Goal: Task Accomplishment & Management: Manage account settings

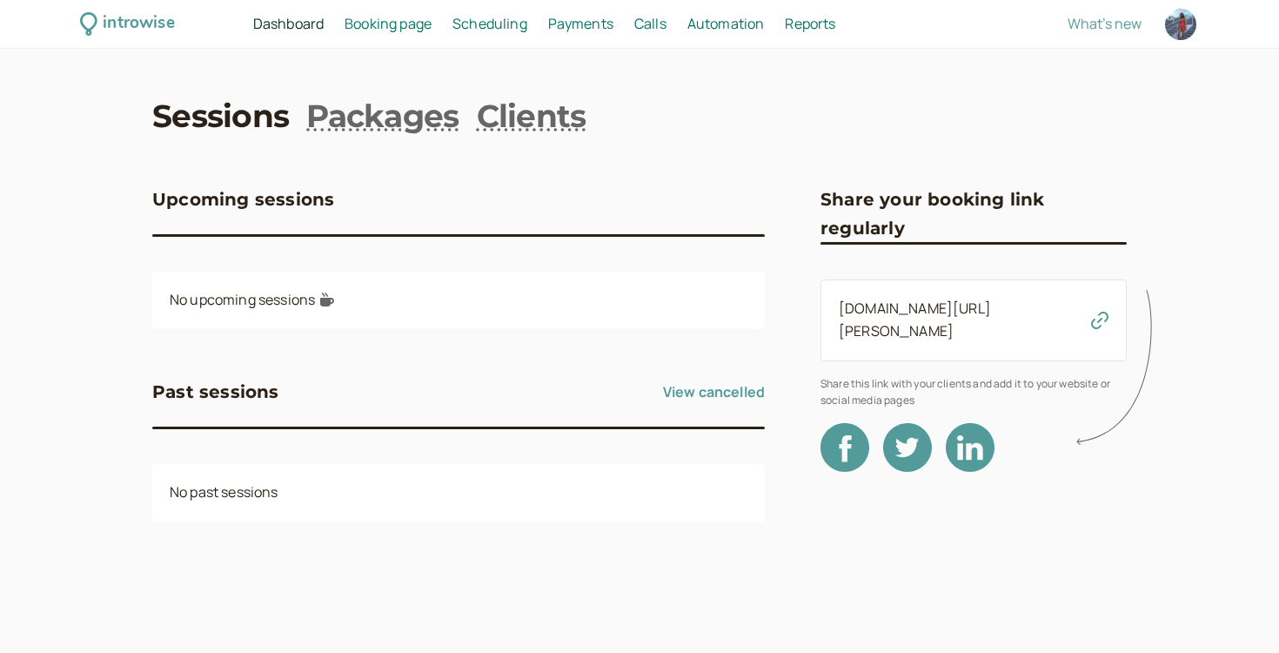
click at [306, 33] on link "Dashboard Dashboard" at bounding box center [288, 24] width 71 height 23
click at [494, 11] on div "introwise Dashboard Dashboard Booking page Booking Scheduling Scheduling Paymen…" at bounding box center [639, 24] width 1279 height 49
click at [490, 16] on span "Scheduling" at bounding box center [490, 23] width 75 height 19
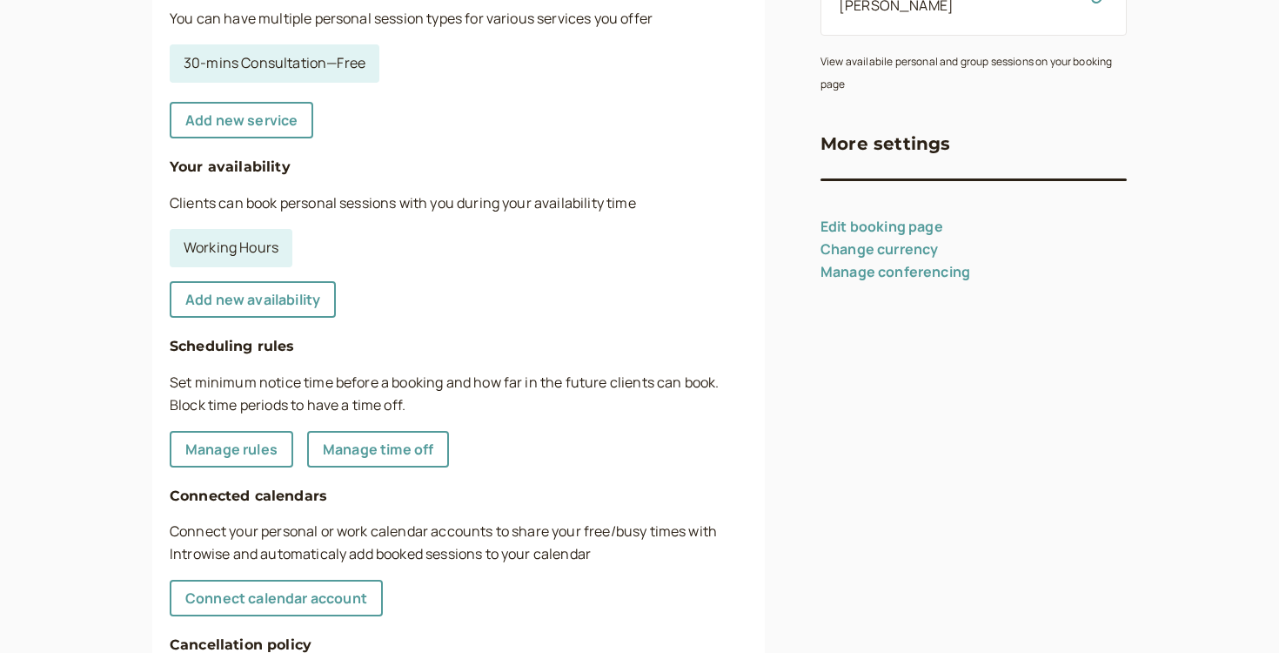
scroll to position [366, 0]
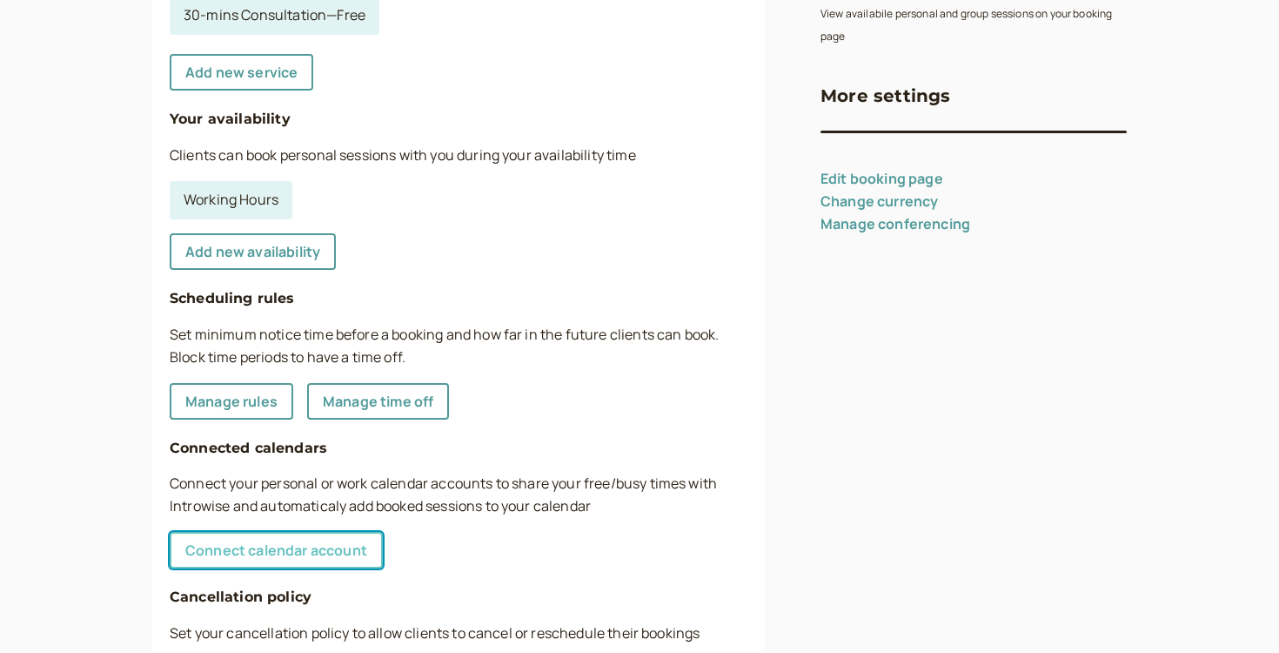
click at [274, 567] on link "Connect calendar account" at bounding box center [276, 550] width 213 height 37
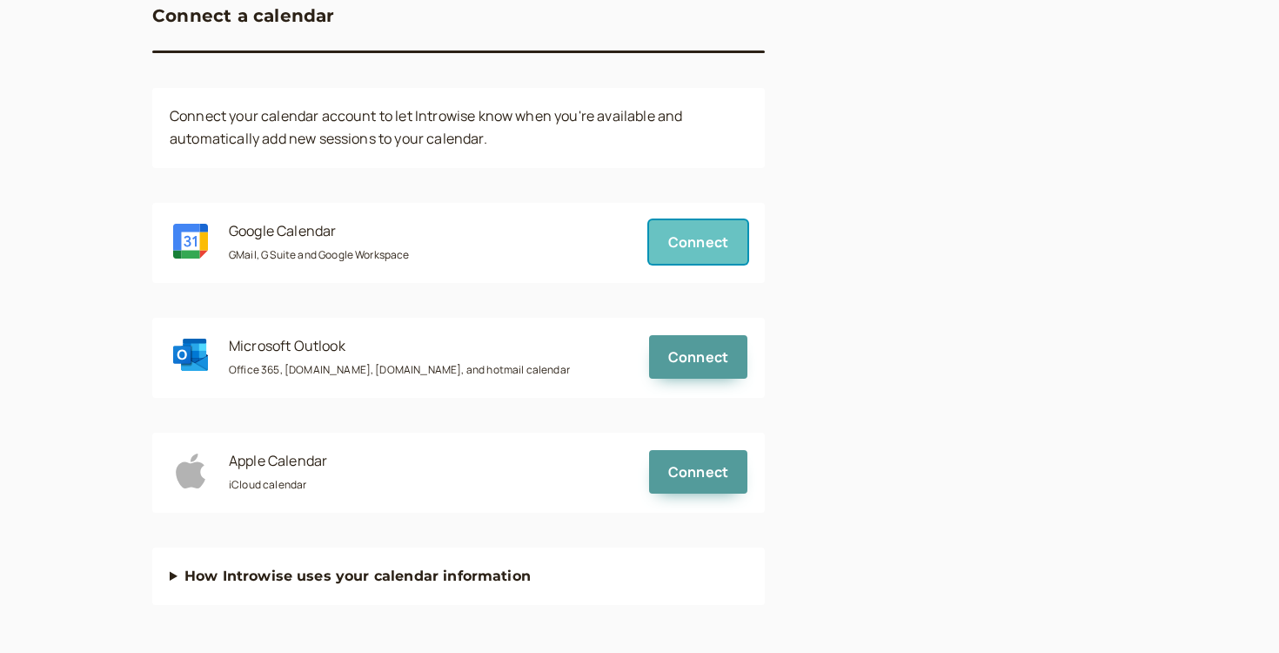
click at [690, 261] on button "Connect" at bounding box center [698, 242] width 98 height 44
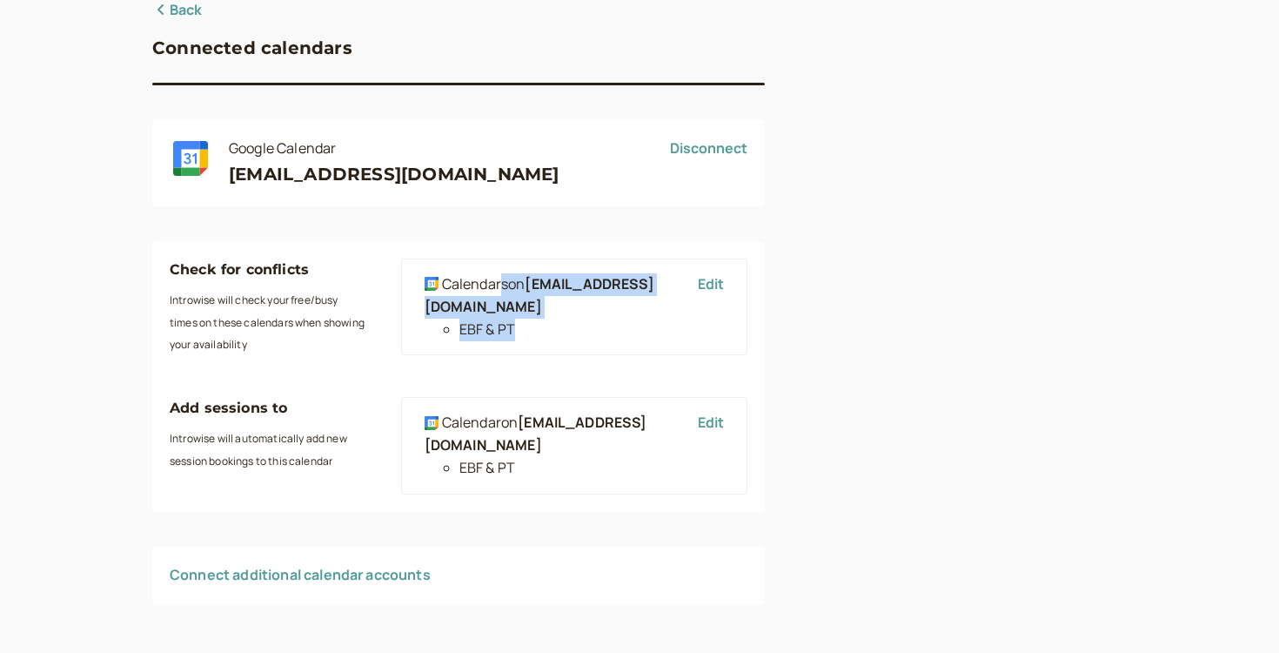
drag, startPoint x: 500, startPoint y: 293, endPoint x: 520, endPoint y: 335, distance: 46.7
click at [520, 335] on div "Calendar s on [EMAIL_ADDRESS][DOMAIN_NAME] EBF & PT" at bounding box center [553, 307] width 256 height 68
drag, startPoint x: 291, startPoint y: 300, endPoint x: 319, endPoint y: 466, distance: 167.8
click at [319, 466] on div "Check for conflicts Introwise will check your free/busy times on these calendar…" at bounding box center [458, 376] width 613 height 271
click at [319, 466] on small "Introwise will automatically add new session bookings to this calendar" at bounding box center [259, 449] width 178 height 37
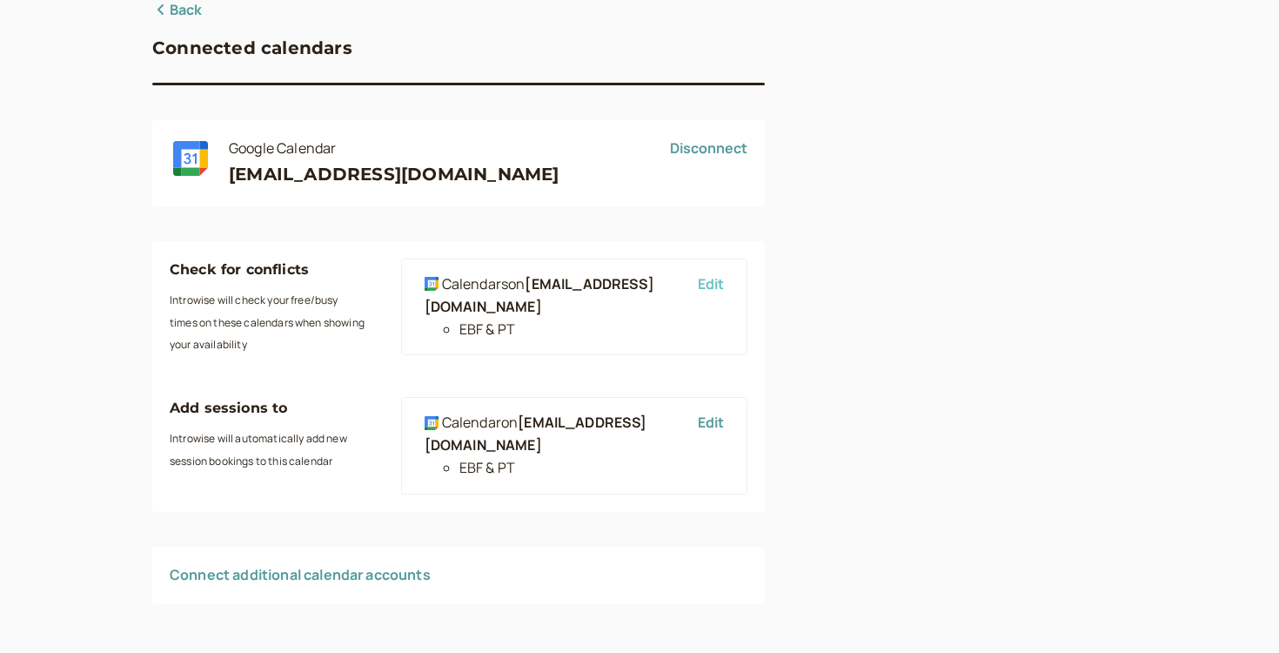
click at [704, 288] on button "Edit" at bounding box center [711, 284] width 26 height 16
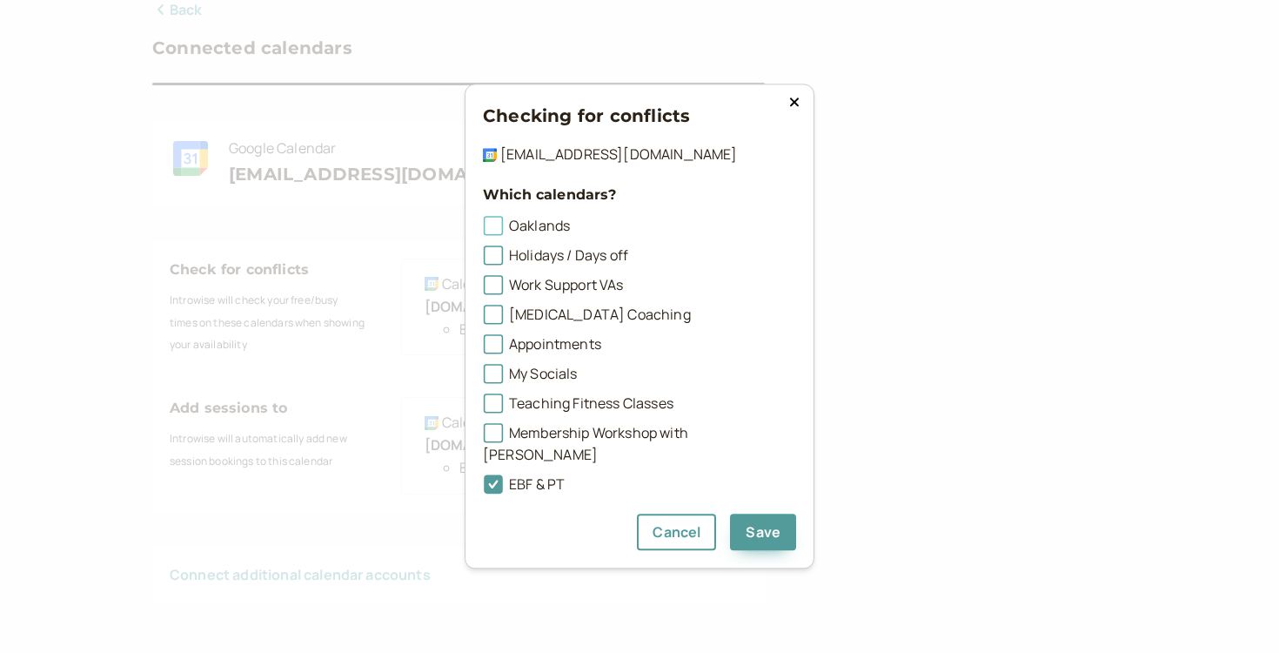
click at [490, 232] on icon at bounding box center [493, 225] width 12 height 12
click at [483, 232] on input "Oaklands" at bounding box center [483, 232] width 0 height 0
click at [490, 256] on label "Holidays / Days off" at bounding box center [639, 256] width 313 height 23
click at [483, 260] on input "Holidays / Days off" at bounding box center [483, 260] width 0 height 0
click at [492, 287] on icon at bounding box center [493, 284] width 19 height 19
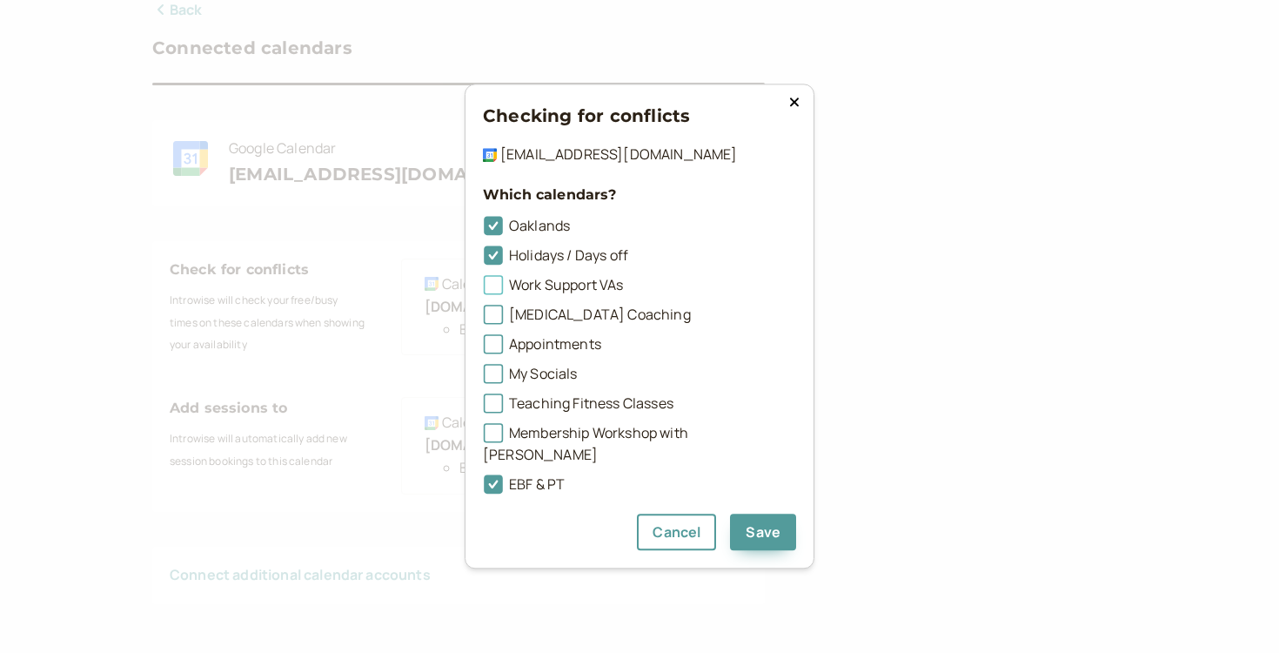
click at [483, 290] on input "Work Support VAs" at bounding box center [483, 290] width 0 height 0
click at [498, 320] on icon at bounding box center [493, 314] width 12 height 12
click at [483, 319] on input "[MEDICAL_DATA] Coaching" at bounding box center [483, 319] width 0 height 0
click at [496, 349] on icon at bounding box center [493, 344] width 12 height 12
click at [483, 349] on input "Appointments" at bounding box center [483, 349] width 0 height 0
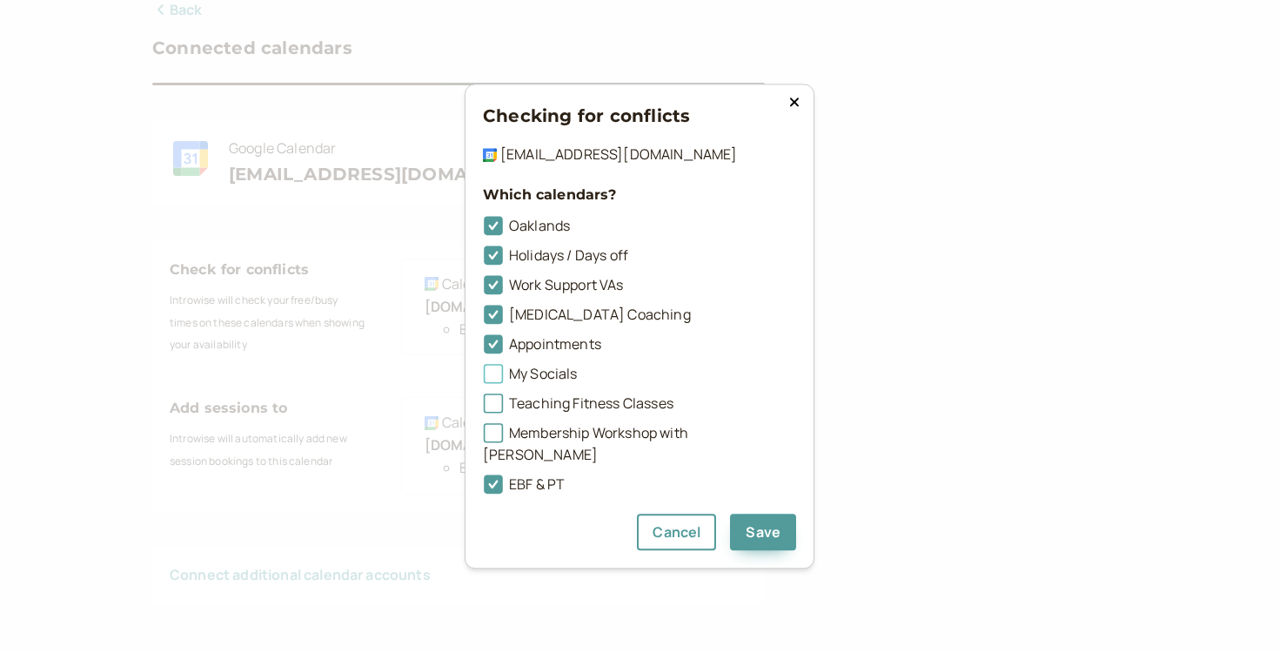
click at [496, 379] on icon at bounding box center [493, 373] width 12 height 12
click at [483, 379] on input "My Socials" at bounding box center [483, 379] width 0 height 0
click at [496, 409] on icon at bounding box center [493, 403] width 12 height 12
click at [483, 408] on input "Teaching Fitness Classes" at bounding box center [483, 408] width 0 height 0
click at [497, 439] on icon at bounding box center [493, 432] width 12 height 12
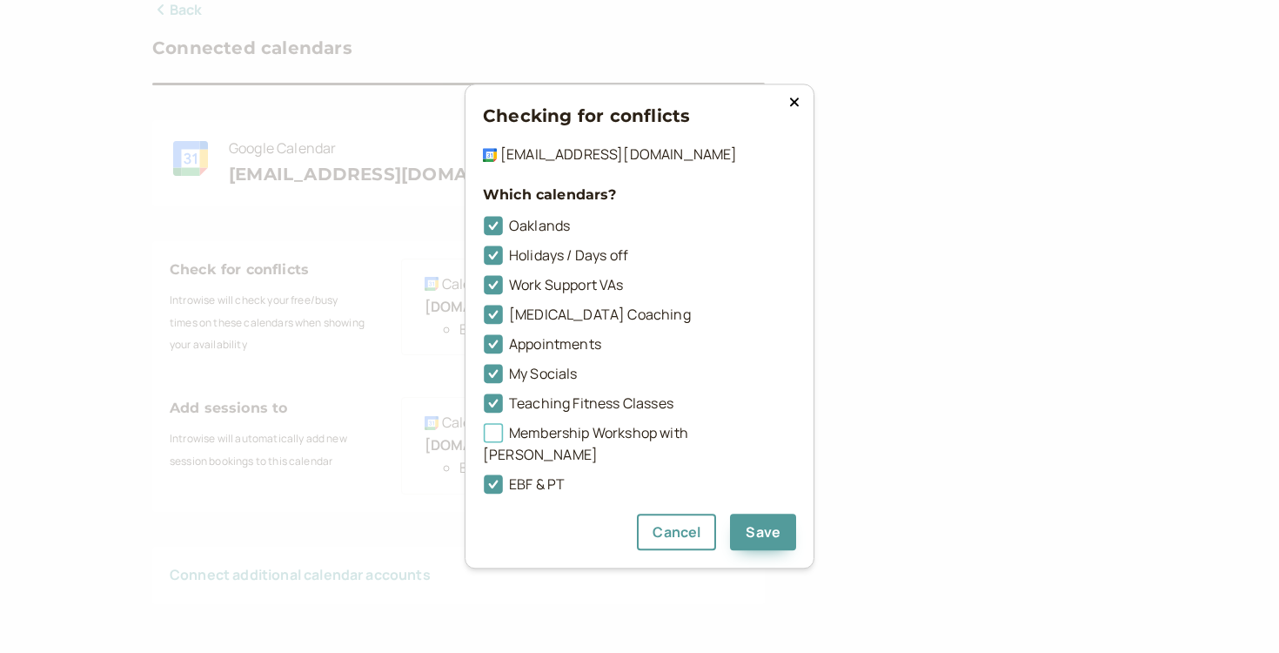
click at [483, 438] on input "Membership Workshop with [PERSON_NAME]" at bounding box center [483, 438] width 0 height 0
click at [497, 441] on icon at bounding box center [494, 433] width 30 height 30
click at [483, 438] on input "Membership Workshop with [PERSON_NAME]" at bounding box center [483, 438] width 0 height 0
click at [748, 527] on button "Save" at bounding box center [763, 532] width 66 height 37
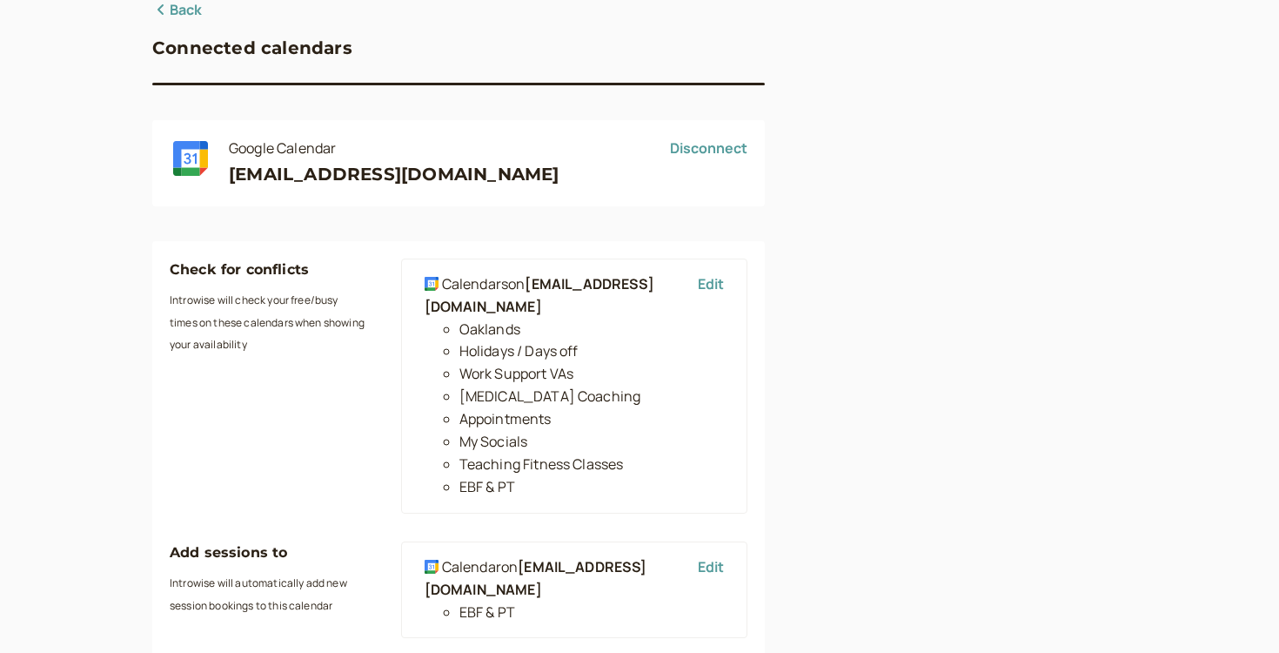
scroll to position [295, 0]
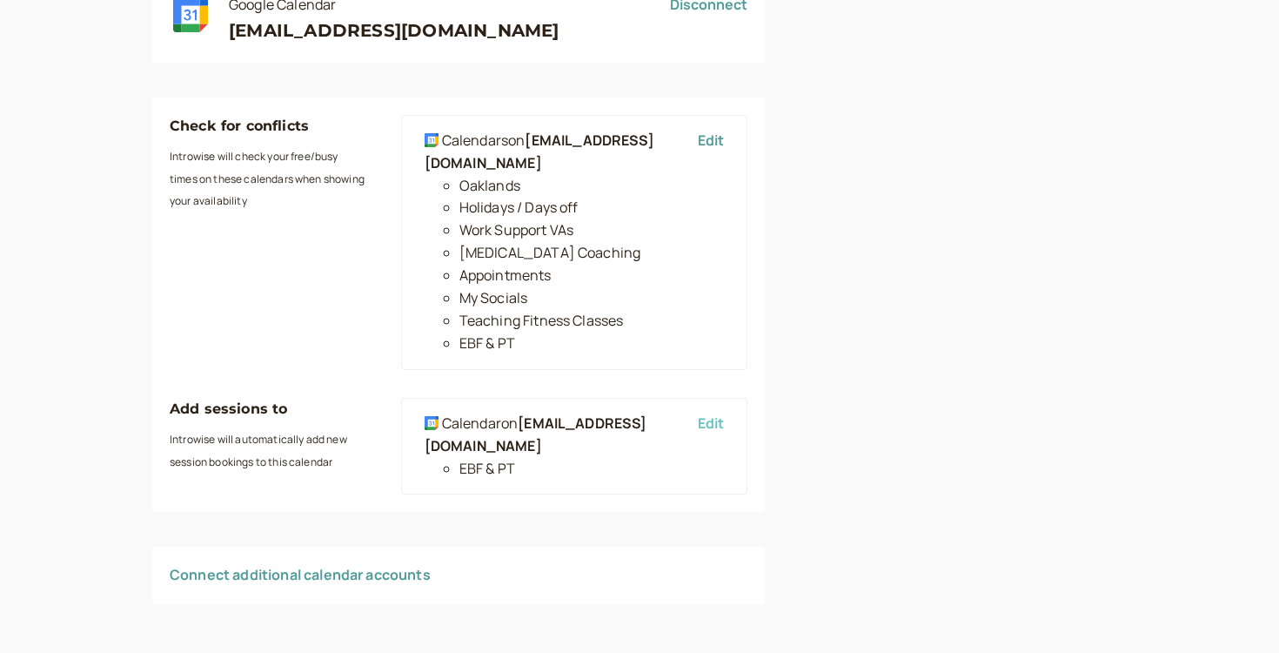
click at [698, 420] on button "Edit" at bounding box center [711, 423] width 26 height 16
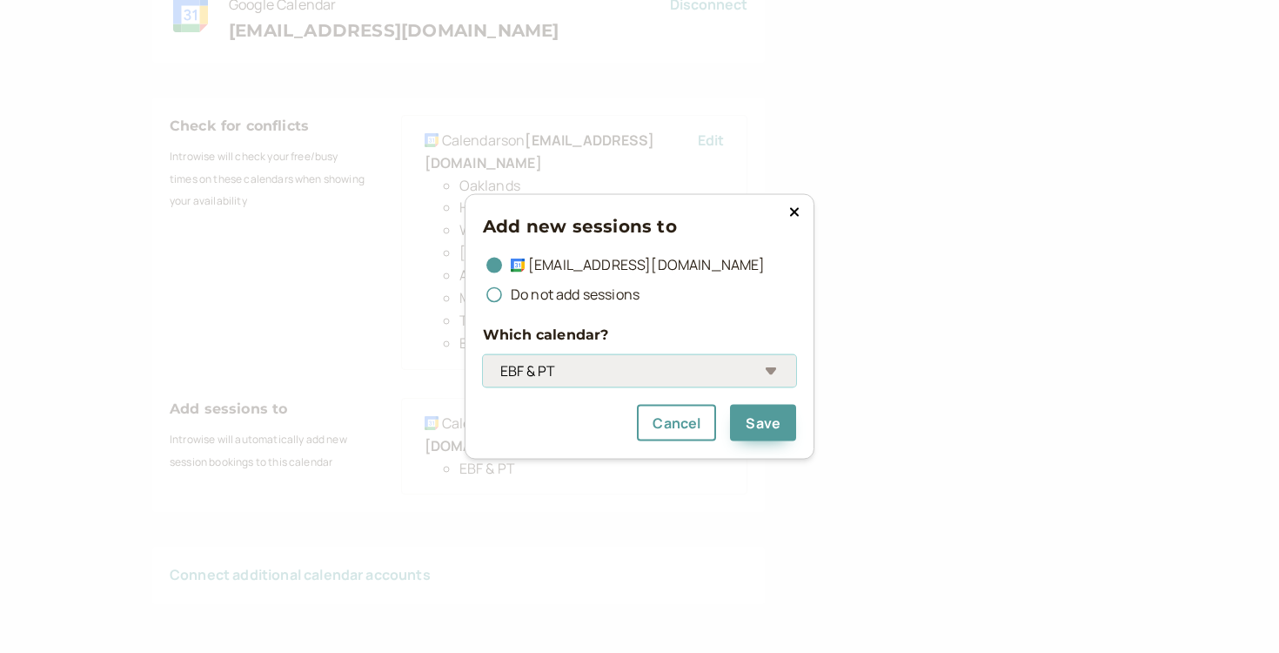
click at [645, 372] on select "Oaklands Holidays / Days off Work Support VAs [MEDICAL_DATA] Coaching Appointme…" at bounding box center [639, 371] width 313 height 32
click at [483, 355] on select "Oaklands Holidays / Days off Work Support VAs [MEDICAL_DATA] Coaching Appointme…" at bounding box center [639, 371] width 313 height 32
click at [651, 363] on select "Oaklands Holidays / Days off Work Support VAs [MEDICAL_DATA] Coaching Appointme…" at bounding box center [639, 371] width 313 height 32
select select "c_92fceb2ef6e615455e7021bdd7dd90cc73abbb7482999adaca83b51f46d7b0c7@[DOMAIN_NAME]"
click at [483, 355] on select "Oaklands Holidays / Days off Work Support VAs [MEDICAL_DATA] Coaching Appointme…" at bounding box center [639, 371] width 313 height 32
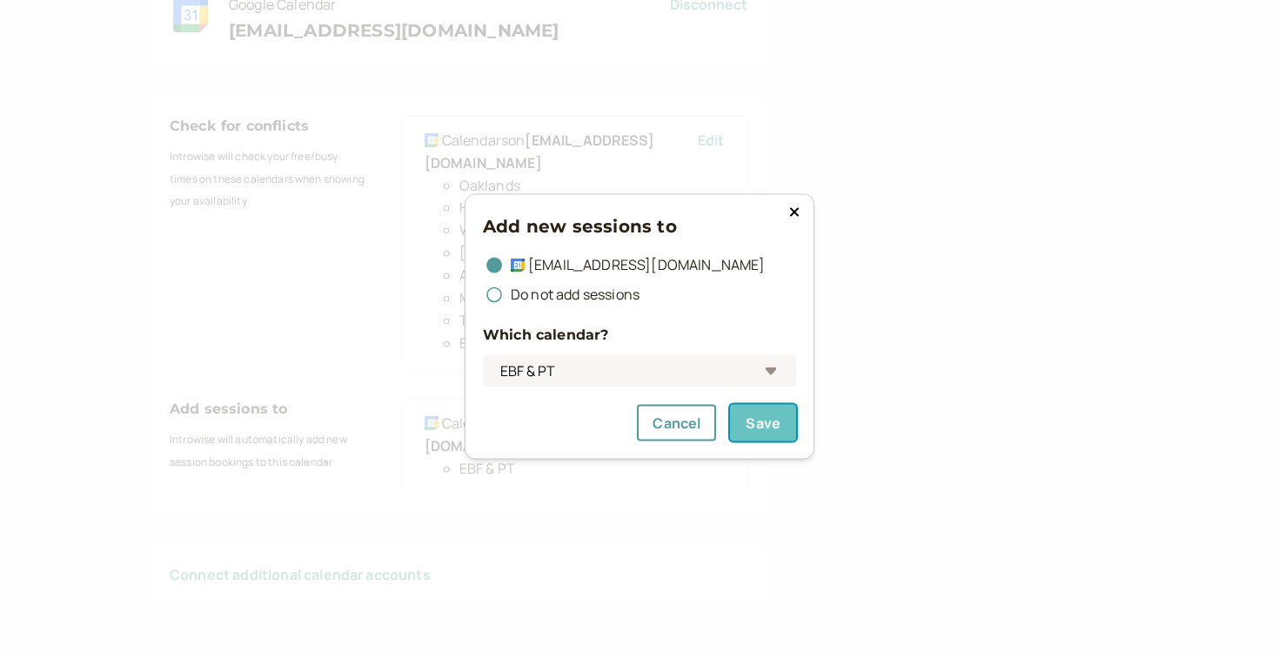
click at [758, 420] on button "Save" at bounding box center [763, 422] width 66 height 37
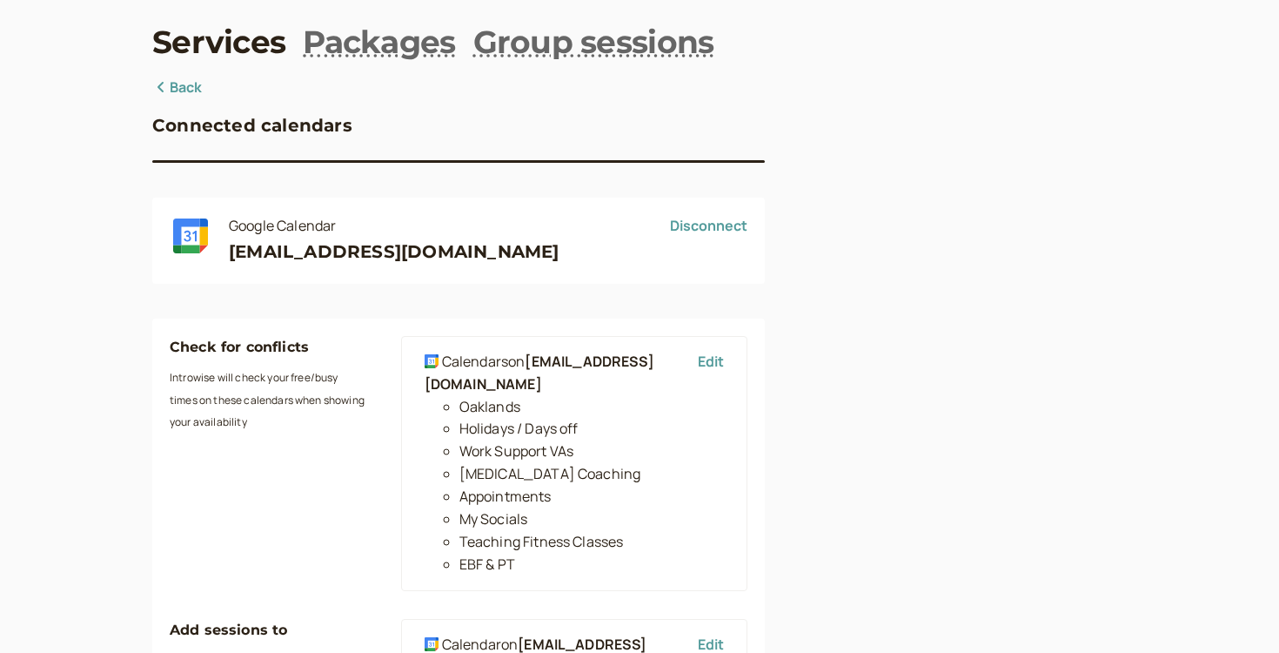
scroll to position [0, 0]
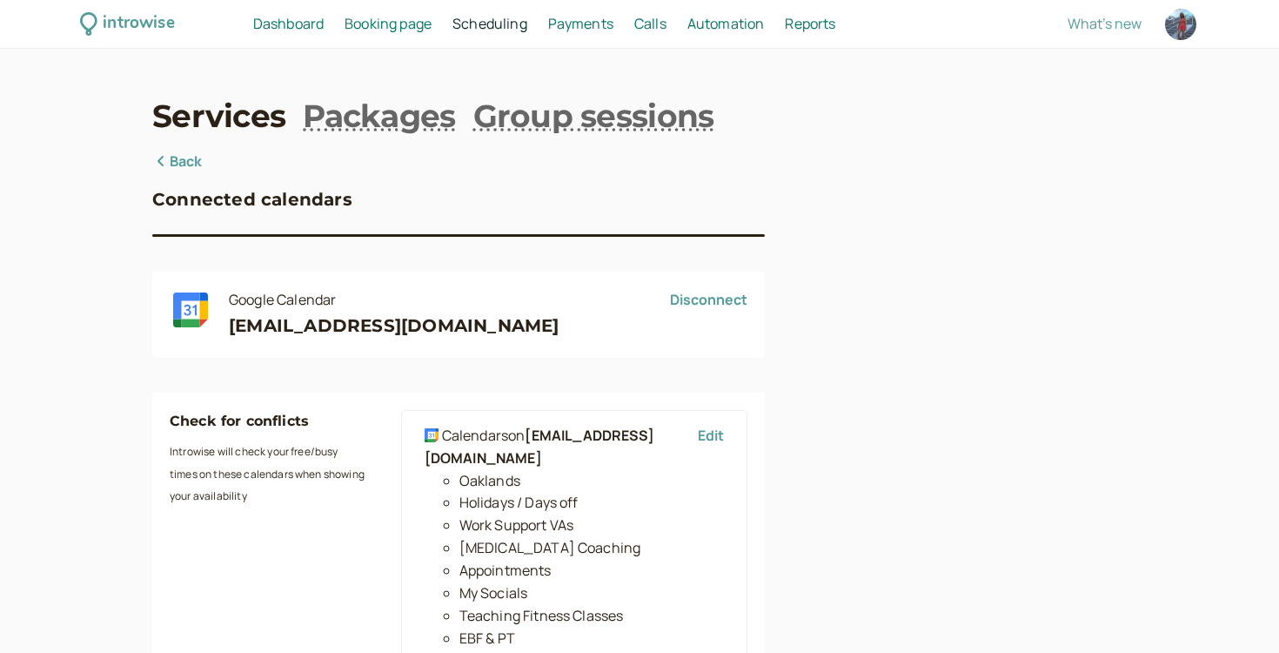
click at [179, 161] on link "Back" at bounding box center [177, 162] width 50 height 23
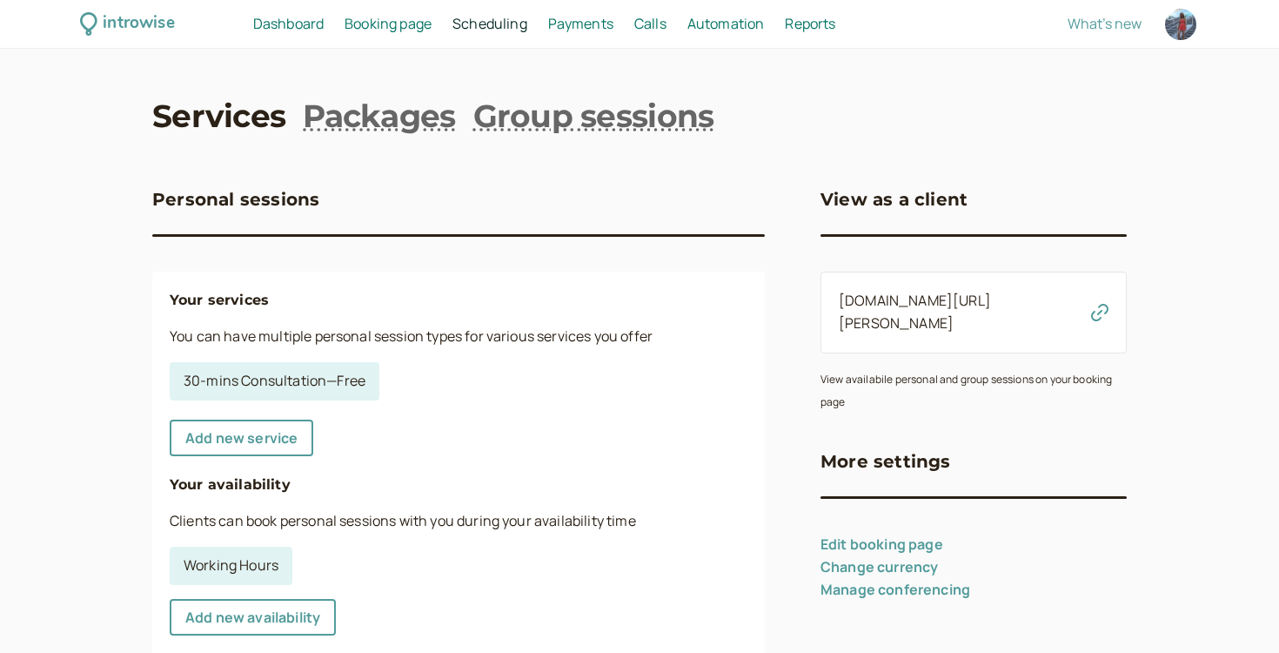
click at [305, 30] on span "Dashboard" at bounding box center [288, 23] width 71 height 19
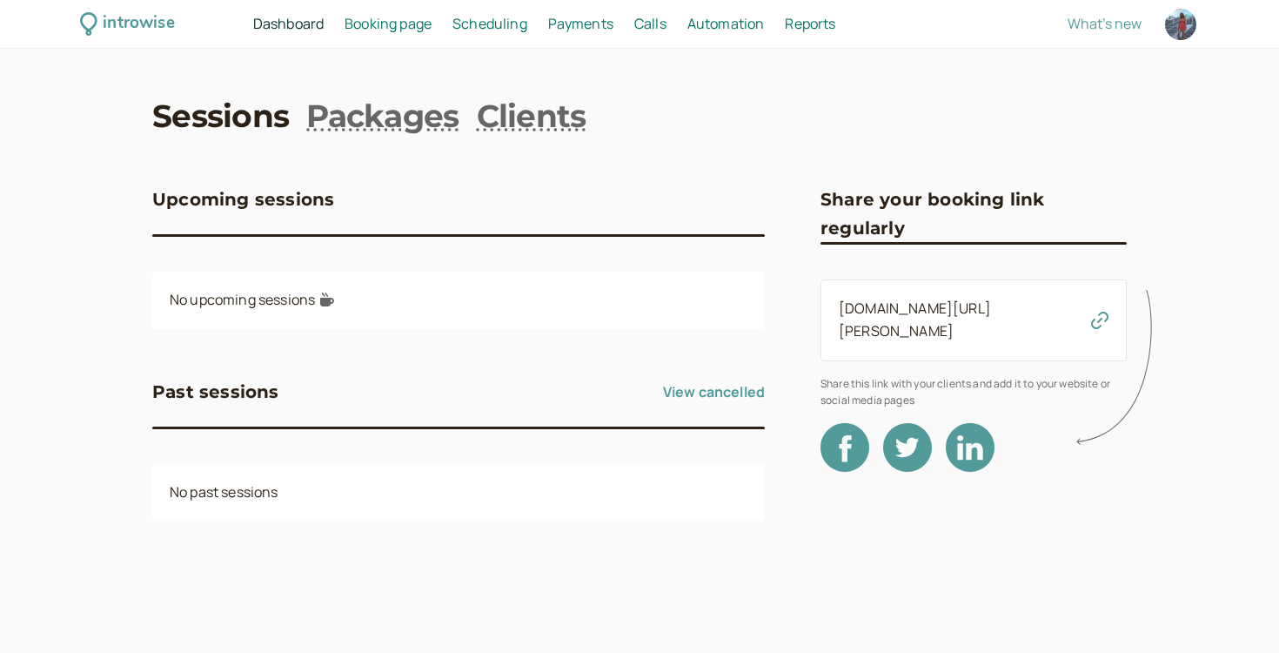
click at [406, 34] on link "Booking page Booking" at bounding box center [388, 24] width 87 height 23
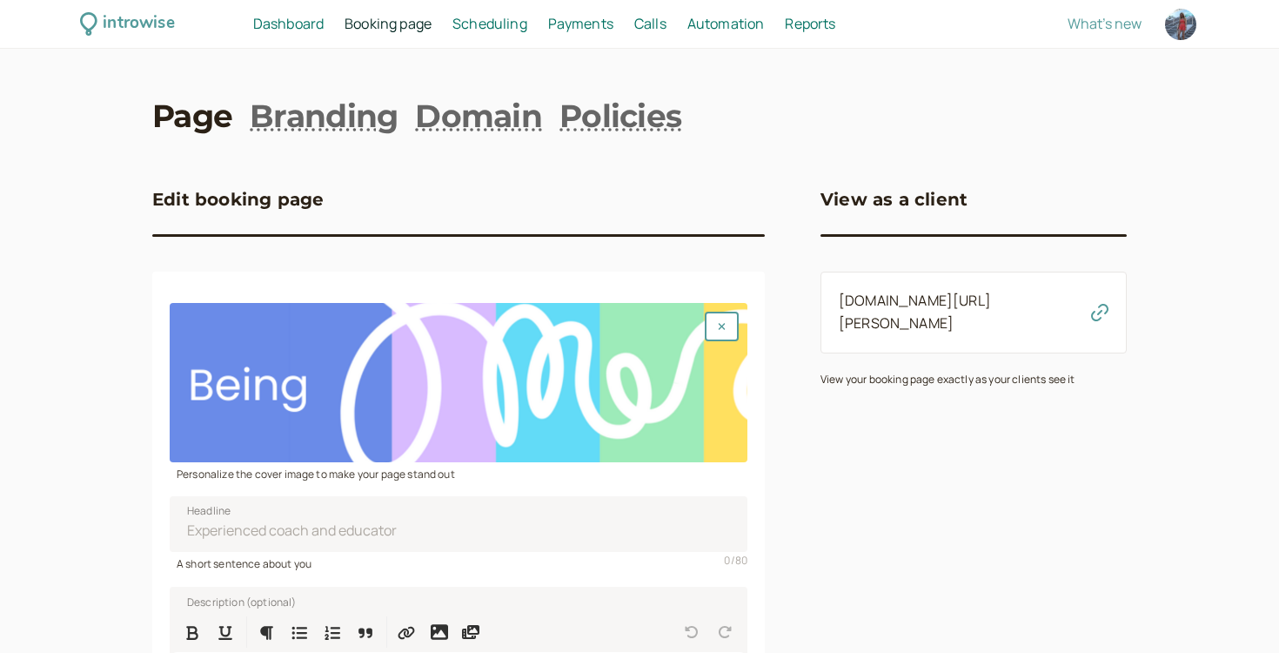
click at [641, 25] on span "Calls" at bounding box center [651, 23] width 32 height 19
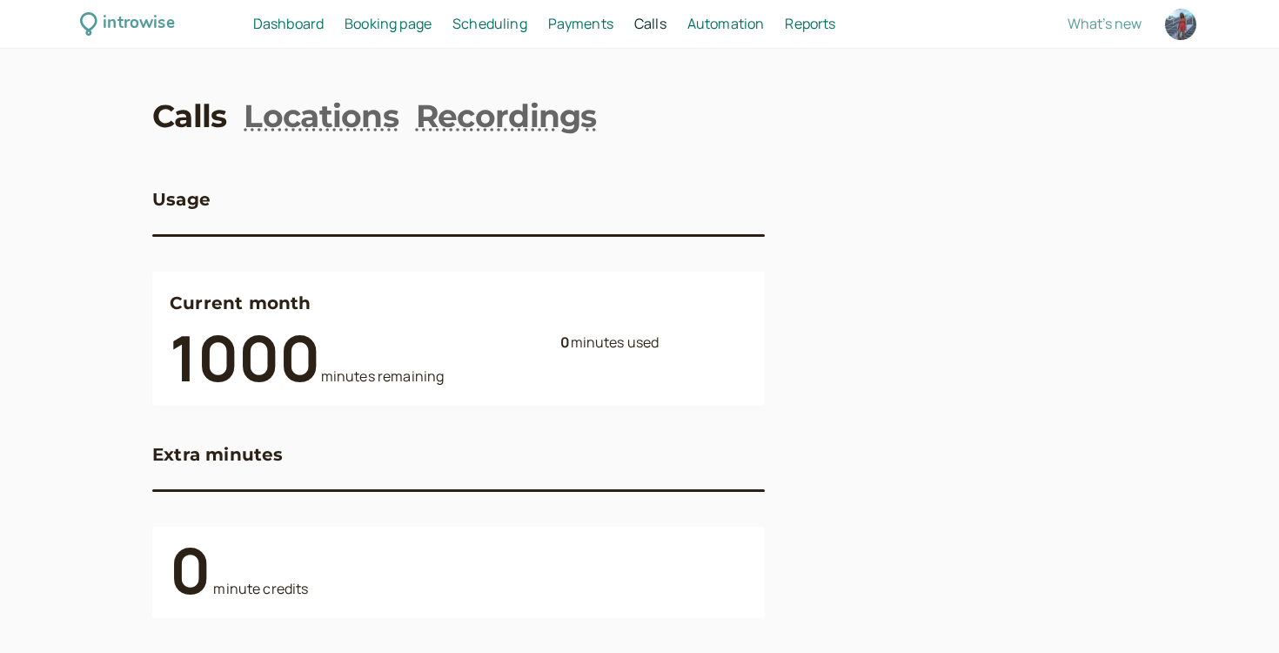
click at [598, 24] on span "Payments" at bounding box center [580, 23] width 65 height 19
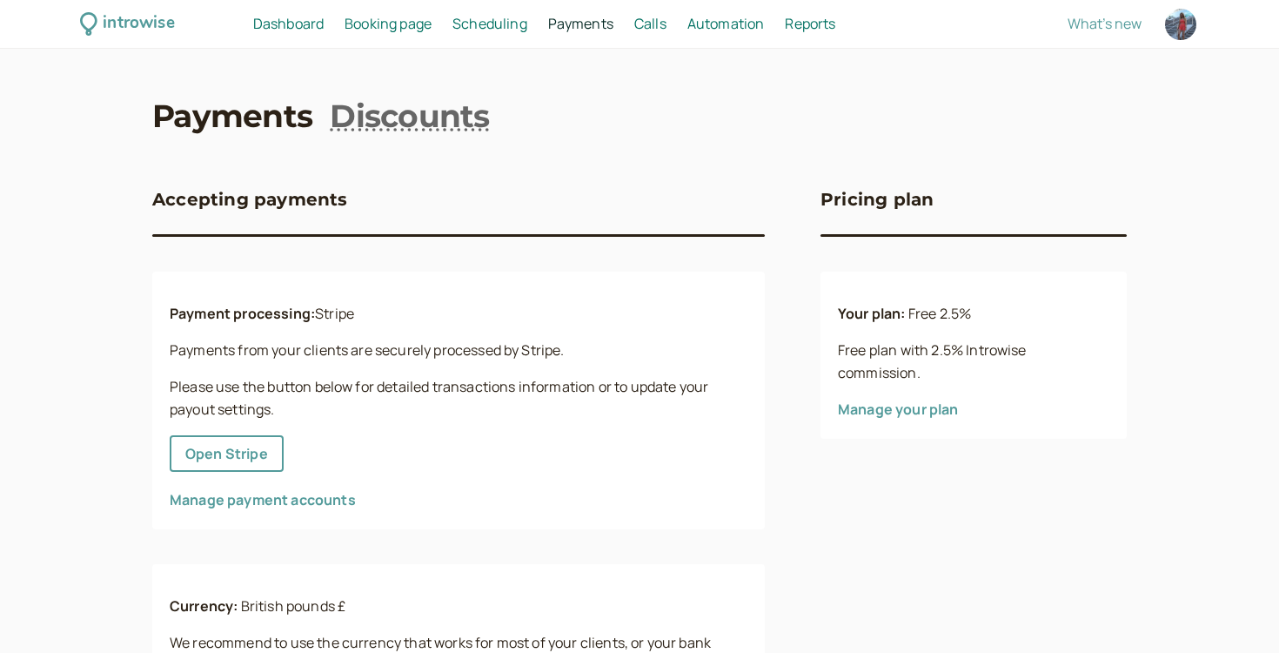
click at [538, 26] on nav "Dashboard Dashboard Booking page Booking Scheduling Scheduling Payments Payment…" at bounding box center [591, 24] width 711 height 23
click at [722, 14] on span "Automation" at bounding box center [726, 23] width 77 height 19
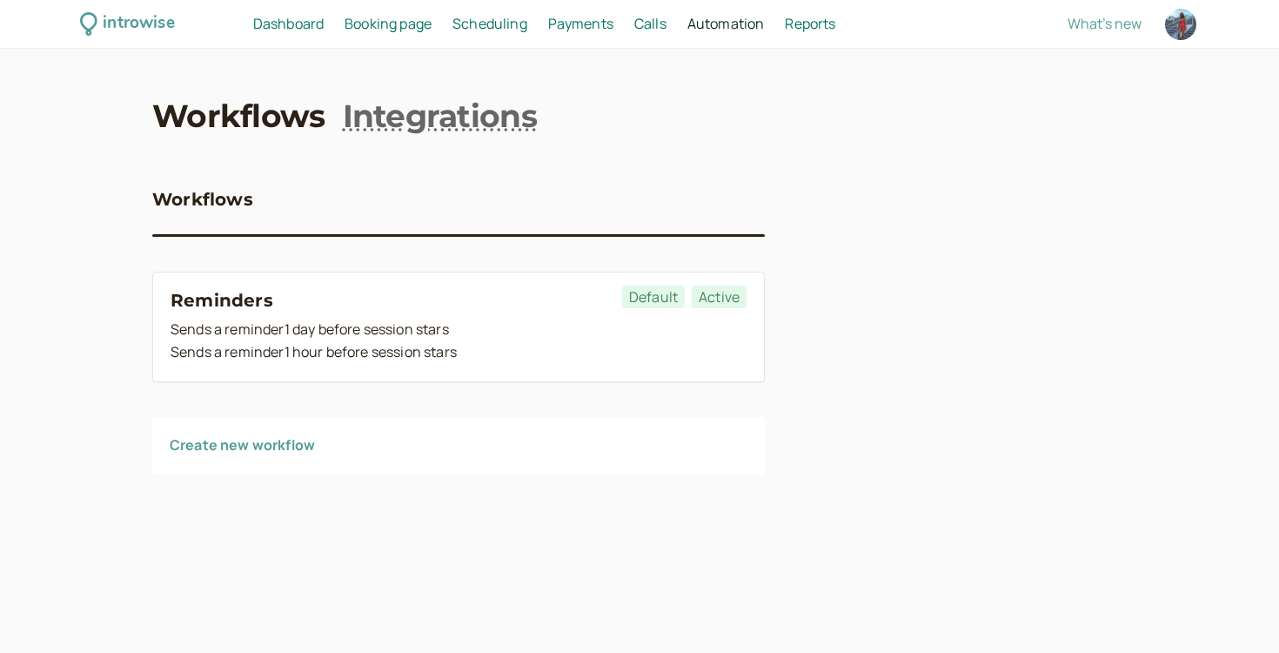
click at [809, 22] on span "Reports" at bounding box center [810, 23] width 50 height 19
select select "last30Days"
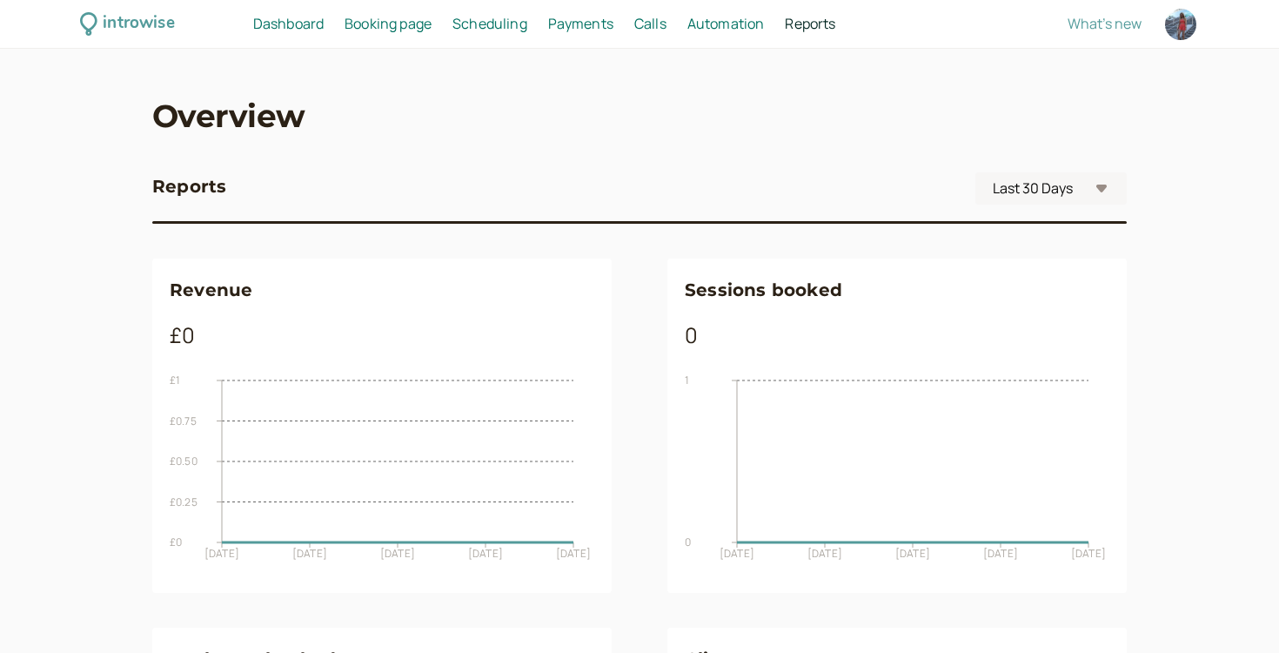
click at [294, 31] on span "Dashboard" at bounding box center [288, 23] width 71 height 19
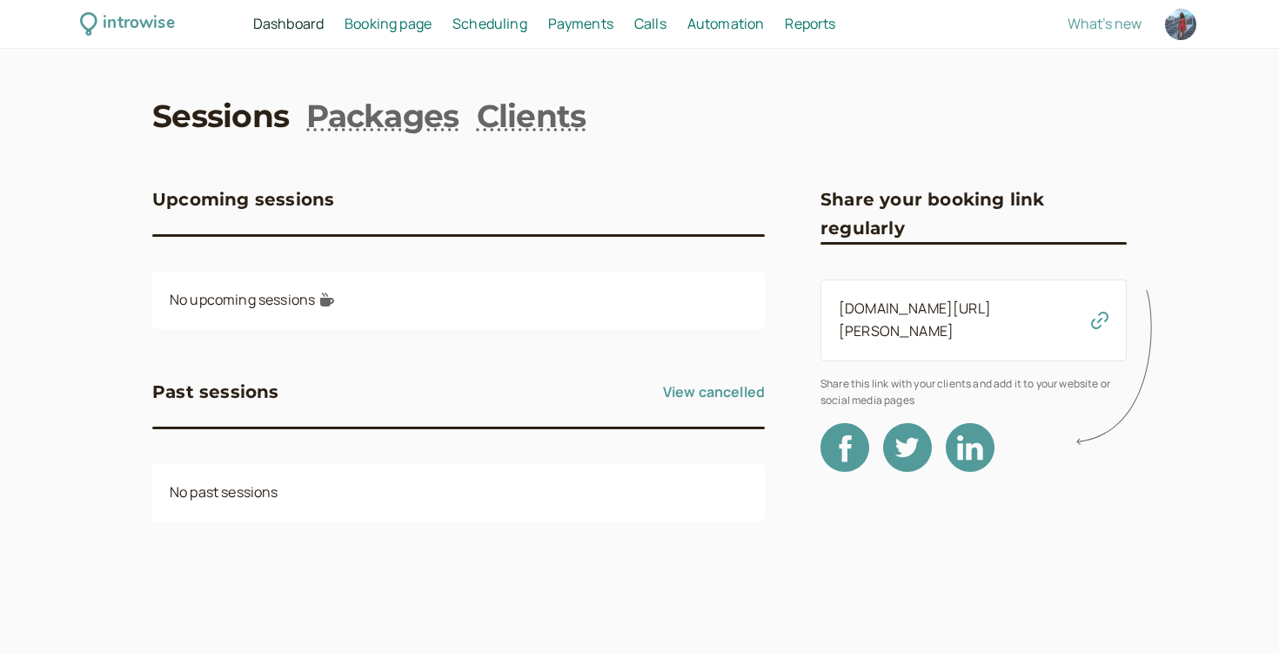
click at [479, 27] on span "Scheduling" at bounding box center [490, 23] width 75 height 19
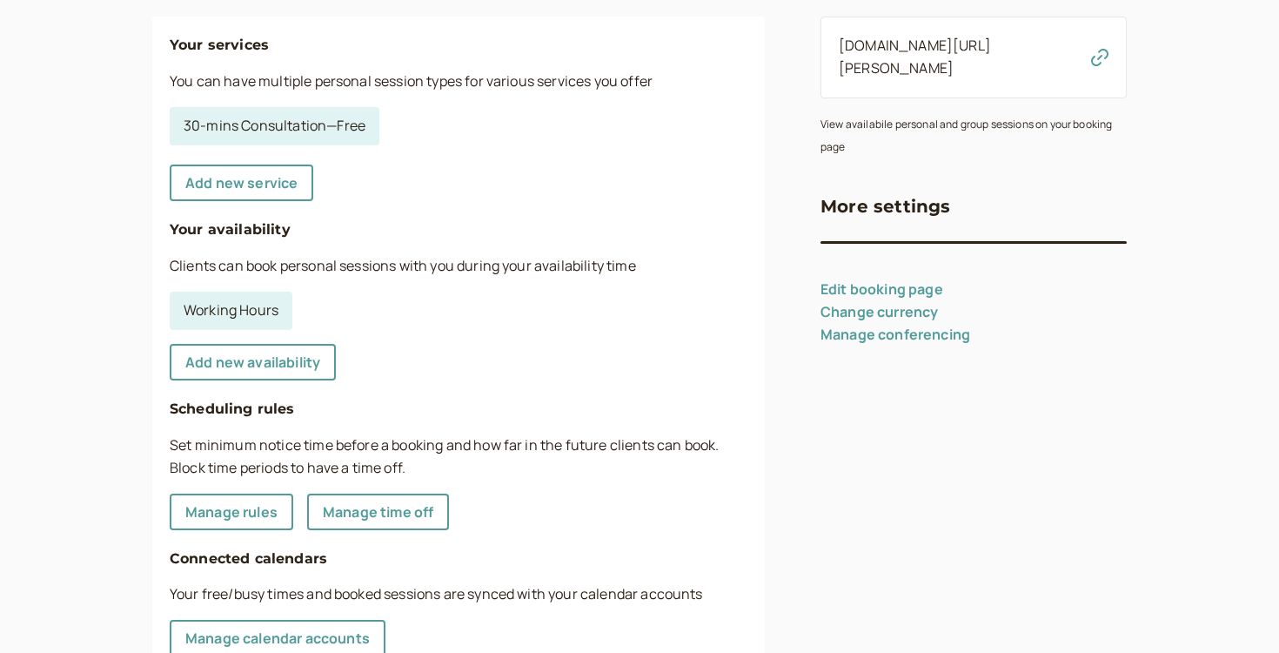
scroll to position [452, 0]
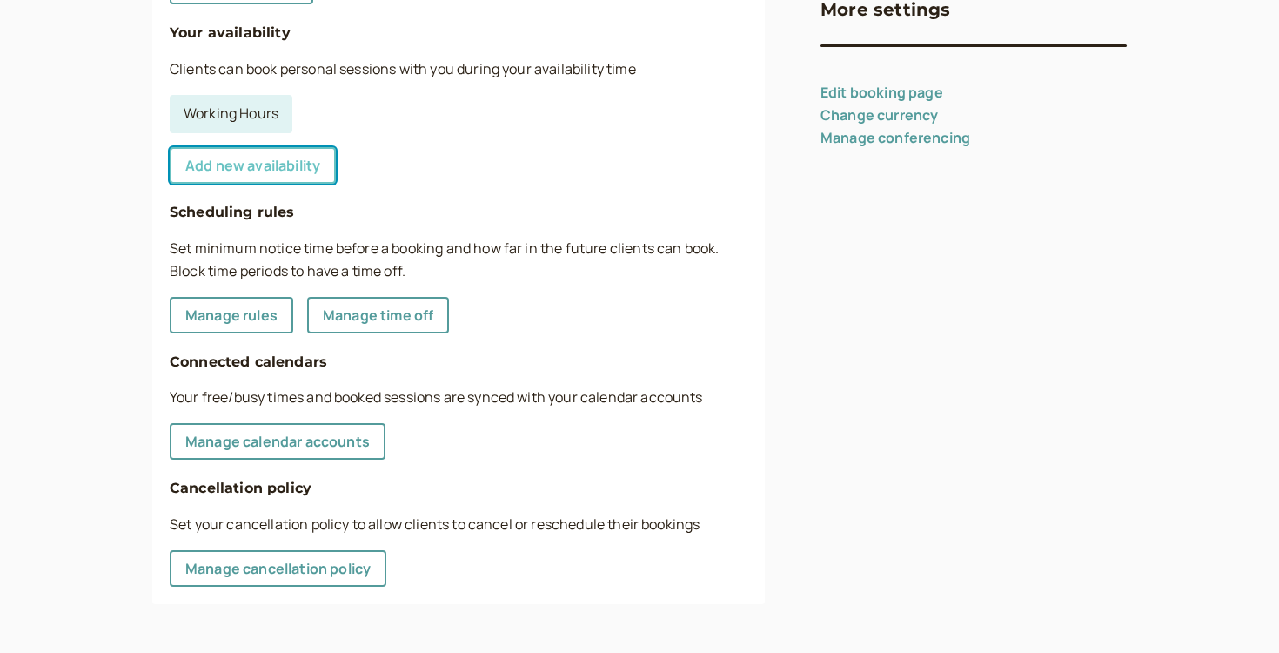
click at [253, 160] on link "Add new availability" at bounding box center [253, 165] width 166 height 37
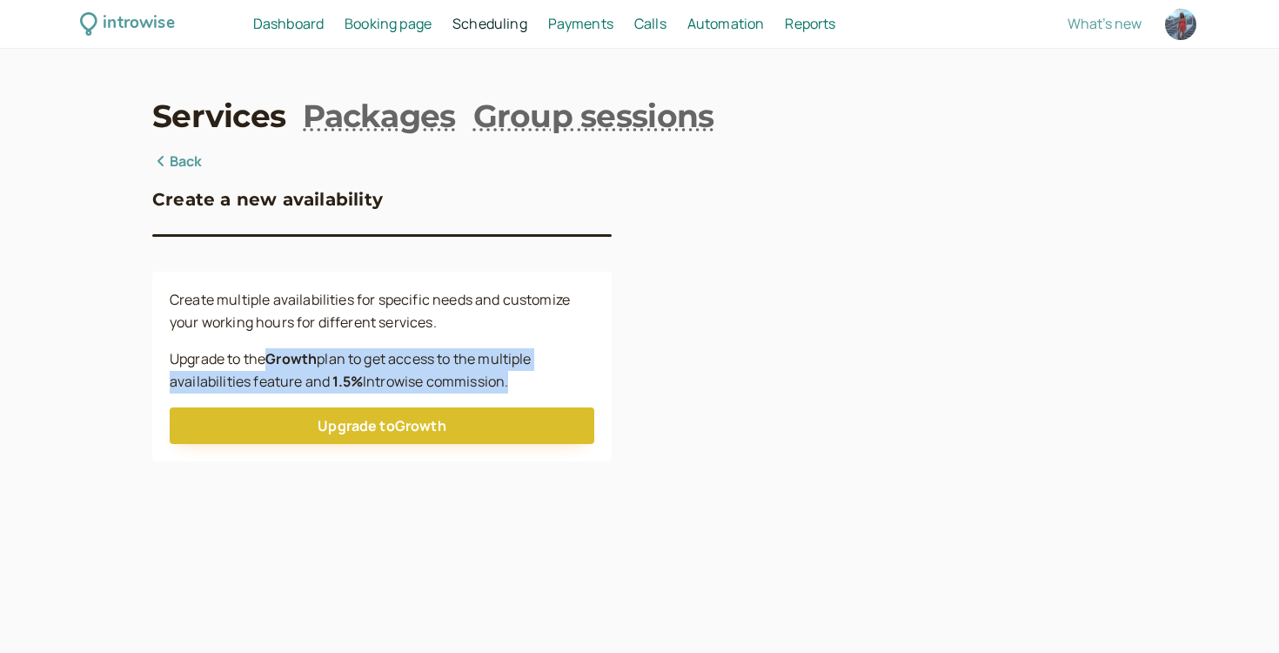
drag, startPoint x: 265, startPoint y: 359, endPoint x: 507, endPoint y: 386, distance: 243.4
click at [507, 386] on p "Upgrade to the Growth plan to get access to the multiple availabilities feature…" at bounding box center [382, 370] width 425 height 45
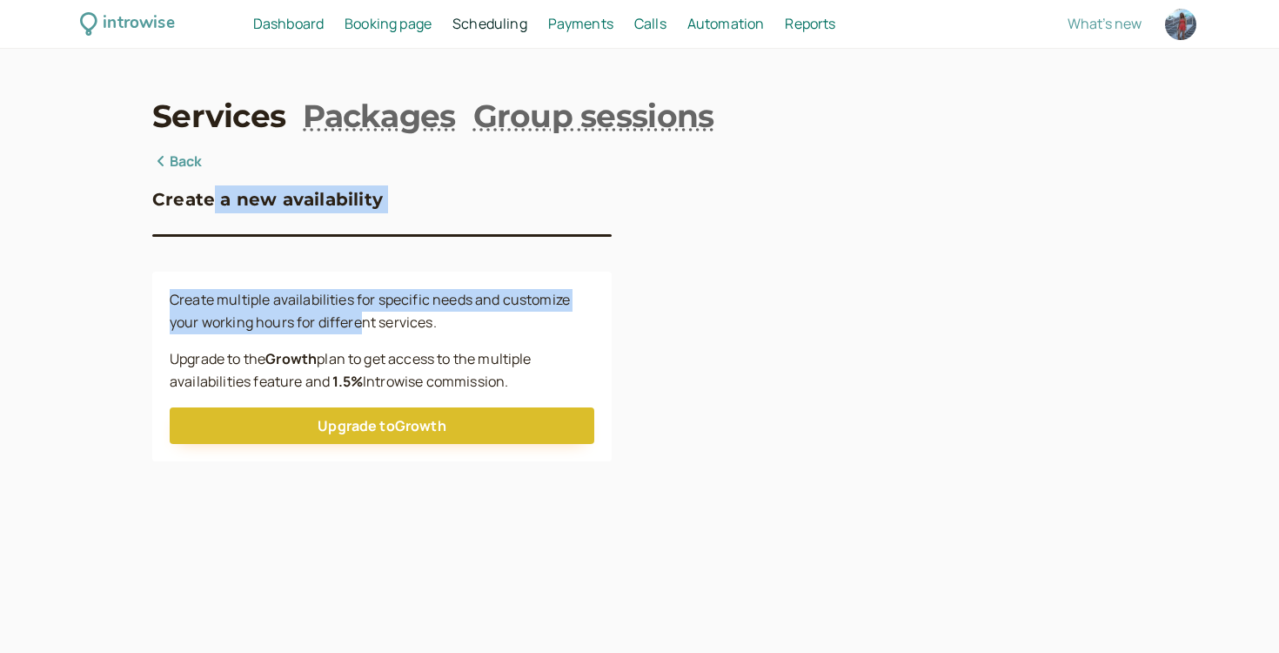
drag, startPoint x: 212, startPoint y: 201, endPoint x: 359, endPoint y: 316, distance: 186.6
click at [359, 316] on div "Create a new availability Create multiple availabilities for specific needs and…" at bounding box center [382, 306] width 460 height 311
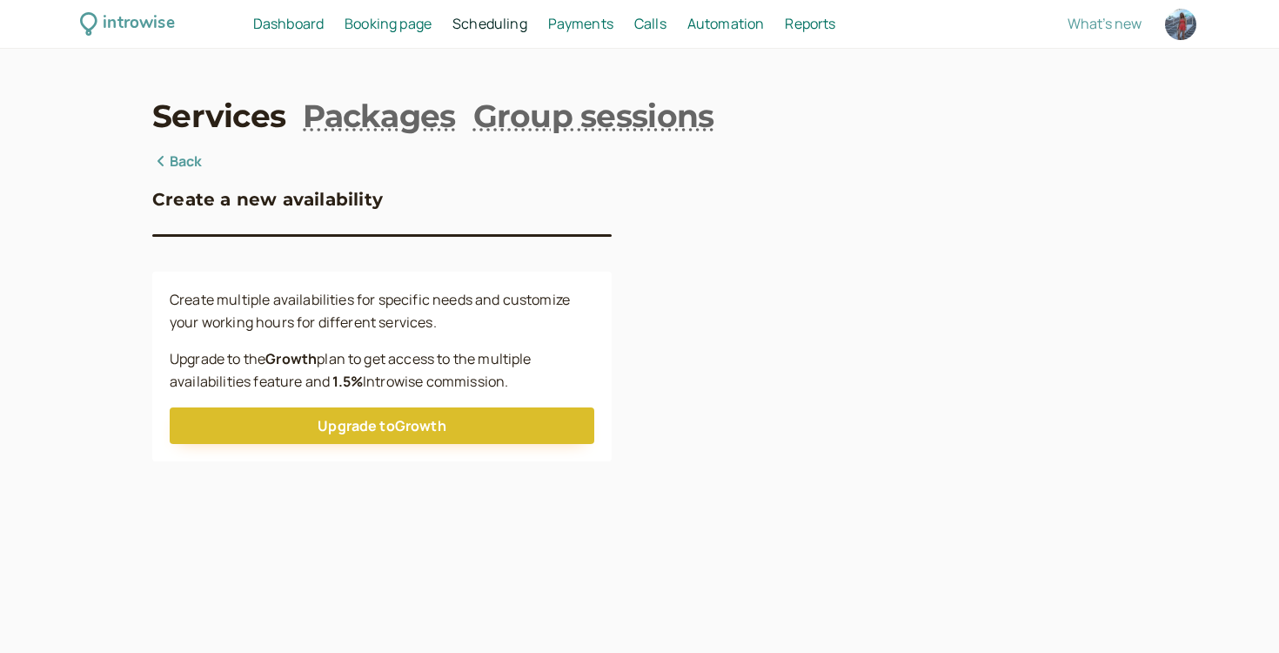
click at [363, 364] on p "Upgrade to the Growth plan to get access to the multiple availabilities feature…" at bounding box center [382, 370] width 425 height 45
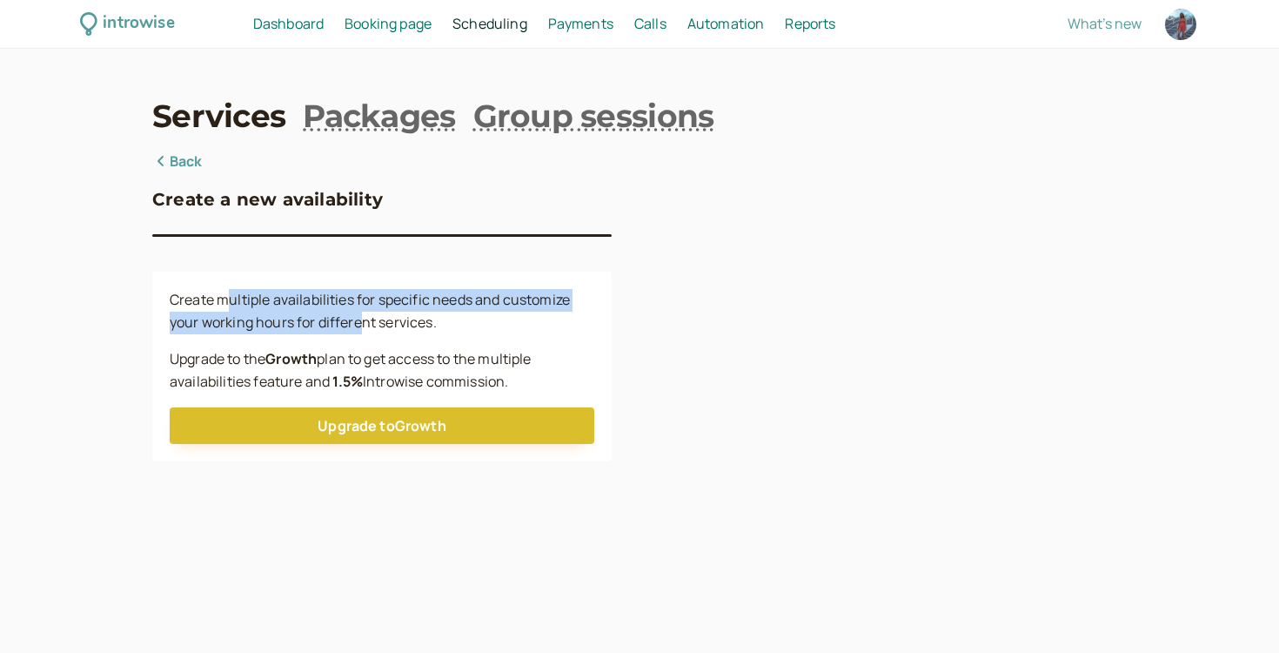
drag, startPoint x: 230, startPoint y: 292, endPoint x: 366, endPoint y: 326, distance: 140.2
click at [366, 326] on p "Create multiple availabilities for specific needs and customize your working ho…" at bounding box center [382, 311] width 425 height 45
click at [191, 161] on link "Back" at bounding box center [177, 162] width 50 height 23
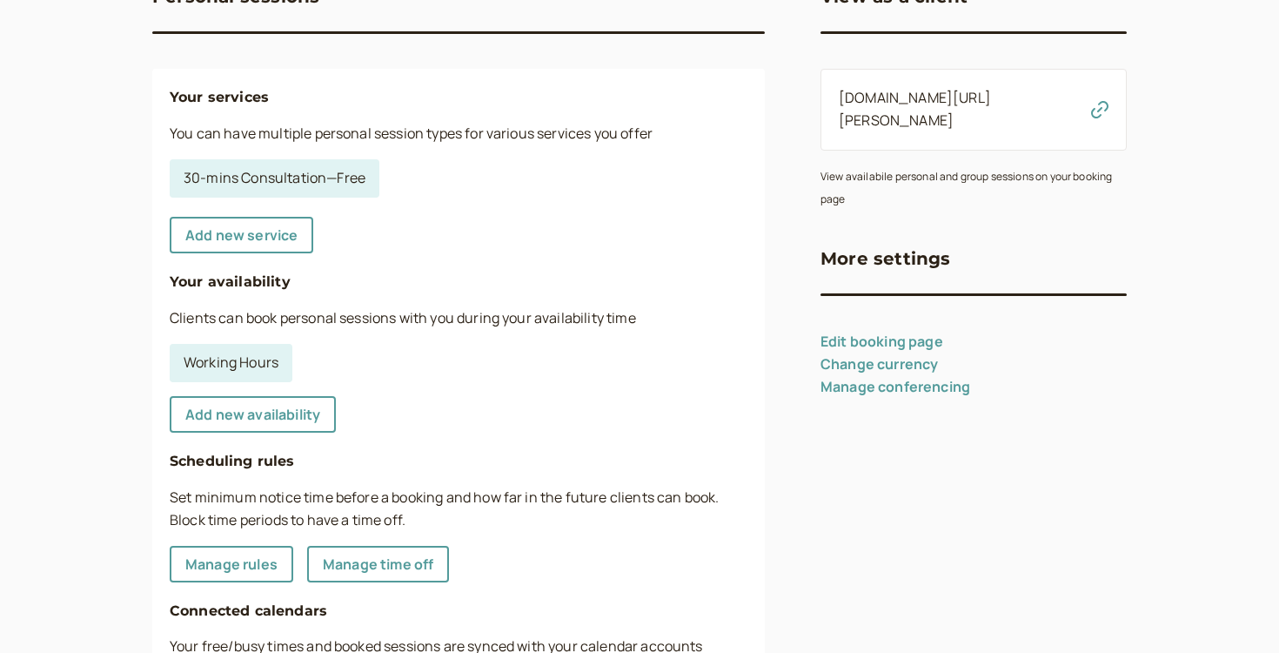
scroll to position [201, 0]
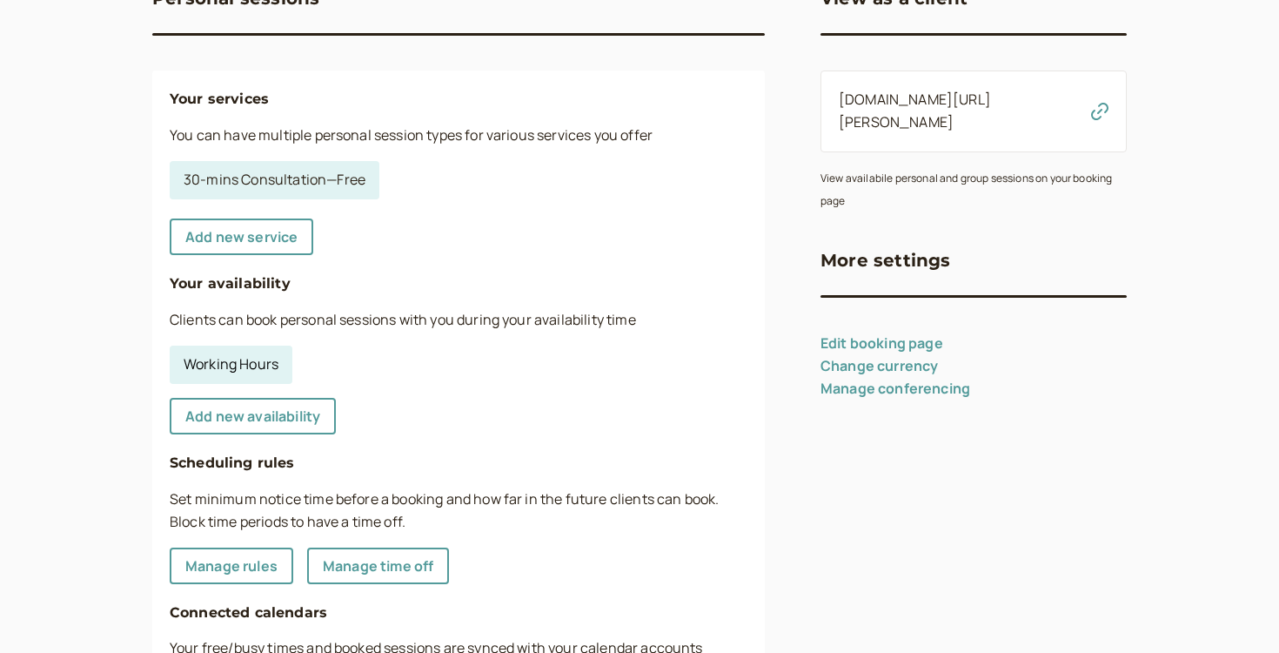
click at [232, 360] on link "Working Hours" at bounding box center [231, 365] width 123 height 38
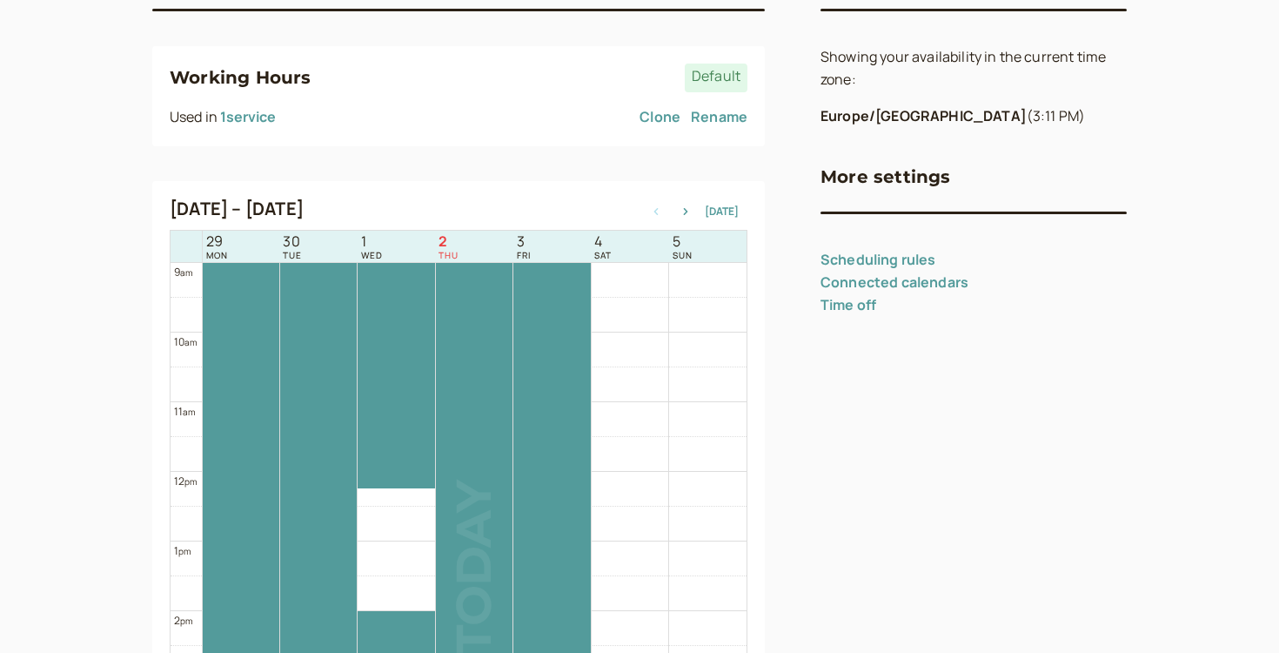
scroll to position [562, 0]
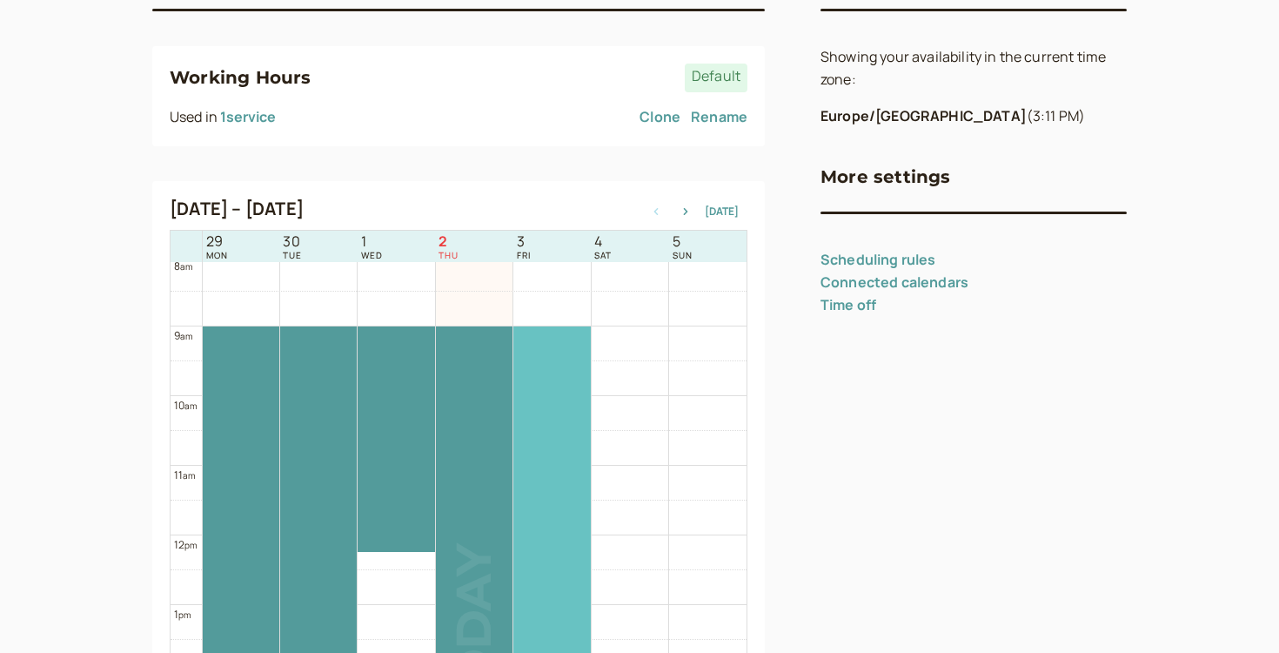
click at [527, 480] on div at bounding box center [552, 604] width 77 height 556
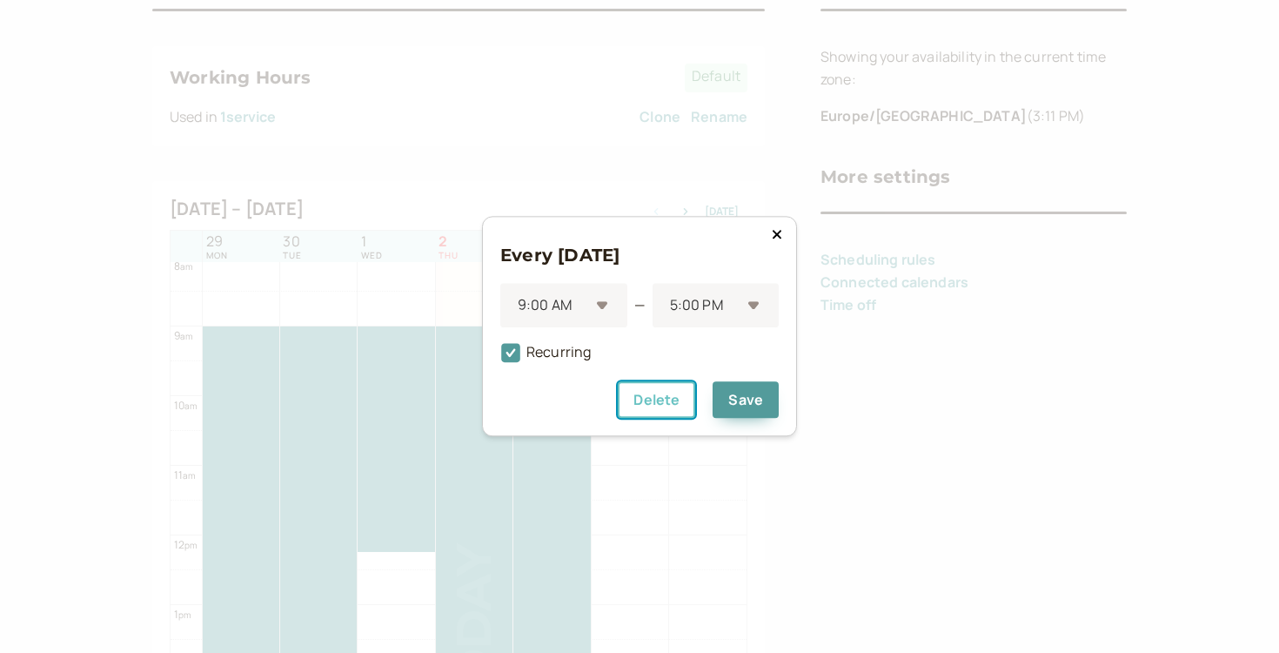
click at [689, 405] on button "Delete" at bounding box center [656, 400] width 77 height 37
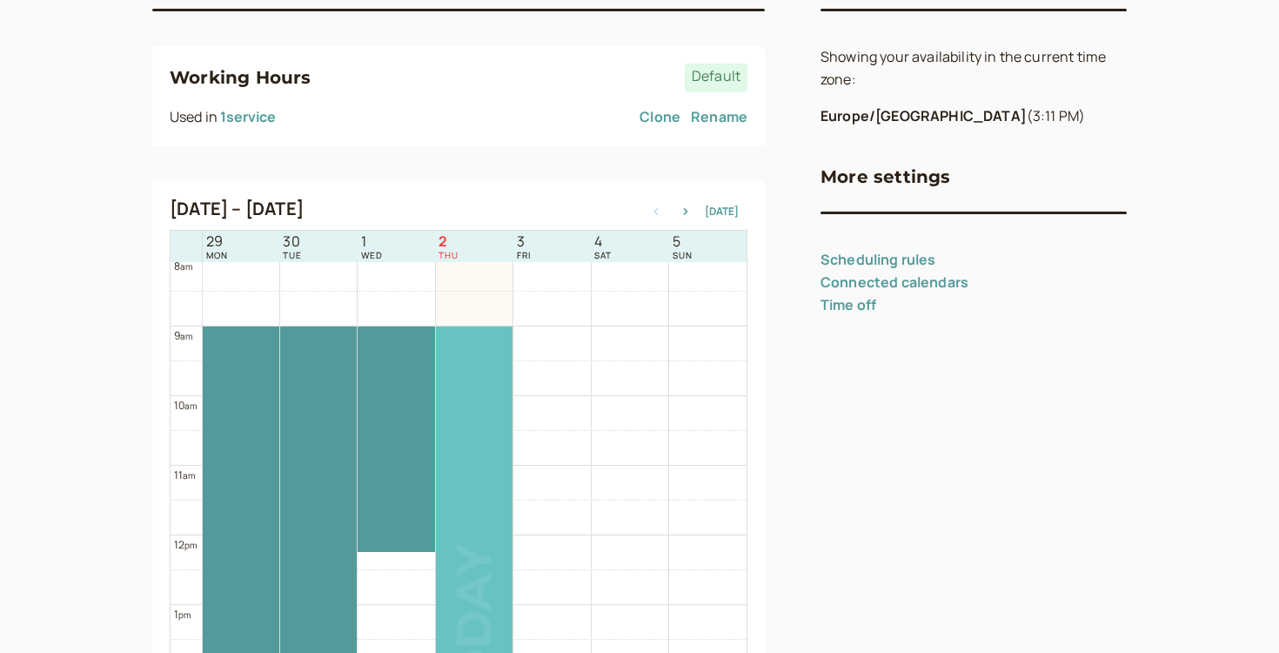
click at [492, 411] on div at bounding box center [474, 604] width 77 height 556
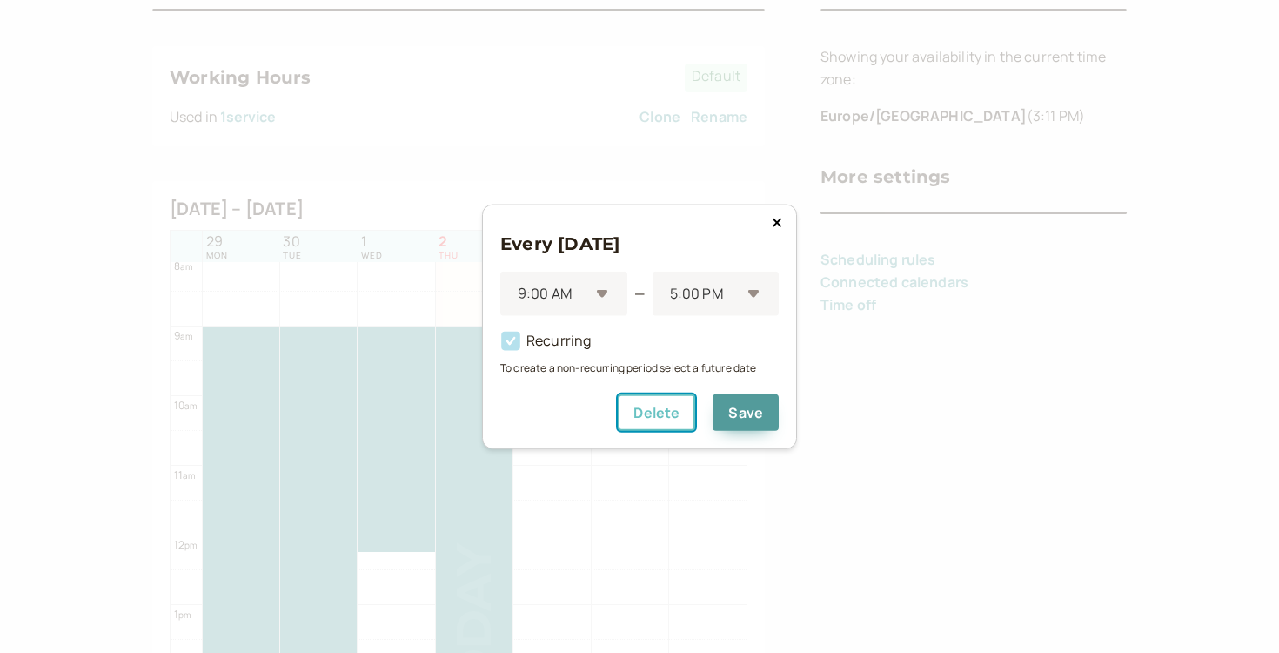
click at [659, 413] on button "Delete" at bounding box center [656, 411] width 77 height 37
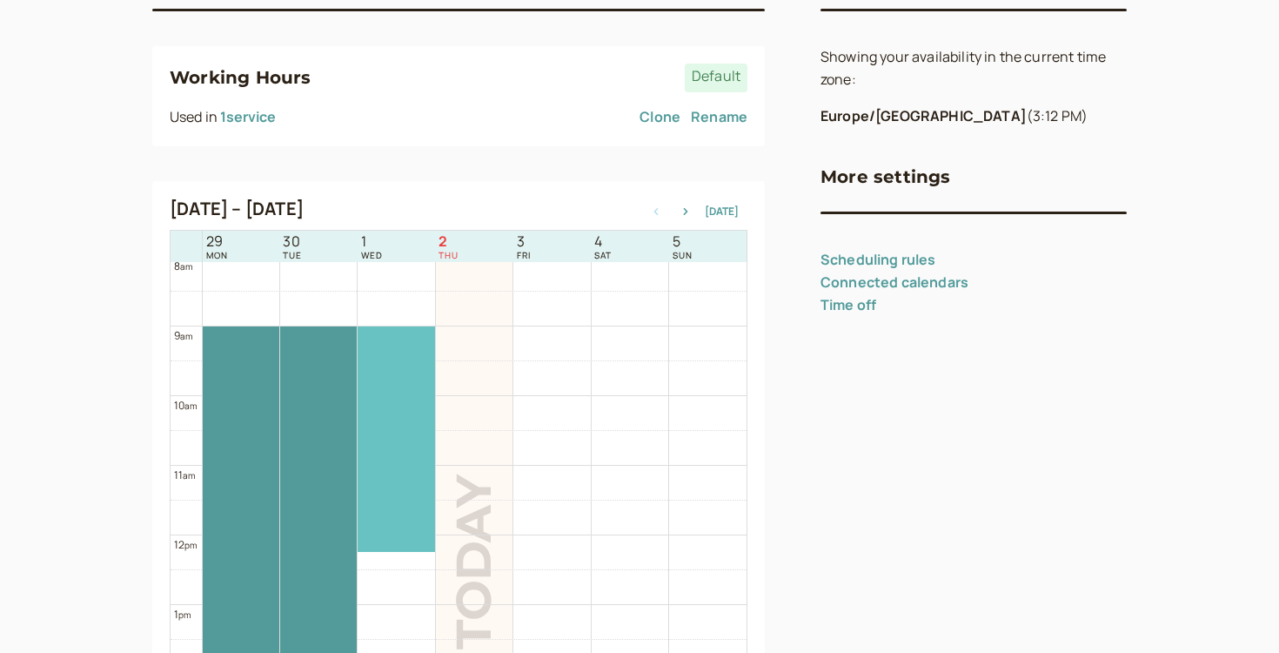
click at [377, 402] on div at bounding box center [396, 438] width 77 height 225
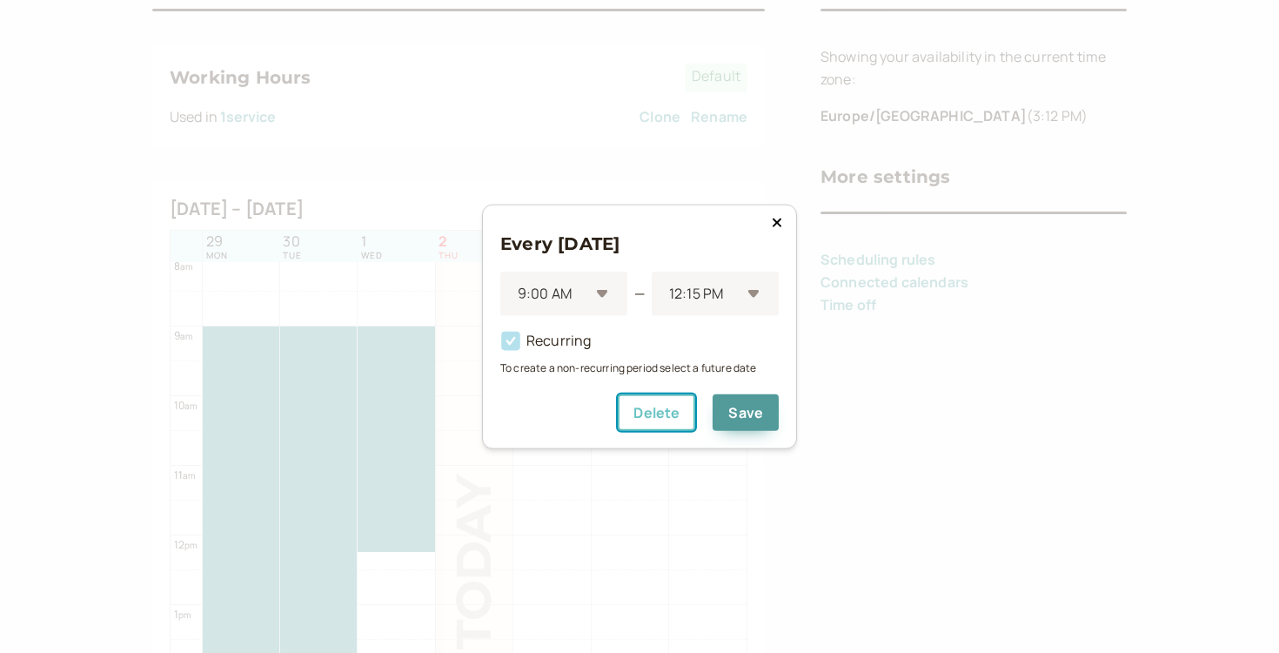
click at [683, 410] on button "Delete" at bounding box center [656, 411] width 77 height 37
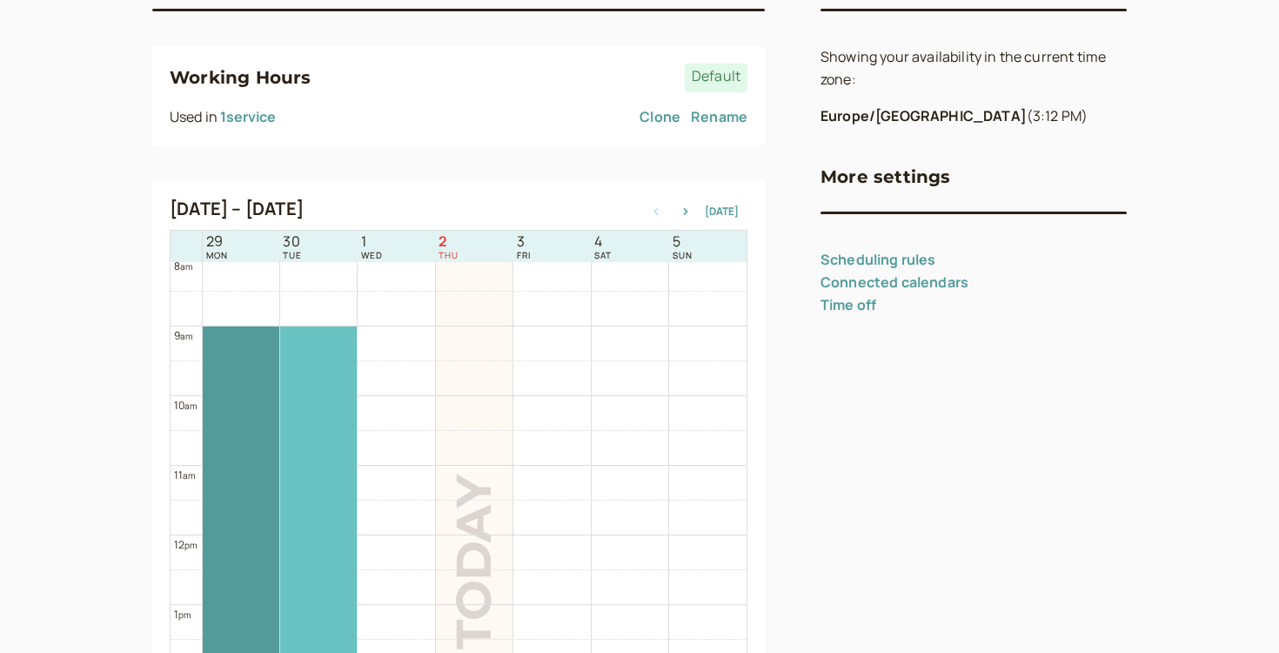
click at [326, 419] on div at bounding box center [318, 604] width 77 height 556
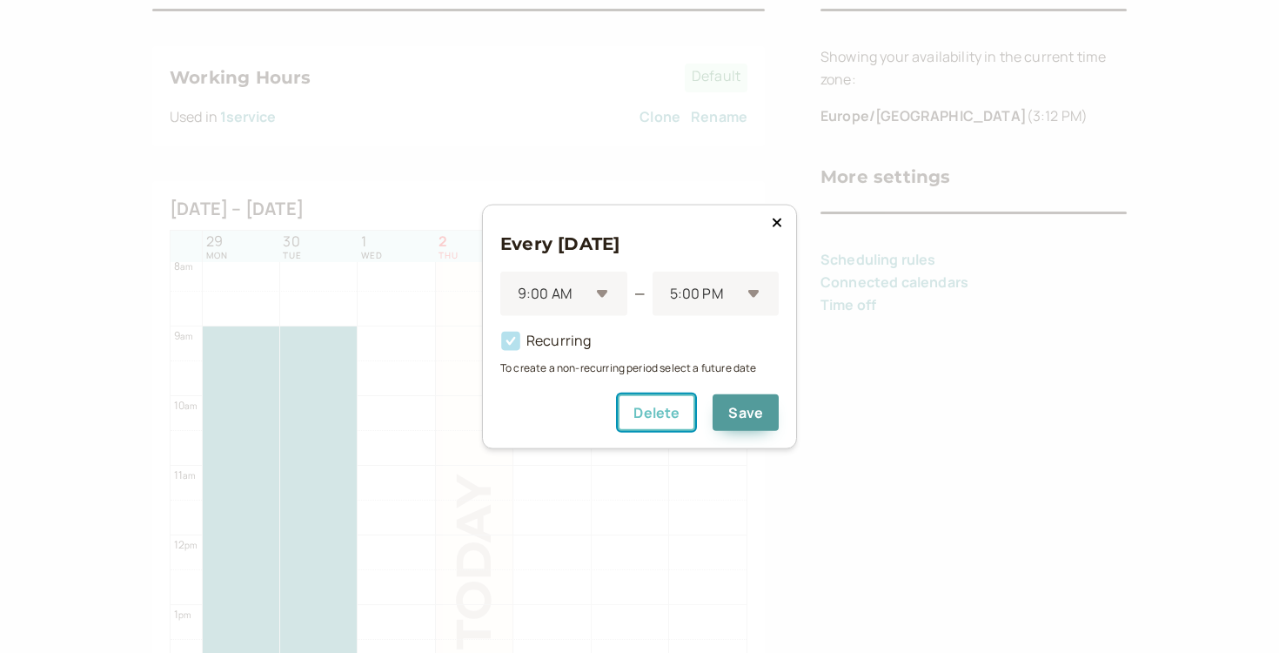
click at [636, 400] on button "Delete" at bounding box center [656, 411] width 77 height 37
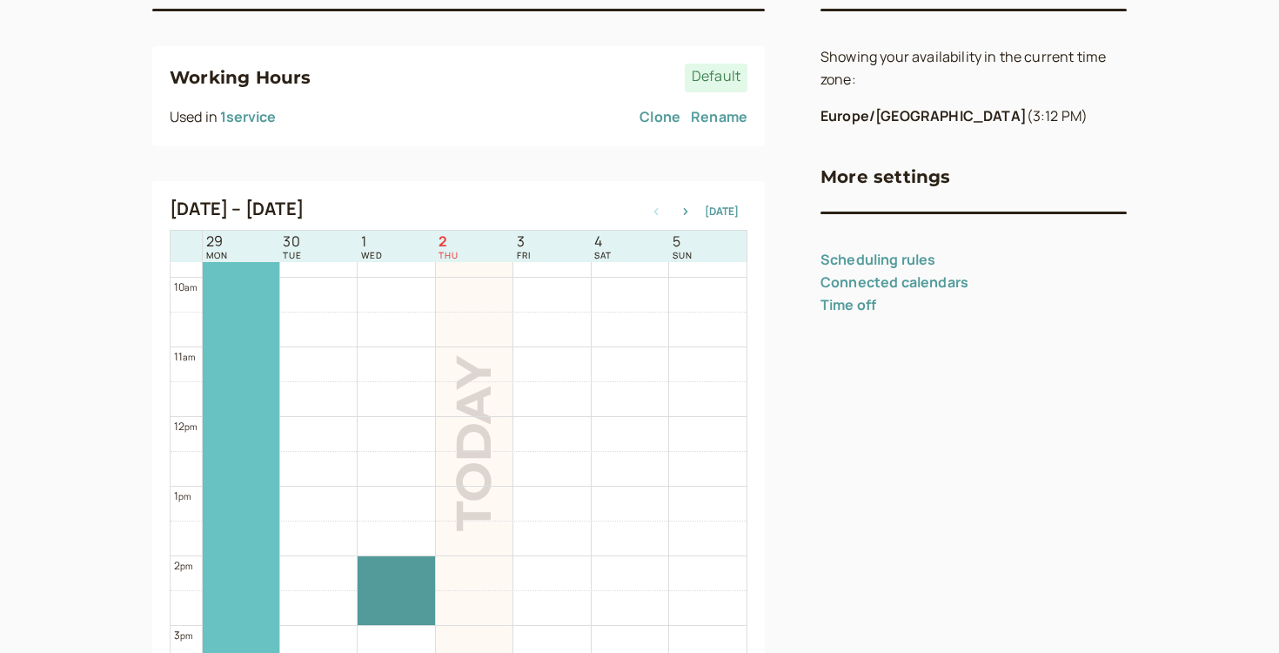
scroll to position [690, 0]
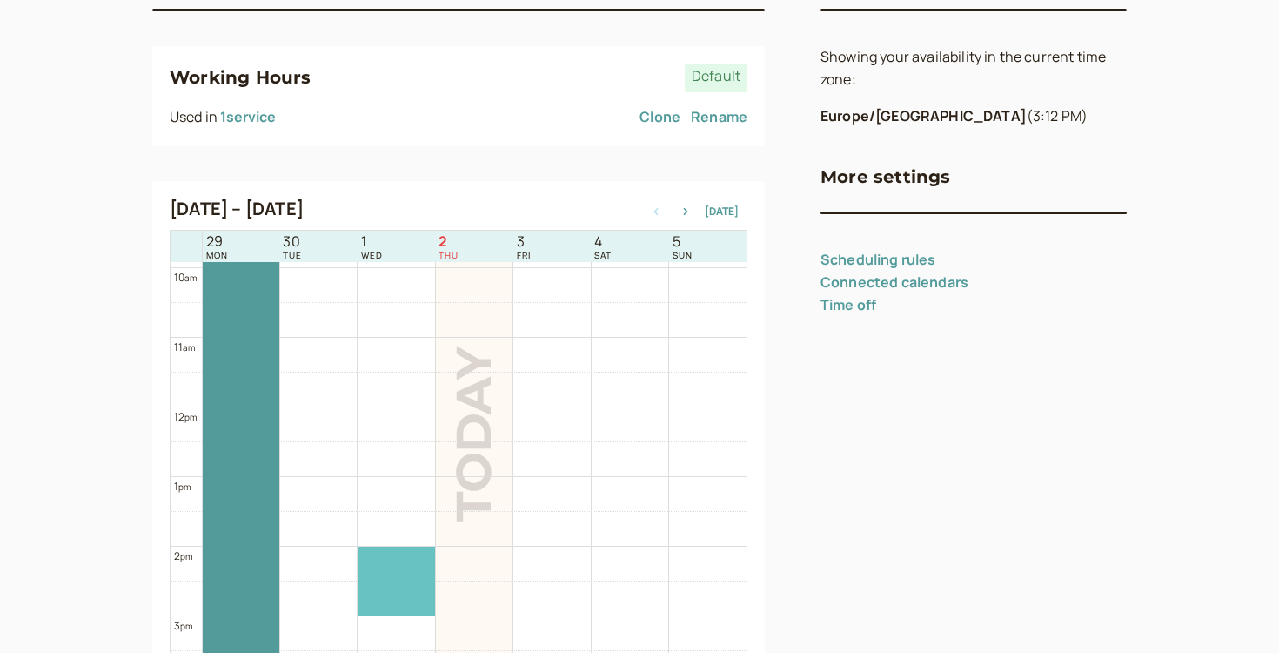
click at [407, 599] on div at bounding box center [396, 581] width 77 height 69
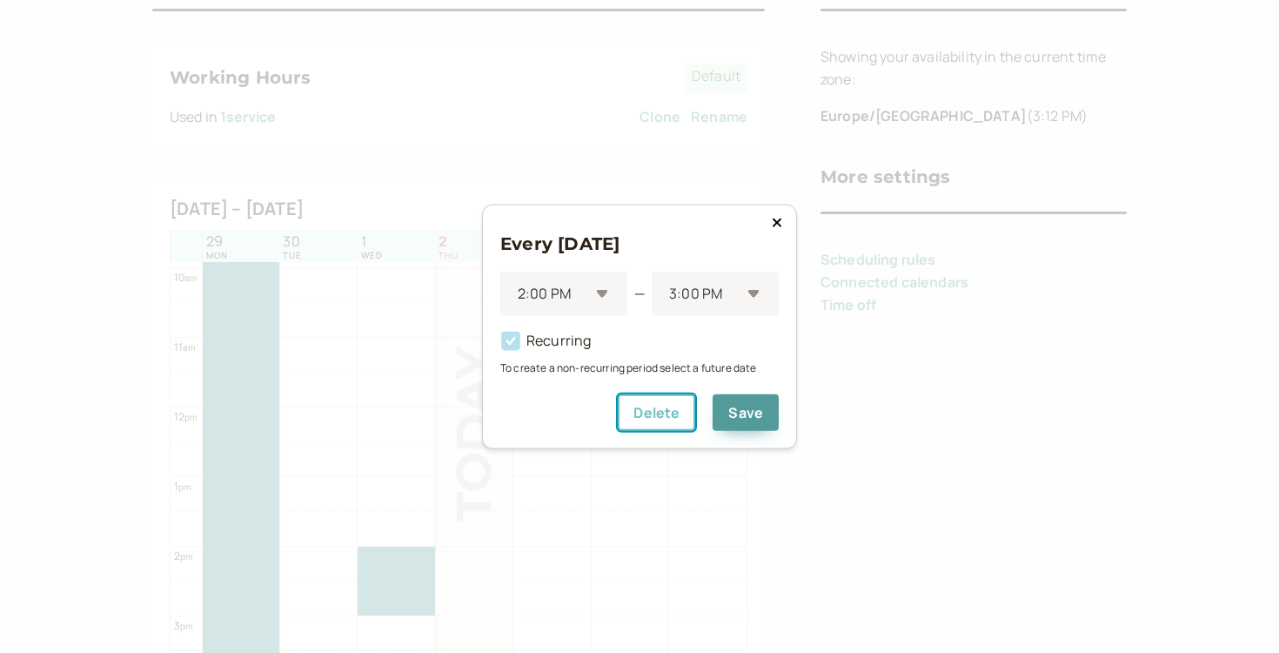
click at [679, 411] on button "Delete" at bounding box center [656, 411] width 77 height 37
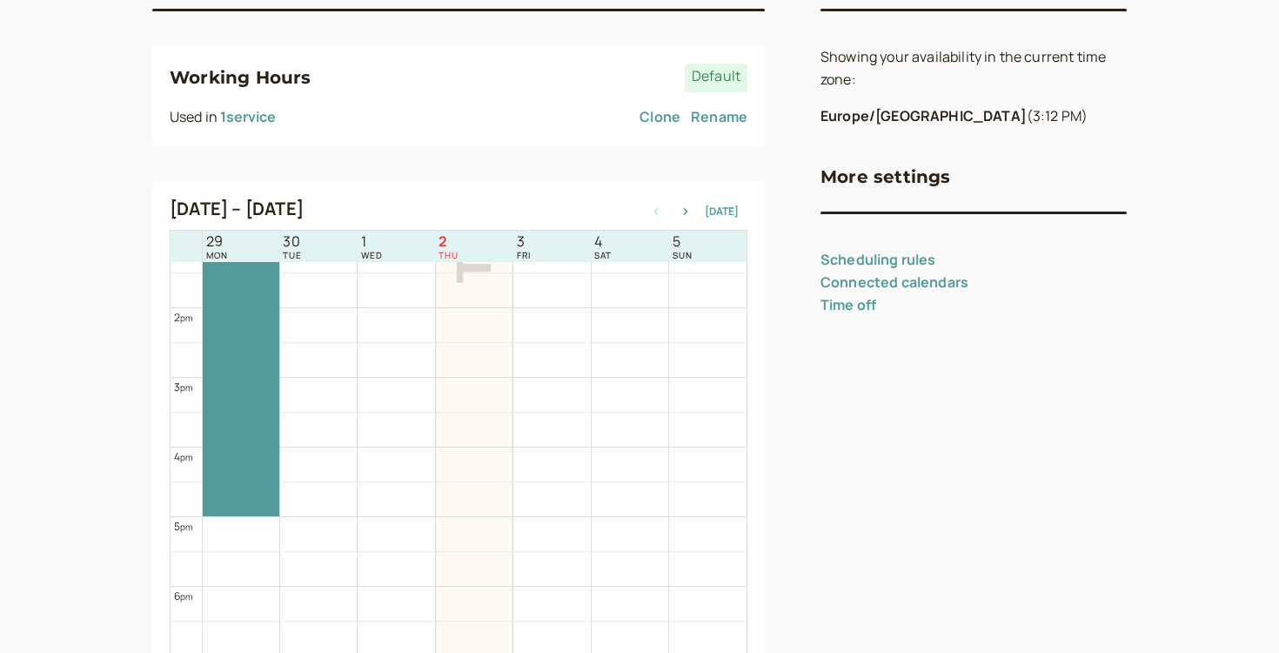
scroll to position [930, 0]
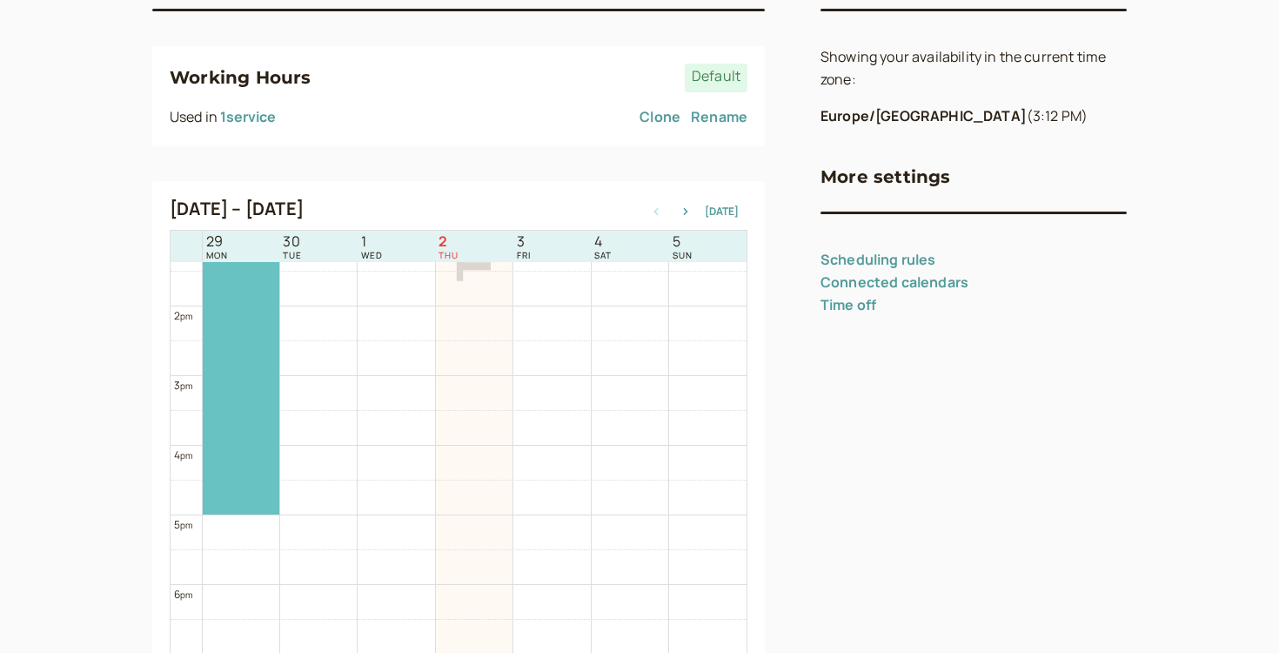
click at [226, 500] on div at bounding box center [241, 236] width 77 height 556
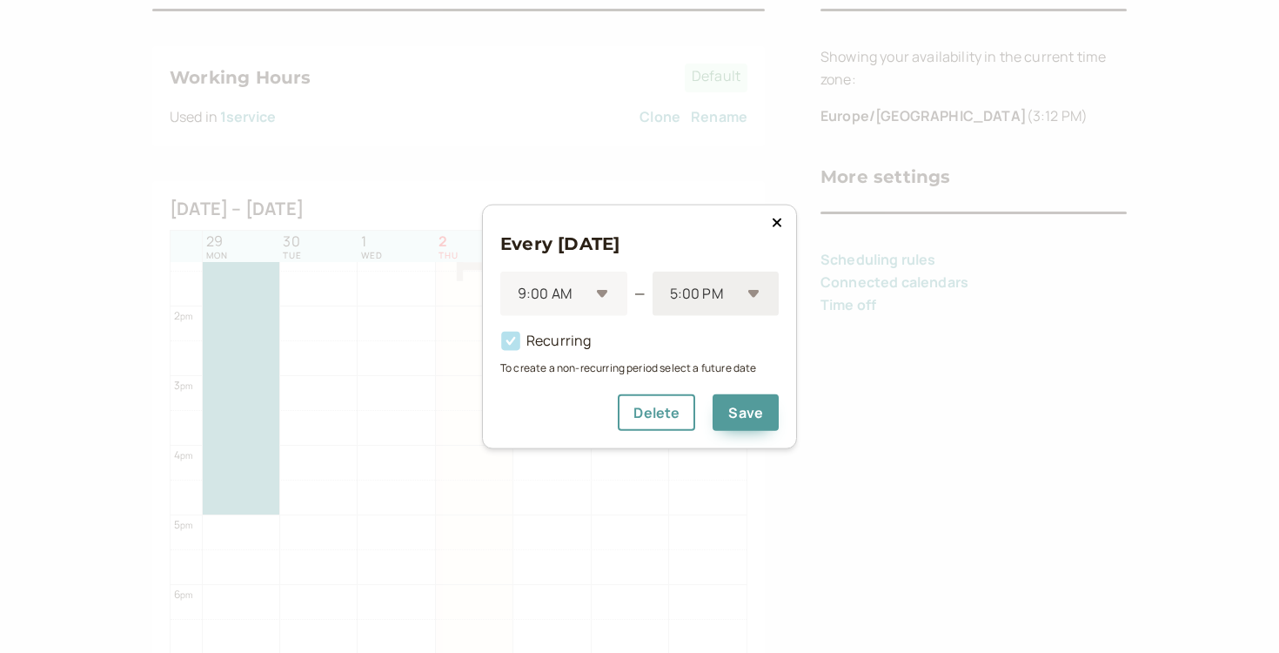
click at [734, 299] on div at bounding box center [704, 294] width 72 height 24
click at [715, 366] on div "4:30 PM" at bounding box center [716, 367] width 126 height 37
click at [722, 305] on div "4:30 PM" at bounding box center [706, 294] width 72 height 32
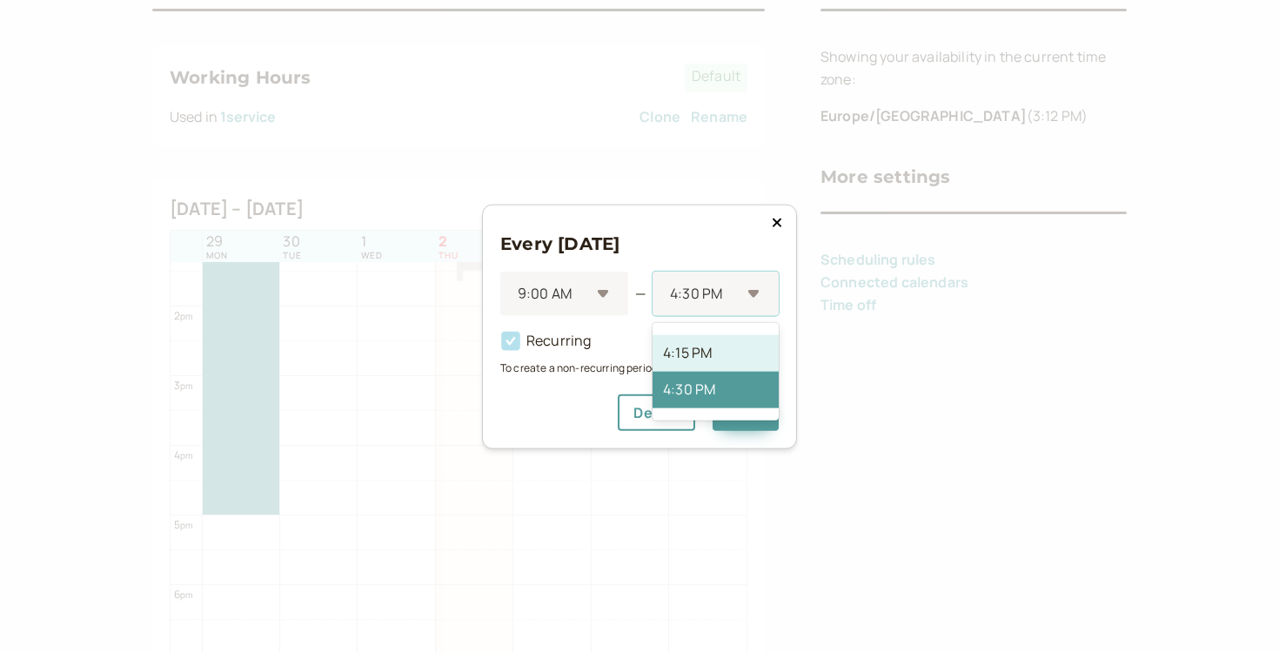
click at [715, 350] on div "4:15 PM" at bounding box center [716, 352] width 126 height 37
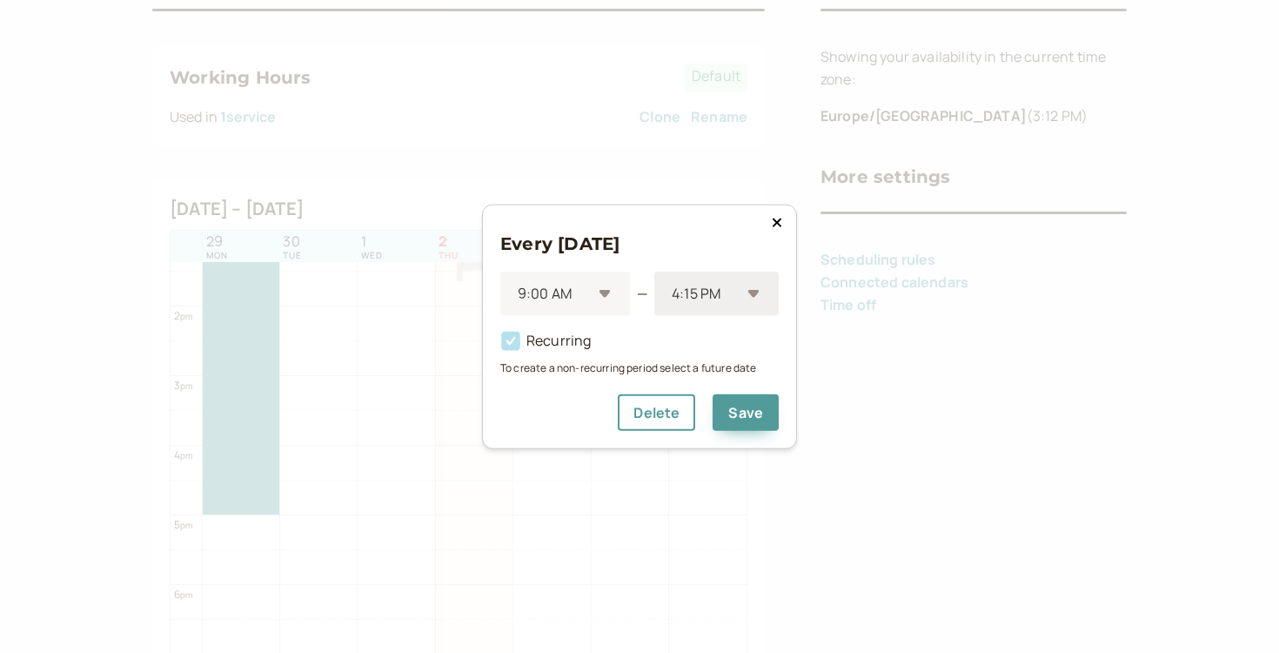
click at [715, 292] on div at bounding box center [705, 294] width 71 height 24
click at [708, 381] on div "5:00 PM" at bounding box center [717, 381] width 124 height 37
click at [568, 298] on div at bounding box center [552, 294] width 73 height 24
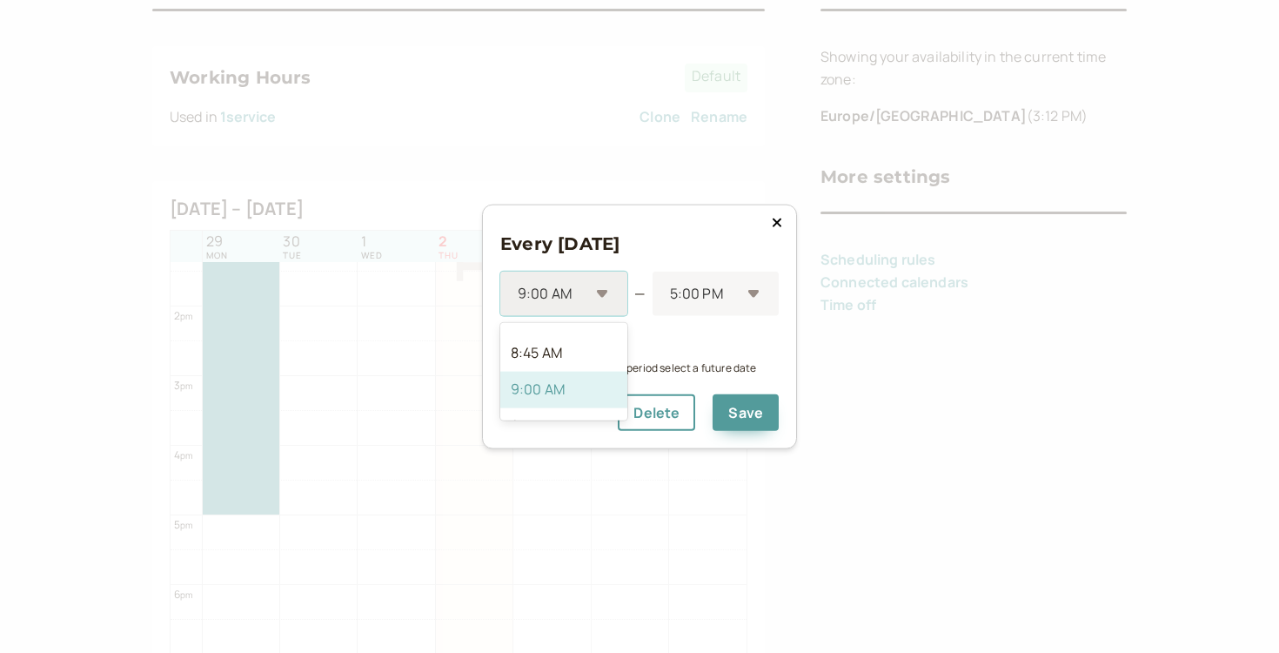
click at [568, 298] on div at bounding box center [552, 294] width 73 height 24
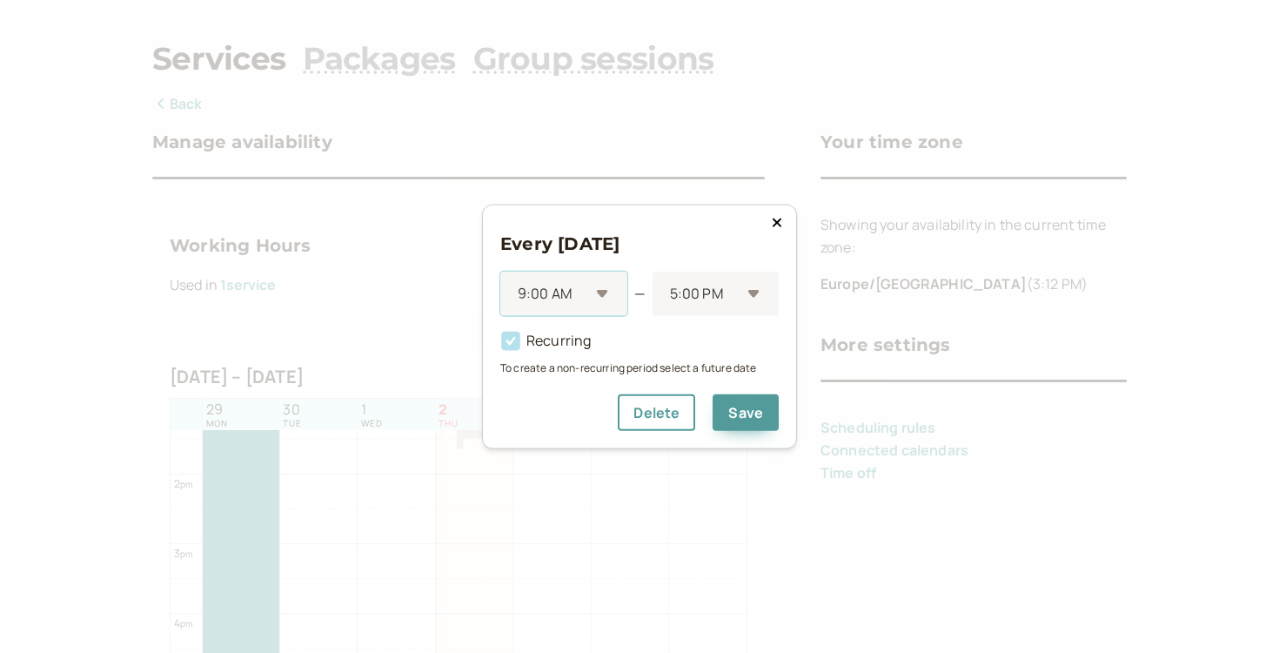
scroll to position [0, 0]
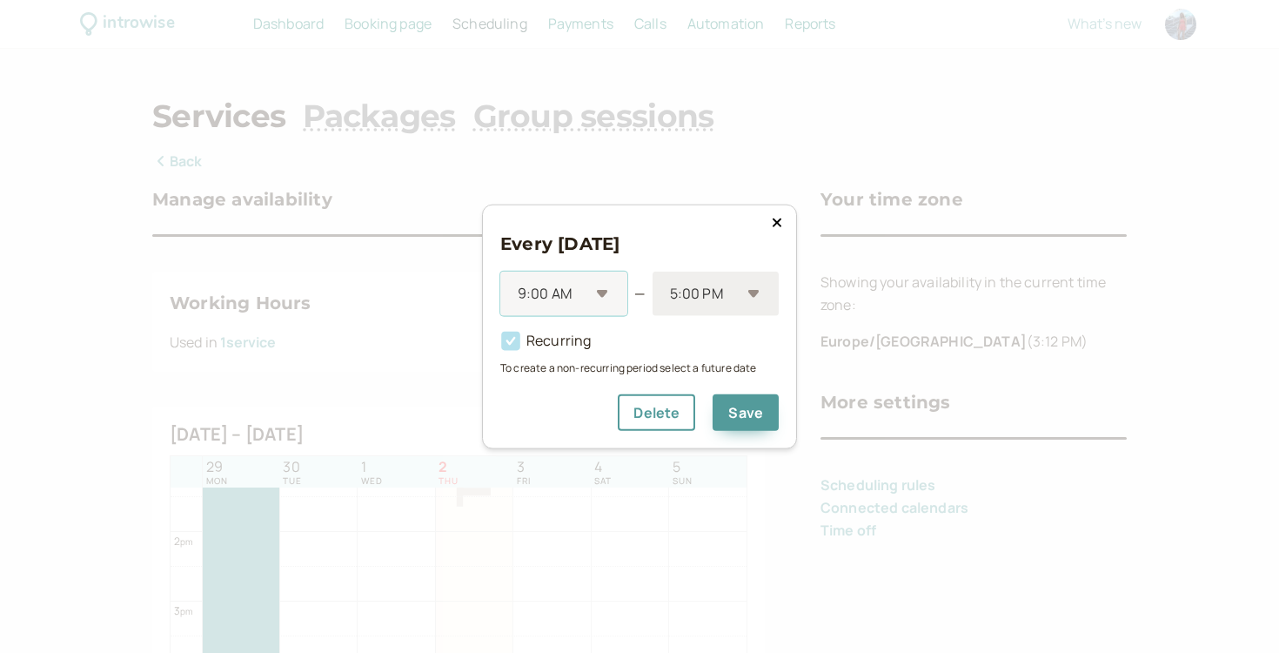
click at [726, 301] on div at bounding box center [704, 294] width 72 height 24
click at [604, 379] on div "Every [DATE] 9:00 AM — option 3:45 PM focused, 26 of 59. 59 results available. …" at bounding box center [639, 327] width 279 height 208
click at [745, 415] on button "Save" at bounding box center [746, 411] width 66 height 37
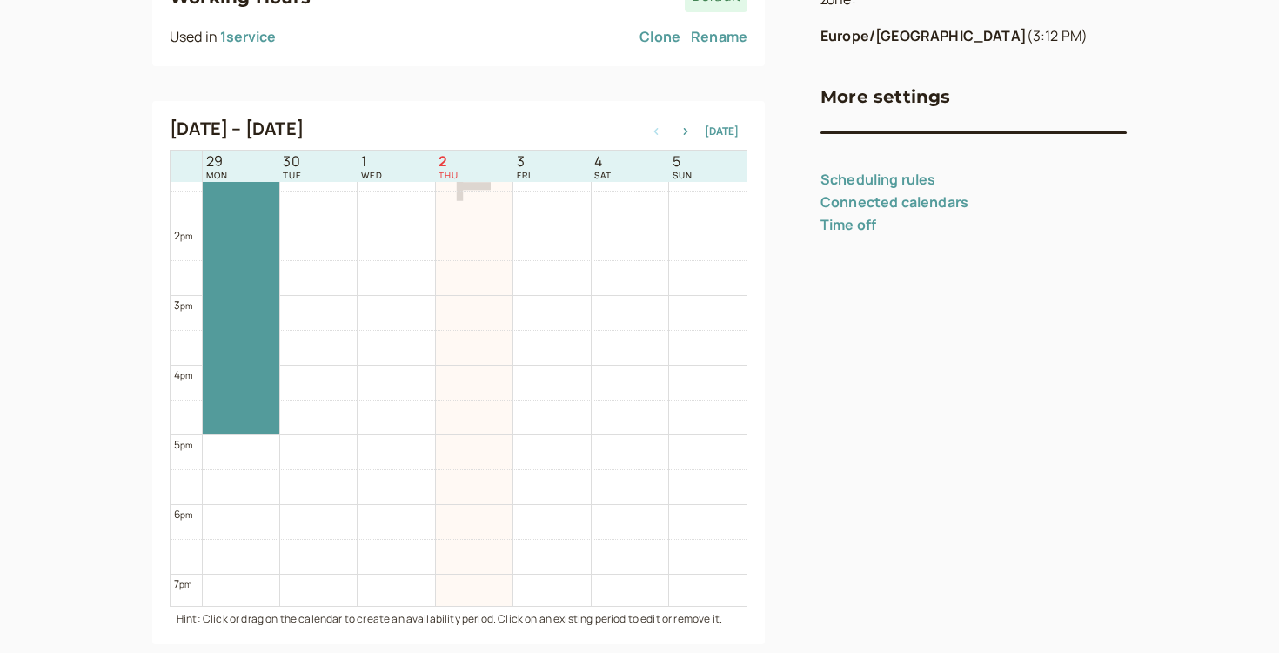
scroll to position [308, 0]
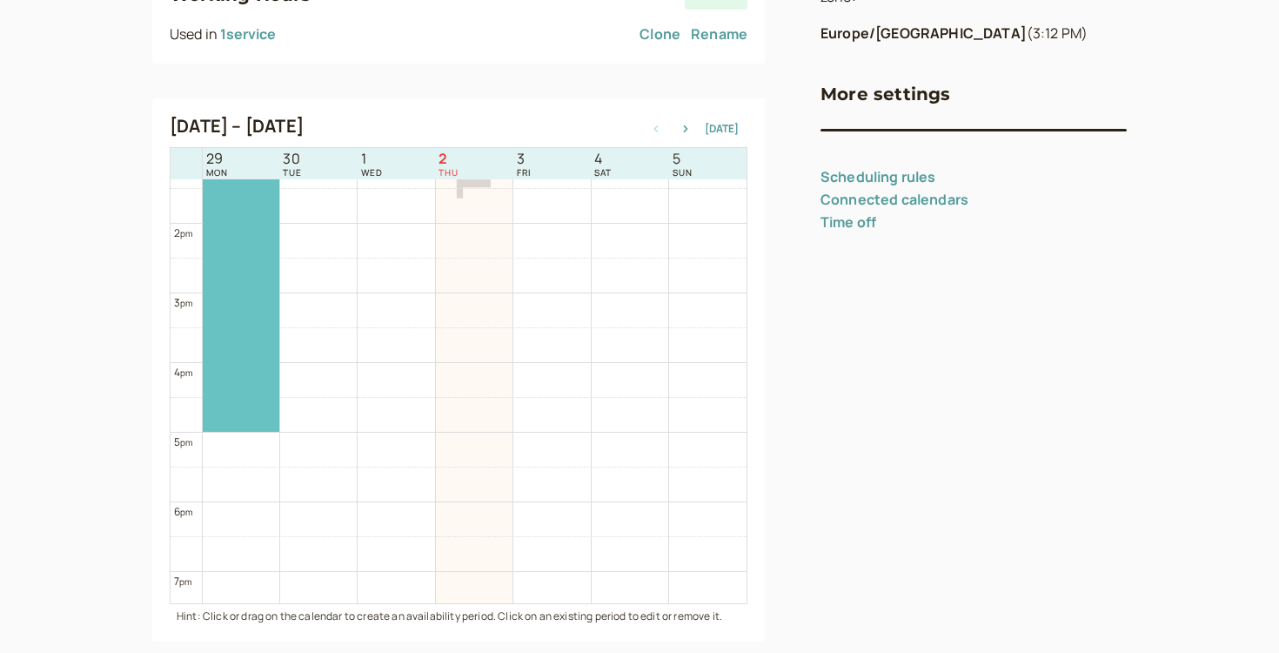
click at [246, 344] on div at bounding box center [241, 154] width 77 height 556
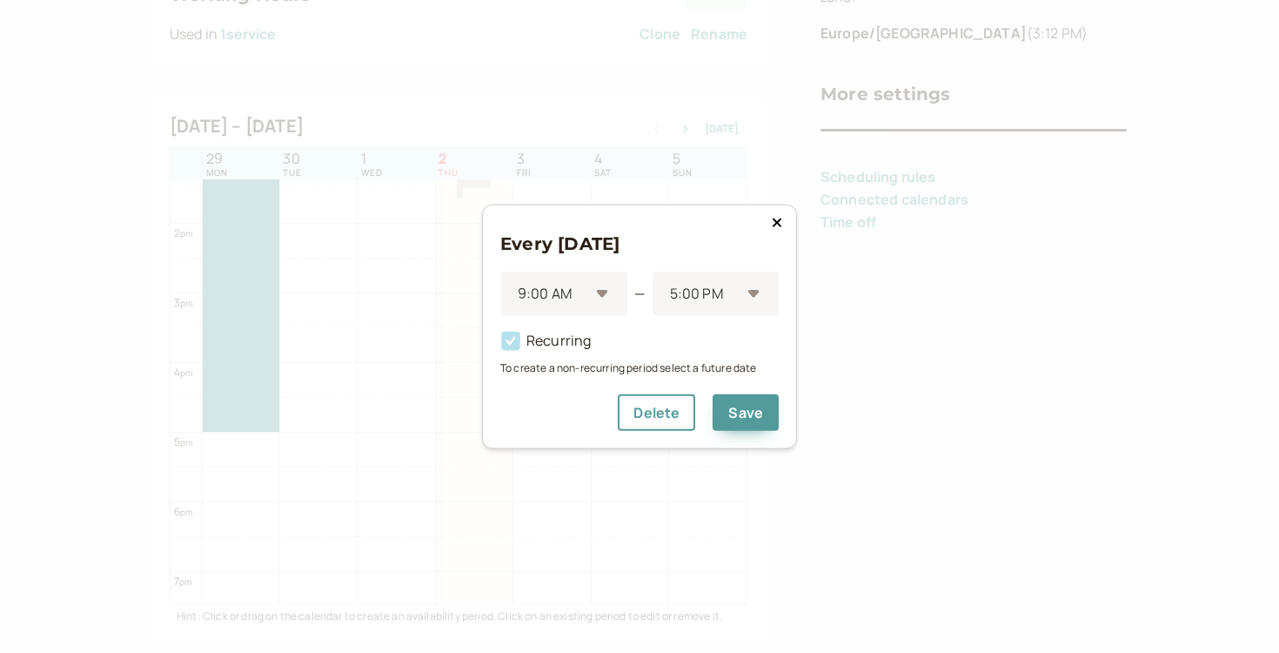
click at [512, 335] on icon at bounding box center [510, 341] width 19 height 19
click at [524, 339] on icon at bounding box center [511, 341] width 30 height 30
click at [637, 346] on div "Recurring" at bounding box center [639, 334] width 279 height 37
drag, startPoint x: 561, startPoint y: 362, endPoint x: 753, endPoint y: 374, distance: 192.7
click at [753, 374] on small "To create a non-recurring period select a future date" at bounding box center [639, 367] width 279 height 17
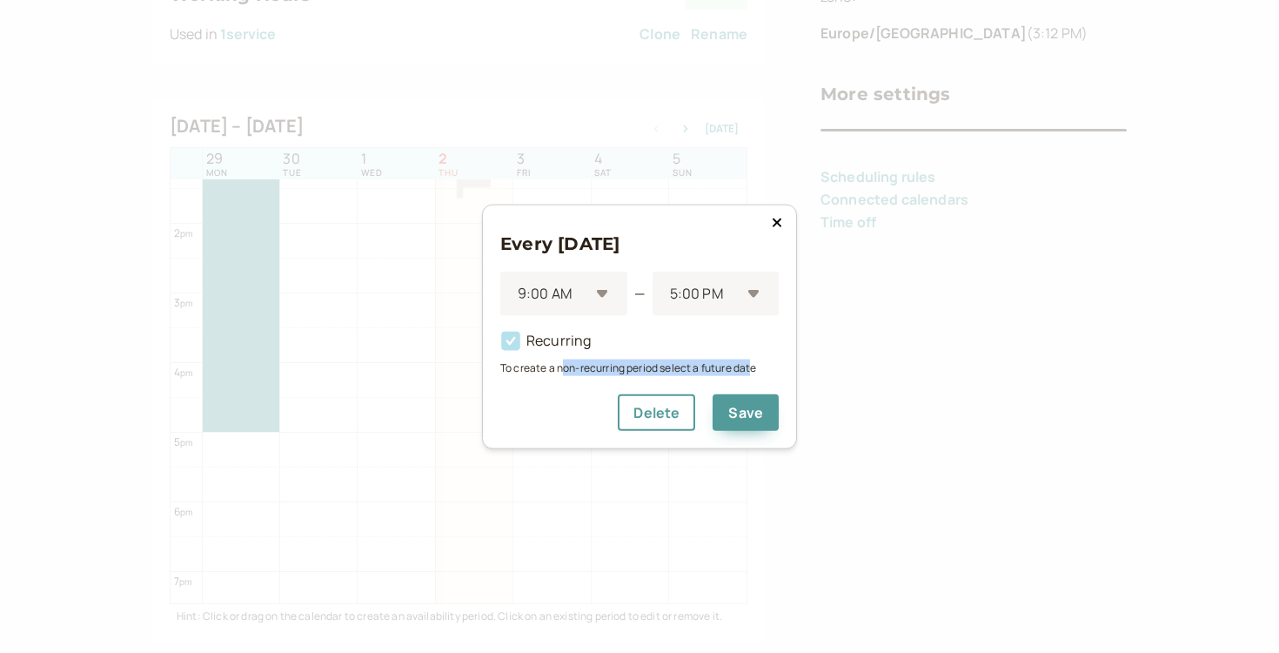
click at [753, 374] on small "To create a non-recurring period select a future date" at bounding box center [639, 367] width 279 height 17
click at [746, 400] on button "Save" at bounding box center [746, 411] width 66 height 37
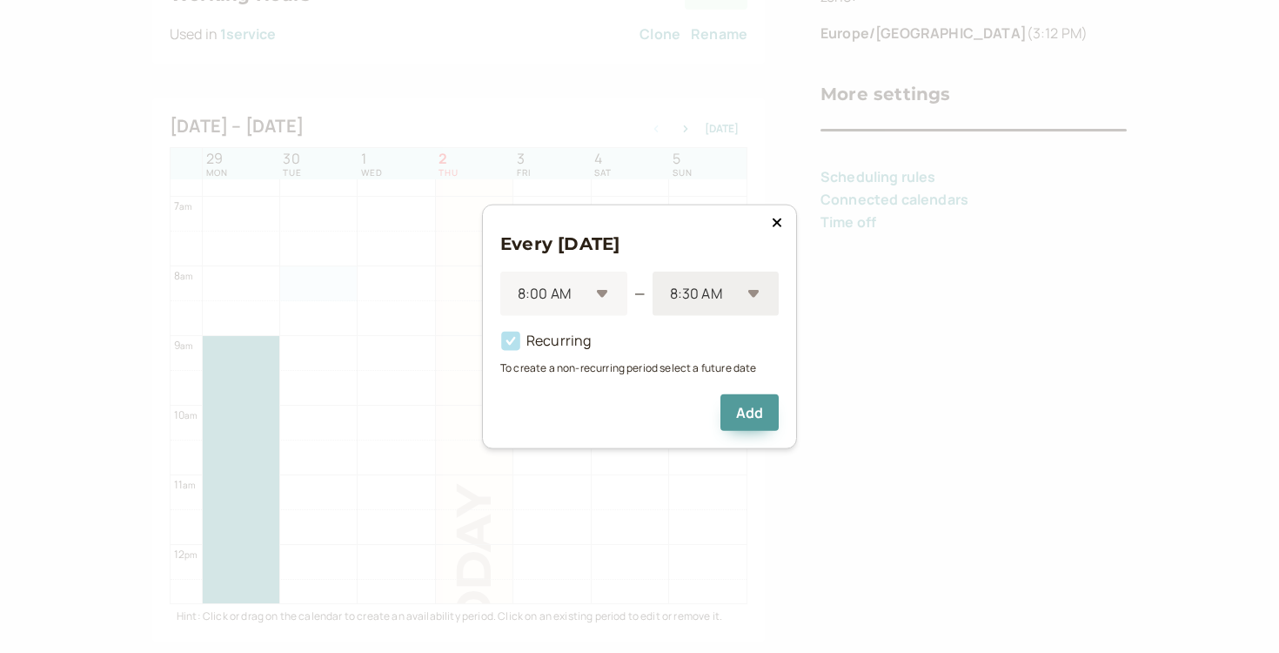
scroll to position [307, 0]
click at [707, 285] on div at bounding box center [704, 294] width 72 height 24
click at [709, 350] on div "12:30 PM" at bounding box center [716, 339] width 126 height 37
click at [543, 338] on span "Recurring" at bounding box center [545, 340] width 91 height 19
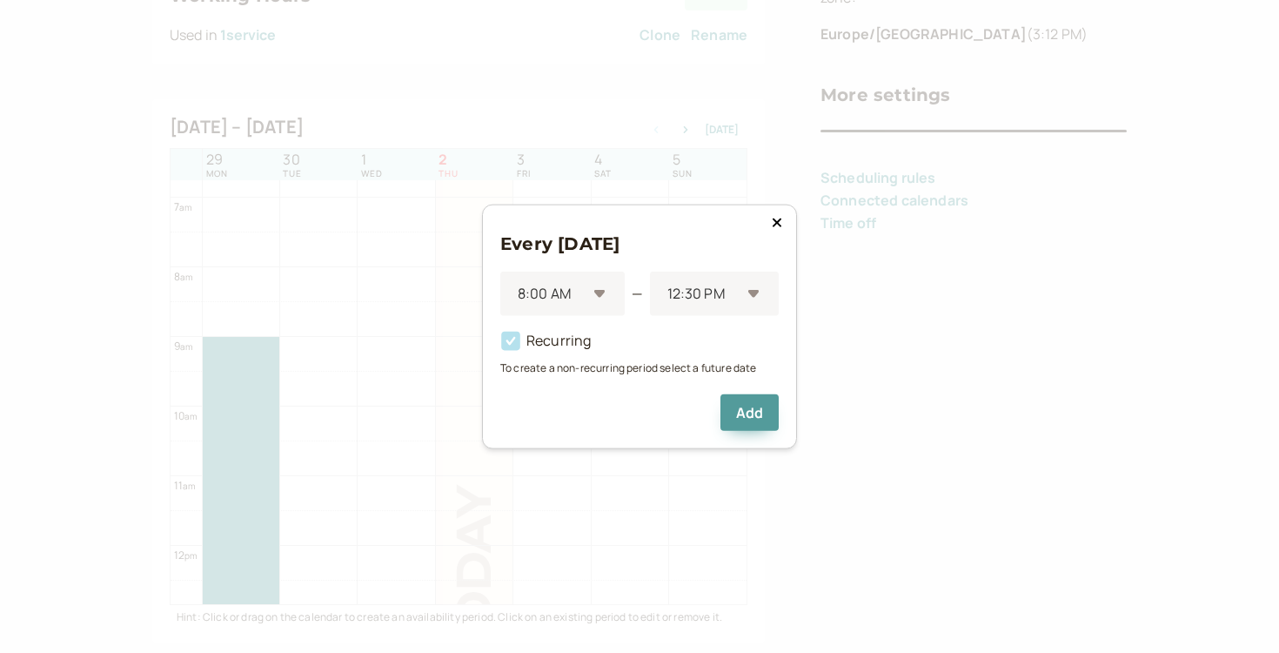
click at [514, 338] on icon at bounding box center [511, 341] width 30 height 30
click at [645, 373] on small "To create a non-recurring period select a future date" at bounding box center [639, 367] width 279 height 17
drag, startPoint x: 575, startPoint y: 370, endPoint x: 762, endPoint y: 377, distance: 187.3
click at [762, 370] on small "To create a non-recurring period select a future date" at bounding box center [639, 367] width 279 height 17
click at [575, 287] on div at bounding box center [551, 294] width 71 height 24
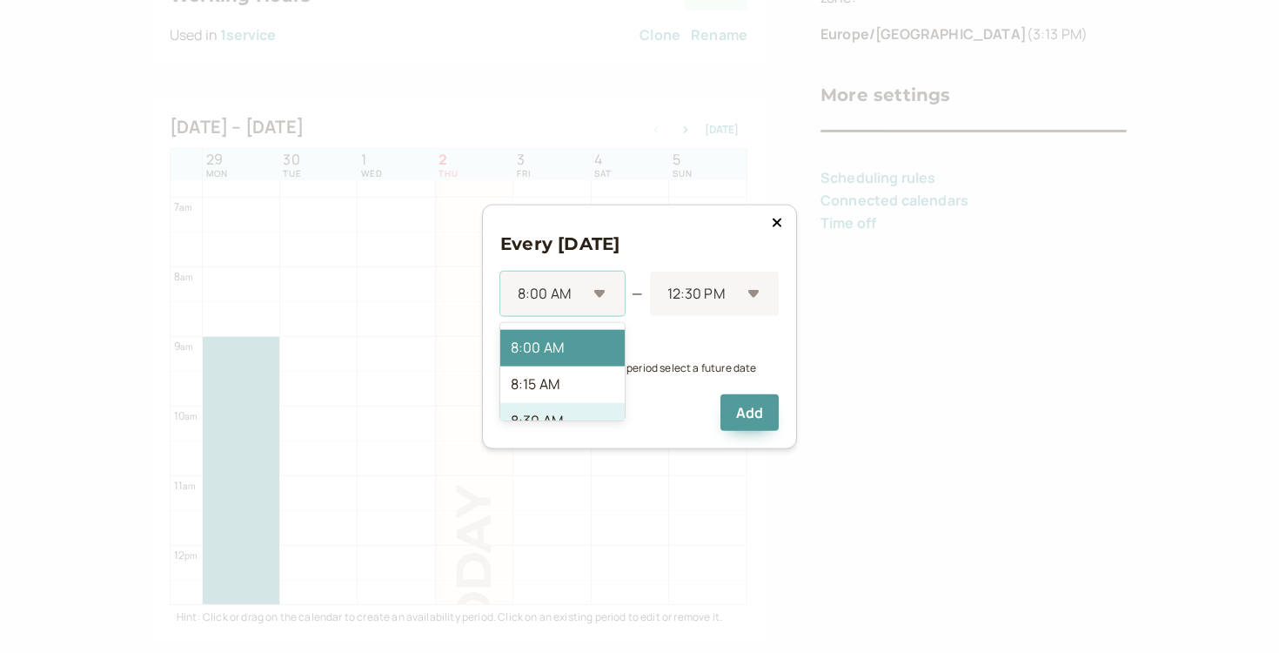
scroll to position [1138, 0]
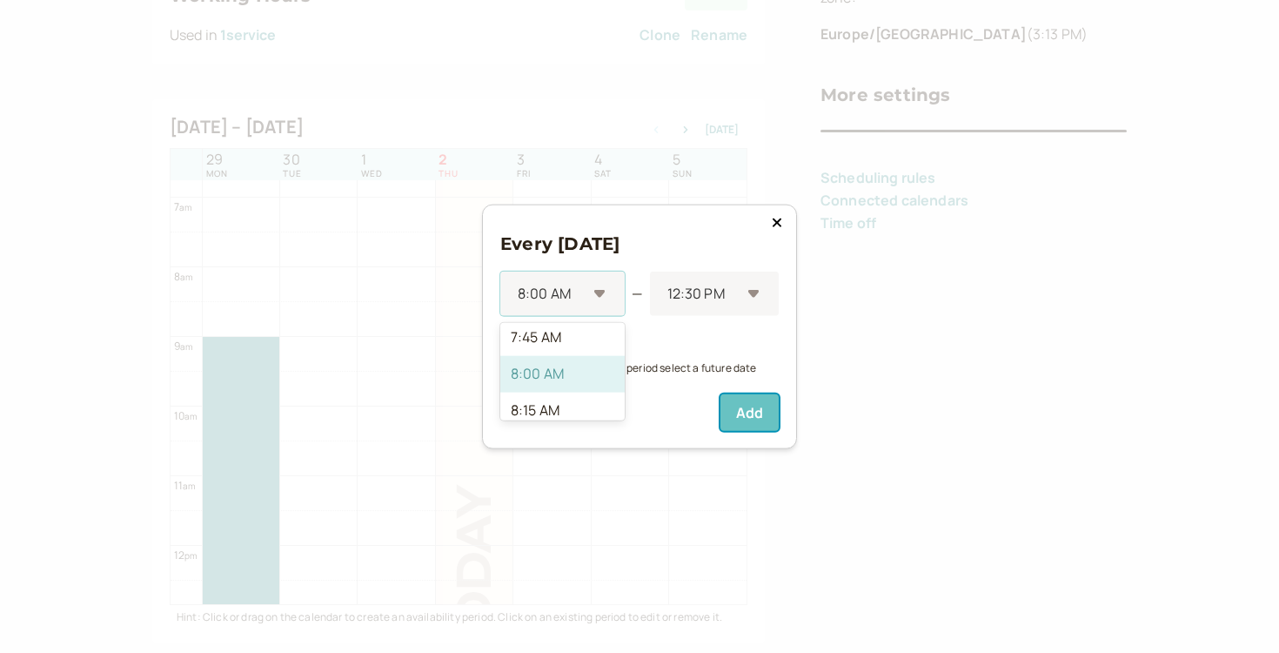
click at [756, 417] on button "Add" at bounding box center [750, 411] width 58 height 37
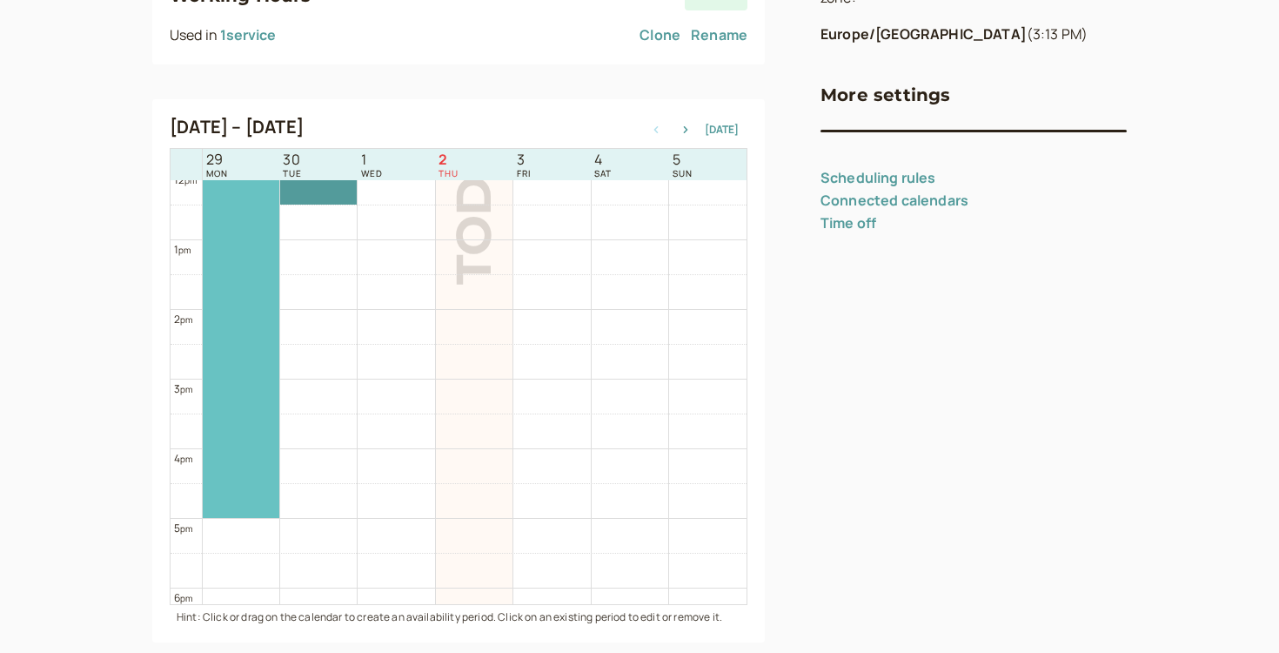
scroll to position [852, 0]
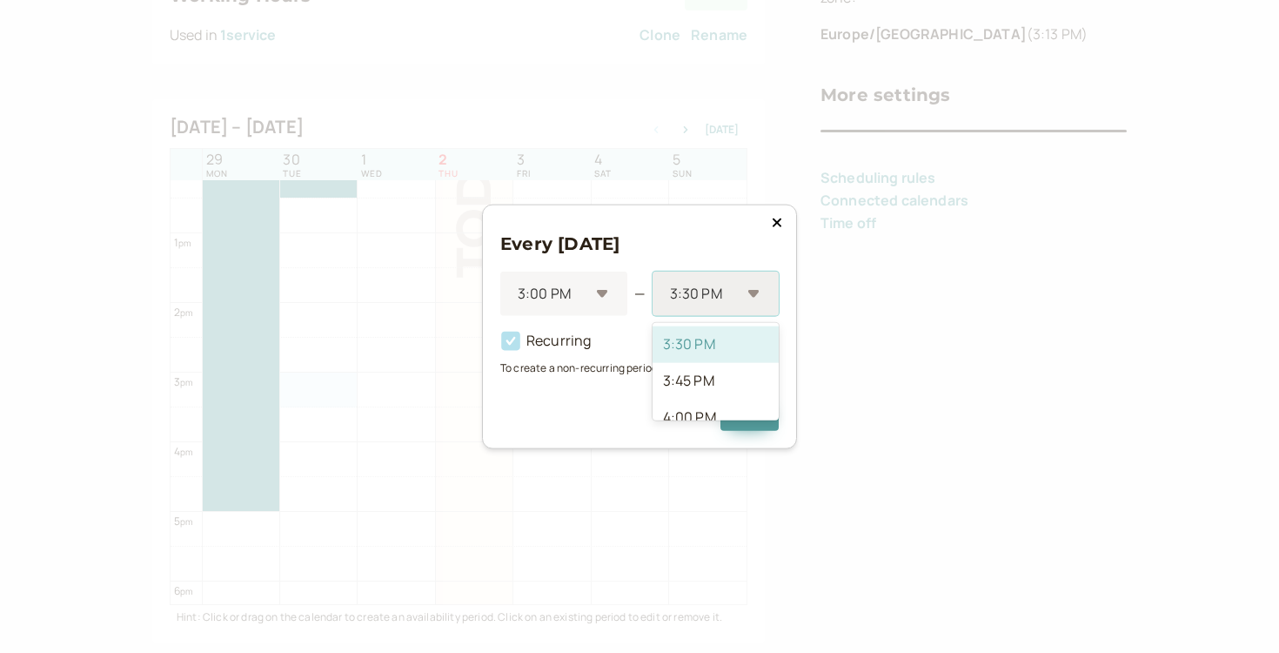
click at [702, 300] on div at bounding box center [704, 294] width 72 height 24
click at [694, 372] on div "6:30 PM" at bounding box center [716, 387] width 126 height 37
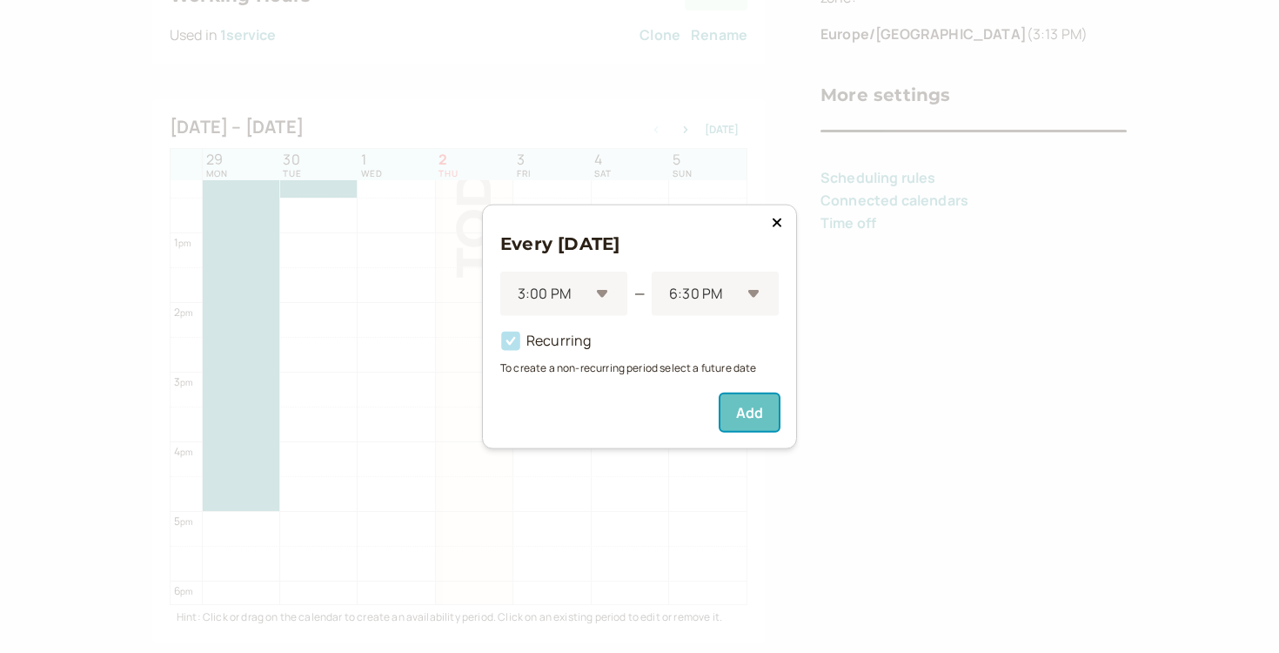
click at [752, 420] on button "Add" at bounding box center [750, 411] width 58 height 37
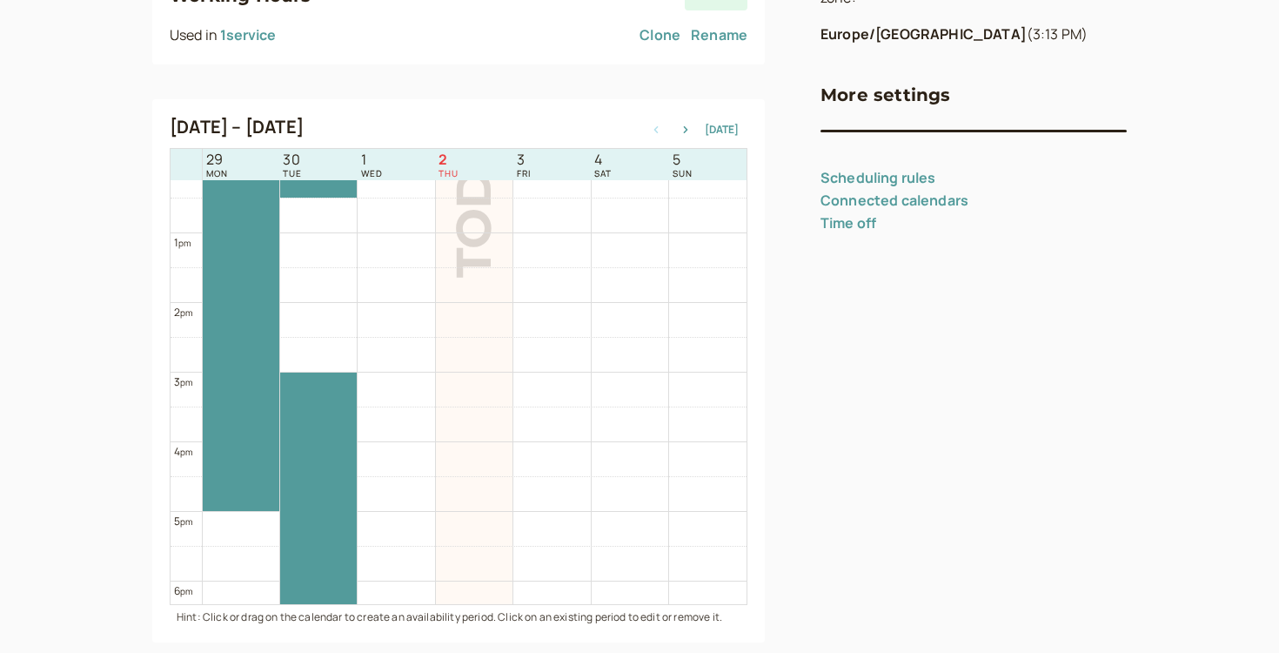
scroll to position [671, 0]
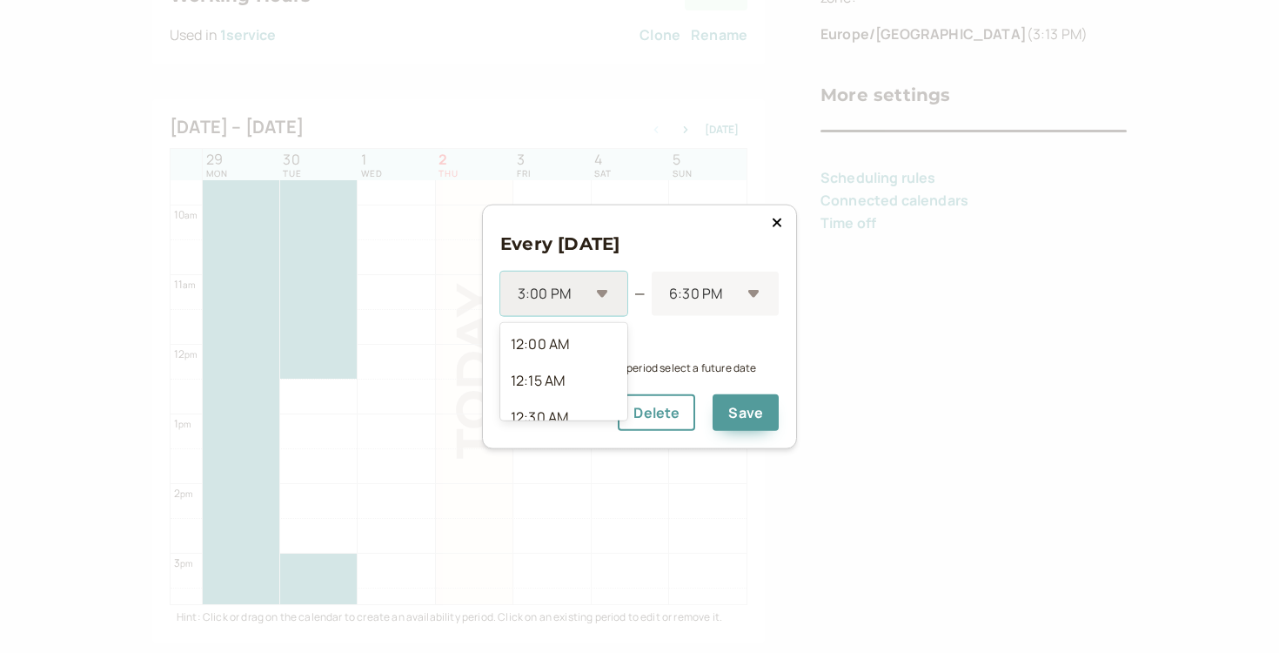
click at [574, 301] on div at bounding box center [552, 294] width 73 height 24
click at [561, 398] on div "2:45 PM" at bounding box center [563, 408] width 127 height 37
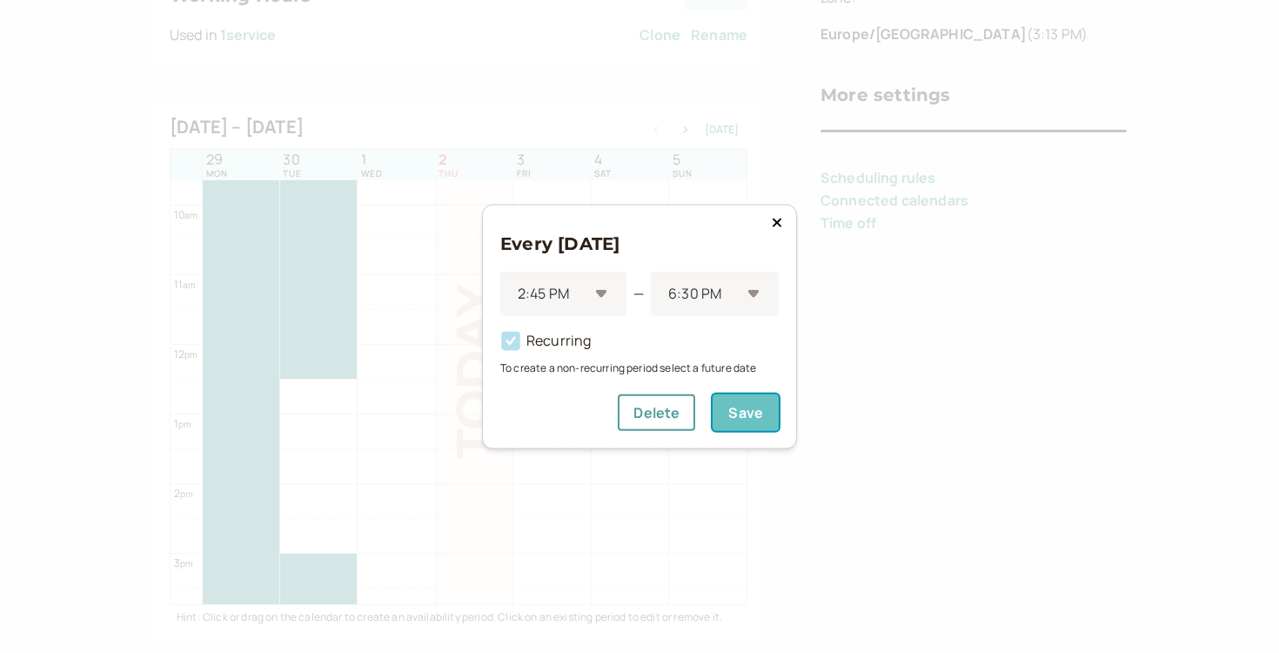
click at [744, 403] on button "Save" at bounding box center [746, 411] width 66 height 37
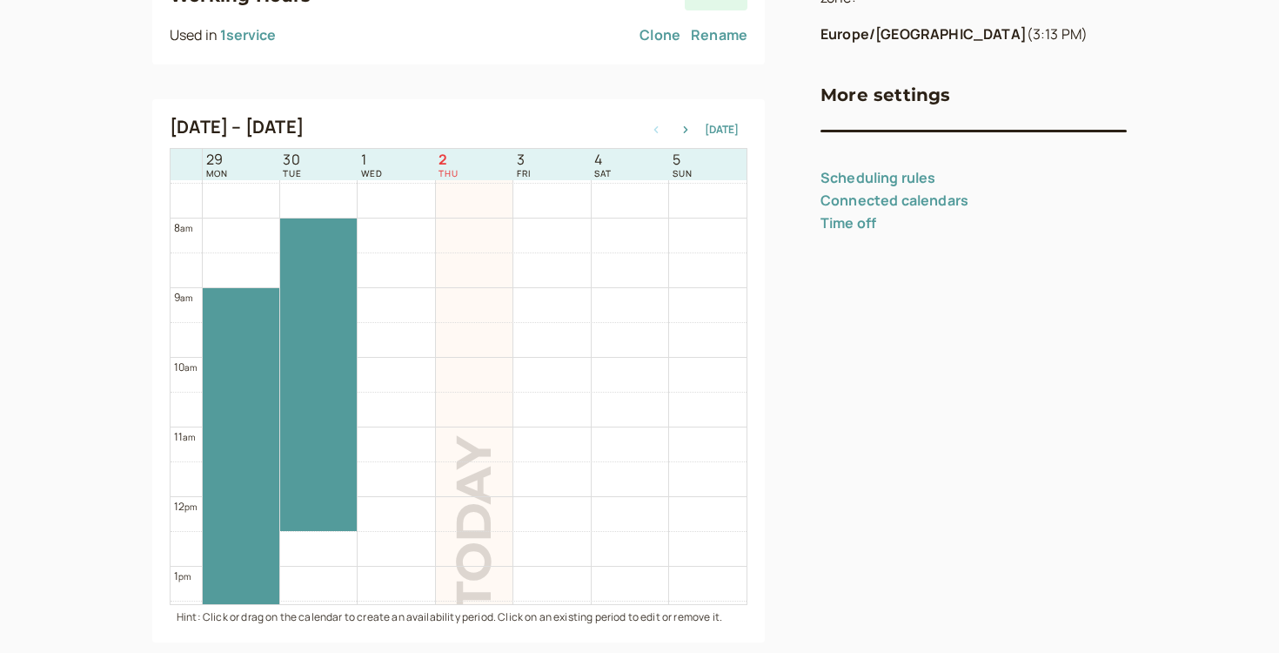
scroll to position [502, 0]
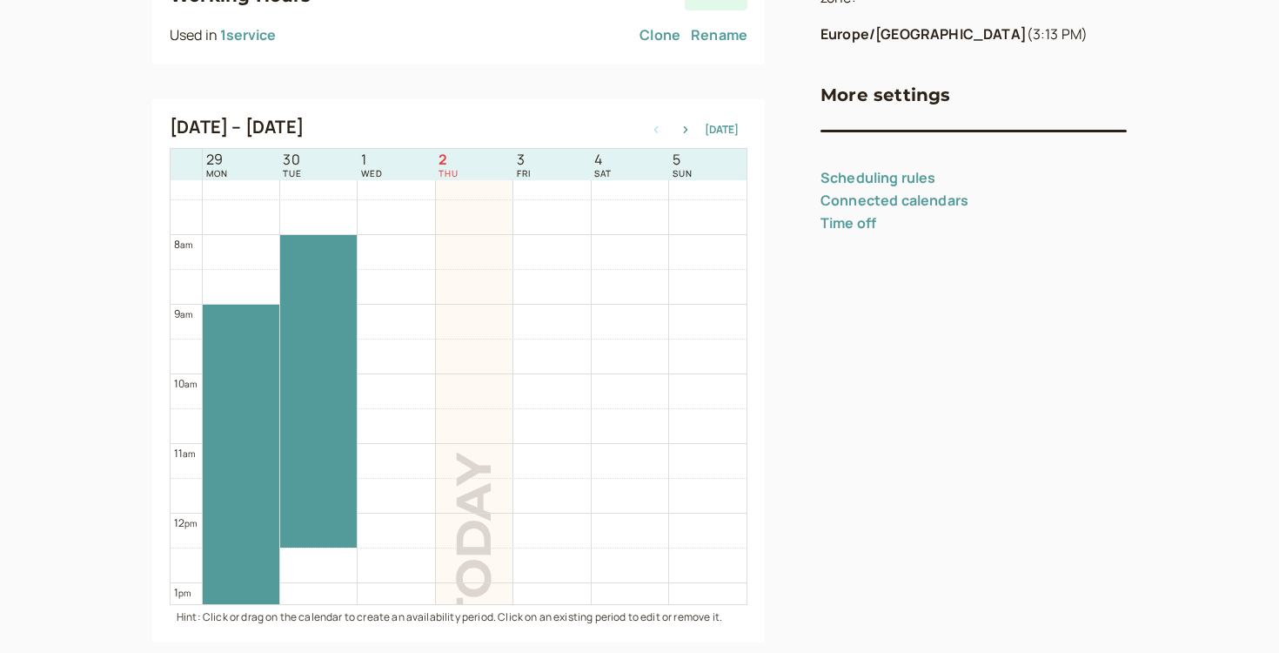
click at [339, 384] on div at bounding box center [318, 391] width 77 height 312
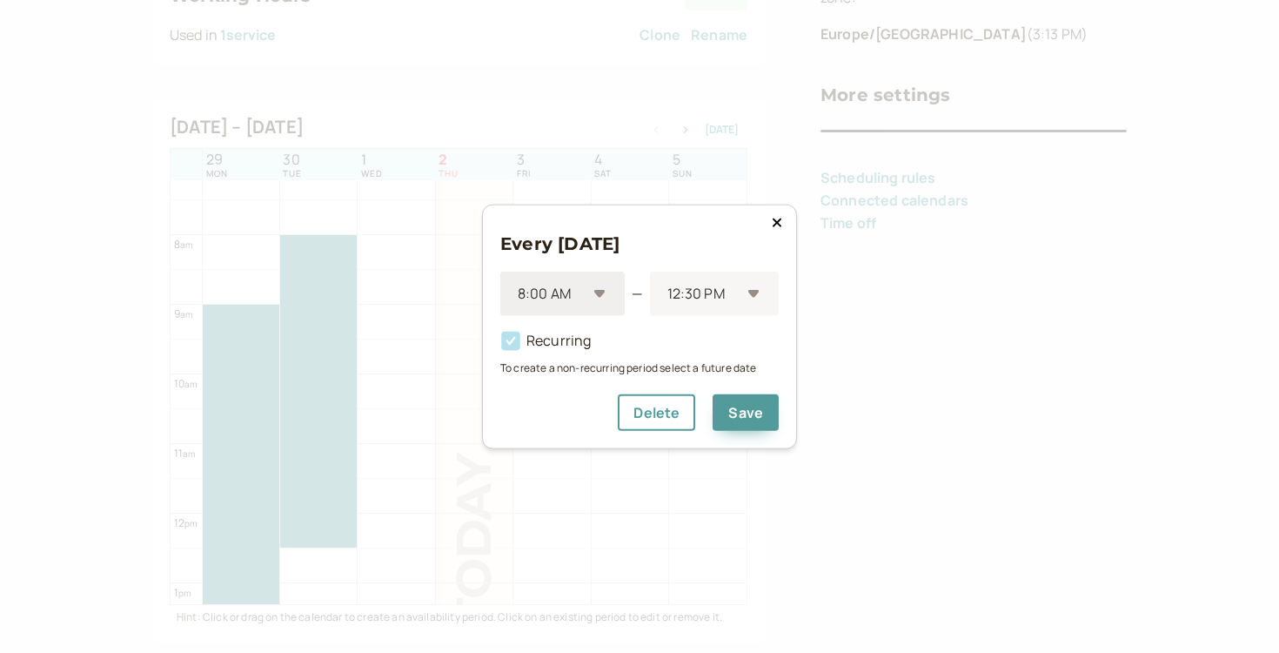
click at [613, 293] on div "8:00 AM" at bounding box center [562, 294] width 124 height 44
click at [554, 339] on div "10:30 AM" at bounding box center [562, 333] width 124 height 37
click at [731, 421] on button "Save" at bounding box center [746, 411] width 66 height 37
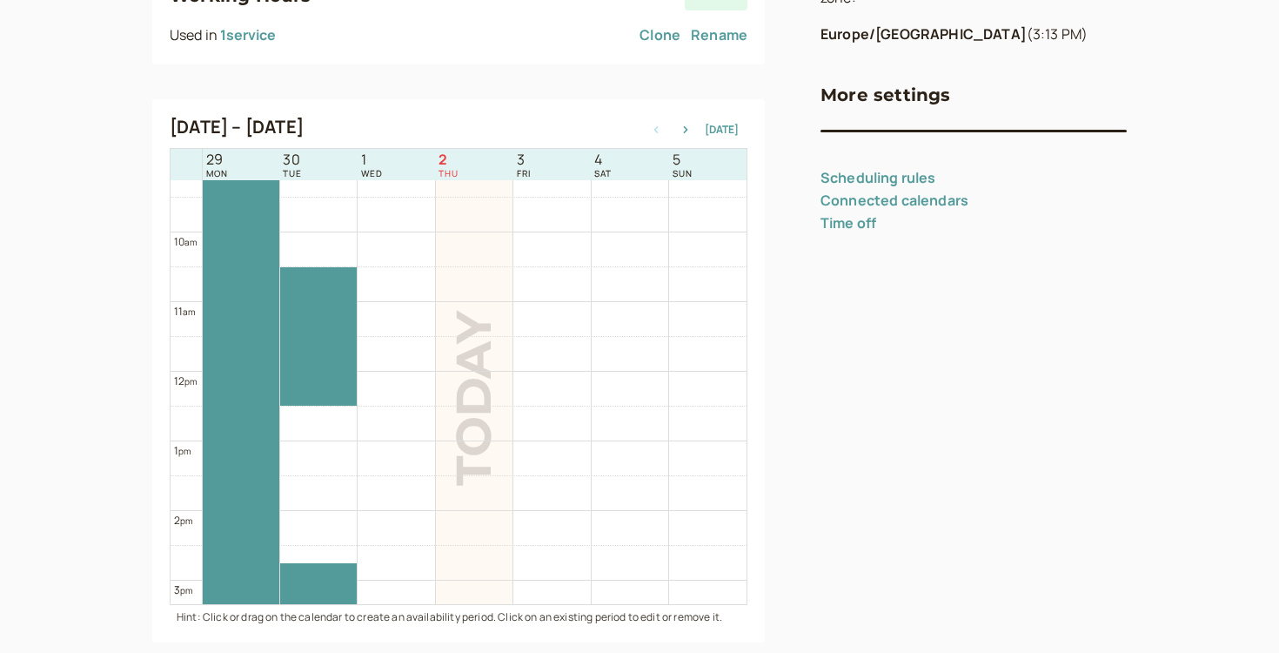
scroll to position [646, 0]
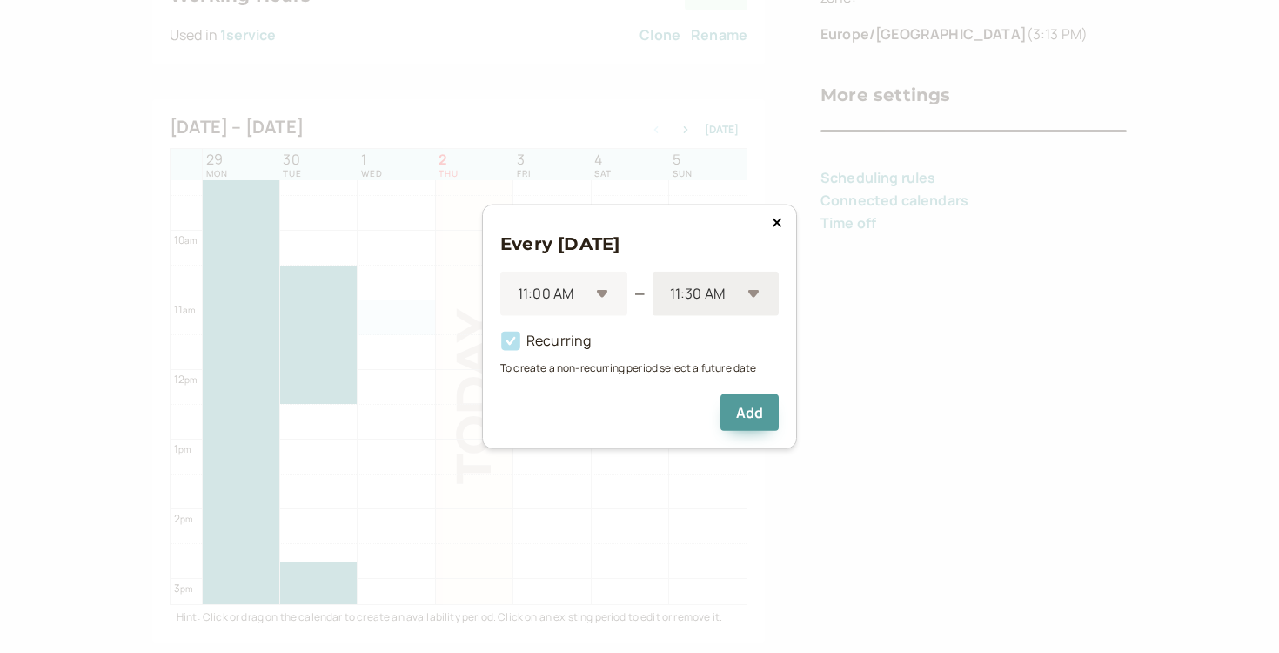
click at [675, 307] on div "11:30 AM" at bounding box center [706, 294] width 72 height 32
click at [695, 350] on div "1:15 PM" at bounding box center [716, 368] width 126 height 37
click at [702, 317] on div "Recurring" at bounding box center [639, 334] width 279 height 37
click at [700, 287] on div at bounding box center [707, 294] width 68 height 24
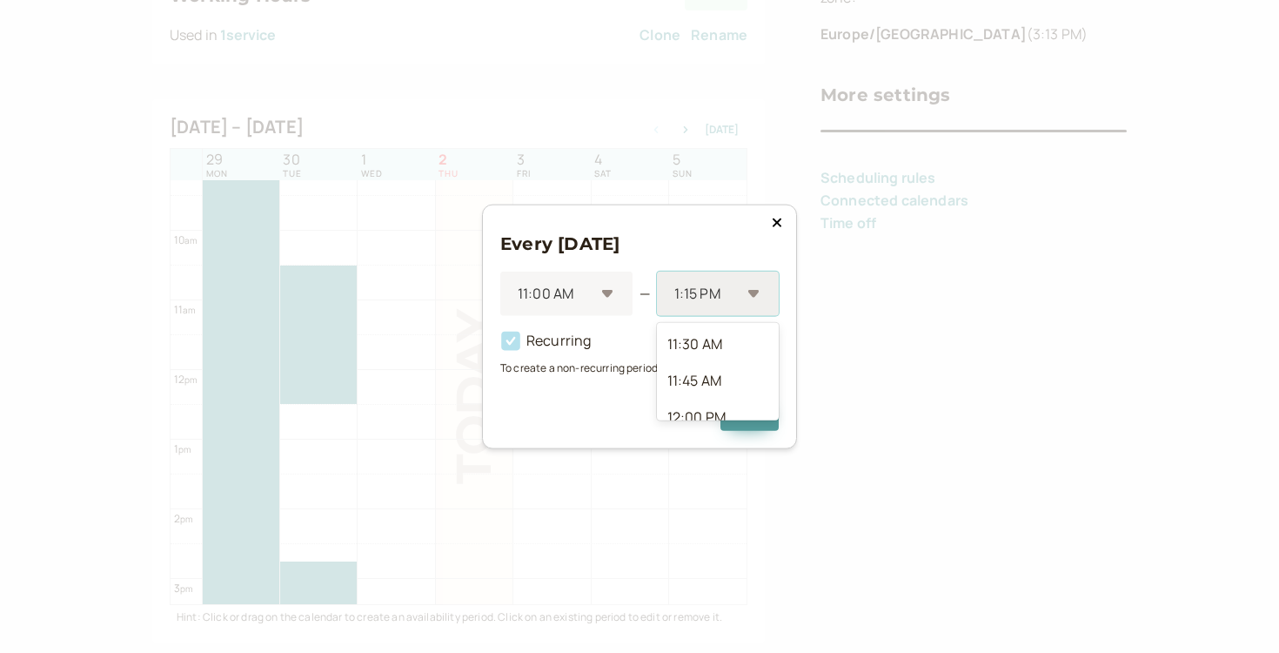
scroll to position [210, 0]
click at [713, 344] on div "1:00 PM" at bounding box center [718, 353] width 122 height 37
click at [749, 406] on button "Add" at bounding box center [750, 411] width 58 height 37
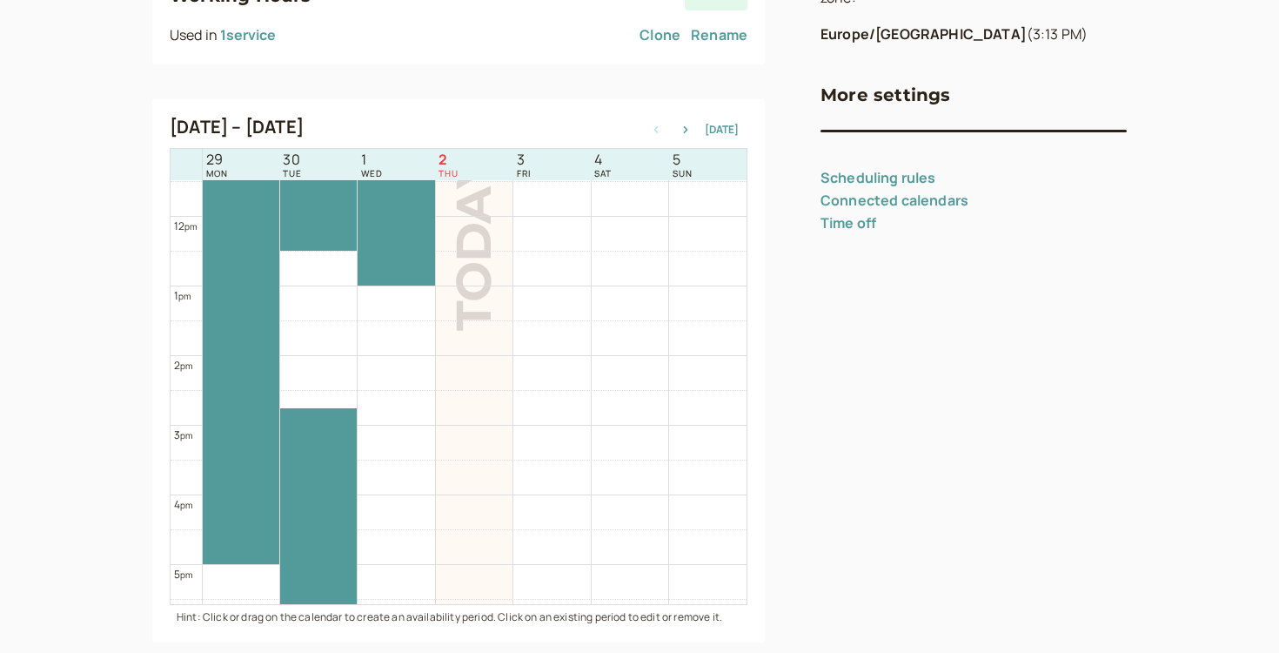
scroll to position [838, 0]
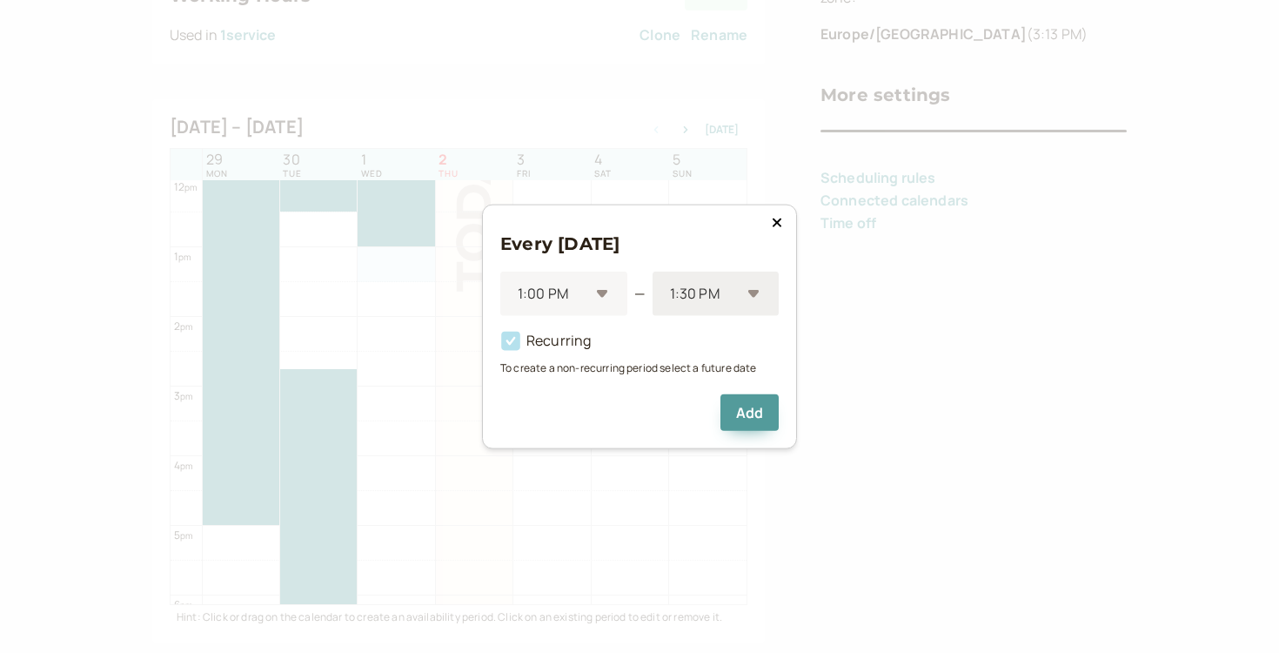
click at [666, 285] on div "1:30 PM" at bounding box center [716, 294] width 126 height 44
click at [606, 301] on div "1:00 PM" at bounding box center [563, 294] width 127 height 44
click at [783, 234] on div "Every [DATE] 1:00 PM — 1:30 PM Recurring To create a non-recurring period selec…" at bounding box center [639, 327] width 315 height 245
click at [775, 221] on icon at bounding box center [777, 222] width 9 height 9
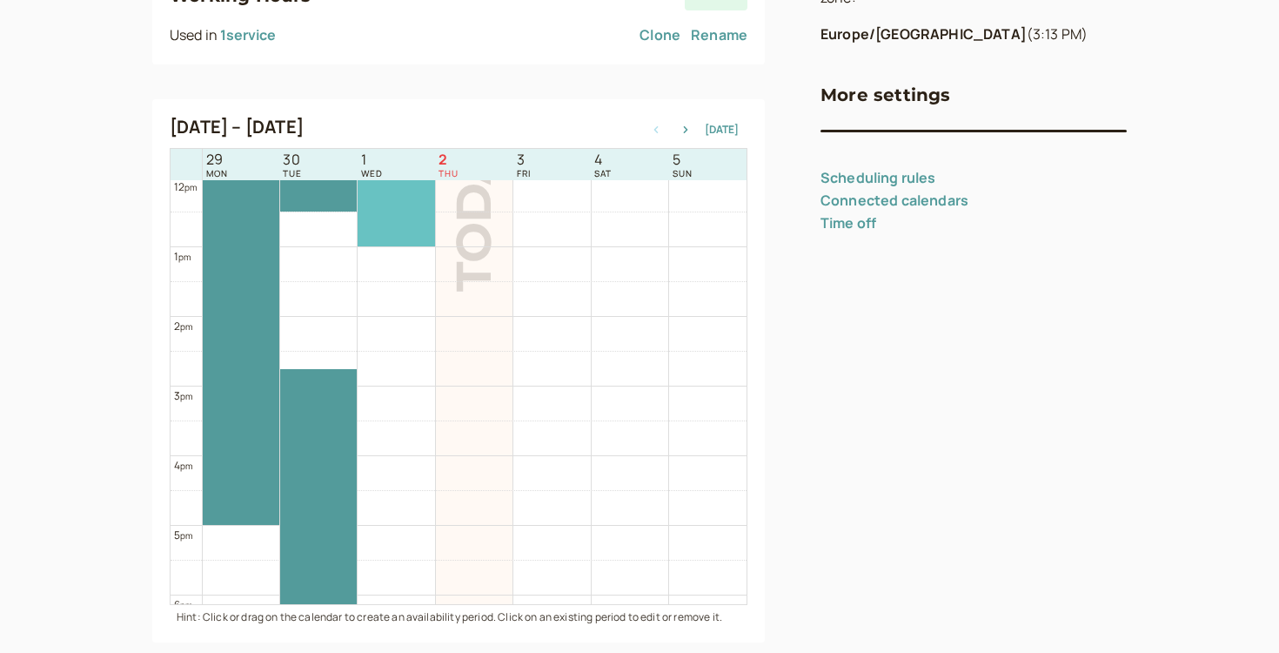
click at [377, 202] on div at bounding box center [396, 177] width 77 height 138
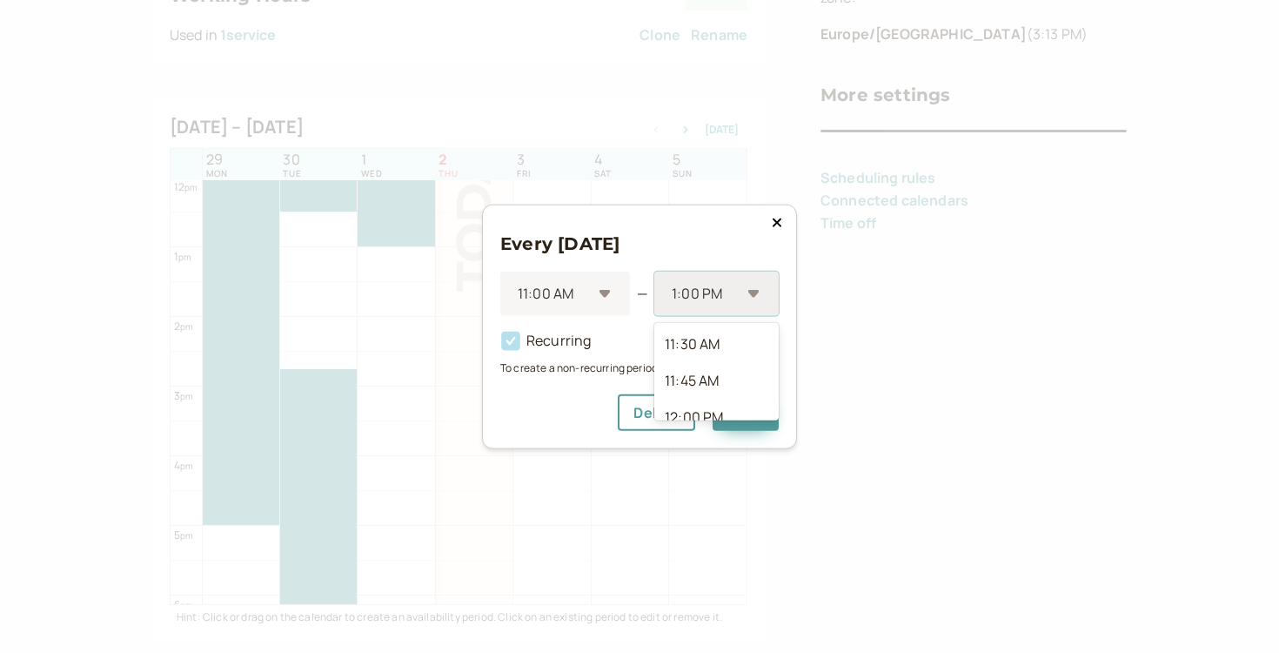
click at [714, 306] on div "1:00 PM" at bounding box center [707, 294] width 71 height 32
click at [710, 383] on div "1:30 PM" at bounding box center [717, 395] width 124 height 37
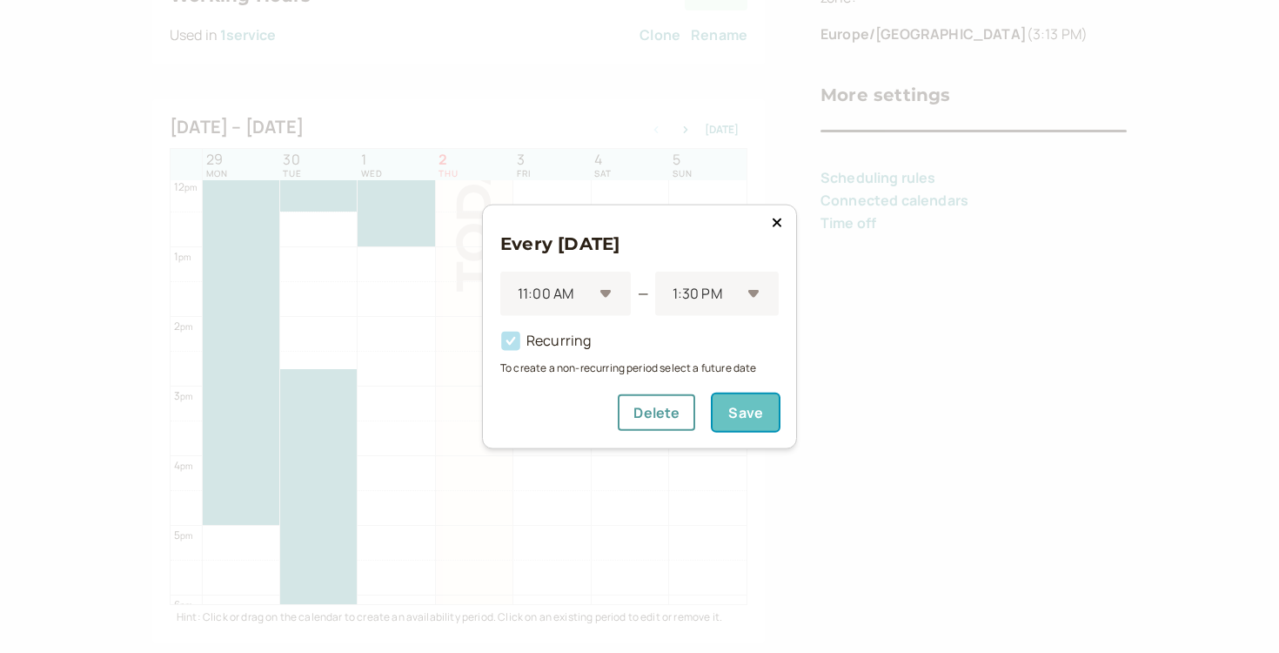
click at [729, 408] on button "Save" at bounding box center [746, 411] width 66 height 37
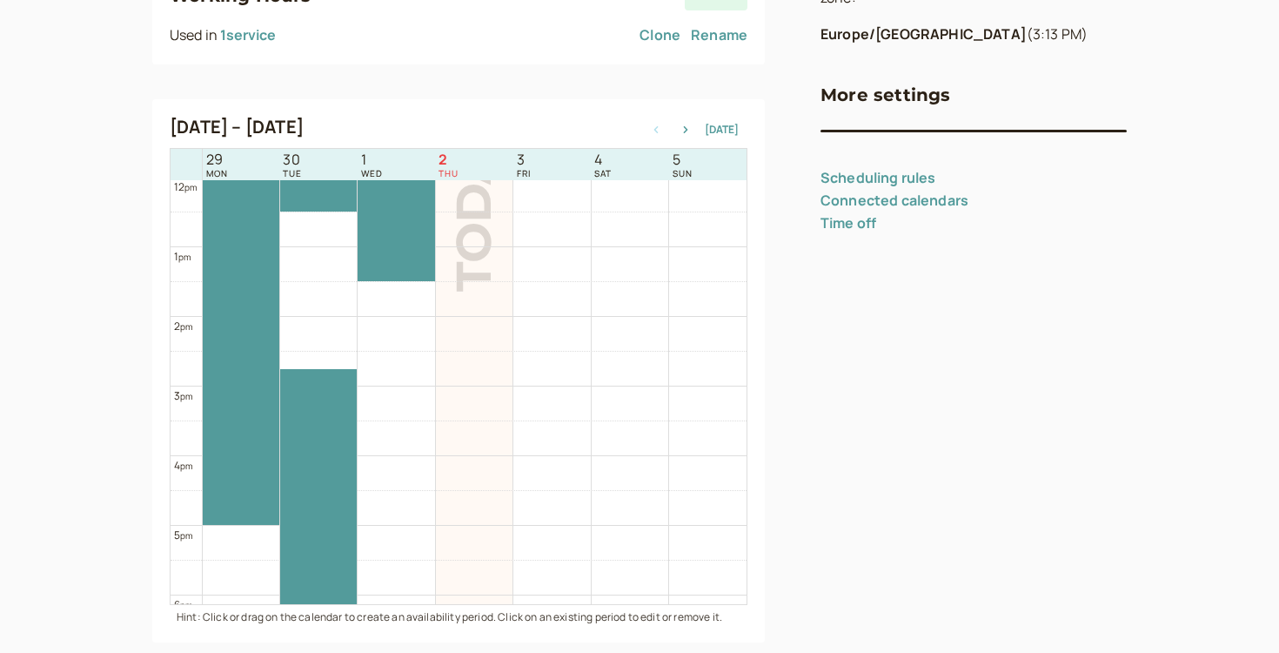
scroll to position [885, 0]
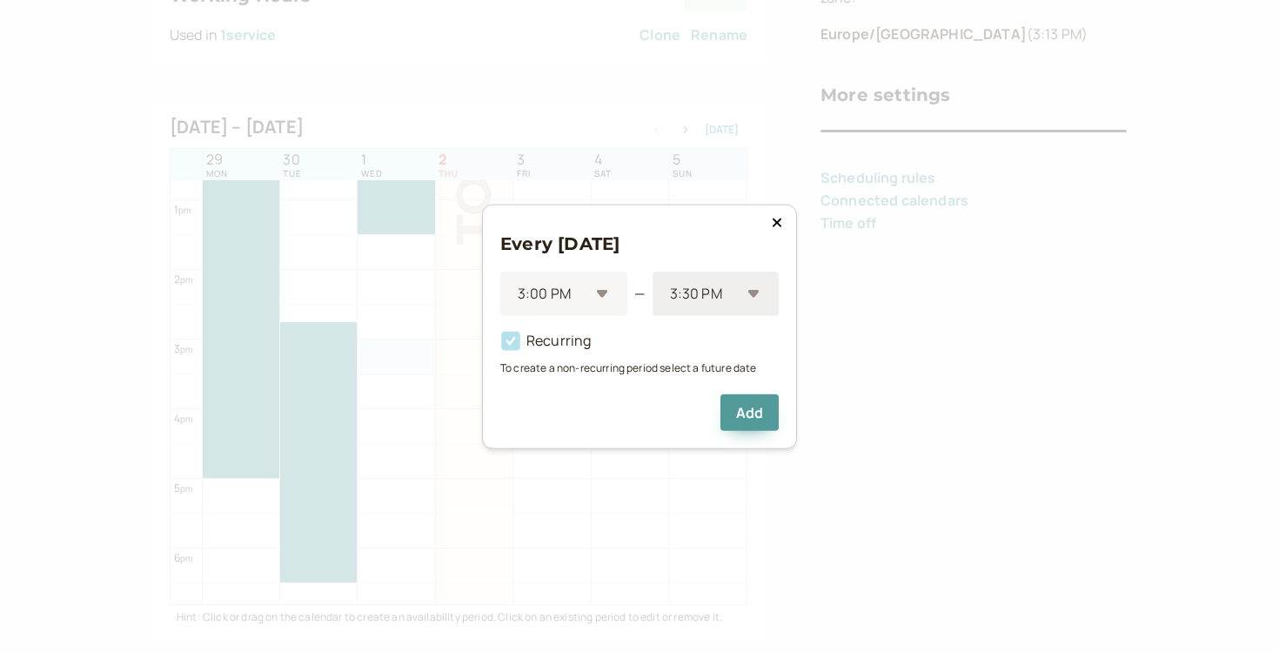
click at [695, 297] on div at bounding box center [704, 294] width 72 height 24
click at [710, 379] on div "6:00 PM" at bounding box center [716, 391] width 126 height 37
click at [742, 415] on button "Add" at bounding box center [750, 411] width 58 height 37
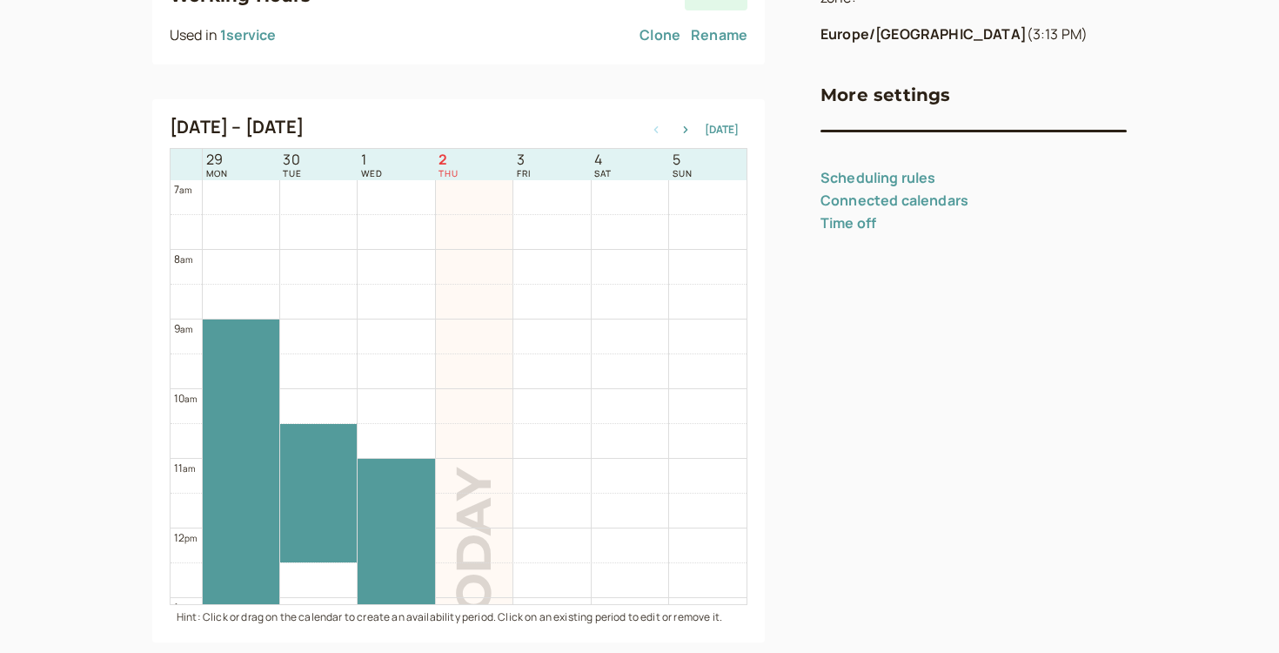
scroll to position [474, 0]
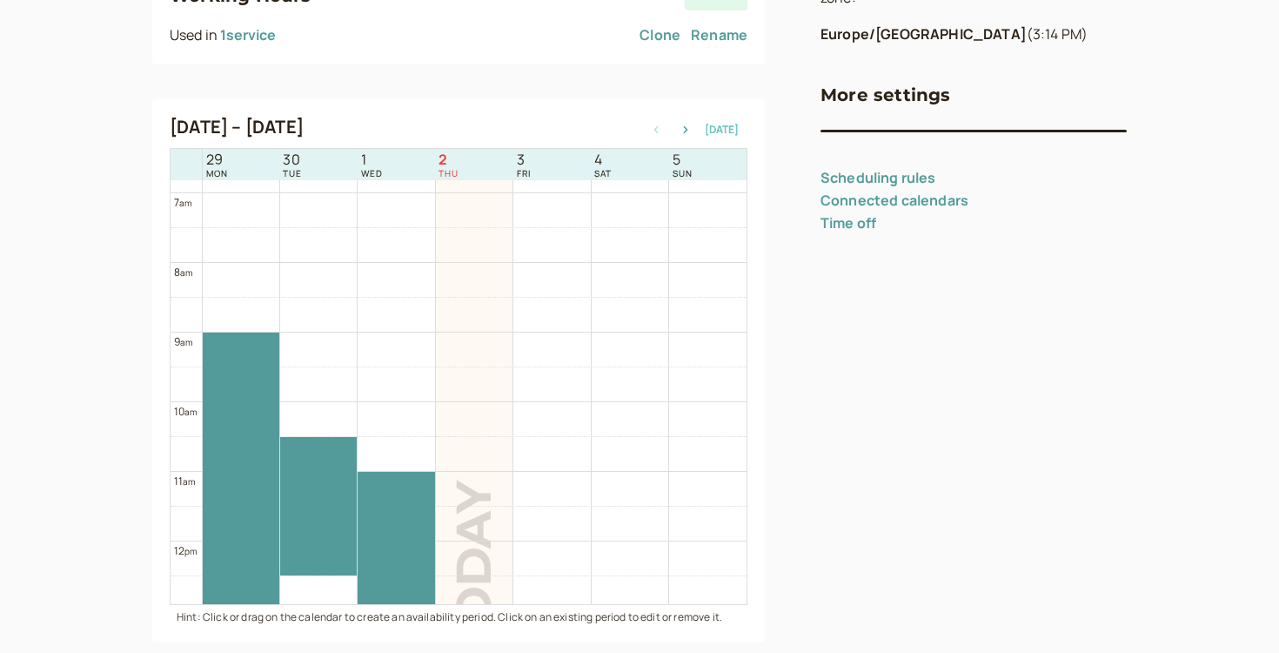
click at [710, 128] on button "[DATE]" at bounding box center [722, 130] width 34 height 12
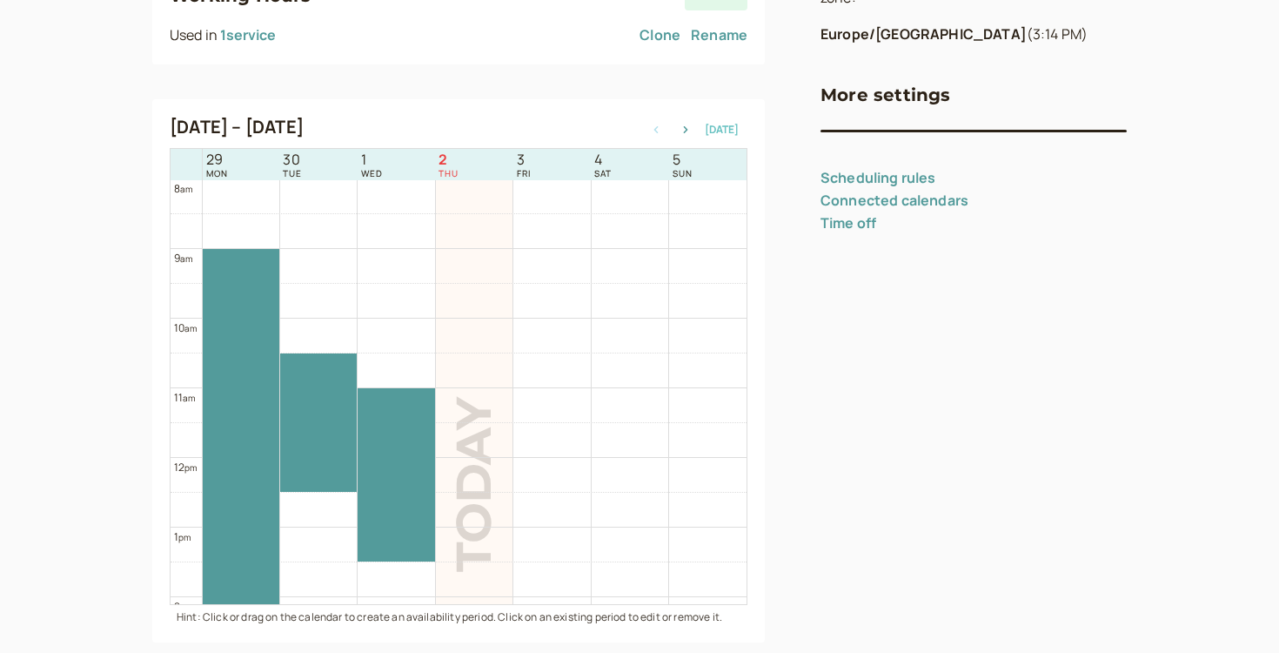
scroll to position [976, 0]
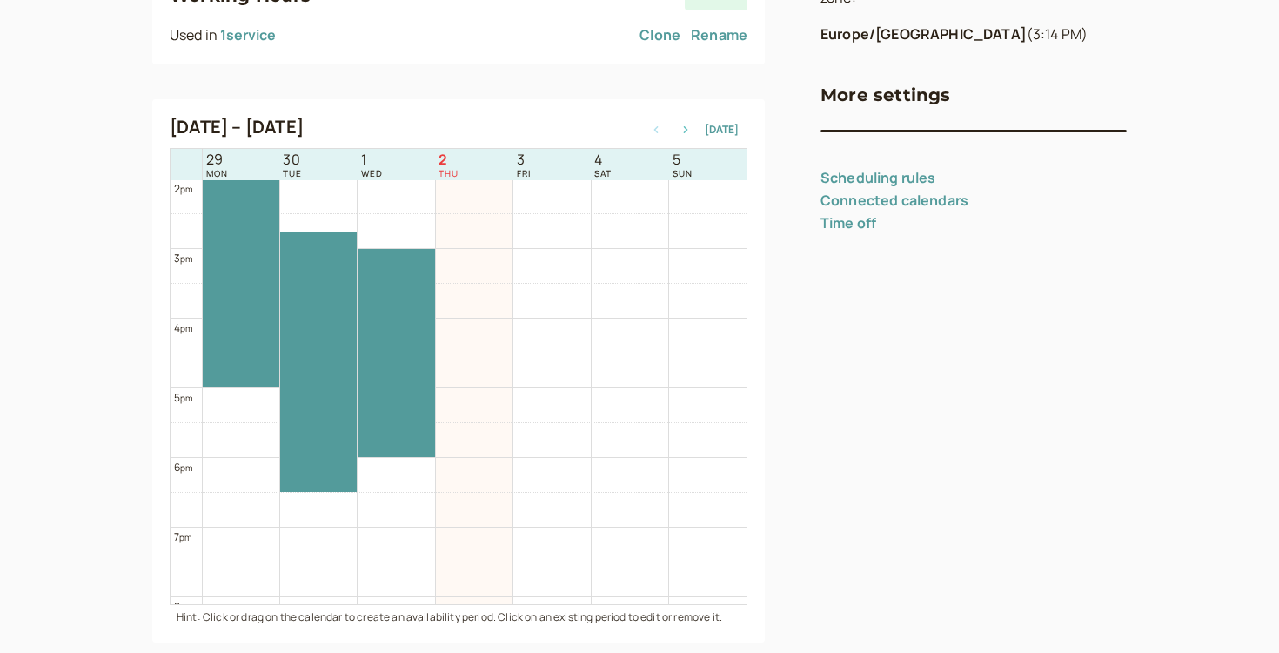
click at [693, 127] on icon "button" at bounding box center [685, 129] width 21 height 7
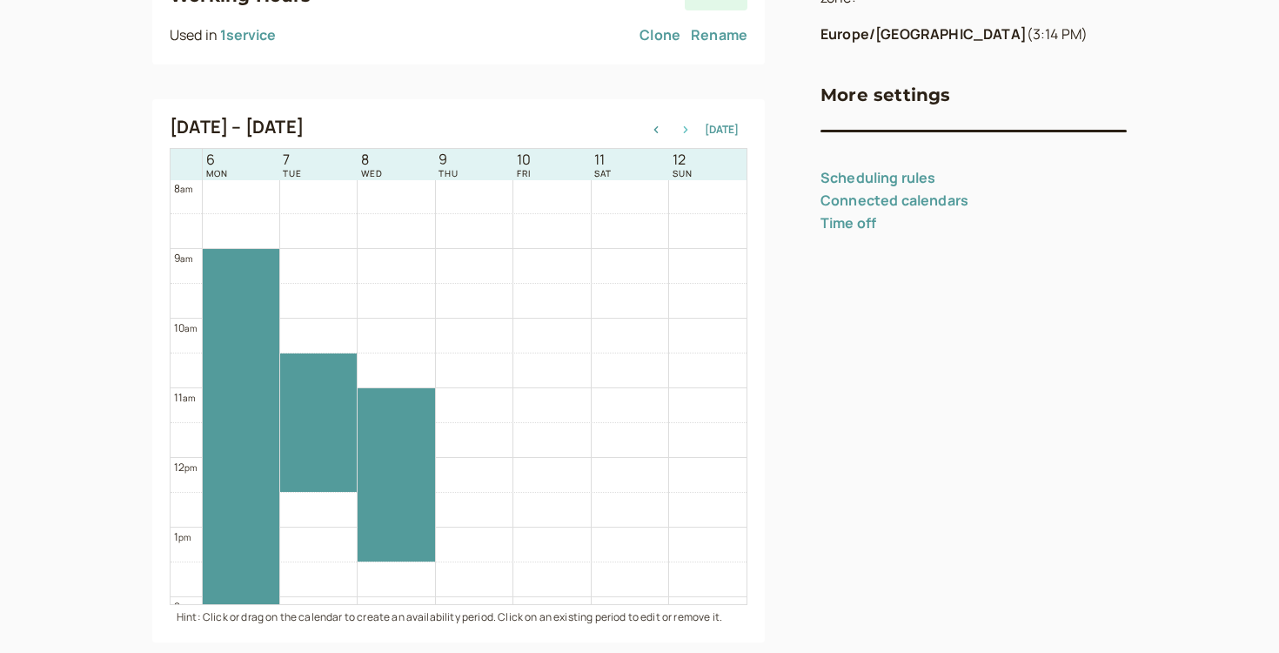
click at [693, 127] on icon "button" at bounding box center [685, 129] width 21 height 7
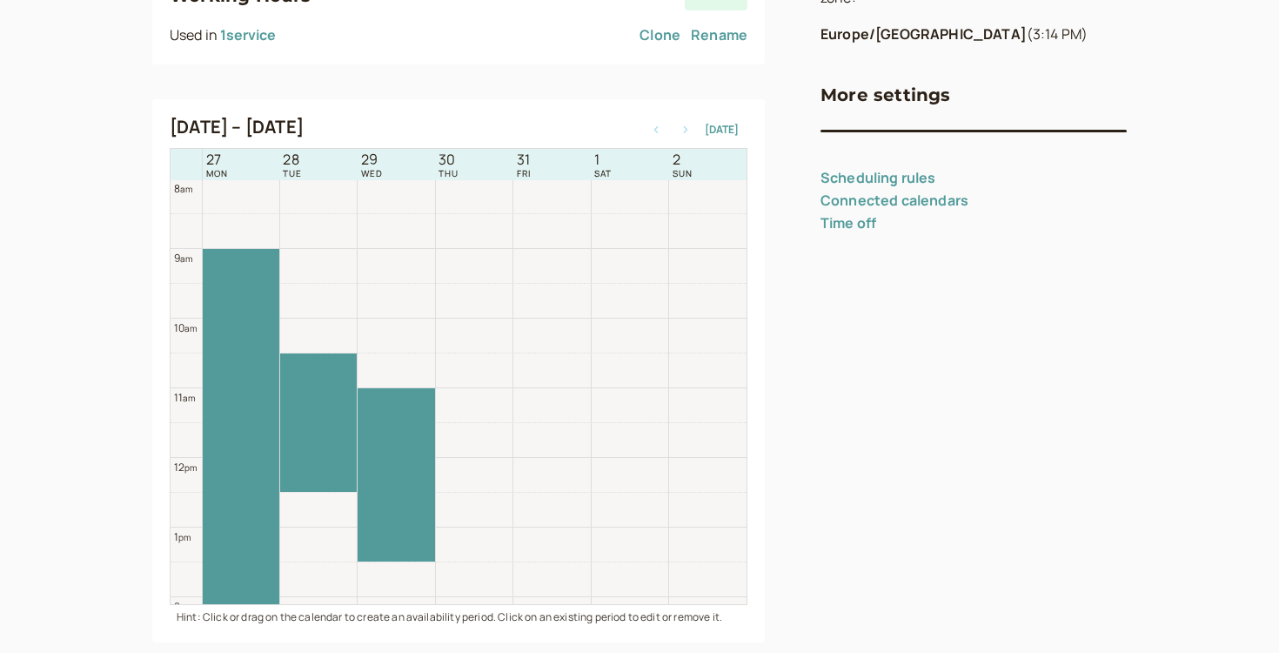
click at [693, 127] on icon "button" at bounding box center [685, 129] width 21 height 7
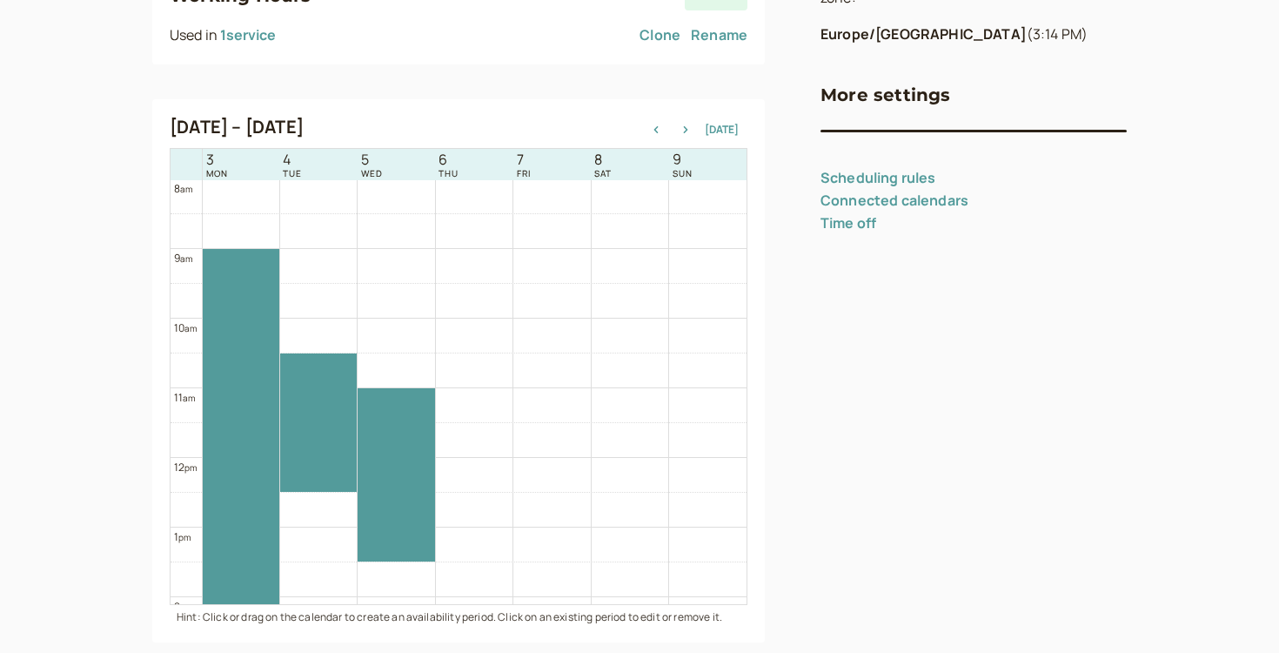
click at [655, 121] on div "[DATE] – [DATE] [DATE]" at bounding box center [459, 129] width 578 height 24
click at [655, 126] on icon "button" at bounding box center [656, 129] width 21 height 7
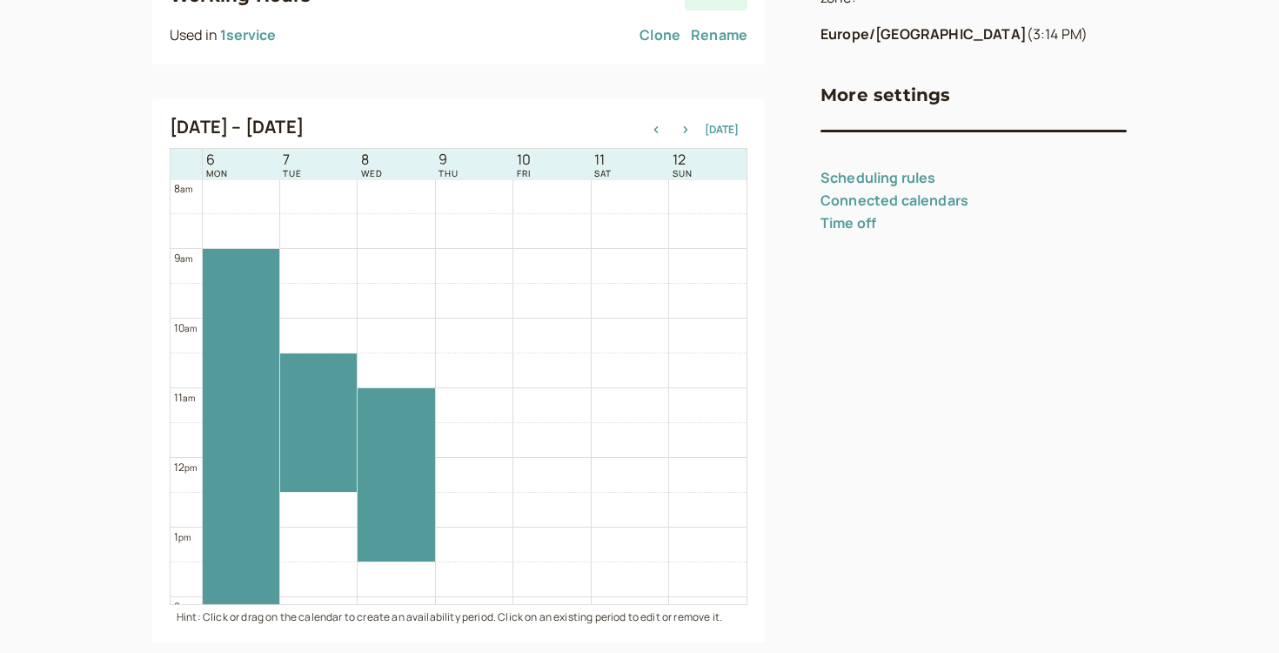
scroll to position [346, 0]
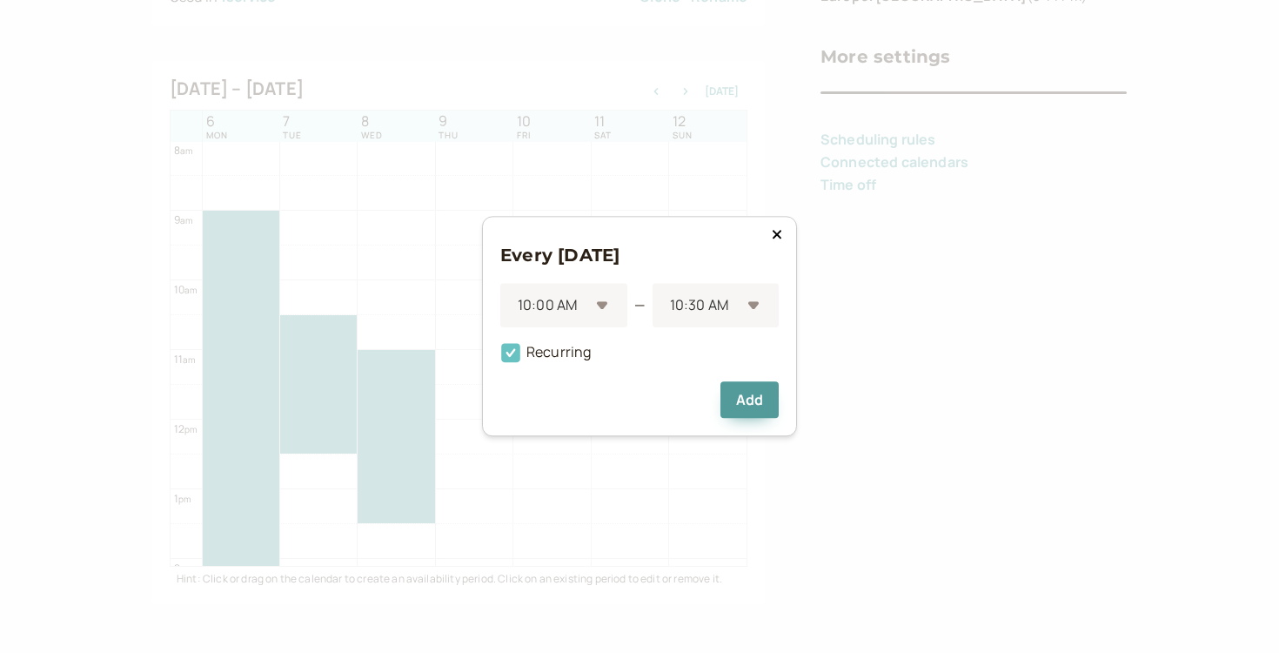
click at [512, 357] on icon at bounding box center [510, 353] width 19 height 19
click at [500, 358] on input "Recurring" at bounding box center [500, 358] width 0 height 0
click at [512, 357] on icon at bounding box center [511, 353] width 12 height 12
click at [500, 358] on input "Recurring" at bounding box center [500, 358] width 0 height 0
click at [772, 229] on icon at bounding box center [777, 234] width 10 height 14
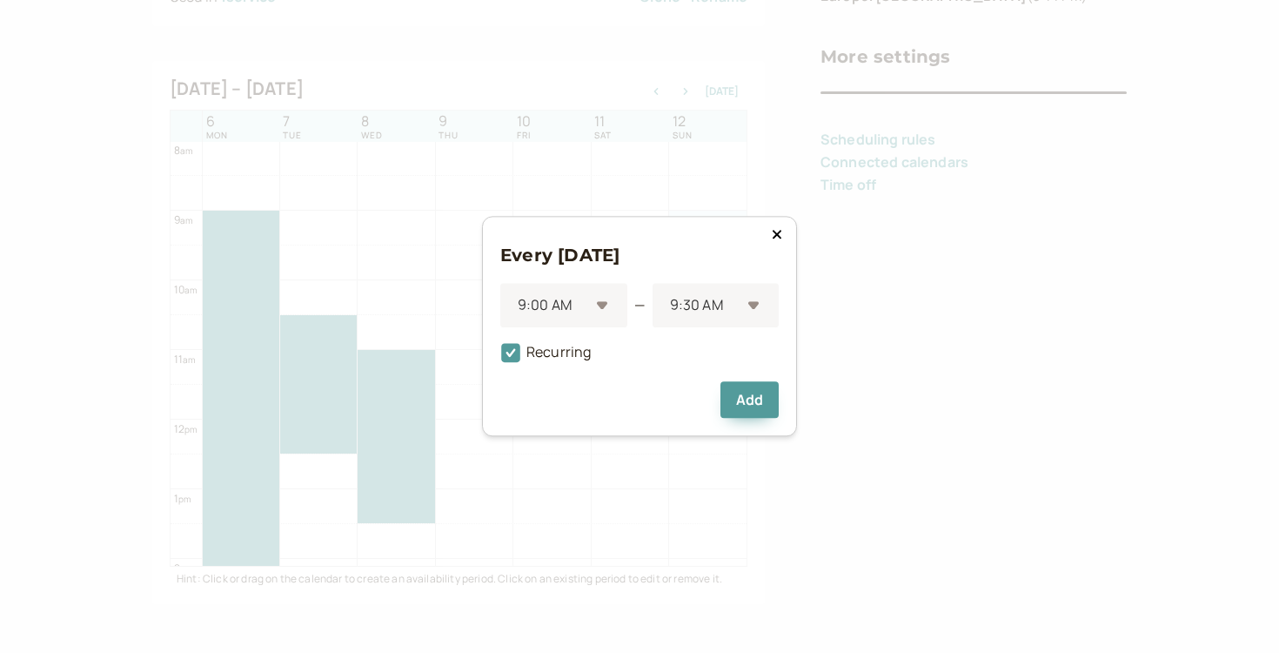
click at [773, 236] on icon at bounding box center [777, 234] width 10 height 14
click at [550, 352] on span "Recurring" at bounding box center [545, 352] width 91 height 19
click at [500, 358] on input "Recurring" at bounding box center [500, 358] width 0 height 0
click at [520, 353] on span "Recurring" at bounding box center [545, 352] width 91 height 19
click at [500, 358] on input "Recurring" at bounding box center [500, 358] width 0 height 0
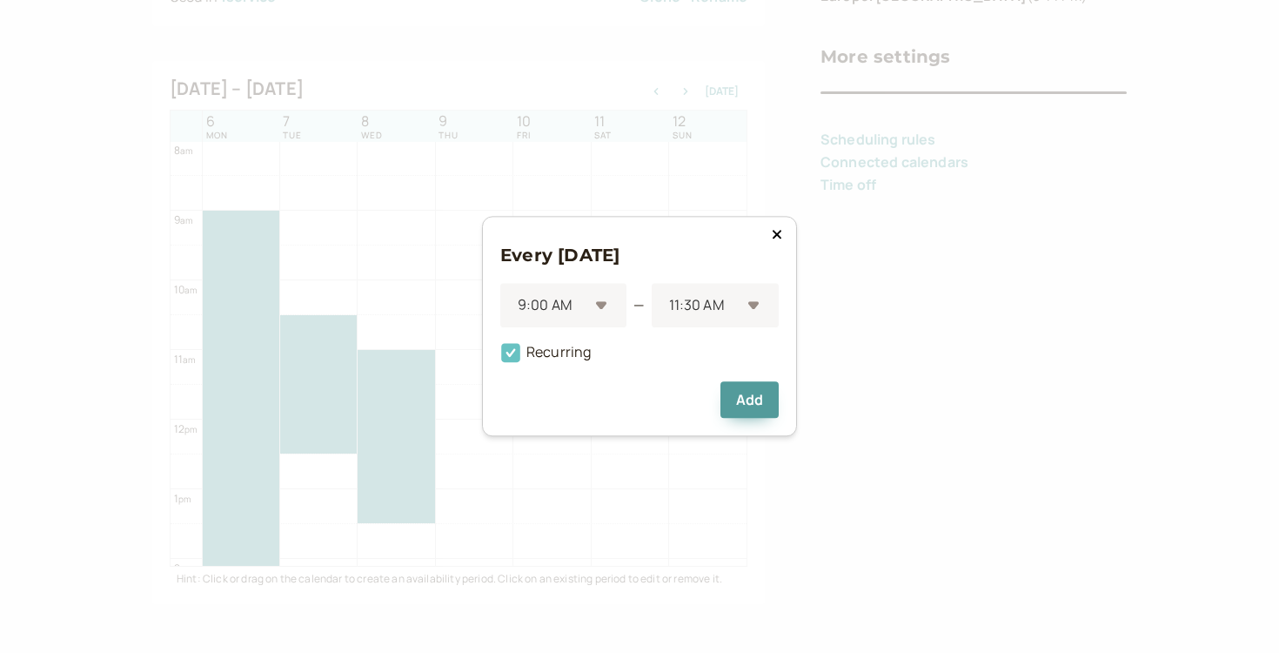
click at [520, 352] on icon at bounding box center [510, 353] width 19 height 19
click at [500, 358] on input "Recurring" at bounding box center [500, 358] width 0 height 0
click at [520, 352] on icon at bounding box center [510, 353] width 19 height 19
click at [500, 358] on input "Recurring" at bounding box center [500, 358] width 0 height 0
click at [520, 352] on icon at bounding box center [510, 353] width 19 height 19
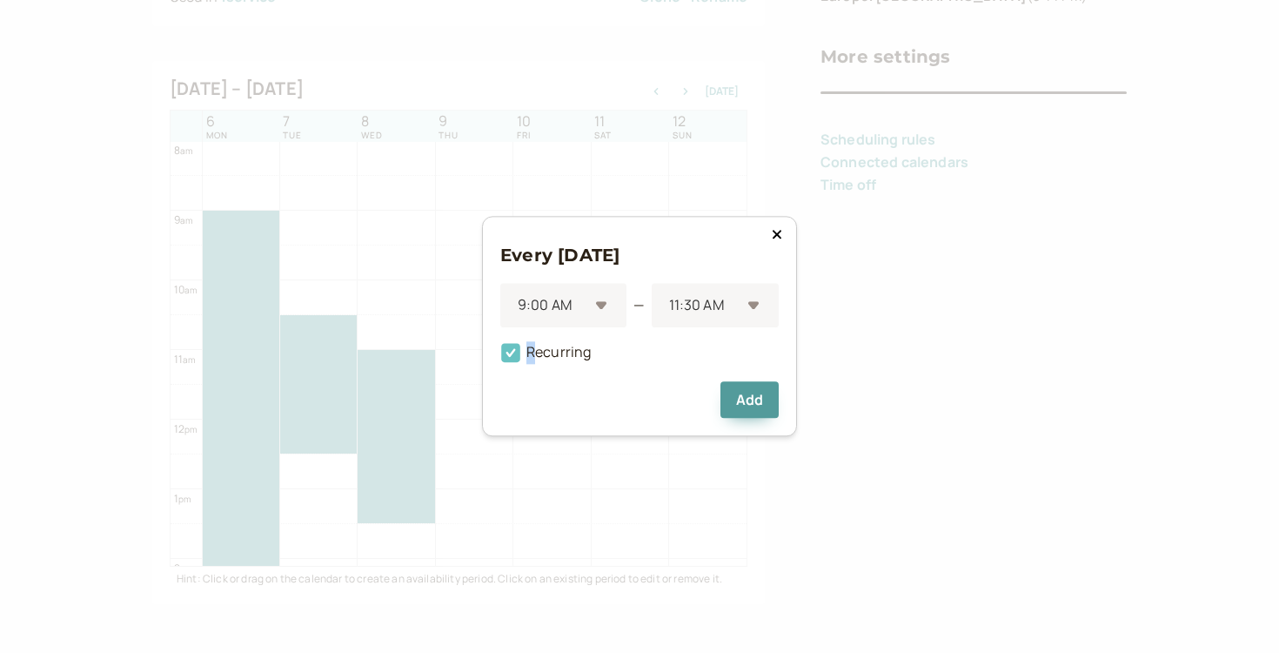
click at [500, 358] on input "Recurring" at bounding box center [500, 358] width 0 height 0
click at [777, 230] on icon at bounding box center [777, 234] width 10 height 14
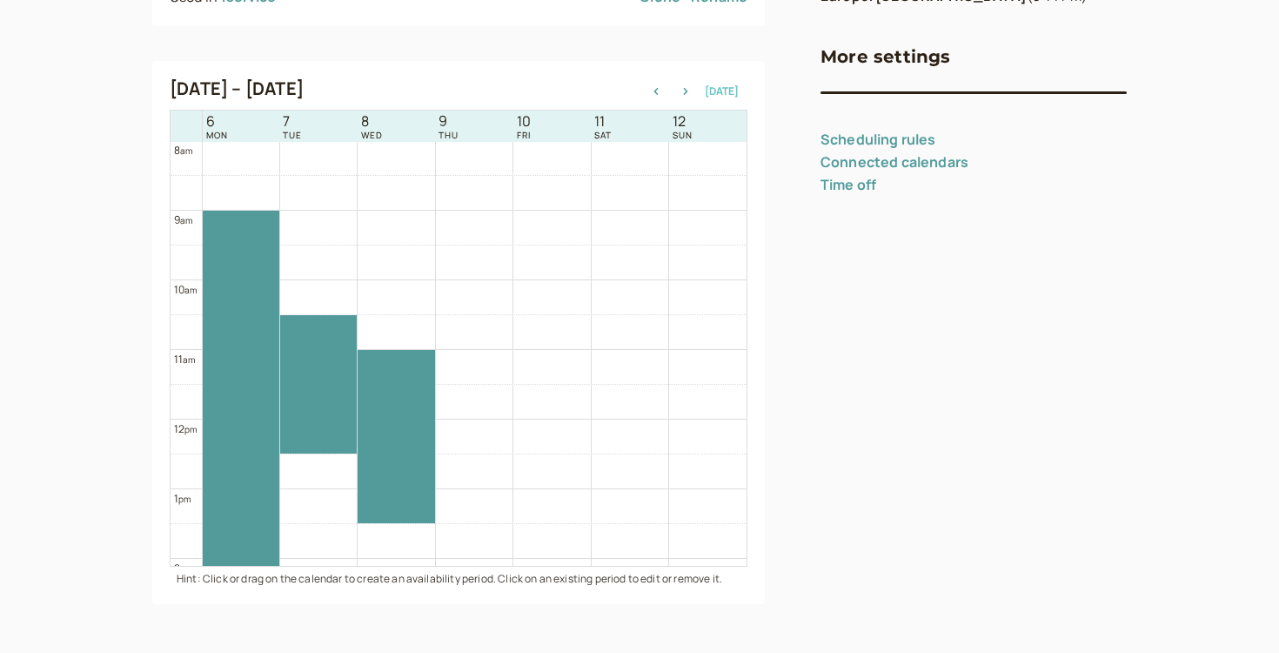
click at [726, 87] on button "[DATE]" at bounding box center [722, 91] width 34 height 12
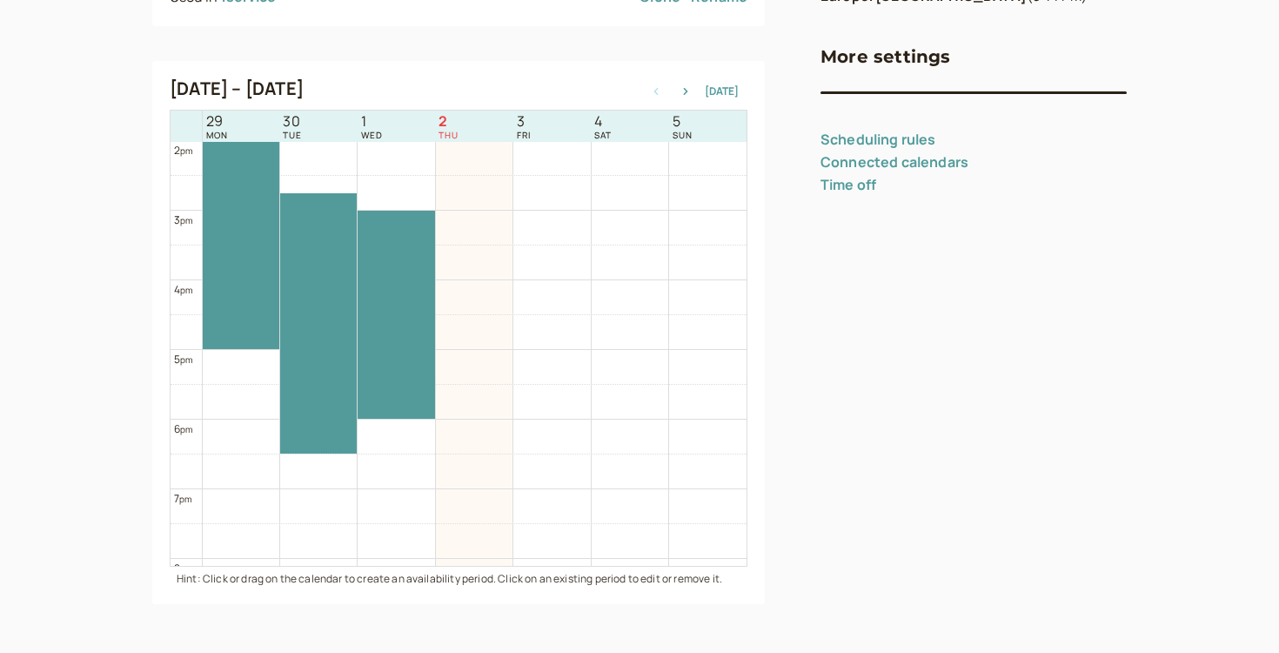
scroll to position [950, 0]
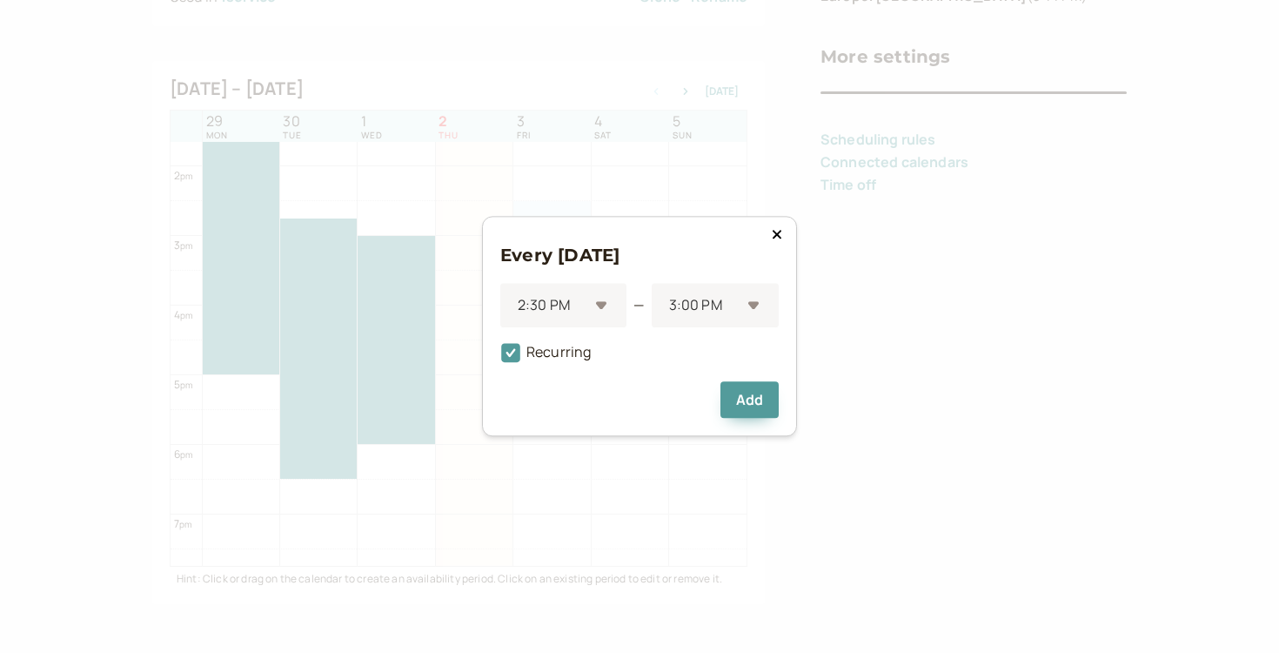
click at [781, 243] on div "Every [DATE] 2:30 PM — 3:00 PM Recurring Add" at bounding box center [639, 326] width 315 height 220
click at [777, 236] on icon at bounding box center [777, 234] width 10 height 14
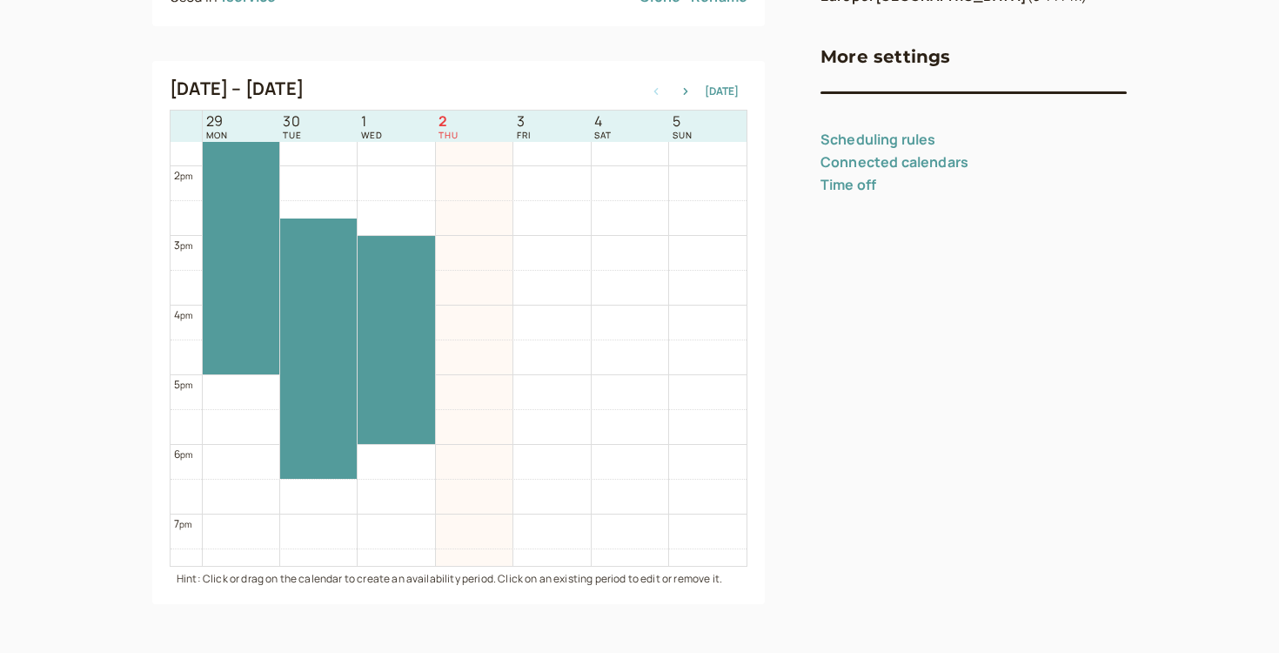
scroll to position [934, 0]
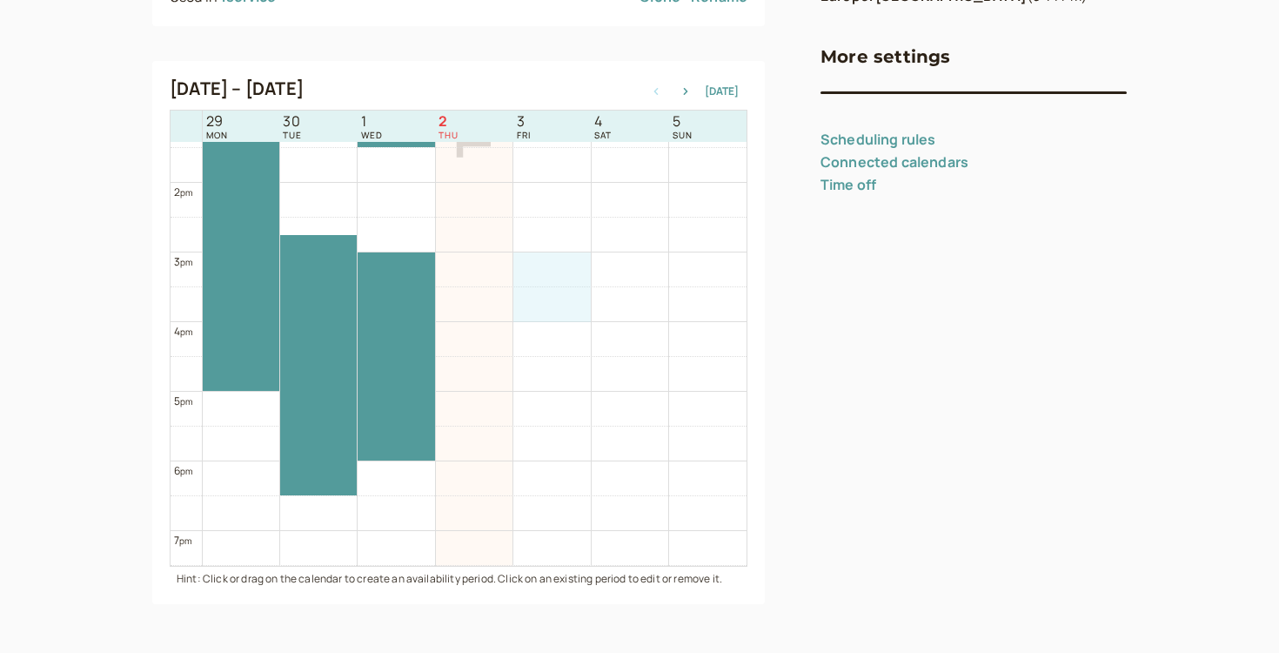
drag, startPoint x: 532, startPoint y: 258, endPoint x: 554, endPoint y: 308, distance: 55.3
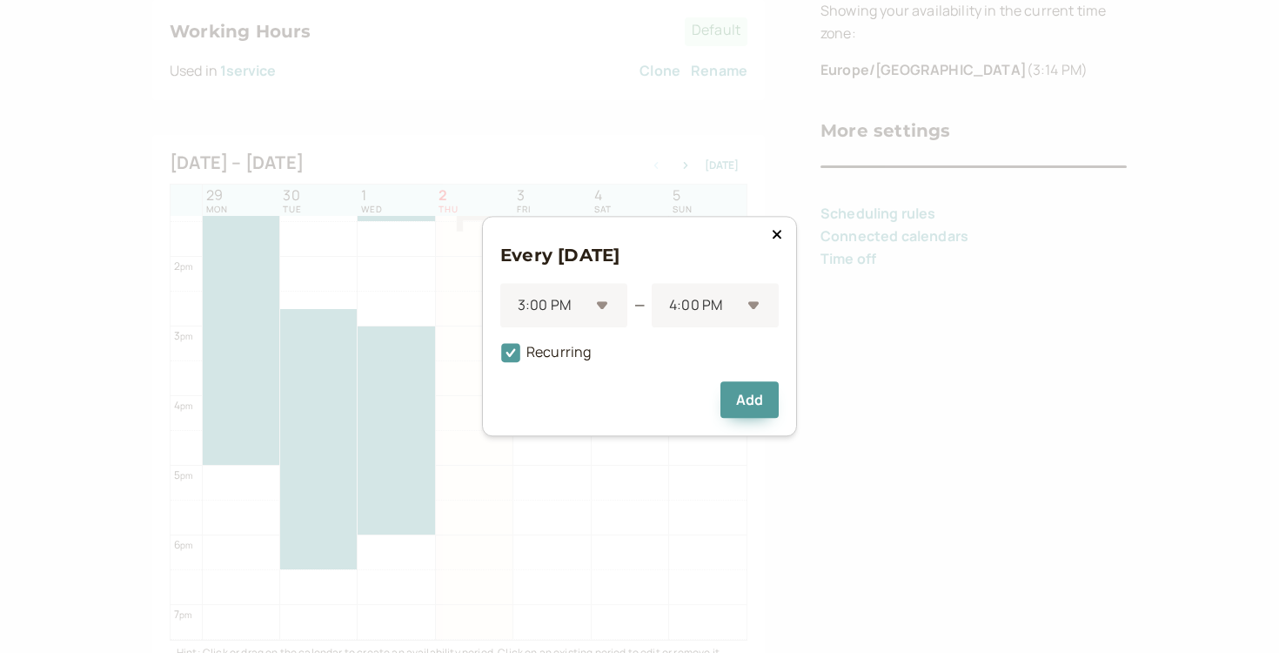
scroll to position [268, 0]
click at [782, 224] on div "Every [DATE] 3:00 PM — 4:00 PM Recurring Add" at bounding box center [639, 326] width 315 height 220
click at [780, 227] on icon at bounding box center [777, 234] width 10 height 14
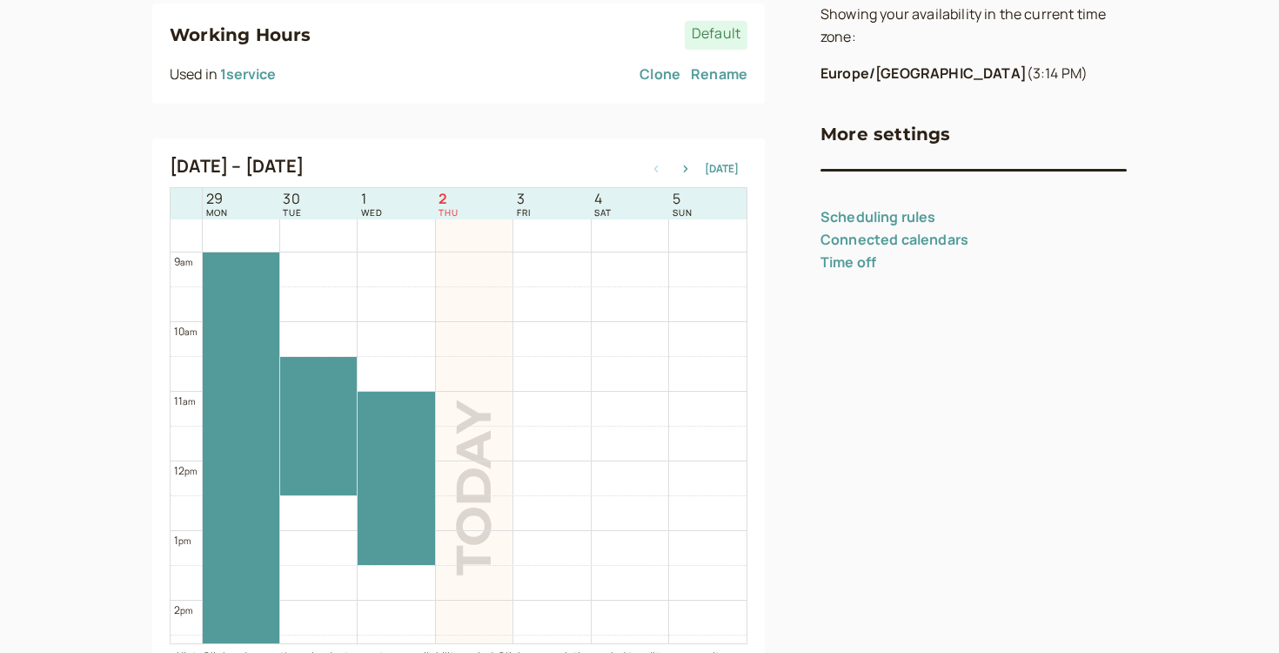
scroll to position [591, 0]
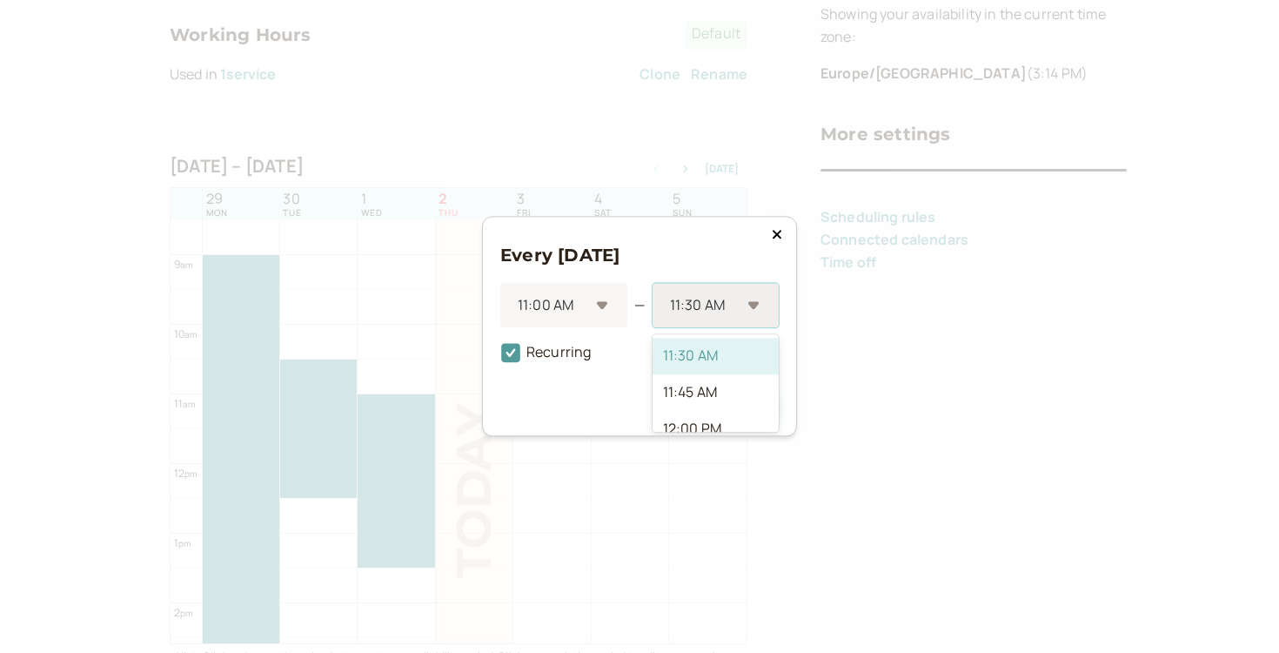
click at [737, 312] on div at bounding box center [704, 306] width 72 height 24
click at [702, 368] on div "4:00 PM" at bounding box center [716, 376] width 126 height 37
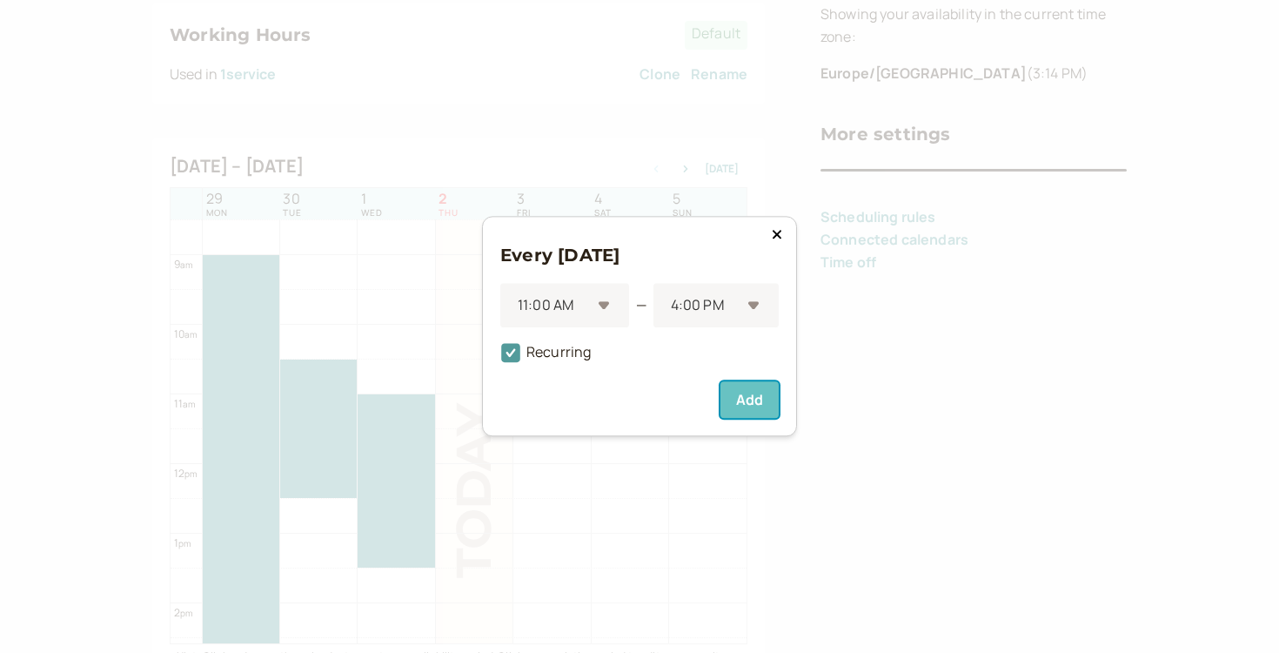
click at [755, 406] on button "Add" at bounding box center [750, 400] width 58 height 37
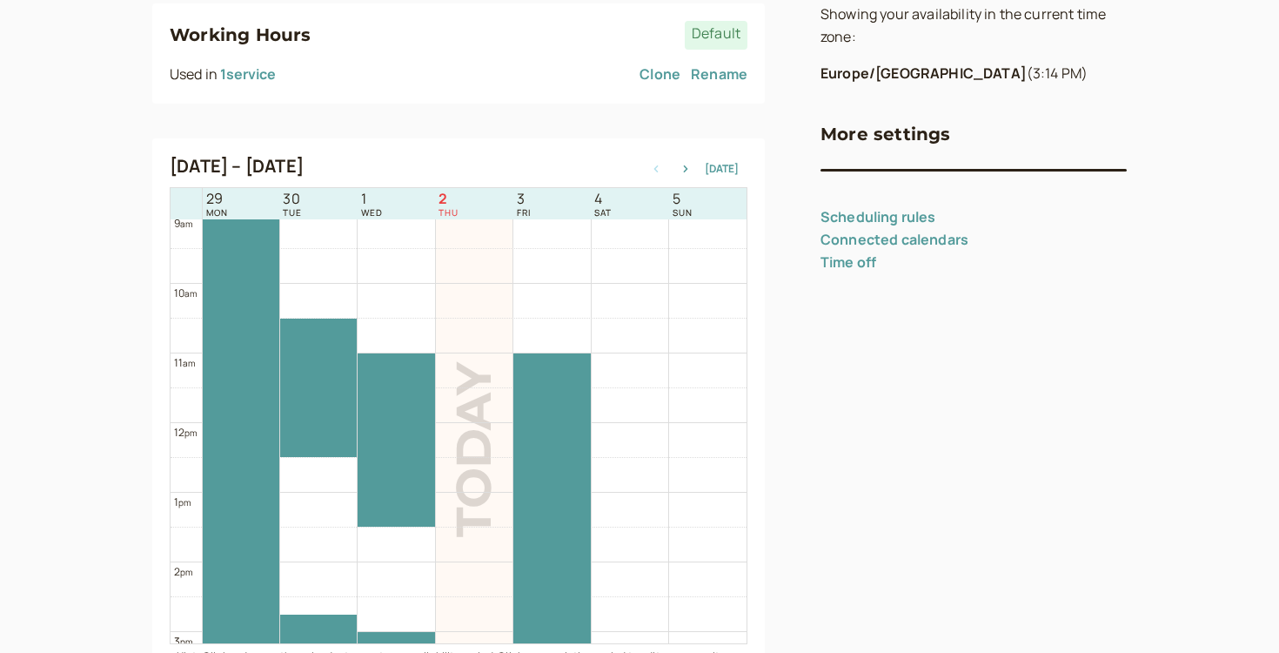
scroll to position [653, 0]
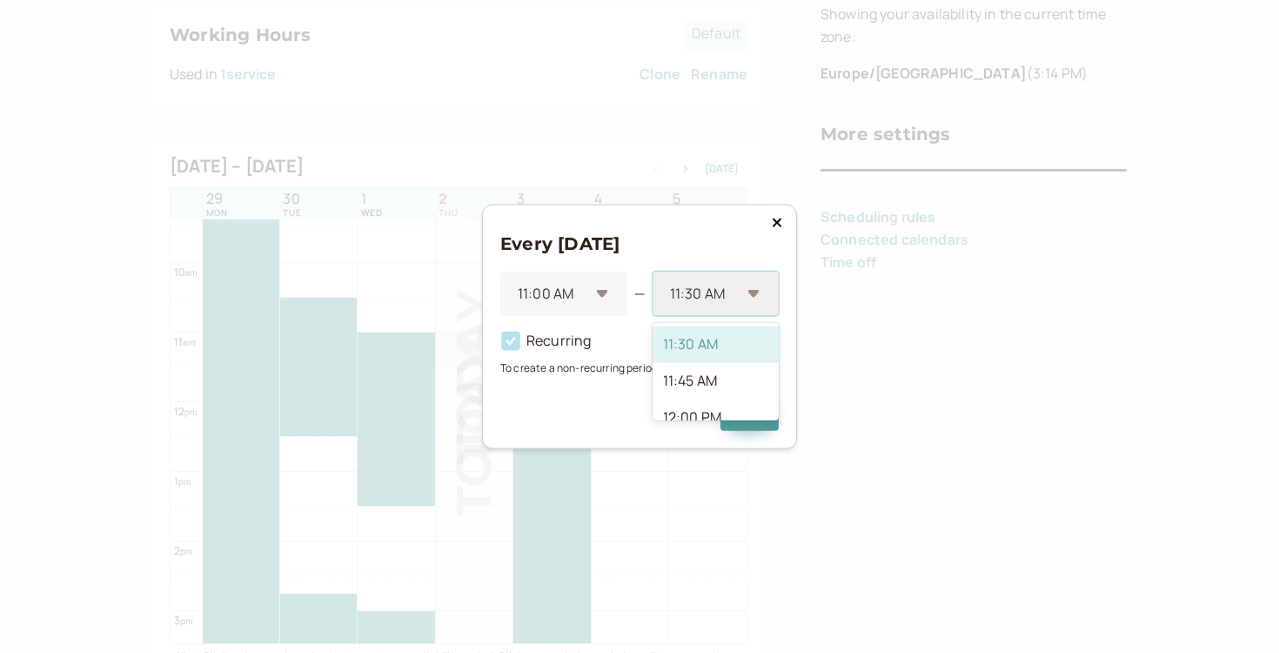
click at [685, 309] on div "11:30 AM" at bounding box center [706, 294] width 72 height 32
click at [710, 373] on div "1:30 PM" at bounding box center [716, 370] width 126 height 37
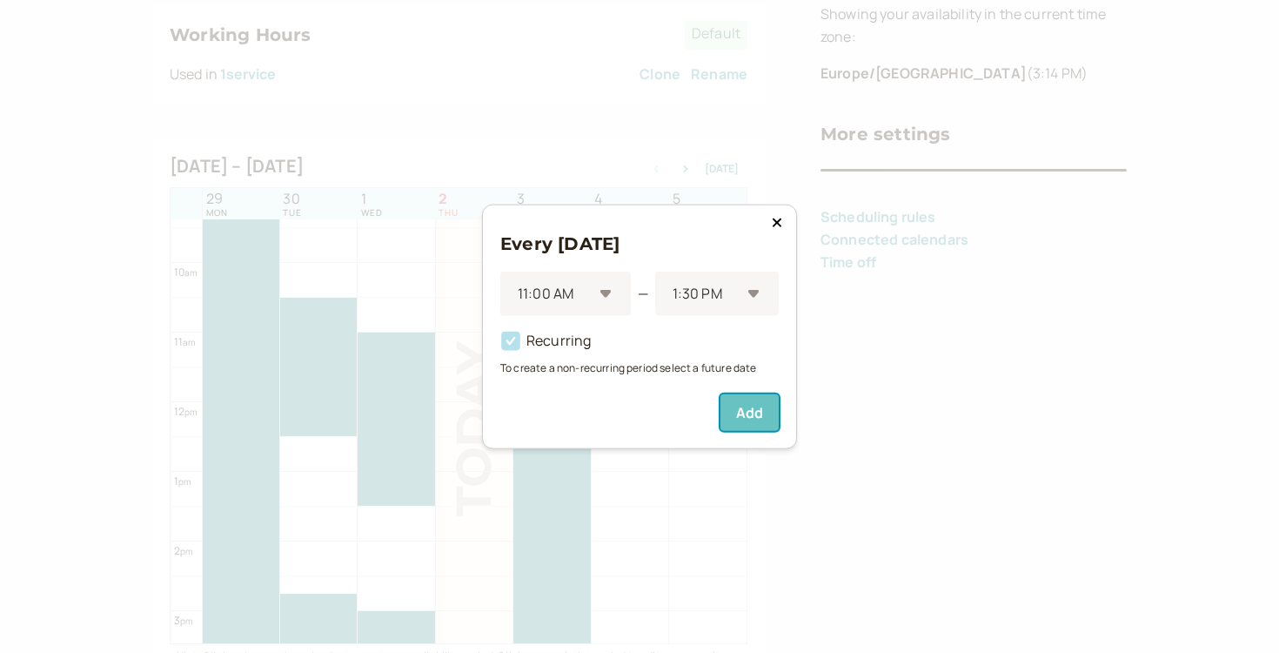
click at [751, 415] on button "Add" at bounding box center [750, 411] width 58 height 37
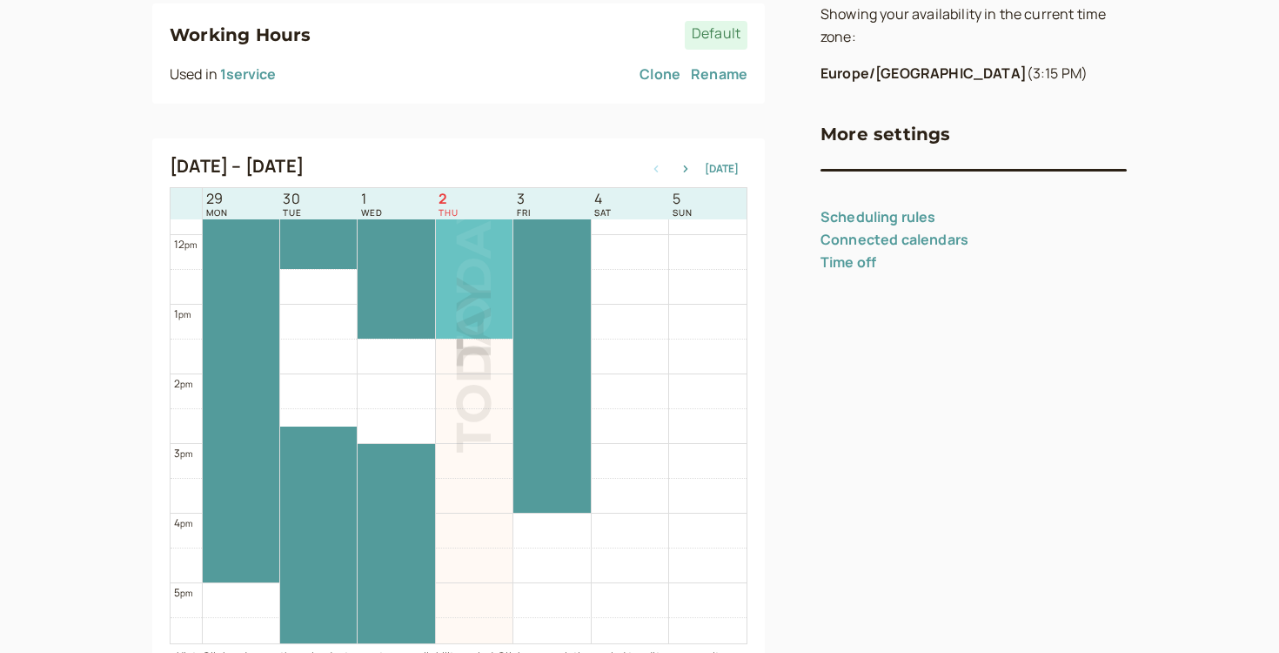
scroll to position [822, 0]
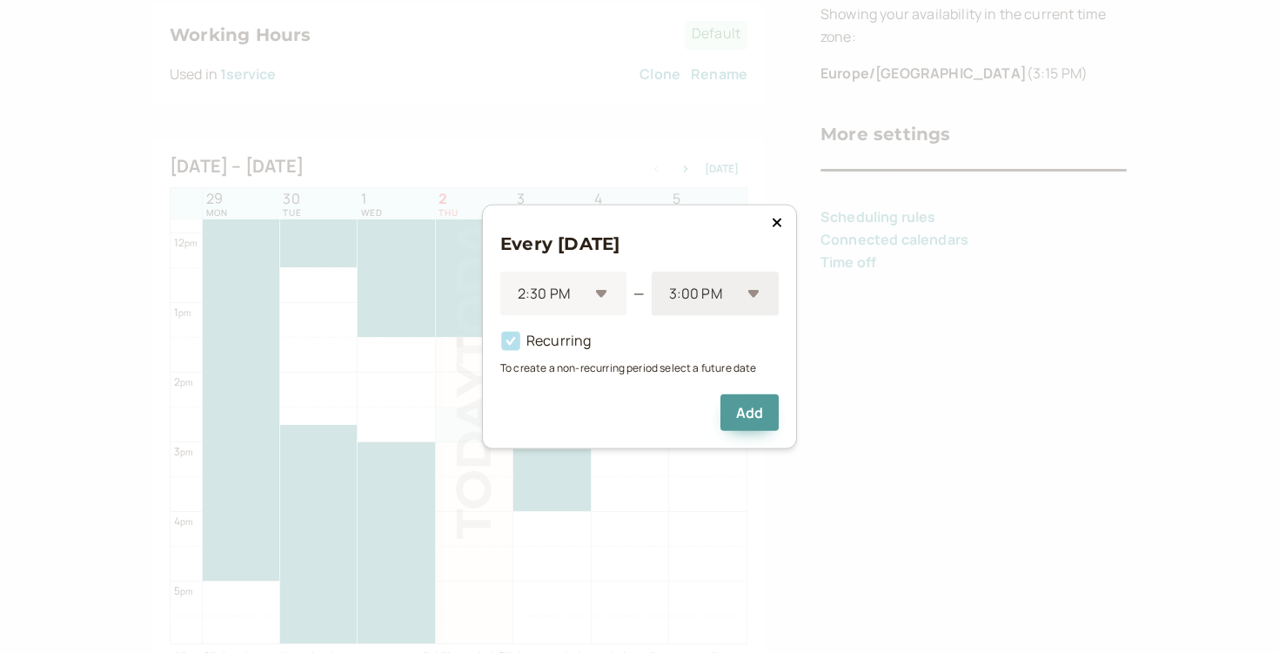
click at [674, 285] on div at bounding box center [704, 294] width 73 height 24
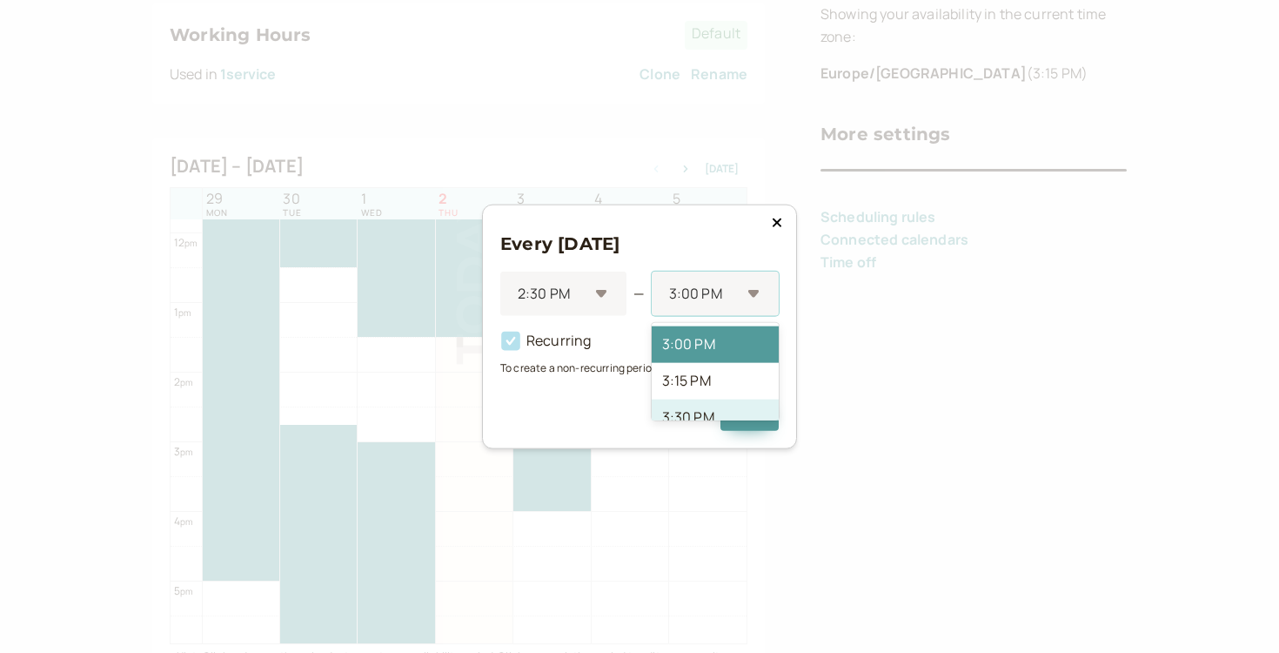
click at [688, 410] on div "3:30 PM" at bounding box center [715, 418] width 127 height 37
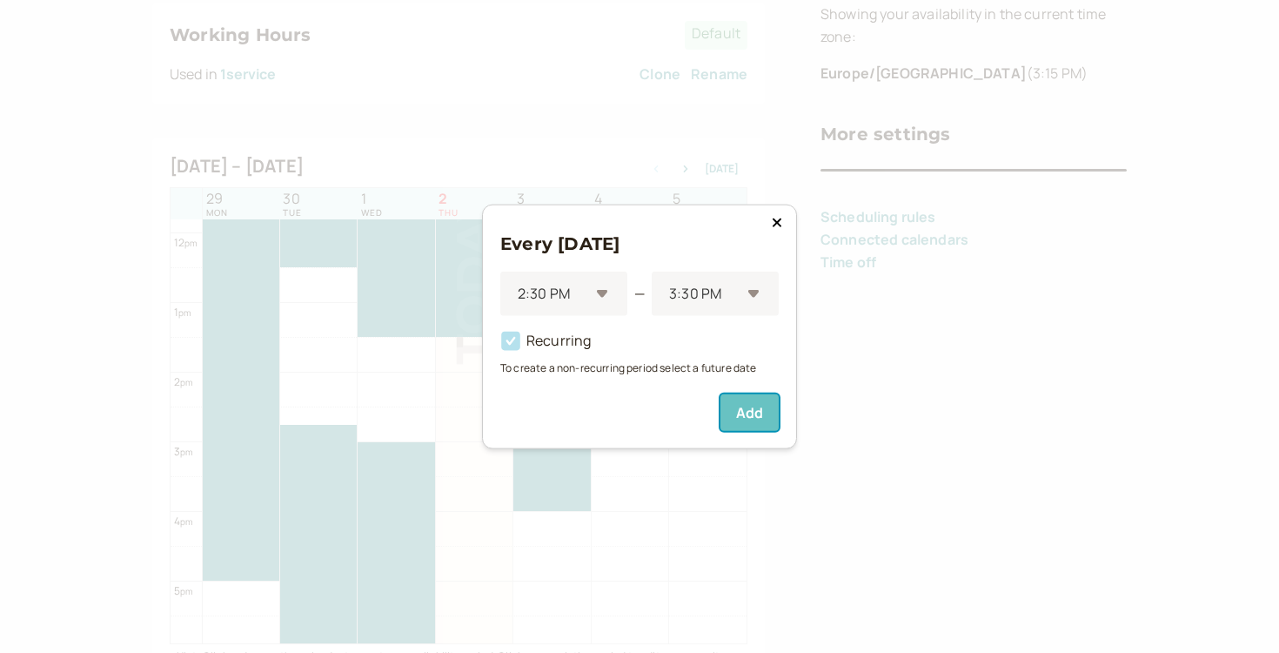
click at [762, 412] on button "Add" at bounding box center [750, 411] width 58 height 37
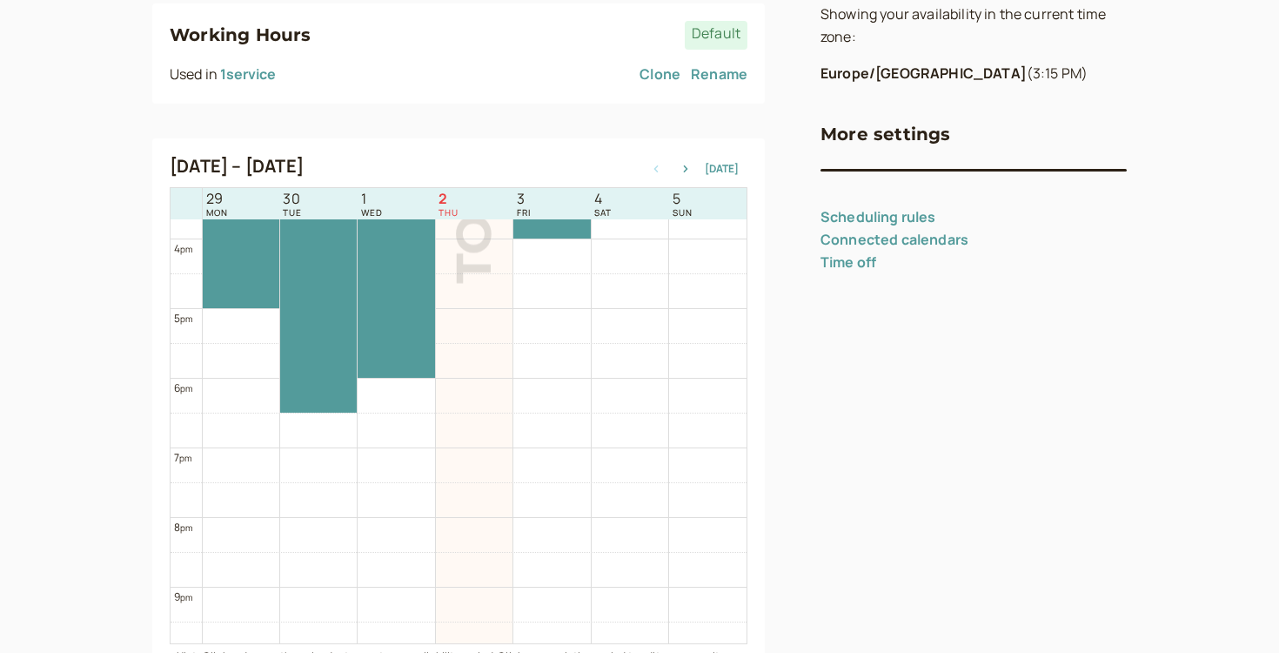
scroll to position [1128, 0]
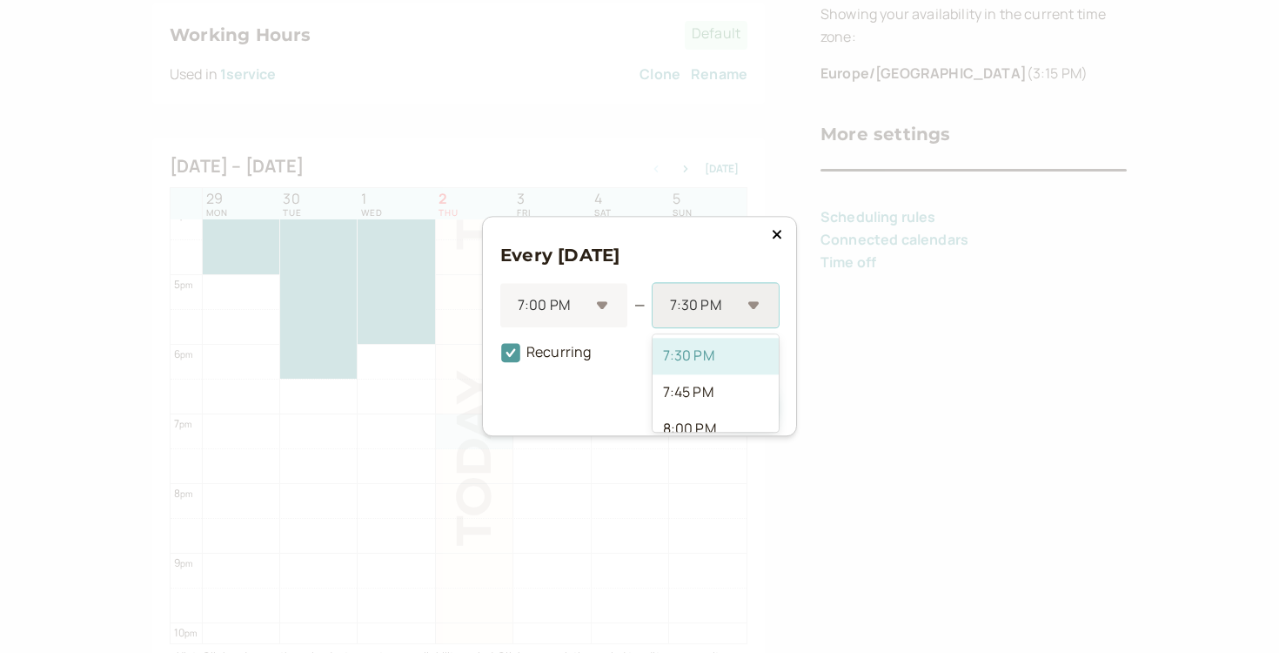
click at [699, 319] on div "7:30 PM" at bounding box center [706, 306] width 72 height 32
click at [694, 377] on div "8:00 PM" at bounding box center [716, 373] width 126 height 37
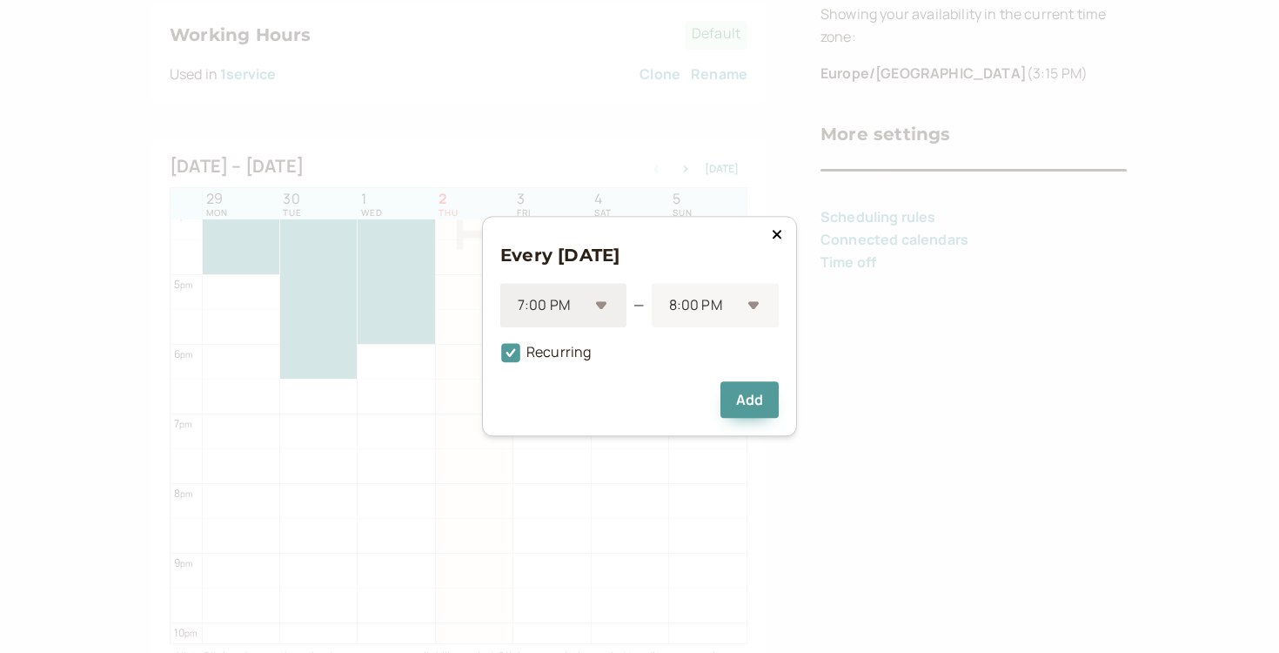
click at [605, 306] on div "7:00 PM" at bounding box center [563, 306] width 126 height 44
click at [561, 383] on div "6:00 PM" at bounding box center [563, 391] width 126 height 37
click at [733, 325] on div "8:00 PM" at bounding box center [716, 306] width 126 height 44
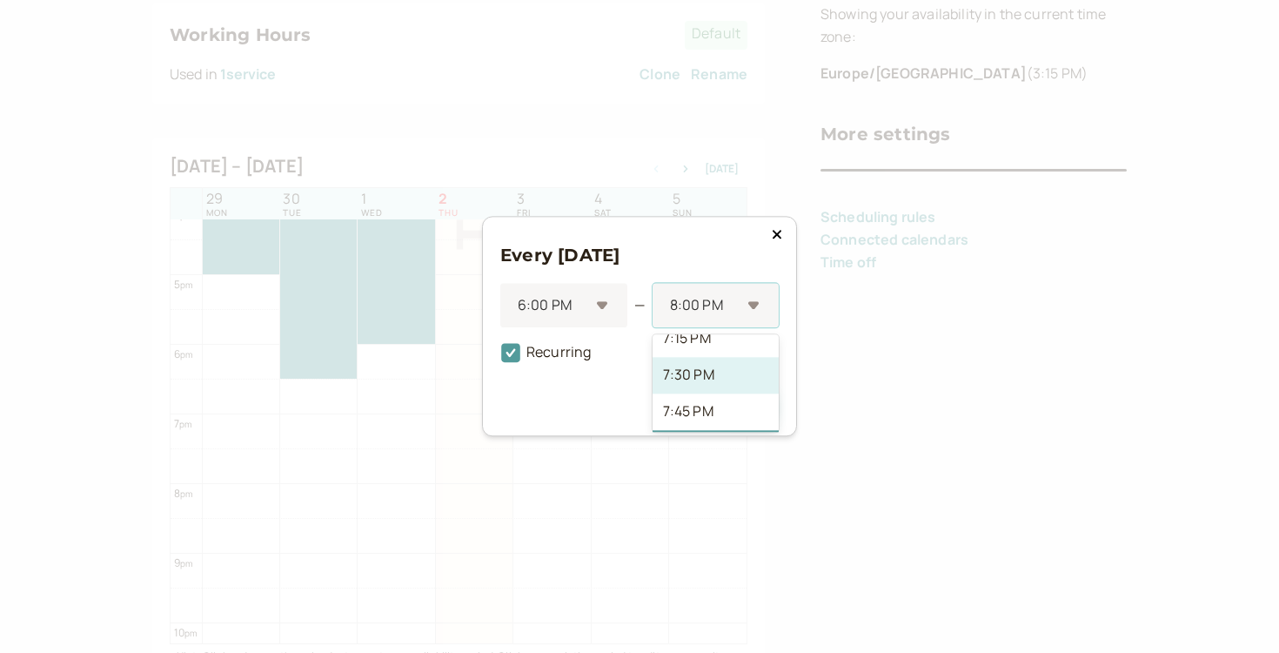
click at [719, 377] on div "7:30 PM" at bounding box center [716, 375] width 126 height 37
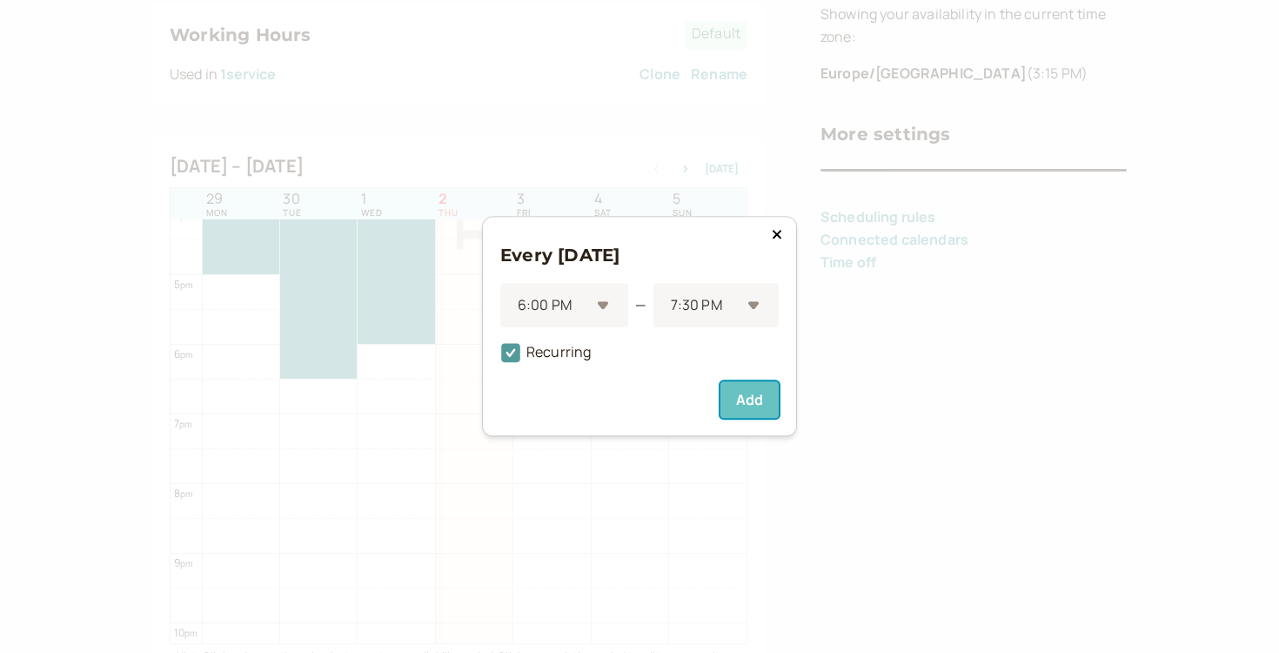
click at [759, 404] on button "Add" at bounding box center [750, 400] width 58 height 37
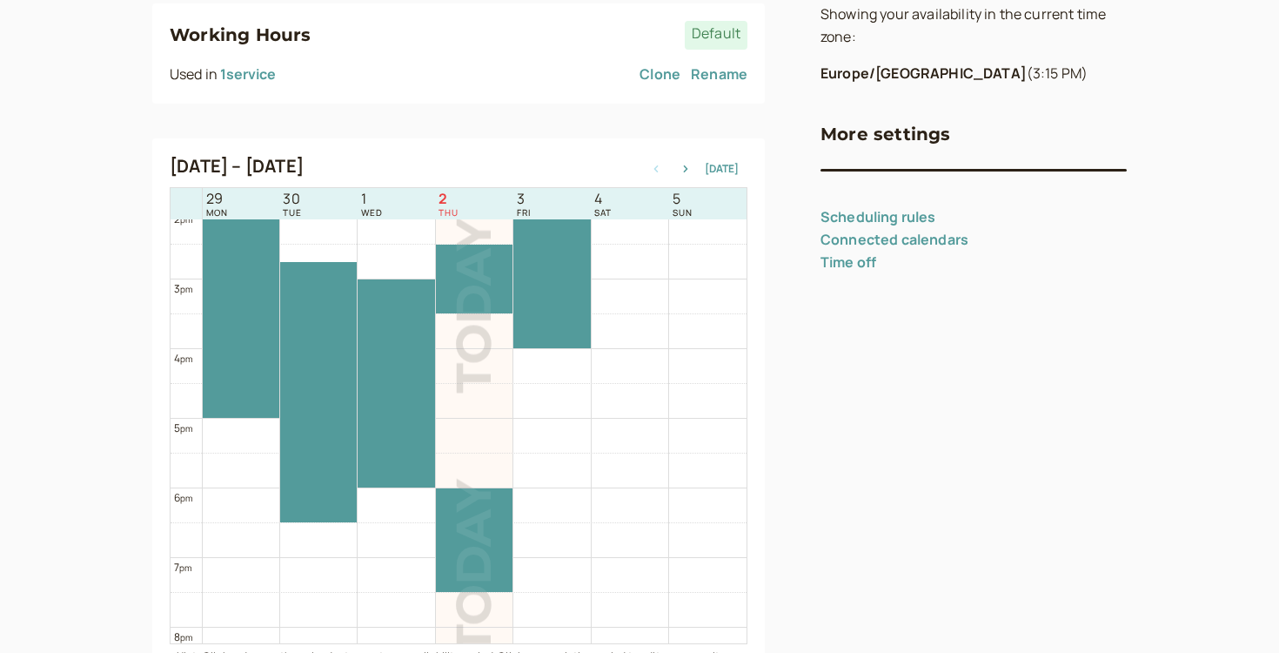
scroll to position [1007, 0]
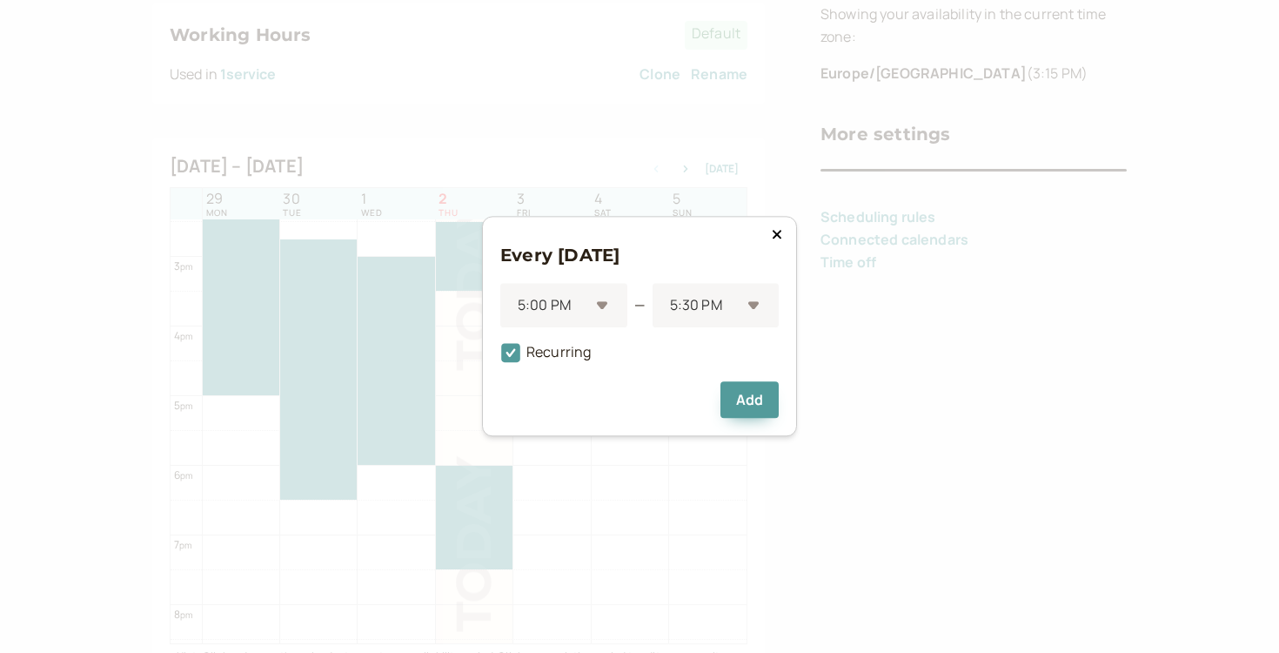
click at [779, 233] on icon at bounding box center [777, 234] width 10 height 14
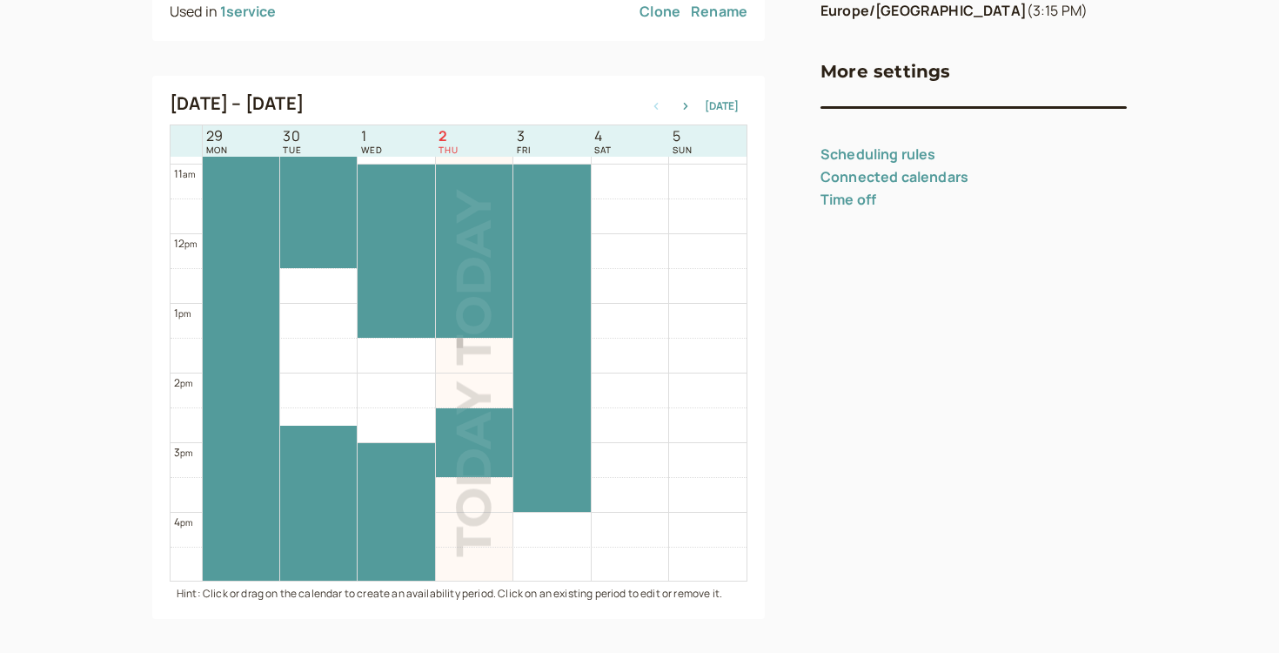
scroll to position [346, 0]
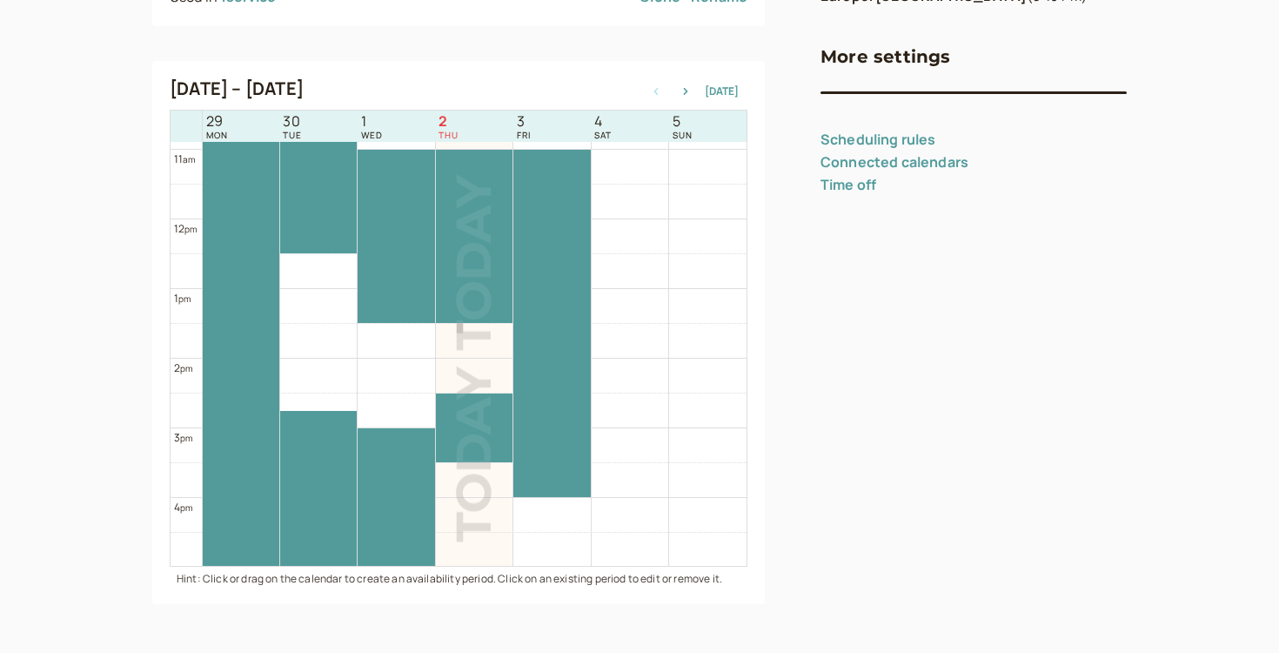
click at [852, 178] on link "Time off" at bounding box center [849, 184] width 56 height 19
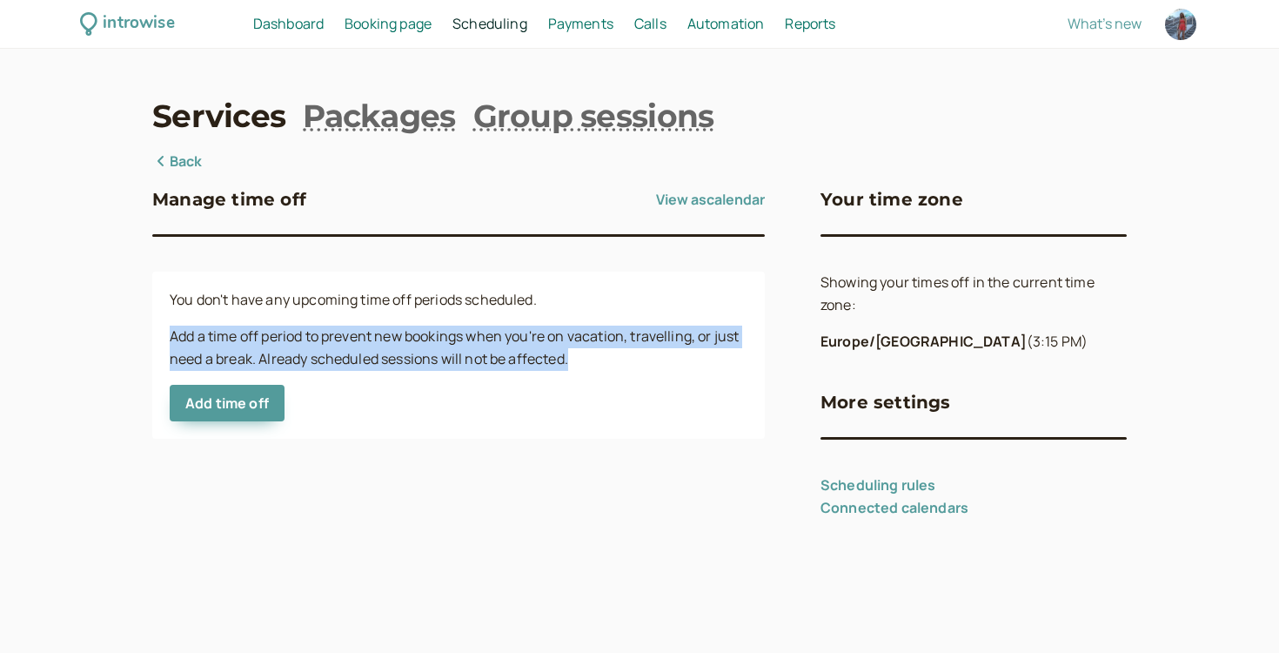
drag, startPoint x: 225, startPoint y: 312, endPoint x: 244, endPoint y: 377, distance: 67.0
click at [244, 377] on div "You don't have any upcoming time off periods scheduled. Add a time off period t…" at bounding box center [458, 355] width 613 height 167
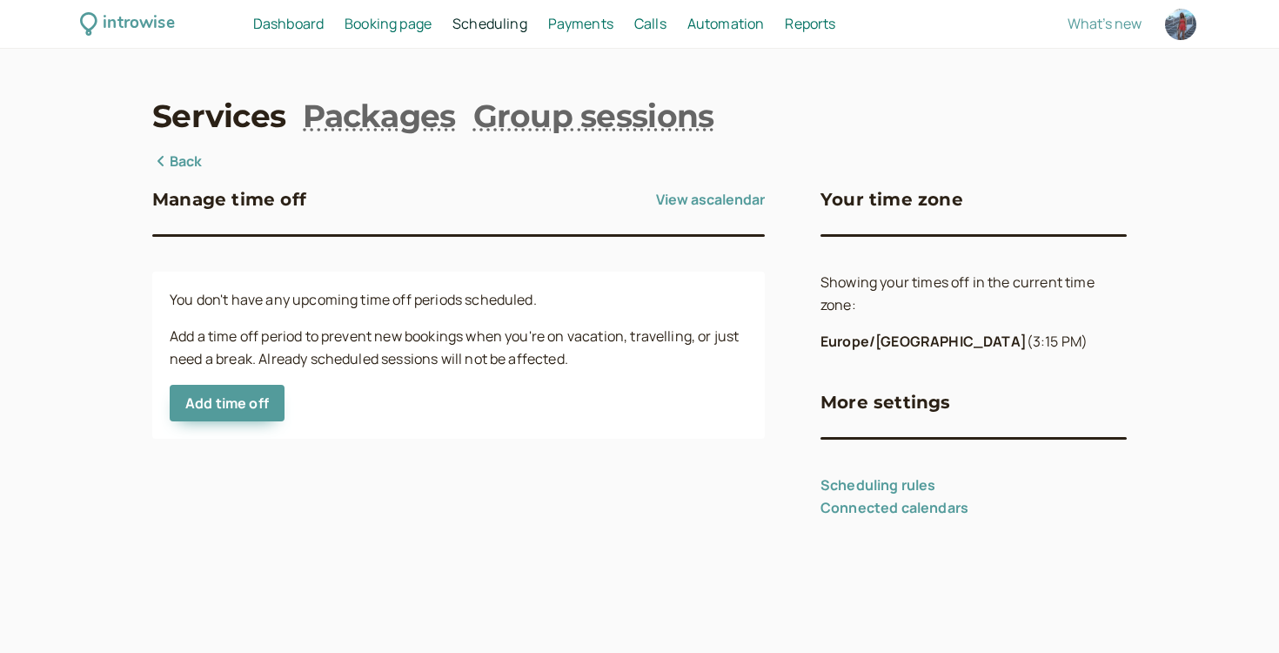
click at [243, 353] on p "Add a time off period to prevent new bookings when you're on vacation, travelli…" at bounding box center [459, 348] width 578 height 45
click at [187, 174] on div "Manage time off View as calendar You don't have any upcoming time off periods s…" at bounding box center [458, 335] width 613 height 369
click at [185, 165] on link "Back" at bounding box center [177, 162] width 50 height 23
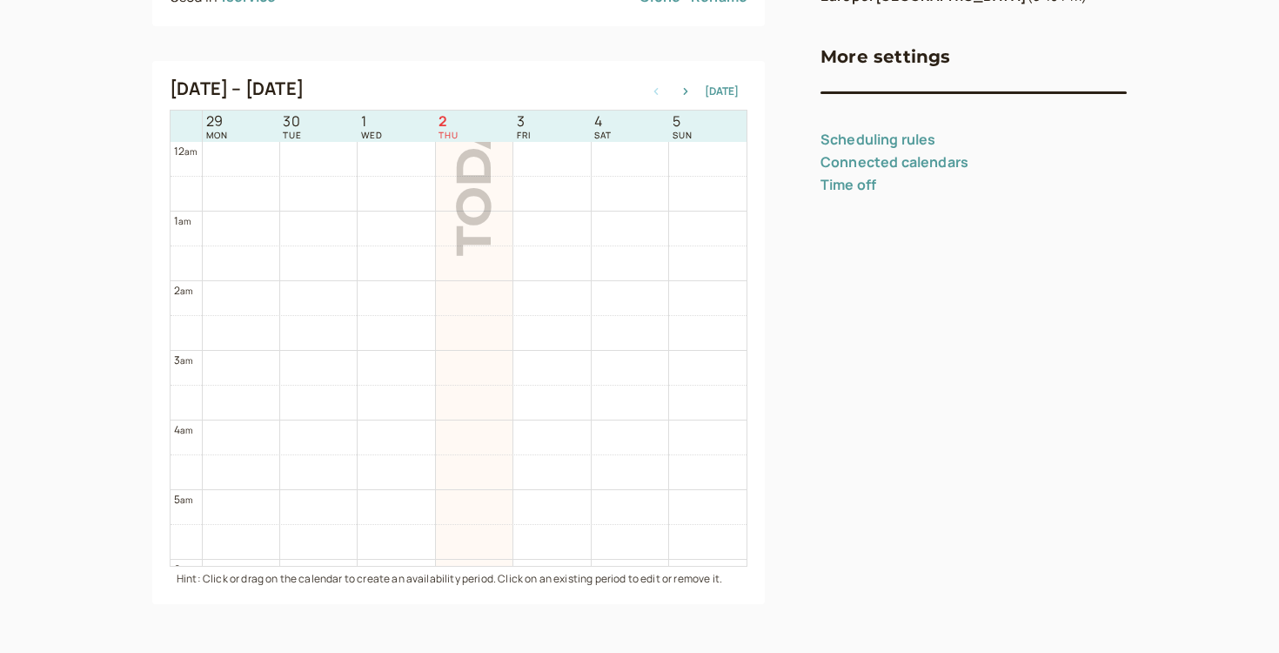
scroll to position [558, 0]
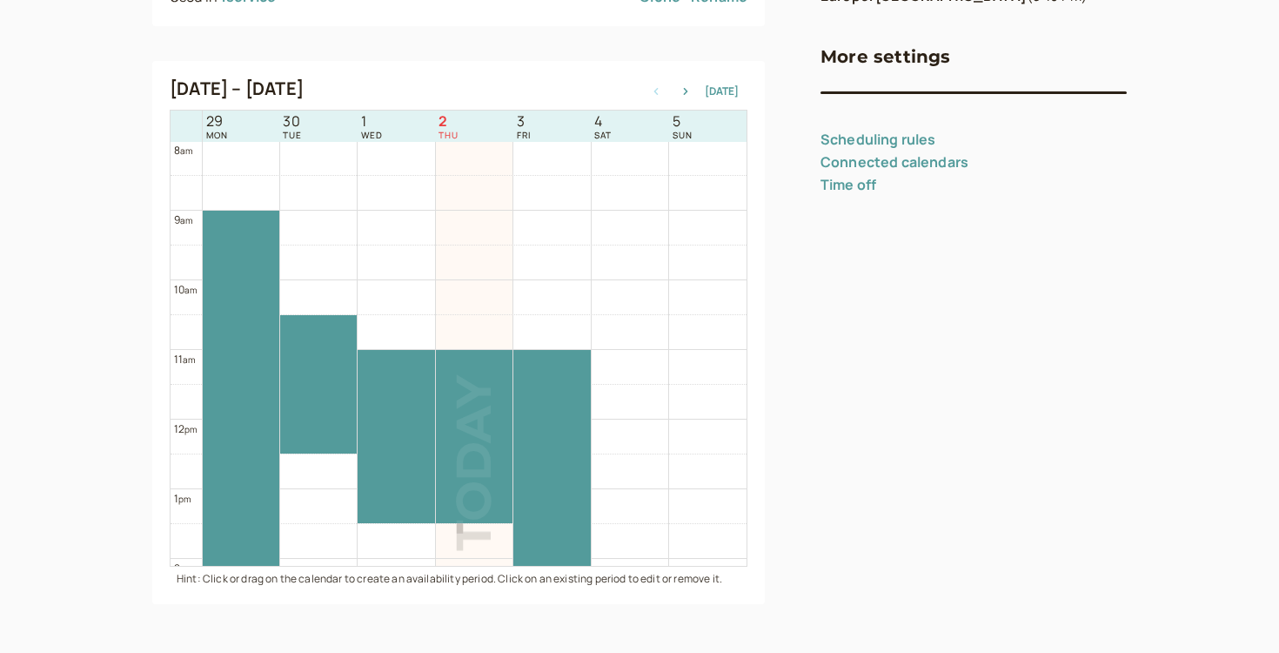
click at [843, 136] on link "Scheduling rules" at bounding box center [879, 139] width 116 height 19
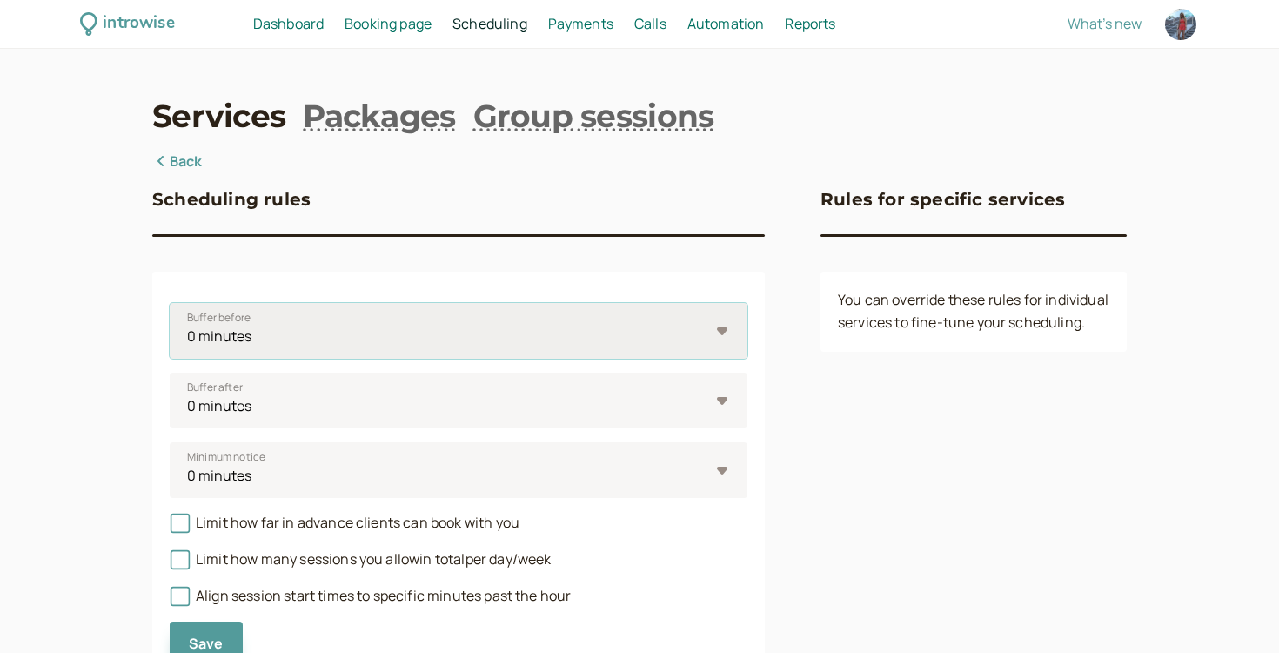
click at [326, 341] on select "0 minutes 5 minutes 10 minutes 15 minutes 30 minutes 45 minutes 1 hour 1.5 hour…" at bounding box center [459, 331] width 578 height 56
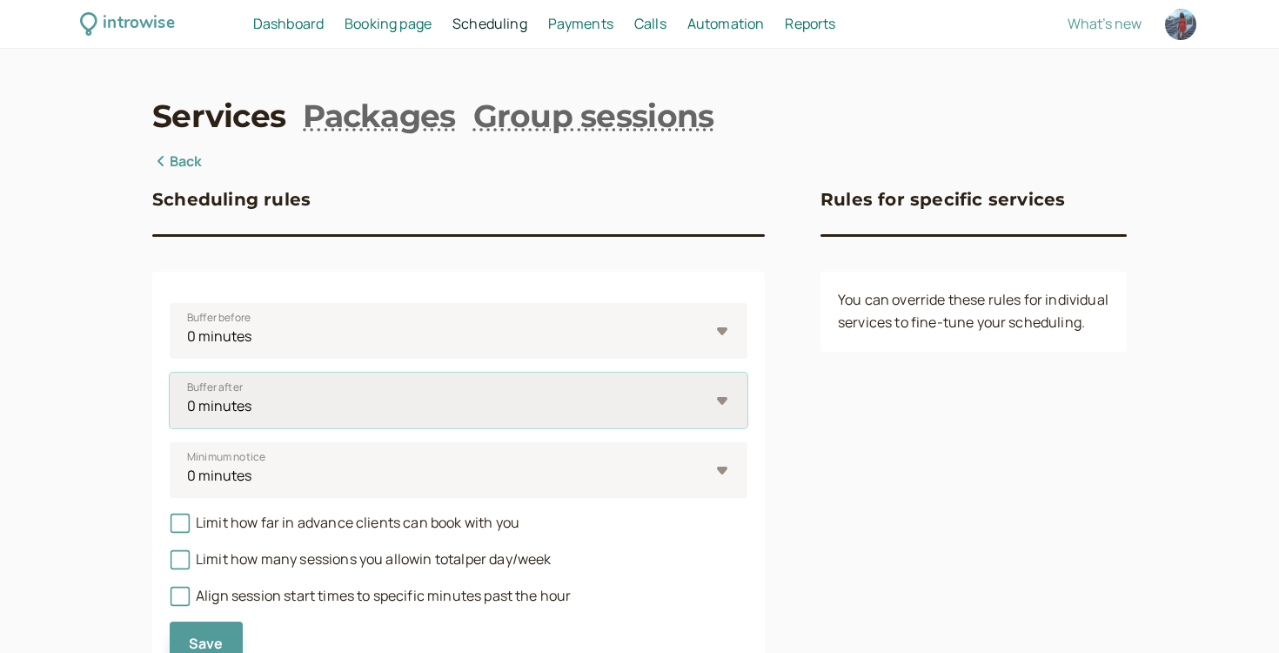
click at [265, 401] on select "0 minutes 5 minutes 10 minutes 15 minutes 30 minutes 45 minutes 1 hour 1.5 hour…" at bounding box center [459, 401] width 578 height 56
click at [170, 373] on select "0 minutes 5 minutes 10 minutes 15 minutes 30 minutes 45 minutes 1 hour 1.5 hour…" at bounding box center [459, 401] width 578 height 56
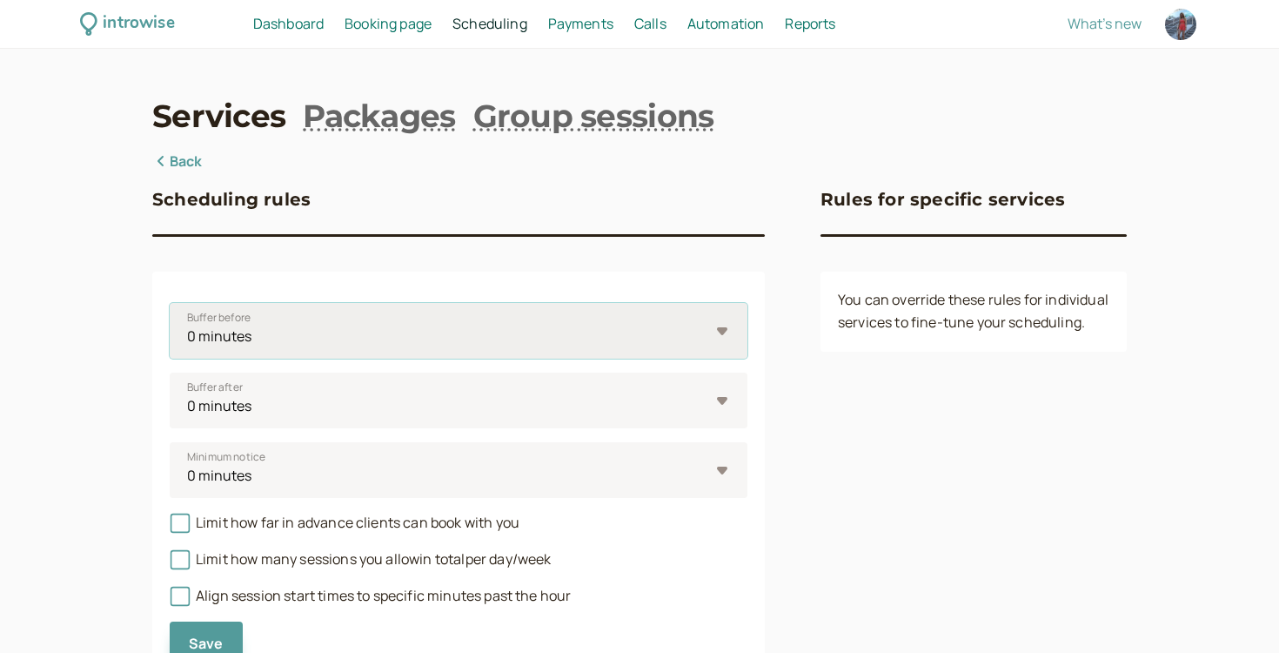
click at [299, 313] on select "0 minutes 5 minutes 10 minutes 15 minutes 30 minutes 45 minutes 1 hour 1.5 hour…" at bounding box center [459, 331] width 578 height 56
select select "10"
click at [170, 303] on select "0 minutes 5 minutes 10 minutes 15 minutes 30 minutes 45 minutes 1 hour 1.5 hour…" at bounding box center [459, 331] width 578 height 56
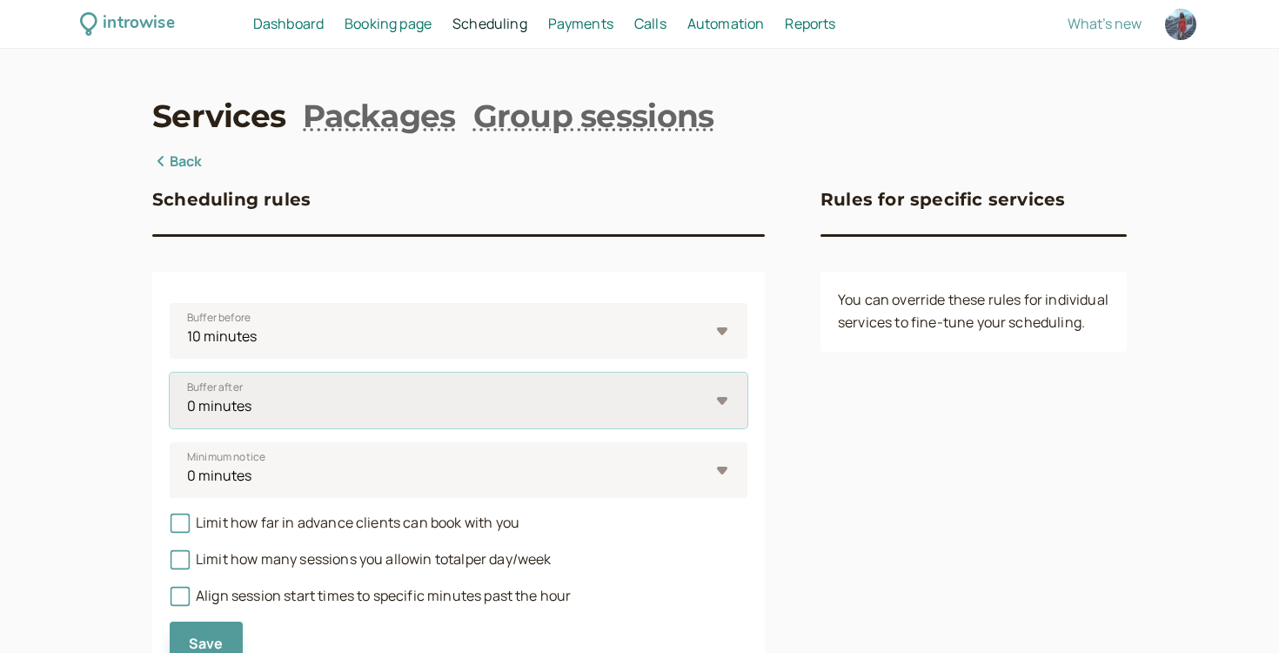
click at [257, 400] on select "0 minutes 5 minutes 10 minutes 15 minutes 30 minutes 45 minutes 1 hour 1.5 hour…" at bounding box center [459, 401] width 578 height 56
select select "10"
click at [170, 373] on select "0 minutes 5 minutes 10 minutes 15 minutes 30 minutes 45 minutes 1 hour 1.5 hour…" at bounding box center [459, 401] width 578 height 56
click at [259, 465] on span "Minimum notice" at bounding box center [226, 456] width 78 height 17
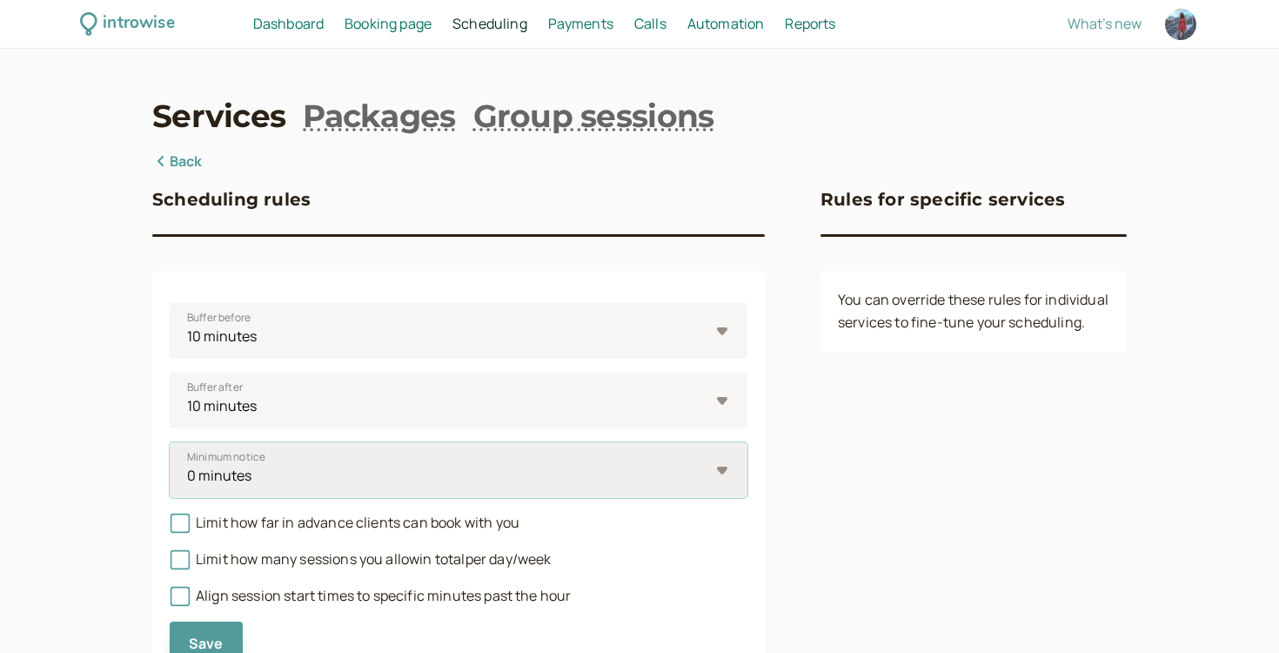
click at [259, 465] on select "0 minutes 5 minutes 10 minutes 15 minutes 30 minutes 45 minutes 1 hour 1.5 hour…" at bounding box center [459, 470] width 578 height 56
click at [259, 471] on select "0 minutes 5 minutes 10 minutes 15 minutes 30 minutes 45 minutes 1 hour 1.5 hour…" at bounding box center [459, 470] width 578 height 56
click at [298, 476] on select "0 minutes 5 minutes 10 minutes 15 minutes 30 minutes 45 minutes 1 hour 1.5 hour…" at bounding box center [459, 470] width 578 height 56
click at [170, 442] on select "0 minutes 5 minutes 10 minutes 15 minutes 30 minutes 45 minutes 1 hour 1.5 hour…" at bounding box center [459, 470] width 578 height 56
click at [285, 481] on select "0 minutes 5 minutes 10 minutes 15 minutes 30 minutes 45 minutes 1 hour 1.5 hour…" at bounding box center [459, 470] width 578 height 56
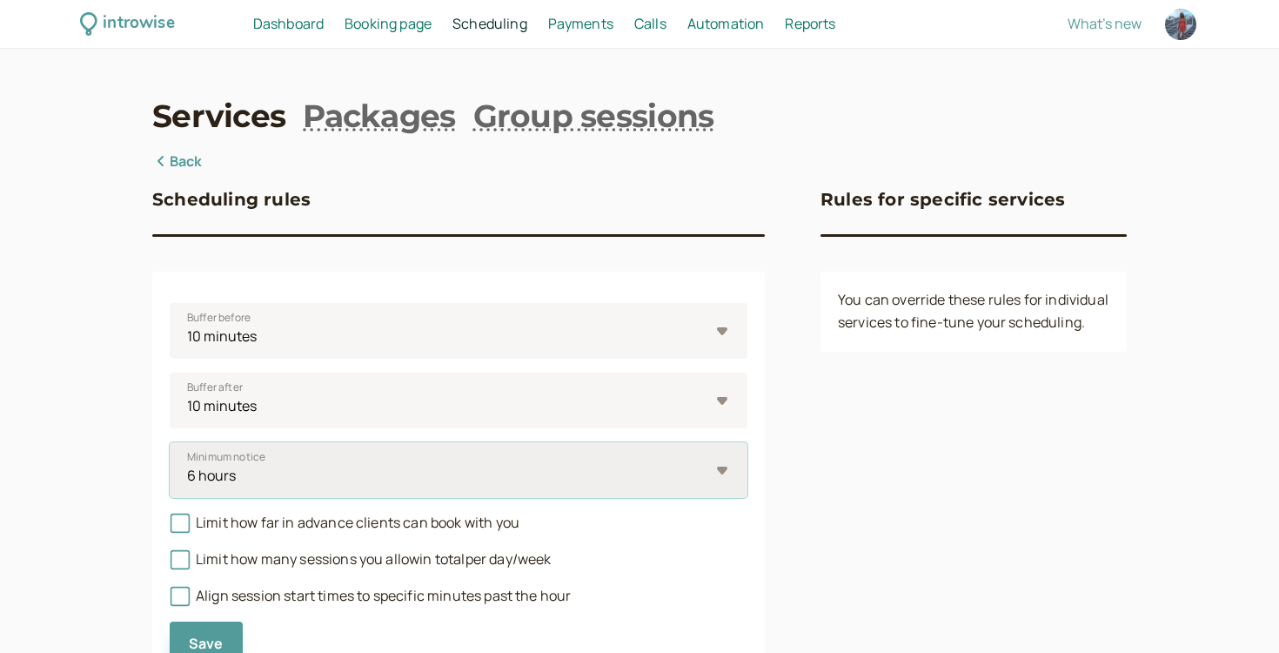
select select "720"
click at [170, 442] on select "0 minutes 5 minutes 10 minutes 15 minutes 30 minutes 45 minutes 1 hour 1.5 hour…" at bounding box center [459, 470] width 578 height 56
click at [285, 529] on span "Limit how far in advance clients can book with you" at bounding box center [345, 522] width 350 height 19
click at [170, 527] on input "Limit how far in advance clients can book with you" at bounding box center [170, 527] width 0 height 0
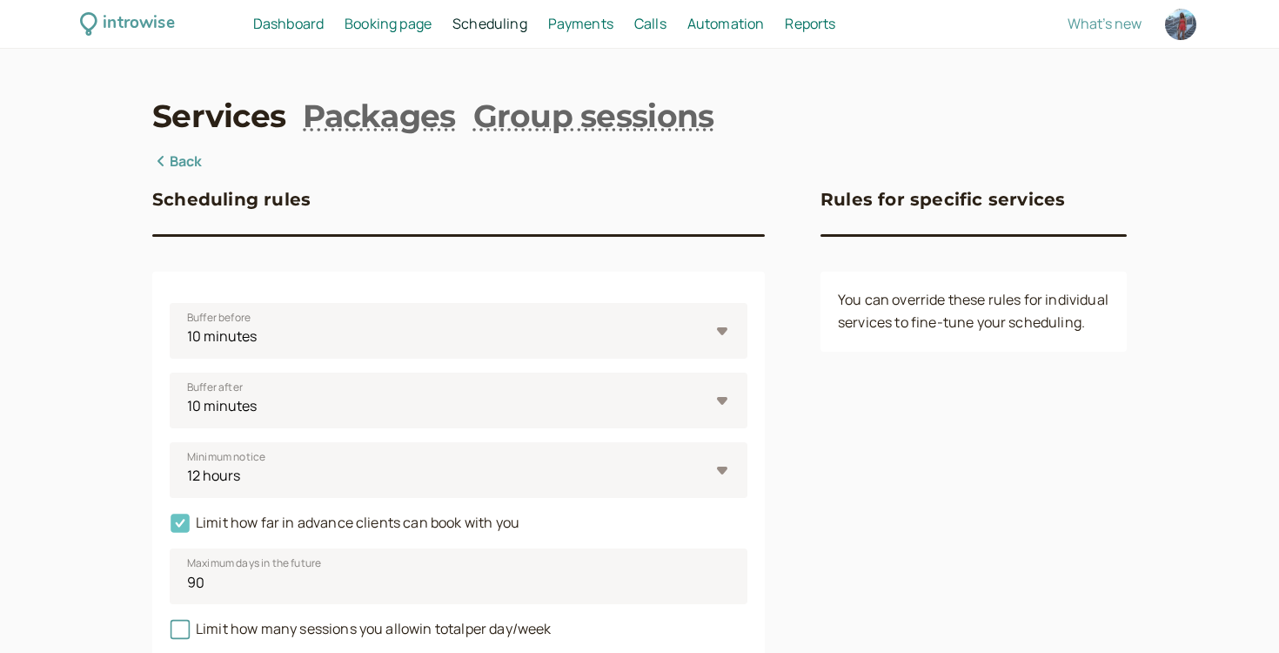
scroll to position [148, 0]
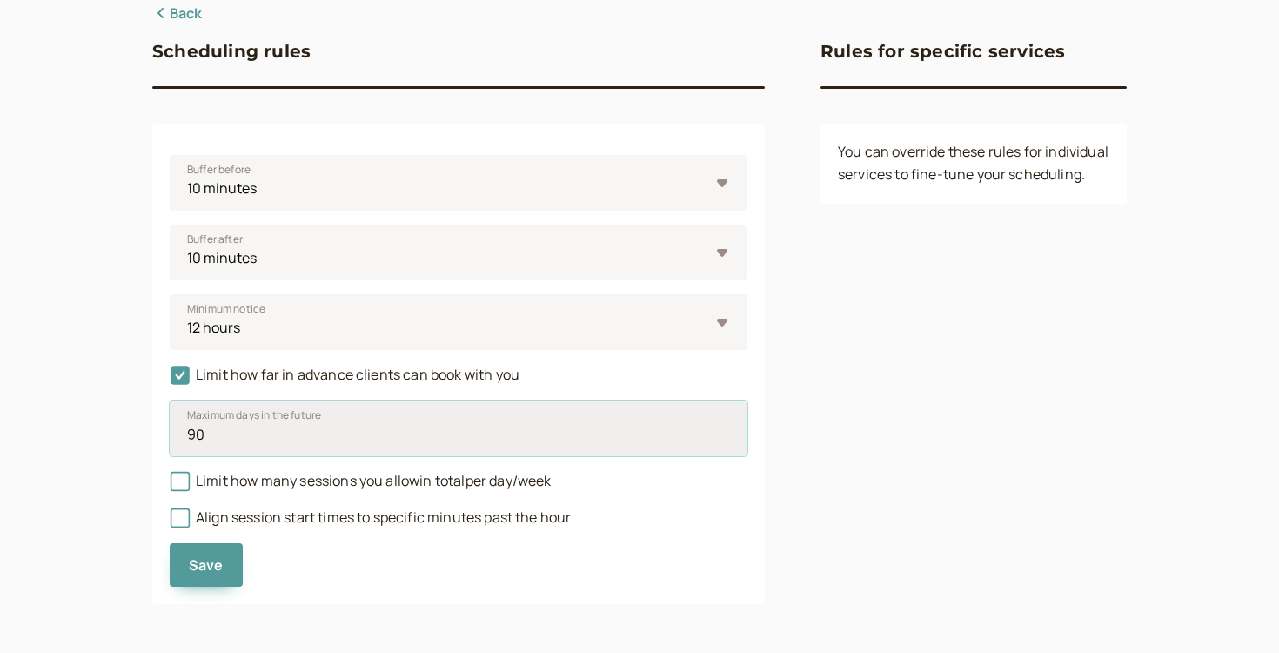
click at [253, 452] on input "90" at bounding box center [459, 428] width 578 height 56
type input "9"
type input "28"
click at [309, 483] on span "Limit how many sessions you allow in total per day/week" at bounding box center [360, 480] width 381 height 19
click at [170, 486] on input "Limit how many sessions you allow in total per day/week" at bounding box center [170, 486] width 0 height 0
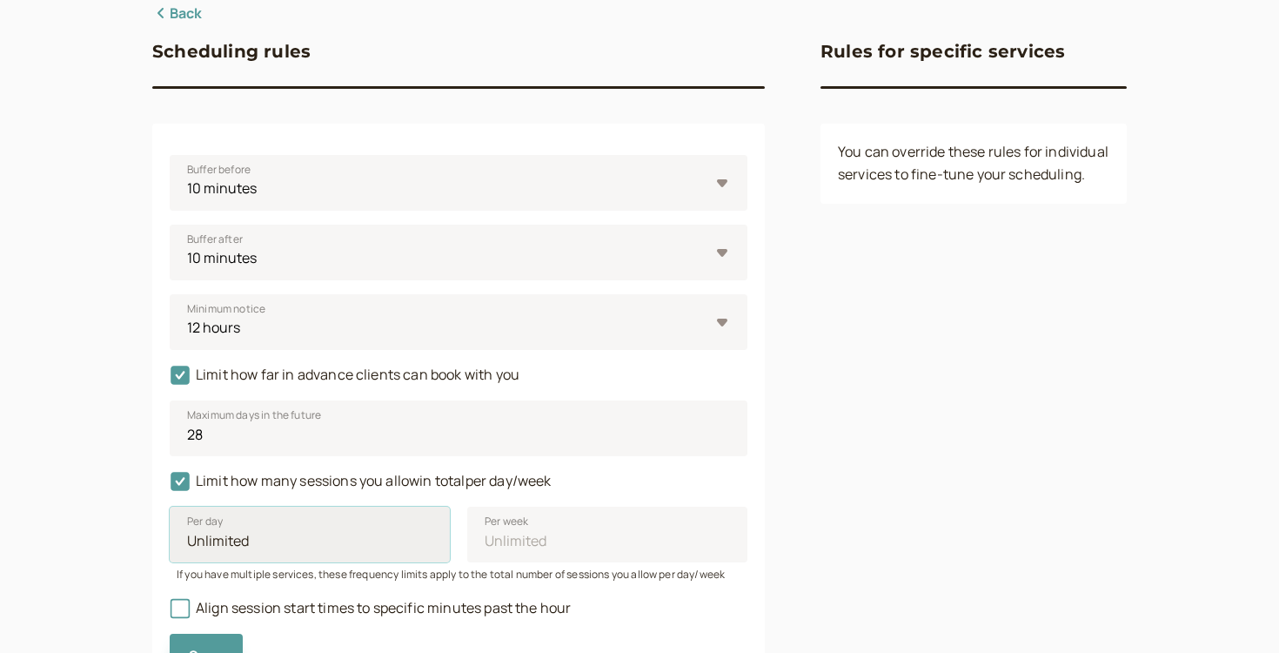
click at [307, 558] on input "Per day" at bounding box center [310, 535] width 280 height 56
type input "1"
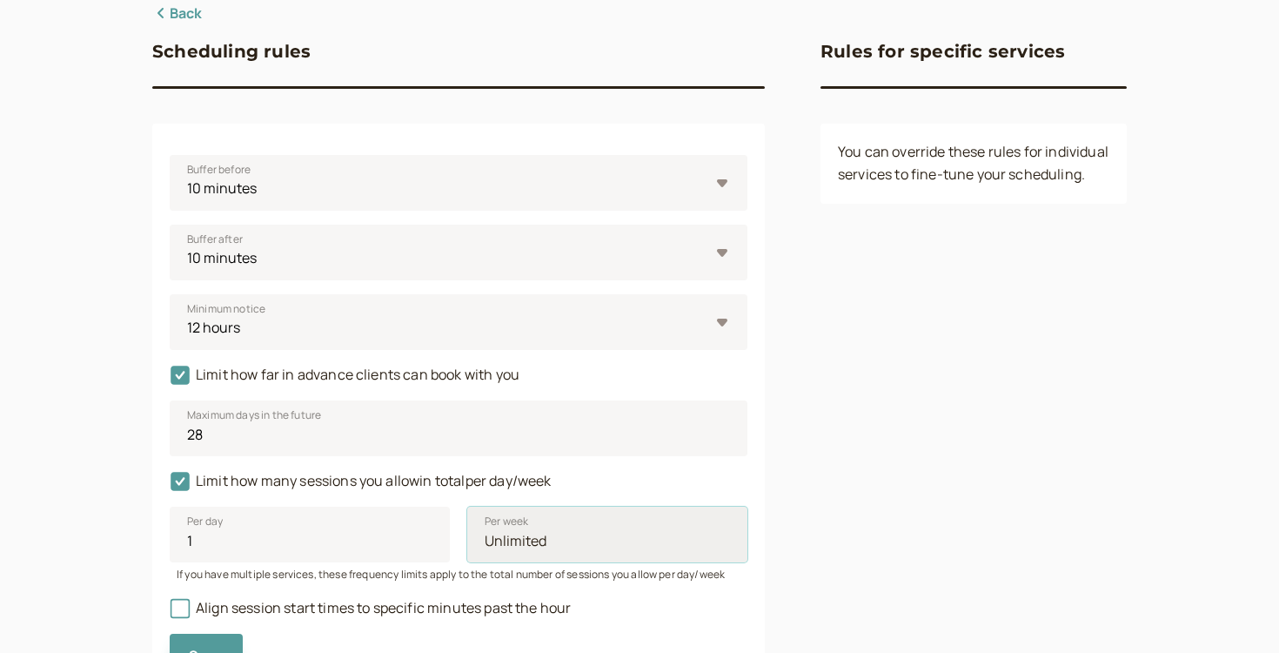
click at [534, 544] on input "Per week" at bounding box center [607, 535] width 280 height 56
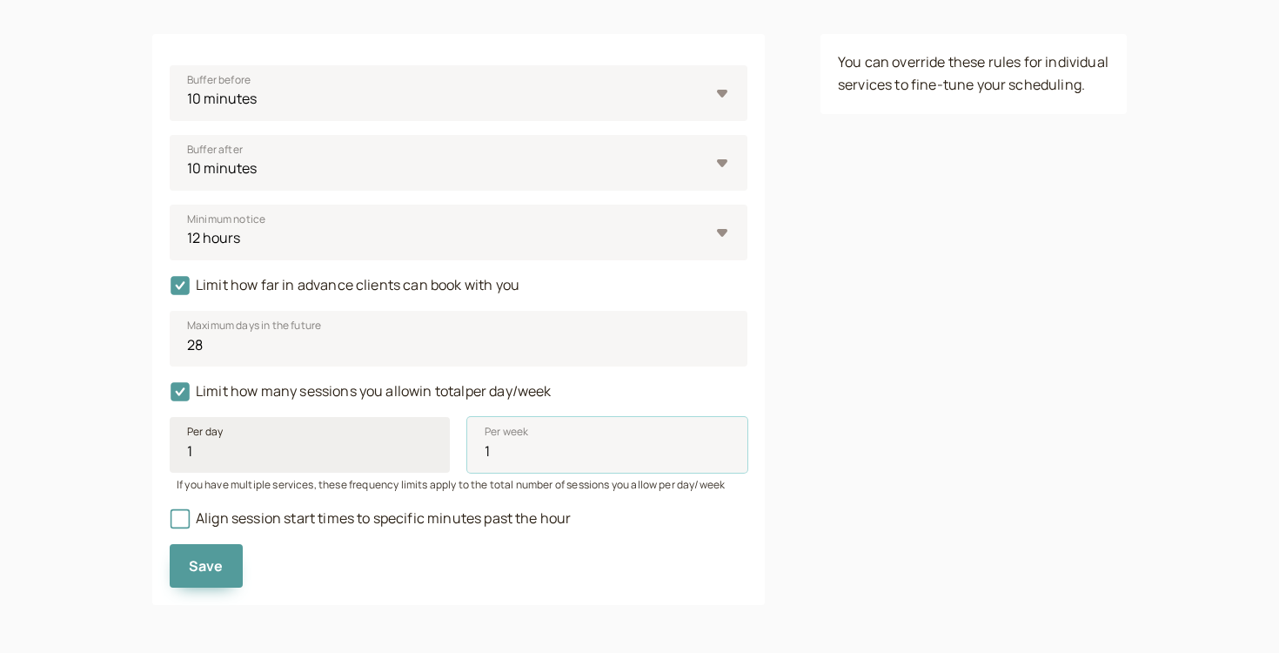
type input "1"
click at [326, 439] on input "1" at bounding box center [310, 445] width 280 height 56
click at [326, 450] on input "1" at bounding box center [310, 445] width 280 height 56
click at [296, 517] on span "Align session start times to specific minutes past the hour" at bounding box center [370, 517] width 401 height 19
click at [170, 523] on input "Align session start times to specific minutes past the hour" at bounding box center [170, 523] width 0 height 0
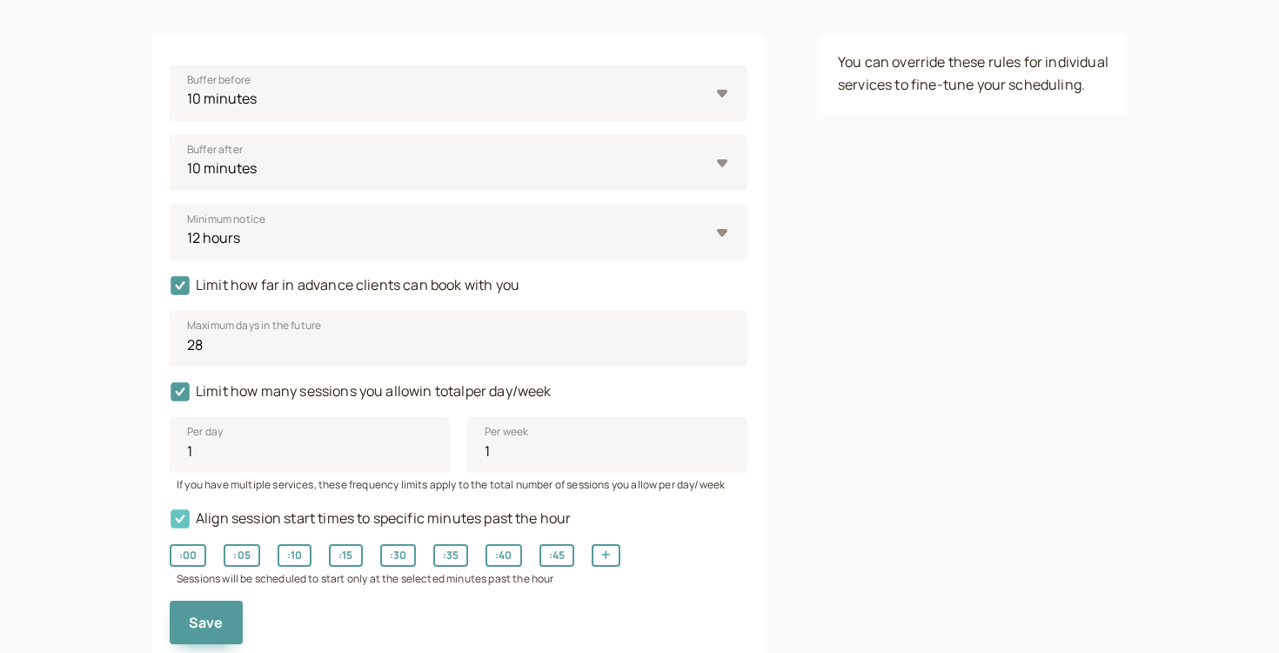
click at [296, 517] on span "Align session start times to specific minutes past the hour" at bounding box center [370, 517] width 401 height 19
click at [170, 523] on input "Align session start times to specific minutes past the hour" at bounding box center [170, 523] width 0 height 0
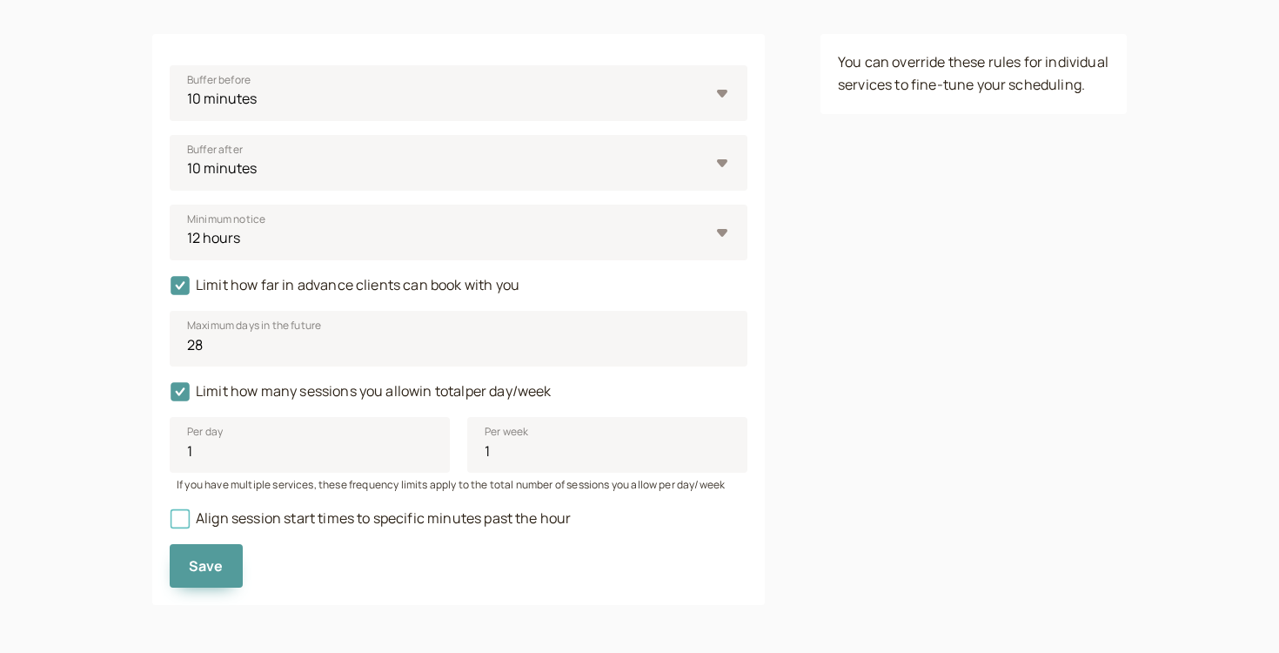
click at [296, 517] on span "Align session start times to specific minutes past the hour" at bounding box center [370, 517] width 401 height 19
click at [170, 523] on input "Align session start times to specific minutes past the hour" at bounding box center [170, 523] width 0 height 0
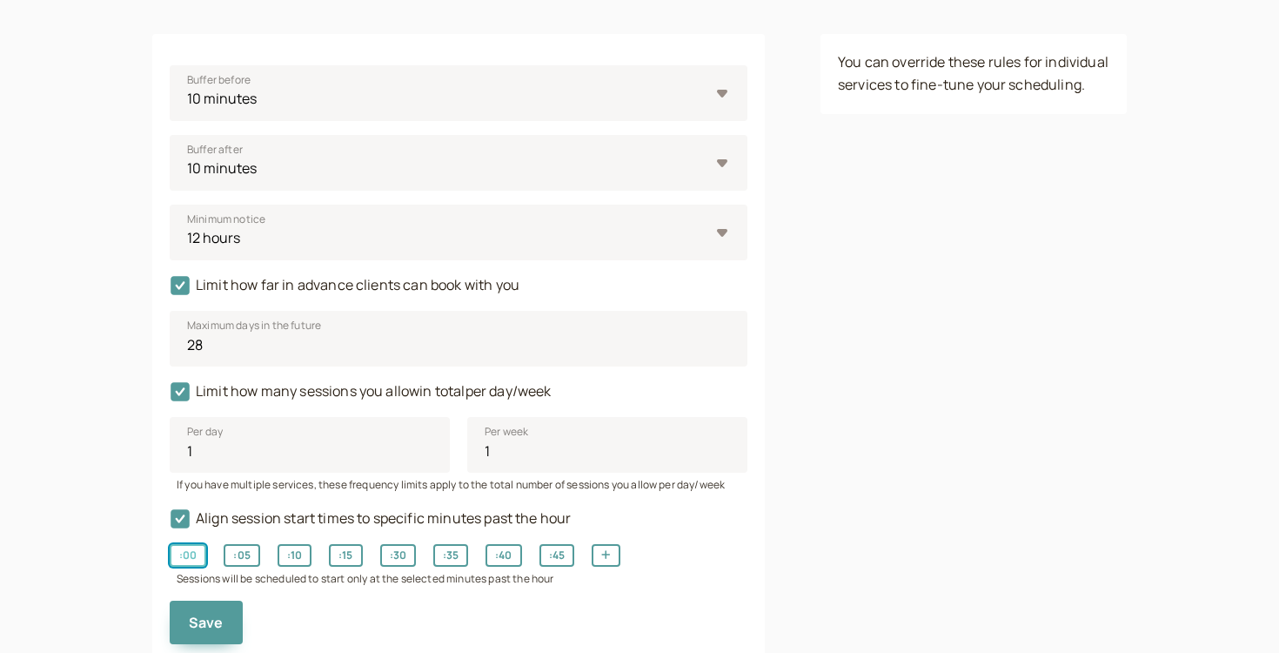
click at [195, 559] on button ": 00" at bounding box center [188, 555] width 37 height 23
click at [347, 559] on button ": 15" at bounding box center [345, 555] width 33 height 23
click at [218, 540] on div ": 00 : 05 : 10 : 15 : 30 : 35 : 40 : 45 Sessions will be scheduled to start onl…" at bounding box center [459, 558] width 578 height 57
click at [198, 544] on button ": 00" at bounding box center [188, 555] width 37 height 23
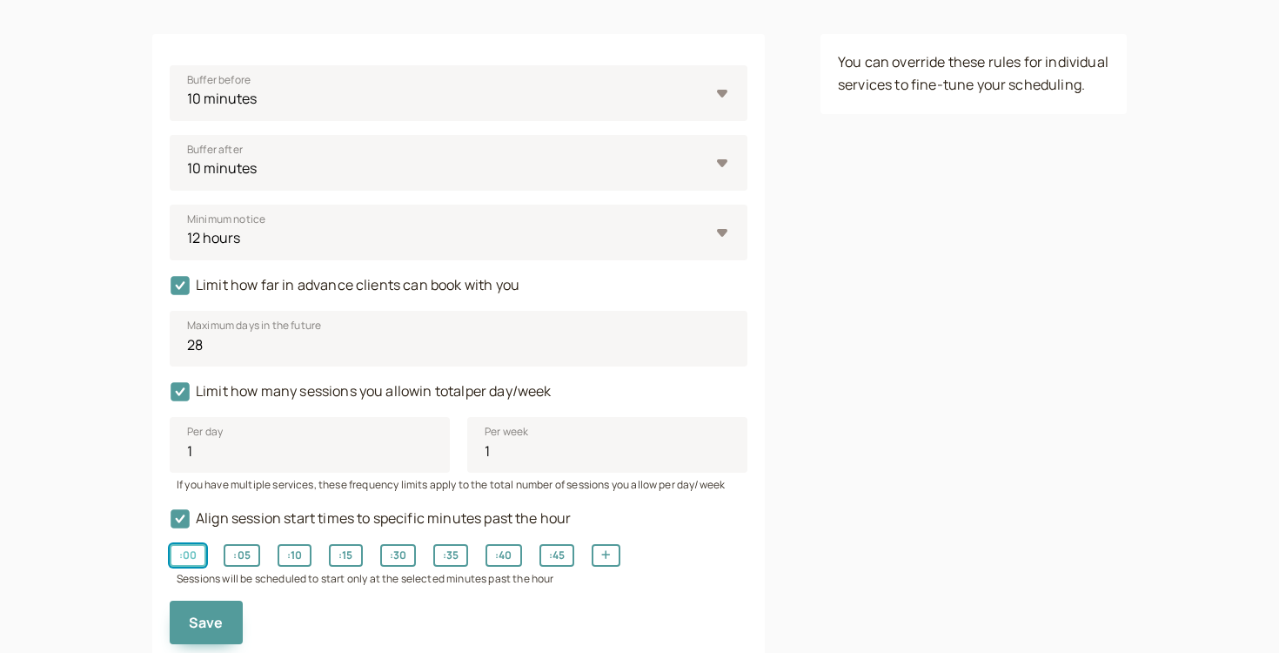
click at [191, 551] on button ": 00" at bounding box center [188, 555] width 37 height 23
click at [345, 554] on button ": 15" at bounding box center [345, 555] width 33 height 23
click at [412, 556] on button ": 30" at bounding box center [398, 555] width 36 height 23
click at [571, 558] on button ": 45" at bounding box center [557, 555] width 35 height 23
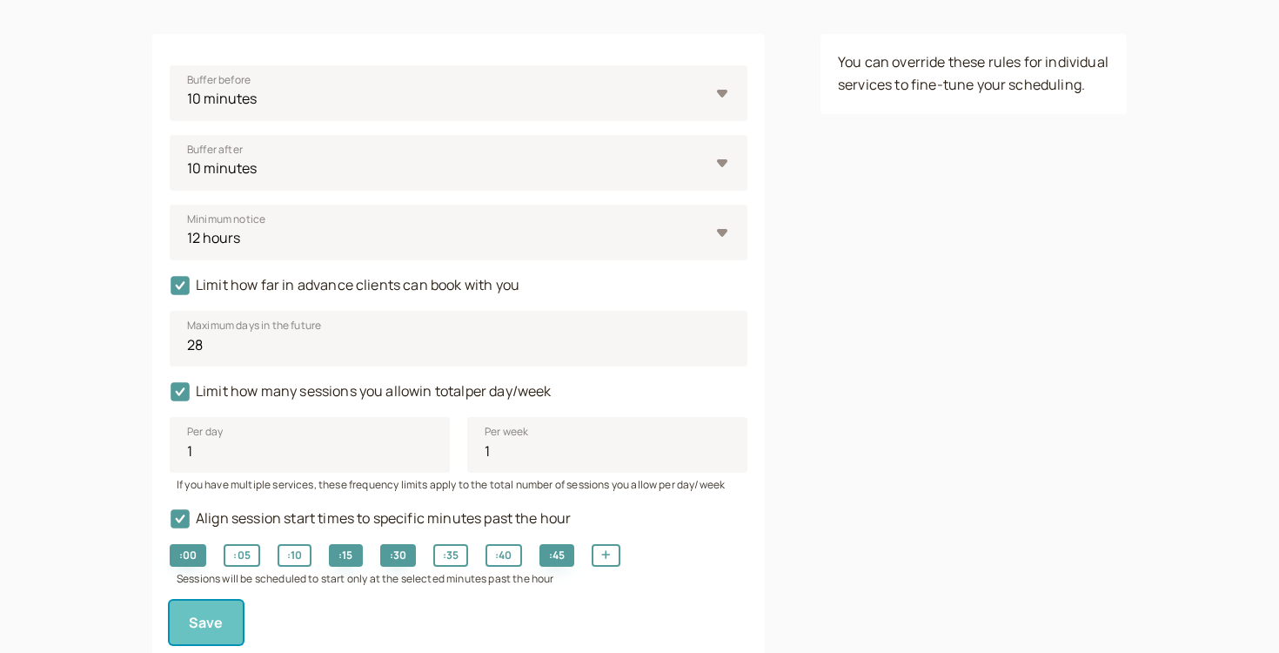
click at [216, 622] on span "Save" at bounding box center [206, 622] width 35 height 19
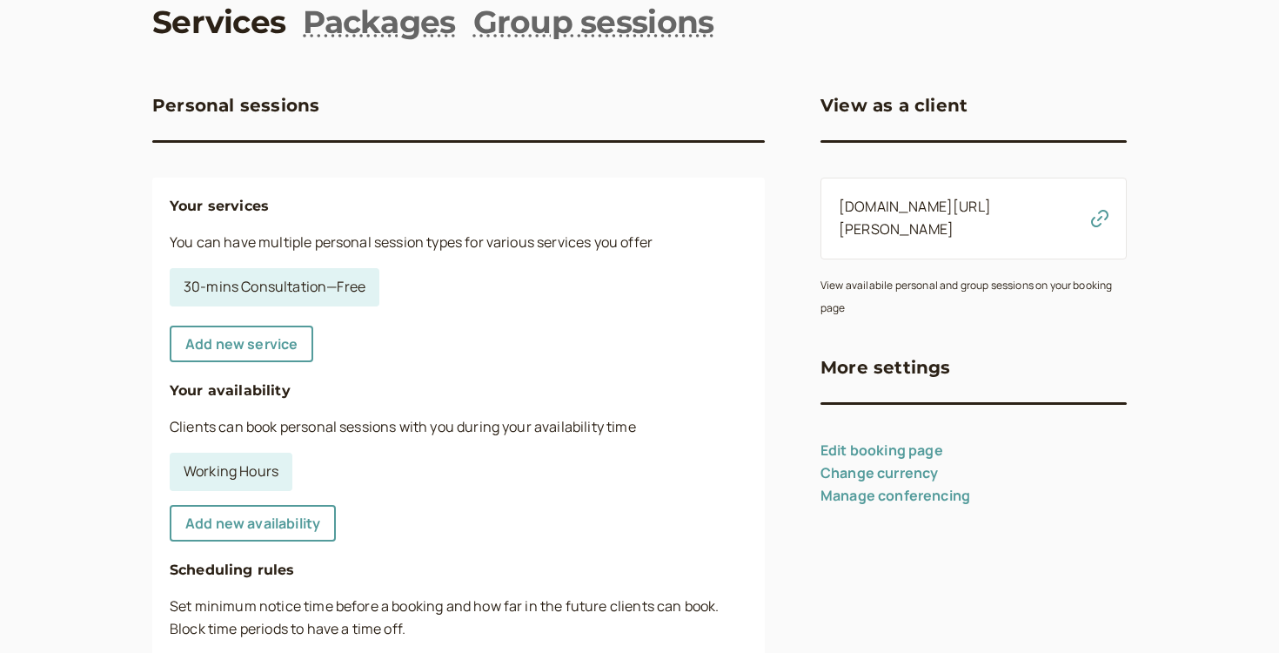
scroll to position [104, 0]
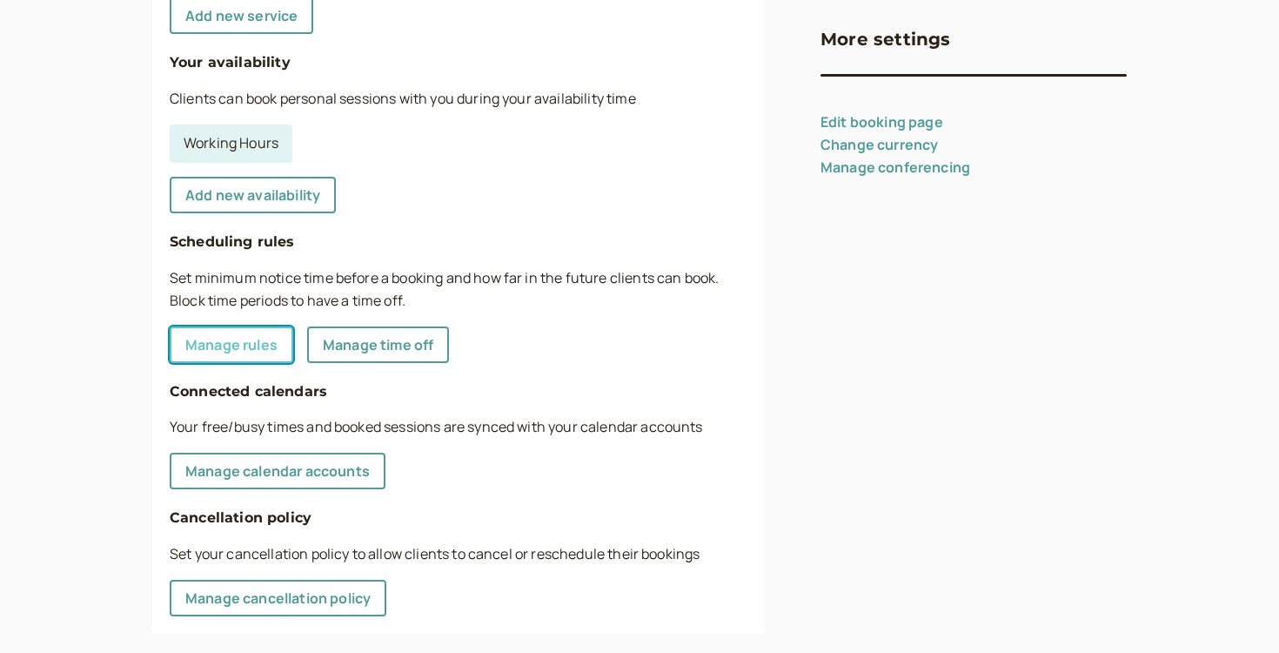
click at [263, 360] on link "Manage rules" at bounding box center [232, 344] width 124 height 37
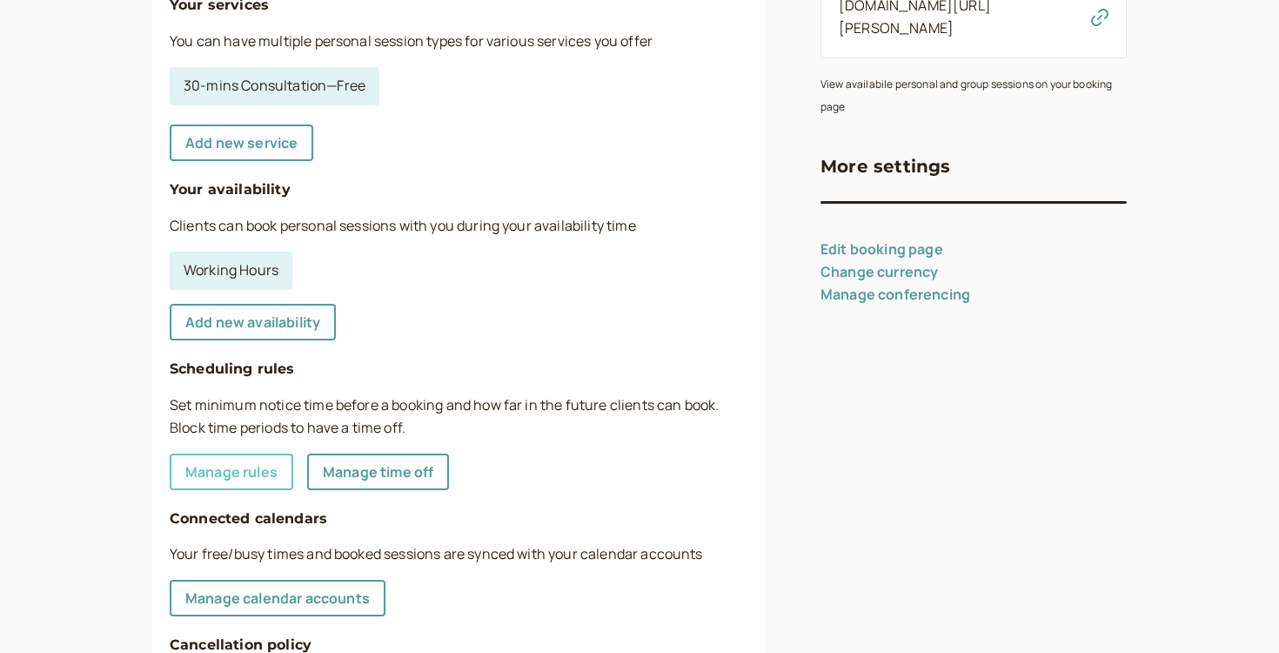
select select "10"
select select "720"
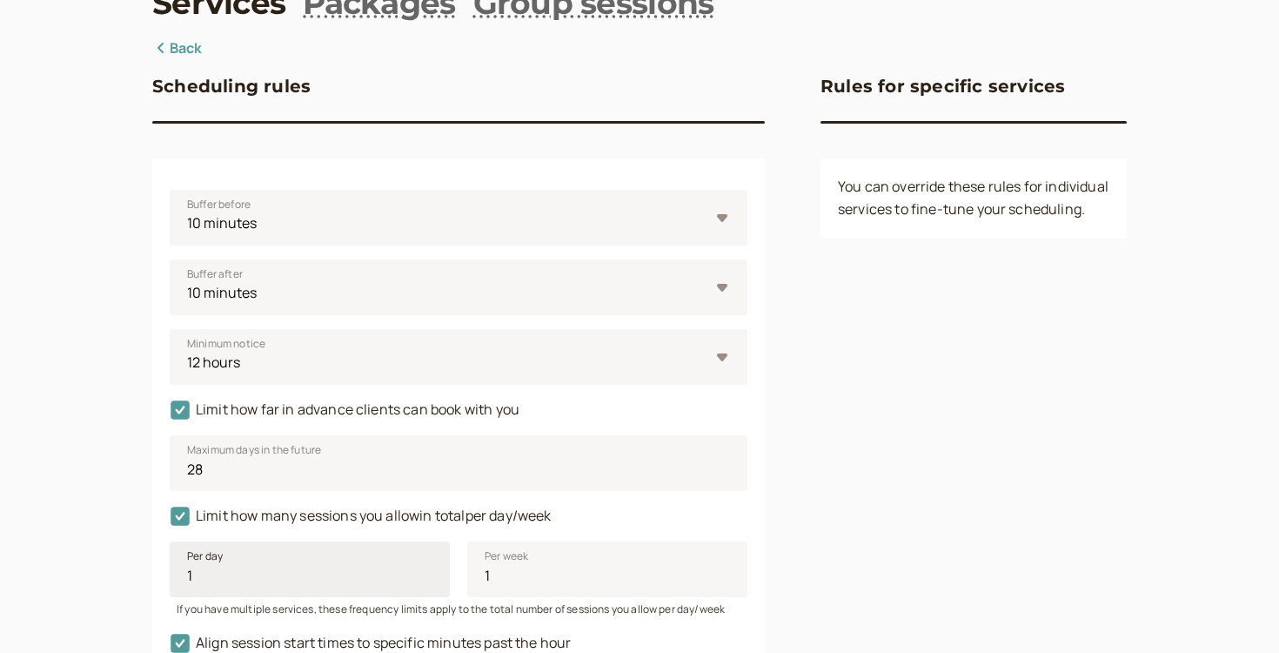
scroll to position [73, 0]
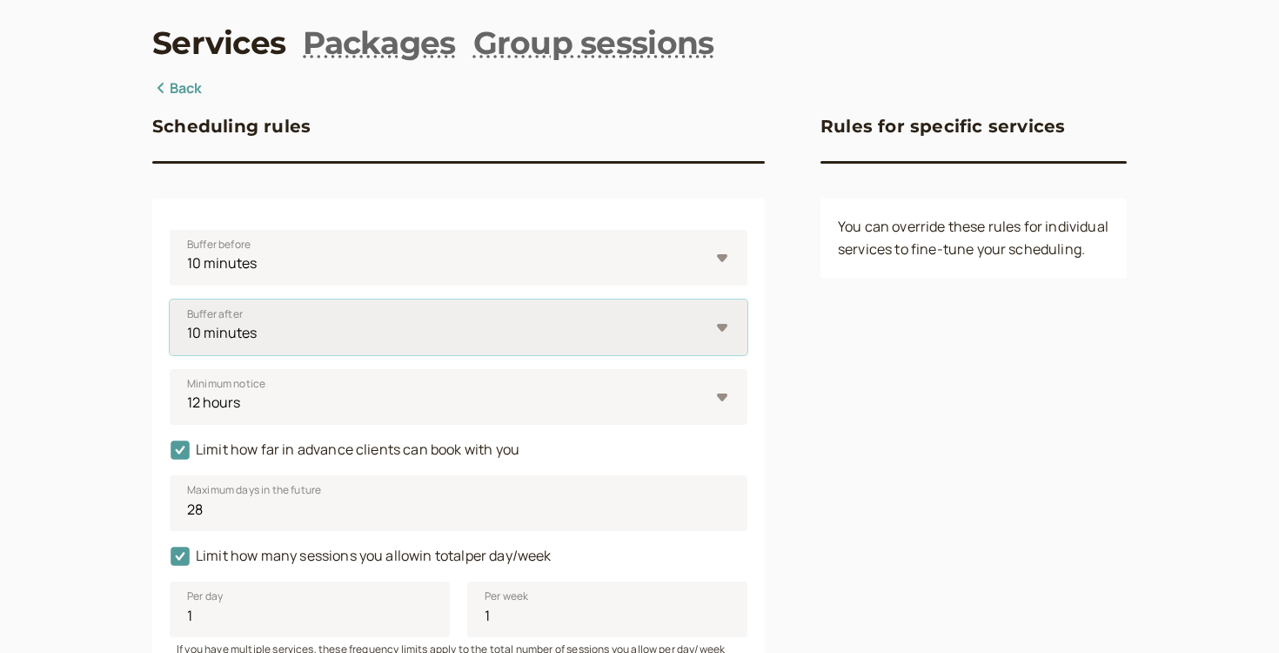
click at [291, 332] on select "0 minutes 5 minutes 10 minutes 15 minutes 30 minutes 45 minutes 1 hour 1.5 hour…" at bounding box center [459, 327] width 578 height 56
select select "5"
click at [170, 299] on select "0 minutes 5 minutes 10 minutes 15 minutes 30 minutes 45 minutes 1 hour 1.5 hour…" at bounding box center [459, 327] width 578 height 56
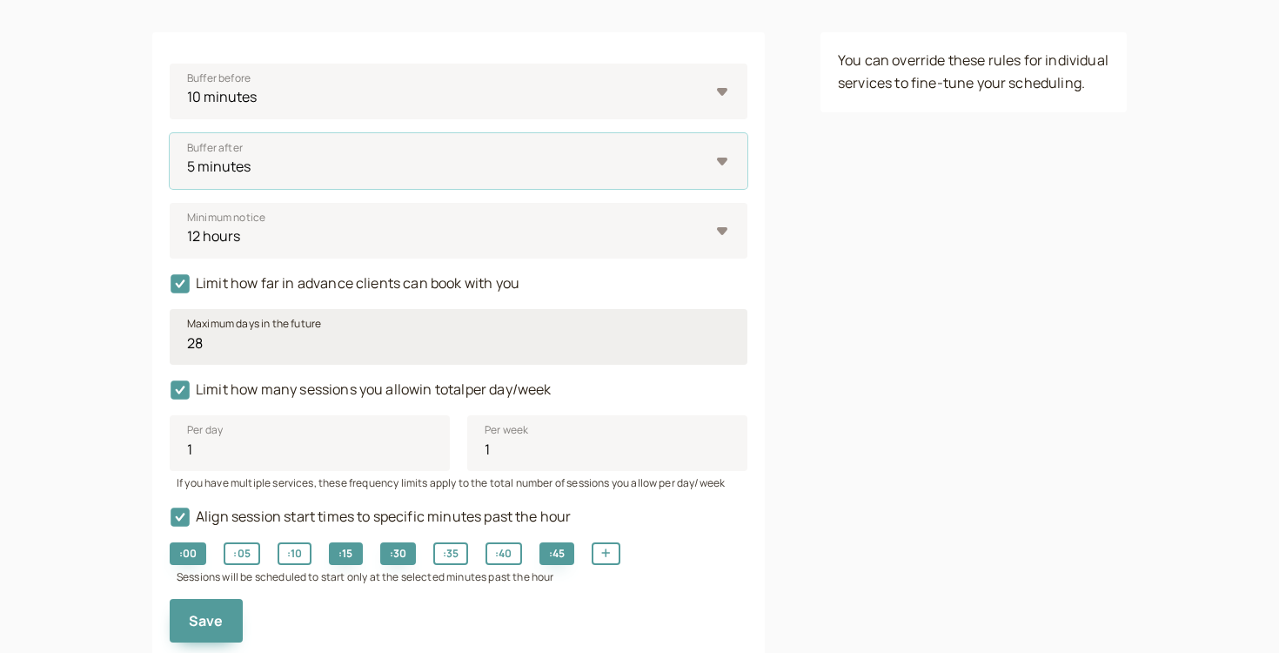
scroll to position [295, 0]
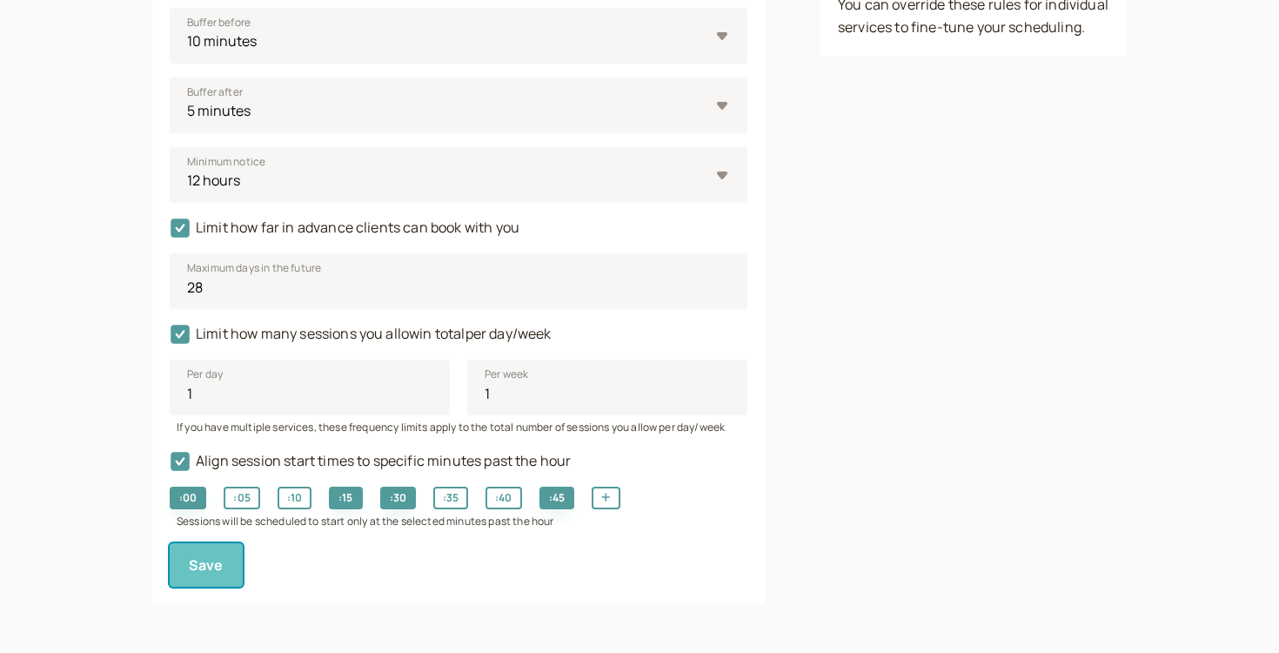
click at [230, 552] on button "Save" at bounding box center [206, 565] width 73 height 44
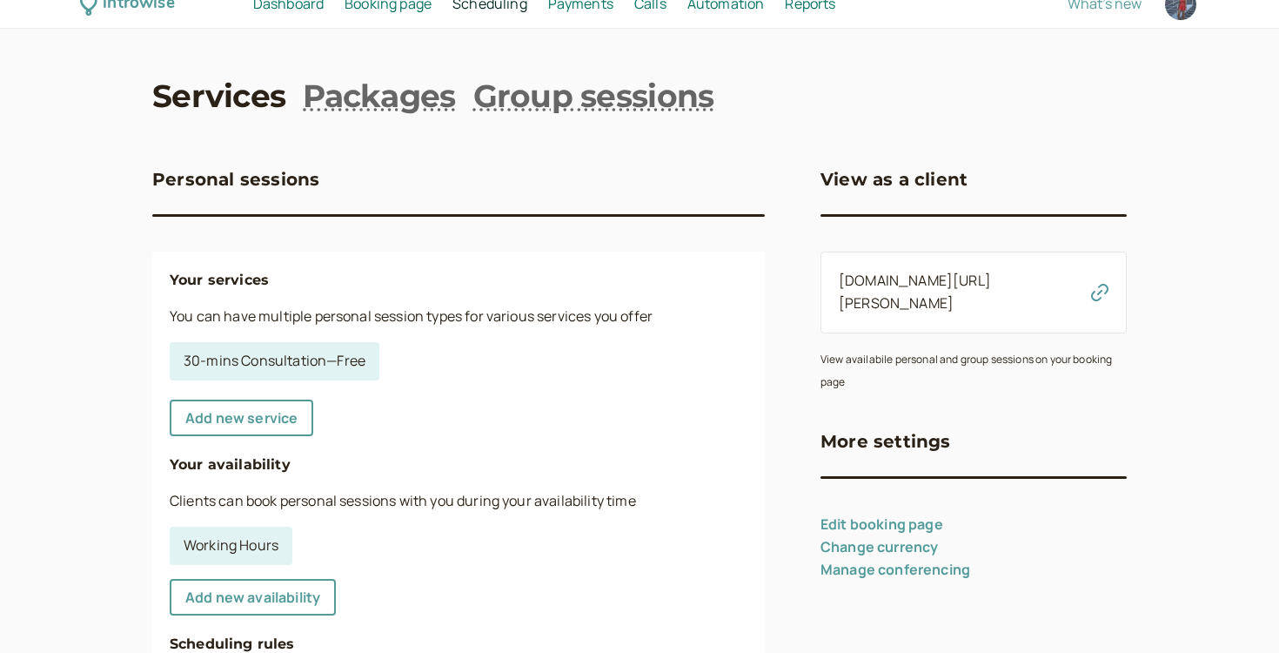
scroll to position [191, 0]
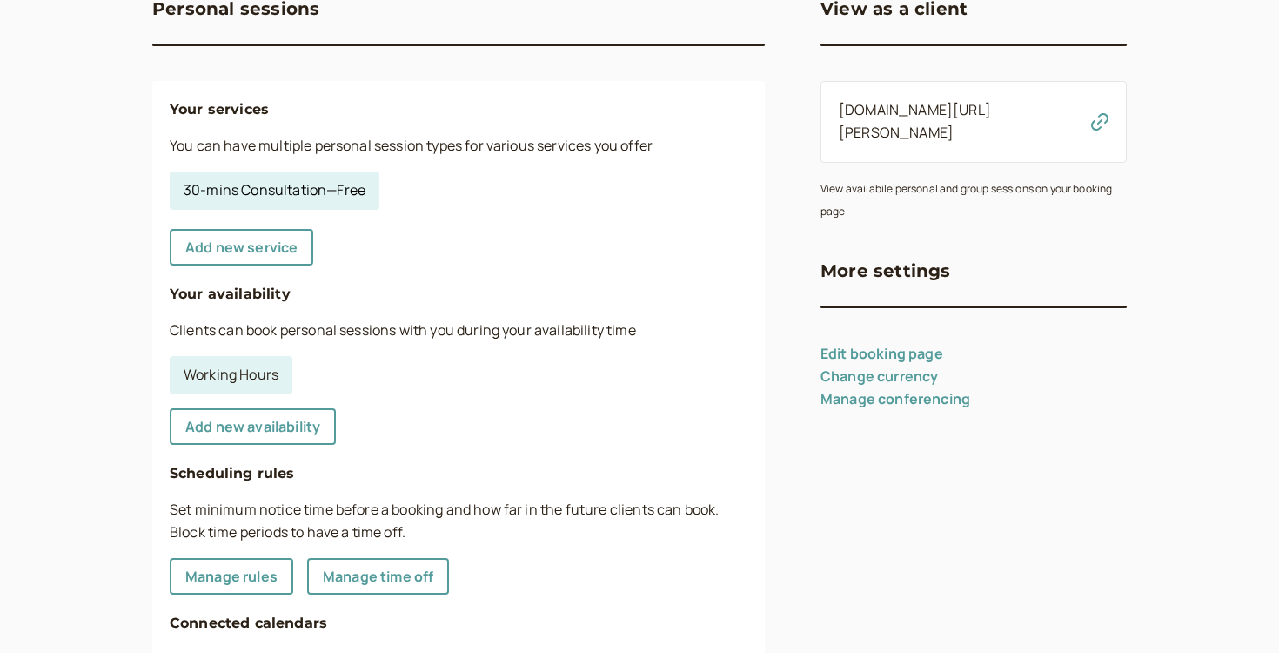
click at [279, 201] on link "30-mins Consultation — Free" at bounding box center [275, 190] width 210 height 38
select select "30"
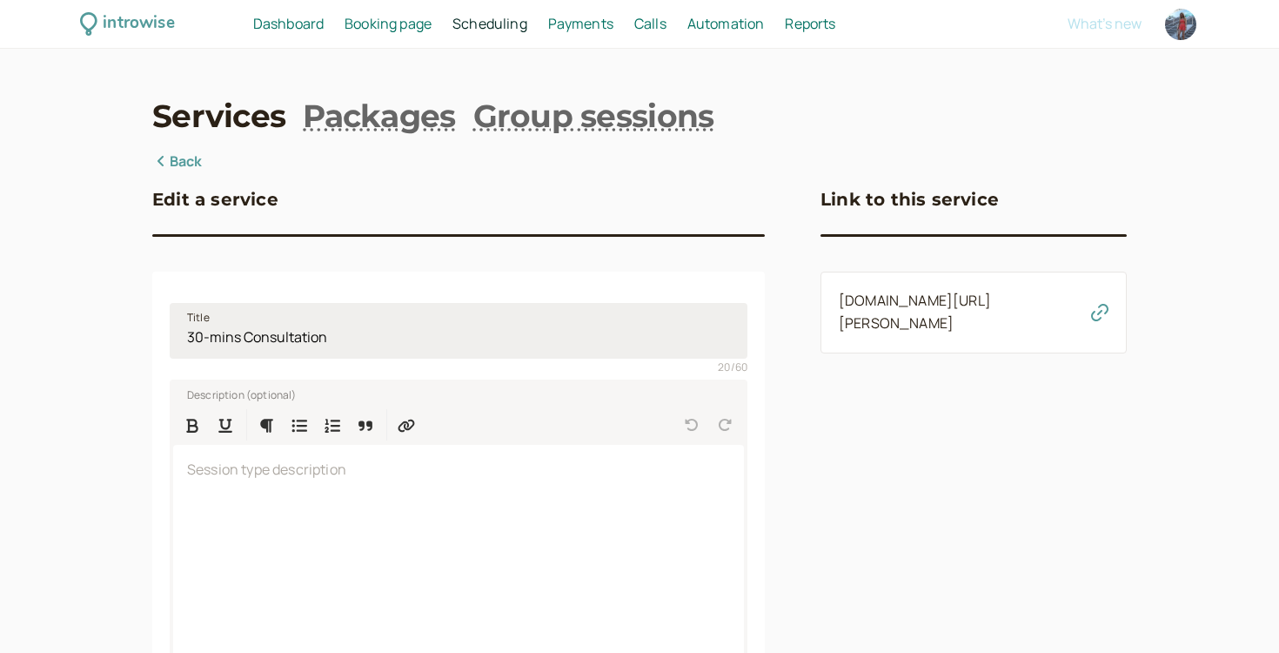
scroll to position [571, 0]
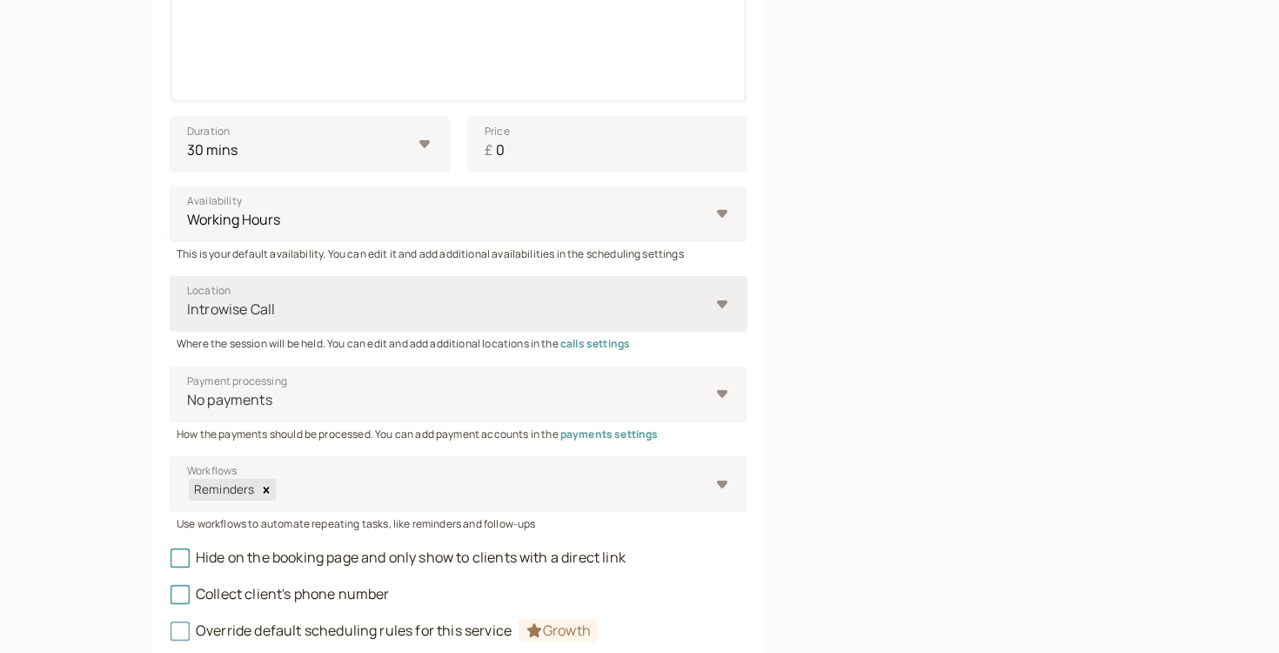
click at [261, 294] on div "Introwise Call" at bounding box center [449, 309] width 524 height 32
click at [188, 299] on input "Location Introwise Call" at bounding box center [186, 309] width 3 height 20
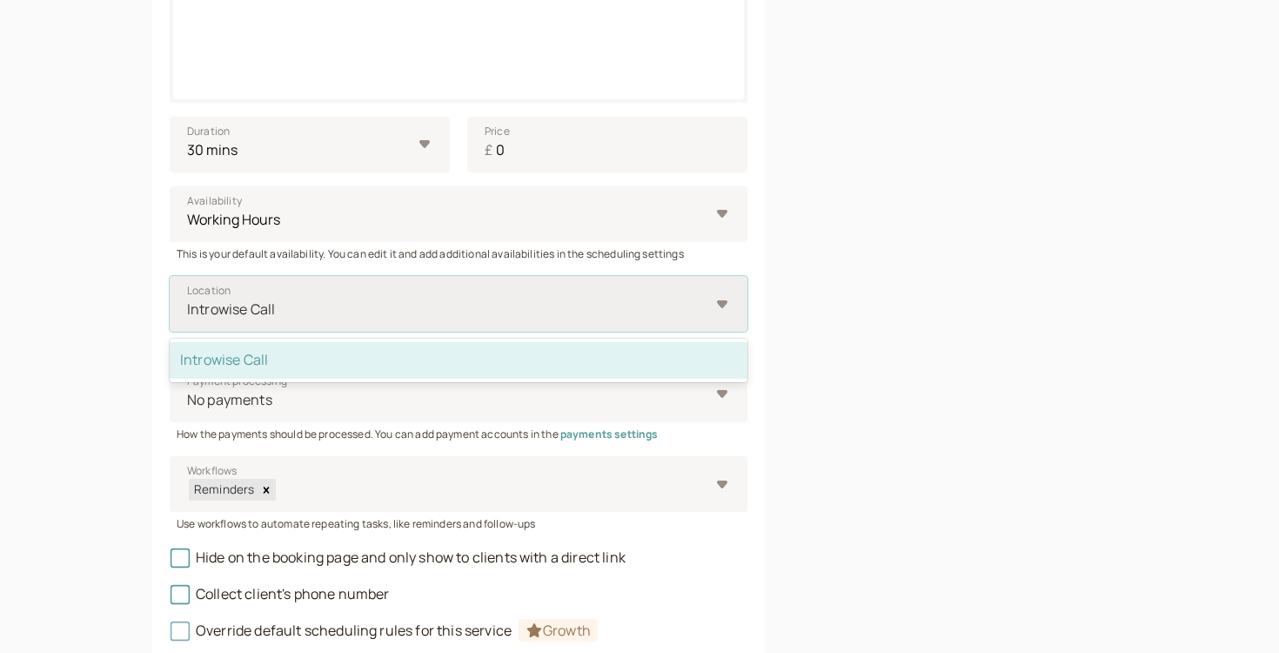
click at [261, 294] on div "Introwise Call" at bounding box center [449, 309] width 524 height 32
click at [188, 299] on input "Location option Introwise Call selected, 1 of 1. 1 result available. Use Up and…" at bounding box center [186, 309] width 3 height 20
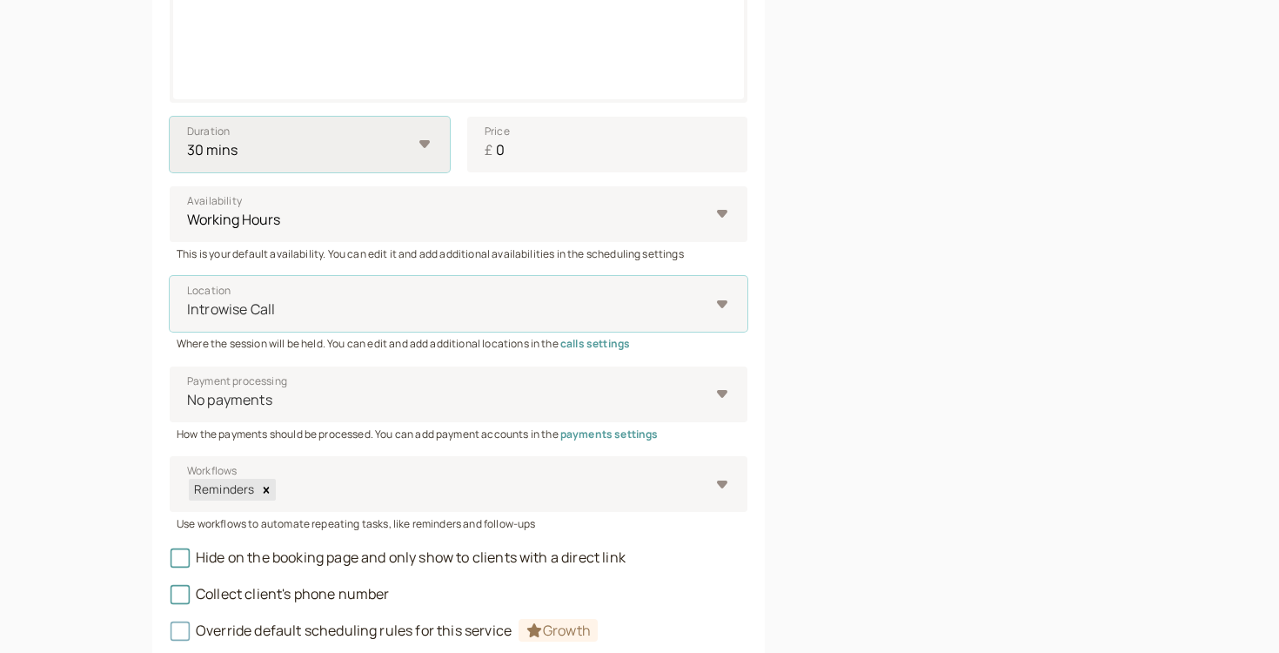
click at [238, 159] on select "10 mins 15 mins 30 mins 45 mins 1 hour 1.5 hours 2 hours Custom…" at bounding box center [310, 145] width 280 height 56
click at [594, 348] on link "calls settings" at bounding box center [596, 343] width 70 height 15
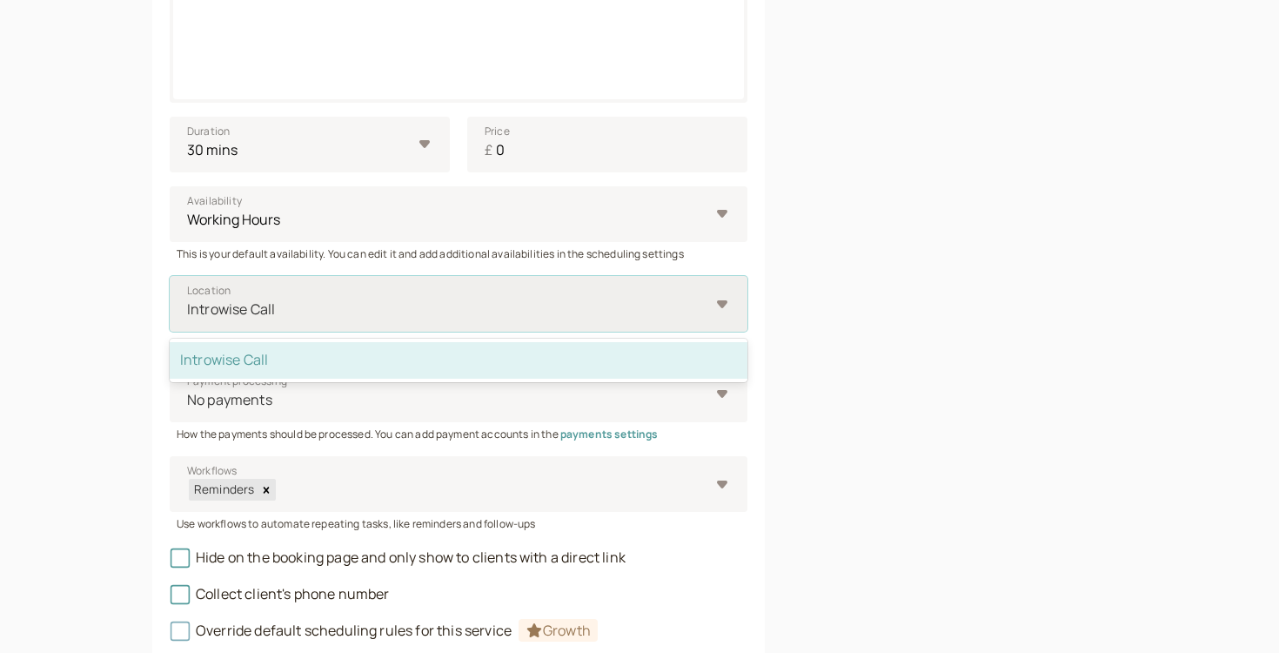
click at [517, 300] on div at bounding box center [447, 310] width 524 height 24
click at [188, 300] on input "Location option Introwise Call selected, 1 of 1. 1 result available. Use Up and…" at bounding box center [186, 309] width 3 height 20
click at [710, 282] on div "Introwise Call" at bounding box center [459, 304] width 578 height 56
click at [188, 299] on input "Location option Introwise Call selected, 1 of 1. 1 result available. Use Up and…" at bounding box center [186, 309] width 3 height 20
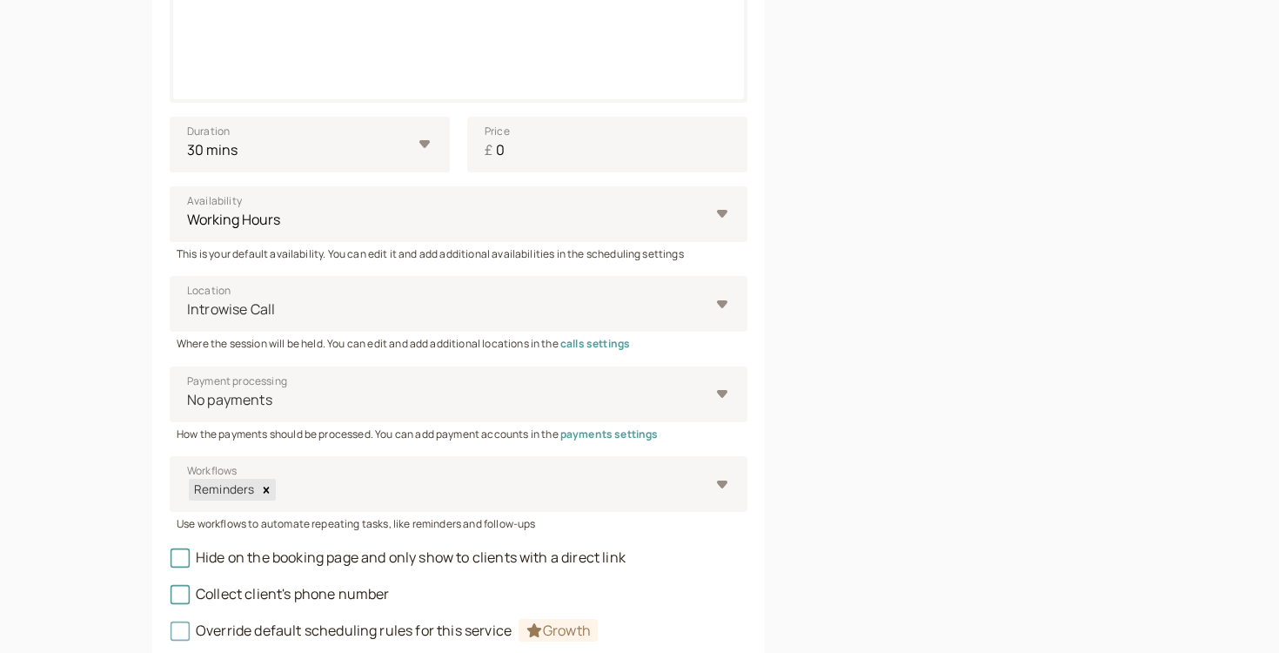
click at [576, 341] on link "calls settings" at bounding box center [596, 343] width 70 height 15
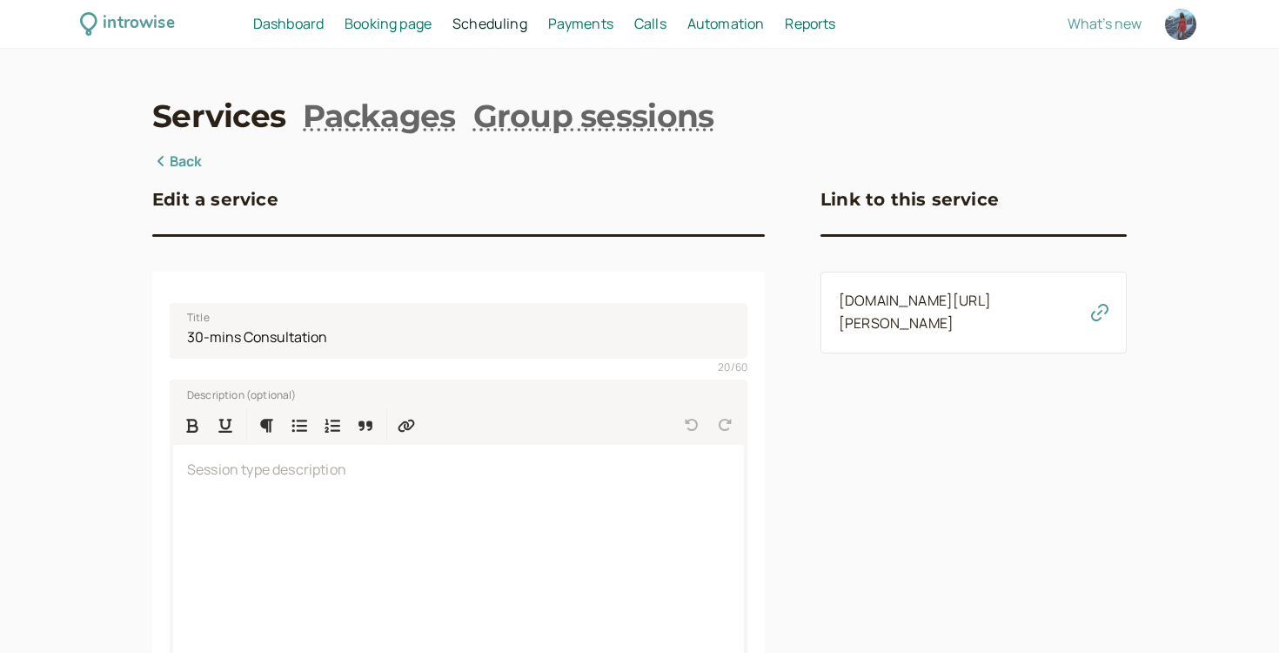
click at [400, 18] on span "Booking page" at bounding box center [388, 23] width 87 height 19
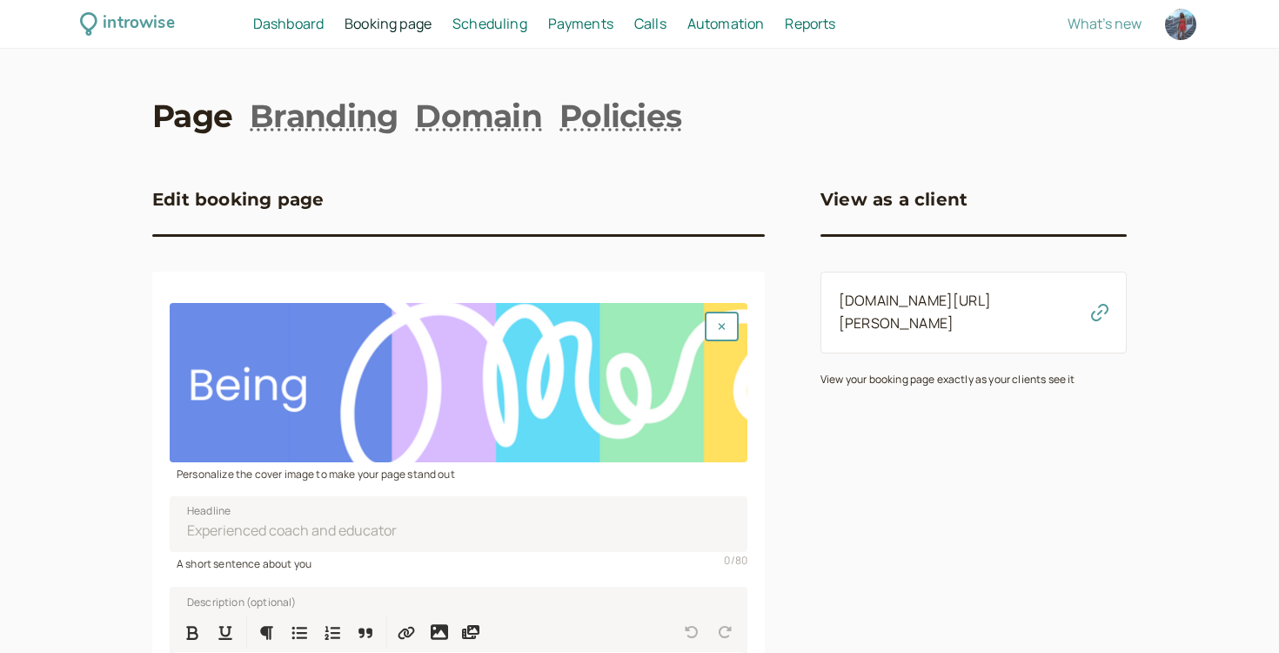
click at [305, 30] on span "Dashboard" at bounding box center [288, 23] width 71 height 19
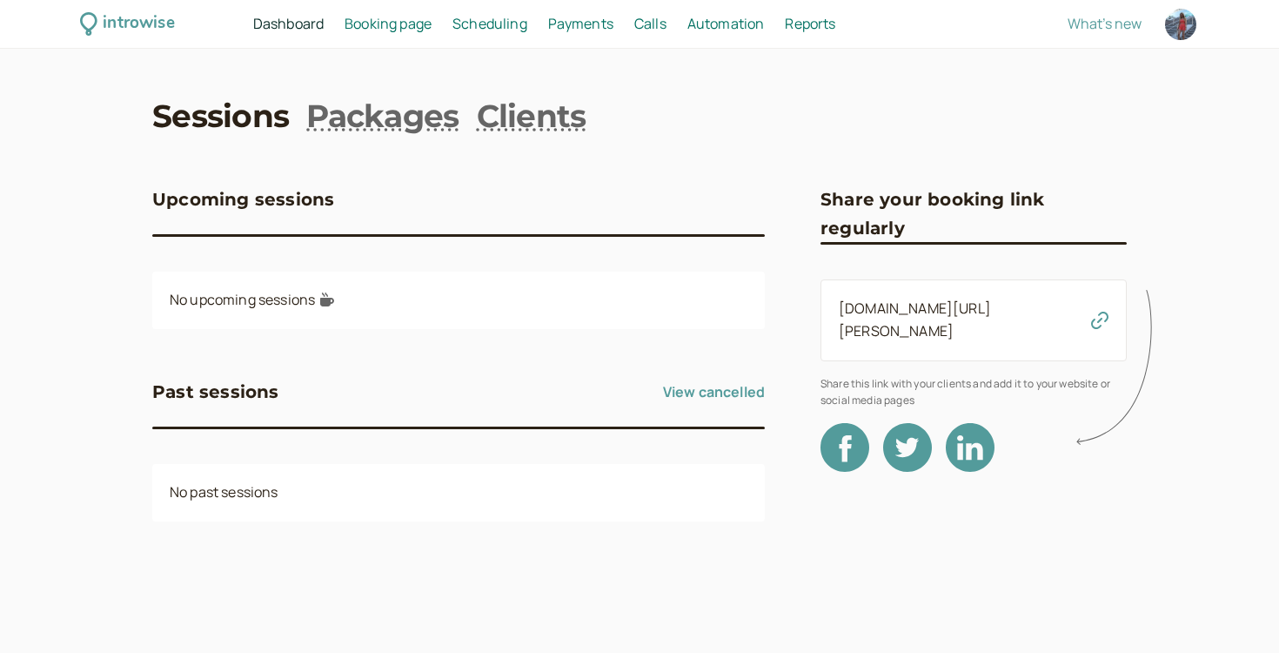
click at [463, 20] on span "Scheduling" at bounding box center [490, 23] width 75 height 19
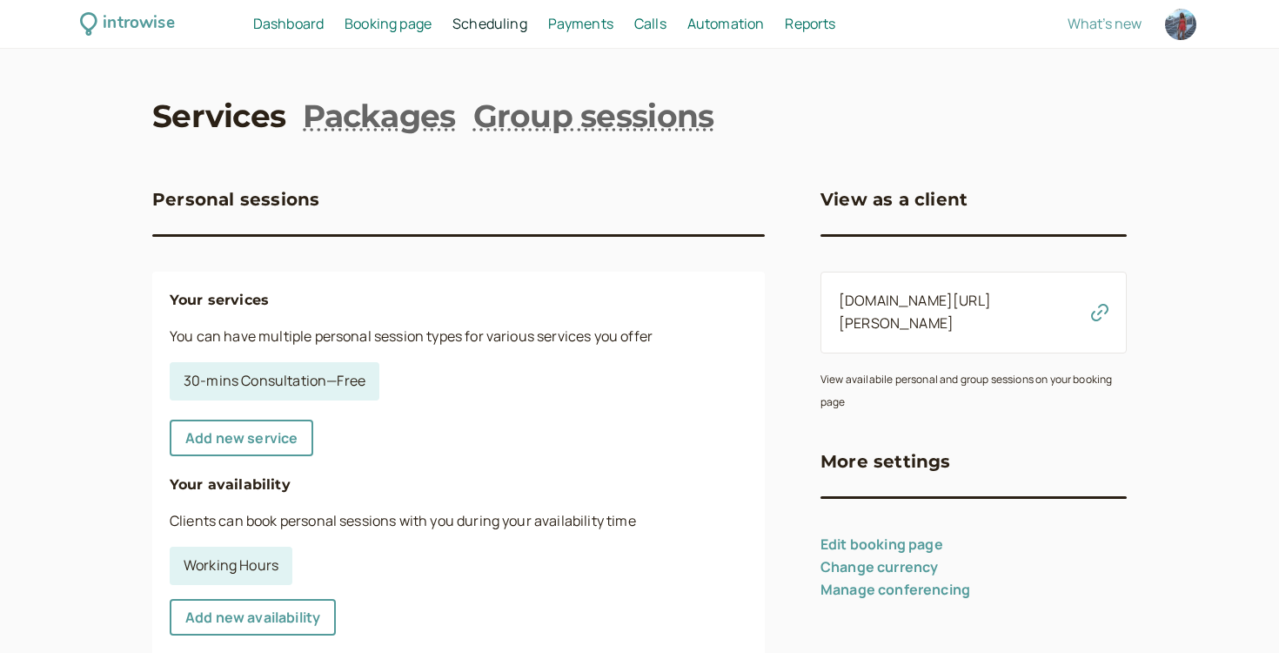
click at [672, 26] on div "Calls Calls" at bounding box center [651, 24] width 46 height 23
click at [654, 26] on span "Calls" at bounding box center [651, 23] width 32 height 19
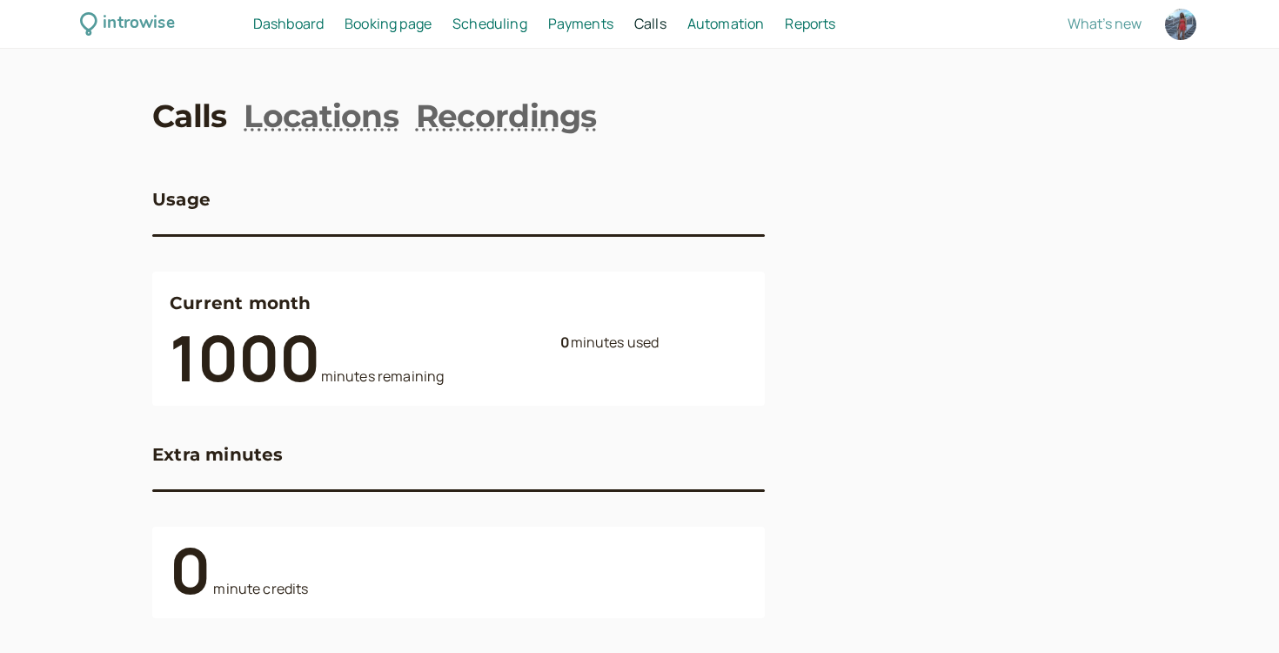
click at [712, 38] on div "introwise Dashboard Dashboard Booking page Booking Scheduling Scheduling Paymen…" at bounding box center [639, 24] width 1279 height 49
click at [712, 27] on span "Automation" at bounding box center [726, 23] width 77 height 19
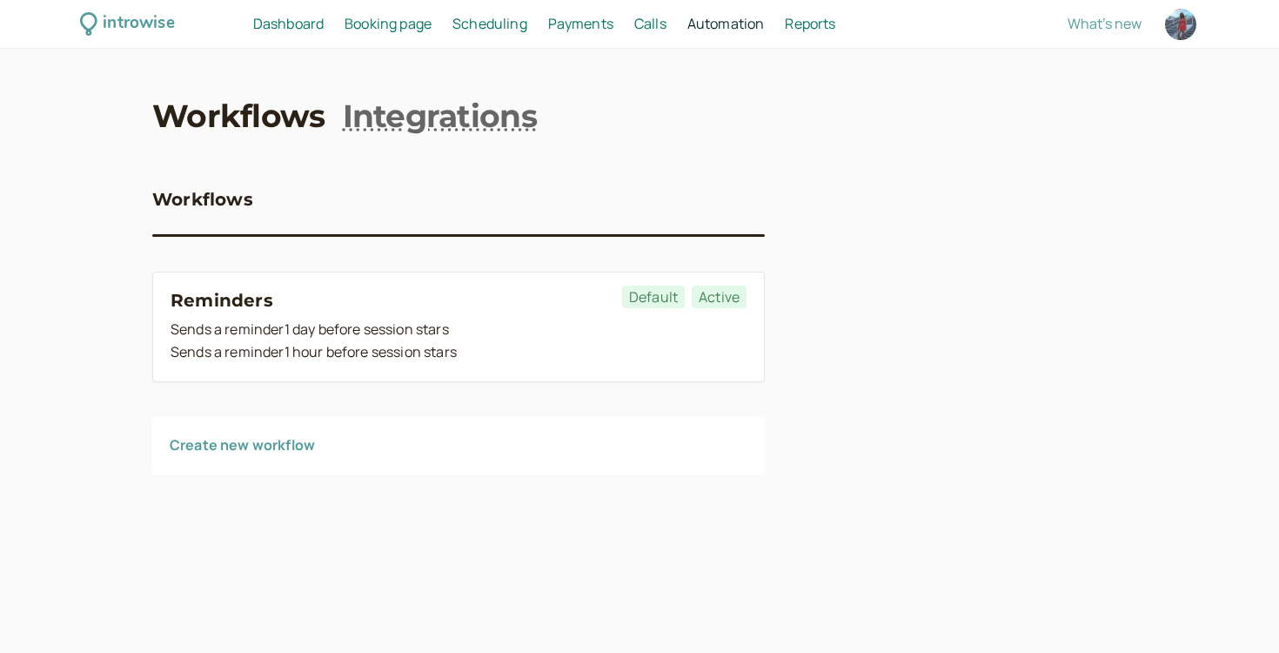
click at [485, 23] on span "Scheduling" at bounding box center [490, 23] width 75 height 19
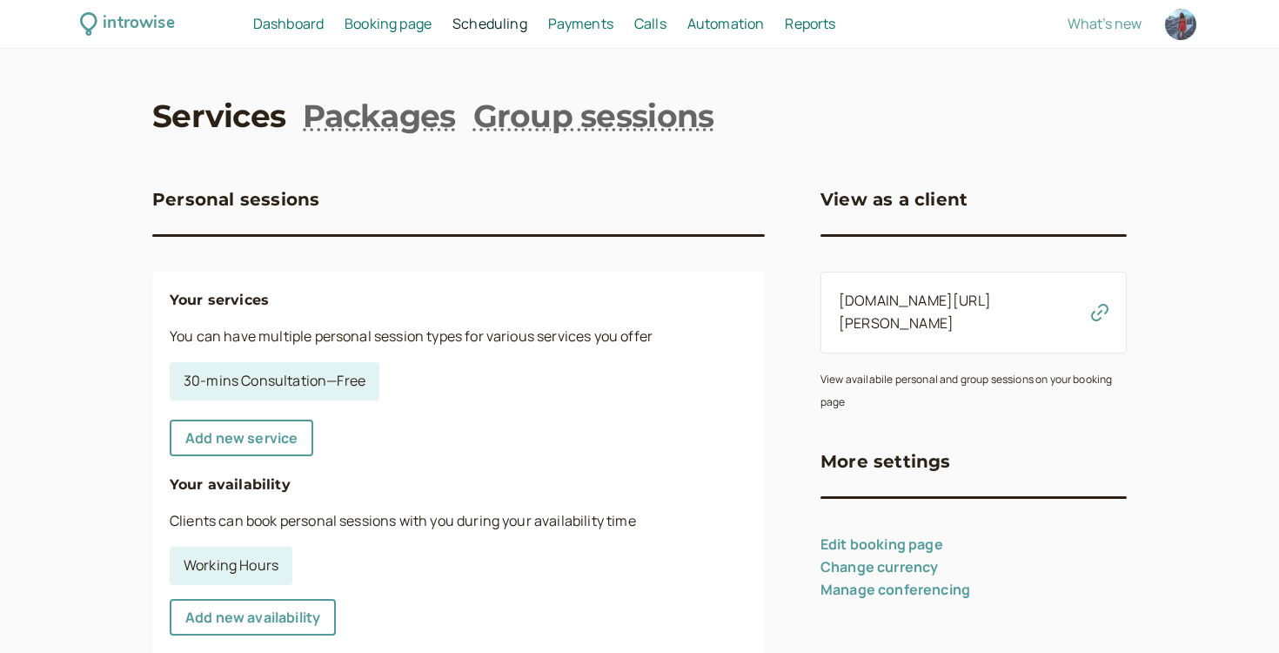
click at [358, 24] on span "Booking page" at bounding box center [388, 23] width 87 height 19
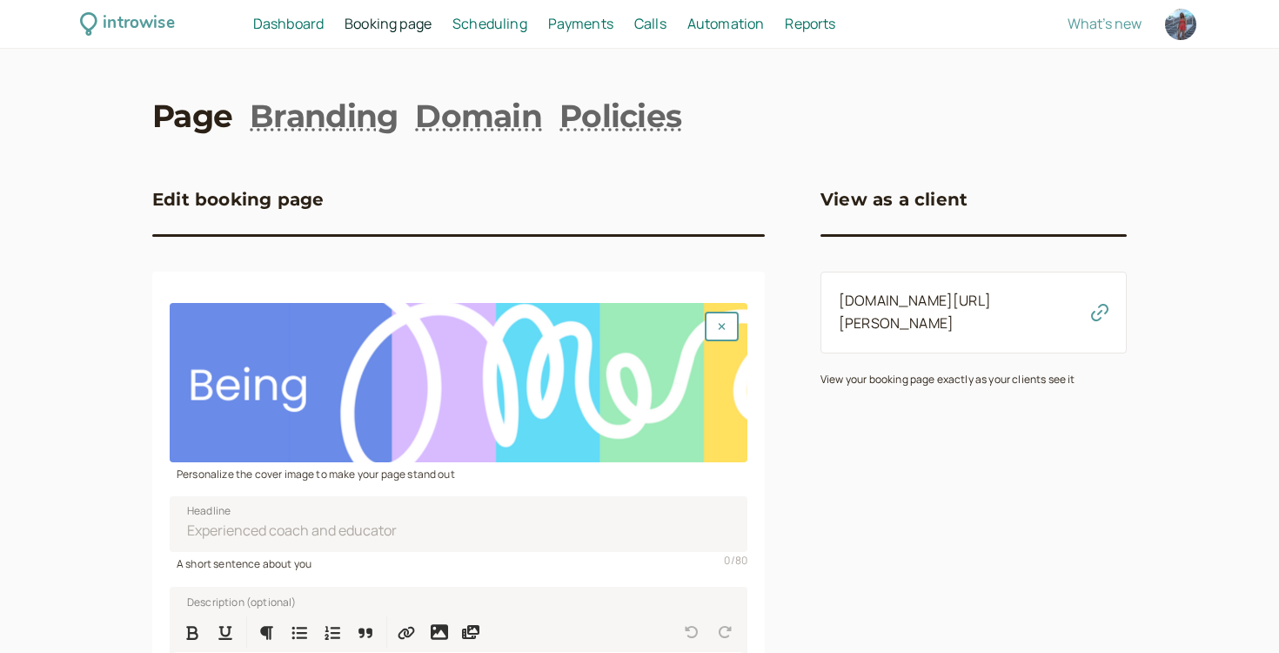
click at [279, 22] on span "Dashboard" at bounding box center [288, 23] width 71 height 19
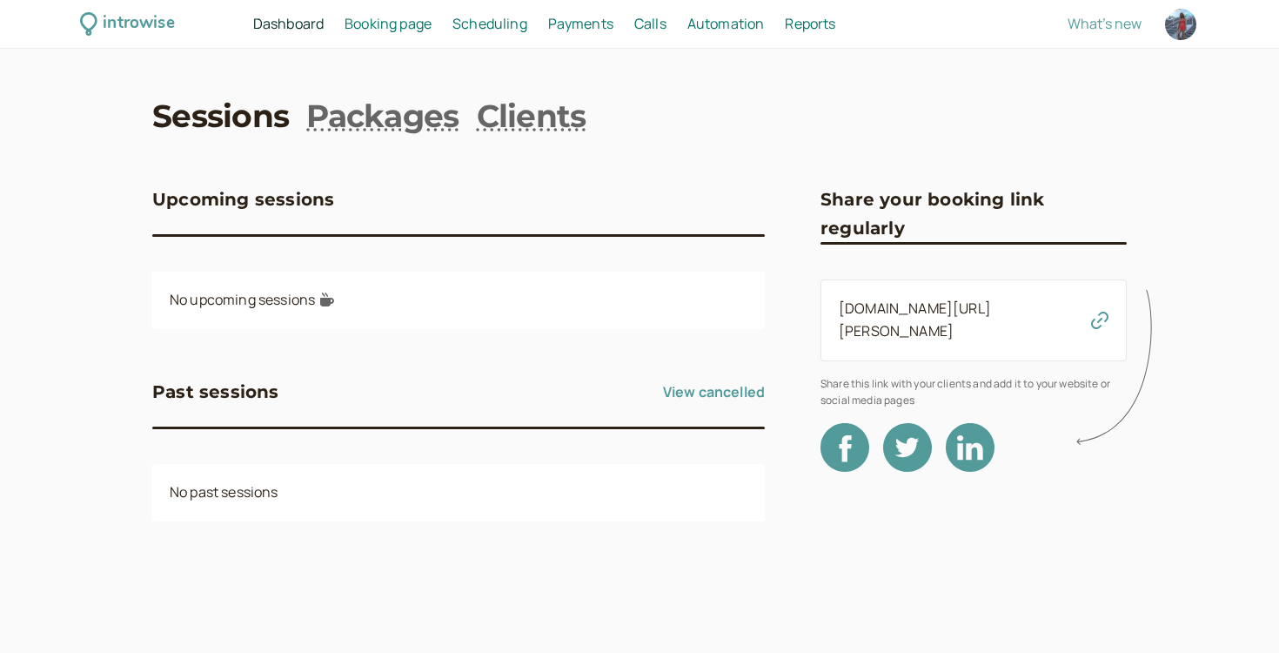
click at [279, 301] on div "No upcoming sessions" at bounding box center [458, 300] width 613 height 57
click at [364, 129] on link "Packages" at bounding box center [382, 116] width 152 height 44
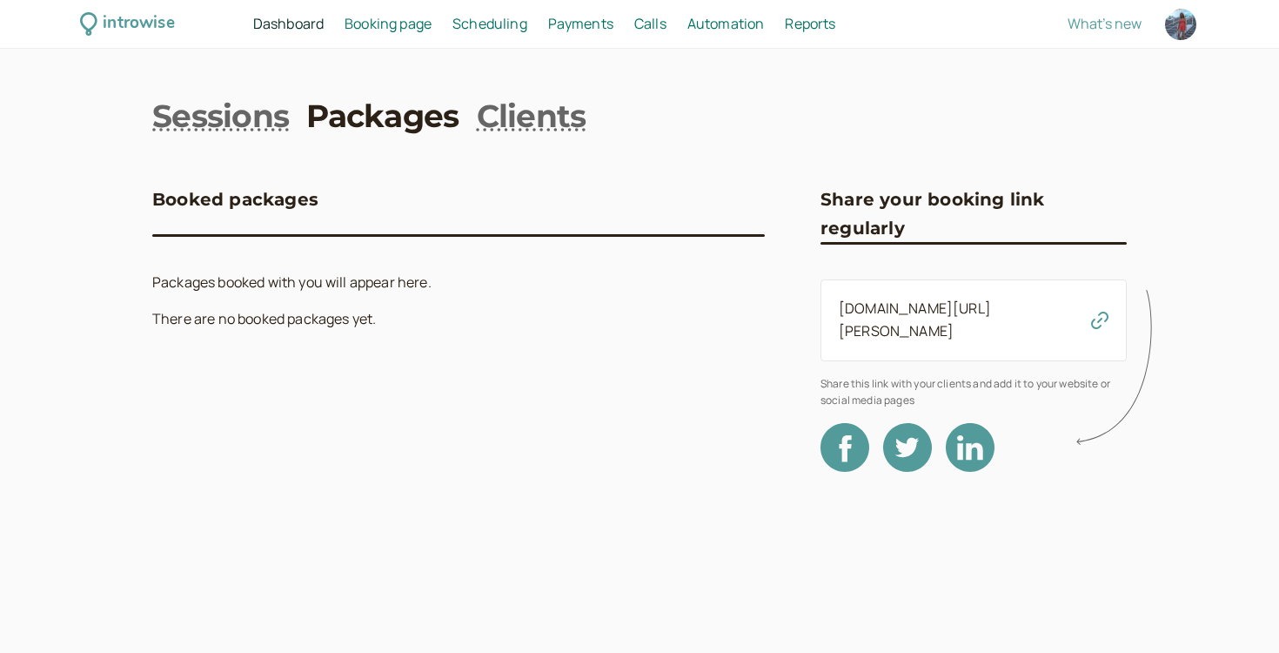
click at [307, 16] on span "Dashboard" at bounding box center [288, 23] width 71 height 19
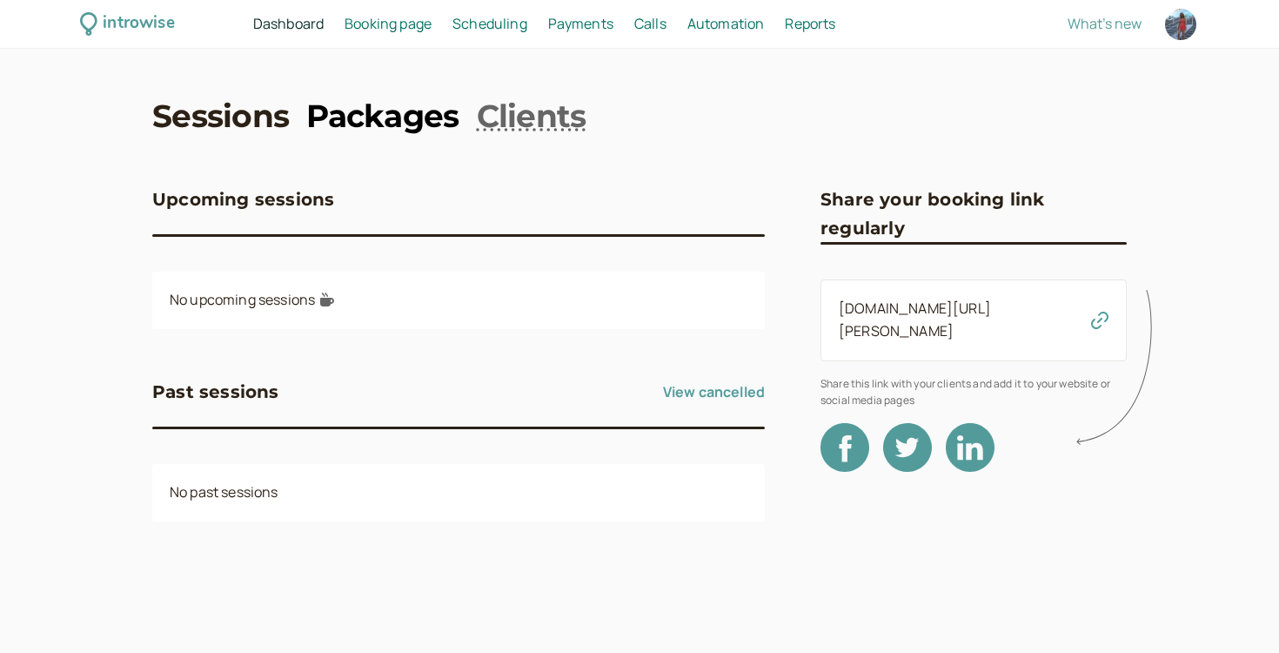
click at [405, 113] on link "Packages" at bounding box center [382, 116] width 152 height 44
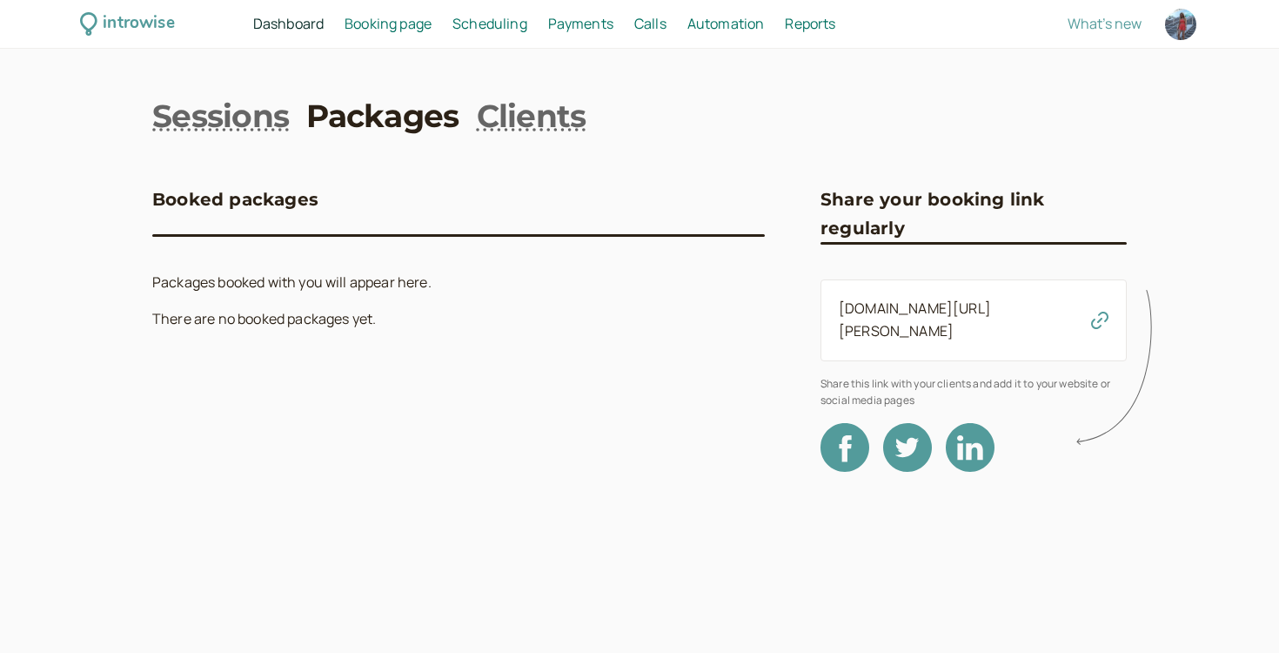
click at [426, 24] on span "Booking page" at bounding box center [388, 23] width 87 height 19
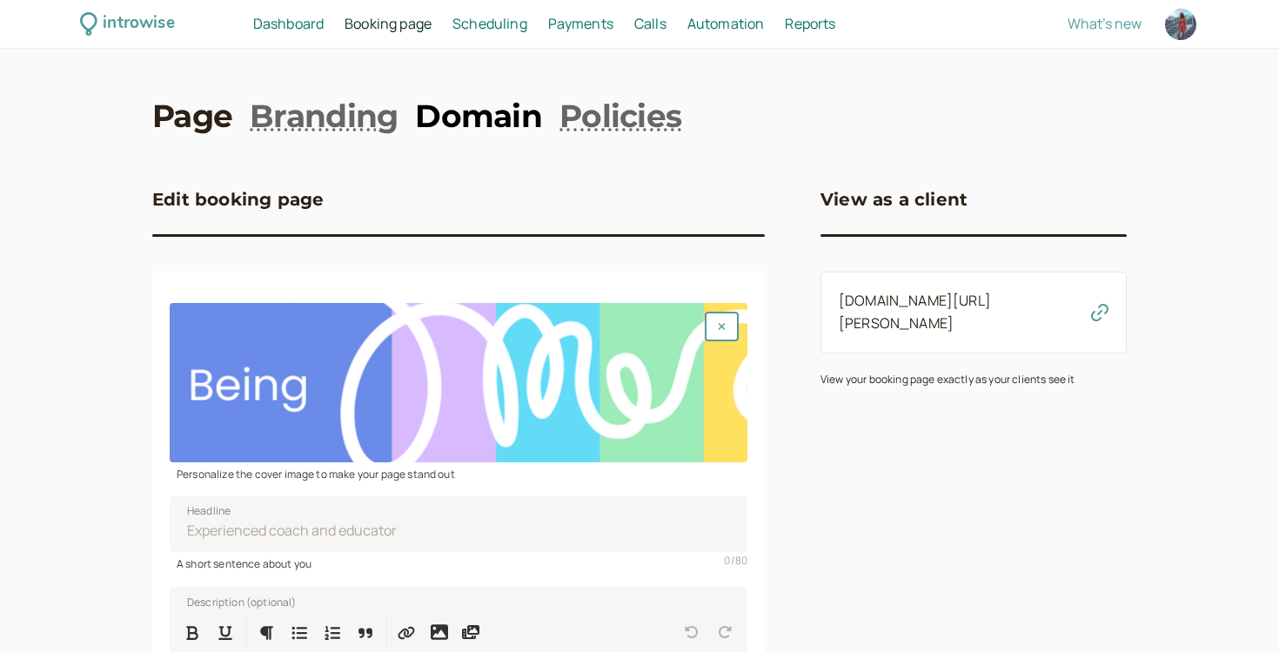
click at [495, 115] on link "Domain" at bounding box center [478, 116] width 127 height 44
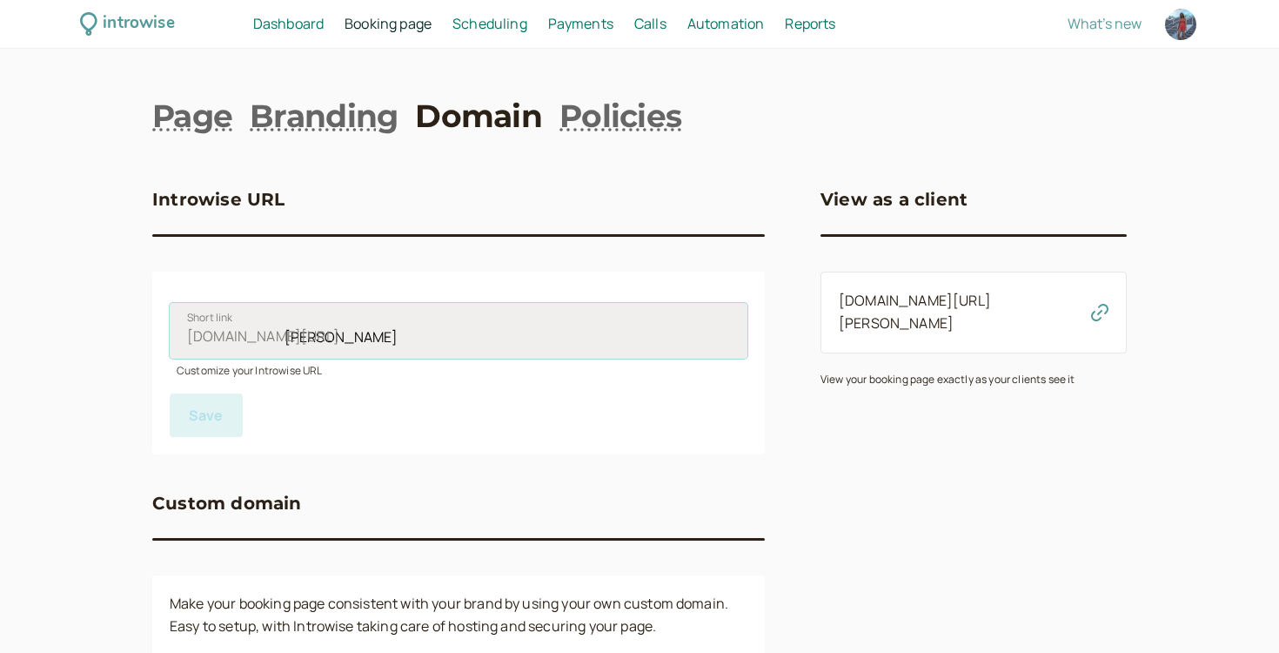
click at [289, 335] on input "[PERSON_NAME]" at bounding box center [459, 331] width 578 height 56
drag, startPoint x: 221, startPoint y: 329, endPoint x: 310, endPoint y: 327, distance: 88.8
click at [310, 326] on label "[DOMAIN_NAME][URL] [PERSON_NAME] Short link" at bounding box center [459, 331] width 578 height 56
click at [347, 329] on input "[PERSON_NAME]" at bounding box center [459, 331] width 578 height 56
drag, startPoint x: 285, startPoint y: 337, endPoint x: 371, endPoint y: 330, distance: 86.4
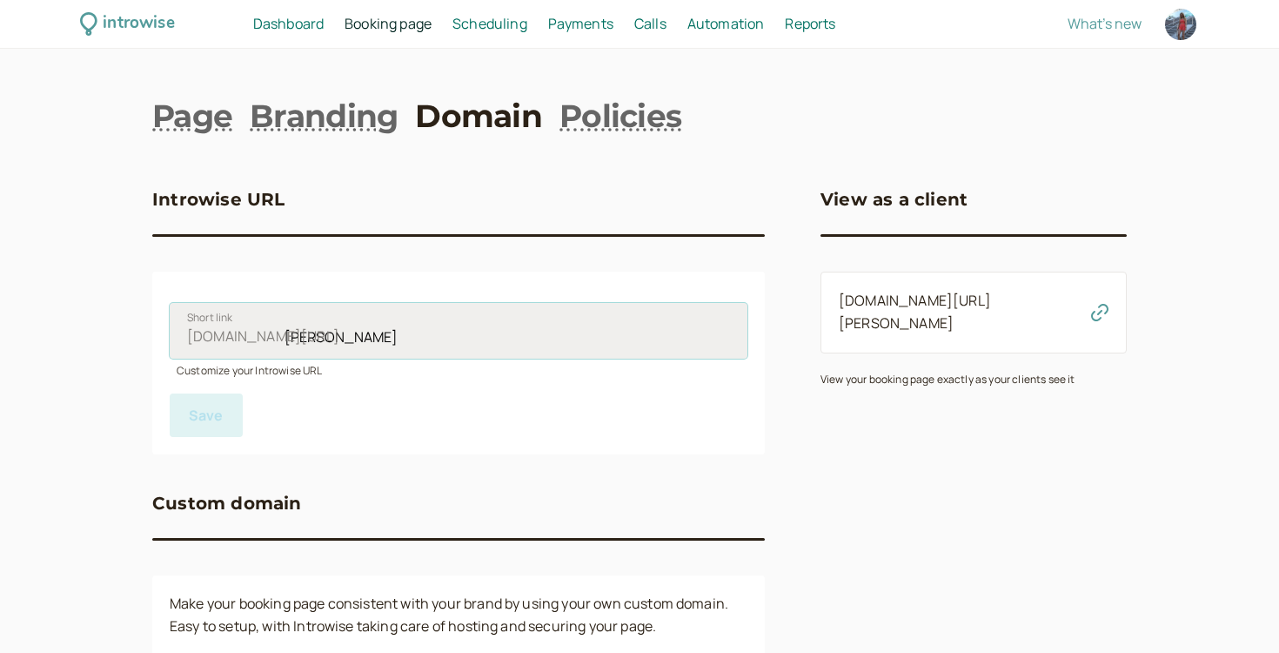
click at [371, 330] on input "[PERSON_NAME]" at bounding box center [459, 331] width 578 height 56
click at [314, 329] on input "[PERSON_NAME]" at bounding box center [459, 331] width 578 height 56
drag, startPoint x: 285, startPoint y: 333, endPoint x: 316, endPoint y: 333, distance: 31.3
click at [316, 333] on input "[PERSON_NAME]" at bounding box center [459, 331] width 578 height 56
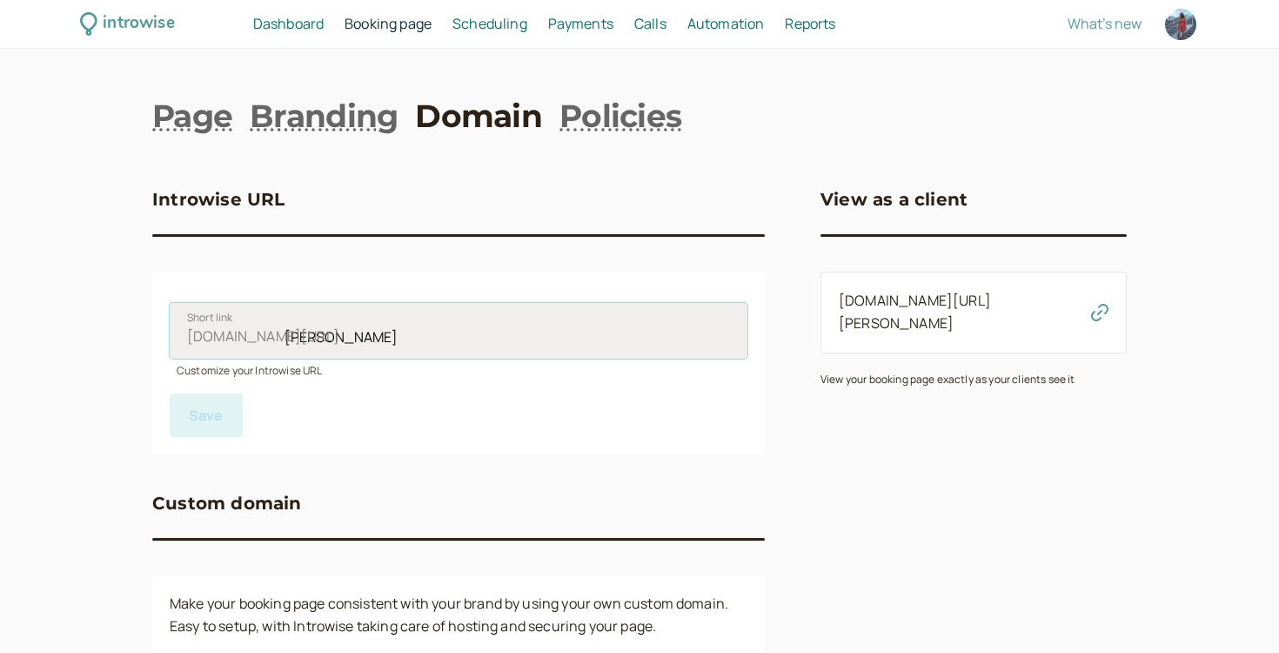
click at [349, 334] on input "[PERSON_NAME]" at bounding box center [459, 331] width 578 height 56
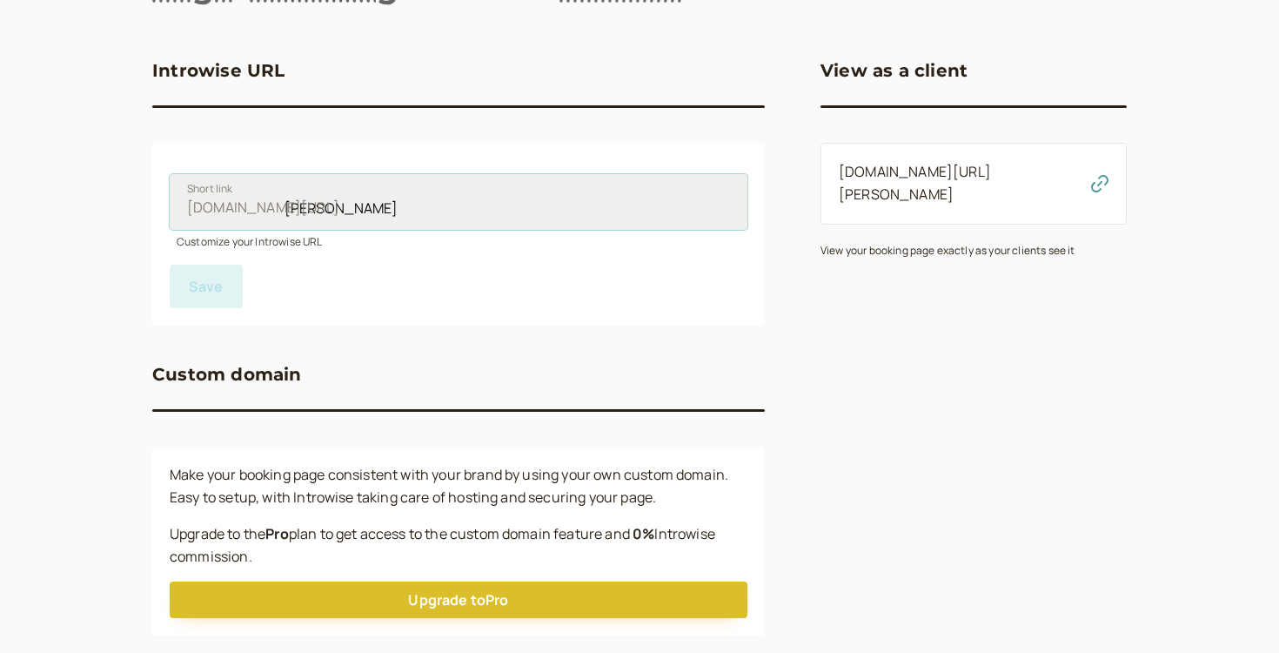
scroll to position [160, 0]
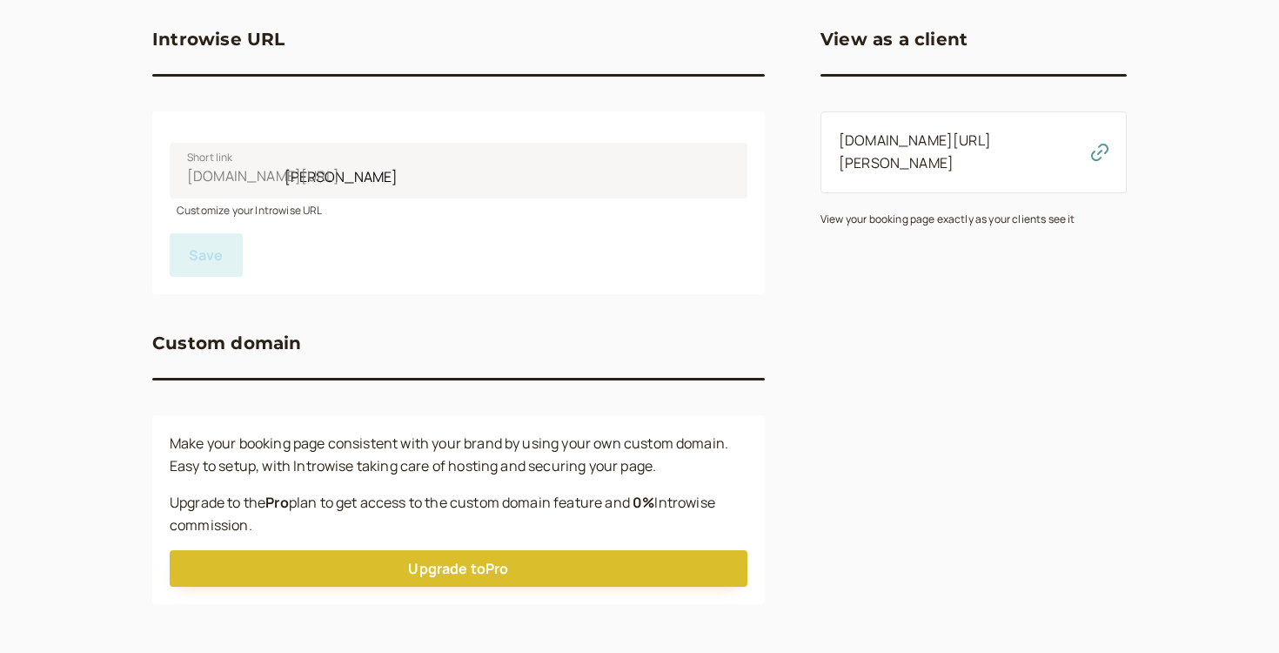
drag, startPoint x: 398, startPoint y: 447, endPoint x: 432, endPoint y: 520, distance: 81.4
click at [432, 520] on div "Make your booking page consistent with your brand by using your own custom doma…" at bounding box center [458, 510] width 613 height 190
click at [432, 520] on p "Upgrade to the Pro plan to get access to the custom domain feature and 0 % Intr…" at bounding box center [459, 514] width 578 height 45
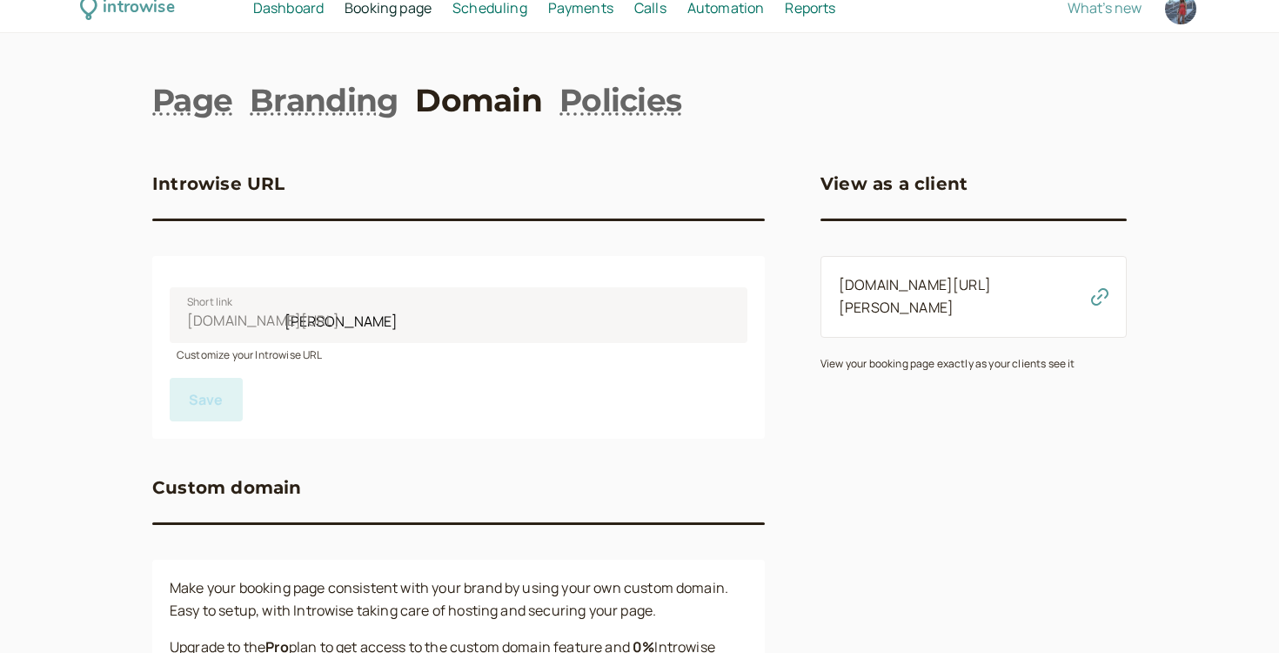
scroll to position [0, 0]
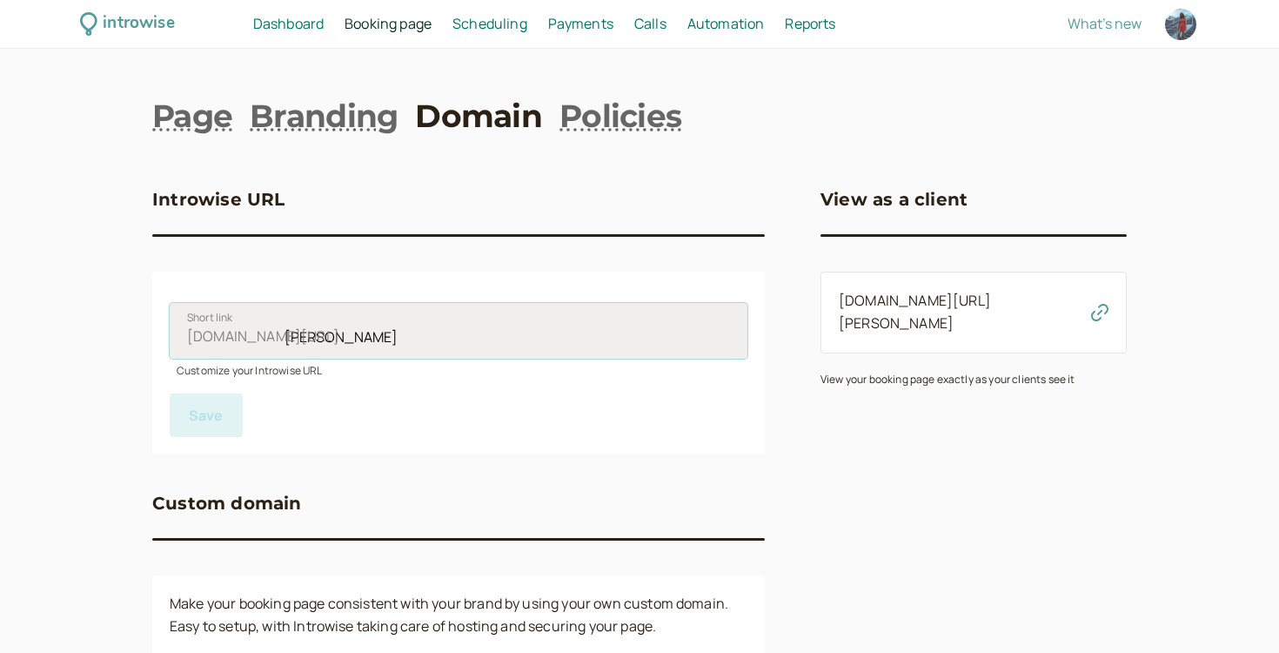
drag, startPoint x: 286, startPoint y: 334, endPoint x: 438, endPoint y: 328, distance: 151.6
click at [438, 328] on input "[PERSON_NAME]" at bounding box center [459, 331] width 578 height 56
click at [284, 347] on label "[DOMAIN_NAME][URL] ellie-bulloc Short link" at bounding box center [459, 331] width 578 height 56
click at [284, 347] on input "ellie-bulloc" at bounding box center [459, 331] width 578 height 56
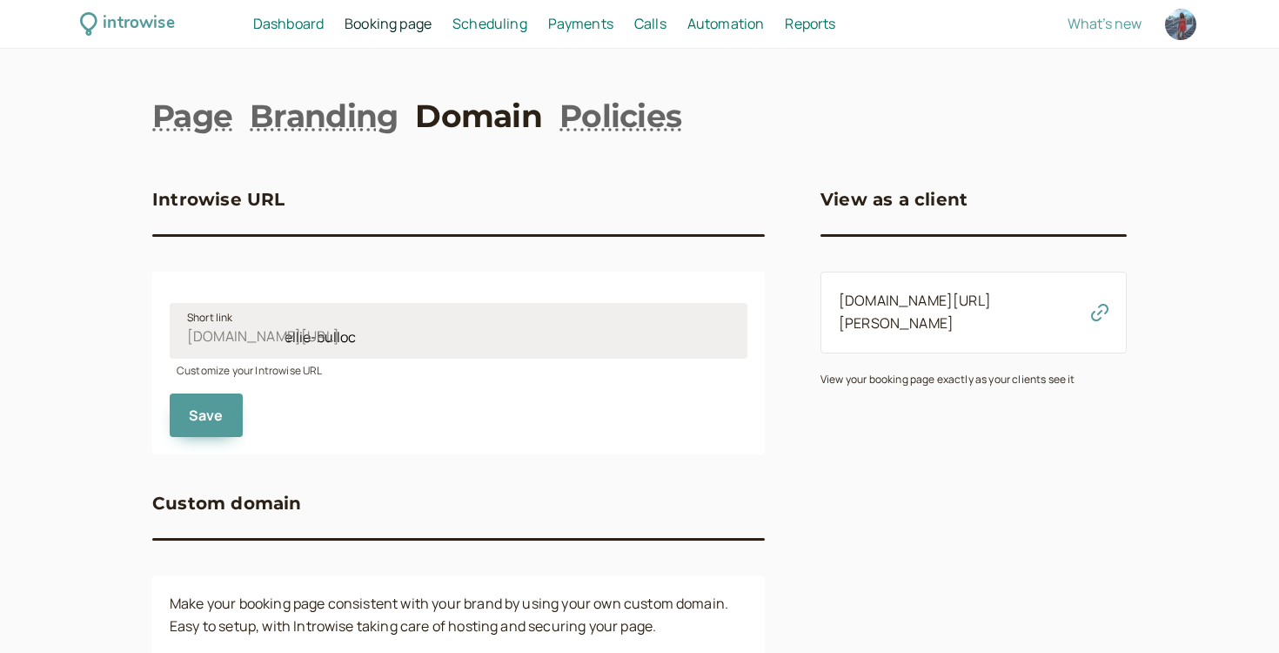
click at [284, 332] on span "[DOMAIN_NAME][URL]" at bounding box center [263, 337] width 152 height 23
click at [284, 332] on input "ellie-bulloc" at bounding box center [459, 331] width 578 height 56
click at [288, 333] on input "ellie-bulloc" at bounding box center [459, 331] width 578 height 56
click at [292, 339] on input "ellie-bulloc" at bounding box center [459, 331] width 578 height 56
drag, startPoint x: 319, startPoint y: 345, endPoint x: 400, endPoint y: 332, distance: 81.1
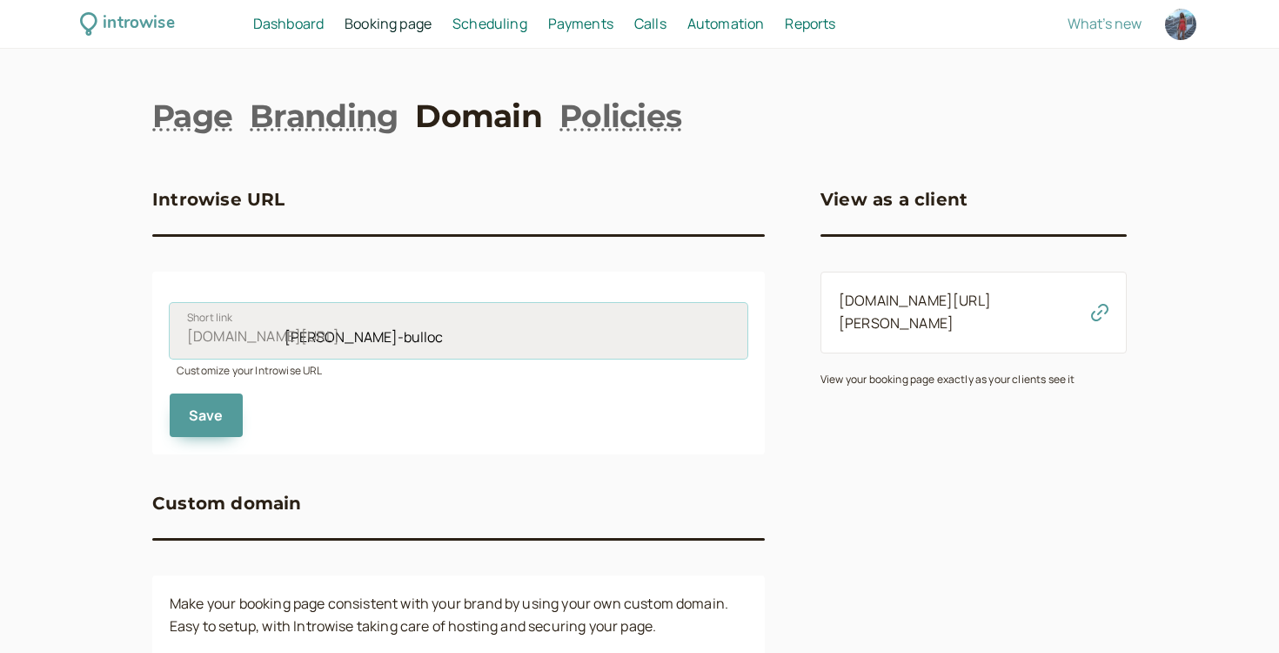
click at [398, 333] on input "[PERSON_NAME]-bulloc" at bounding box center [459, 331] width 578 height 56
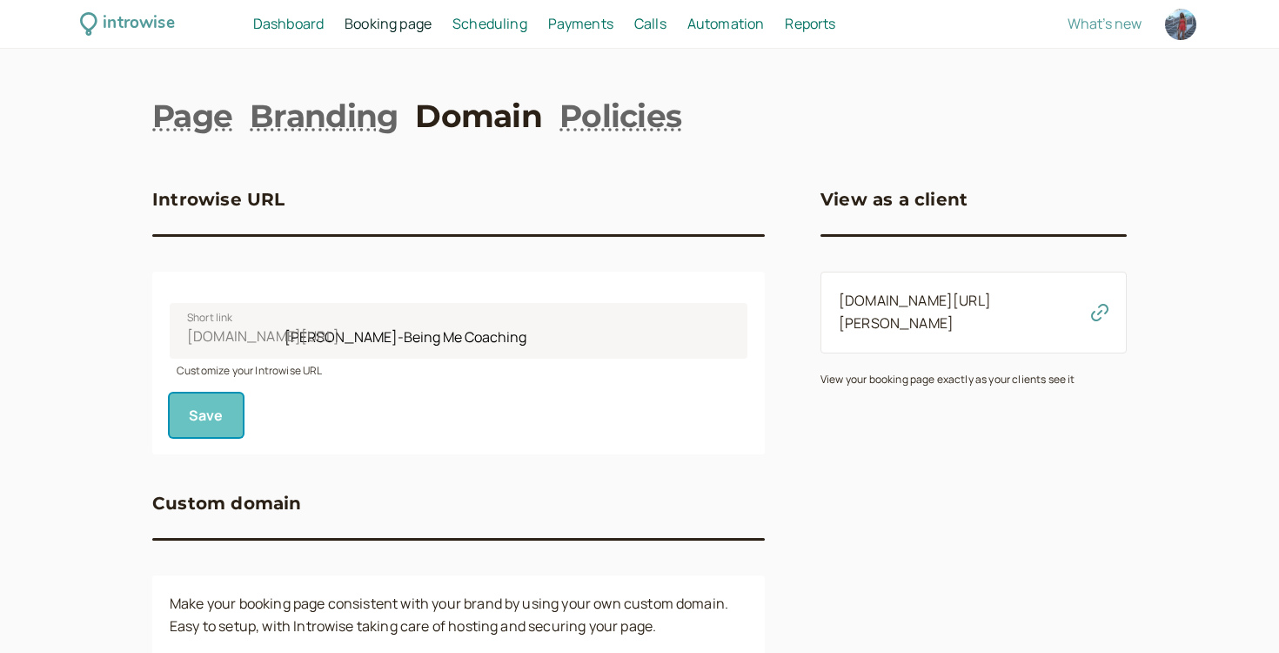
click at [222, 426] on button "Save" at bounding box center [206, 415] width 73 height 44
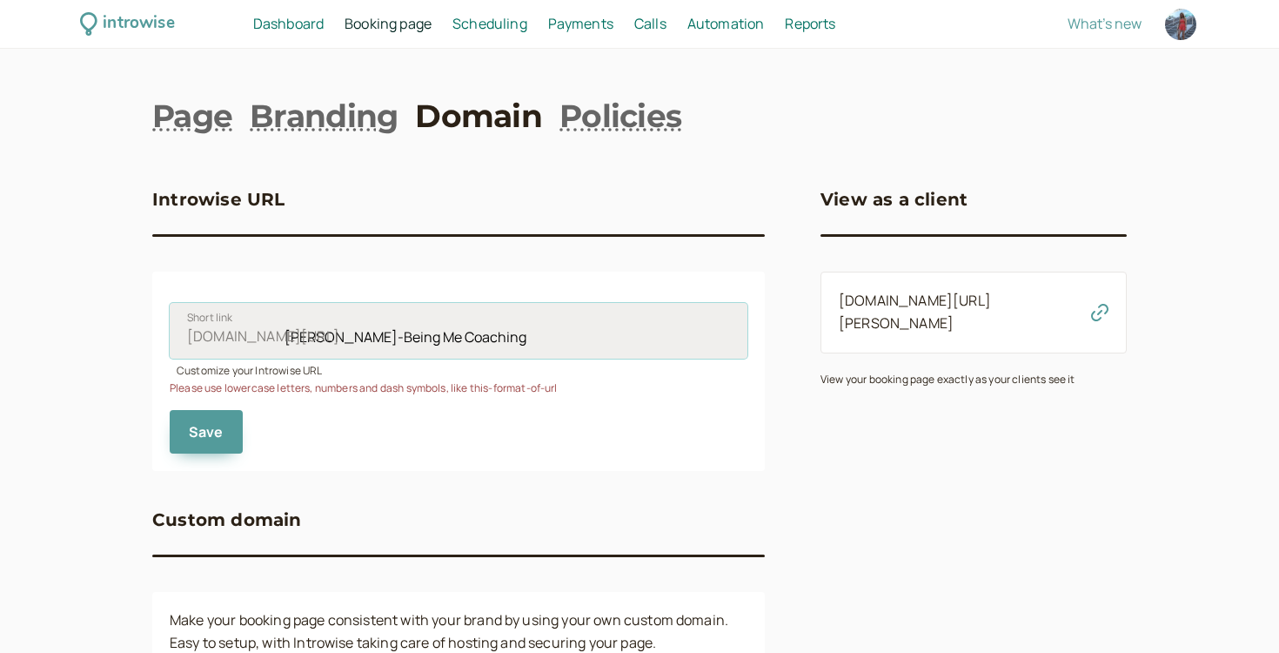
click at [329, 336] on input "[PERSON_NAME]-Being Me Coaching" at bounding box center [459, 331] width 578 height 56
click at [292, 335] on input "[PERSON_NAME]-being Me Coaching" at bounding box center [459, 331] width 578 height 56
click at [364, 337] on input "[PERSON_NAME]-being Me Coaching" at bounding box center [459, 331] width 578 height 56
click at [386, 337] on input "[PERSON_NAME]-beingme Coaching" at bounding box center [459, 331] width 578 height 56
click at [481, 344] on input "ellie-beingme coaching" at bounding box center [459, 331] width 578 height 56
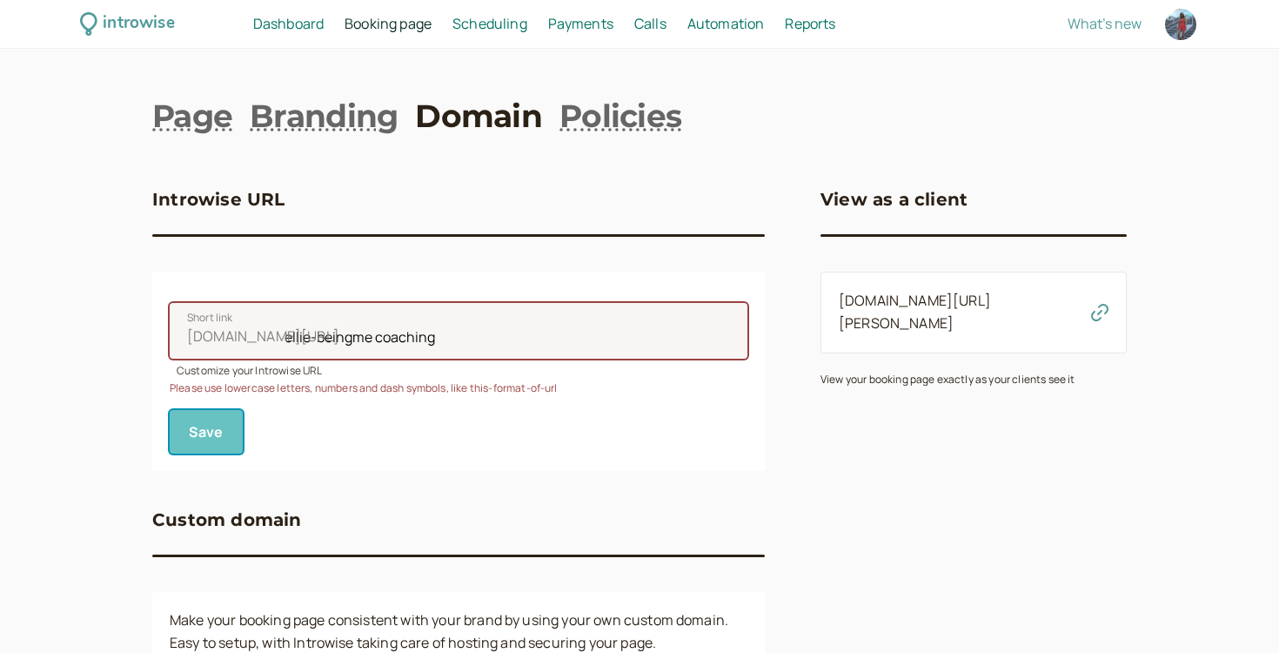
click at [207, 439] on span "Save" at bounding box center [206, 431] width 35 height 19
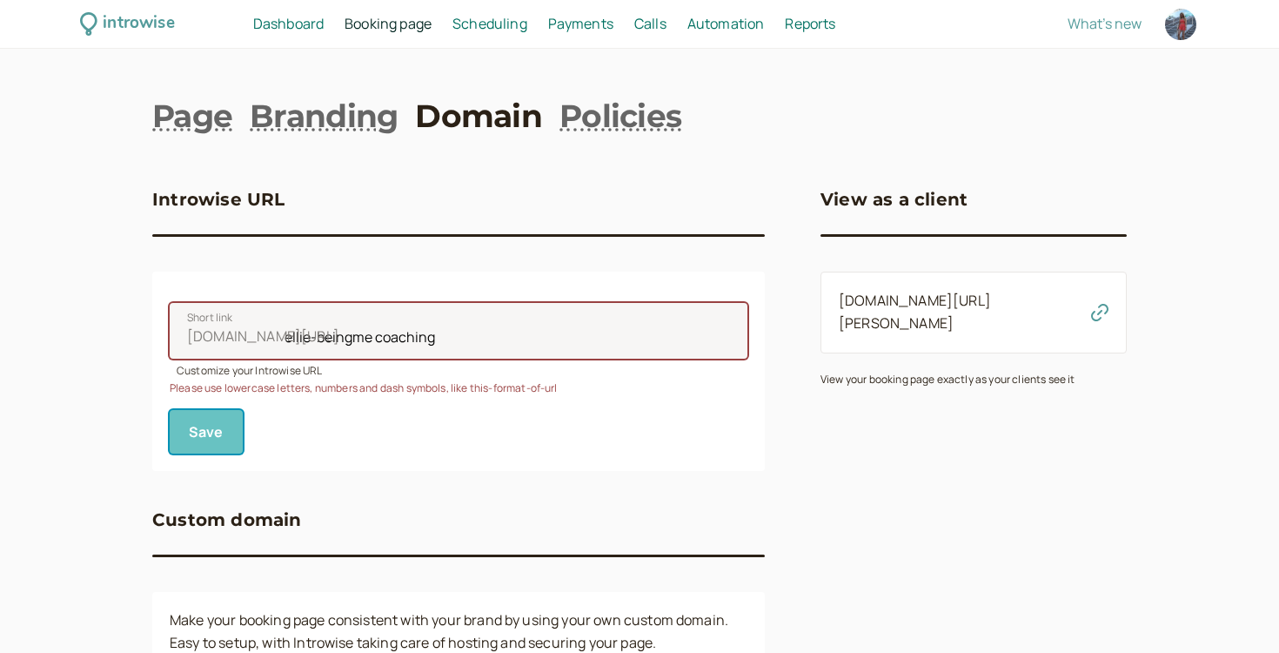
click at [207, 439] on span "Save" at bounding box center [206, 431] width 35 height 19
drag, startPoint x: 314, startPoint y: 387, endPoint x: 527, endPoint y: 402, distance: 213.8
click at [527, 402] on form "[DOMAIN_NAME][URL] [PERSON_NAME]-beingme coaching Short link Customize your Int…" at bounding box center [459, 371] width 578 height 165
click at [527, 402] on div "Save" at bounding box center [459, 424] width 578 height 57
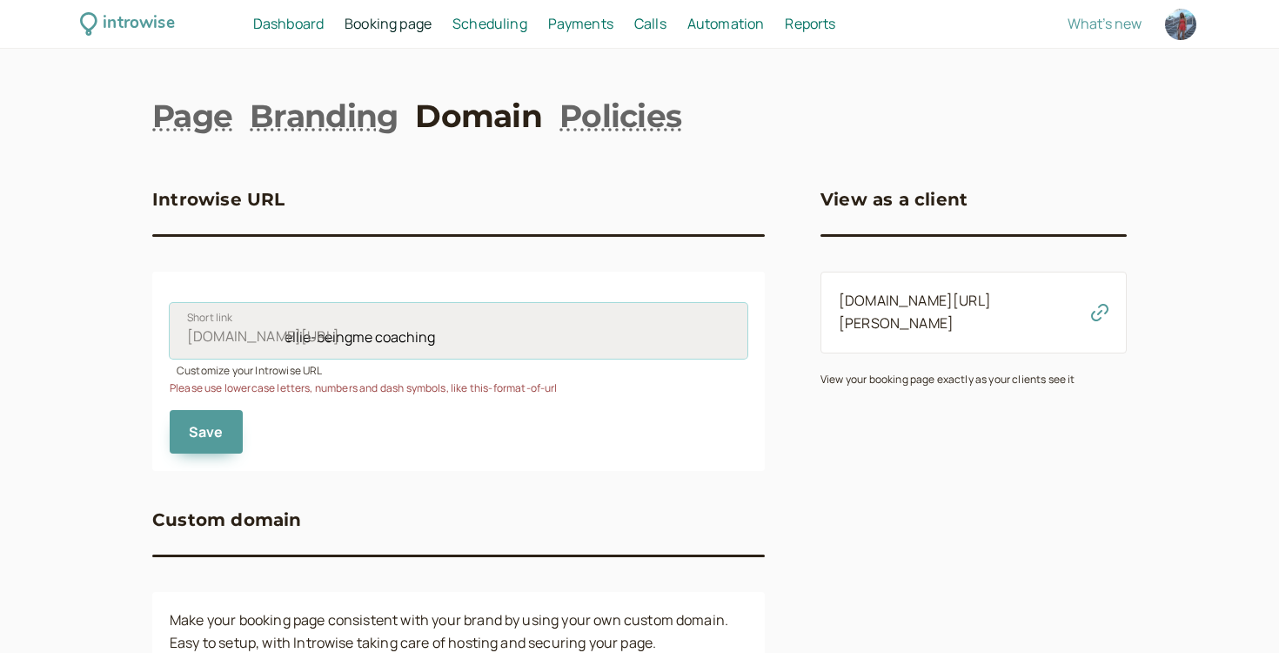
click at [374, 333] on input "ellie-beingme coaching" at bounding box center [459, 331] width 578 height 56
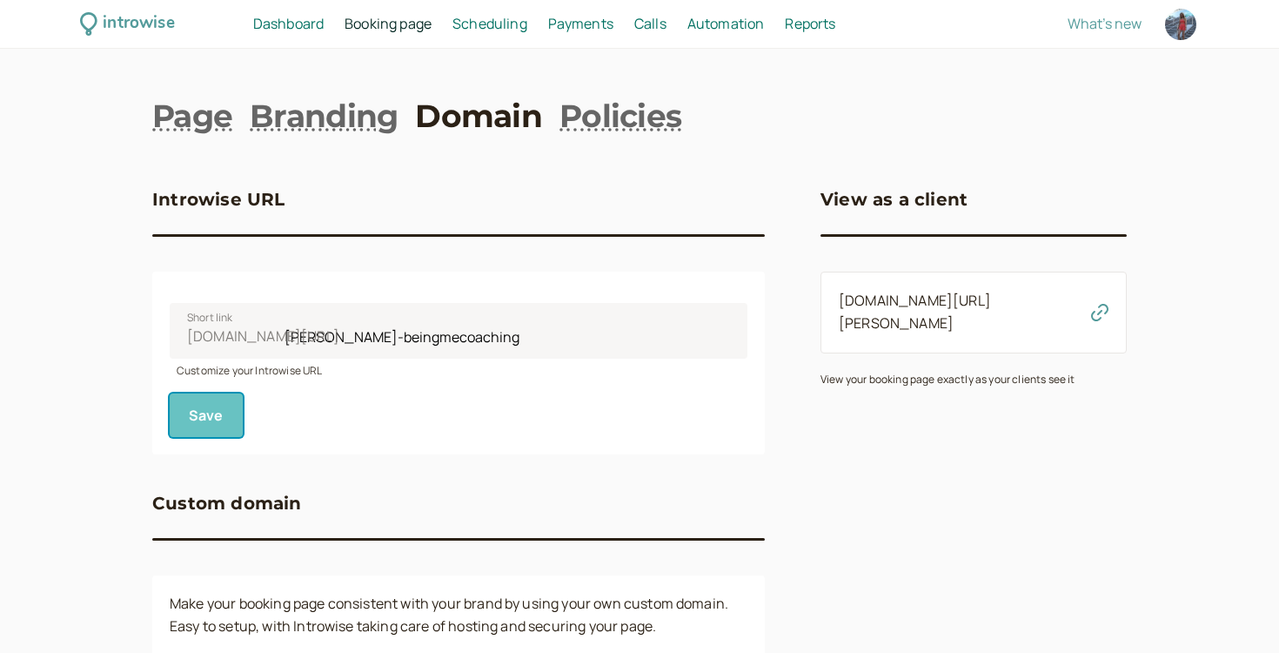
click at [222, 409] on button "Save" at bounding box center [206, 415] width 73 height 44
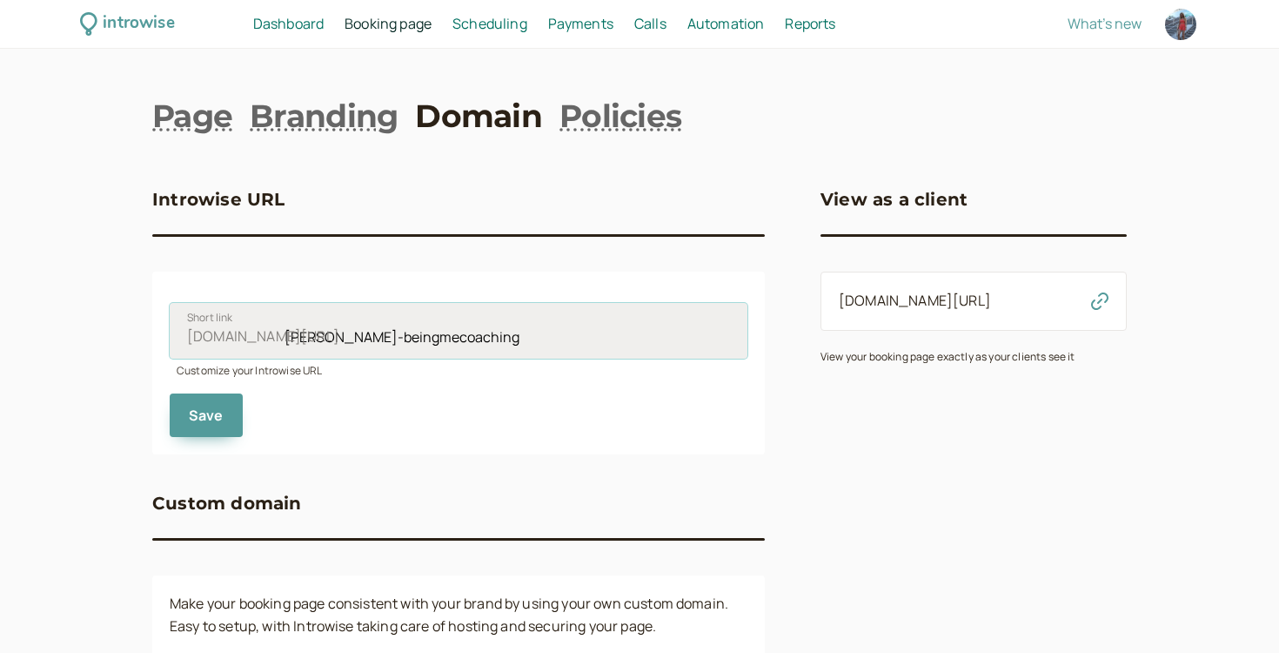
click at [346, 346] on input "[PERSON_NAME]-beingmecoaching" at bounding box center [459, 331] width 578 height 56
drag, startPoint x: 317, startPoint y: 335, endPoint x: 447, endPoint y: 336, distance: 130.6
click at [447, 336] on input "[PERSON_NAME]-beingmecoaching" at bounding box center [459, 331] width 578 height 56
type input "ellie-adhdcoaching"
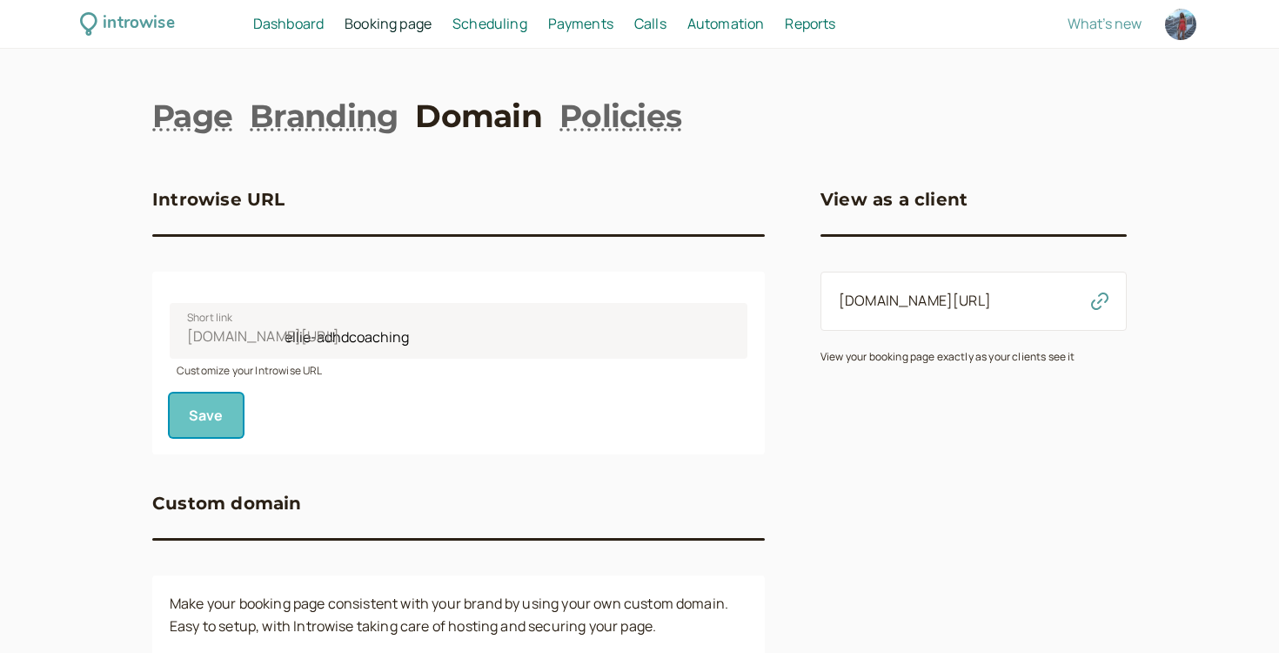
click at [198, 420] on span "Save" at bounding box center [206, 415] width 35 height 19
click at [497, 17] on span "Scheduling" at bounding box center [490, 23] width 75 height 19
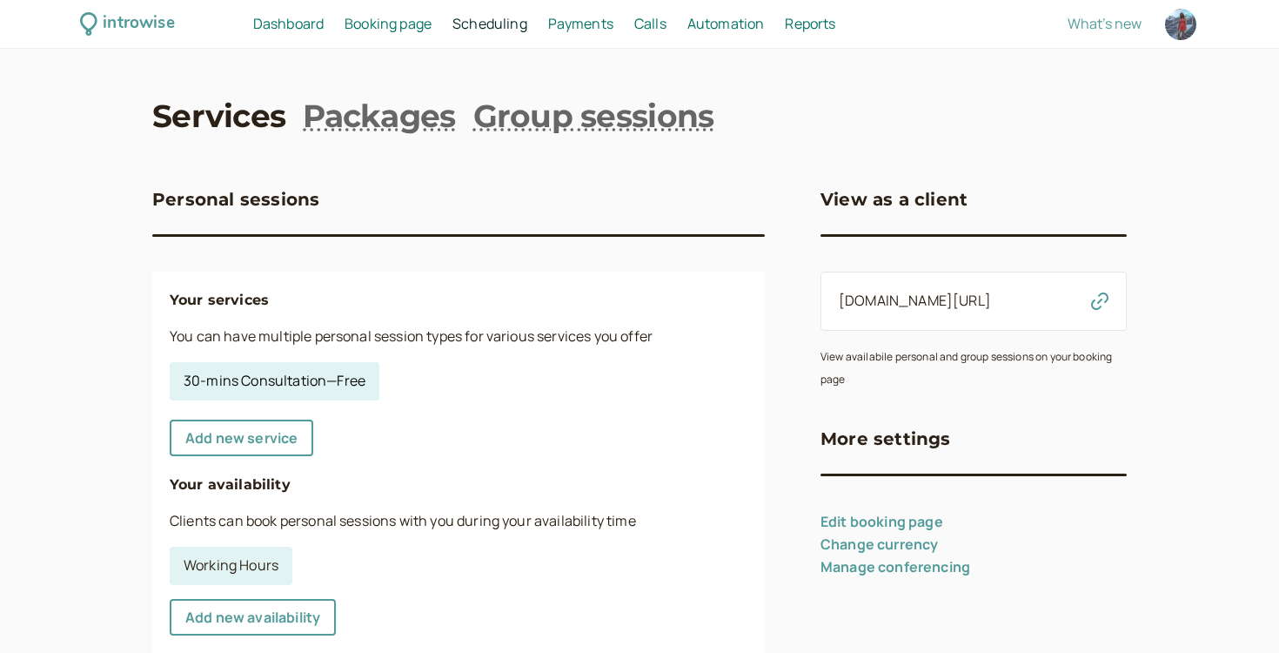
click at [310, 373] on link "30-mins Consultation — Free" at bounding box center [275, 381] width 210 height 38
select select "30"
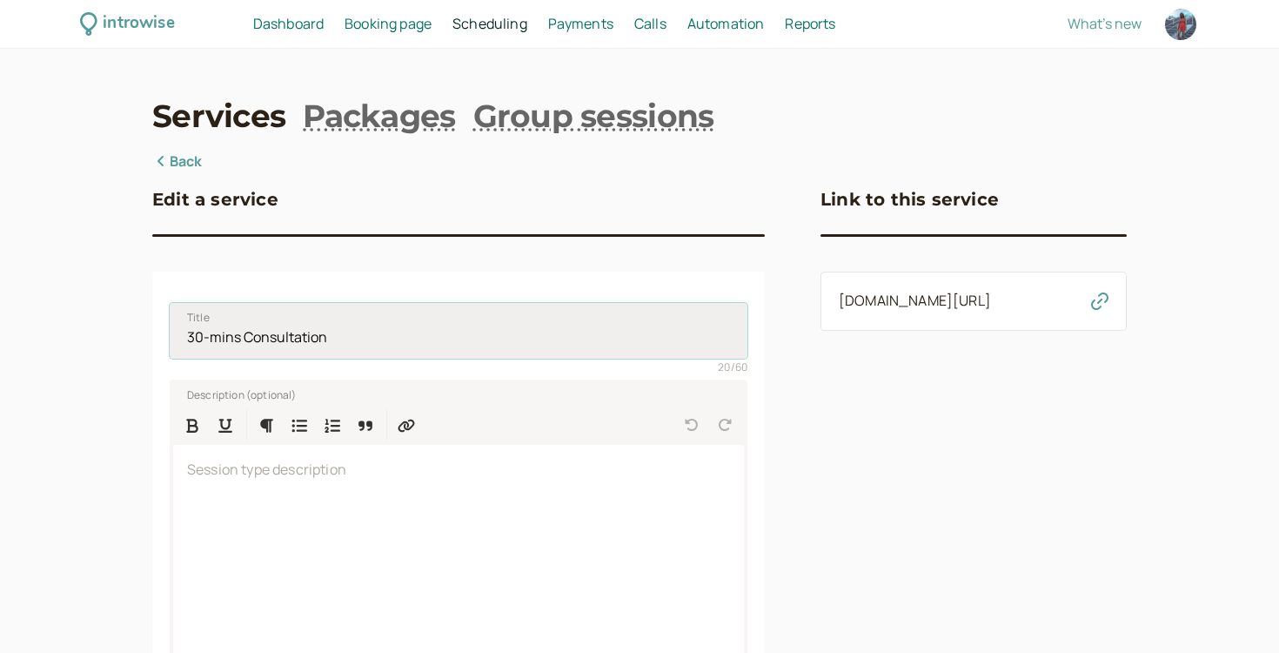
click at [202, 333] on input "30-mins Consultation" at bounding box center [459, 331] width 578 height 56
click at [239, 339] on input "20 -mins Consultation" at bounding box center [459, 331] width 578 height 56
click at [200, 334] on input "20 -mins Consultation" at bounding box center [459, 331] width 578 height 56
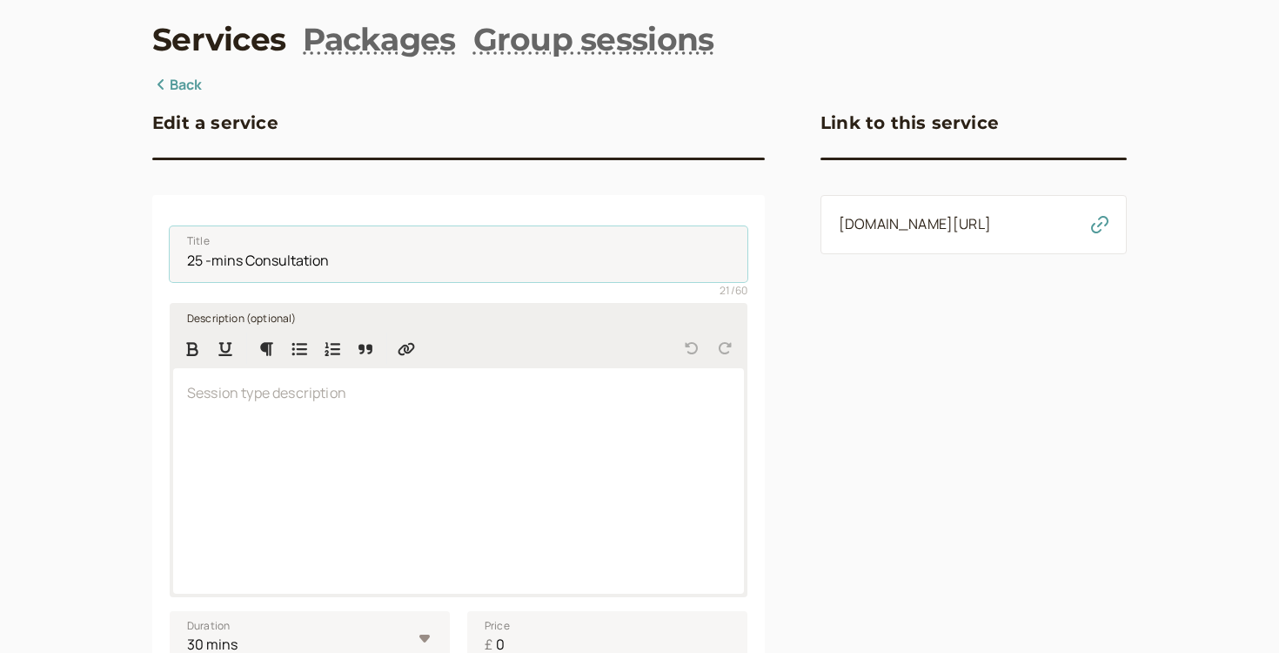
scroll to position [82, 0]
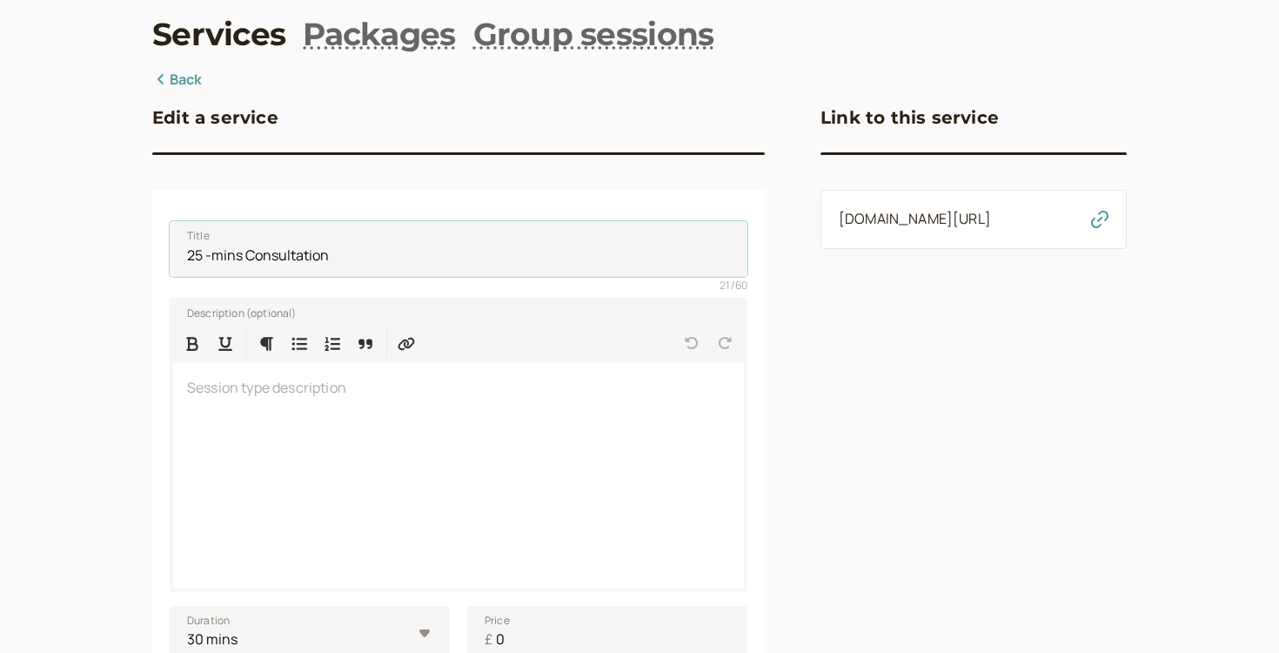
drag, startPoint x: 343, startPoint y: 257, endPoint x: 132, endPoint y: 257, distance: 210.6
click at [132, 257] on div "introwise Dashboard Dashboard Booking page Booking Scheduling Scheduling Paymen…" at bounding box center [639, 586] width 1279 height 1336
click at [414, 616] on select "10 mins 15 mins 30 mins 45 mins 1 hour 1.5 hours 2 hours Custom…" at bounding box center [310, 634] width 280 height 56
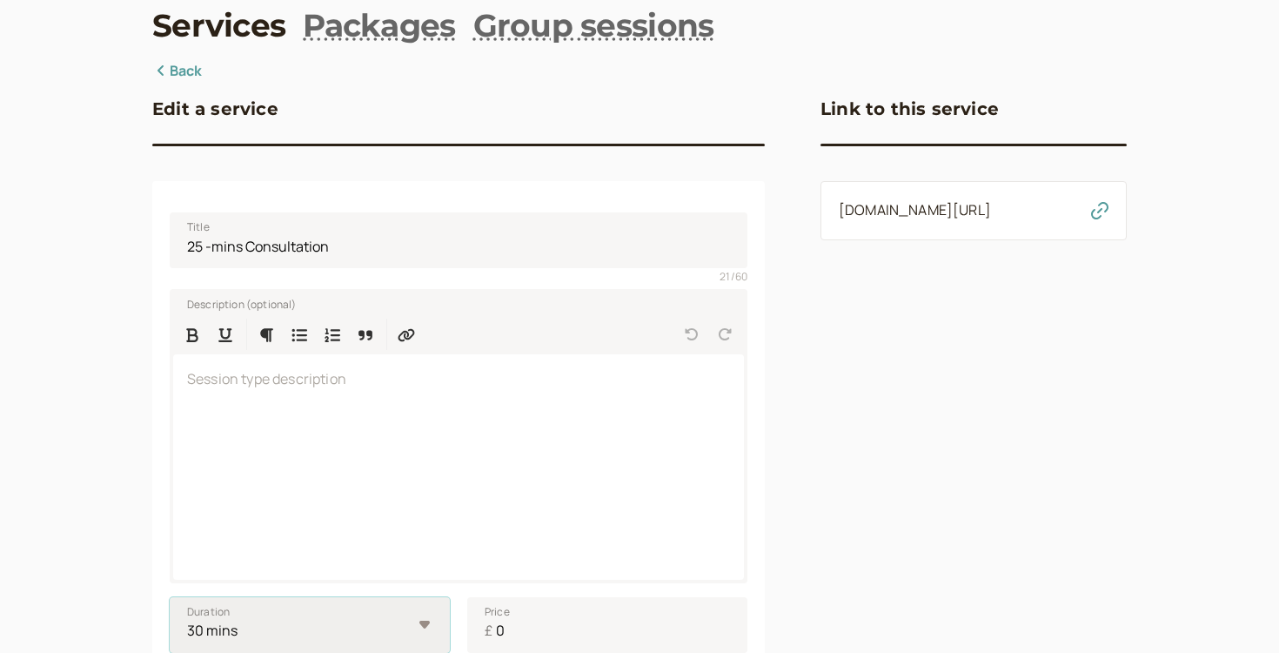
click at [170, 597] on select "10 mins 15 mins 30 mins 45 mins 1 hour 1.5 hours 2 hours Custom…" at bounding box center [310, 625] width 280 height 56
click at [475, 381] on p at bounding box center [458, 379] width 543 height 23
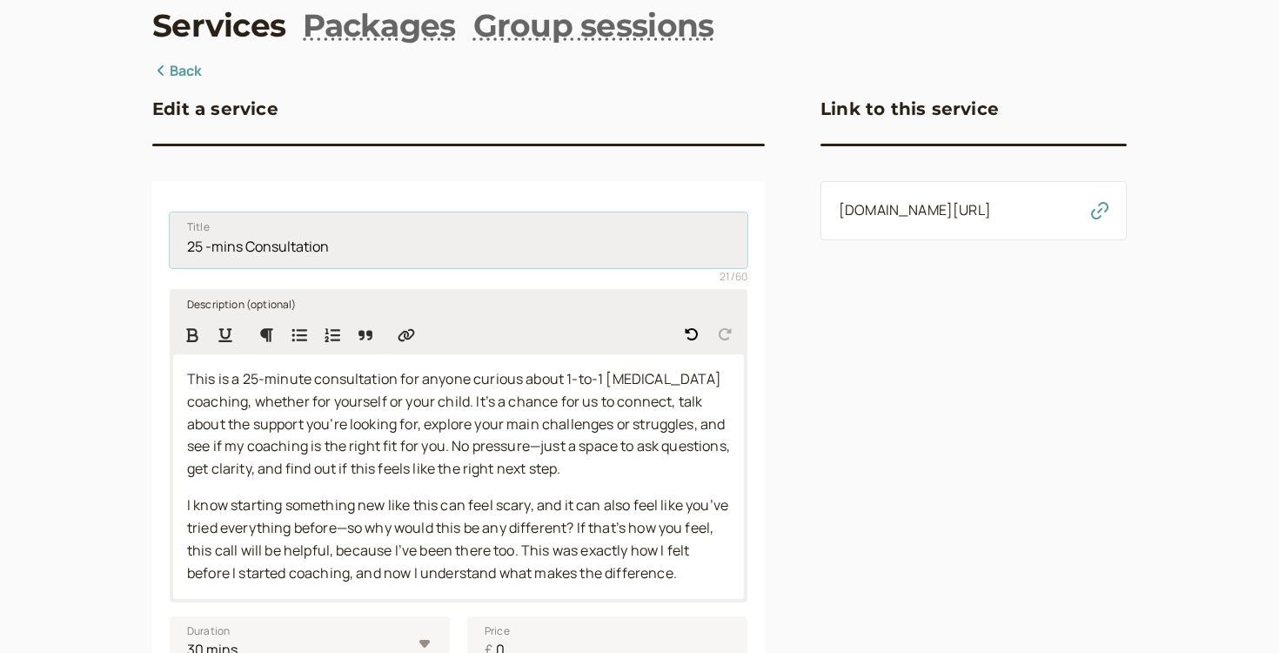
click at [214, 249] on input "25 -mins Consultation" at bounding box center [459, 240] width 578 height 56
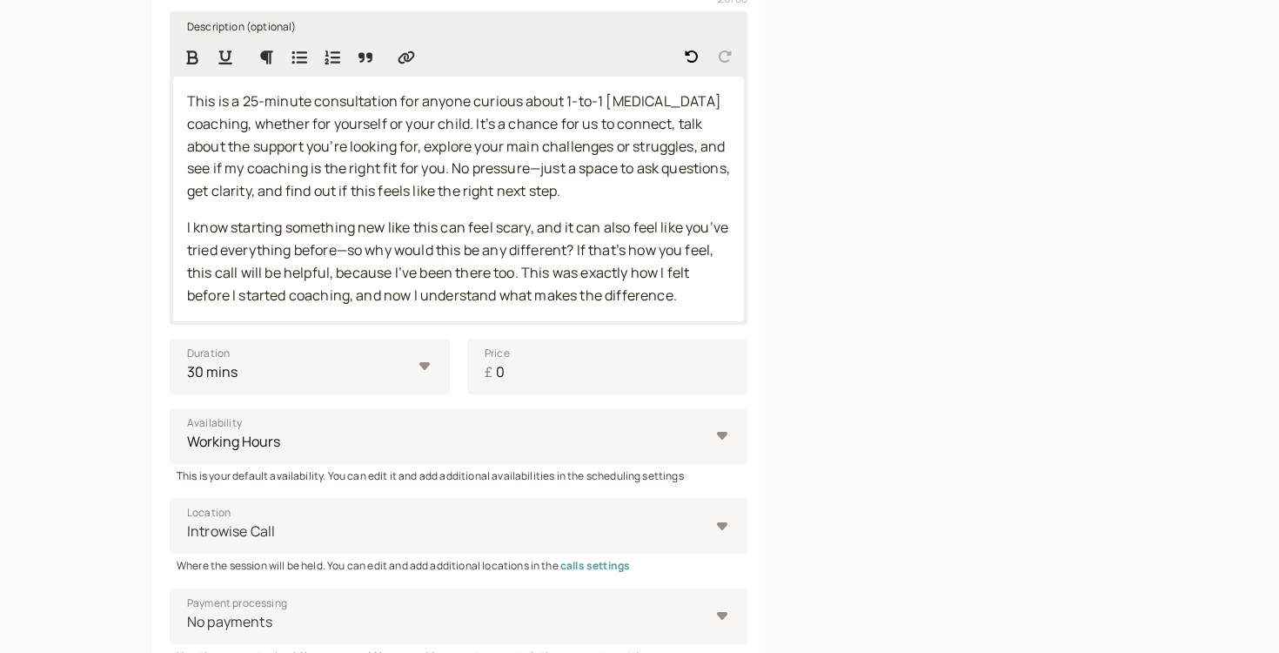
scroll to position [395, 0]
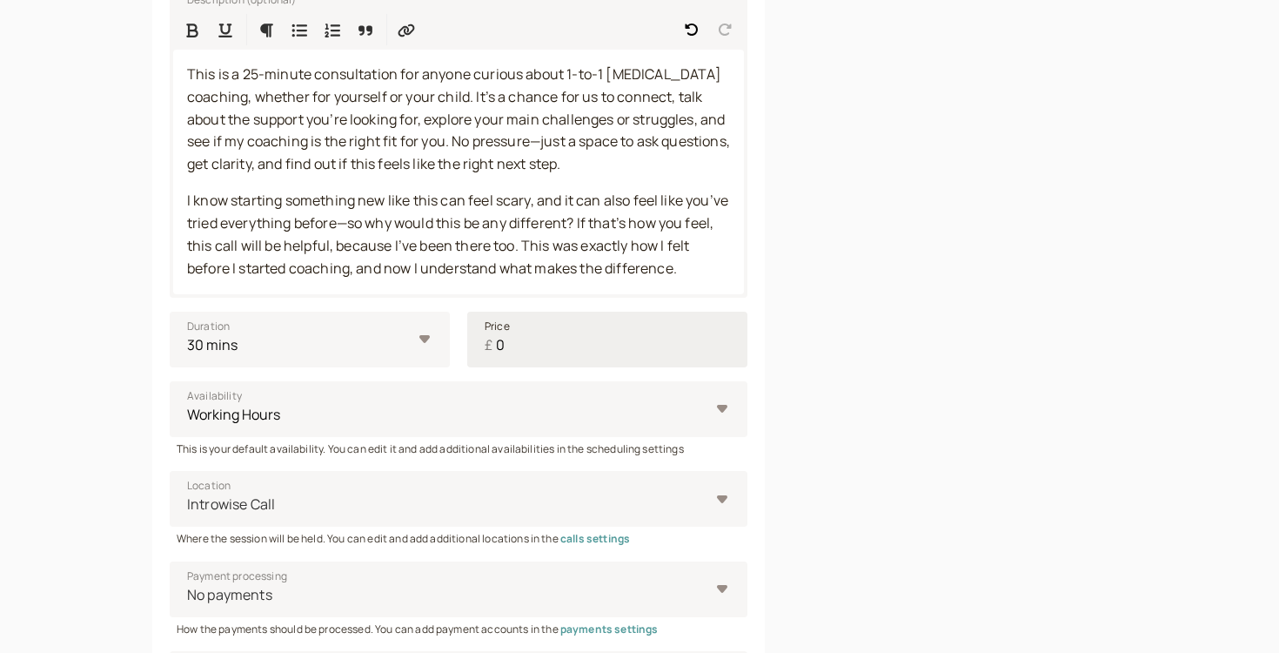
type input "25 mins Consultation"
click at [514, 348] on input "0" at bounding box center [607, 340] width 280 height 56
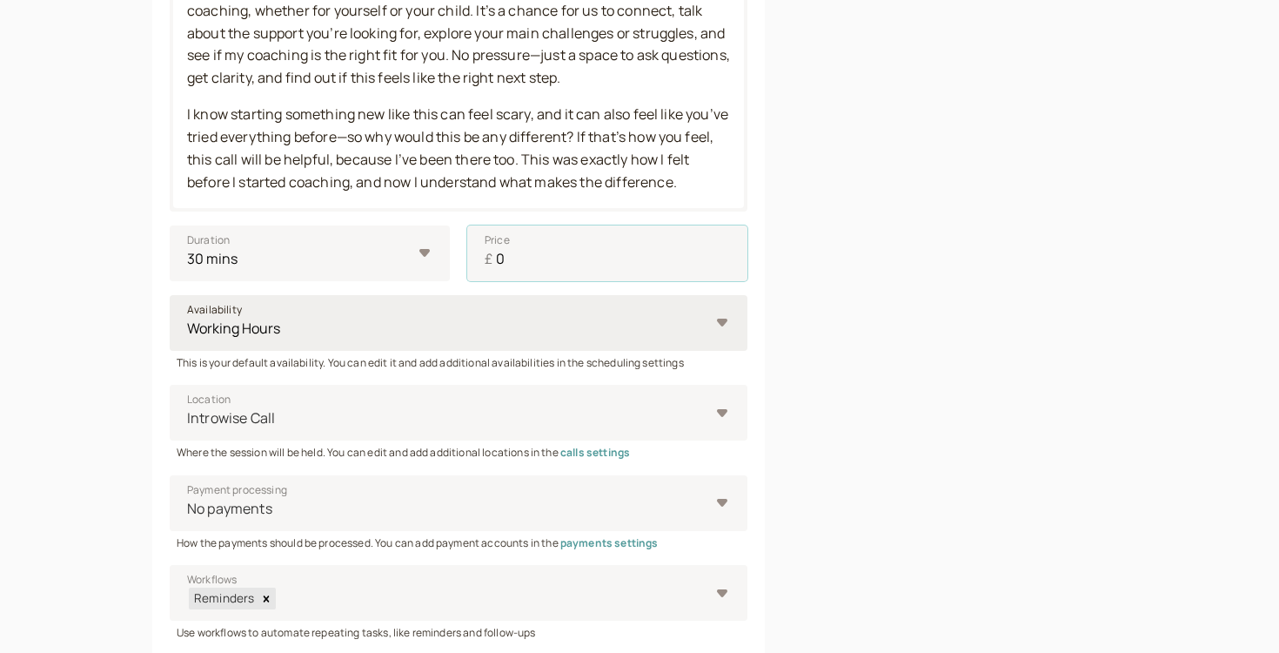
scroll to position [494, 0]
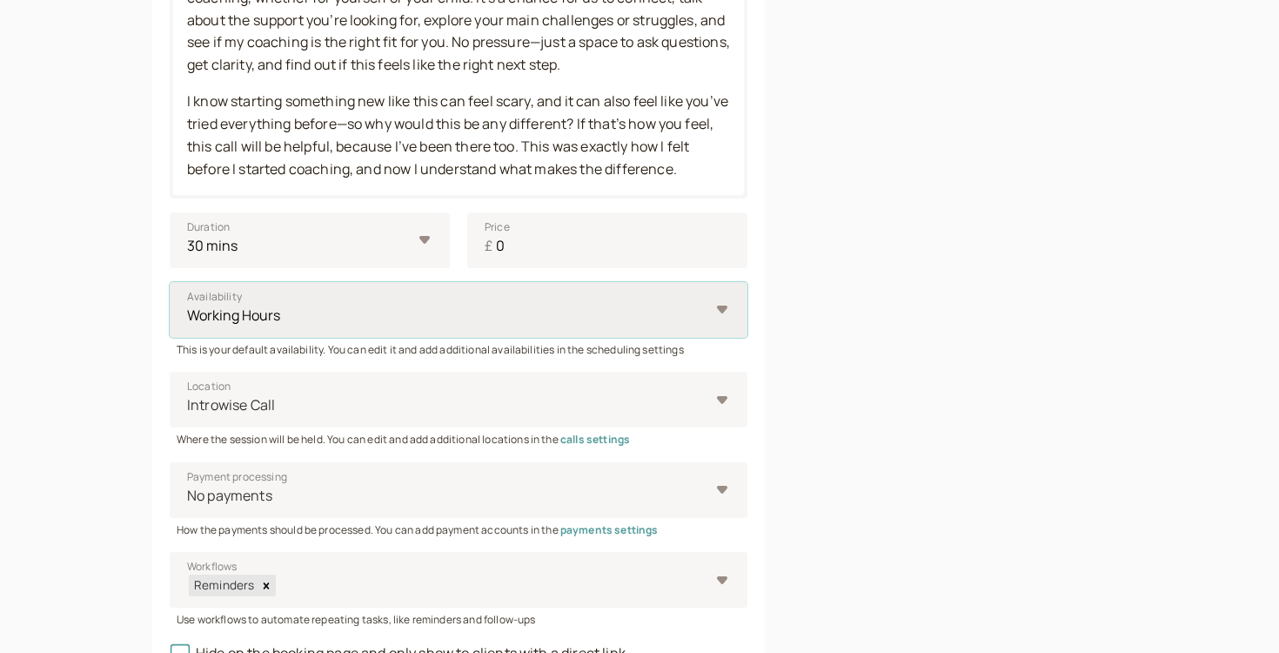
click at [347, 323] on select "Working Hours" at bounding box center [459, 310] width 578 height 56
click at [349, 404] on div at bounding box center [447, 405] width 524 height 24
click at [188, 404] on input "Location Introwise Call" at bounding box center [186, 405] width 3 height 20
click at [349, 404] on div at bounding box center [447, 405] width 524 height 24
click at [188, 404] on input "Location Select is focused ,type to refine list, press Down to open the menu, I…" at bounding box center [186, 405] width 3 height 20
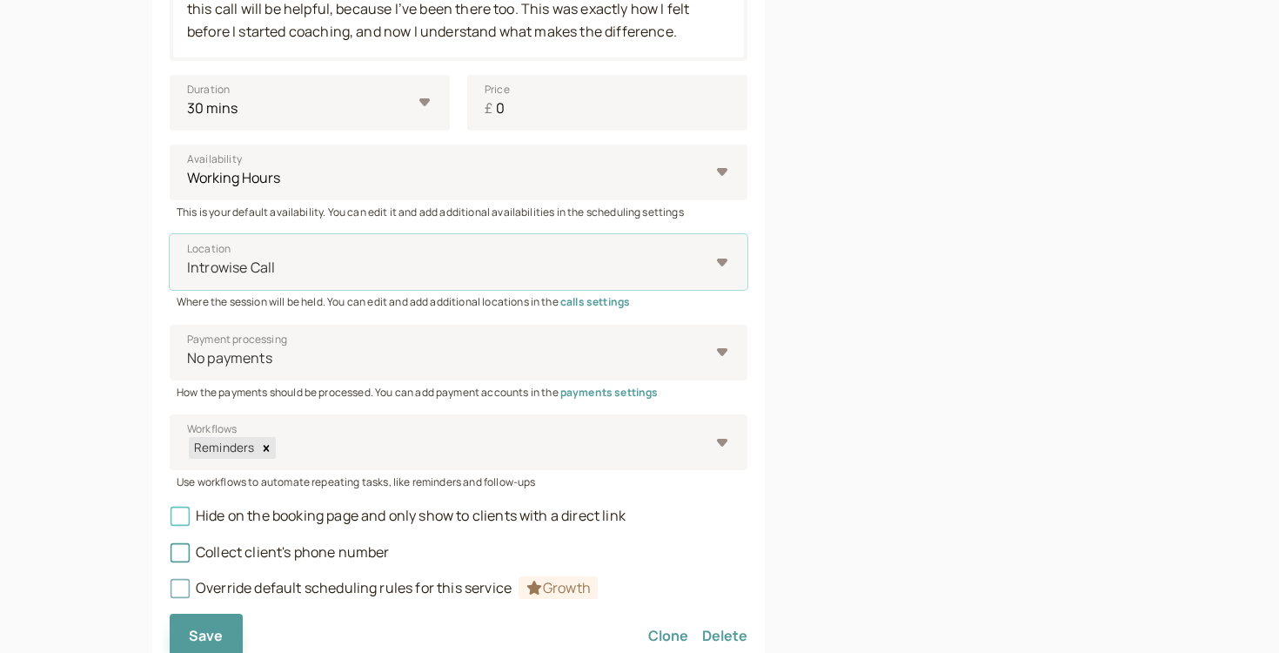
scroll to position [702, 0]
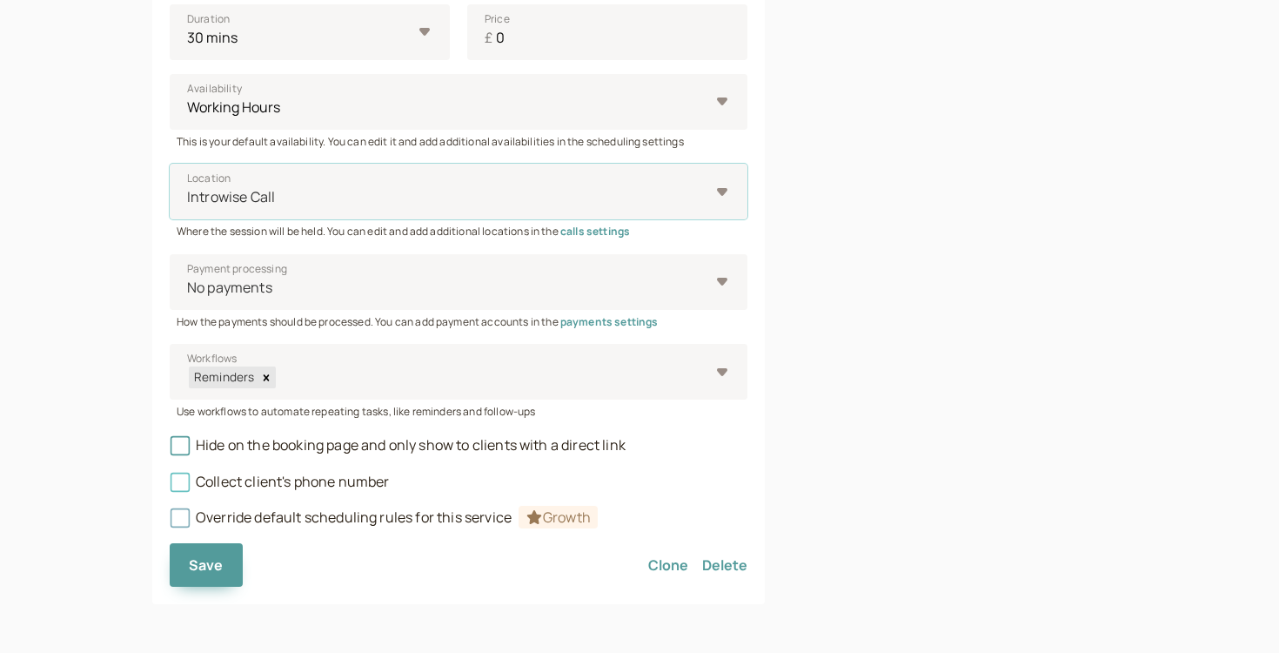
click at [314, 476] on span "Collect client's phone number" at bounding box center [280, 481] width 220 height 19
click at [170, 487] on input "Collect client's phone number" at bounding box center [170, 487] width 0 height 0
click at [212, 554] on button "Save" at bounding box center [206, 565] width 73 height 44
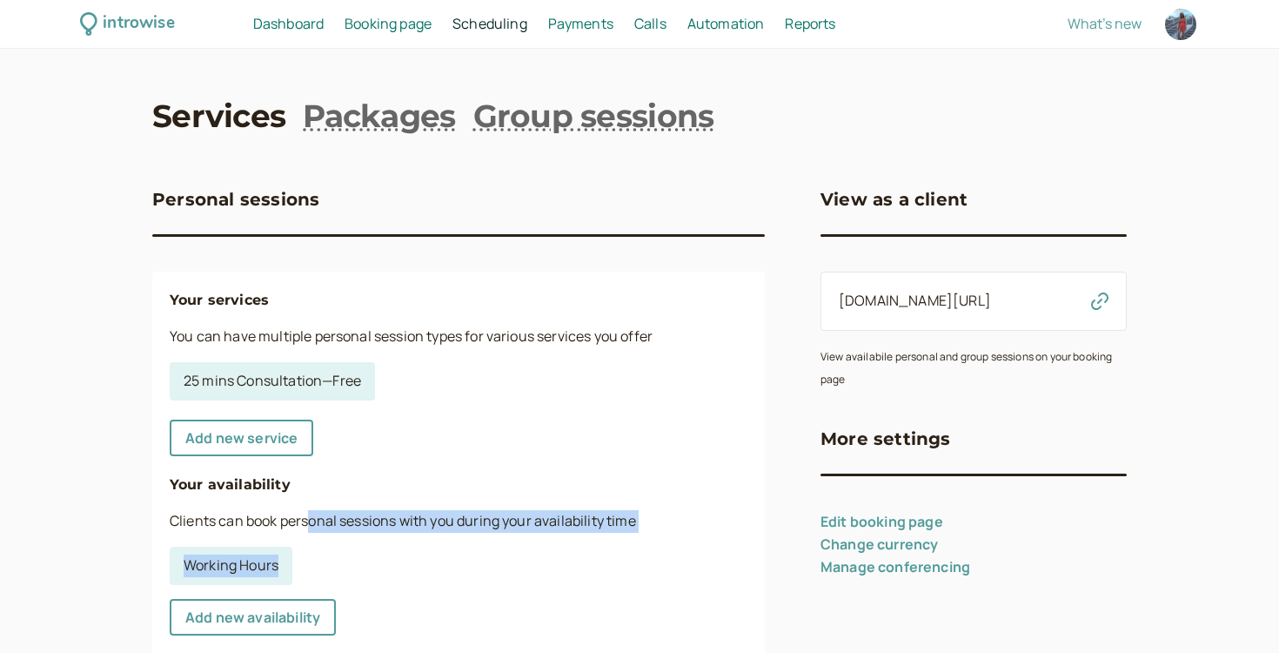
drag, startPoint x: 312, startPoint y: 522, endPoint x: 682, endPoint y: 556, distance: 371.5
click at [682, 556] on div "Your services You can have multiple personal session types for various services…" at bounding box center [458, 664] width 613 height 784
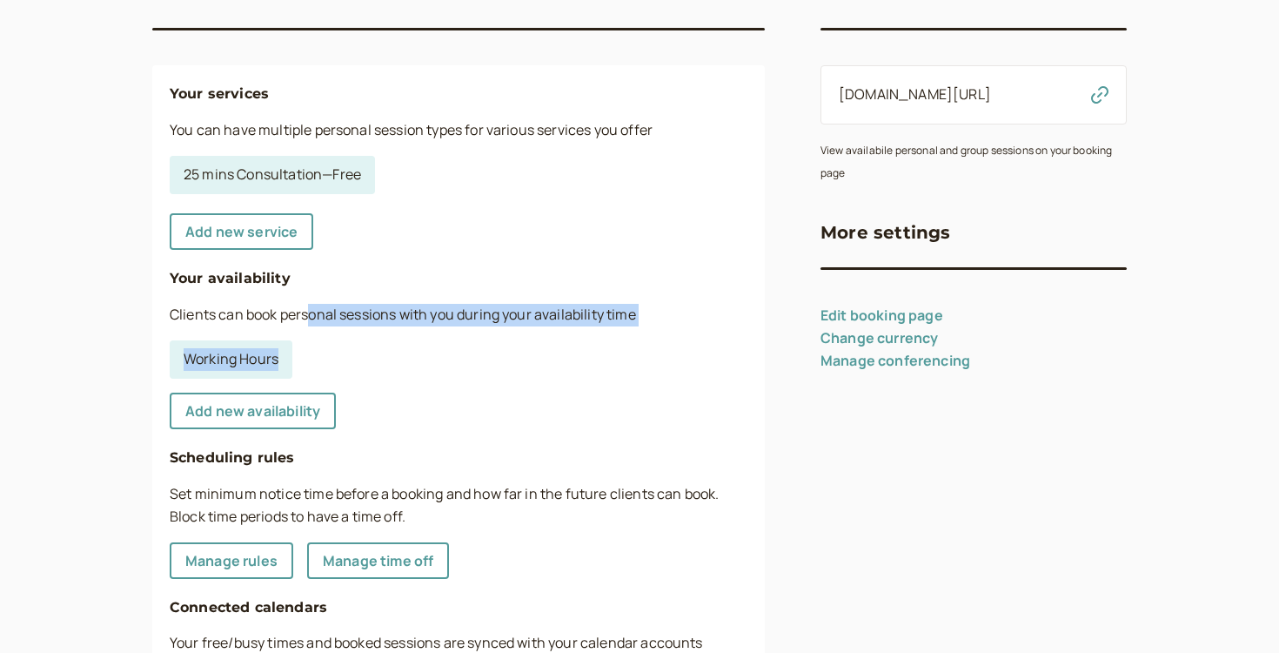
scroll to position [240, 0]
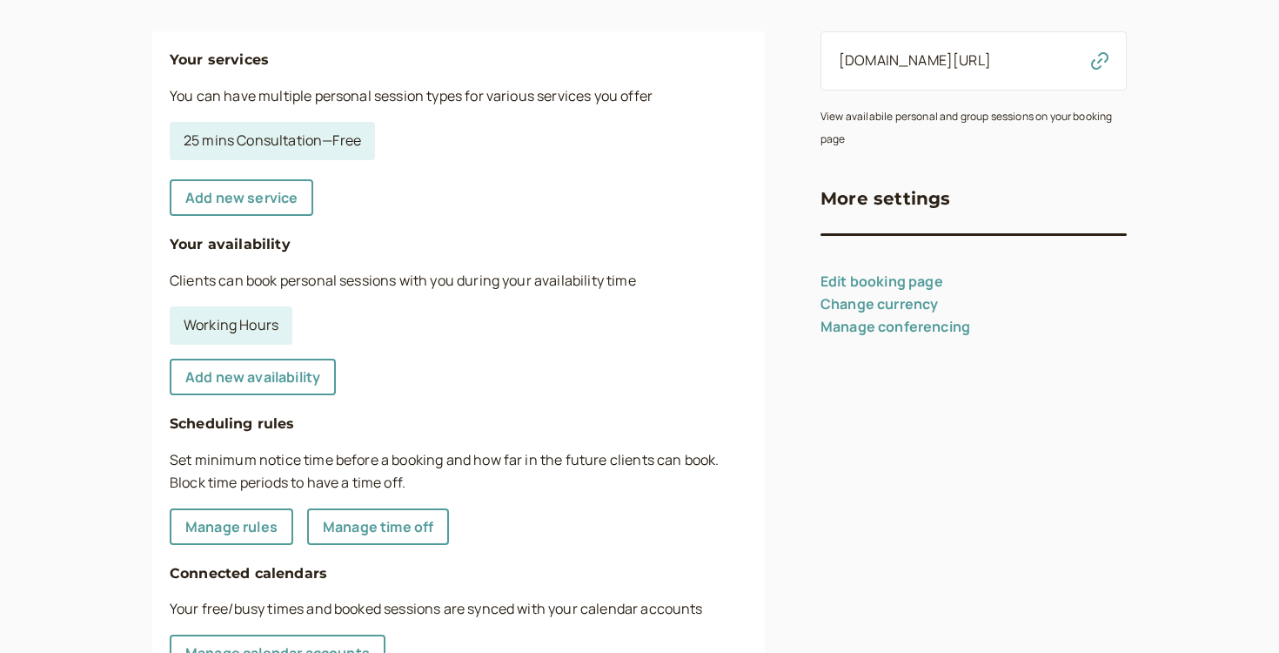
click at [500, 435] on div "Your services You can have multiple personal session types for various services…" at bounding box center [458, 423] width 613 height 784
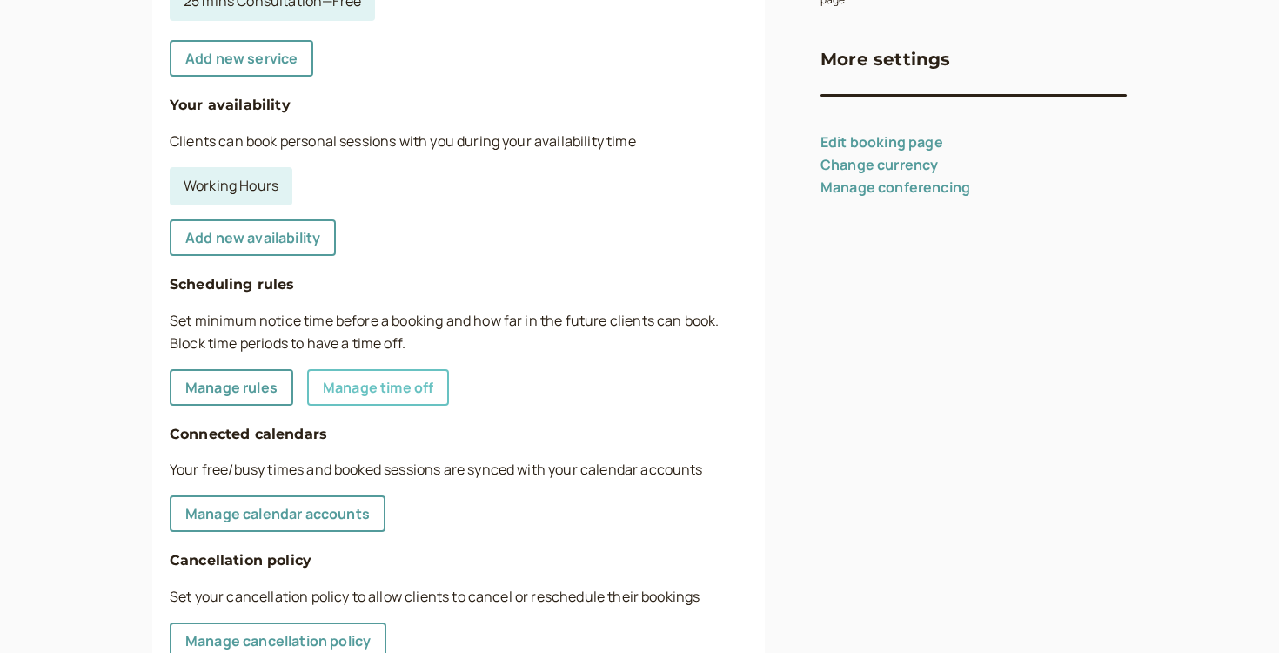
scroll to position [384, 0]
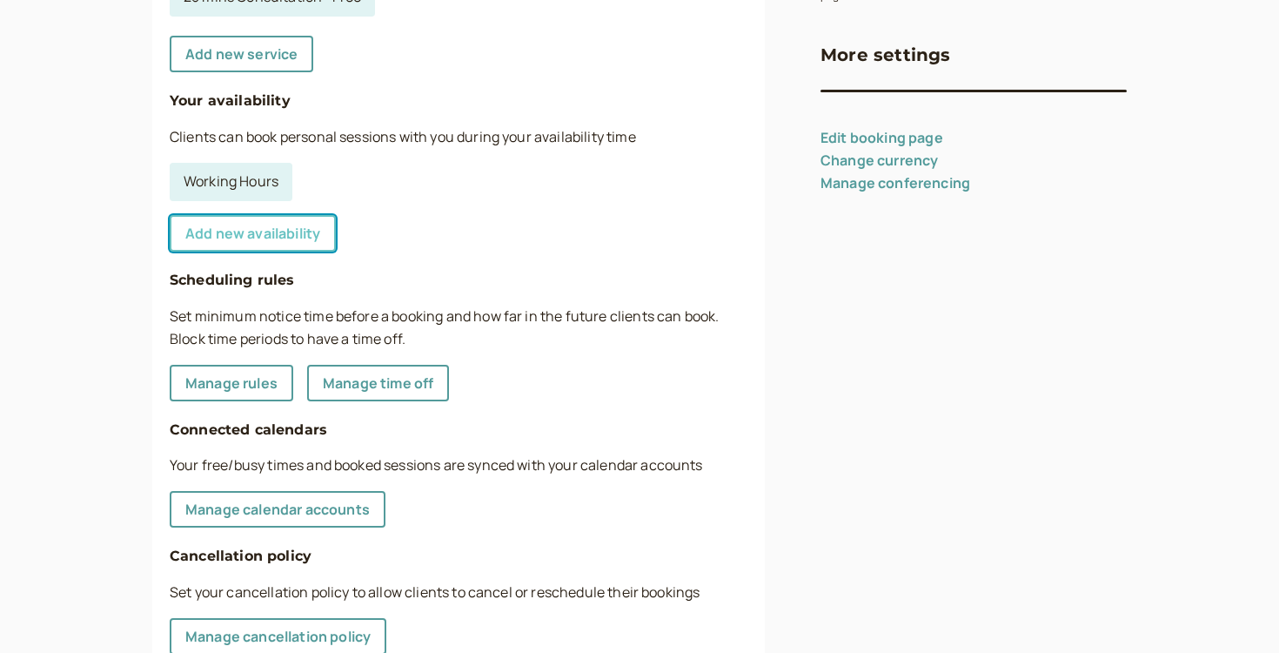
click at [268, 232] on link "Add new availability" at bounding box center [253, 233] width 166 height 37
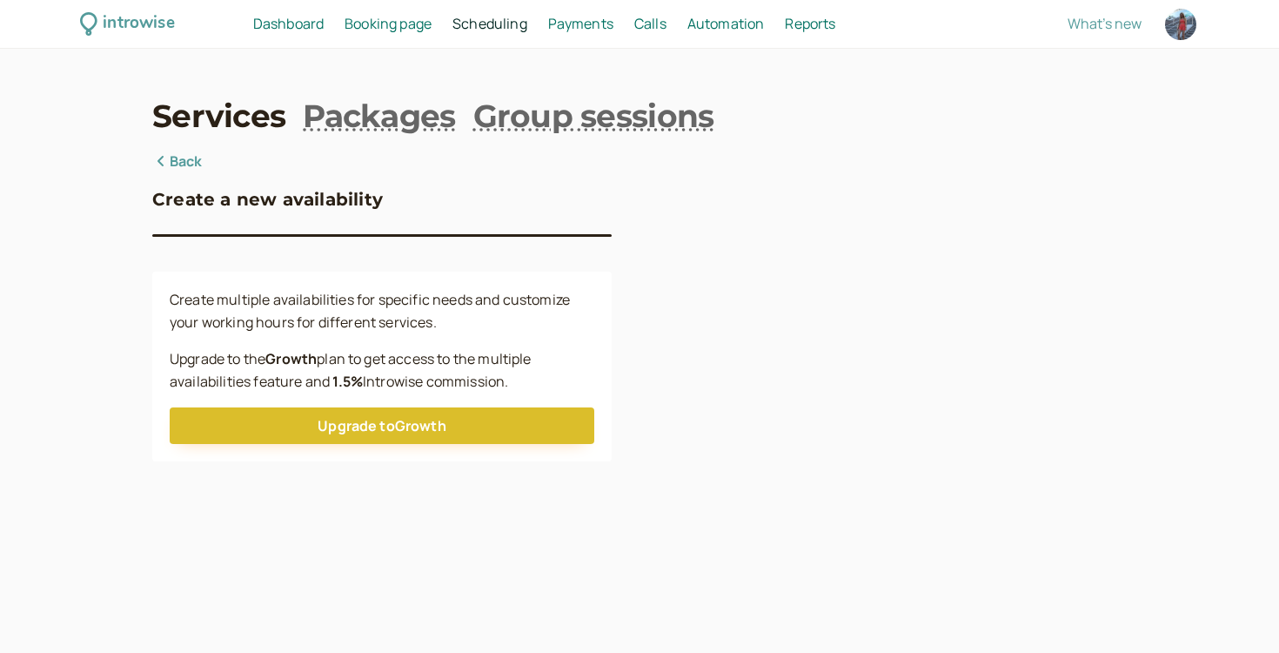
click at [365, 406] on div "Create multiple availabilities for specific needs and customize your working ho…" at bounding box center [382, 367] width 460 height 190
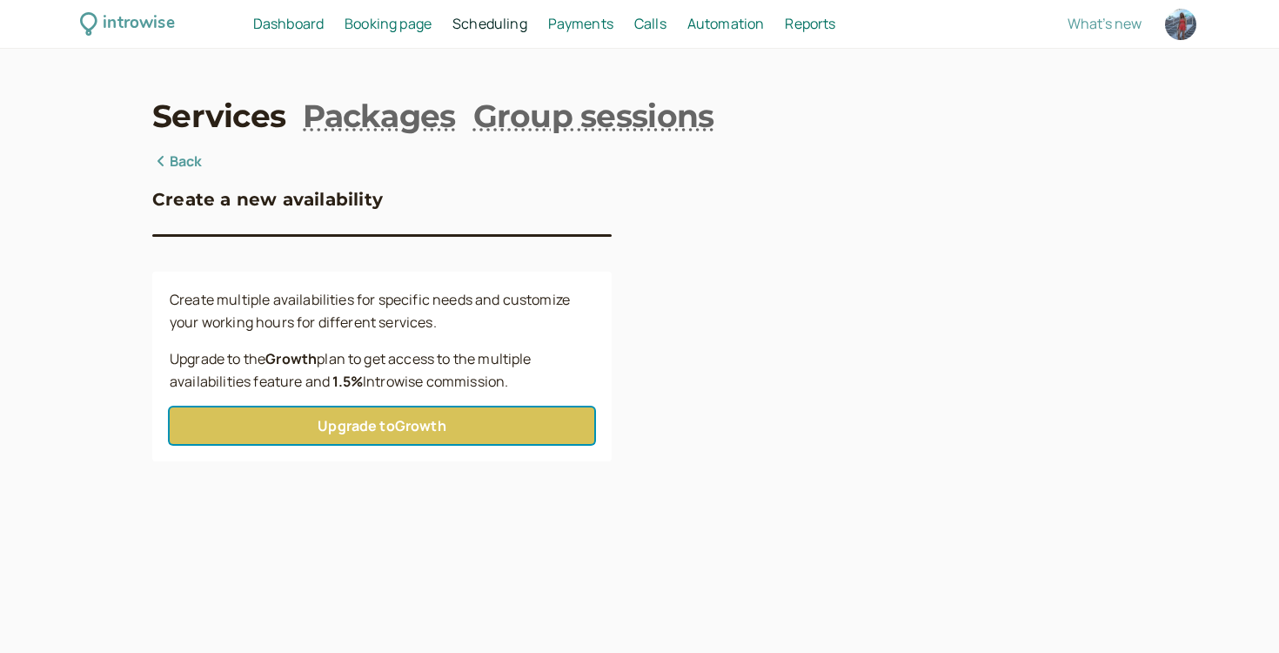
click at [366, 426] on link "Upgrade to Growth" at bounding box center [382, 425] width 425 height 37
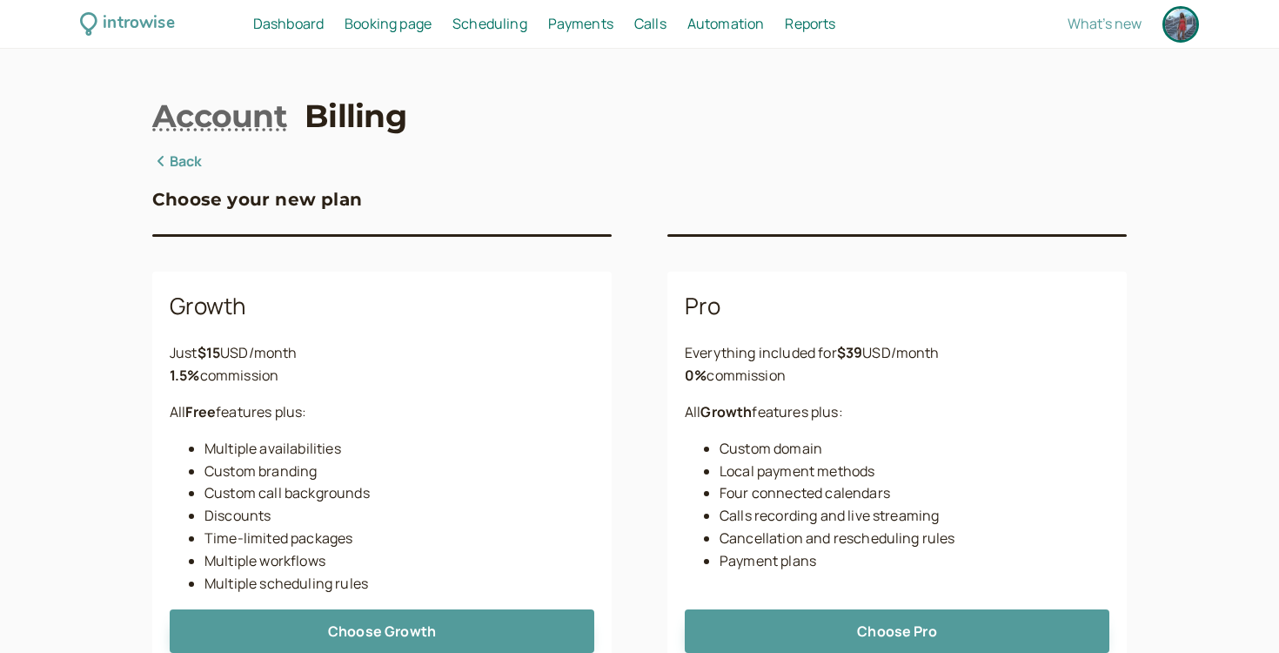
scroll to position [66, 0]
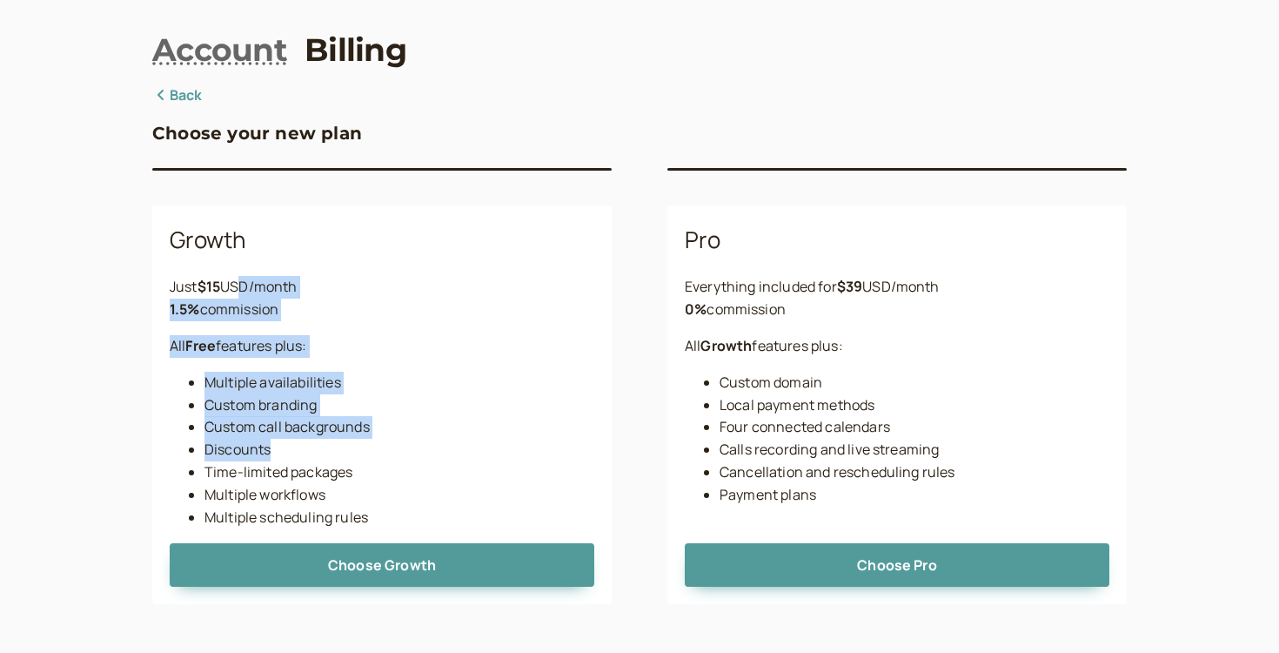
drag, startPoint x: 233, startPoint y: 281, endPoint x: 373, endPoint y: 459, distance: 225.7
click at [373, 459] on div "Growth Just $ 15 USD/month 1.5 % commission All Free features plus: Multiple av…" at bounding box center [382, 404] width 460 height 399
click at [369, 388] on li "Multiple availabilities" at bounding box center [400, 383] width 390 height 23
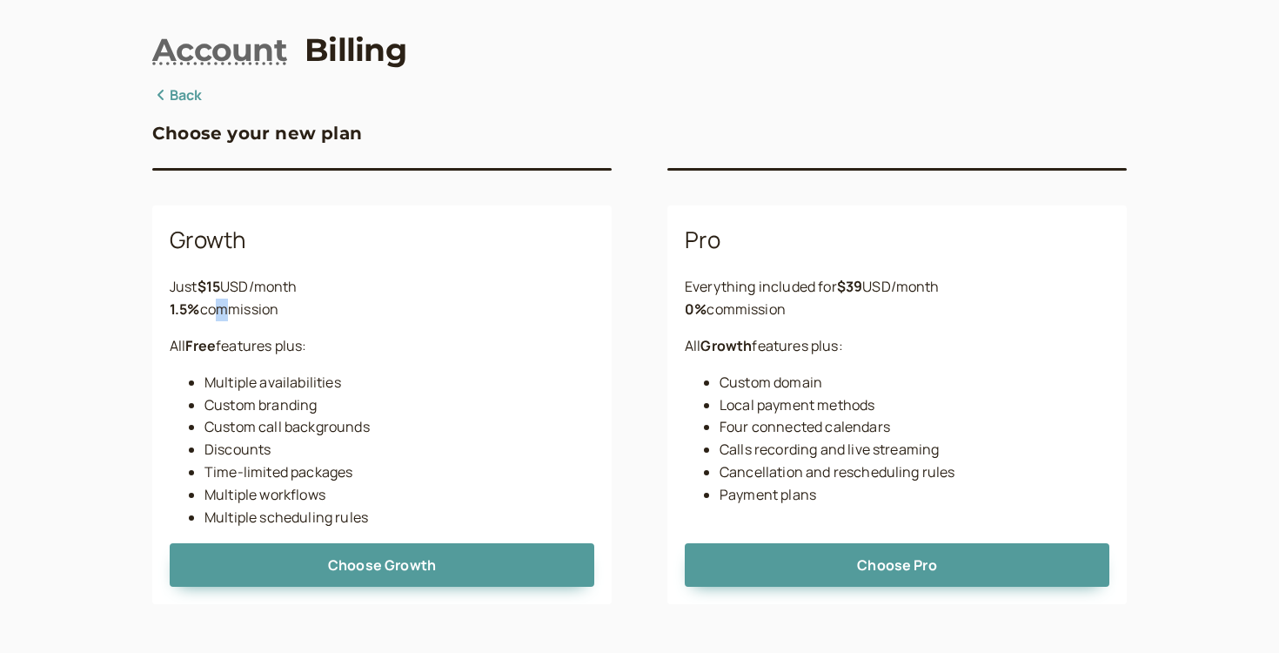
drag, startPoint x: 213, startPoint y: 306, endPoint x: 279, endPoint y: 373, distance: 94.8
click at [235, 326] on div "Growth Just $ 15 USD/month 1.5 % commission All Free features plus: Multiple av…" at bounding box center [382, 404] width 460 height 399
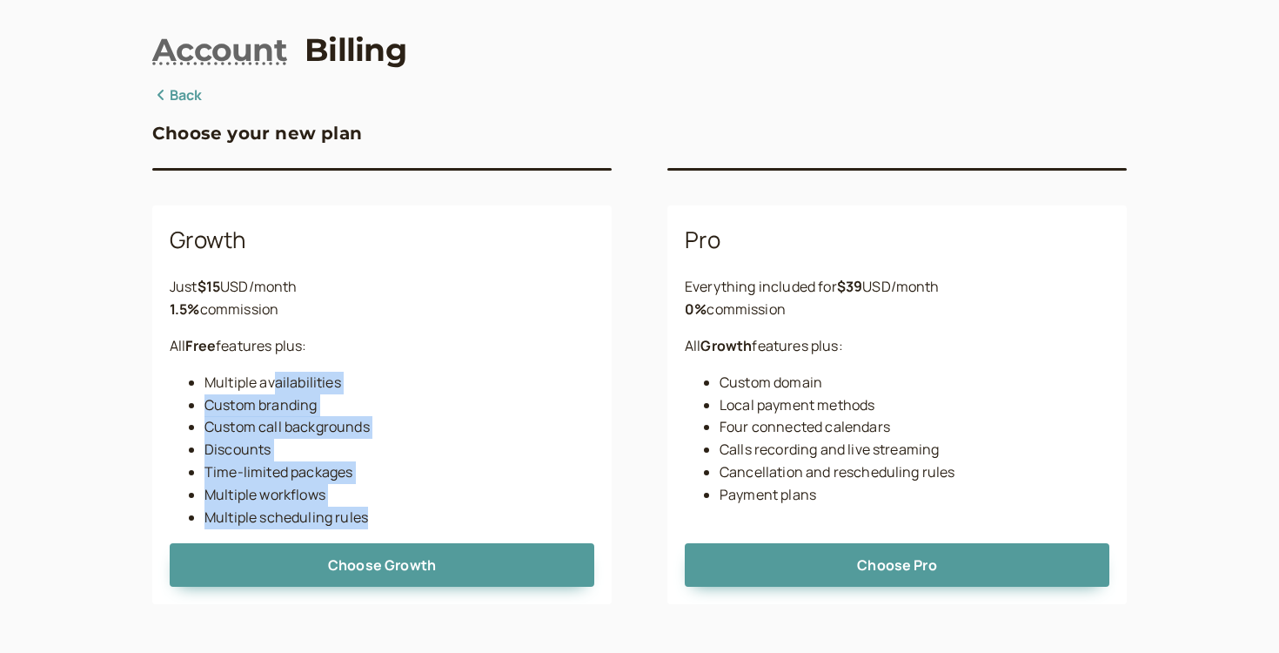
drag, startPoint x: 275, startPoint y: 384, endPoint x: 386, endPoint y: 519, distance: 174.4
click at [386, 519] on ul "Multiple availabilities Custom branding Custom call backgrounds Discounts Time-…" at bounding box center [382, 451] width 425 height 158
click at [386, 519] on li "Multiple scheduling rules" at bounding box center [400, 518] width 390 height 23
drag, startPoint x: 199, startPoint y: 385, endPoint x: 395, endPoint y: 525, distance: 240.8
click at [395, 525] on ul "Multiple availabilities Custom branding Custom call backgrounds Discounts Time-…" at bounding box center [382, 451] width 425 height 158
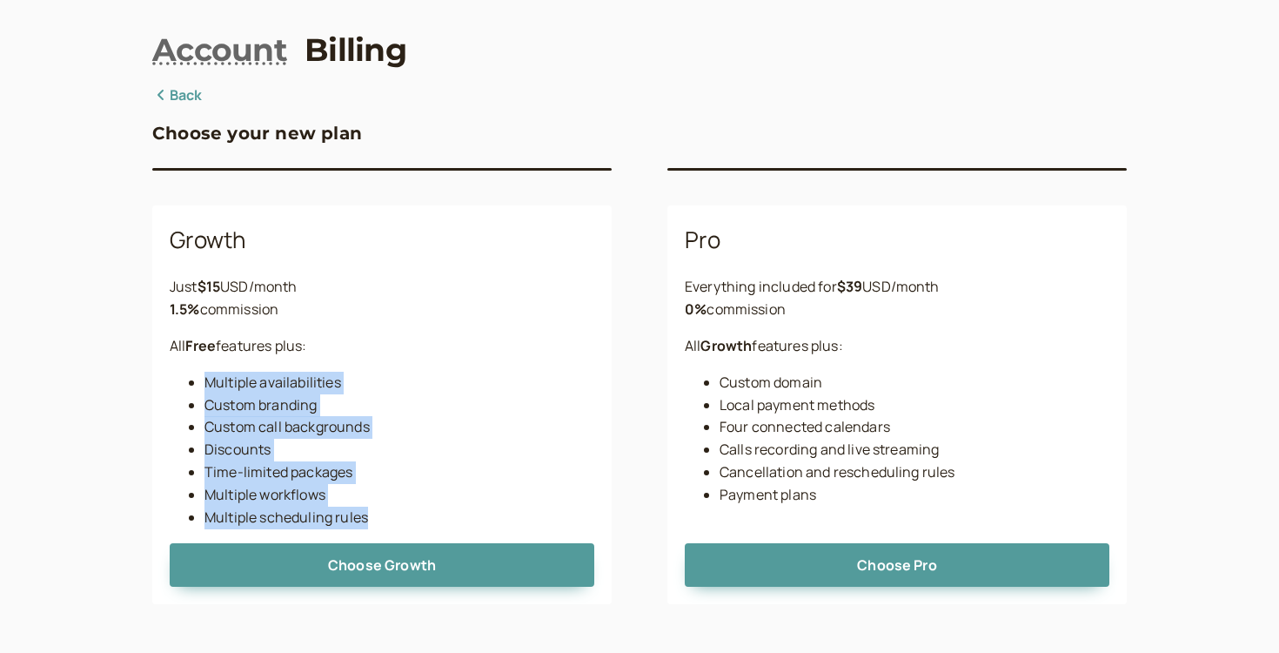
click at [394, 525] on li "Multiple scheduling rules" at bounding box center [400, 518] width 390 height 23
drag, startPoint x: 384, startPoint y: 537, endPoint x: 196, endPoint y: 400, distance: 232.9
click at [195, 401] on div "Growth Just $ 15 USD/month 1.5 % commission All Free features plus: Multiple av…" at bounding box center [382, 404] width 460 height 399
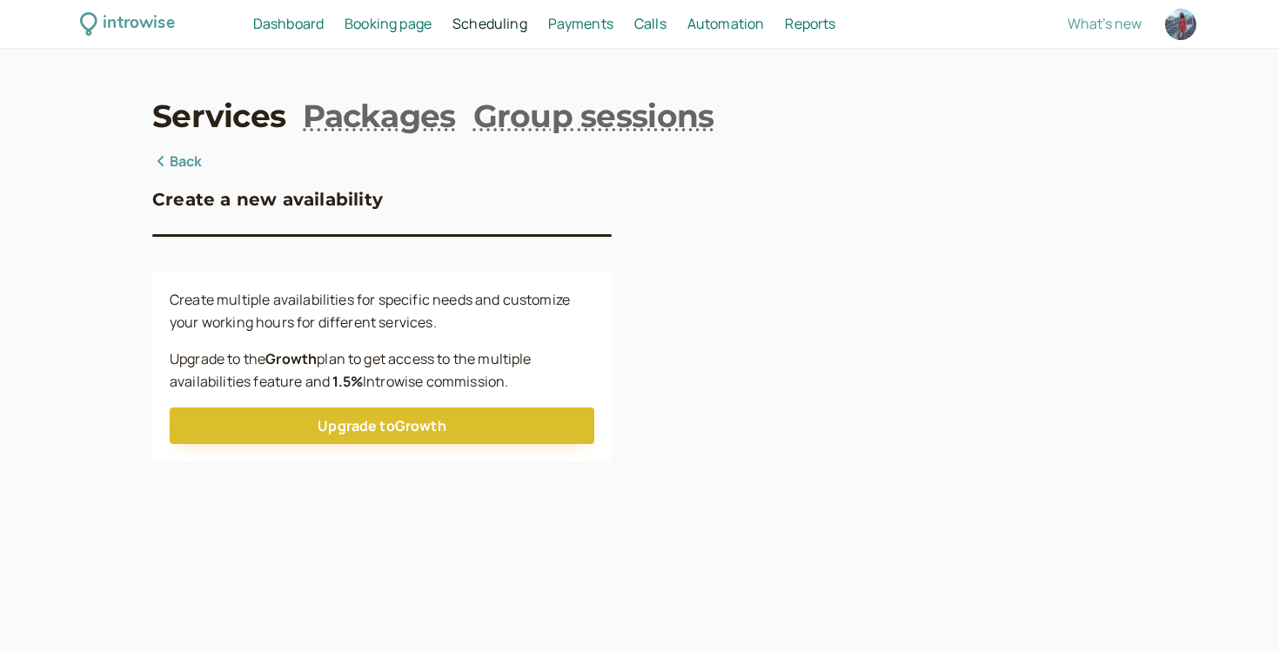
click at [185, 155] on link "Back" at bounding box center [177, 162] width 50 height 23
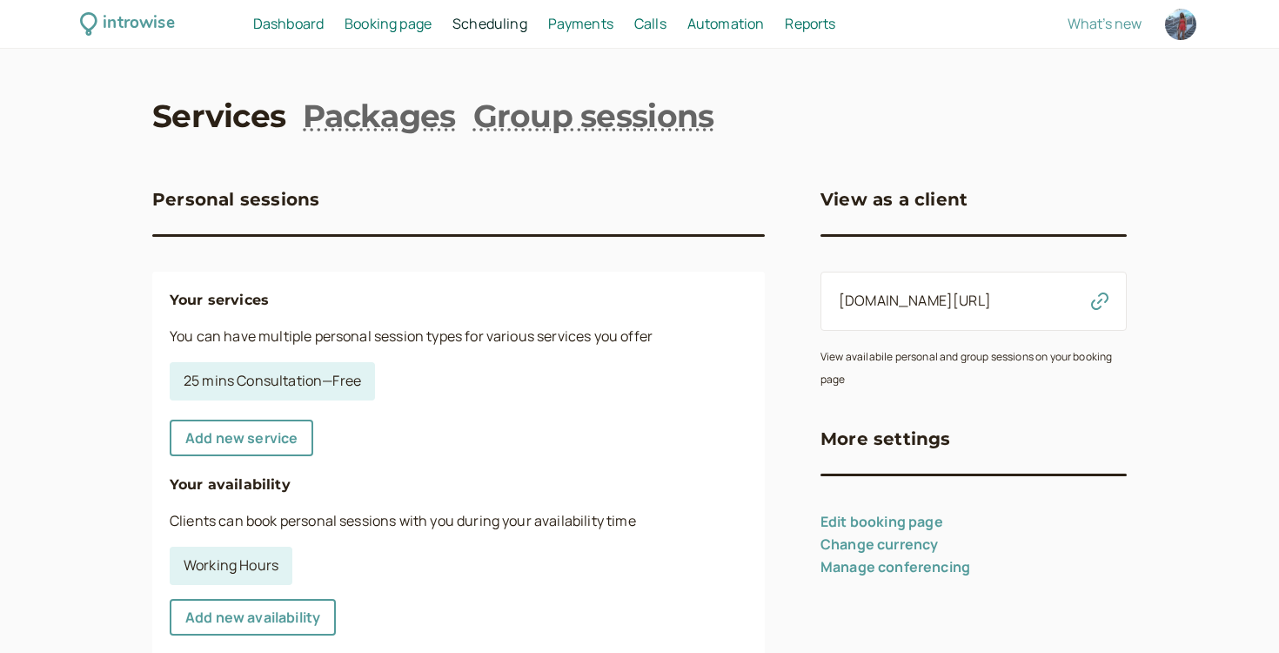
scroll to position [384, 0]
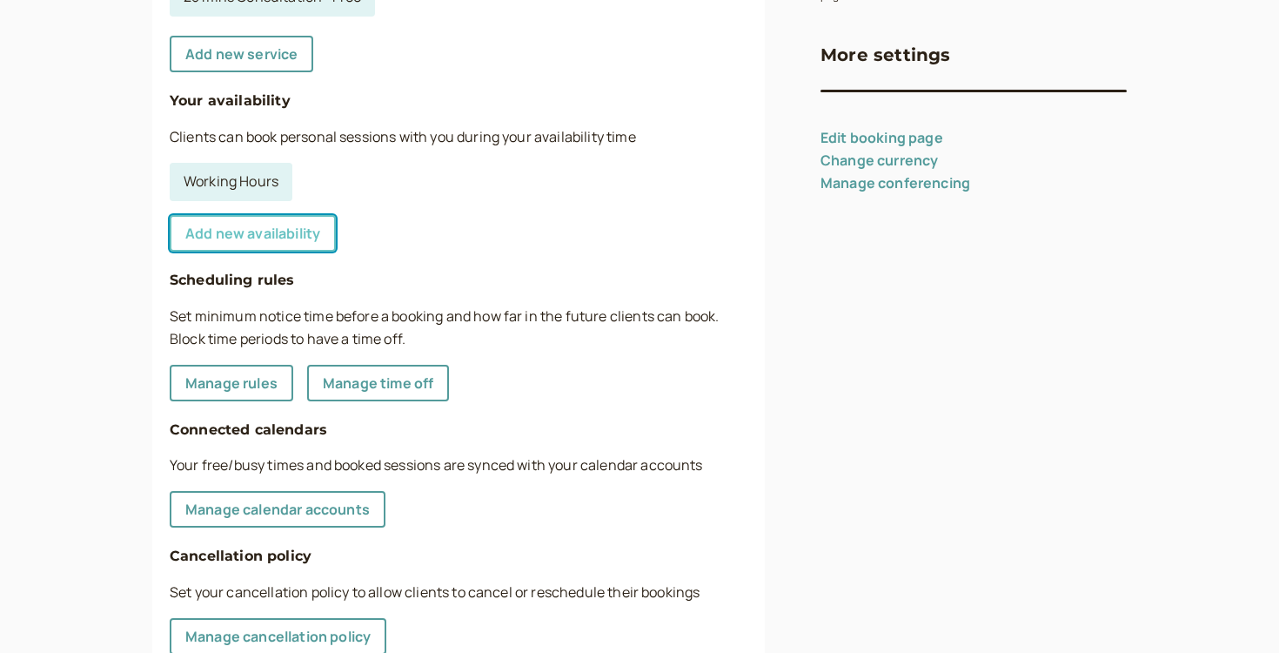
click at [234, 226] on link "Add new availability" at bounding box center [253, 233] width 166 height 37
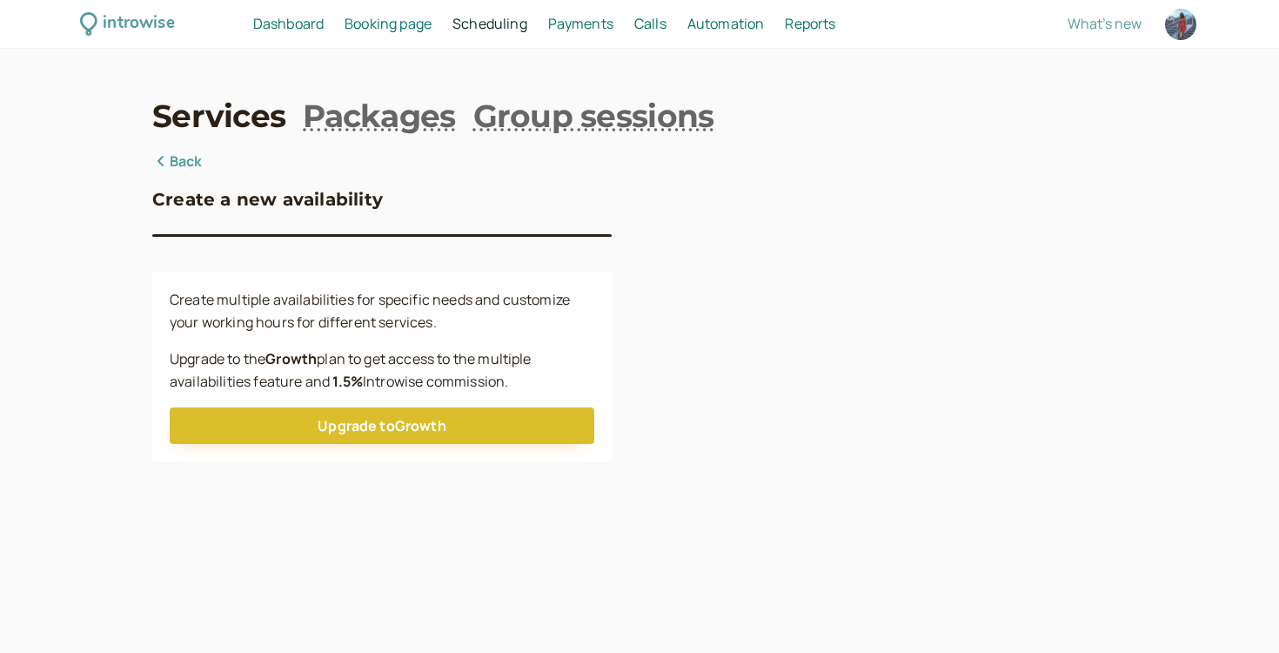
click at [183, 149] on div "Services Packages Group sessions Back Create a new availability Create multiple…" at bounding box center [639, 277] width 975 height 367
click at [183, 157] on link "Back" at bounding box center [177, 162] width 50 height 23
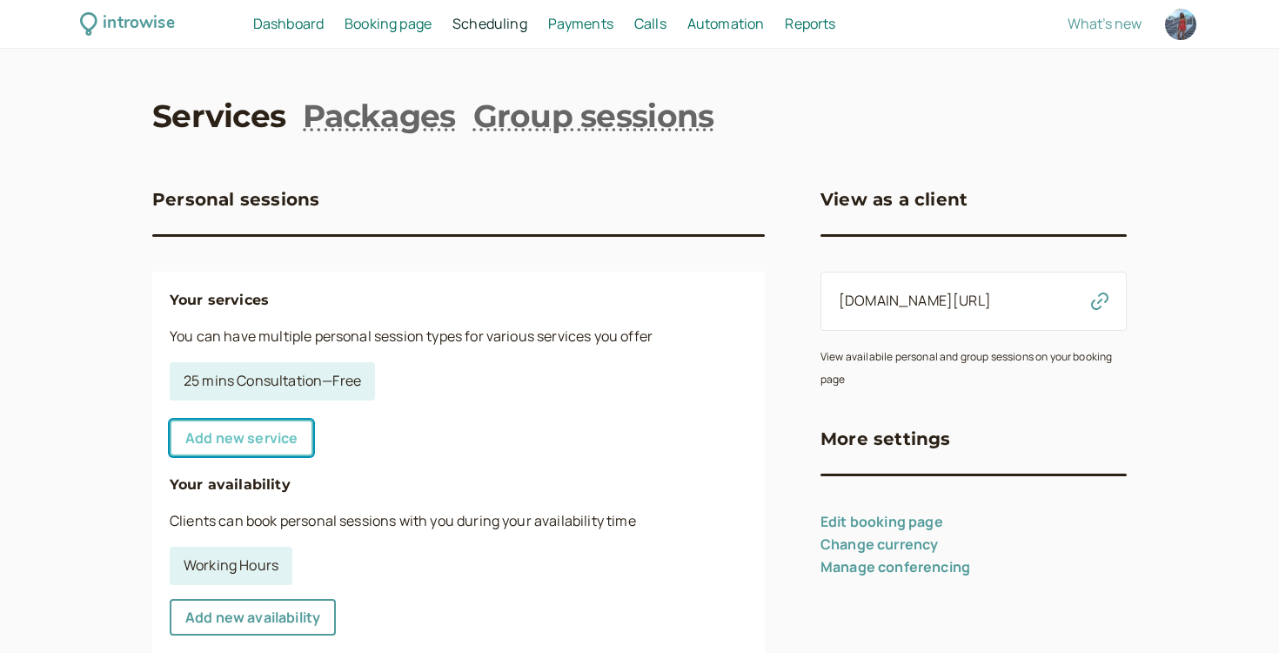
click at [273, 425] on link "Add new service" at bounding box center [242, 438] width 144 height 37
select select "30"
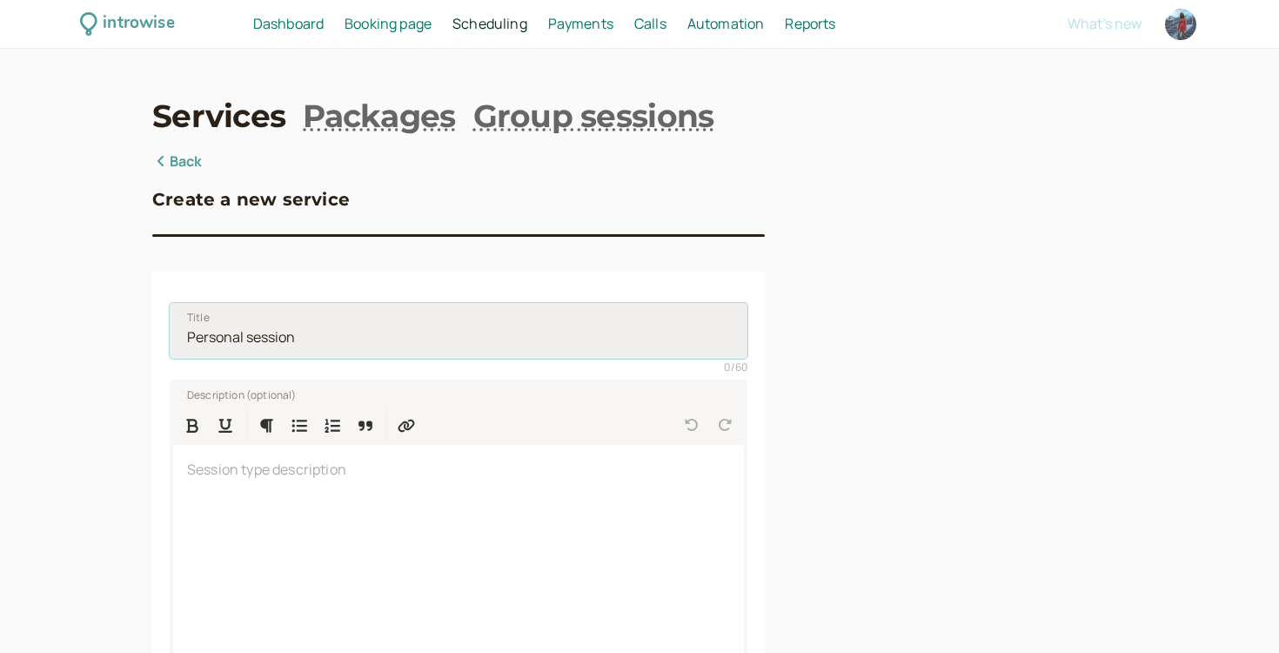
click at [308, 336] on input "Title" at bounding box center [459, 331] width 578 height 56
drag, startPoint x: 319, startPoint y: 337, endPoint x: 154, endPoint y: 324, distance: 165.0
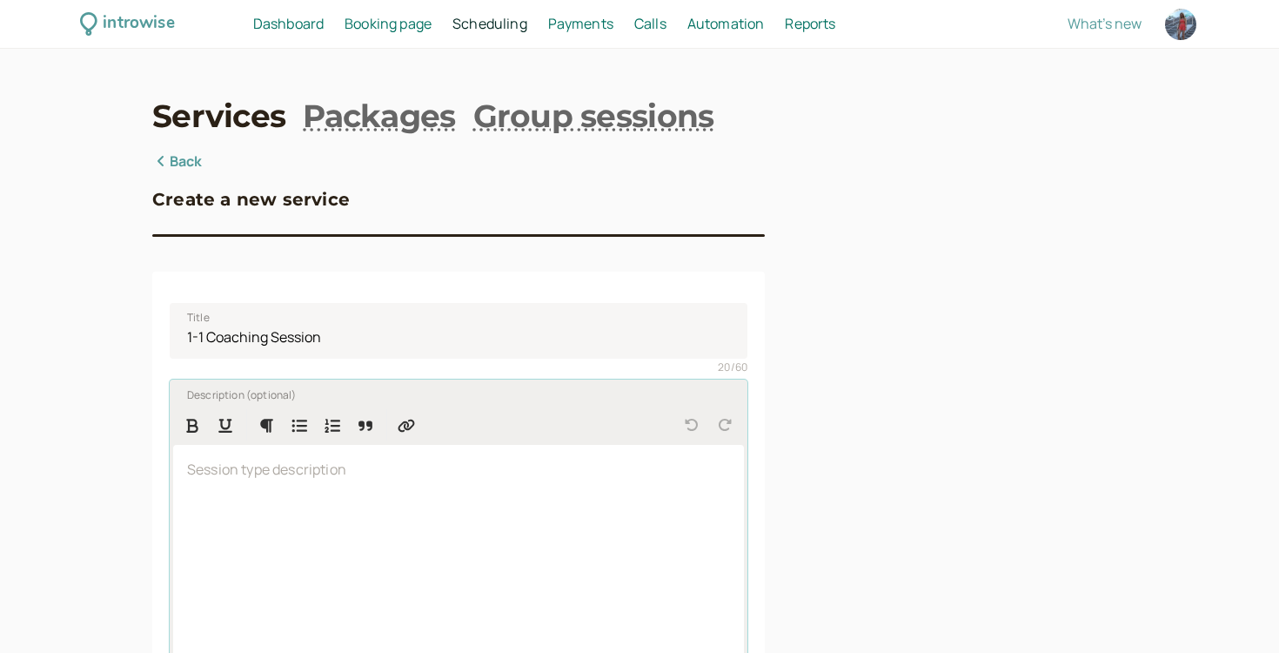
click at [366, 509] on div at bounding box center [458, 557] width 571 height 225
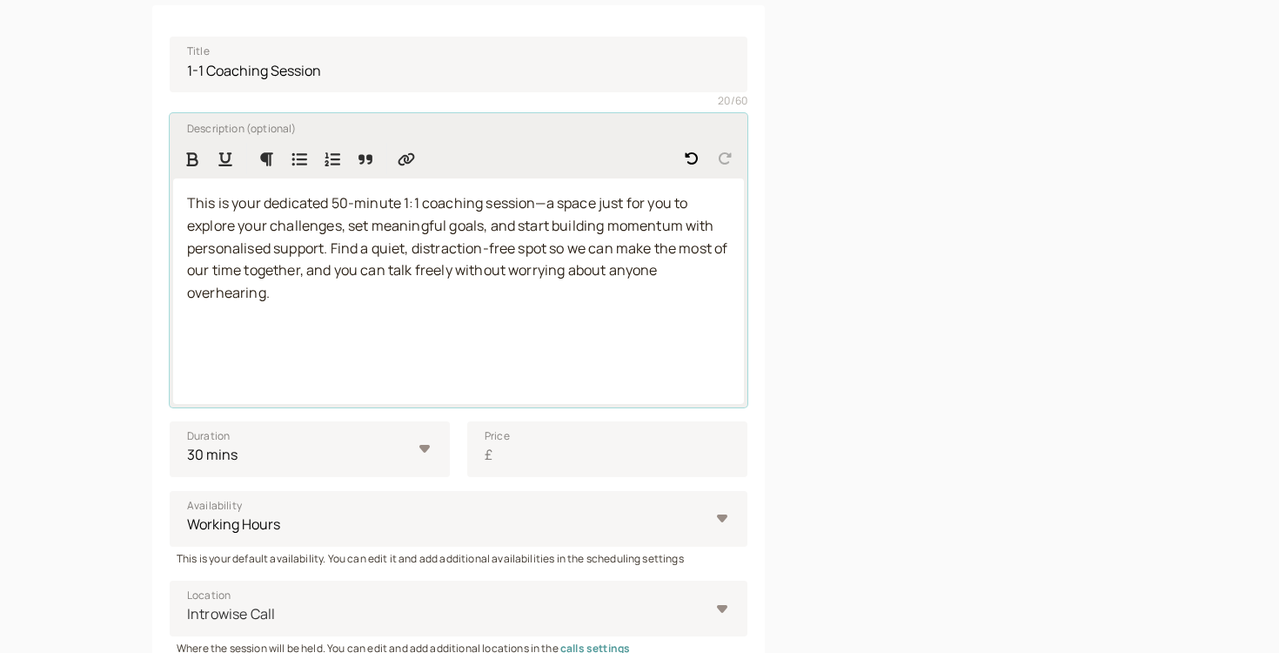
scroll to position [260, 0]
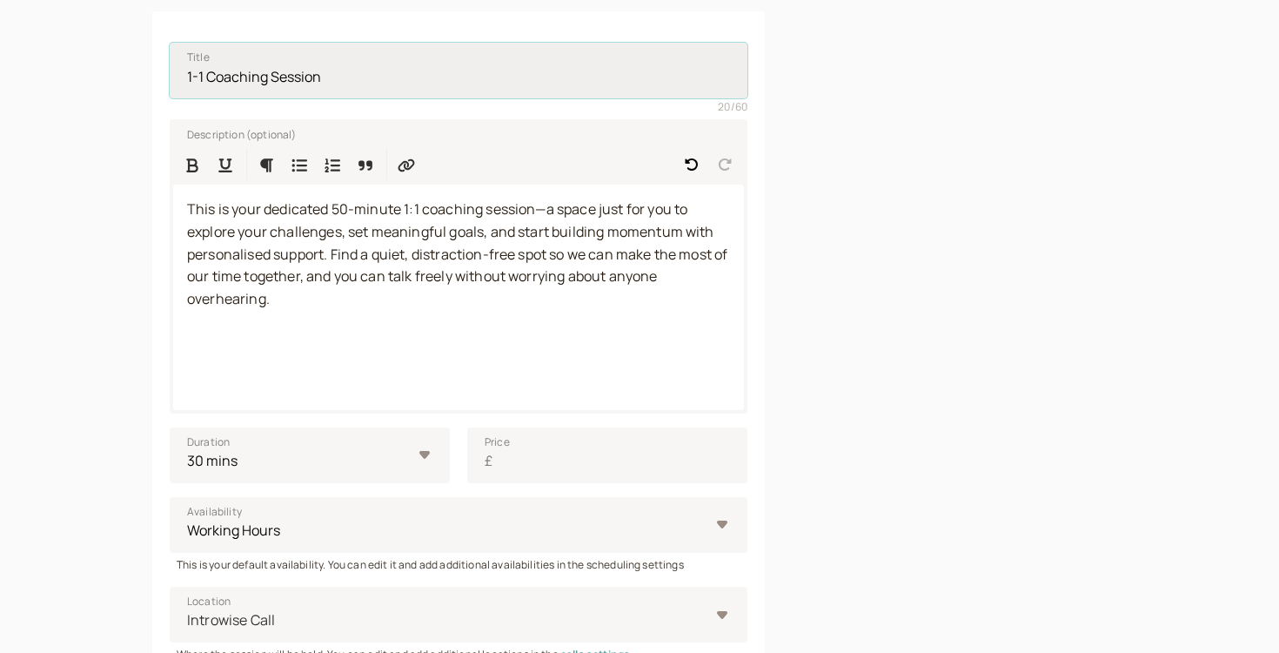
click at [204, 78] on input "1-1 Coaching Session" at bounding box center [459, 71] width 578 height 56
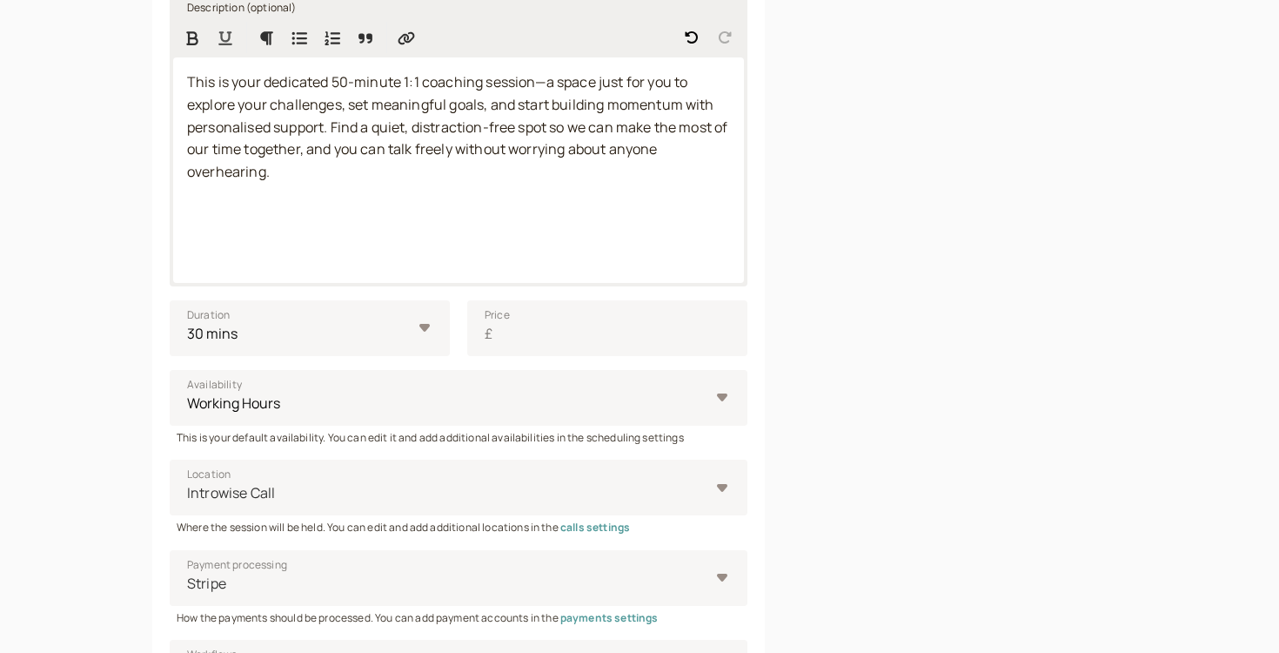
scroll to position [388, 0]
type input "1x50 min Coaching Session"
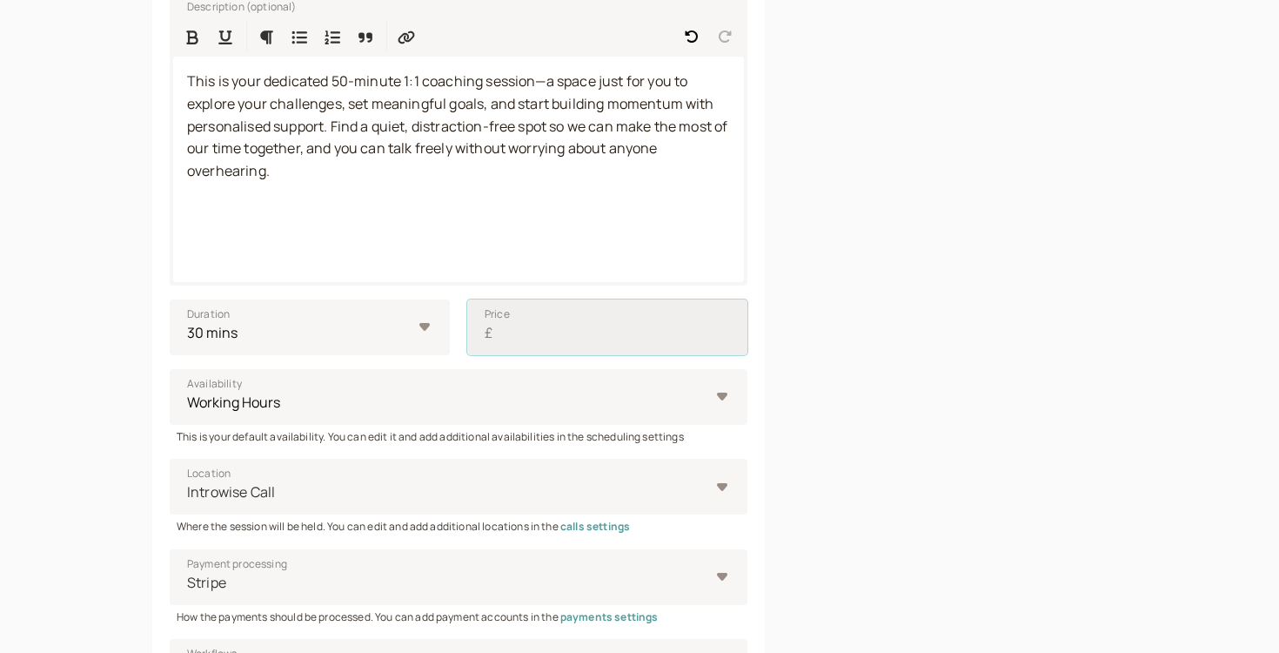
click at [510, 337] on input "Price £" at bounding box center [607, 327] width 280 height 56
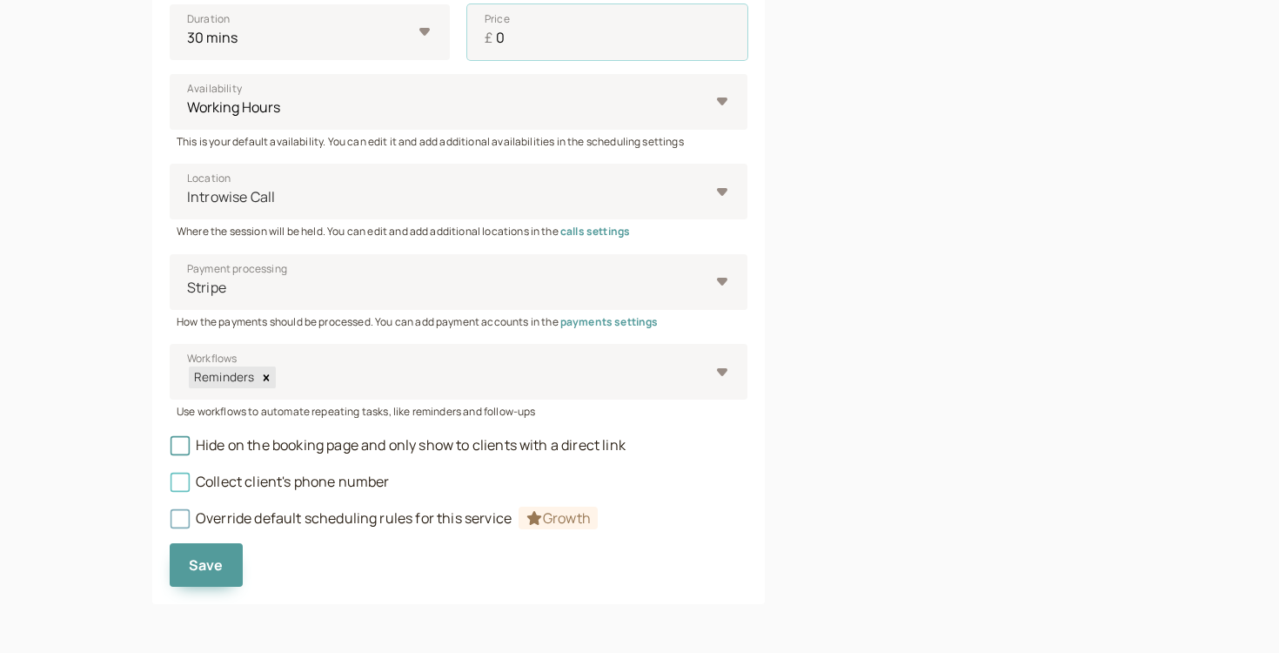
type input "0"
click at [232, 481] on span "Collect client's phone number" at bounding box center [280, 481] width 220 height 19
click at [170, 487] on input "Collect client's phone number" at bounding box center [170, 487] width 0 height 0
click at [219, 579] on button "Save" at bounding box center [206, 565] width 73 height 44
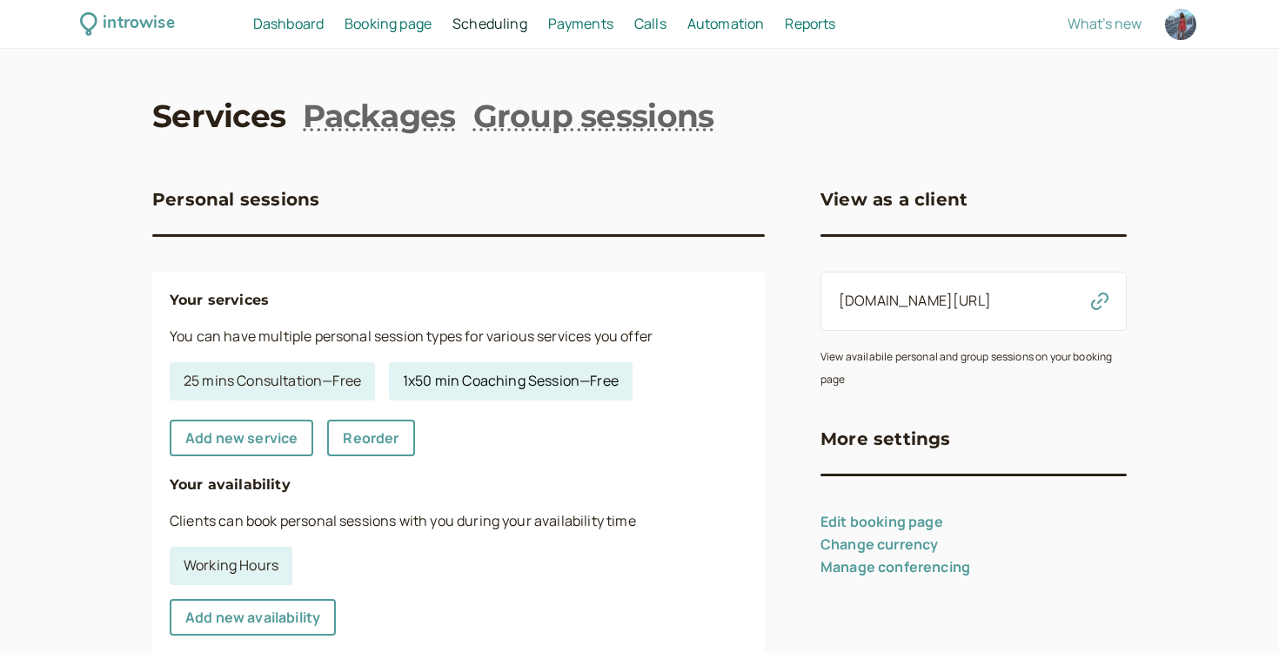
click at [516, 373] on link "1x50 min Coaching Session — Free" at bounding box center [511, 381] width 244 height 38
select select "30"
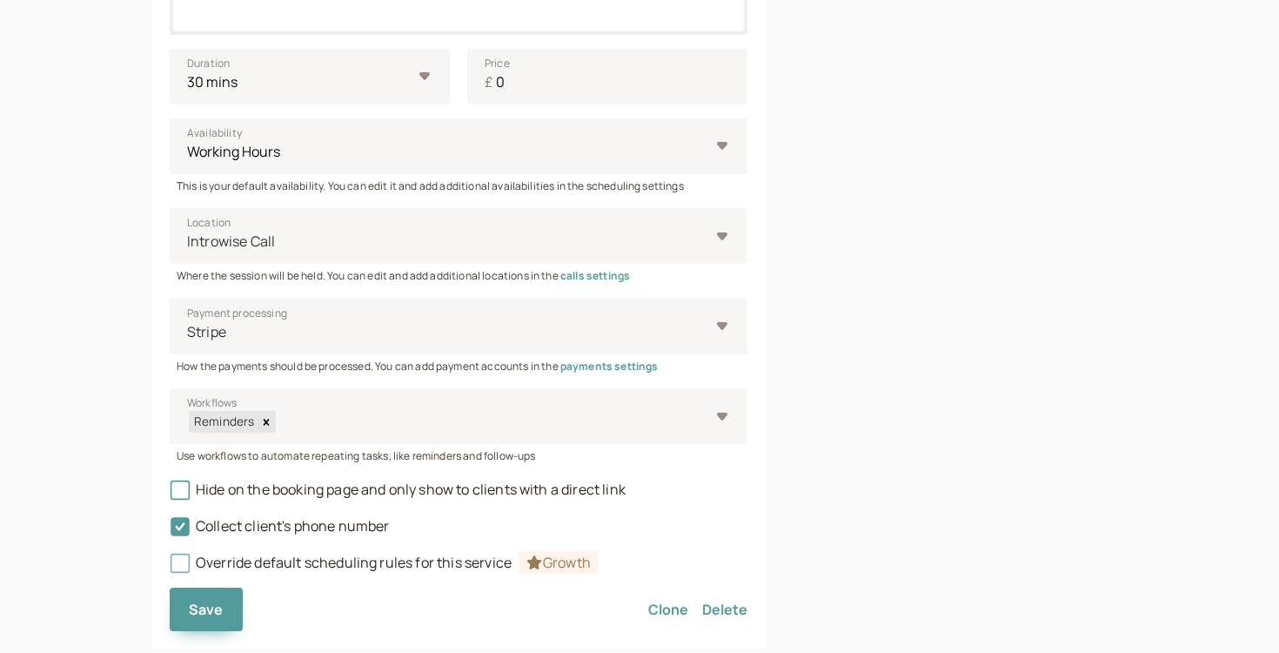
scroll to position [648, 0]
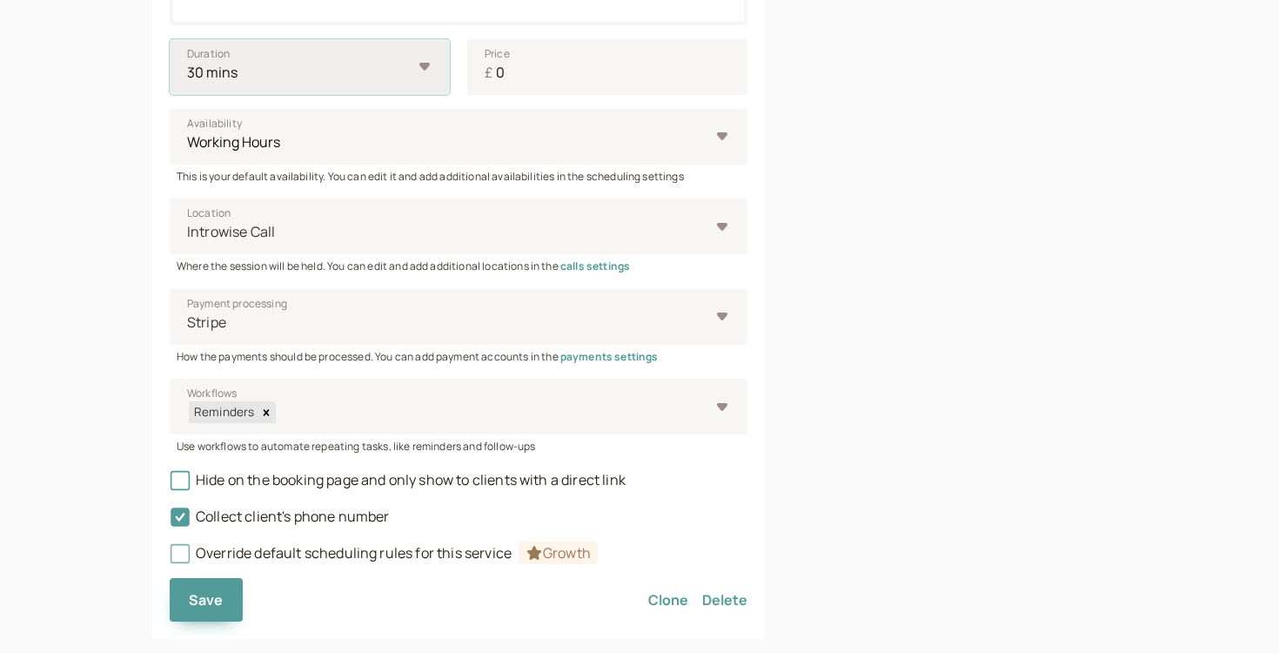
click at [354, 53] on select "10 mins 15 mins 30 mins 45 mins 1 hour 1.5 hours 2 hours Custom…" at bounding box center [310, 67] width 280 height 56
click at [393, 76] on select "minutes hours" at bounding box center [383, 67] width 133 height 56
click at [197, 71] on input "30" at bounding box center [236, 67] width 133 height 56
click at [203, 71] on input "30" at bounding box center [236, 67] width 133 height 56
type input "3"
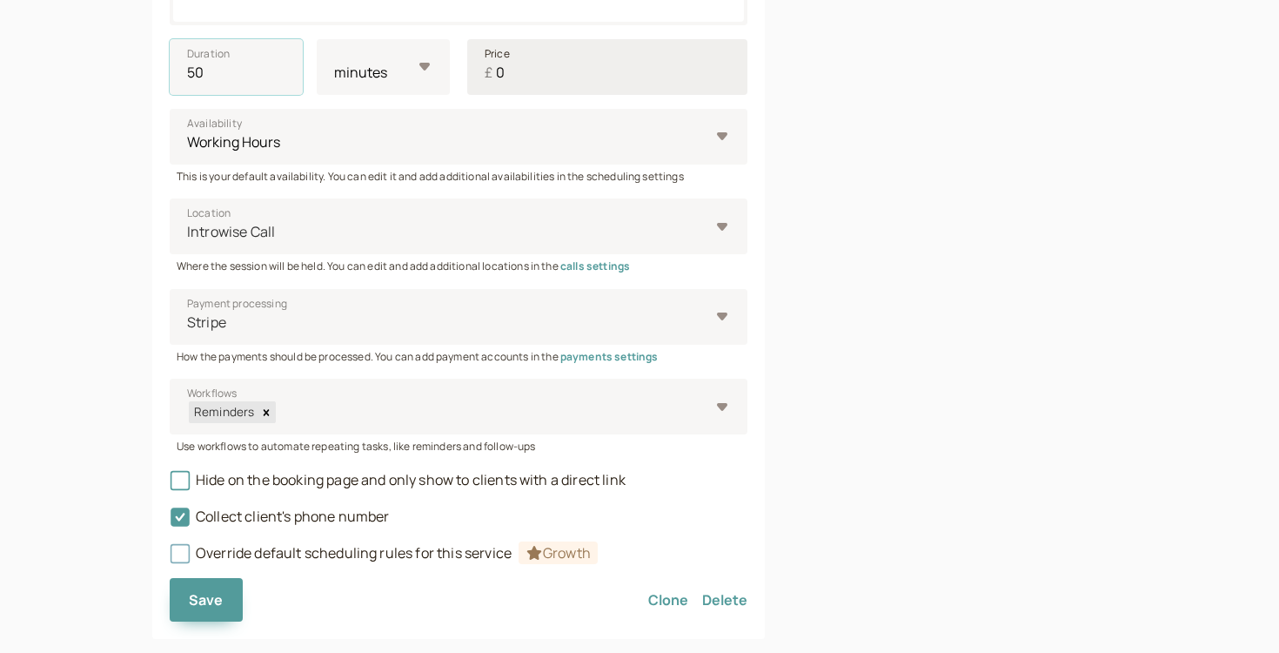
type input "50"
click at [544, 60] on input "0" at bounding box center [607, 67] width 280 height 56
click at [541, 71] on input "0" at bounding box center [607, 67] width 280 height 56
type input "65"
click at [427, 141] on select "Working Hours" at bounding box center [459, 137] width 578 height 56
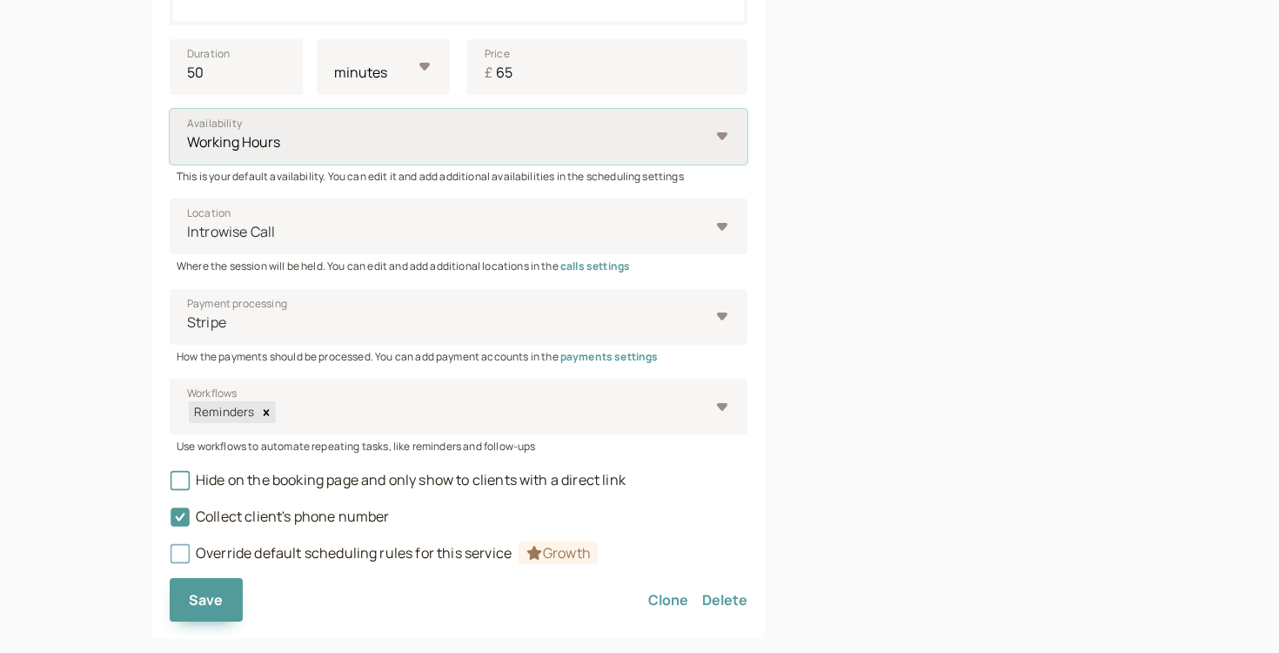
click at [170, 109] on select "Working Hours" at bounding box center [459, 137] width 578 height 56
click at [382, 218] on div "Introwise Call" at bounding box center [449, 232] width 524 height 32
click at [188, 222] on input "Location Introwise Call" at bounding box center [186, 232] width 3 height 20
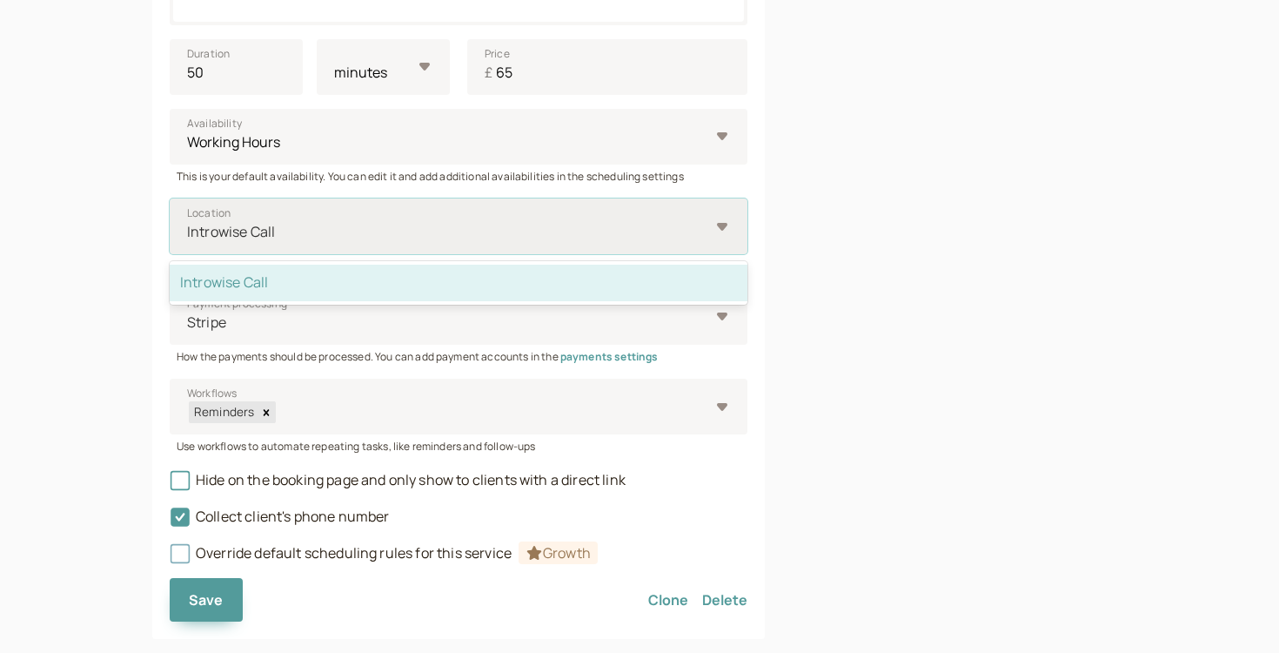
click at [382, 218] on div "Introwise Call" at bounding box center [449, 232] width 524 height 32
click at [188, 222] on input "Location option Introwise Call selected, 1 of 1. 1 result available. Use Up and…" at bounding box center [186, 232] width 3 height 20
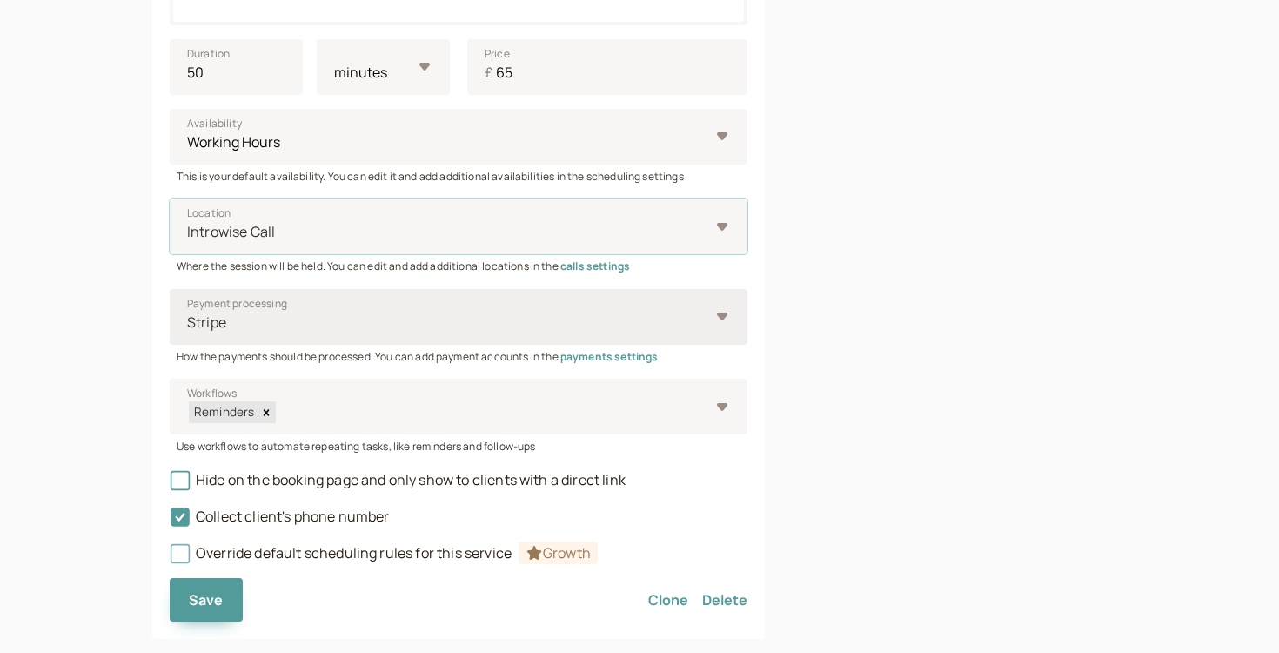
click at [346, 319] on div at bounding box center [447, 323] width 524 height 24
click at [188, 319] on input "Payment processing Stripe" at bounding box center [186, 322] width 3 height 20
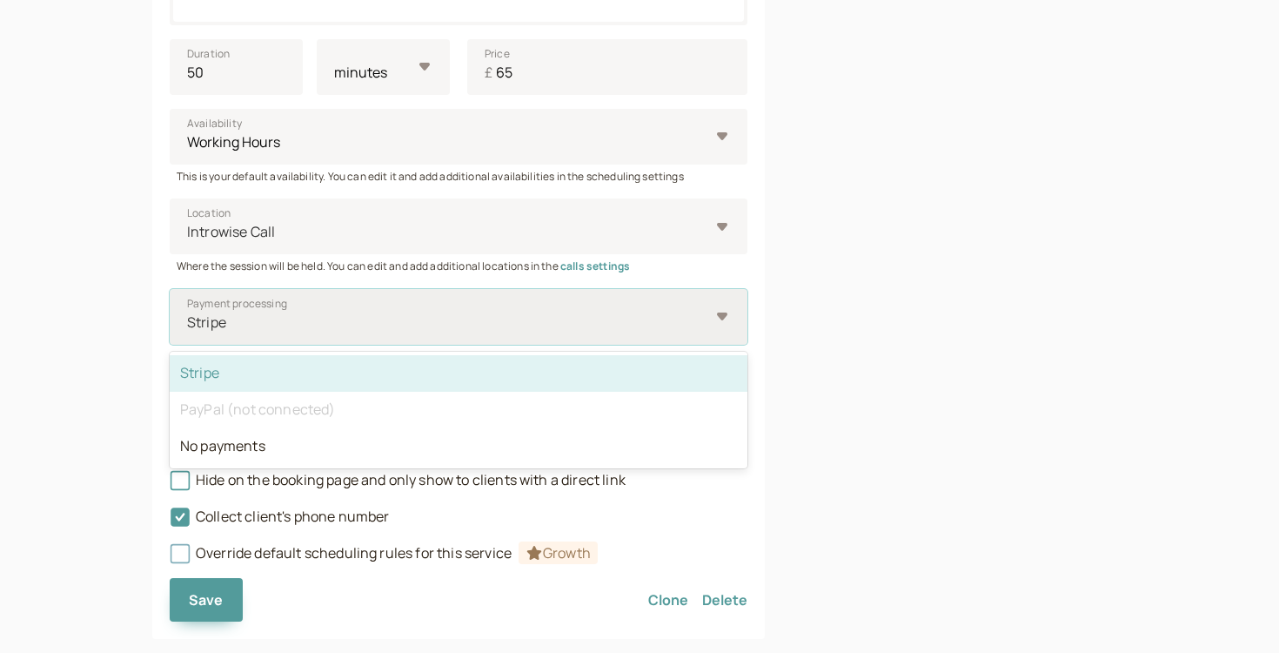
click at [346, 319] on div at bounding box center [447, 323] width 524 height 24
click at [188, 319] on input "Payment processing option Stripe selected, 1 of 3. 3 results available. Use Up …" at bounding box center [186, 322] width 3 height 20
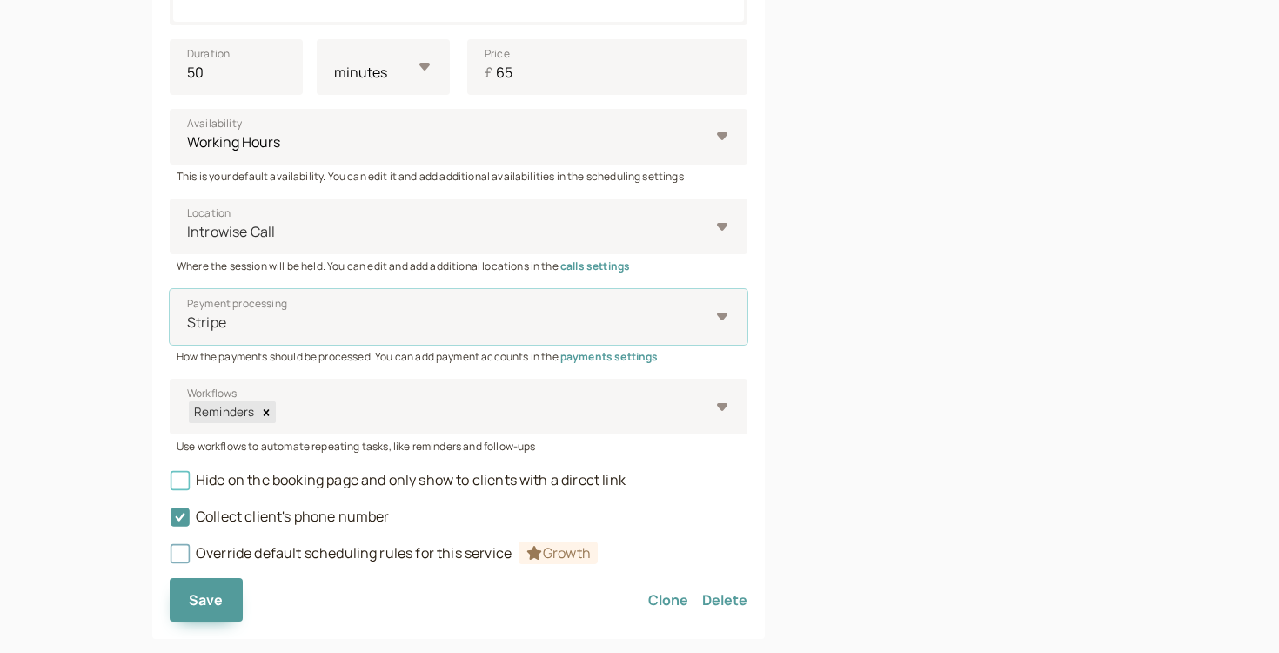
scroll to position [683, 0]
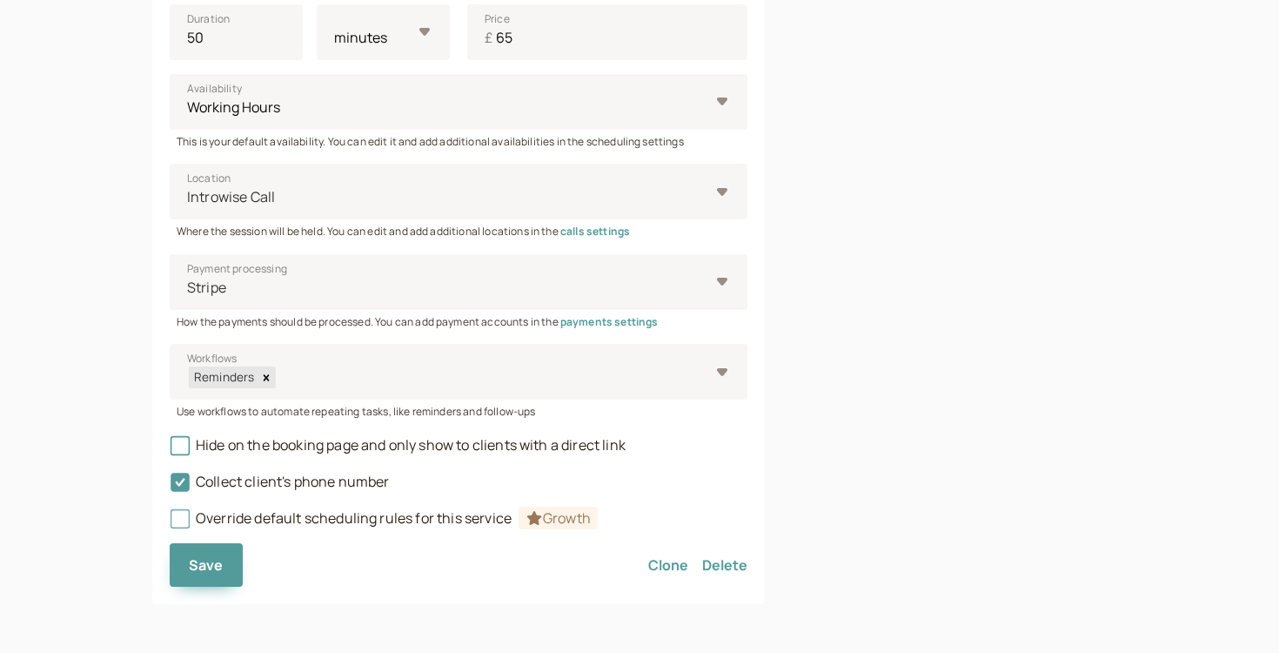
click at [569, 512] on span "Growth" at bounding box center [558, 518] width 79 height 23
click at [219, 547] on button "Save" at bounding box center [206, 565] width 73 height 44
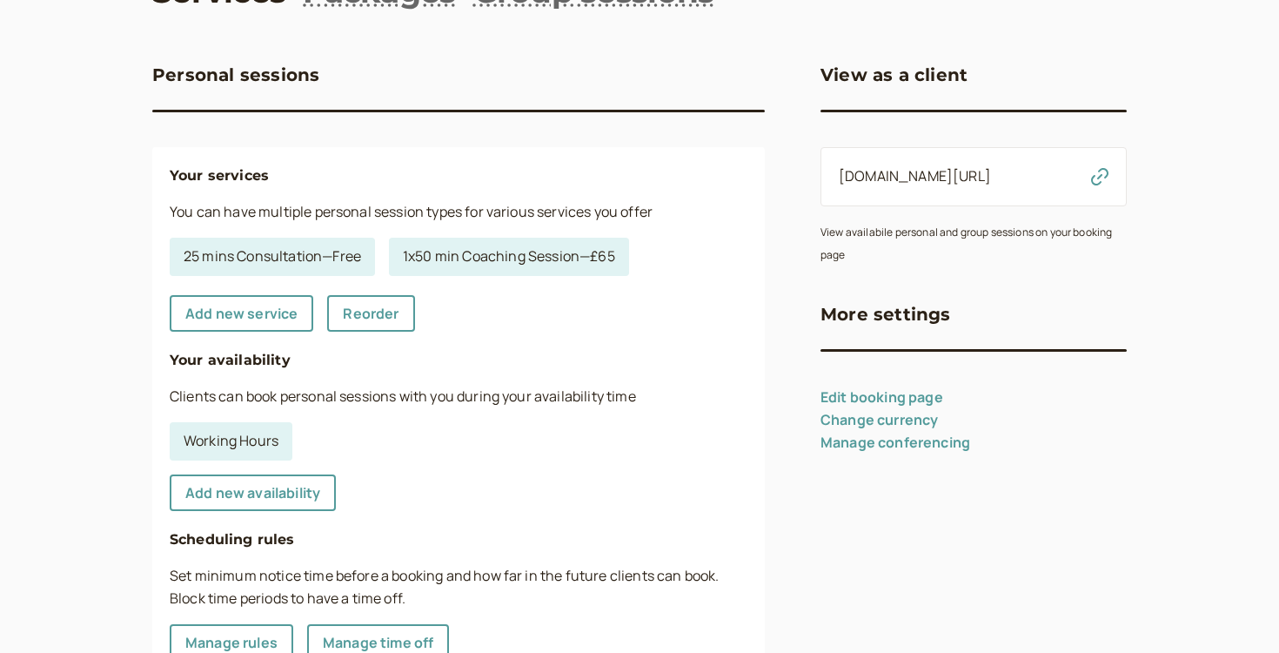
scroll to position [131, 0]
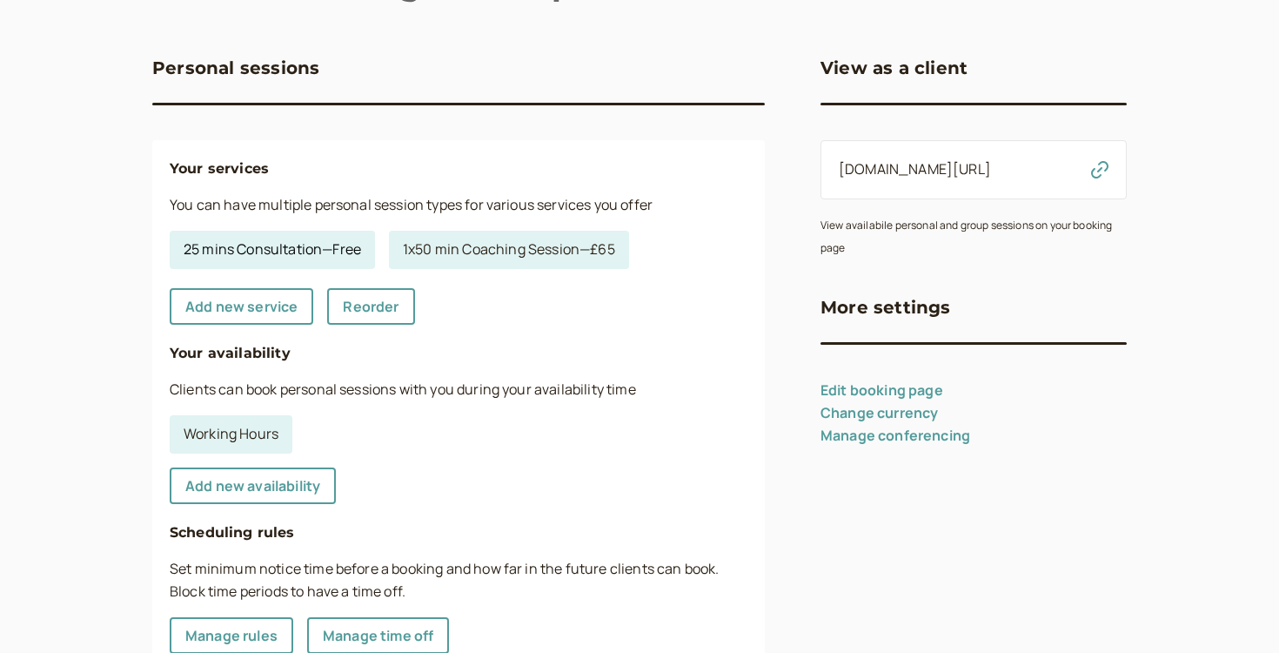
click at [344, 256] on link "25 mins Consultation — Free" at bounding box center [272, 250] width 205 height 38
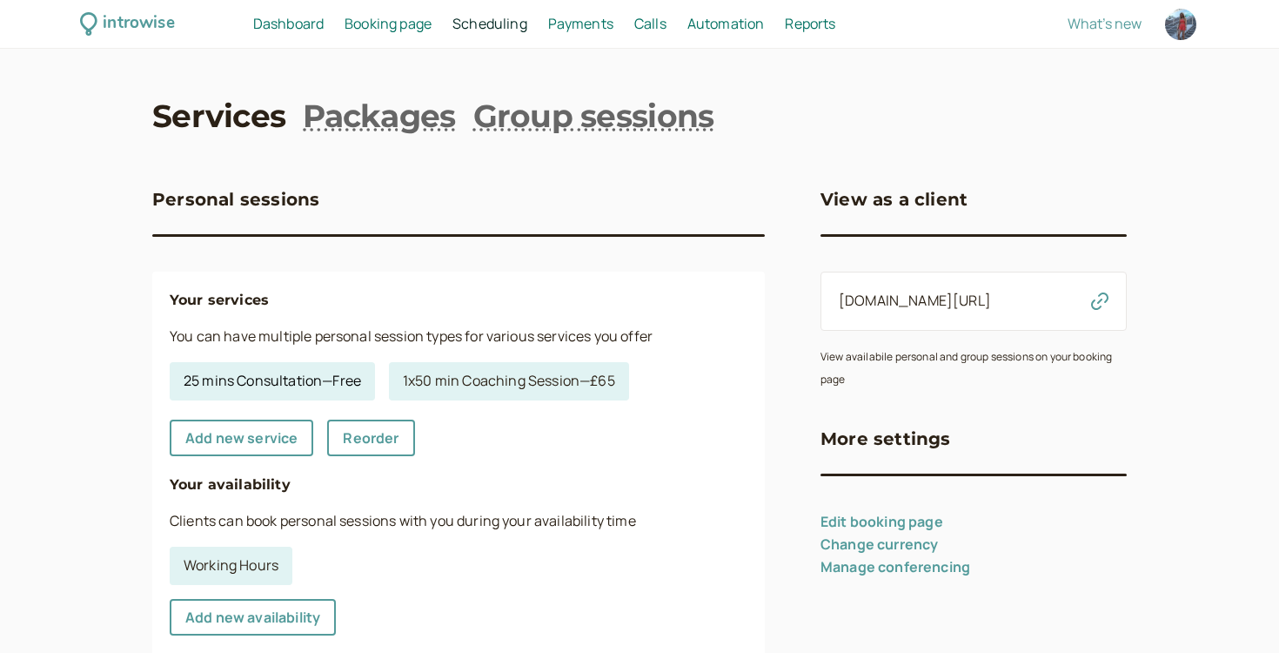
select select "30"
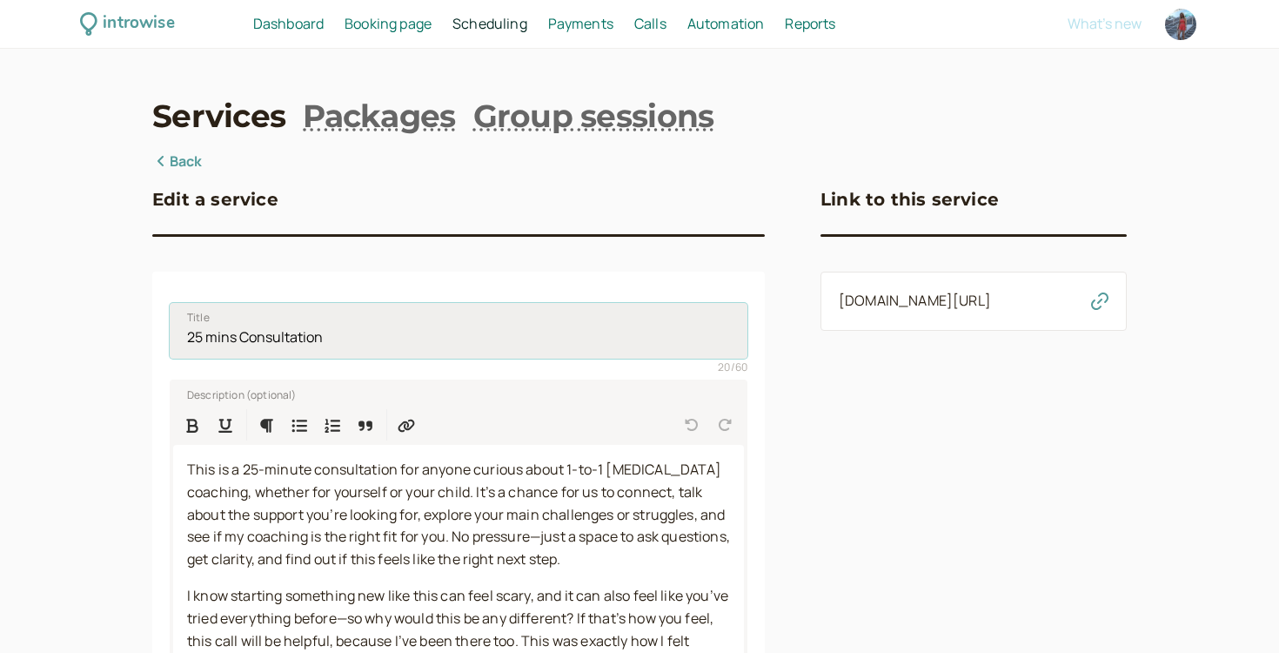
click at [277, 352] on input "25 mins Consultation" at bounding box center [459, 331] width 578 height 56
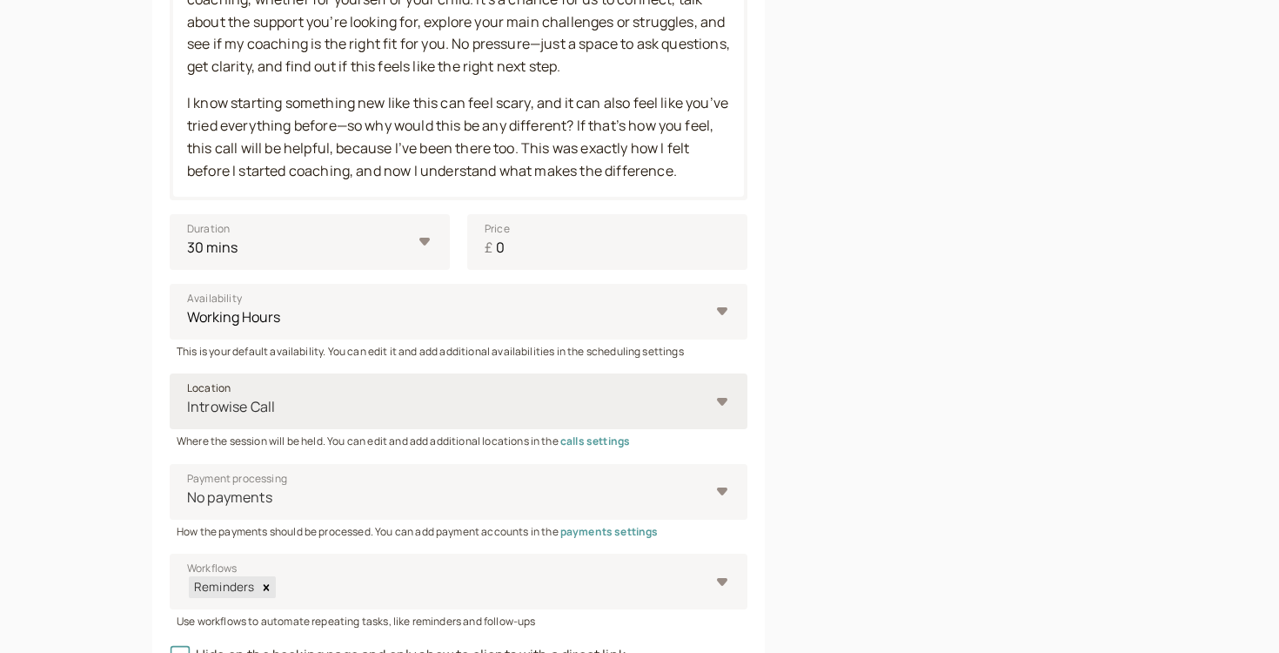
scroll to position [477, 0]
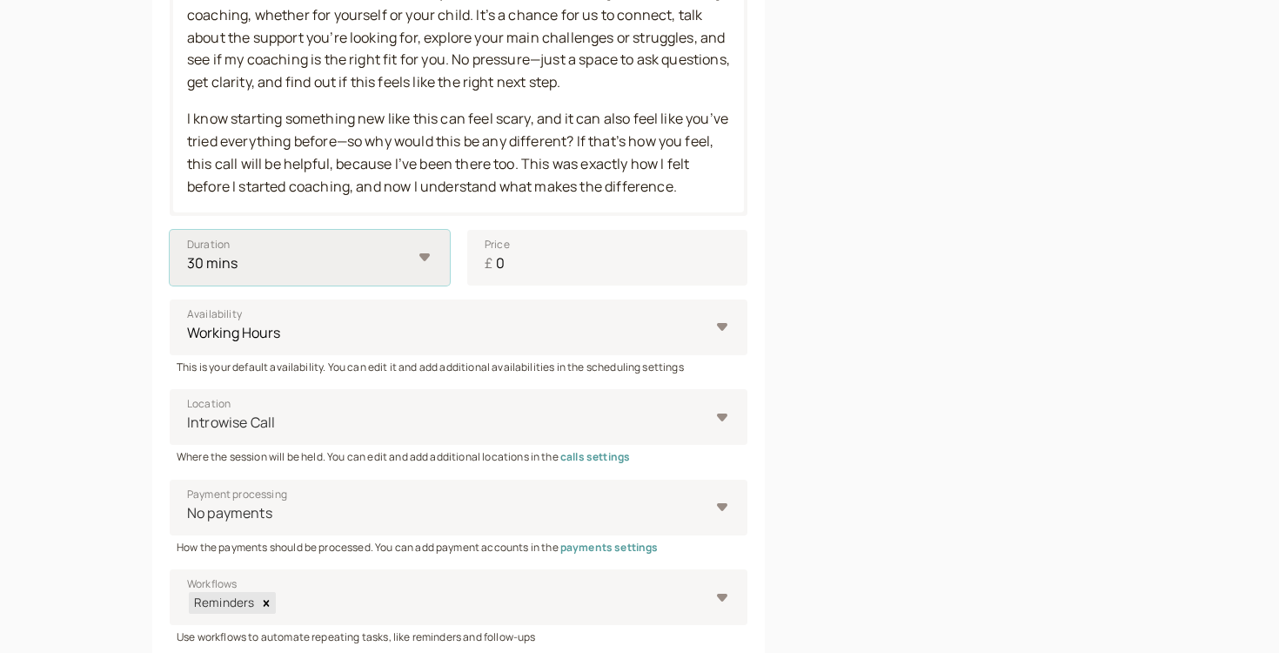
click at [295, 255] on select "10 mins 15 mins 30 mins 45 mins 1 hour 1.5 hours 2 hours Custom…" at bounding box center [310, 258] width 280 height 56
click at [232, 266] on input "30" at bounding box center [236, 258] width 133 height 56
click at [279, 271] on input "25" at bounding box center [236, 258] width 133 height 56
click at [279, 271] on input "20" at bounding box center [236, 258] width 133 height 56
click at [279, 271] on input "15" at bounding box center [236, 258] width 133 height 56
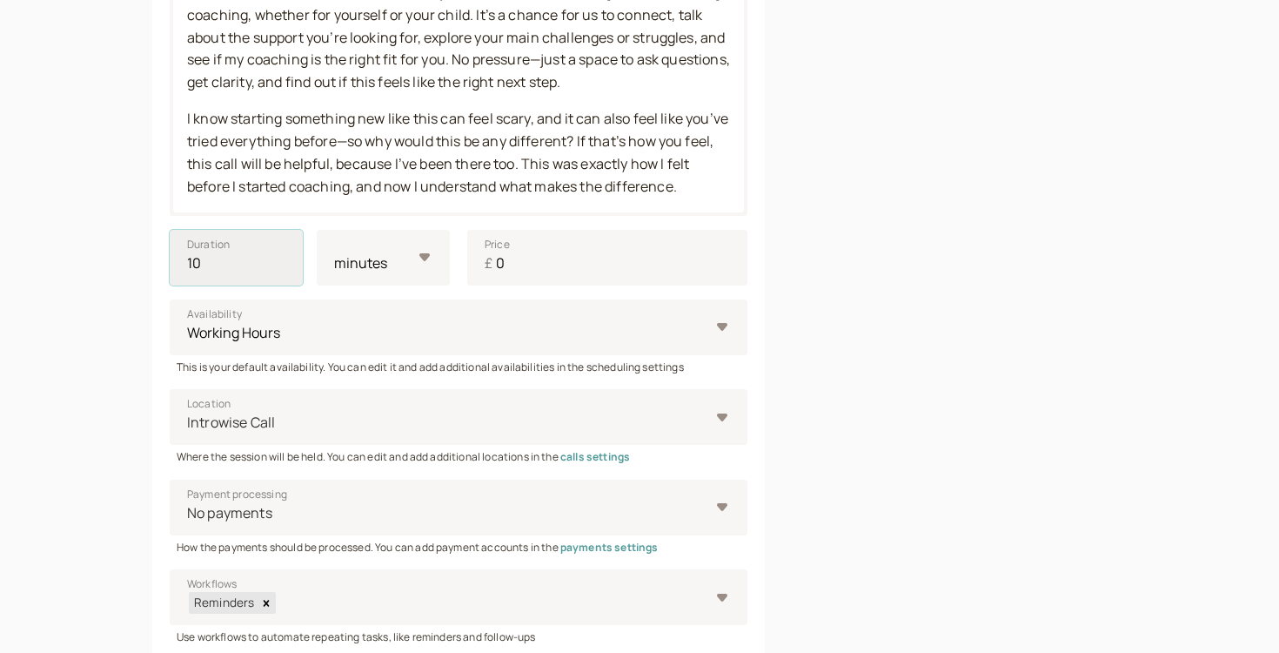
click at [279, 271] on input "10" at bounding box center [236, 258] width 133 height 56
click at [279, 256] on input "15" at bounding box center [236, 258] width 133 height 56
click at [279, 256] on input "20" at bounding box center [236, 258] width 133 height 56
type input "25"
click at [279, 256] on input "25" at bounding box center [236, 258] width 133 height 56
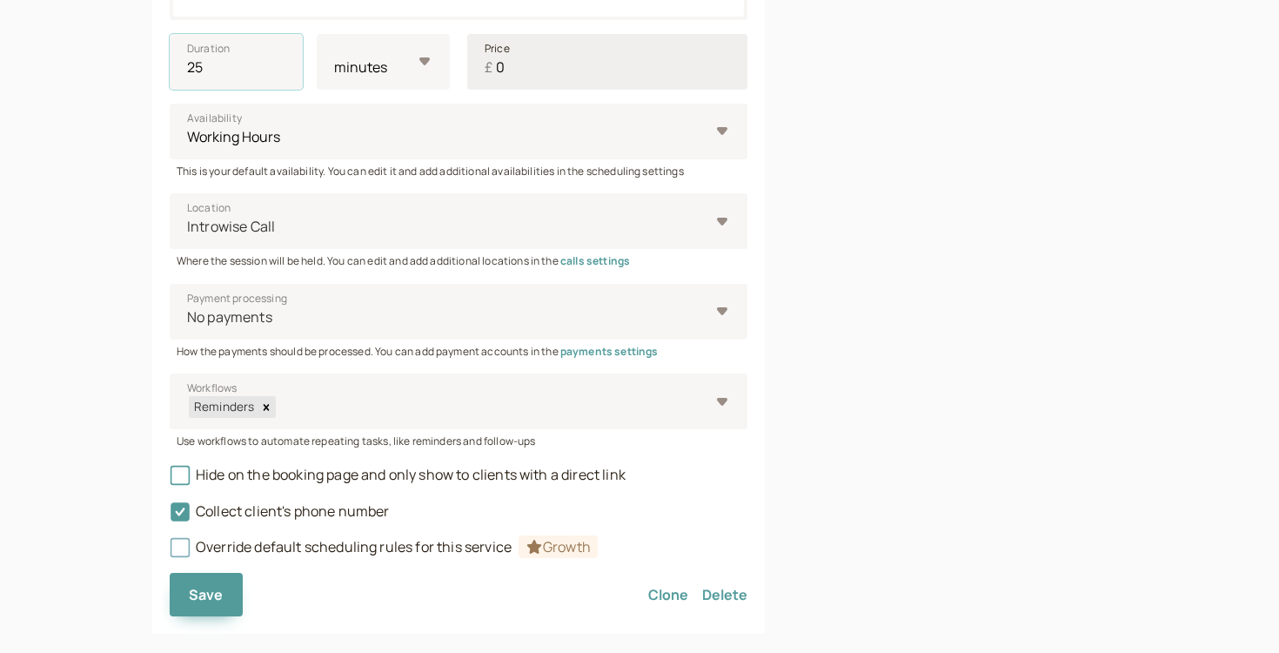
scroll to position [702, 0]
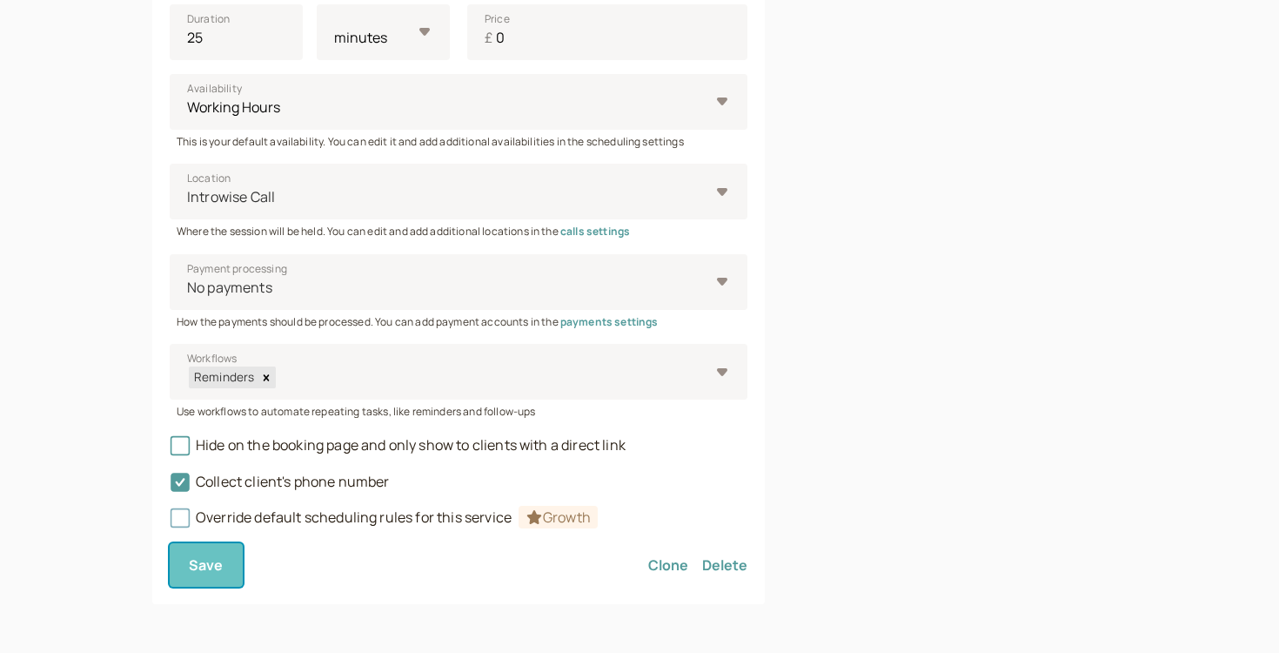
click at [214, 555] on span "Save" at bounding box center [206, 564] width 35 height 19
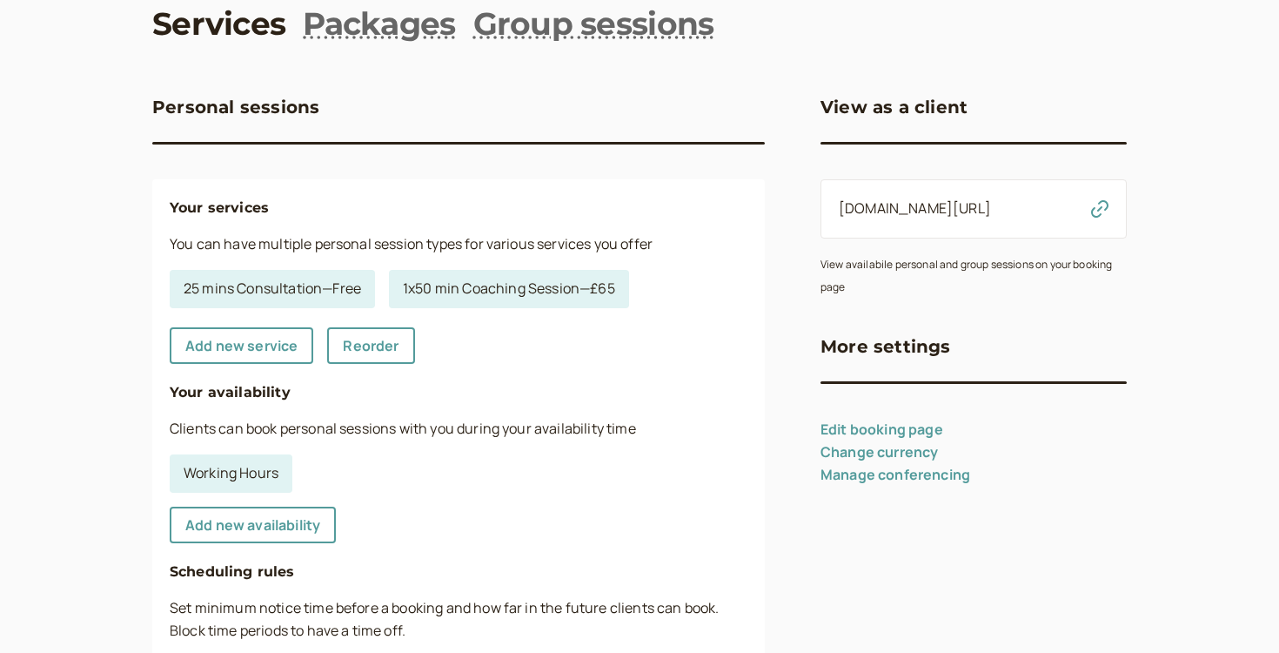
scroll to position [93, 0]
click at [383, 349] on link "Reorder" at bounding box center [370, 344] width 87 height 37
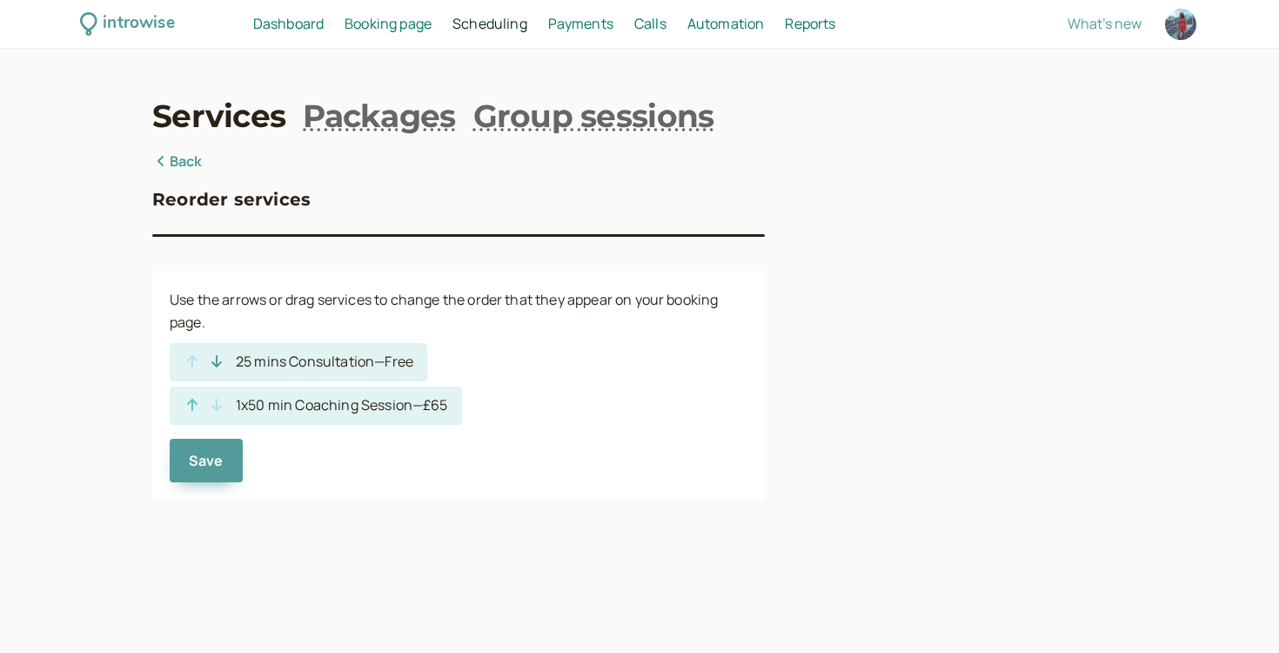
click at [193, 407] on icon "button" at bounding box center [192, 405] width 17 height 14
click at [200, 443] on button "Save" at bounding box center [206, 461] width 73 height 44
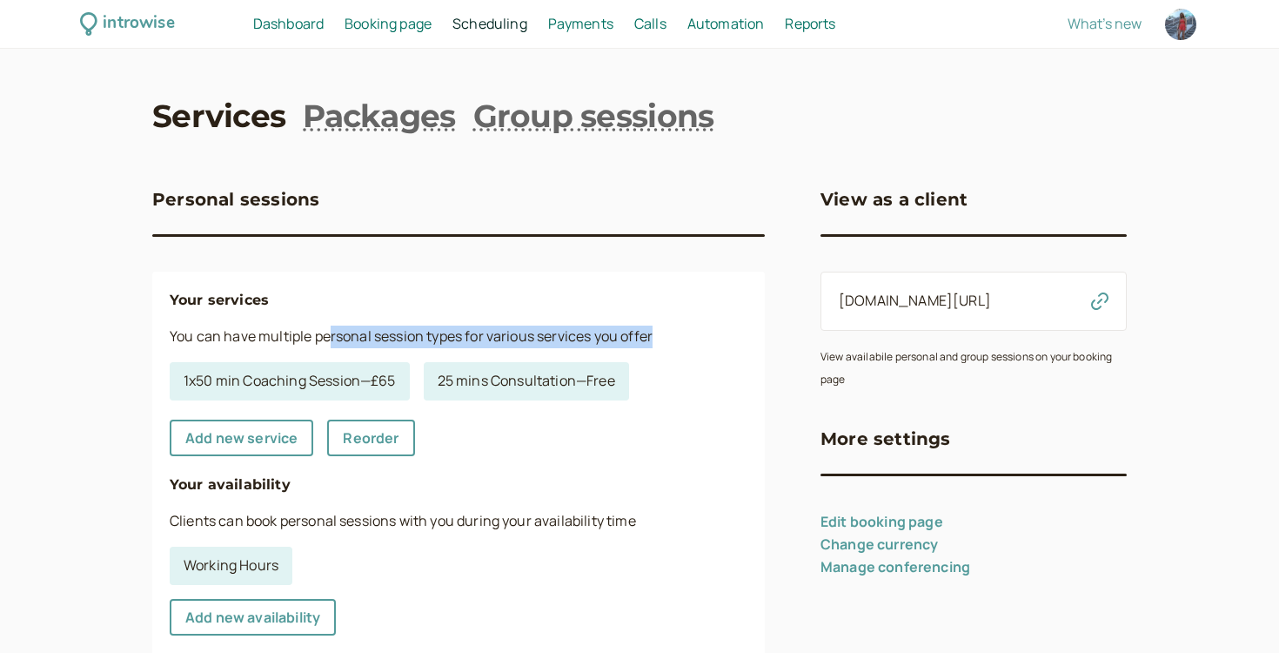
drag, startPoint x: 448, startPoint y: 331, endPoint x: 661, endPoint y: 336, distance: 212.4
click at [661, 336] on p "You can have multiple personal session types for various services you offer" at bounding box center [459, 337] width 578 height 23
click at [340, 374] on link "1x50 min Coaching Session — £65" at bounding box center [290, 381] width 240 height 38
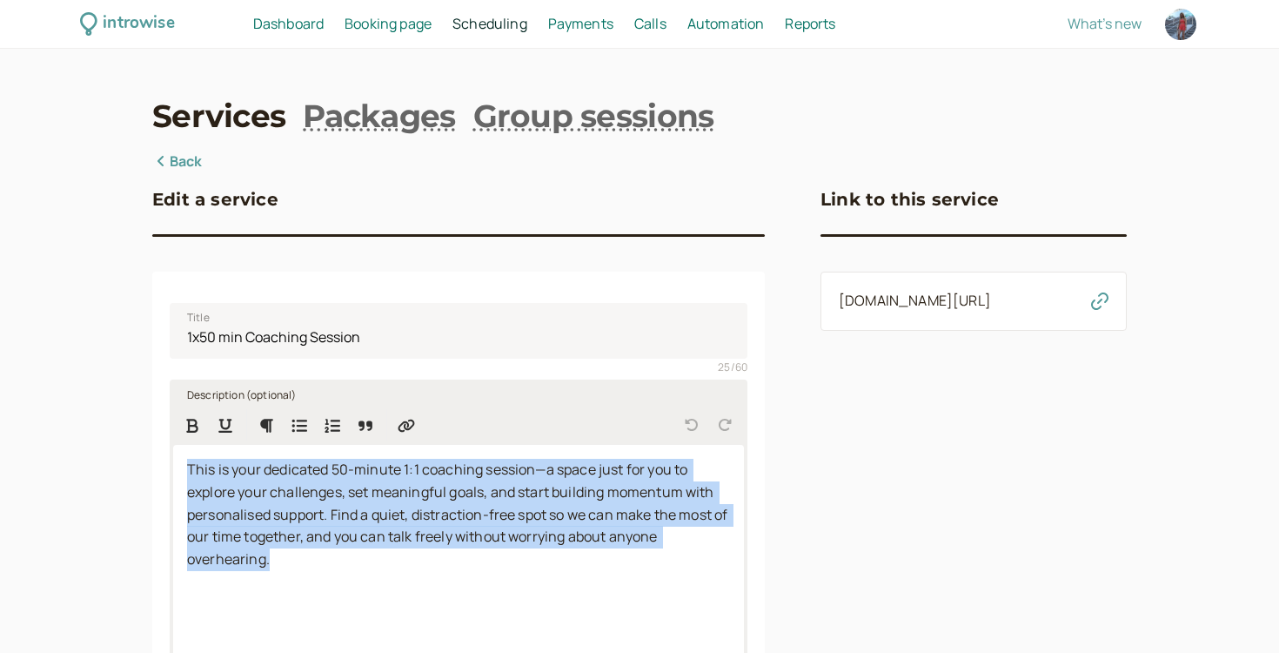
drag, startPoint x: 191, startPoint y: 464, endPoint x: 295, endPoint y: 581, distance: 157.2
click at [295, 581] on div "This is your dedicated 50-minute 1:1 coaching session—a space just for you to e…" at bounding box center [458, 557] width 571 height 225
copy span "This is your dedicated 50-minute 1:1 coaching session—a space just for you to e…"
click at [395, 136] on link "Packages" at bounding box center [379, 116] width 152 height 44
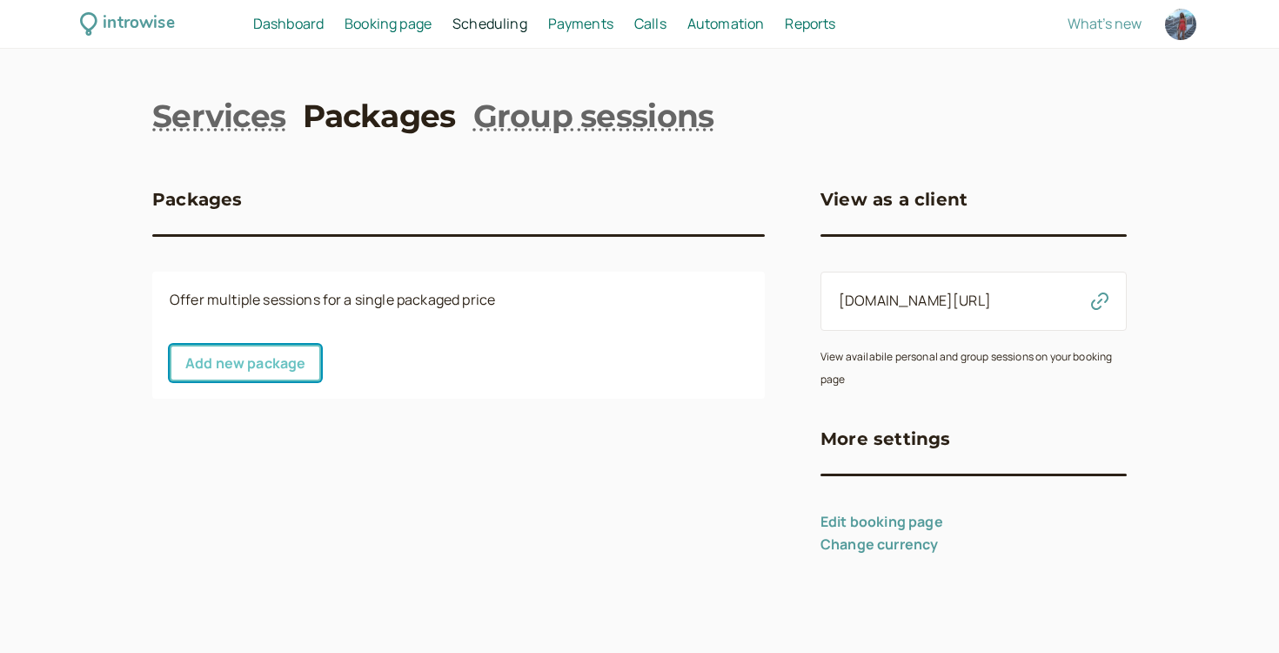
click at [266, 375] on link "Add new package" at bounding box center [245, 363] width 151 height 37
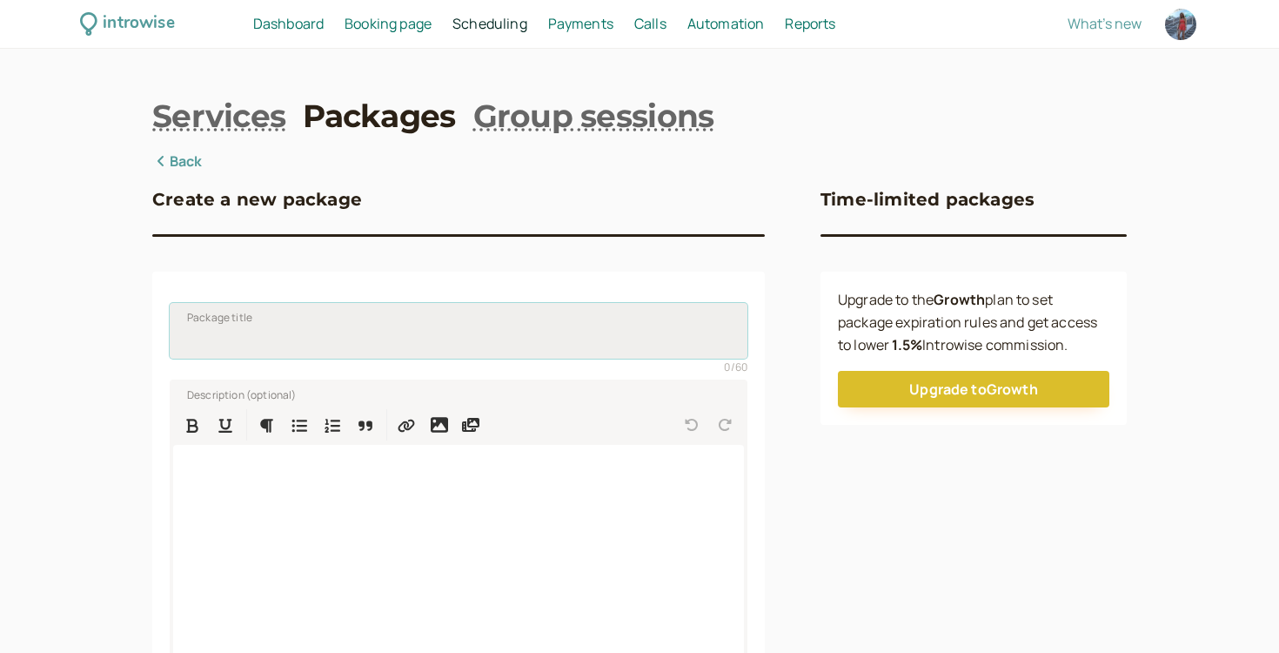
click at [305, 324] on input "Package title" at bounding box center [459, 331] width 578 height 56
type input "6x 50 Minute"
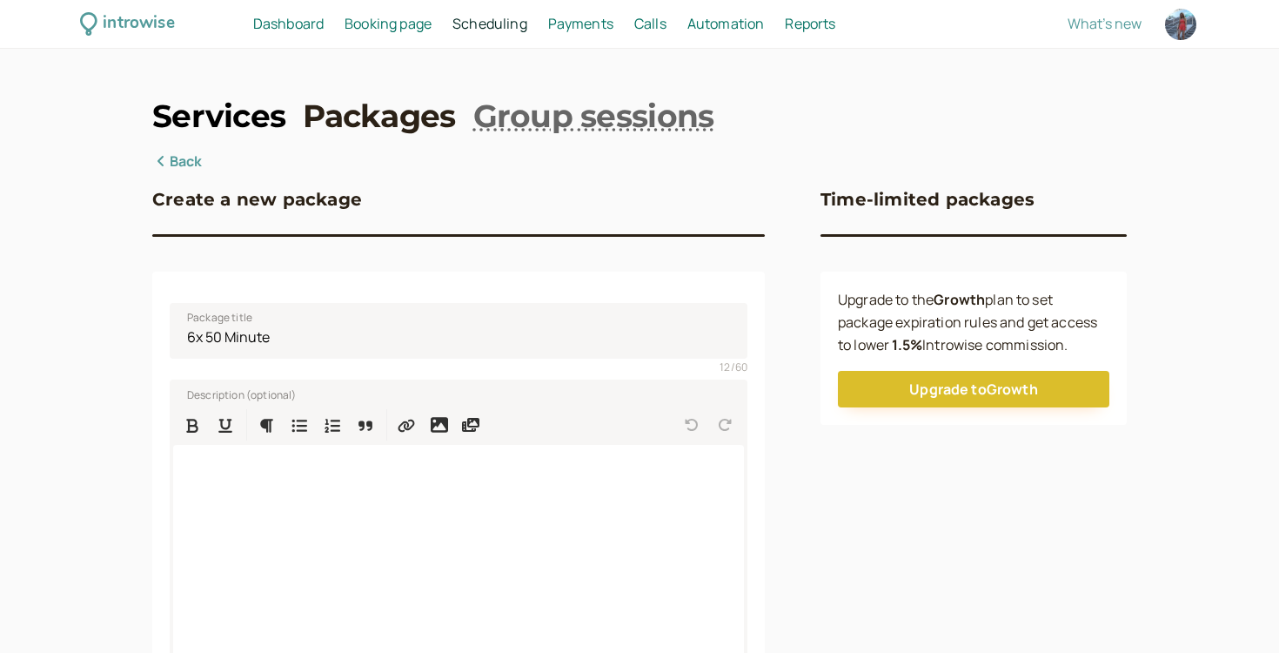
click at [208, 135] on link "Services" at bounding box center [218, 116] width 133 height 44
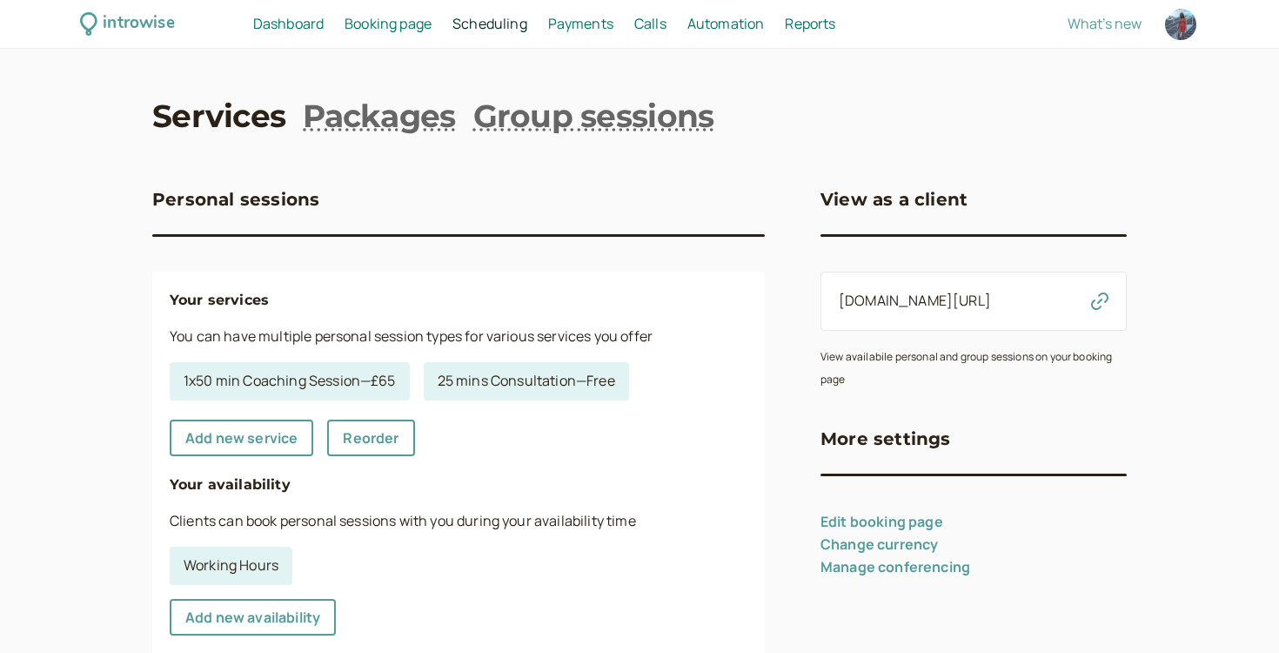
click at [208, 116] on link "Services" at bounding box center [218, 116] width 133 height 44
click at [352, 368] on link "1x50 min Coaching Session — £65" at bounding box center [290, 381] width 240 height 38
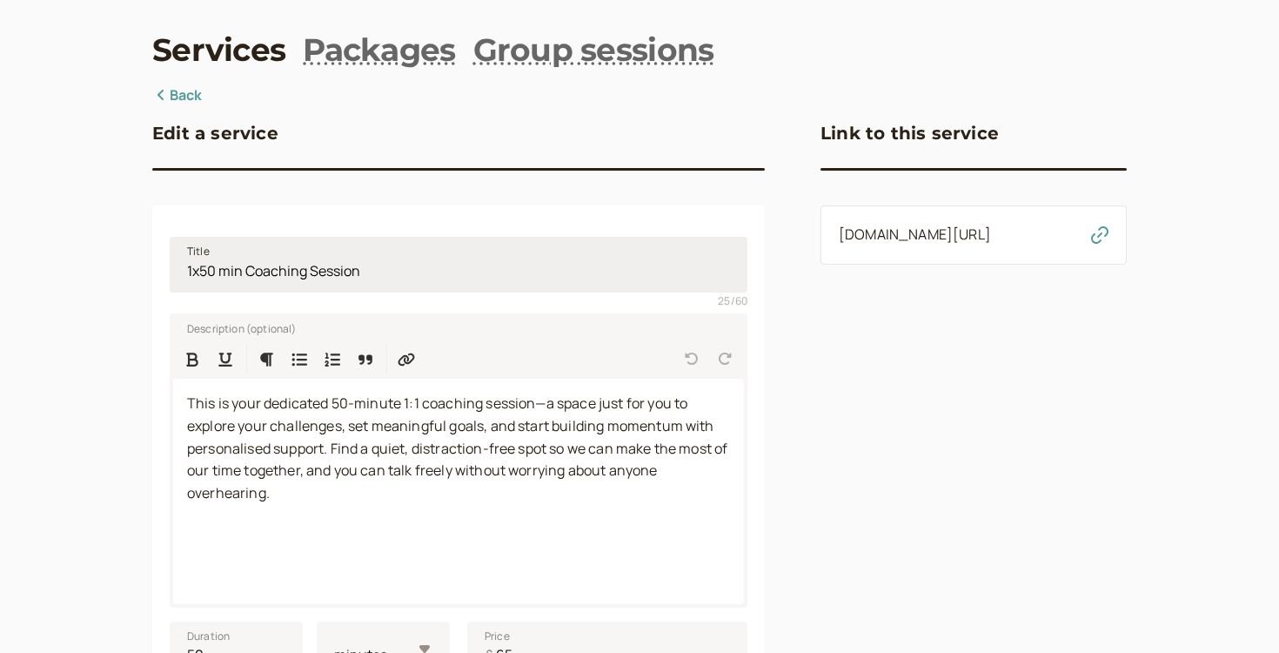
scroll to position [69, 0]
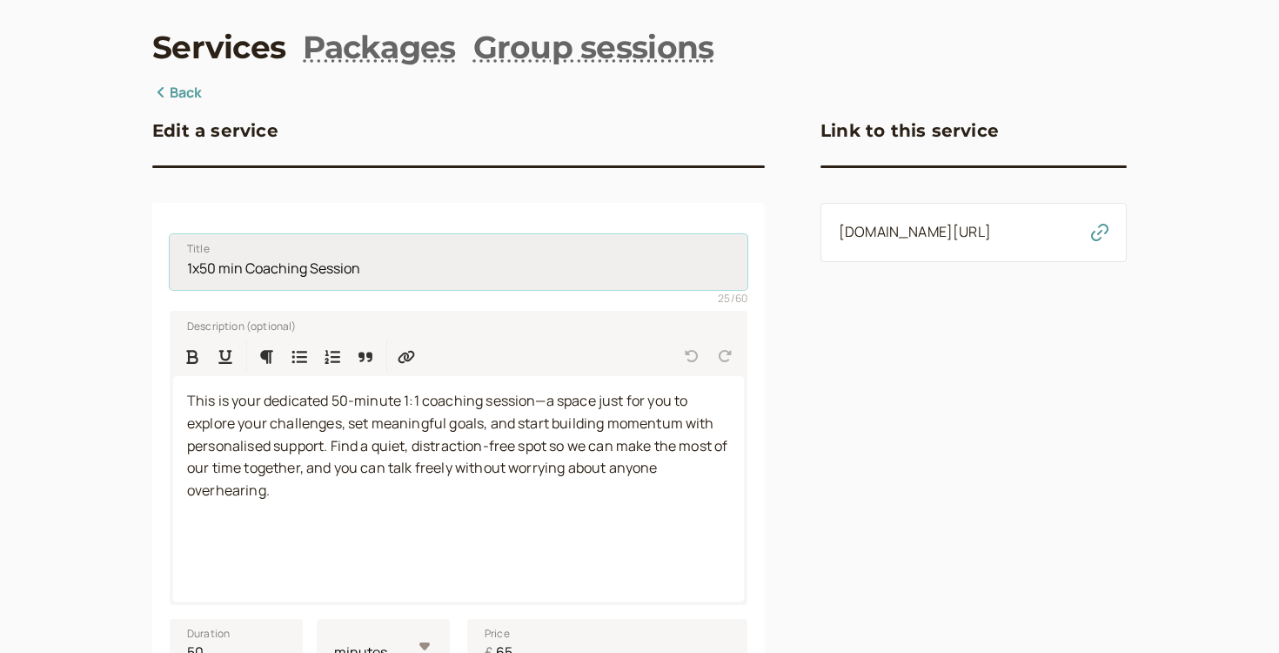
drag, startPoint x: 184, startPoint y: 269, endPoint x: 374, endPoint y: 269, distance: 190.6
click at [374, 269] on input "1x50 min Coaching Session" at bounding box center [459, 262] width 578 height 56
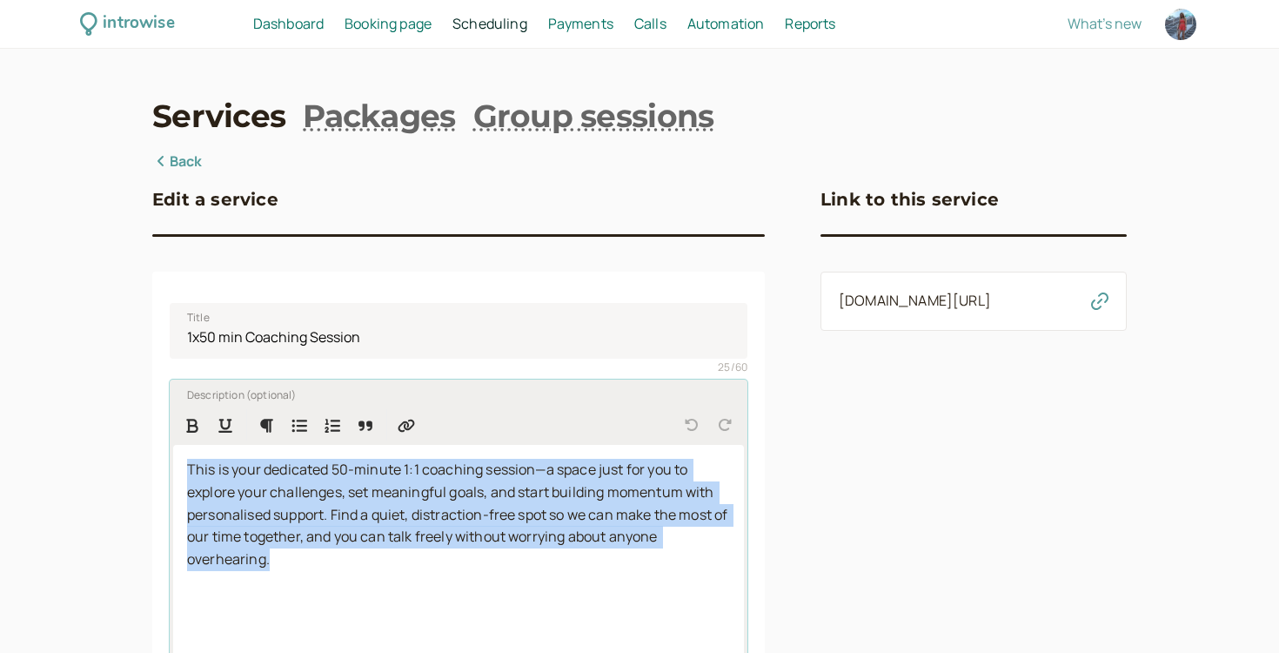
drag, startPoint x: 189, startPoint y: 468, endPoint x: 291, endPoint y: 557, distance: 135.1
click at [291, 557] on p "This is your dedicated 50-minute 1:1 coaching session—a space just for you to e…" at bounding box center [458, 515] width 543 height 113
copy span "This is your dedicated 50-minute 1:1 coaching session—a space just for you to e…"
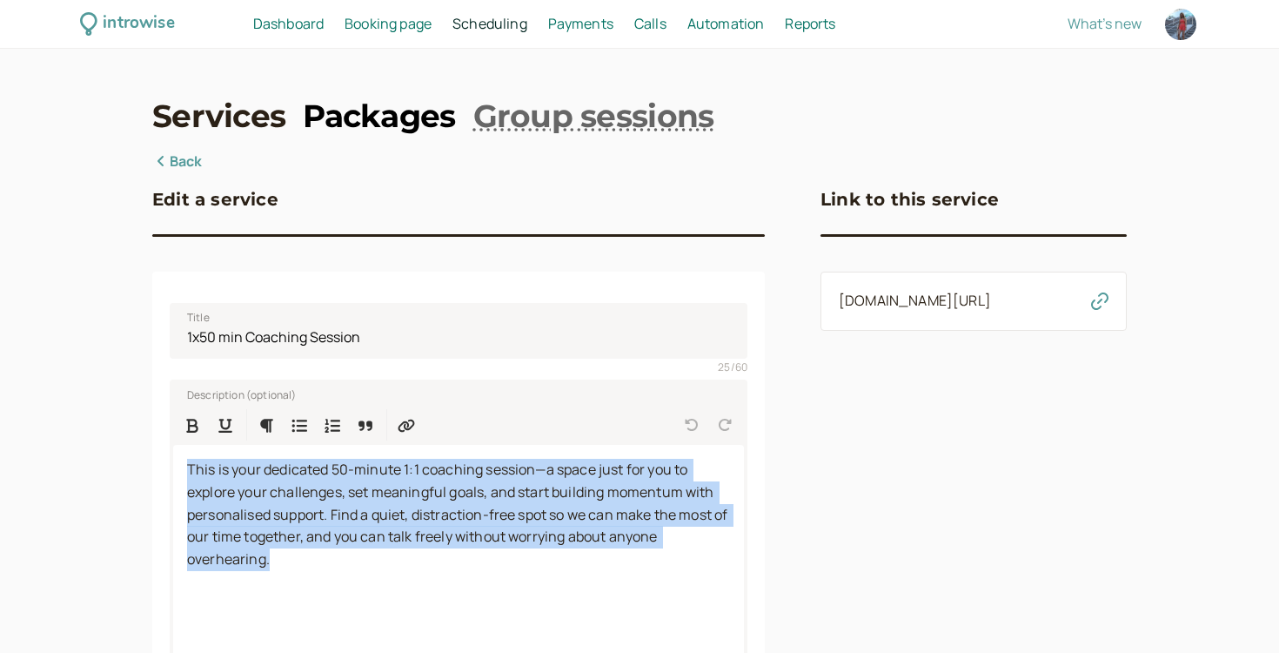
click at [375, 119] on link "Packages" at bounding box center [379, 116] width 152 height 44
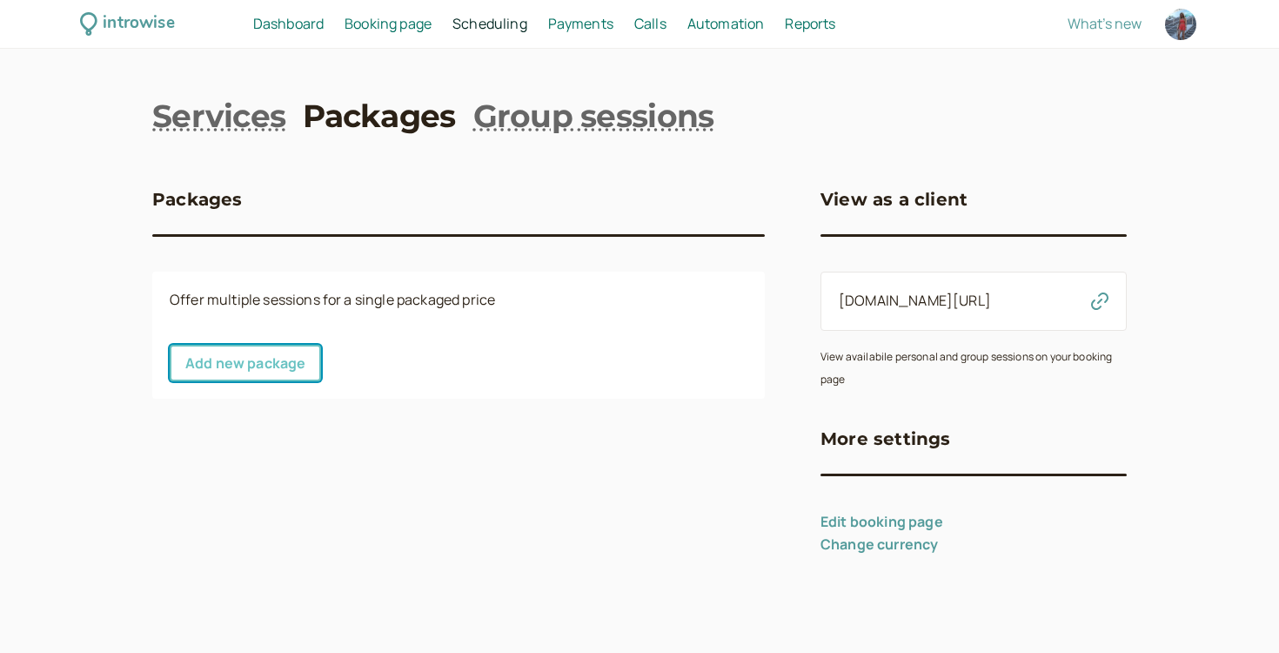
click at [259, 365] on link "Add new package" at bounding box center [245, 363] width 151 height 37
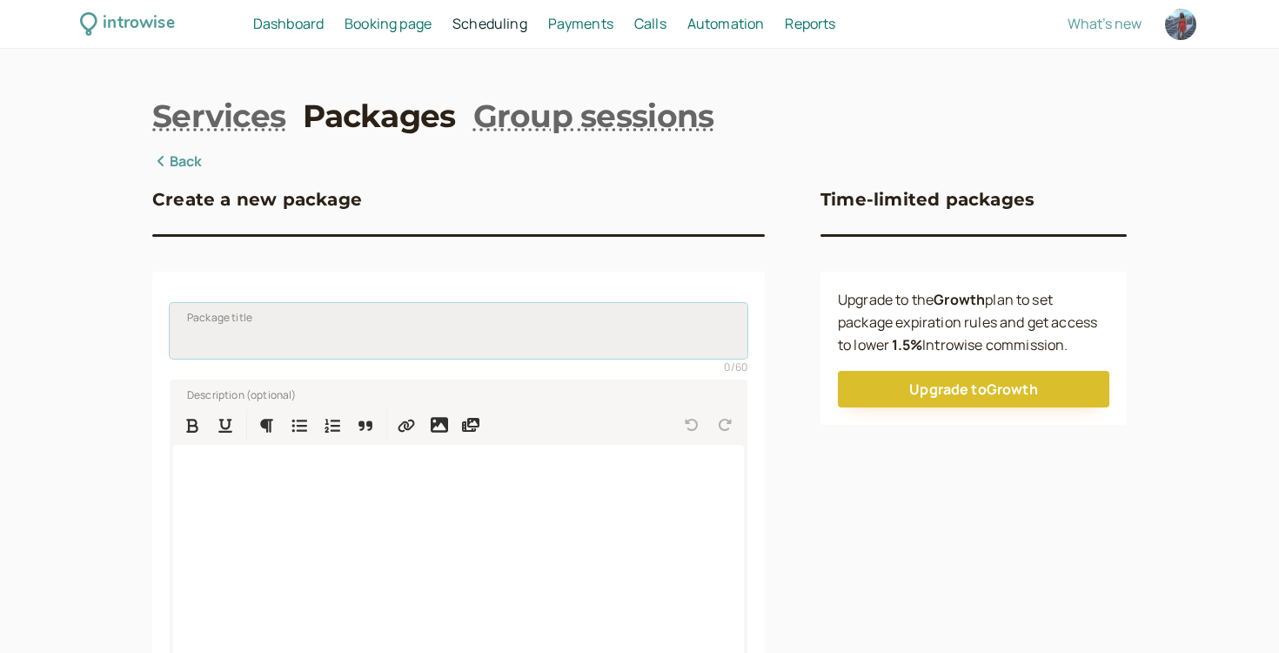
click at [273, 325] on input "Package title" at bounding box center [459, 331] width 578 height 56
click at [454, 358] on input "Package title" at bounding box center [459, 331] width 578 height 56
paste input "1x50 min Coaching Session"
click at [197, 342] on input "1x50 min Coaching Session" at bounding box center [459, 331] width 578 height 56
type input "6x50 min Coaching Session"
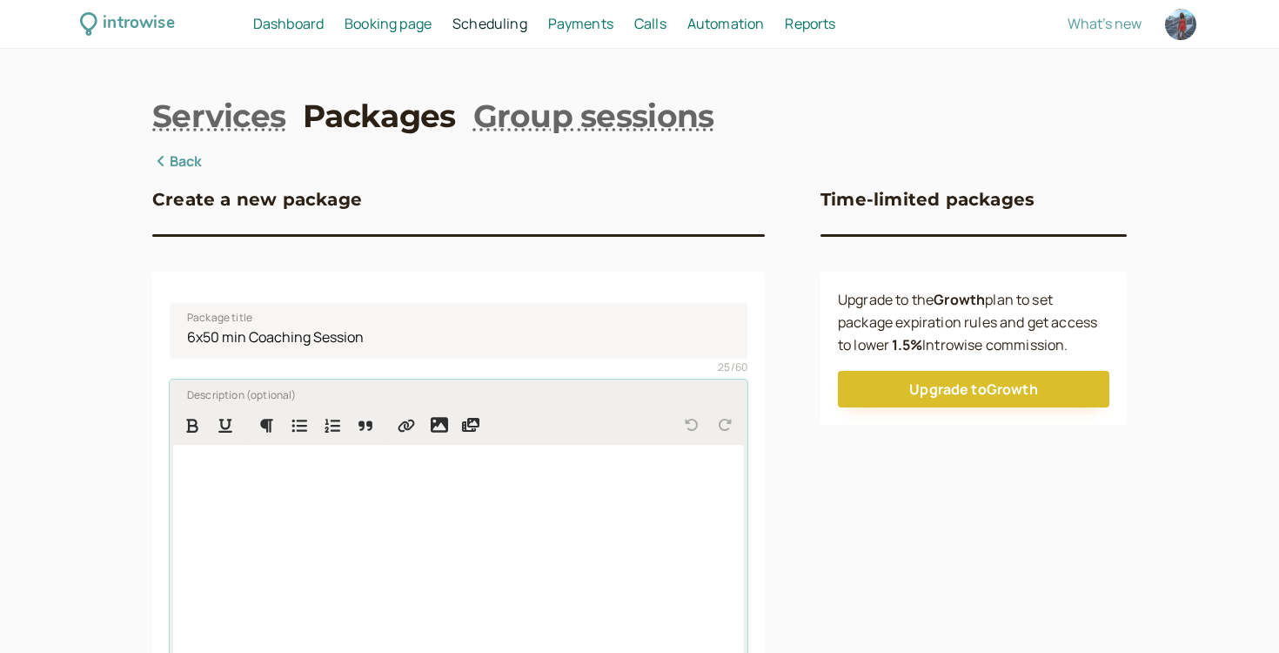
click at [246, 506] on div at bounding box center [458, 557] width 571 height 225
click at [390, 459] on p at bounding box center [458, 470] width 543 height 23
paste div
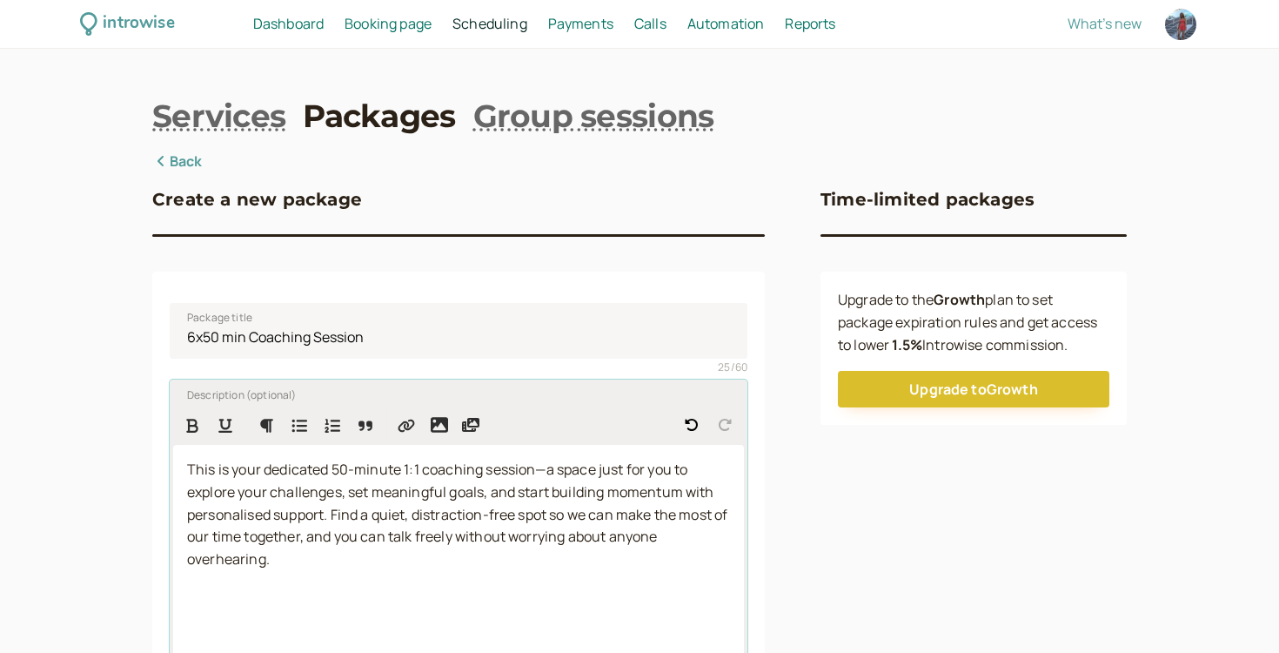
click at [180, 474] on div "This is your dedicated 50-minute 1:1 coaching session—a space just for you to e…" at bounding box center [458, 557] width 571 height 225
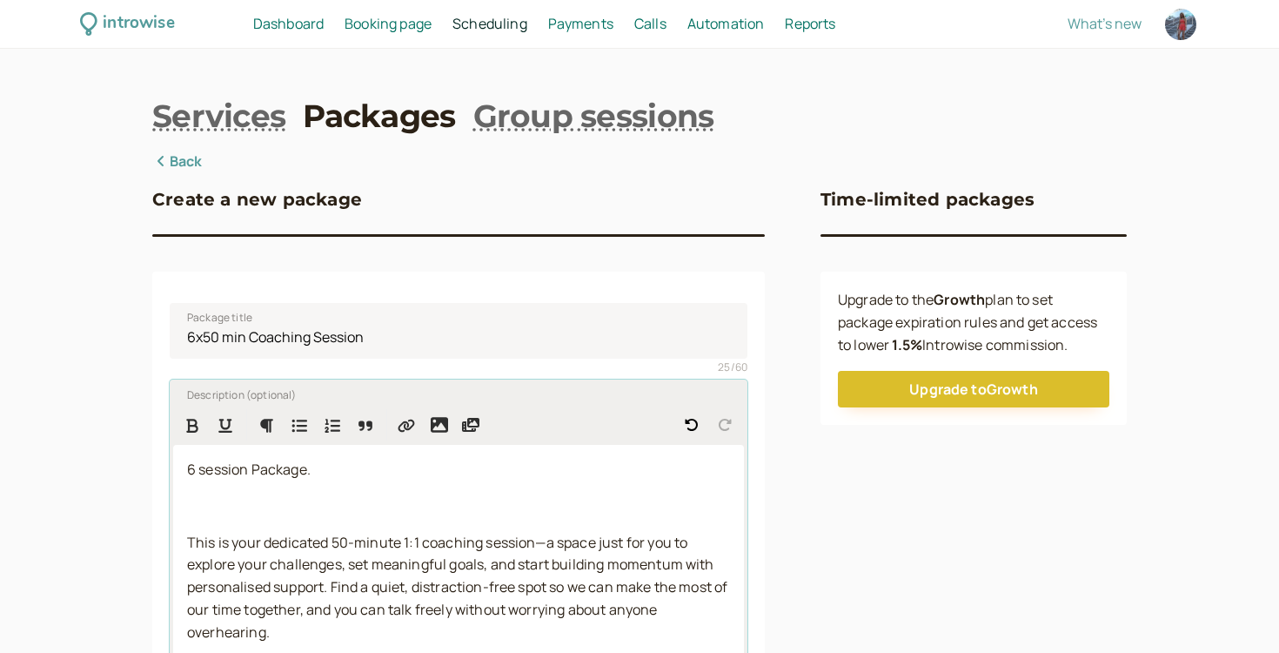
click at [204, 467] on span "6 session Package." at bounding box center [249, 469] width 124 height 19
click at [382, 475] on p "6 Session Package." at bounding box center [458, 470] width 543 height 23
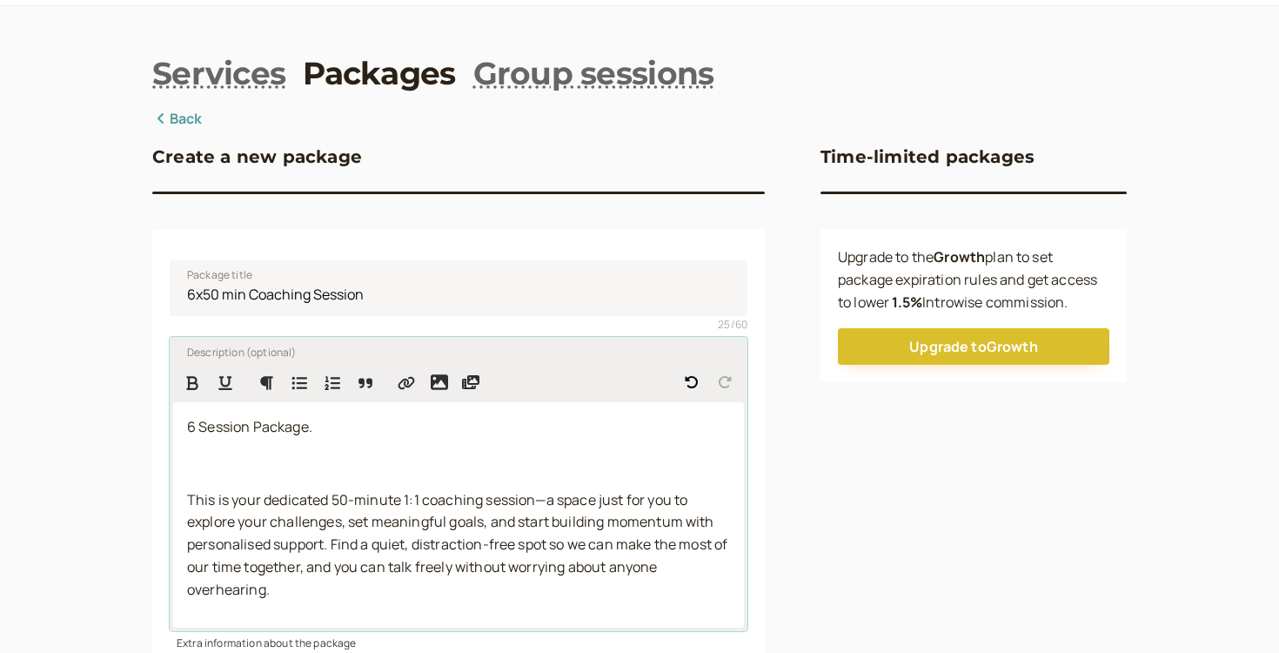
scroll to position [44, 0]
click at [324, 457] on p at bounding box center [458, 463] width 543 height 23
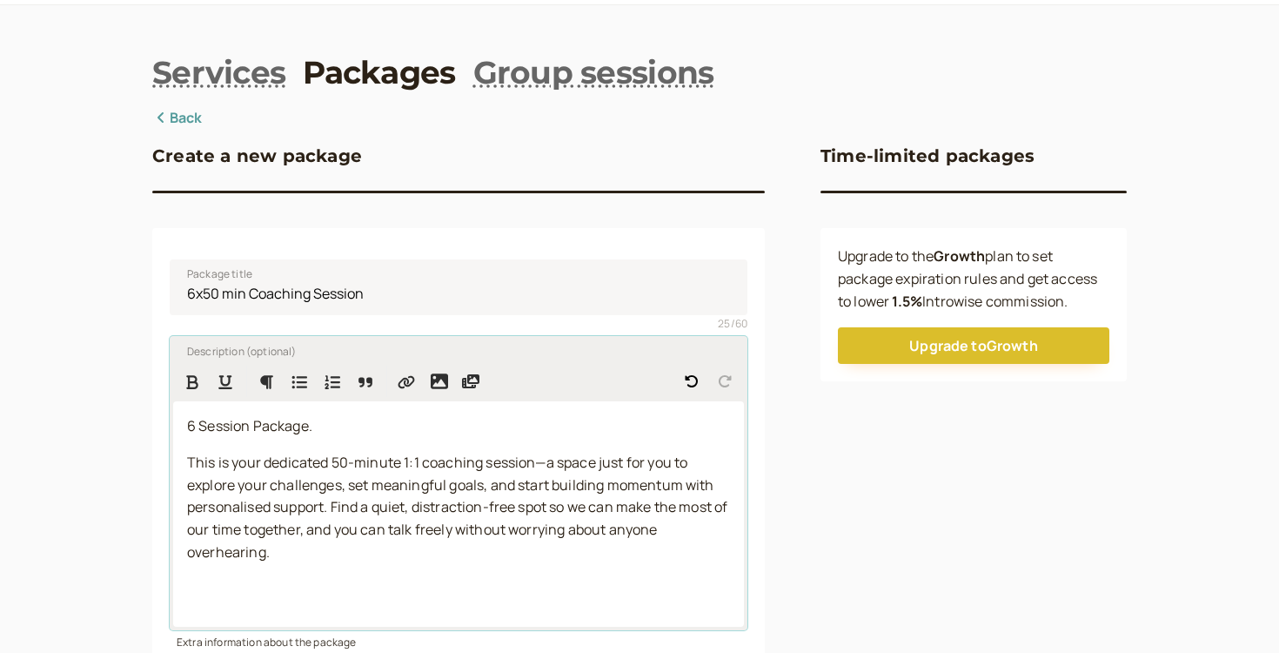
drag, startPoint x: 181, startPoint y: 430, endPoint x: 350, endPoint y: 430, distance: 168.9
click at [348, 430] on div "6 Session Package. This is your dedicated 50-minute 1:1 coaching session—a spac…" at bounding box center [458, 513] width 571 height 225
click at [188, 381] on icon "Format Bold" at bounding box center [192, 382] width 12 height 14
click at [273, 494] on p "This is your dedicated 50-minute 1:1 coaching session—a space just for you to e…" at bounding box center [458, 508] width 543 height 113
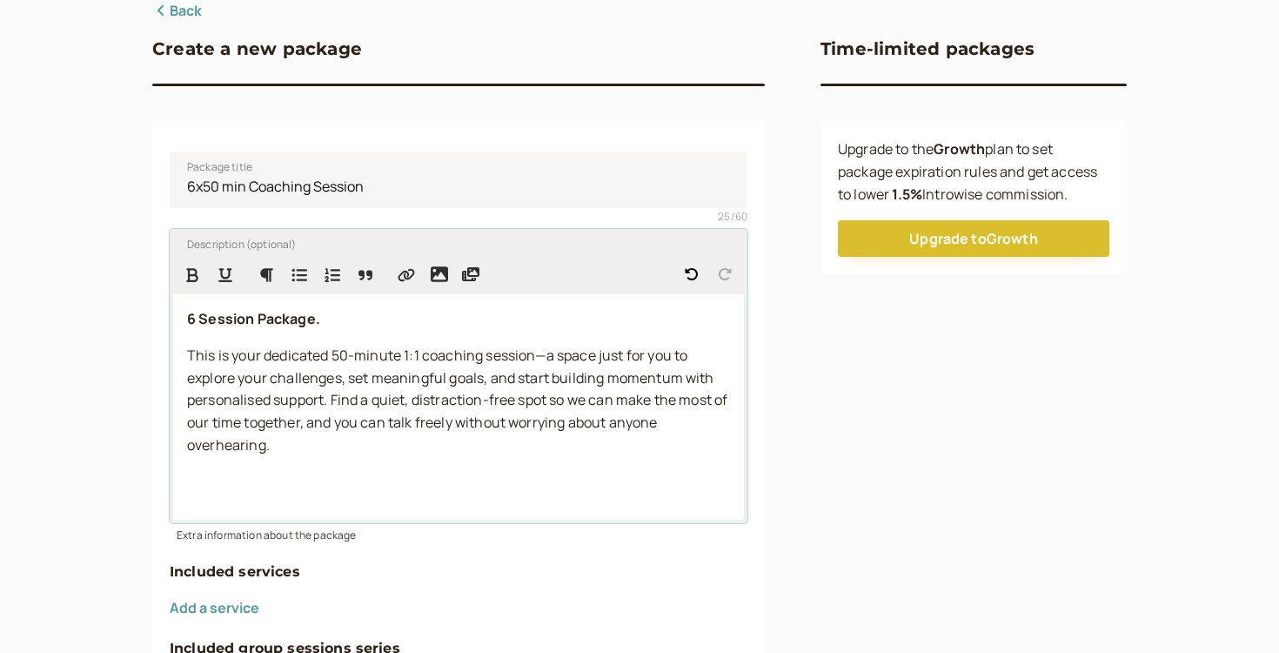
scroll to position [168, 0]
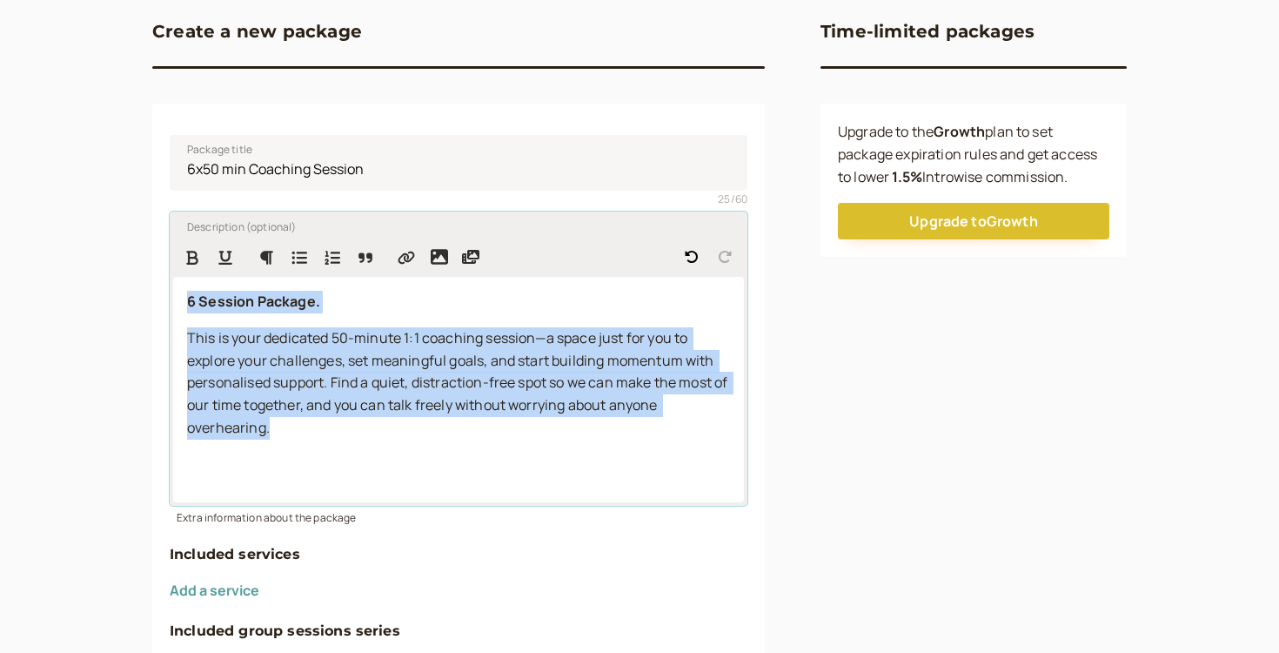
drag, startPoint x: 290, startPoint y: 442, endPoint x: 181, endPoint y: 290, distance: 187.2
click at [181, 290] on div "6 Session Package. This is your dedicated 50-minute 1:1 coaching session—a spac…" at bounding box center [458, 389] width 571 height 225
click at [411, 372] on p "This is your dedicated 50-minute 1:1 coaching session—a space just for you to e…" at bounding box center [458, 383] width 543 height 113
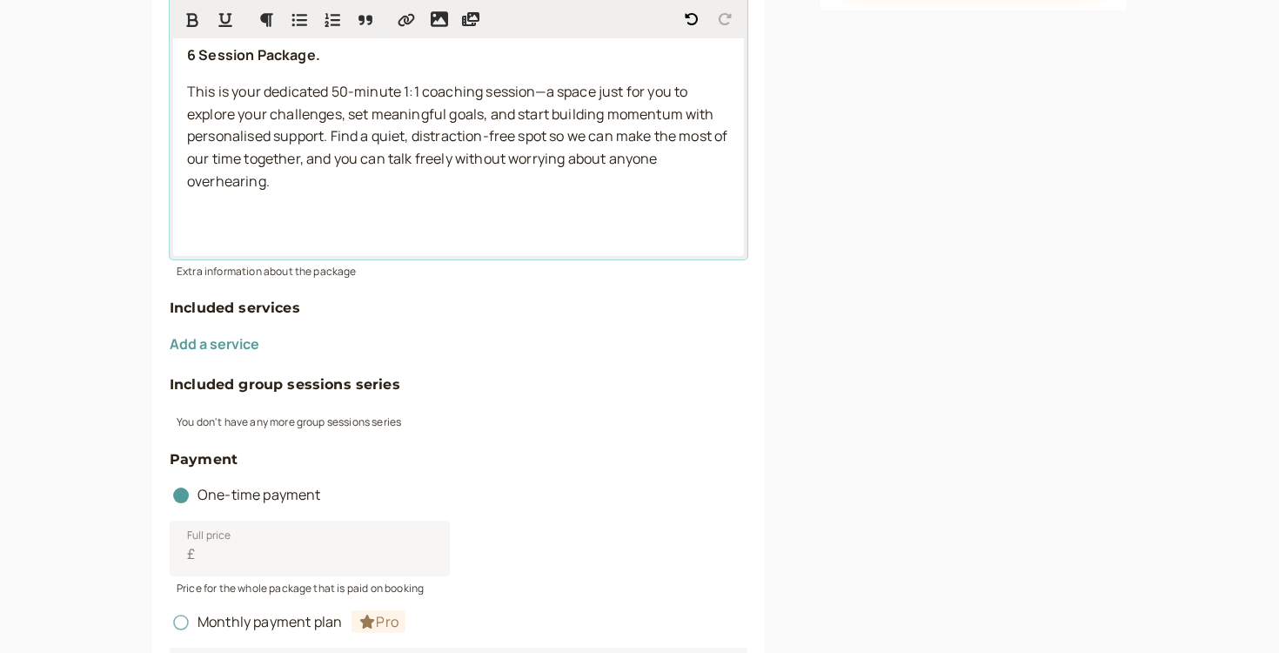
scroll to position [417, 0]
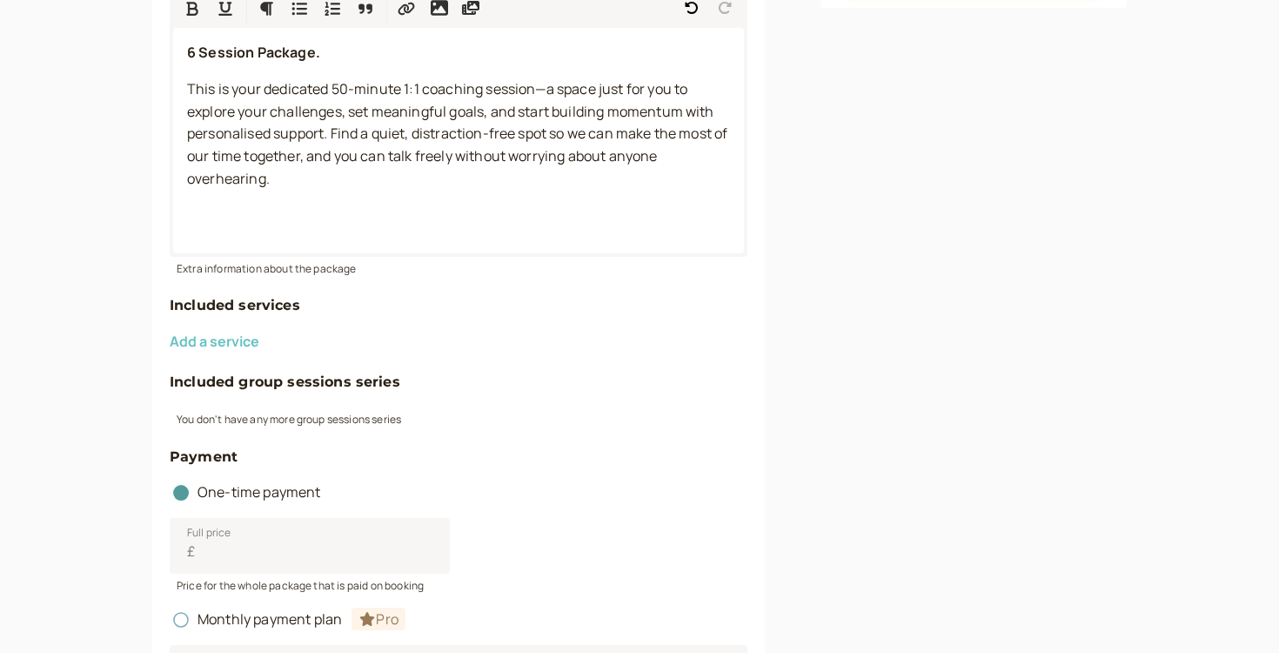
click at [222, 342] on button "Add a service" at bounding box center [215, 341] width 90 height 16
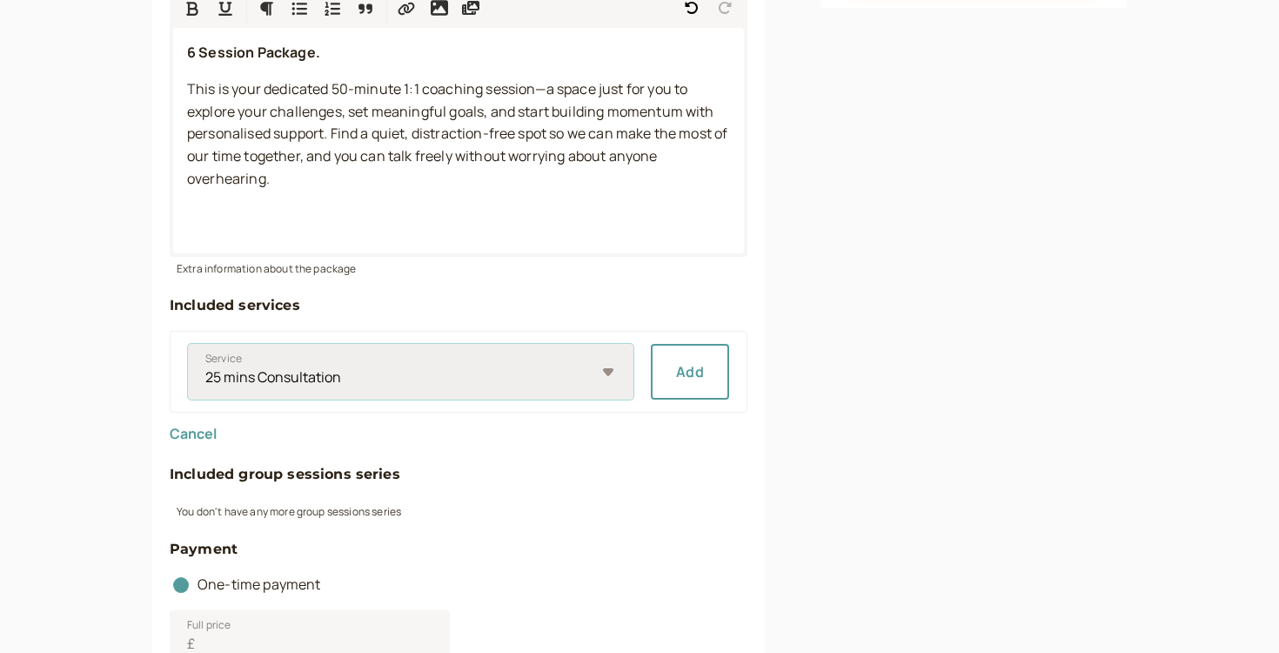
click at [293, 383] on select "25 mins Consultation 1x50 min Coaching Session" at bounding box center [411, 372] width 446 height 56
click at [287, 305] on h4 "Included services" at bounding box center [459, 305] width 578 height 23
click at [283, 296] on h4 "Included services" at bounding box center [459, 305] width 578 height 23
click at [275, 395] on select "25 mins Consultation 1x50 min Coaching Session" at bounding box center [411, 372] width 446 height 56
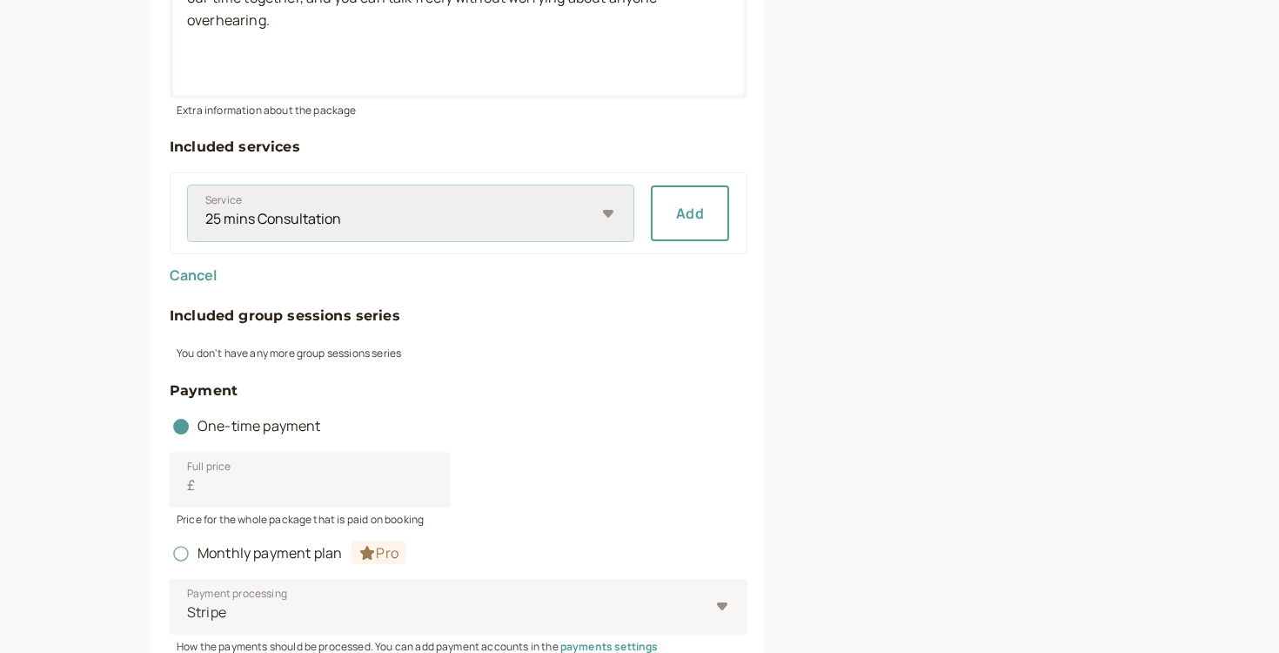
click at [227, 216] on select "25 mins Consultation 1x50 min Coaching Session" at bounding box center [411, 213] width 446 height 56
select select "eaefbf2bcc"
click at [188, 185] on select "25 mins Consultation 1x50 min Coaching Session" at bounding box center [411, 213] width 446 height 56
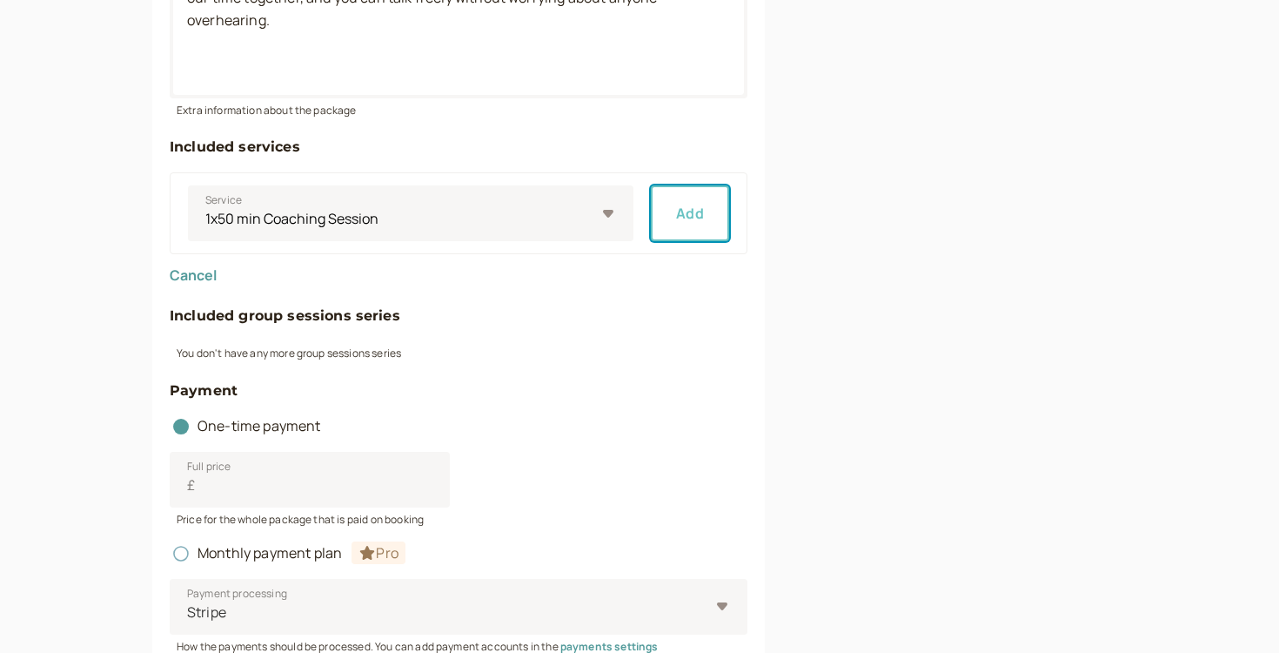
click at [675, 201] on button "Add" at bounding box center [690, 213] width 78 height 56
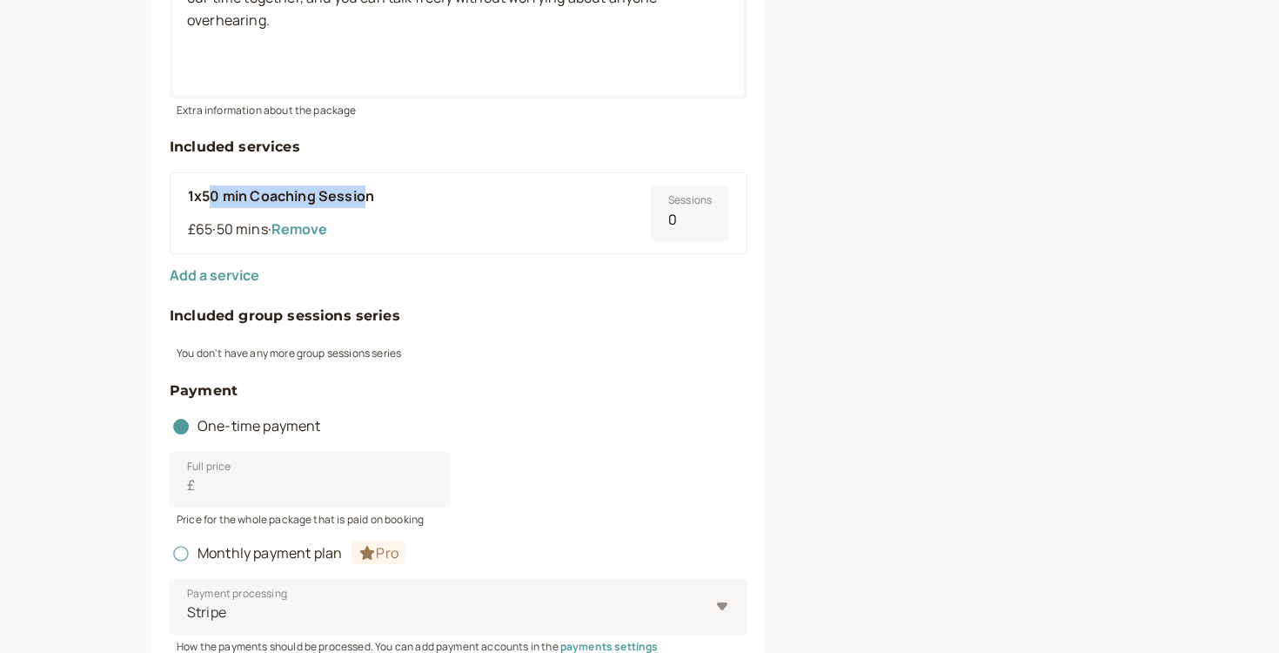
drag, startPoint x: 210, startPoint y: 196, endPoint x: 368, endPoint y: 195, distance: 158.4
click at [368, 195] on b "1x50 min Coaching Session" at bounding box center [281, 195] width 186 height 19
click at [467, 406] on div "One-time payment" at bounding box center [459, 419] width 578 height 37
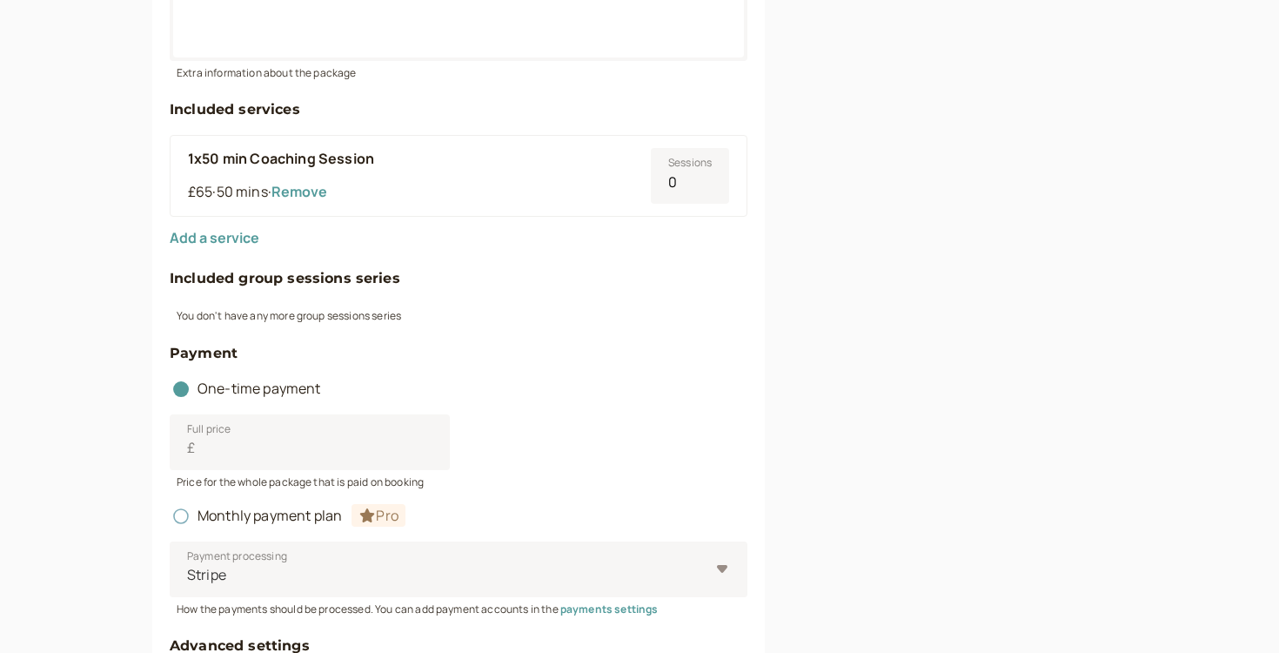
scroll to position [618, 0]
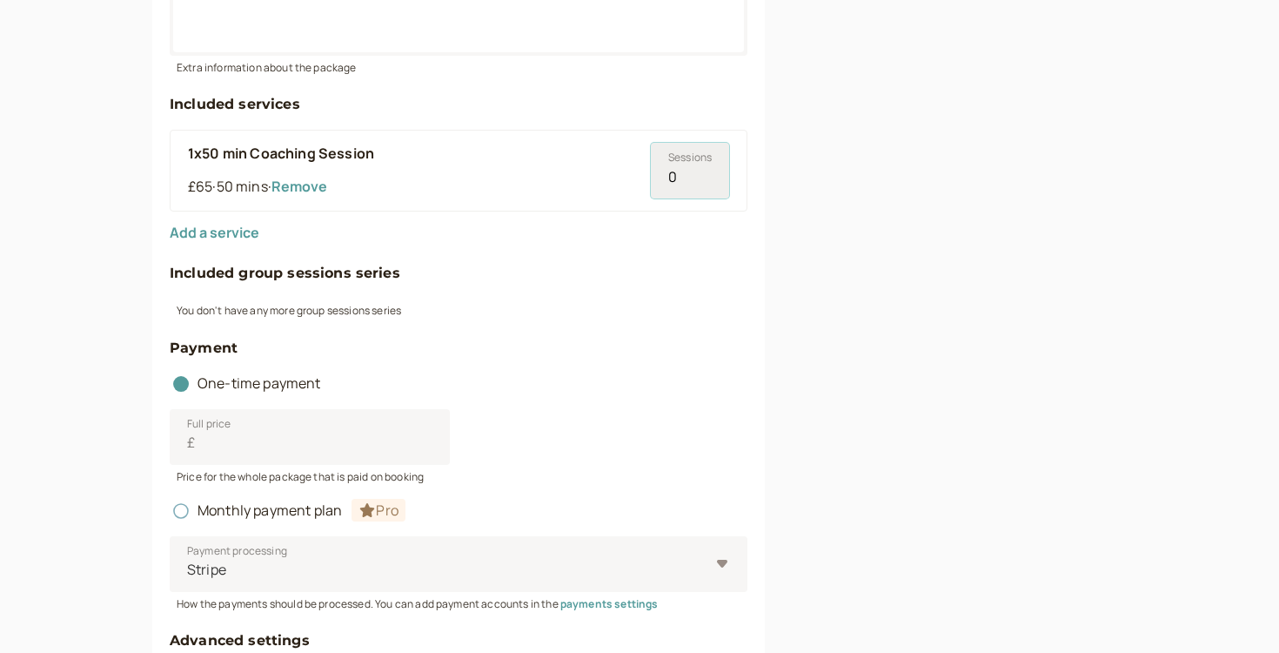
click at [688, 185] on input "0" at bounding box center [690, 171] width 78 height 56
click at [712, 173] on input "0" at bounding box center [690, 171] width 78 height 56
click at [709, 172] on input "1" at bounding box center [690, 171] width 78 height 56
click at [709, 172] on input "2" at bounding box center [690, 171] width 78 height 56
click at [709, 172] on input "3" at bounding box center [690, 171] width 78 height 56
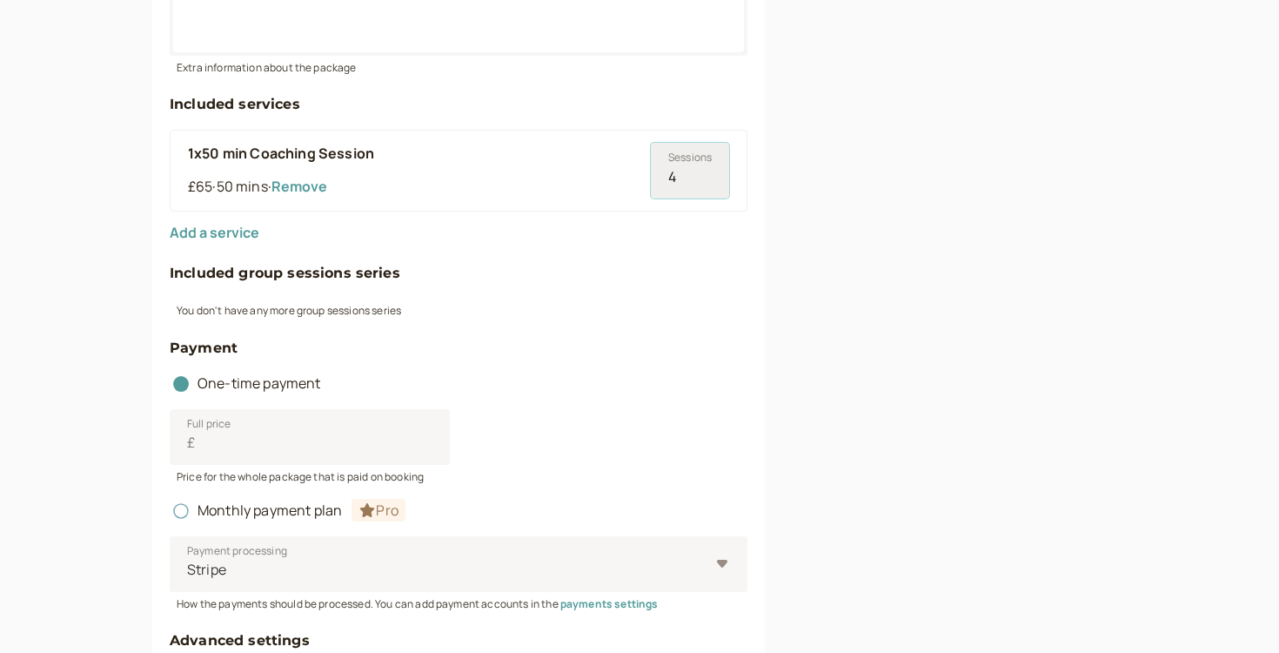
click at [709, 172] on input "4" at bounding box center [690, 171] width 78 height 56
click at [709, 172] on input "5" at bounding box center [690, 171] width 78 height 56
type input "6"
click at [709, 172] on input "6" at bounding box center [690, 171] width 78 height 56
click at [469, 251] on form "Package title 6x50 min Coaching Session 25 / 60 Description (optional) 6 Sessio…" at bounding box center [459, 271] width 578 height 1201
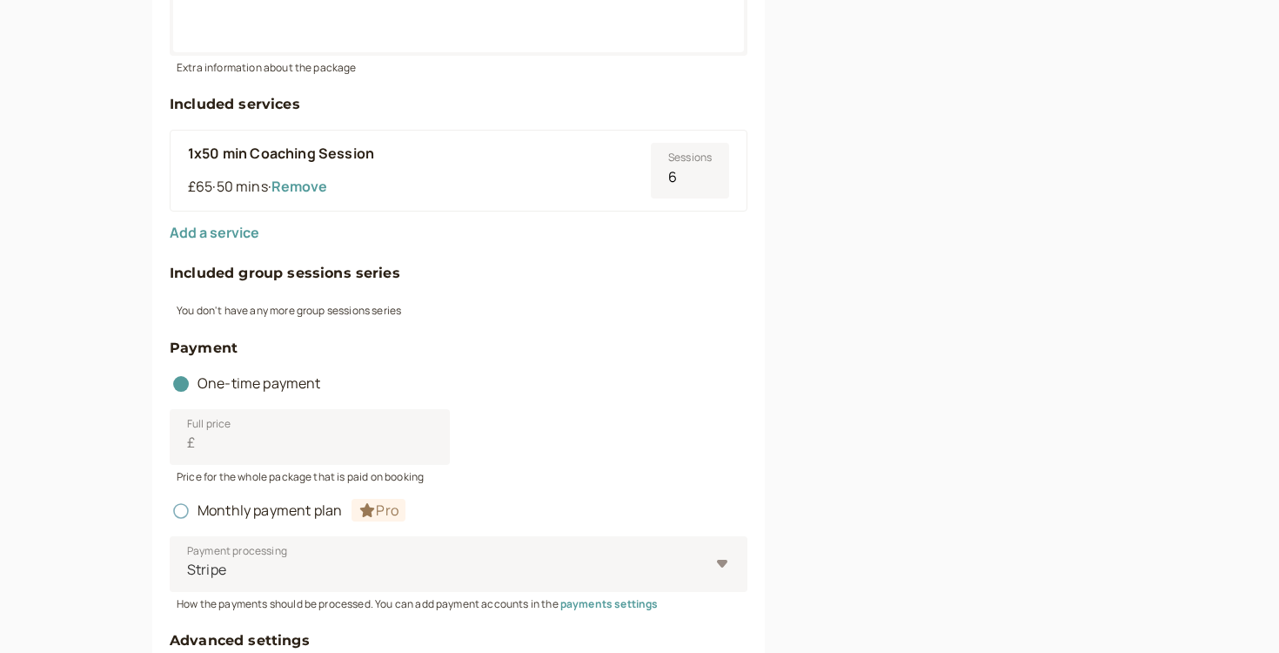
scroll to position [732, 0]
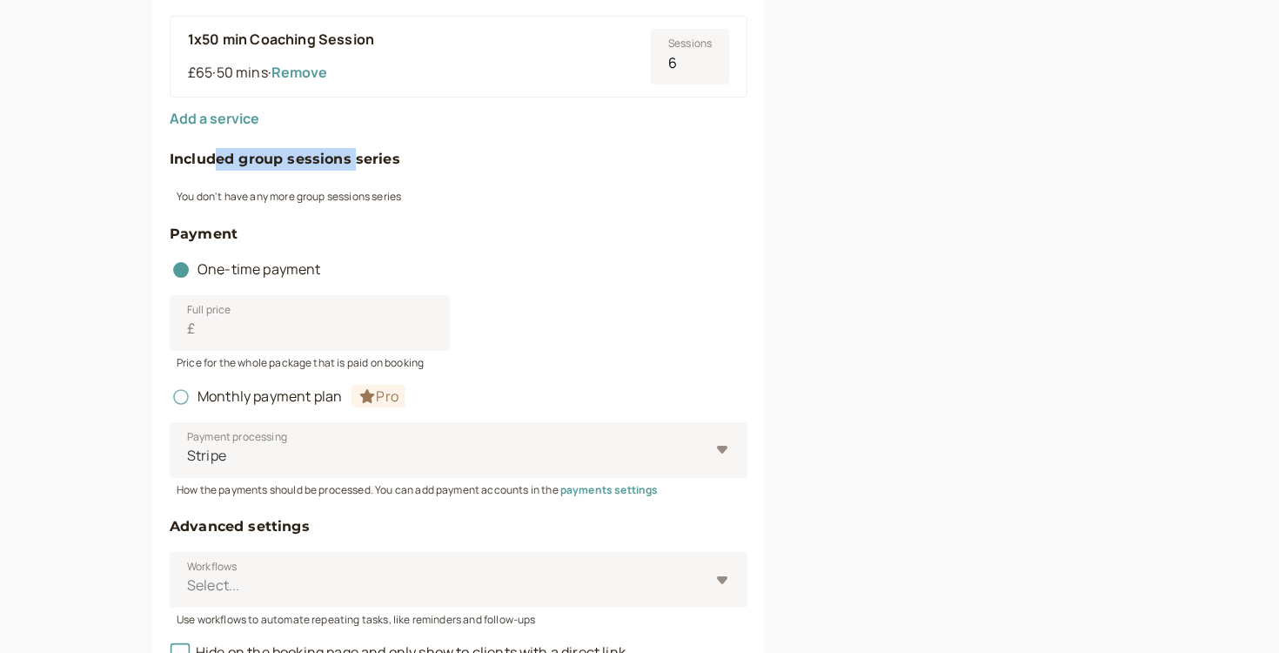
drag, startPoint x: 218, startPoint y: 158, endPoint x: 355, endPoint y: 158, distance: 137.5
click at [355, 158] on h4 "Included group sessions series" at bounding box center [459, 159] width 578 height 23
click at [364, 131] on form "Package title 6x50 min Coaching Session 25 / 60 Description (optional) 6 Sessio…" at bounding box center [459, 157] width 578 height 1201
drag, startPoint x: 252, startPoint y: 160, endPoint x: 358, endPoint y: 179, distance: 107.0
click at [358, 179] on form "Package title 6x50 min Coaching Session 25 / 60 Description (optional) 6 Sessio…" at bounding box center [459, 157] width 578 height 1201
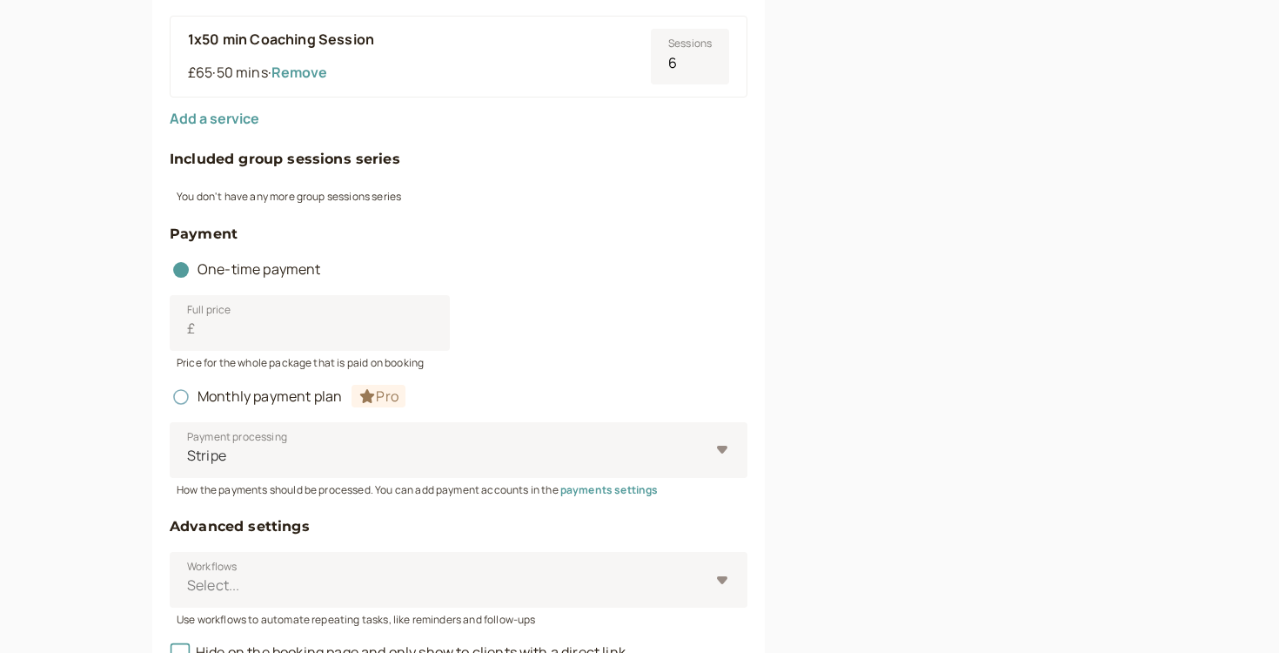
click at [359, 204] on div "You don't have any more group sessions series" at bounding box center [459, 195] width 578 height 20
click at [242, 311] on input "Full price £" at bounding box center [310, 323] width 280 height 56
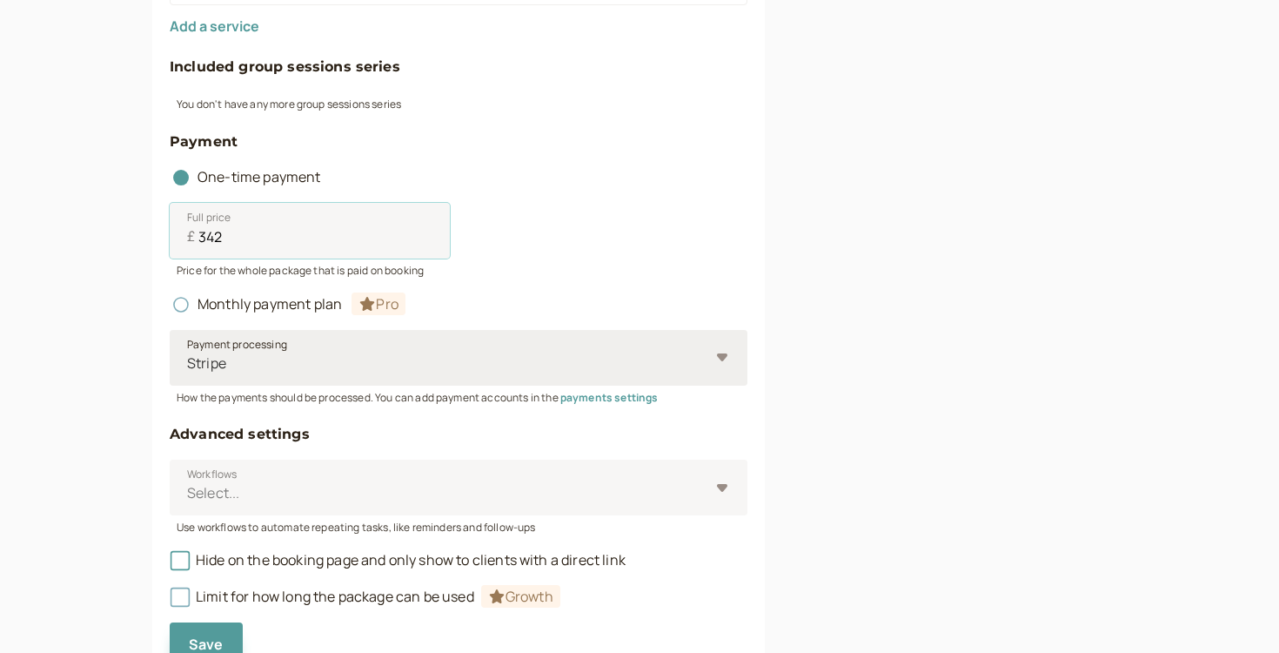
scroll to position [895, 0]
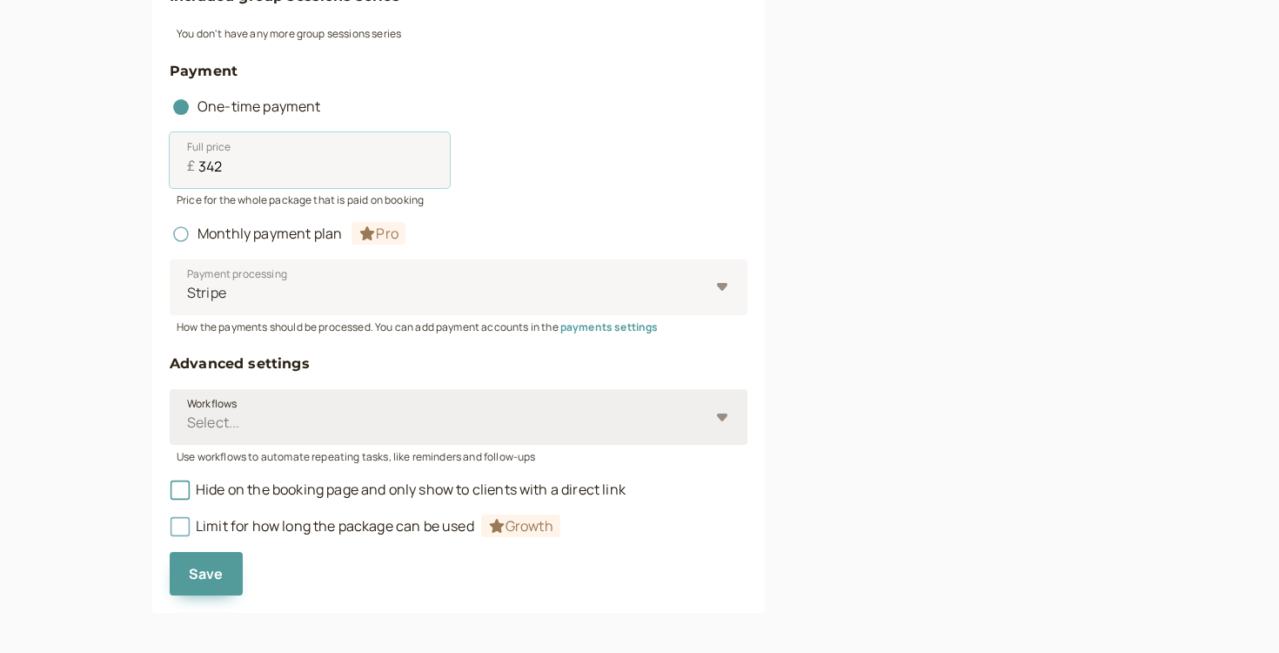
type input "342"
click at [297, 425] on div at bounding box center [447, 423] width 524 height 24
click at [188, 425] on input "Workflows Select..." at bounding box center [186, 423] width 3 height 20
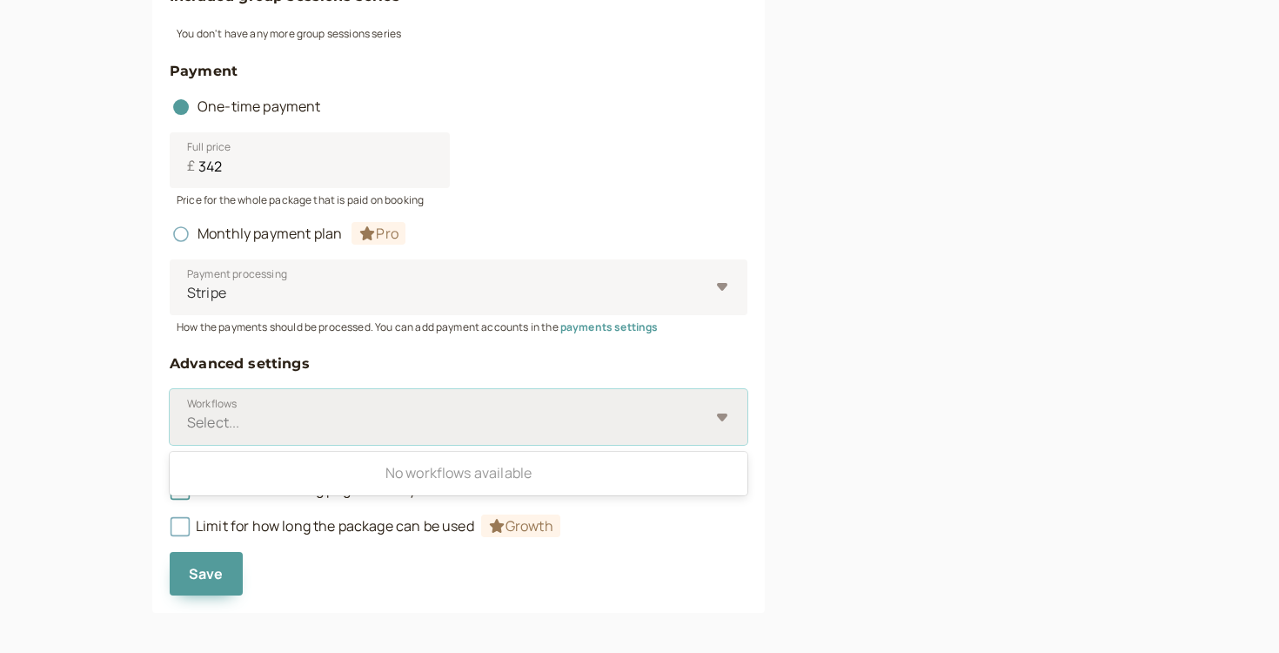
click at [297, 425] on div at bounding box center [447, 423] width 524 height 24
click at [188, 425] on input "Workflows Use Up and Down to choose options, press Enter to select the currentl…" at bounding box center [186, 423] width 3 height 20
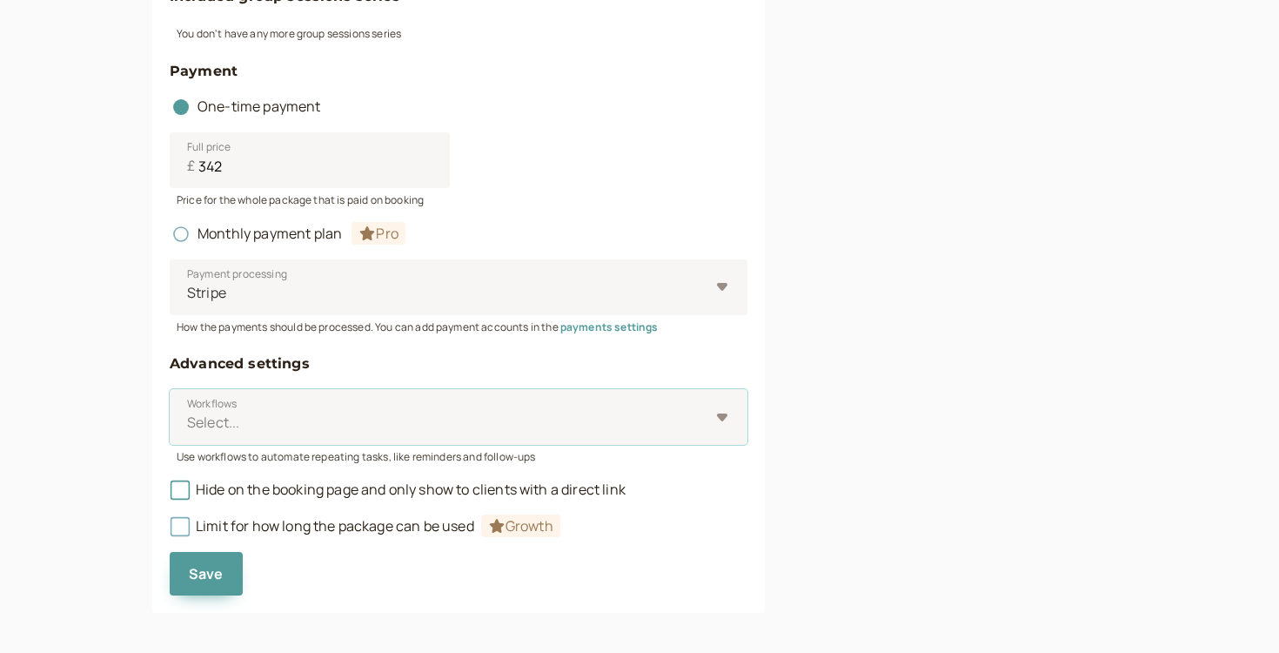
scroll to position [903, 0]
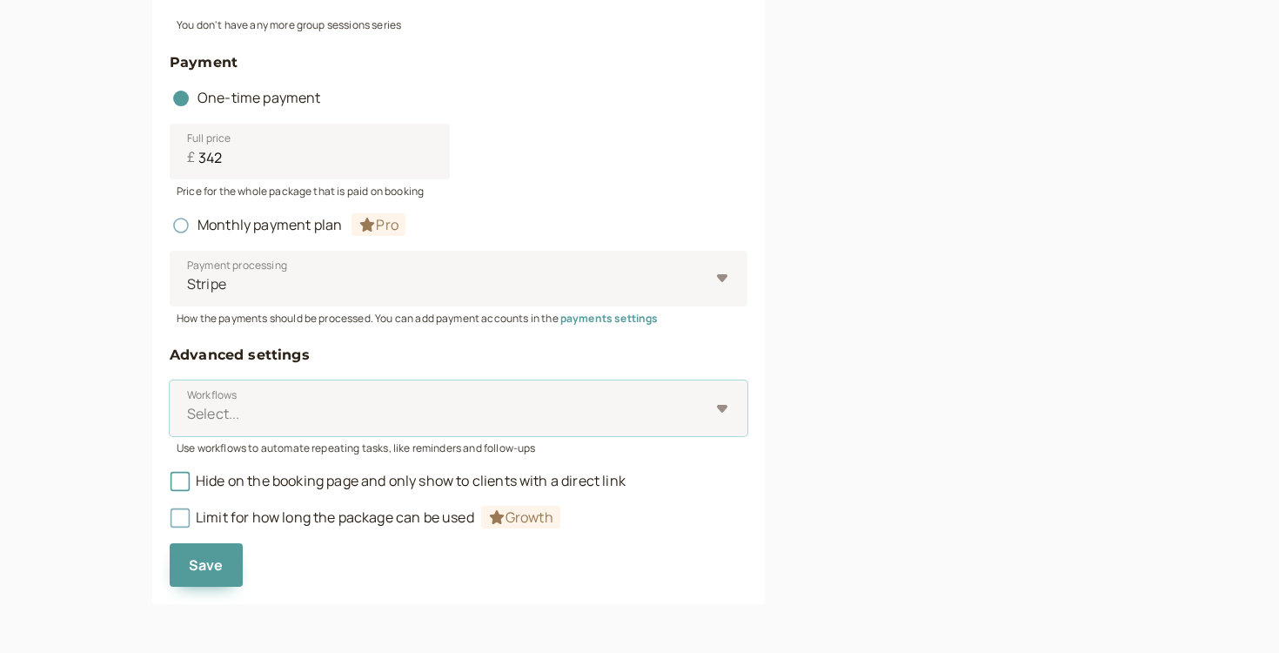
click at [225, 513] on span "Limit for how long the package can be used Growth" at bounding box center [365, 516] width 391 height 19
click at [218, 542] on div "Save" at bounding box center [459, 557] width 578 height 57
click at [217, 548] on button "Save" at bounding box center [206, 565] width 73 height 44
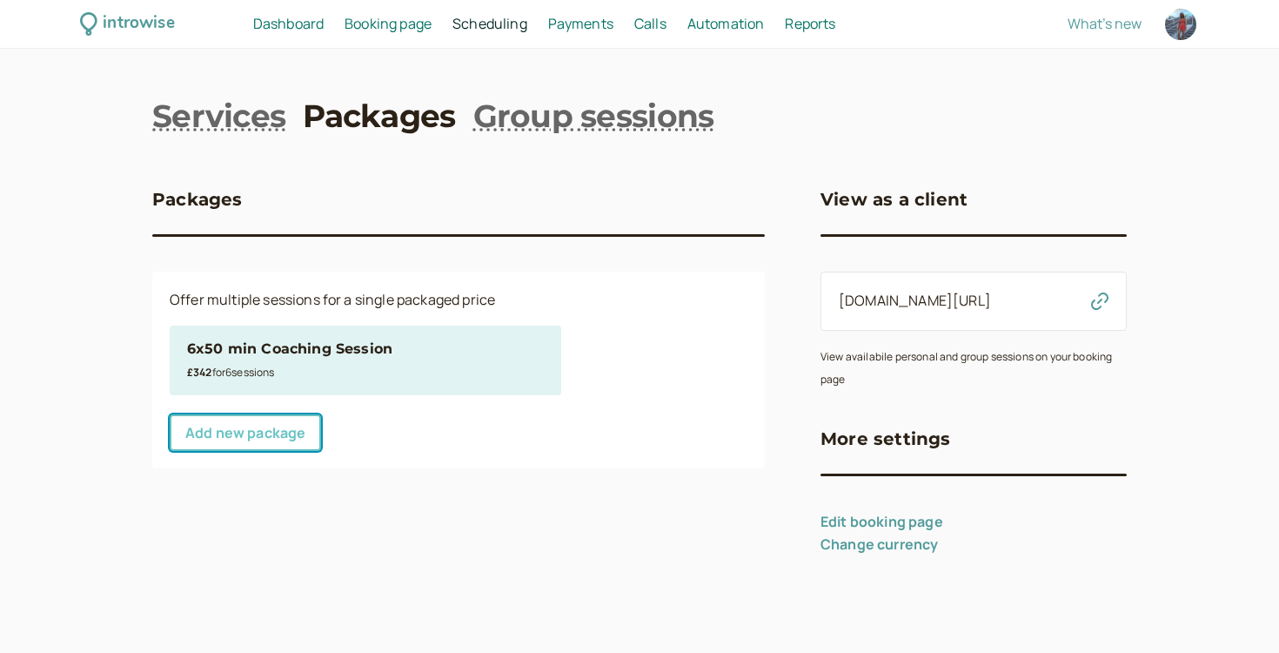
click at [285, 420] on link "Add new package" at bounding box center [245, 432] width 151 height 37
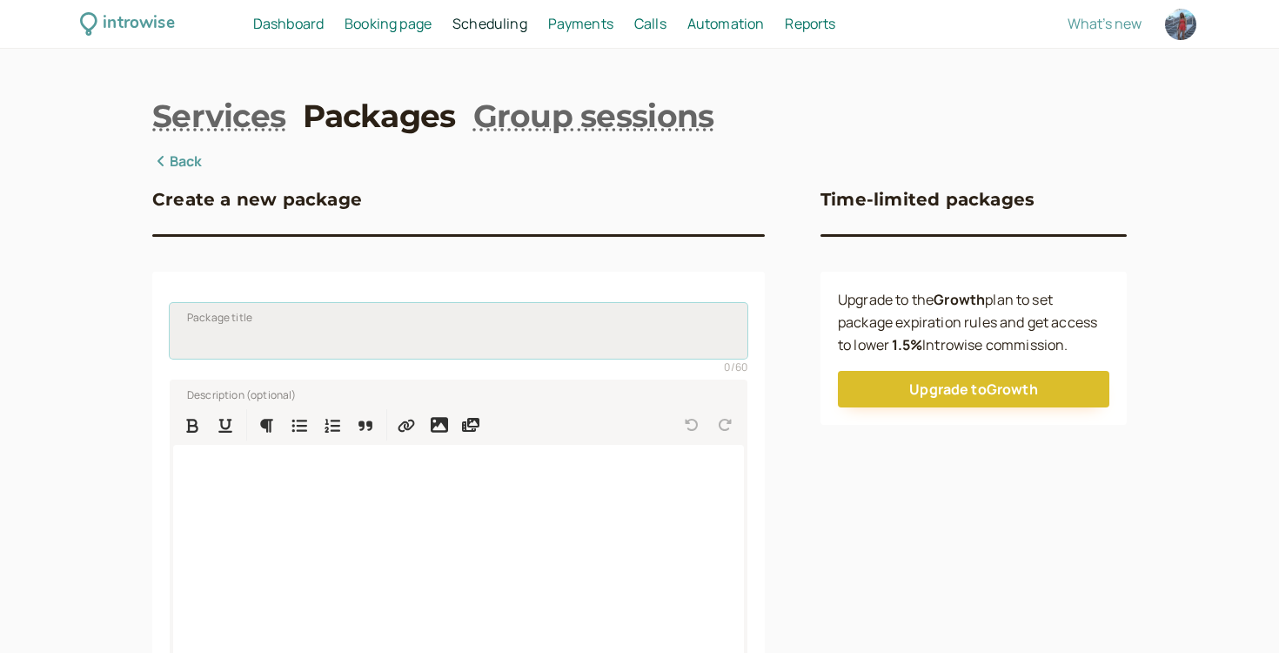
click at [283, 337] on input "Package title" at bounding box center [459, 331] width 578 height 56
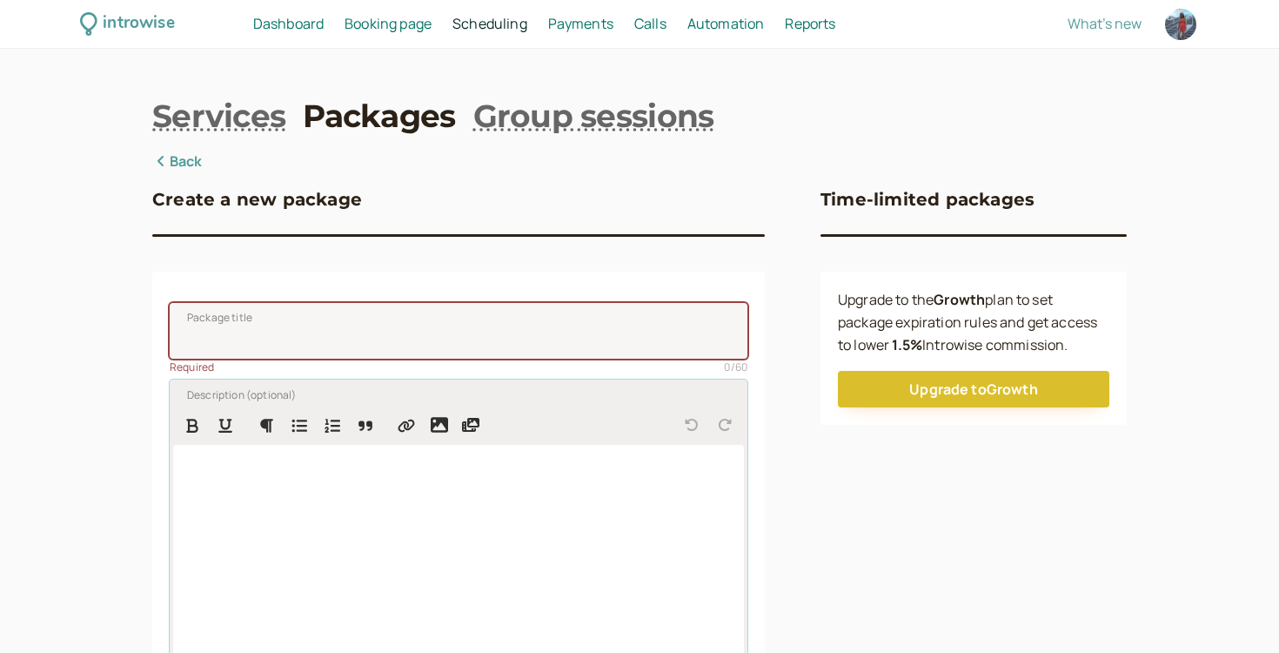
click at [468, 544] on div at bounding box center [458, 557] width 571 height 225
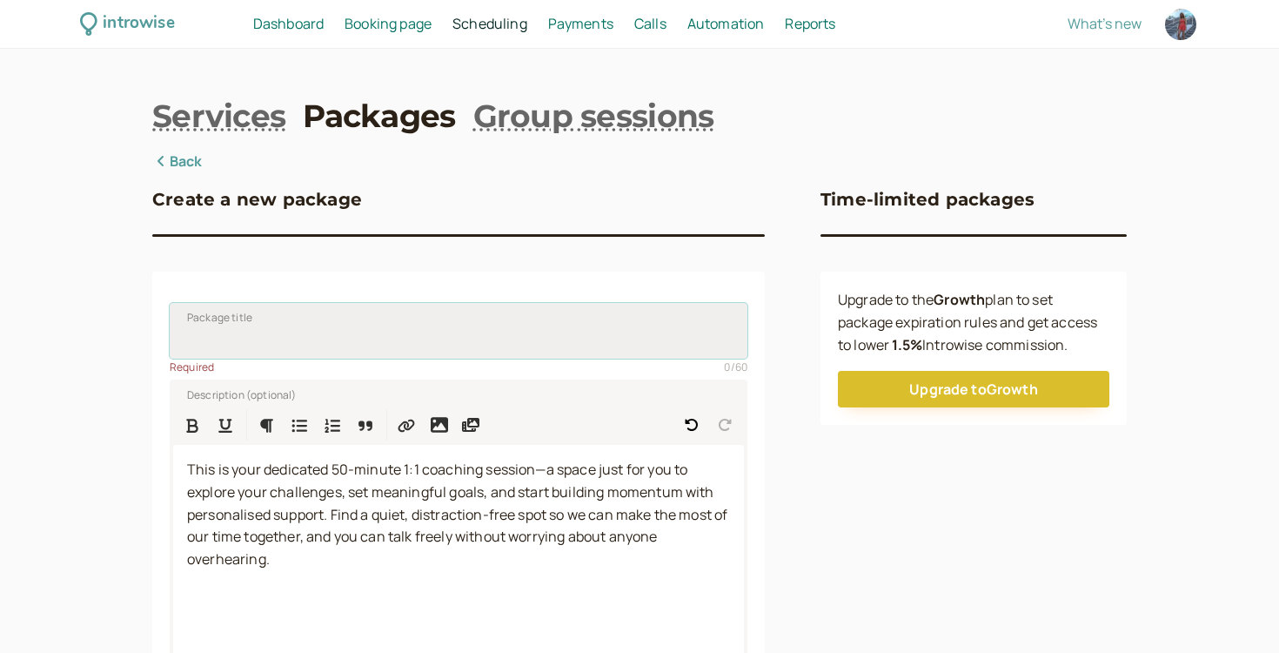
click at [300, 352] on input "Package title" at bounding box center [459, 331] width 578 height 56
paste input "1x50 min Coaching Session"
click at [189, 332] on input "1x50 min Coaching Session" at bounding box center [459, 331] width 578 height 56
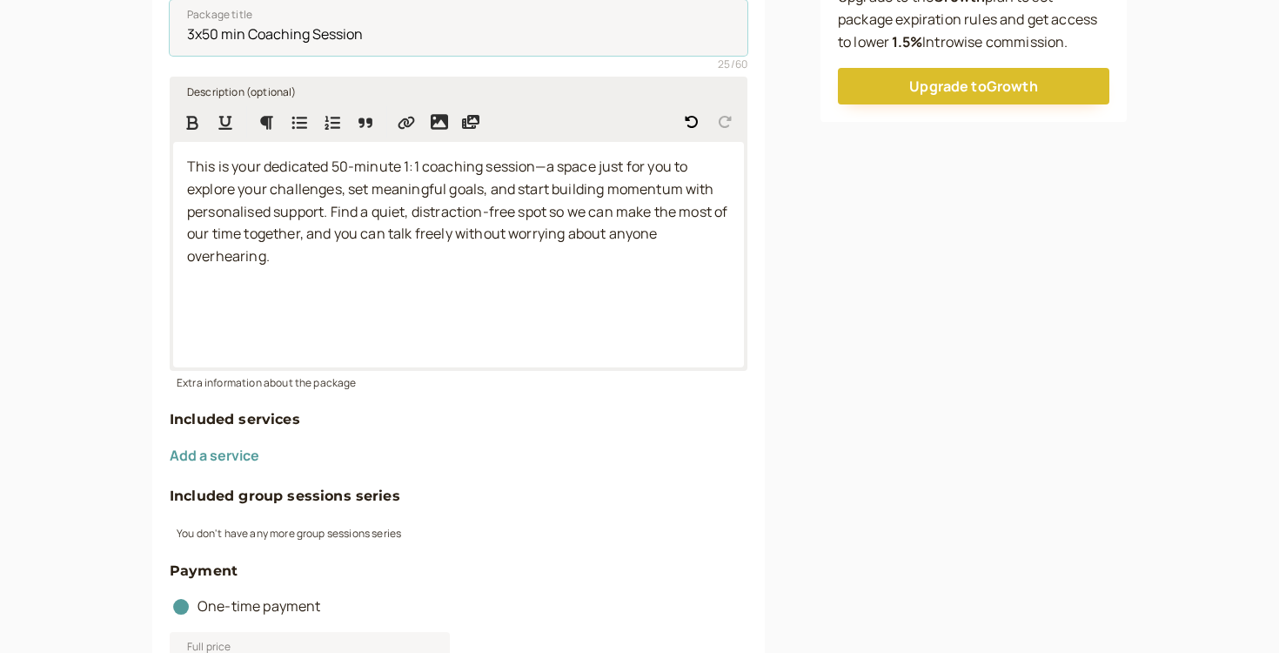
scroll to position [329, 0]
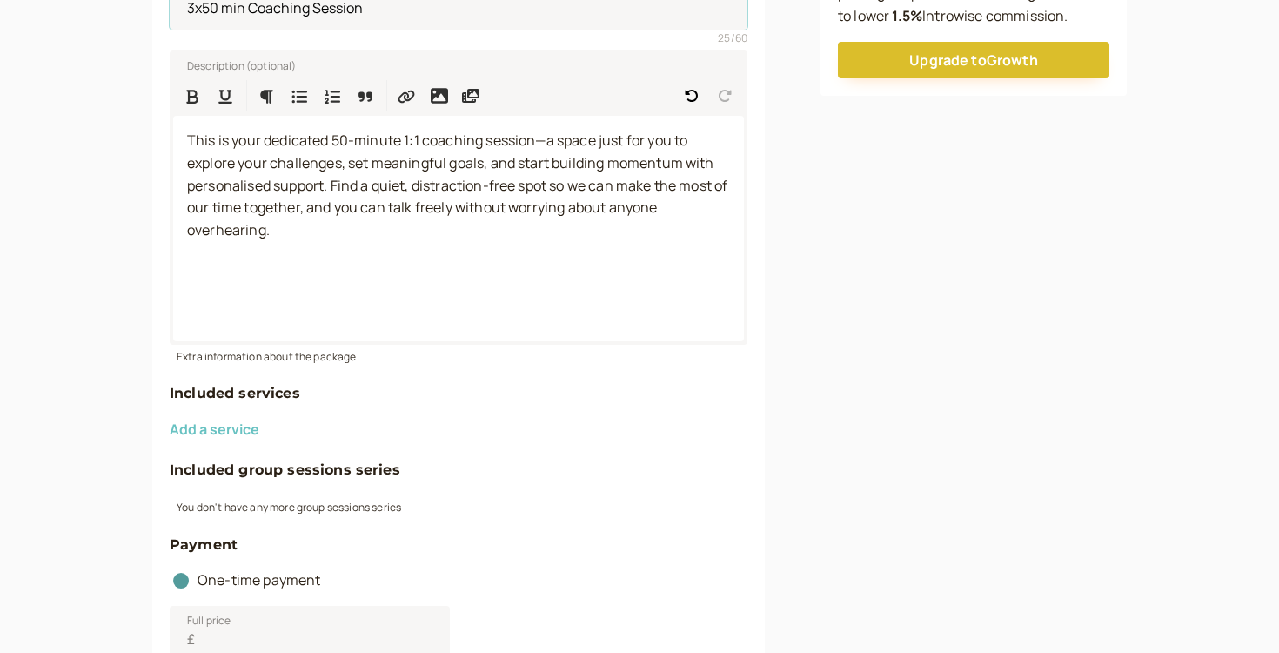
type input "3x50 min Coaching Session"
click at [221, 427] on button "Add a service" at bounding box center [215, 429] width 90 height 16
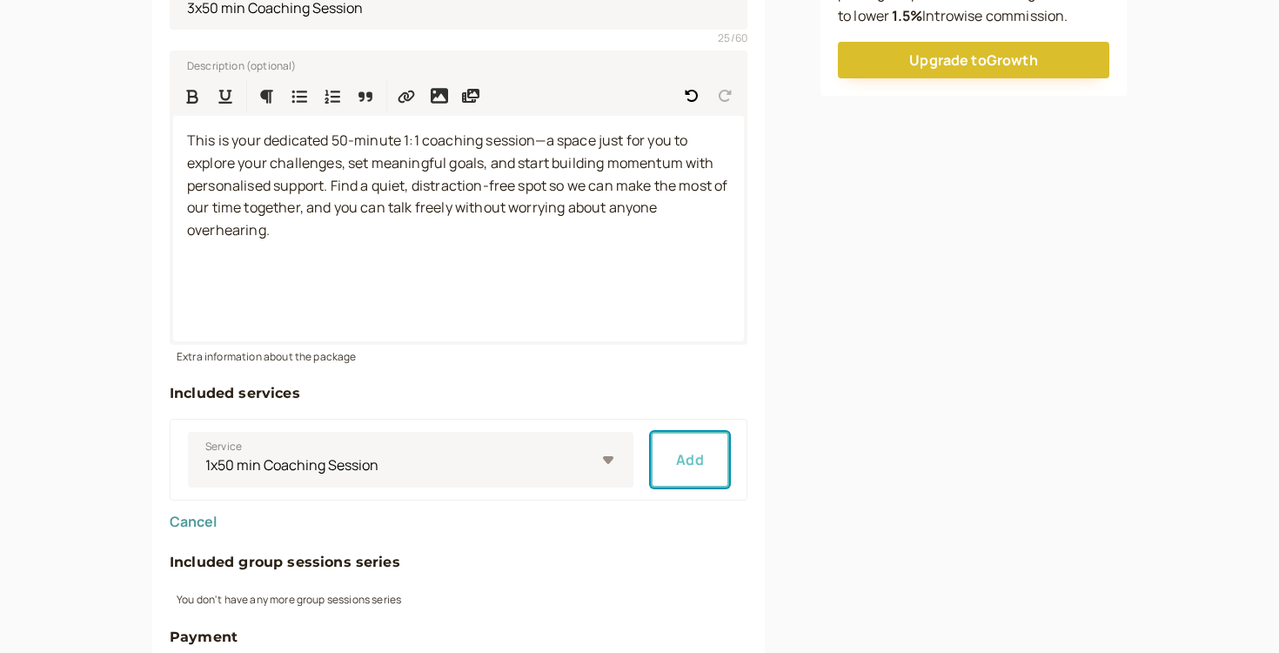
click at [713, 473] on button "Add" at bounding box center [690, 460] width 78 height 56
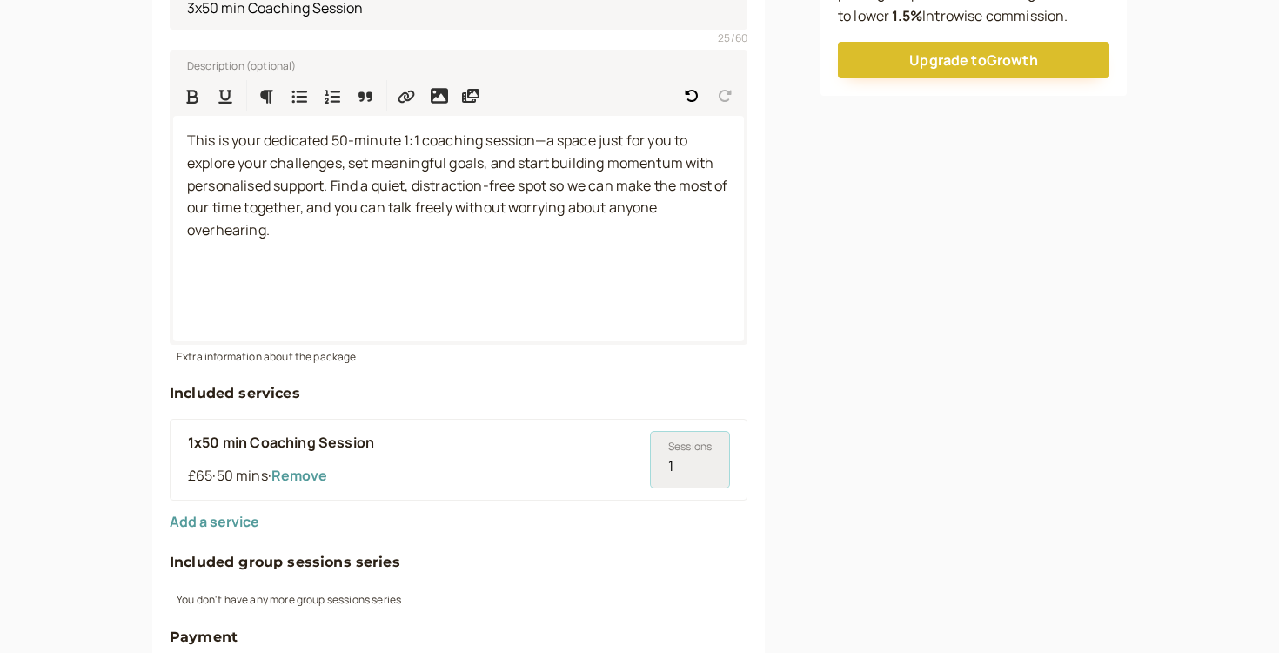
click at [706, 458] on input "1" at bounding box center [690, 460] width 78 height 56
click at [706, 458] on input "2" at bounding box center [690, 460] width 78 height 56
type input "3"
click at [706, 458] on input "3" at bounding box center [690, 460] width 78 height 56
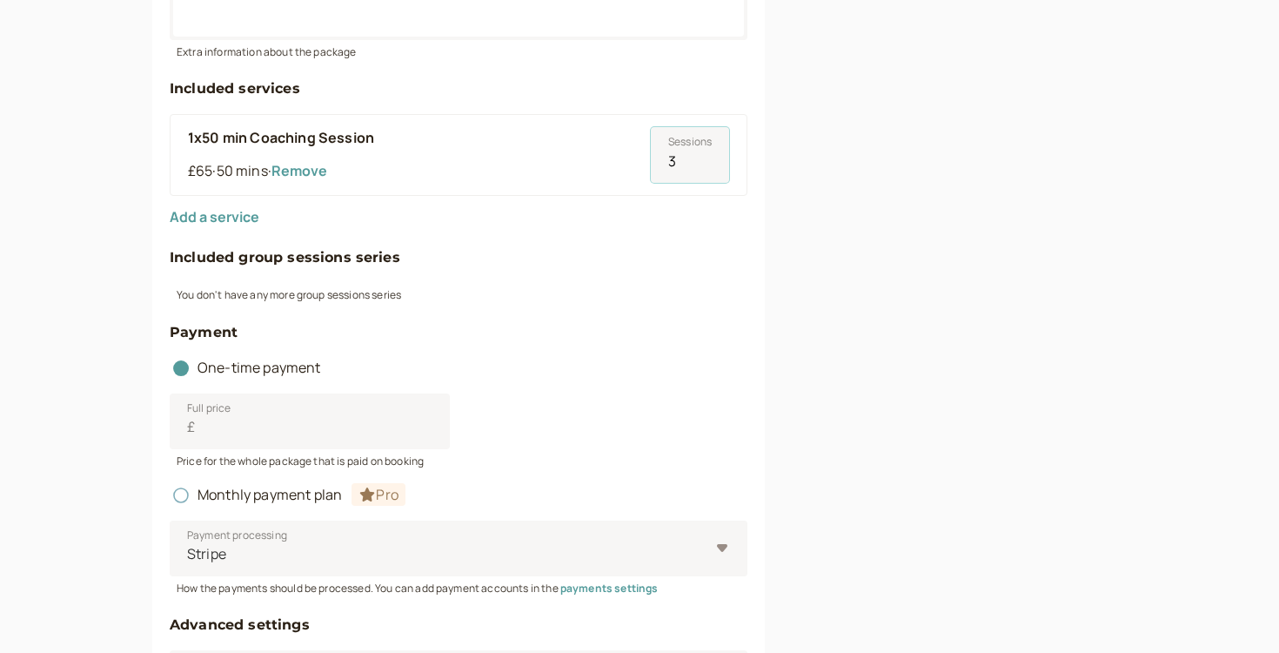
scroll to position [667, 0]
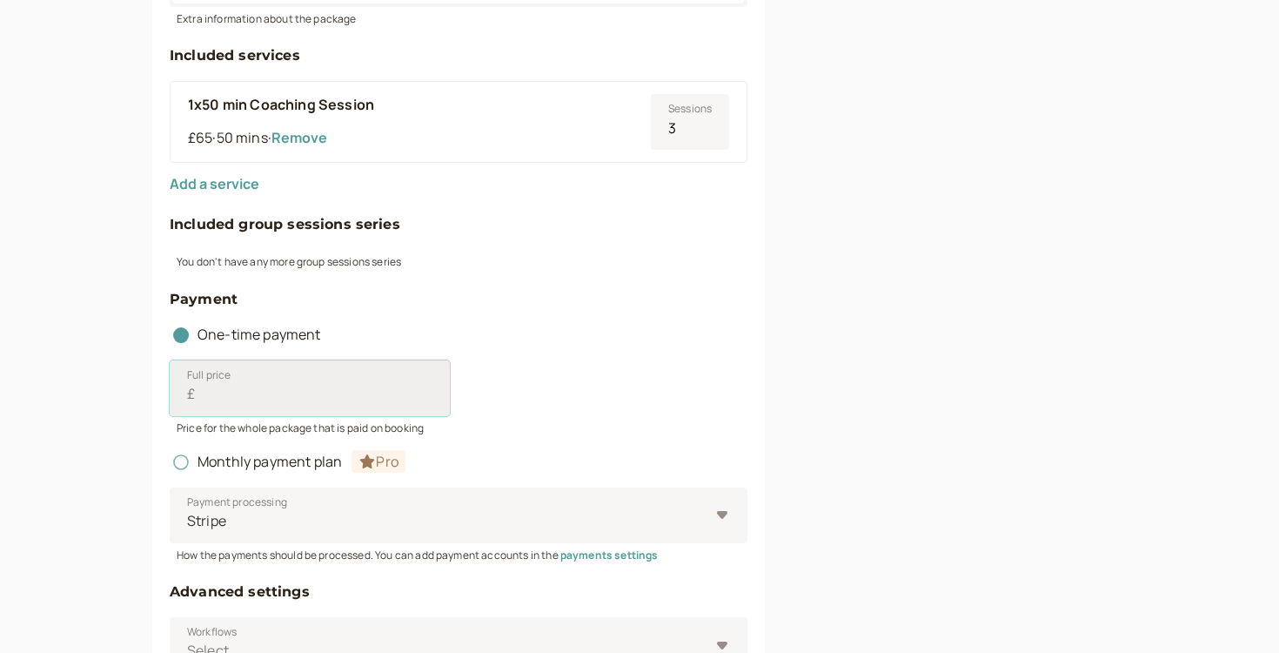
click at [243, 393] on input "Full price £" at bounding box center [310, 388] width 280 height 56
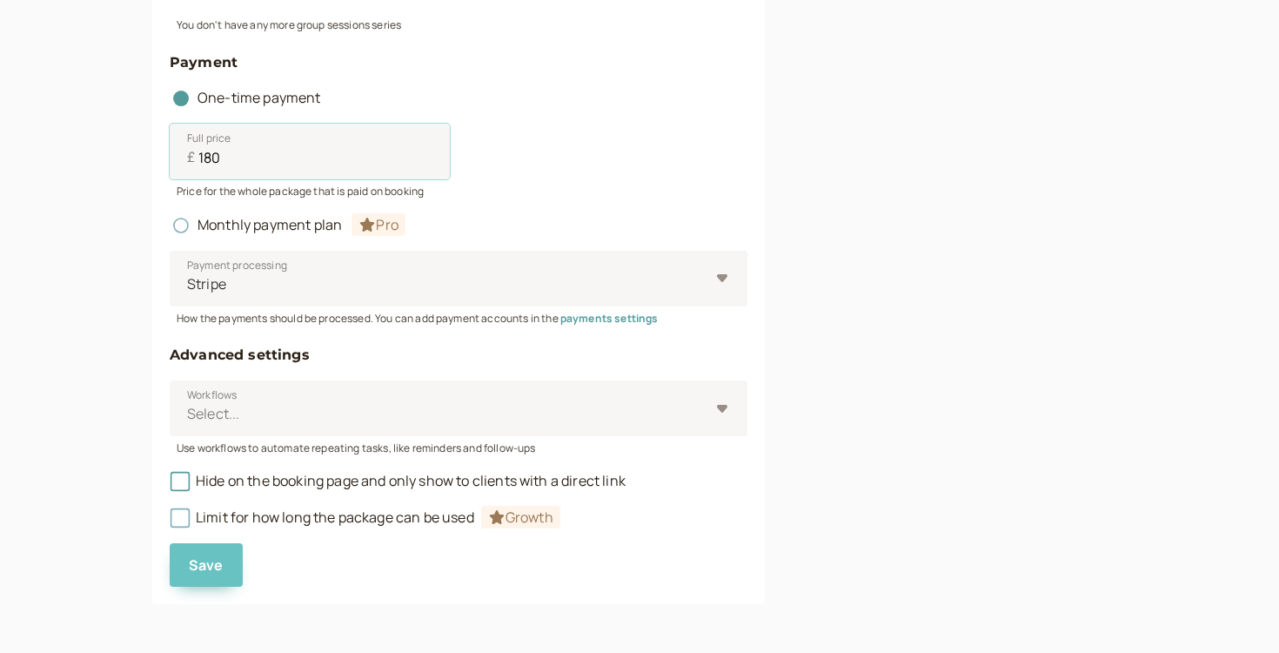
type input "180"
click at [212, 557] on span "Save" at bounding box center [206, 564] width 35 height 19
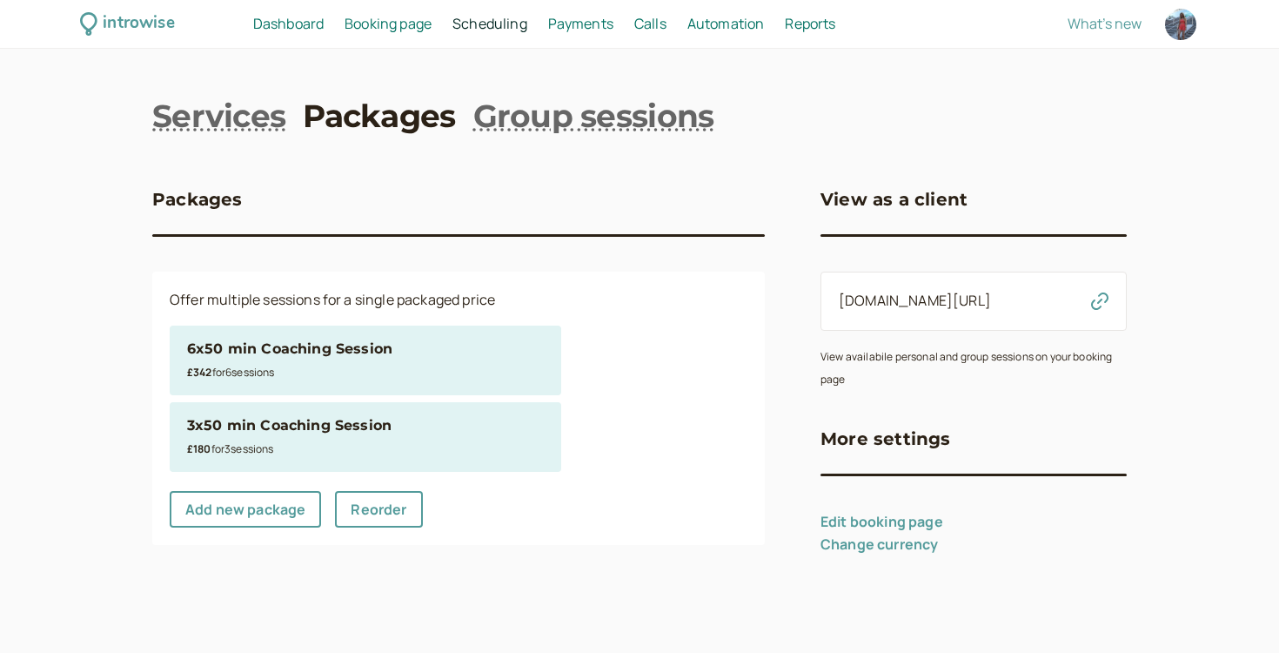
click at [874, 522] on link "Edit booking page" at bounding box center [882, 521] width 123 height 19
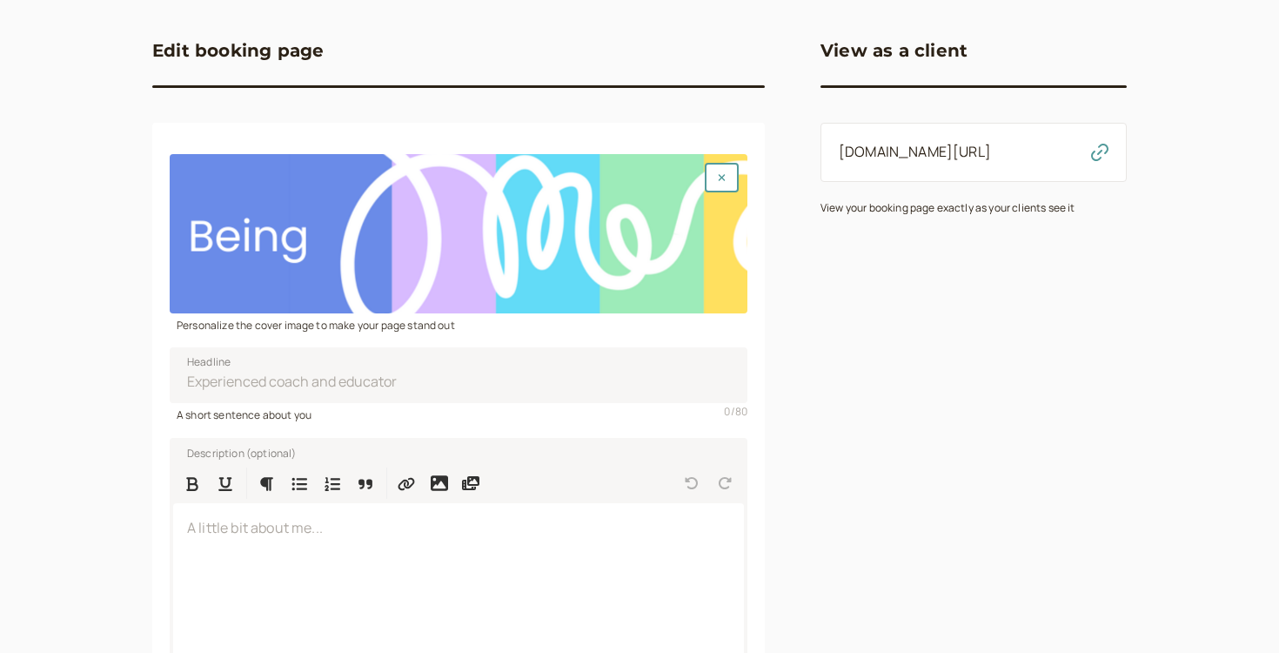
scroll to position [150, 0]
drag, startPoint x: 433, startPoint y: 386, endPoint x: 110, endPoint y: 385, distance: 322.9
click at [110, 385] on div "introwise Dashboard Dashboard Booking page Booking Scheduling Scheduling Paymen…" at bounding box center [639, 362] width 1279 height 1024
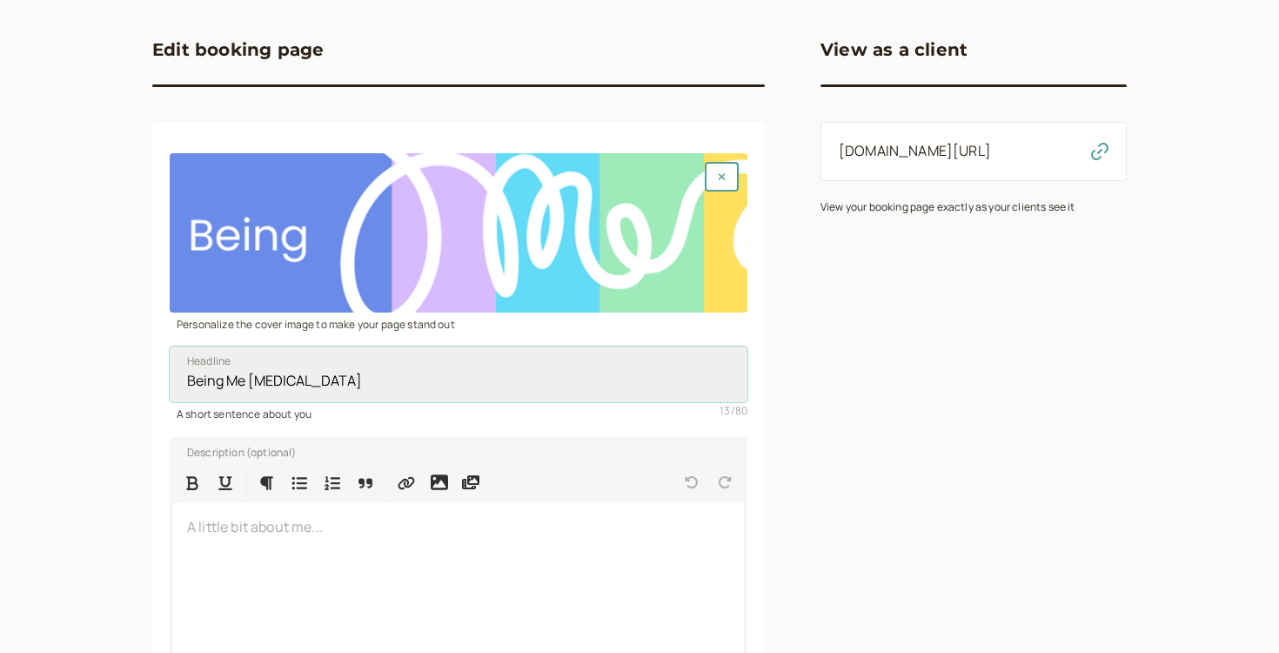
click at [252, 385] on input "Being Me [MEDICAL_DATA]" at bounding box center [459, 374] width 578 height 56
click at [388, 388] on input "Being Me With [MEDICAL_DATA]" at bounding box center [459, 374] width 578 height 56
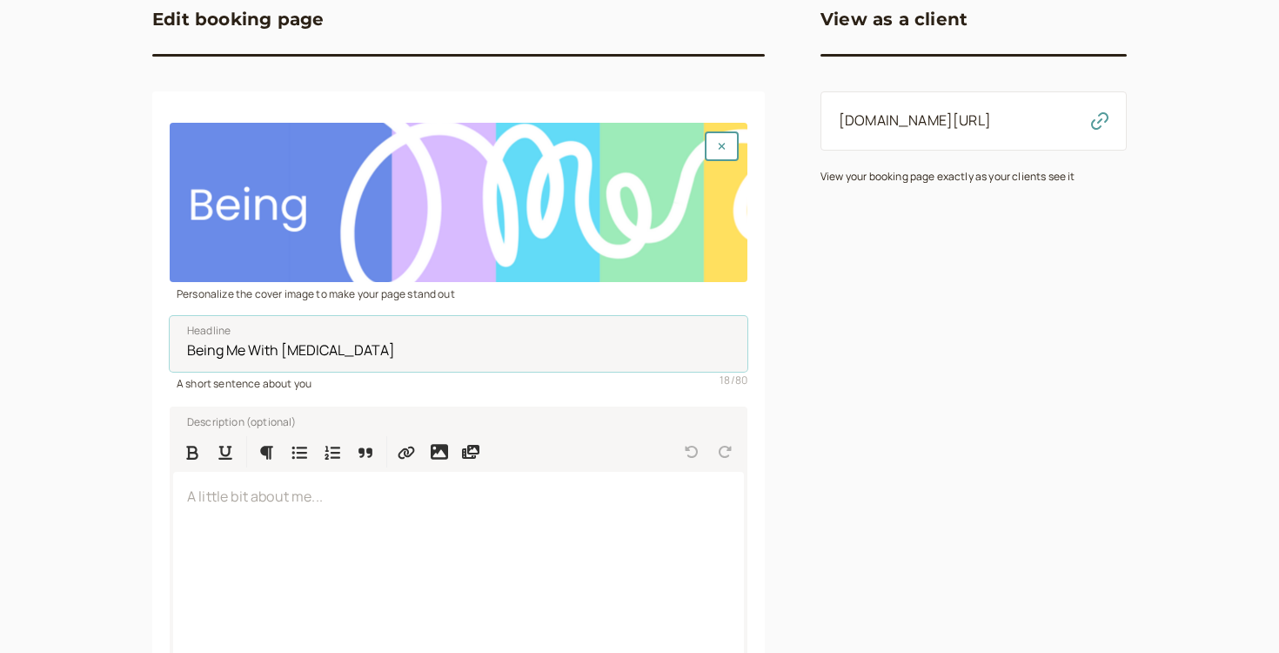
scroll to position [305, 0]
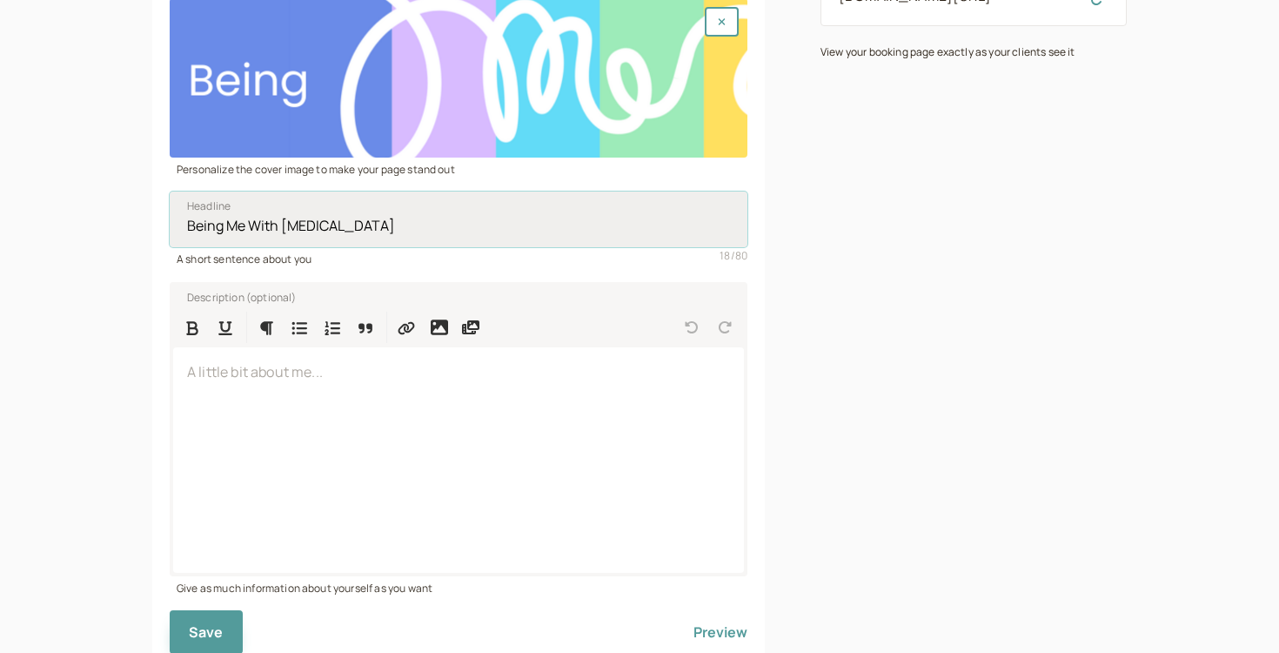
drag, startPoint x: 374, startPoint y: 229, endPoint x: 414, endPoint y: 229, distance: 40.0
click at [414, 229] on input "Being Me With [MEDICAL_DATA]" at bounding box center [459, 219] width 578 height 56
type input "Being Me With [MEDICAL_DATA]"
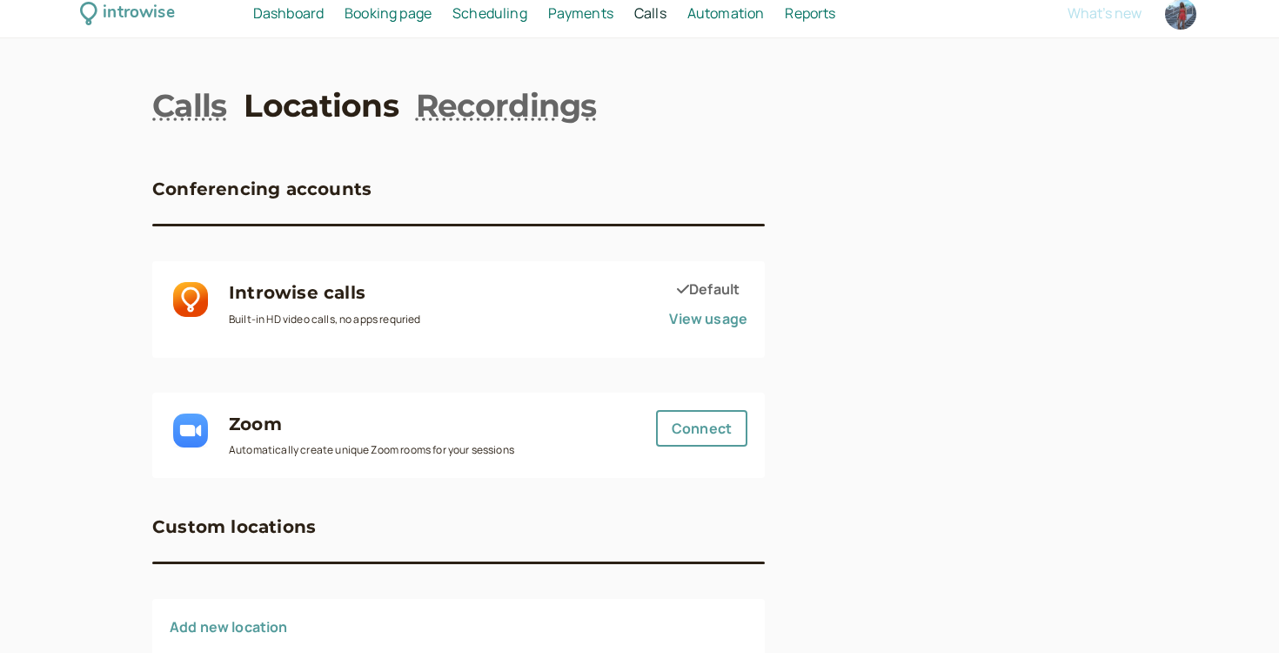
scroll to position [32, 0]
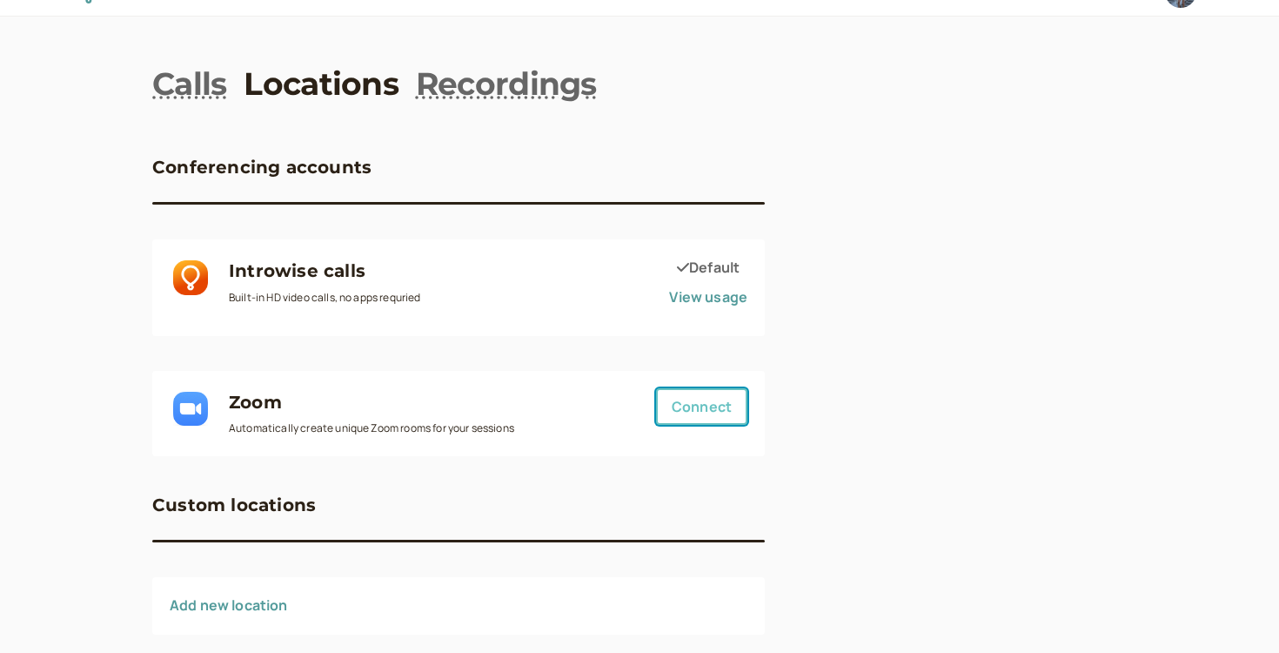
click at [720, 400] on button "Connect" at bounding box center [701, 406] width 91 height 37
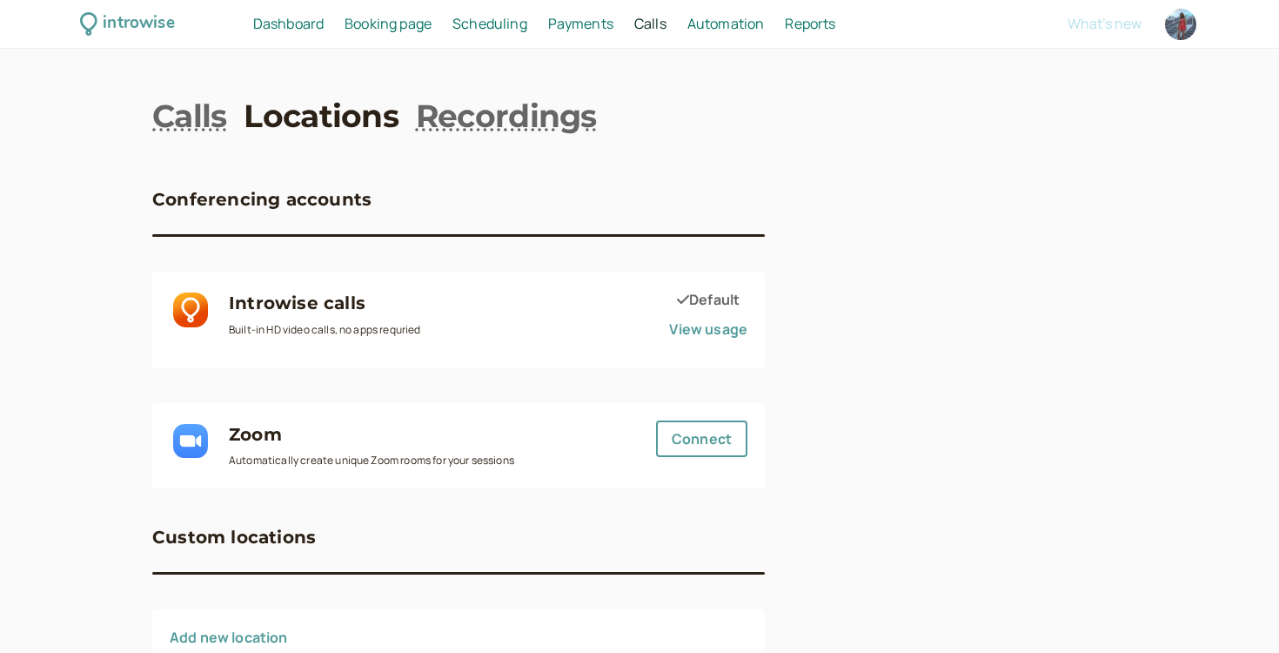
scroll to position [63, 0]
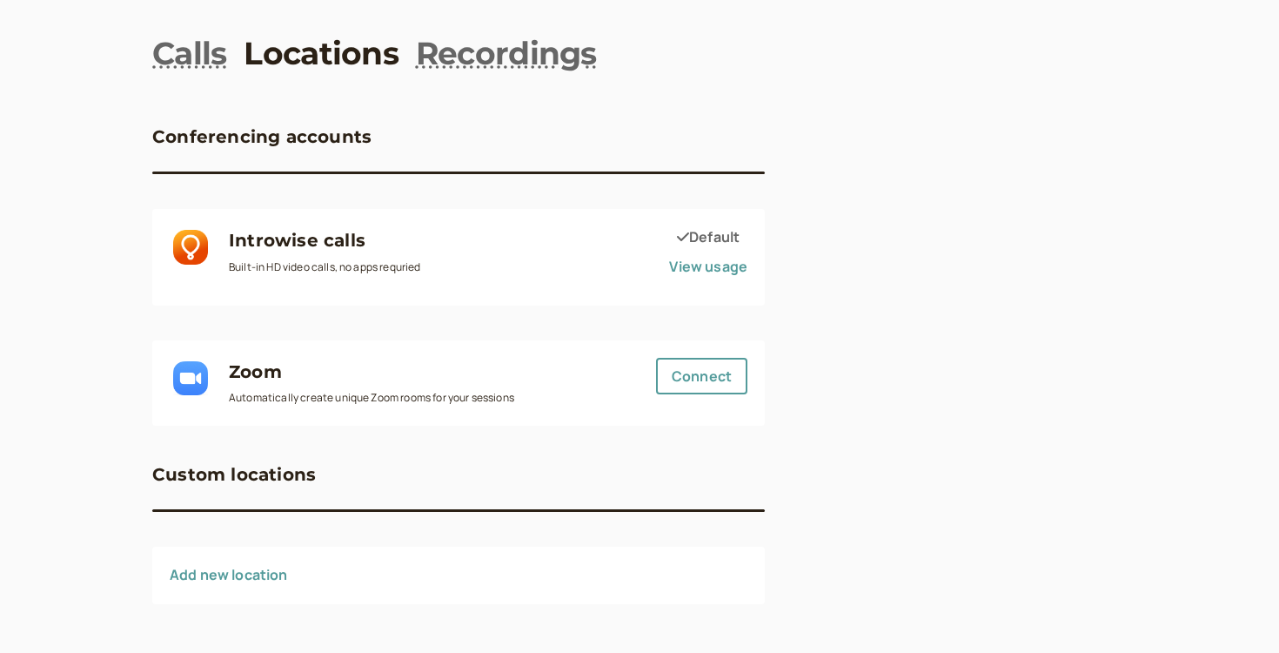
click at [226, 577] on link "Add new location" at bounding box center [229, 574] width 118 height 19
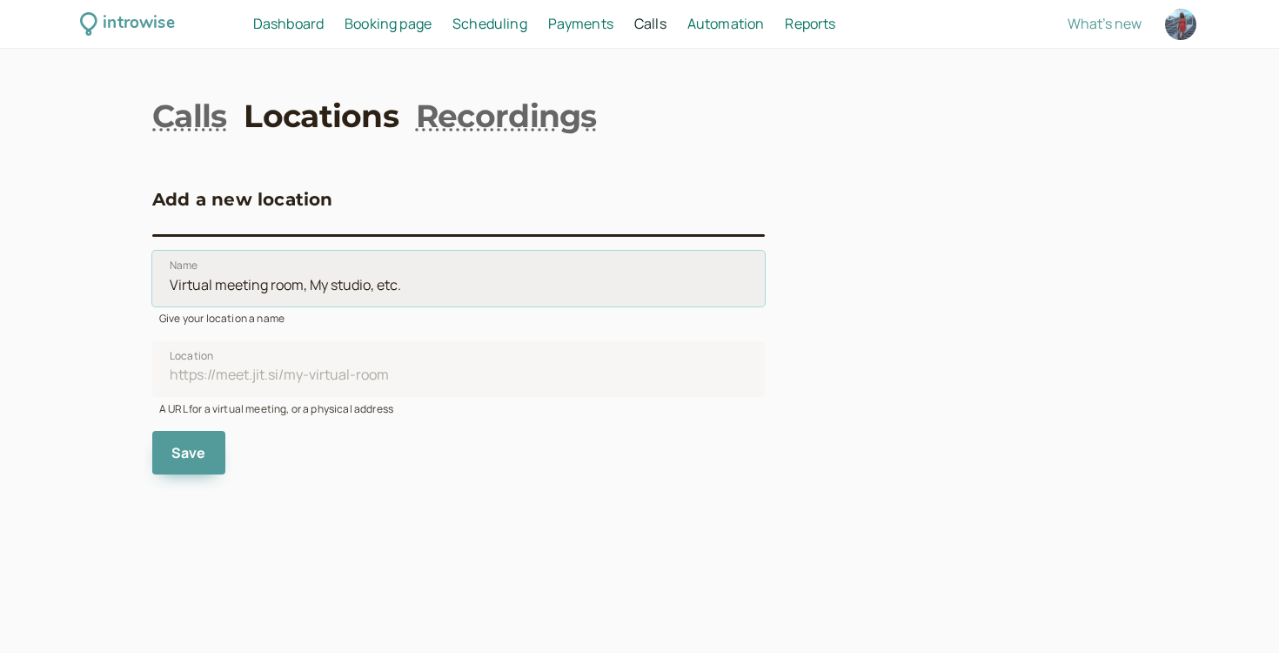
click at [245, 287] on input "Name" at bounding box center [458, 279] width 613 height 56
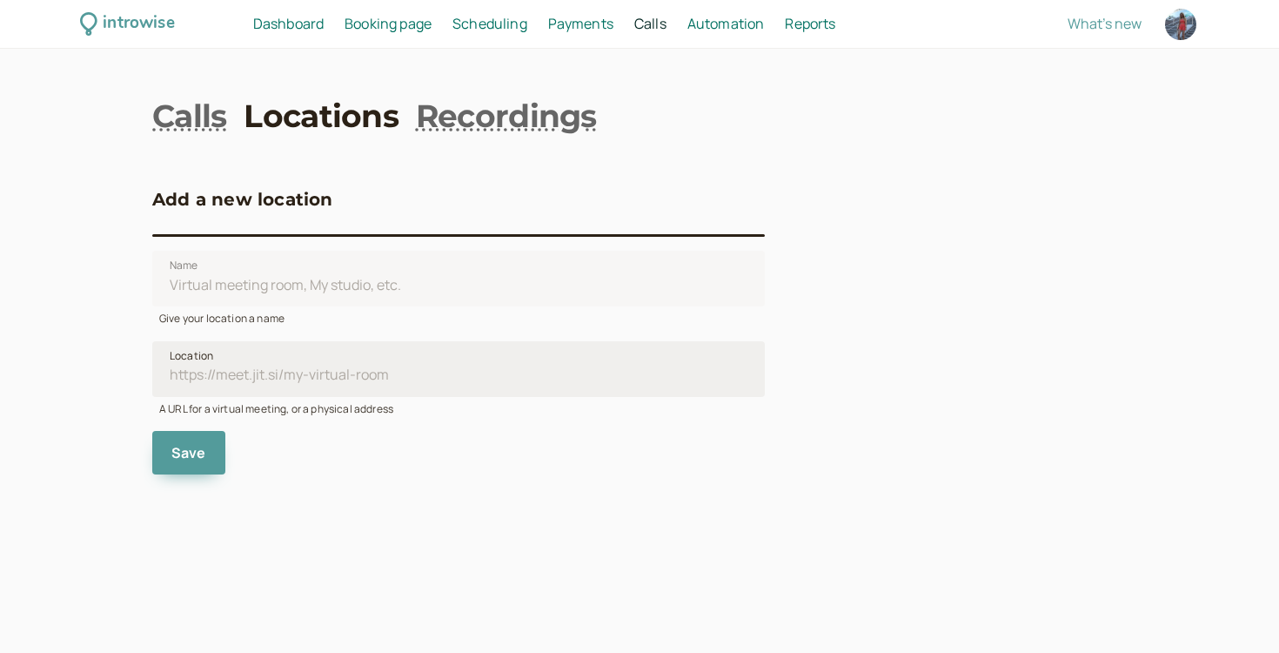
click at [190, 351] on span "Location" at bounding box center [192, 355] width 44 height 17
click at [190, 351] on input "Location" at bounding box center [458, 369] width 613 height 56
drag, startPoint x: 178, startPoint y: 410, endPoint x: 402, endPoint y: 418, distance: 224.7
click at [402, 418] on fieldset "Name Give your location a name Location A URL for a virtual meeting, or a physi…" at bounding box center [458, 356] width 613 height 238
click at [400, 412] on div "A URL for a virtual meeting, or a physical address" at bounding box center [458, 407] width 613 height 20
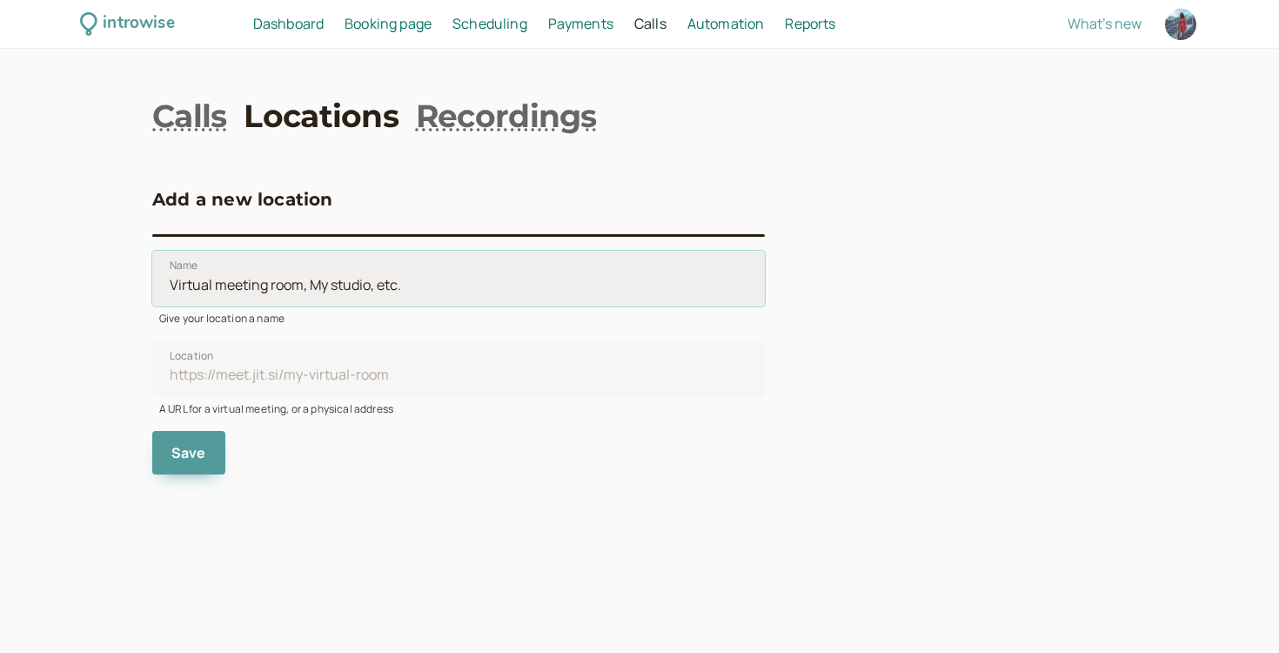
click at [346, 292] on input "Name" at bounding box center [458, 279] width 613 height 56
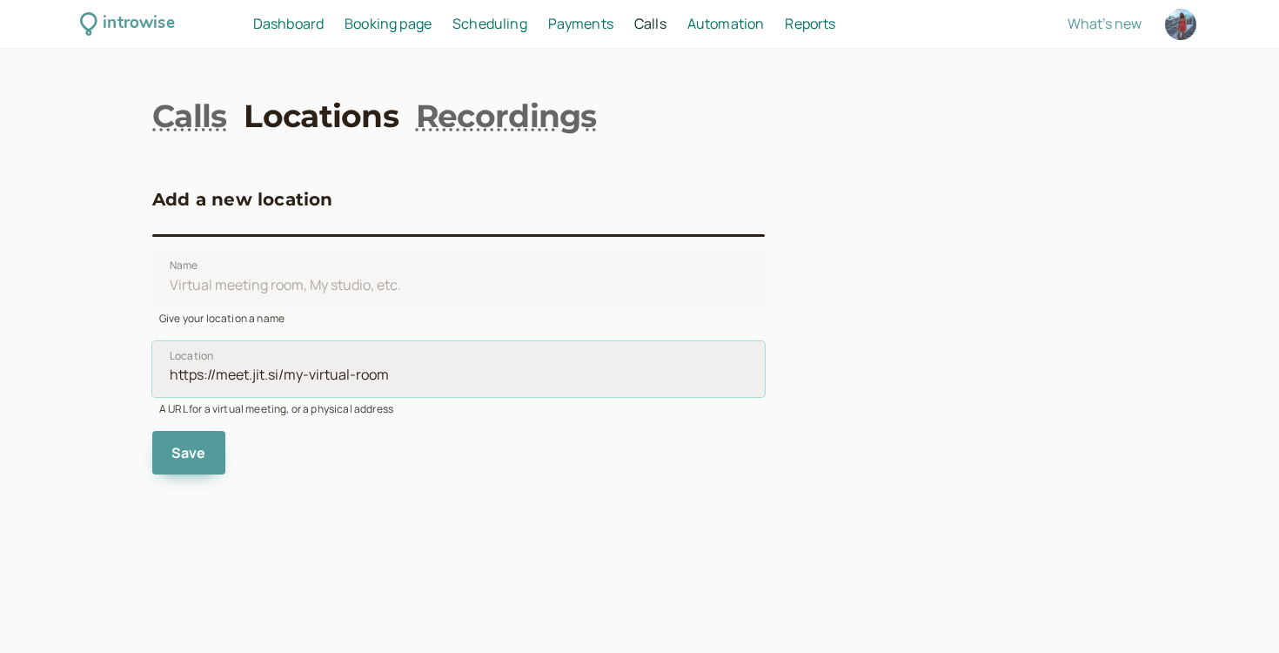
click at [155, 365] on input "Location" at bounding box center [458, 369] width 613 height 56
click at [240, 366] on input "Location" at bounding box center [458, 369] width 613 height 56
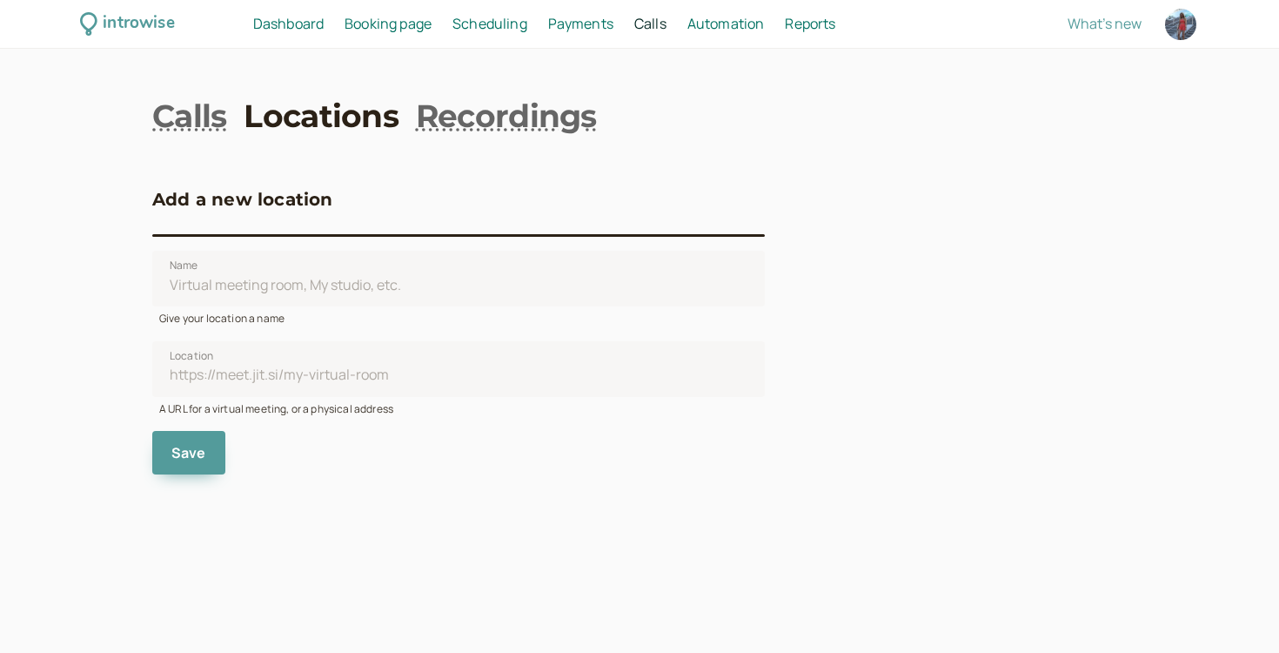
drag, startPoint x: 205, startPoint y: 399, endPoint x: 473, endPoint y: 399, distance: 267.2
click at [473, 399] on div "A URL for a virtual meeting, or a physical address" at bounding box center [458, 407] width 613 height 20
drag, startPoint x: 163, startPoint y: 411, endPoint x: 478, endPoint y: 409, distance: 315.1
click at [478, 410] on div "A URL for a virtual meeting, or a physical address" at bounding box center [458, 407] width 613 height 20
copy div "URL for a virtual meeting, or a physical address"
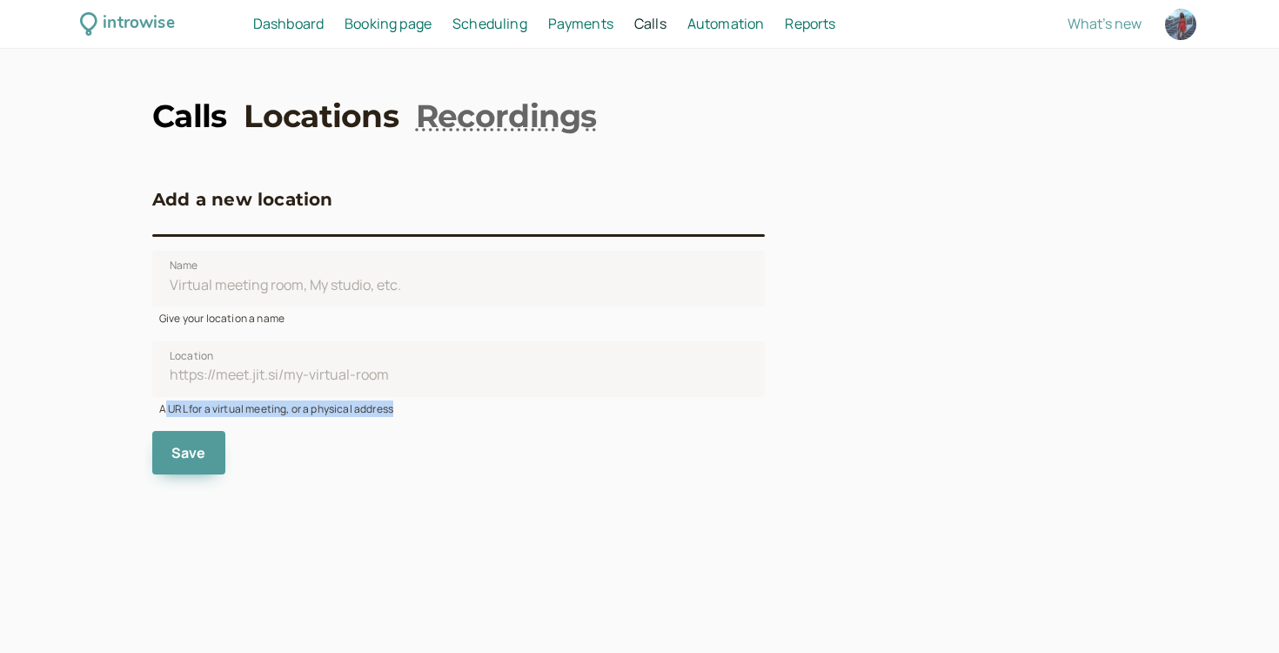
click at [210, 127] on link "Calls" at bounding box center [189, 116] width 74 height 44
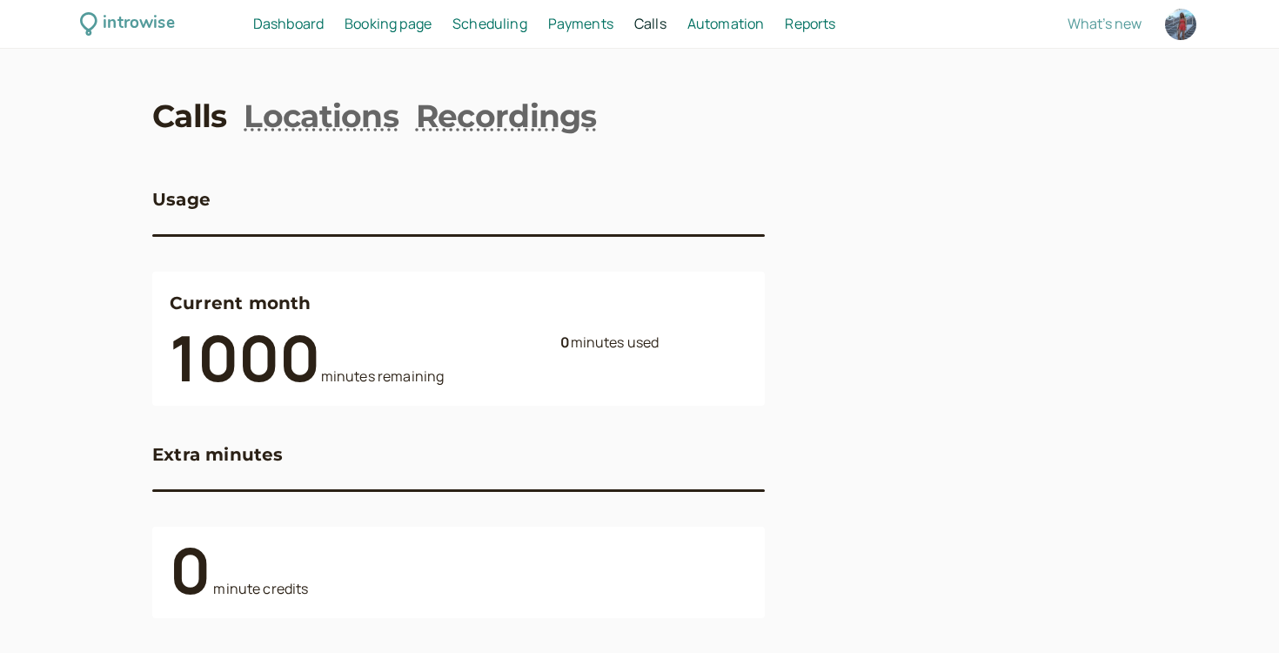
click at [394, 8] on div "introwise Dashboard Dashboard Booking page Booking Scheduling Scheduling Paymen…" at bounding box center [639, 24] width 1279 height 49
click at [467, 13] on link "Scheduling Scheduling" at bounding box center [490, 24] width 75 height 23
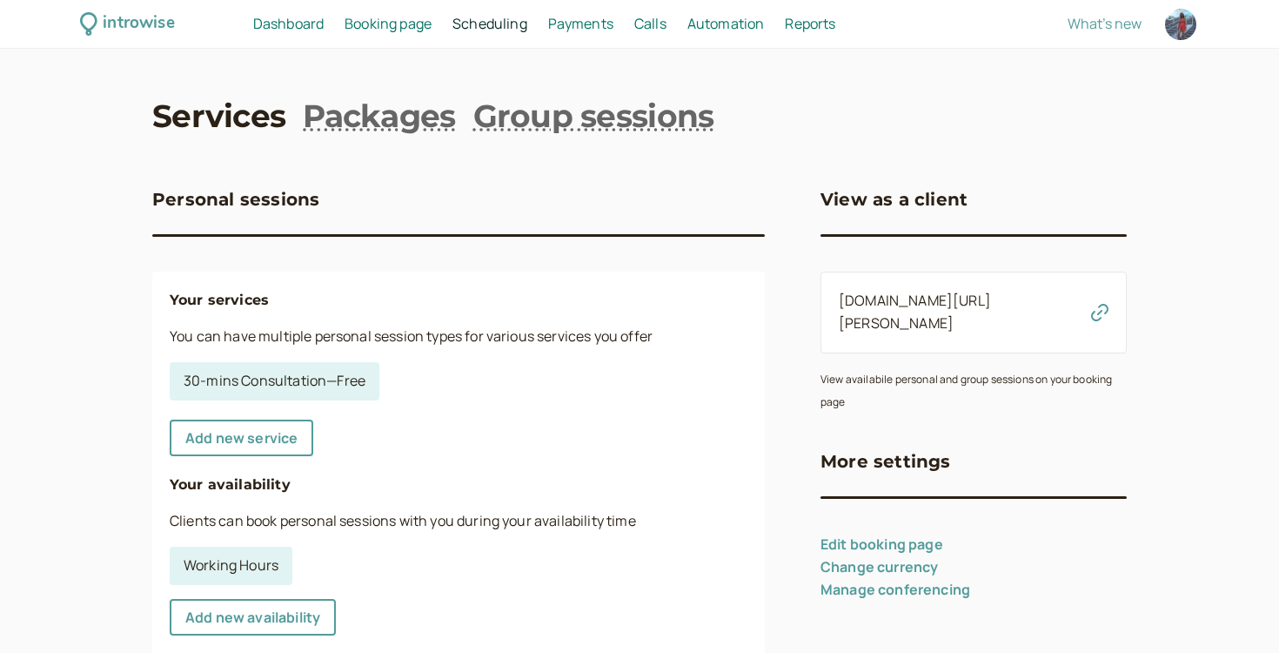
click at [477, 19] on span "Scheduling" at bounding box center [490, 23] width 75 height 19
click at [595, 17] on span "Payments" at bounding box center [580, 23] width 65 height 19
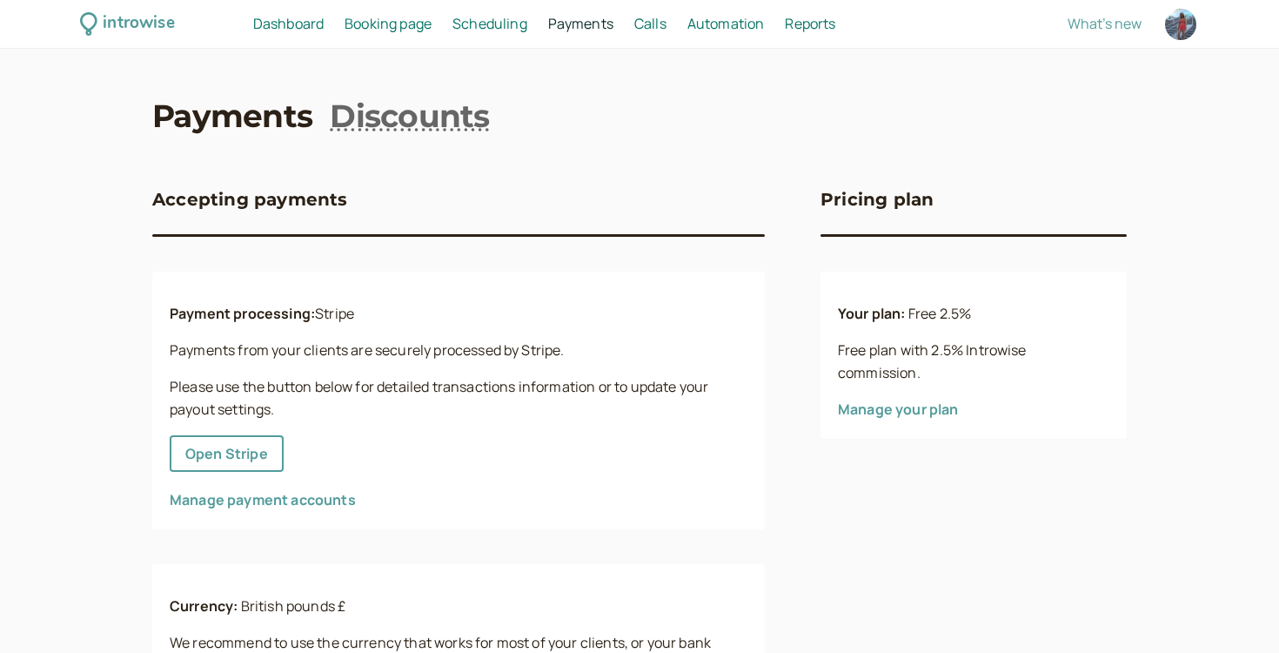
click at [649, 22] on span "Calls" at bounding box center [651, 23] width 32 height 19
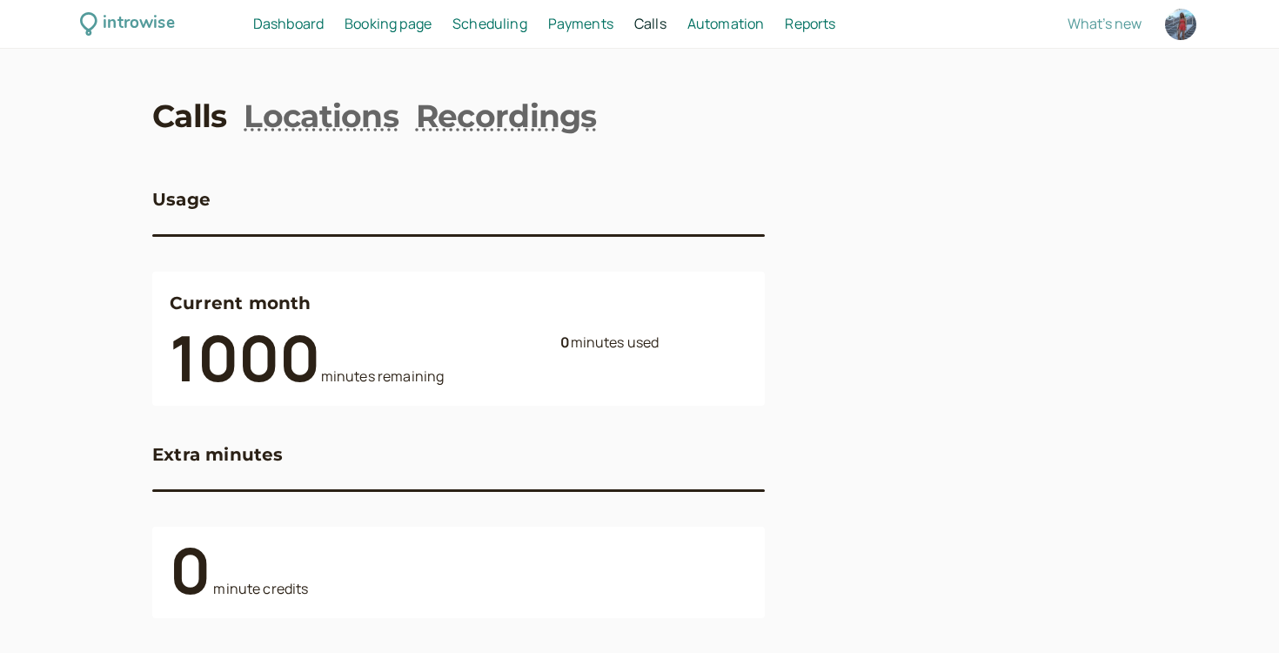
click at [357, 24] on span "Booking page" at bounding box center [388, 23] width 87 height 19
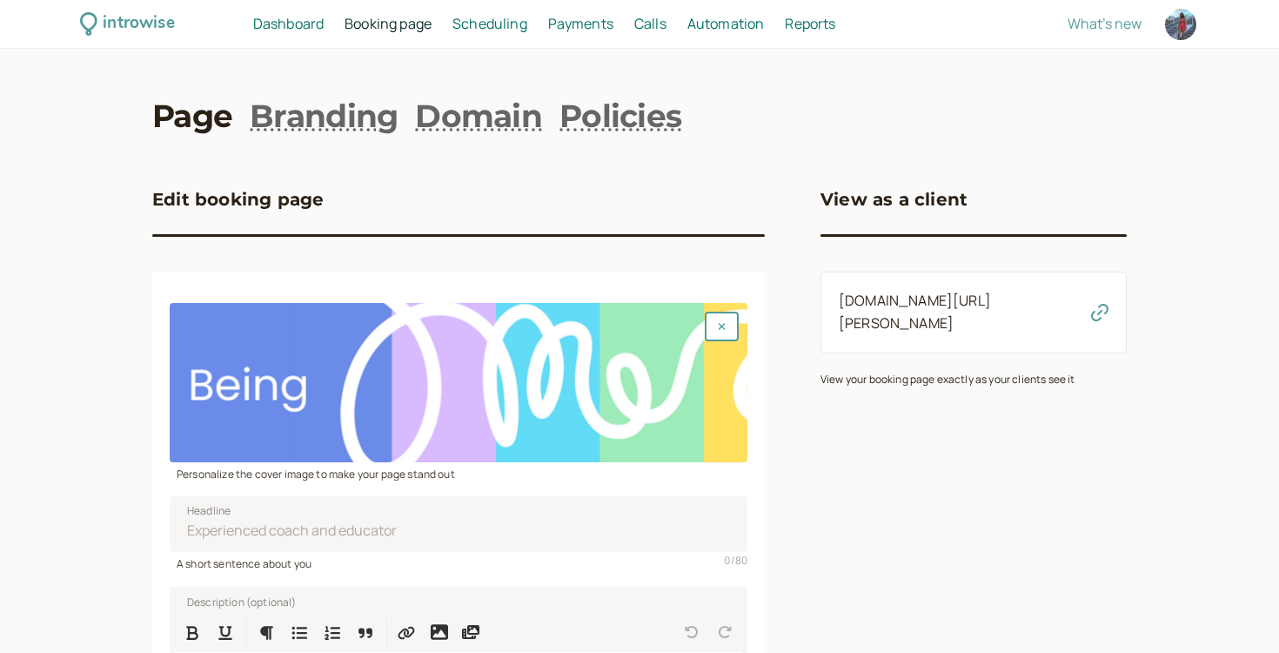
click at [262, 21] on span "Dashboard" at bounding box center [288, 23] width 71 height 19
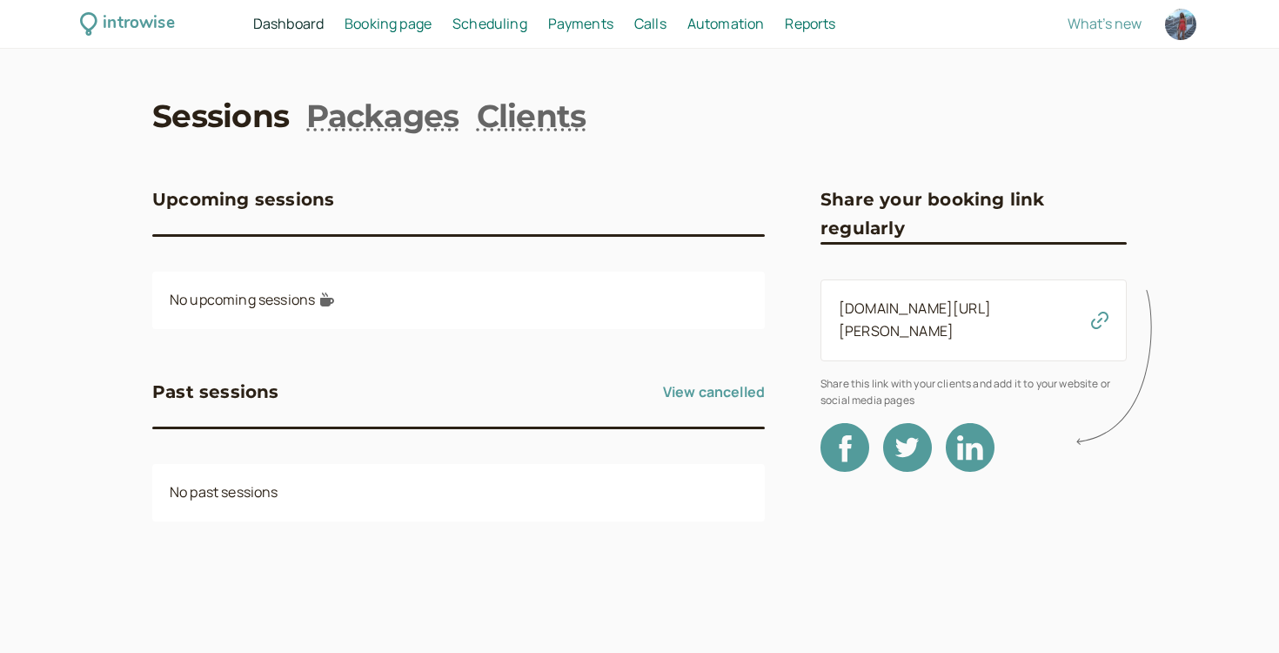
click at [679, 30] on nav "Dashboard Dashboard Booking page Booking Scheduling Scheduling Payments Payment…" at bounding box center [591, 24] width 711 height 23
click at [707, 21] on span "Automation" at bounding box center [726, 23] width 77 height 19
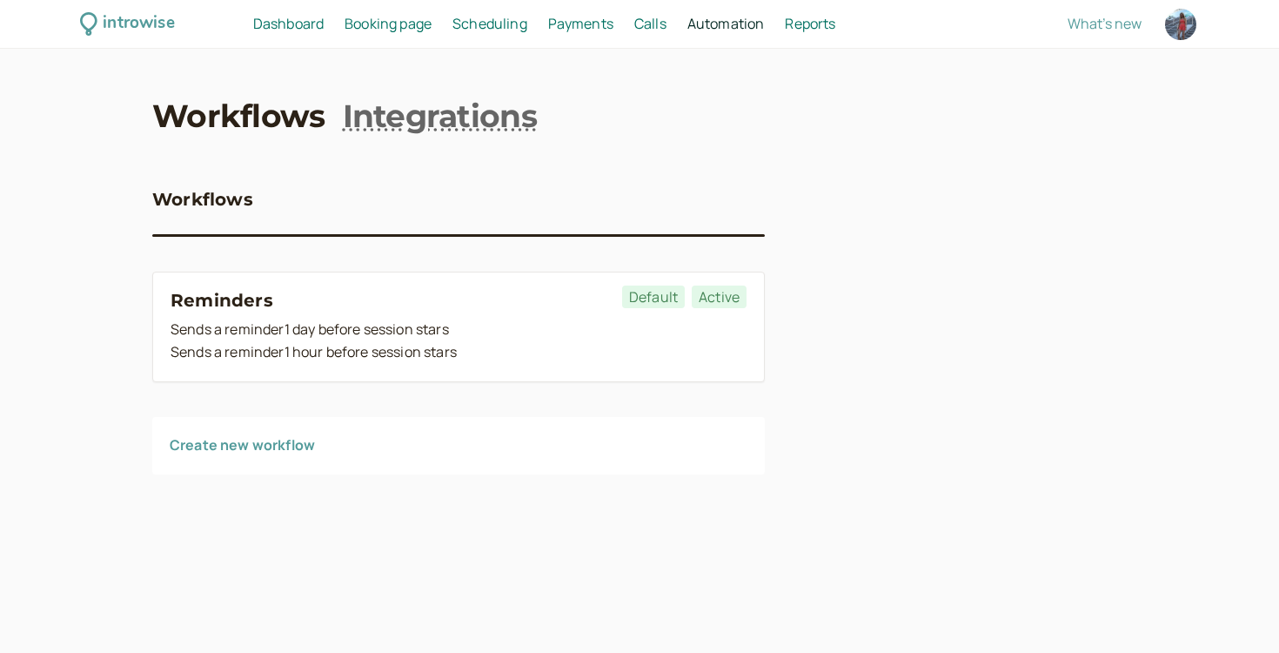
click at [648, 21] on span "Calls" at bounding box center [651, 23] width 32 height 19
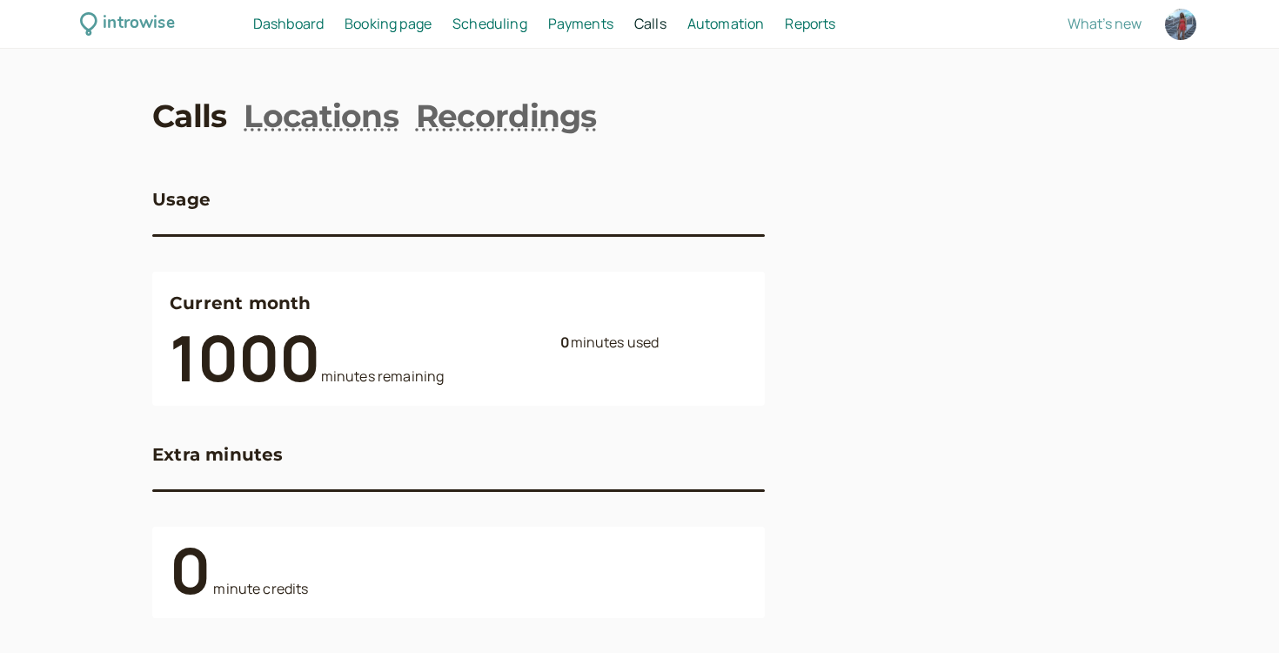
click at [749, 24] on span "Automation" at bounding box center [726, 23] width 77 height 19
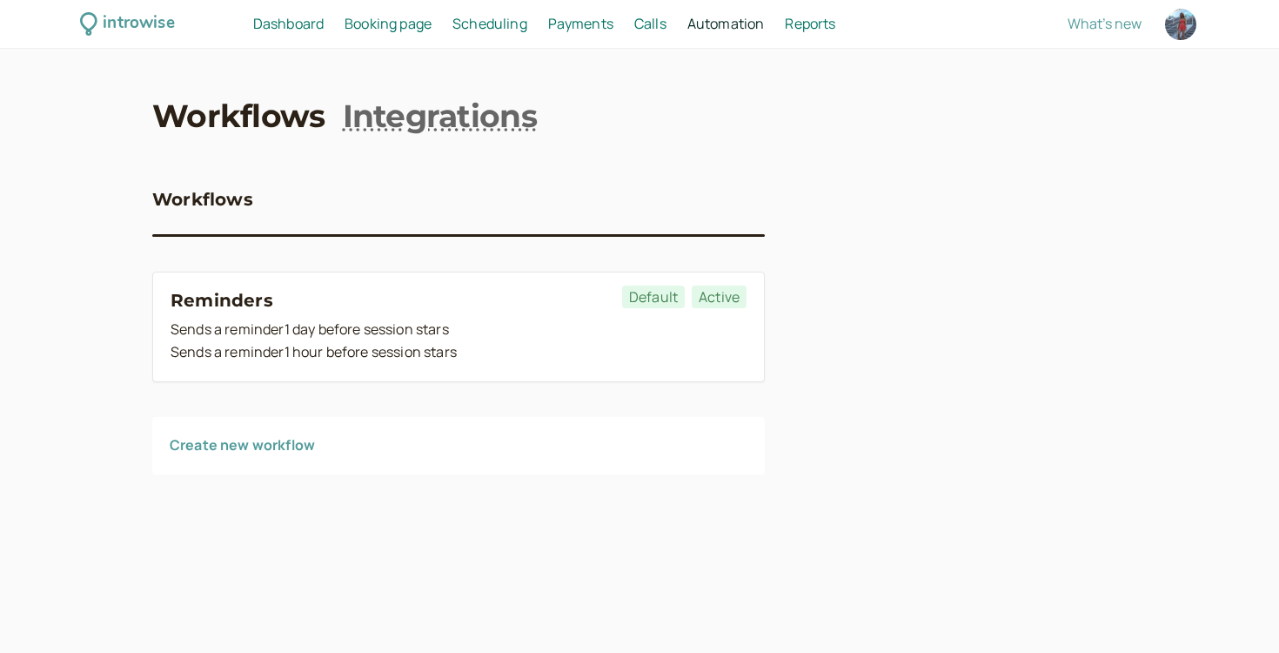
click at [238, 432] on div "Create new workflow" at bounding box center [458, 445] width 613 height 57
click at [234, 440] on link "Create new workflow" at bounding box center [242, 444] width 145 height 19
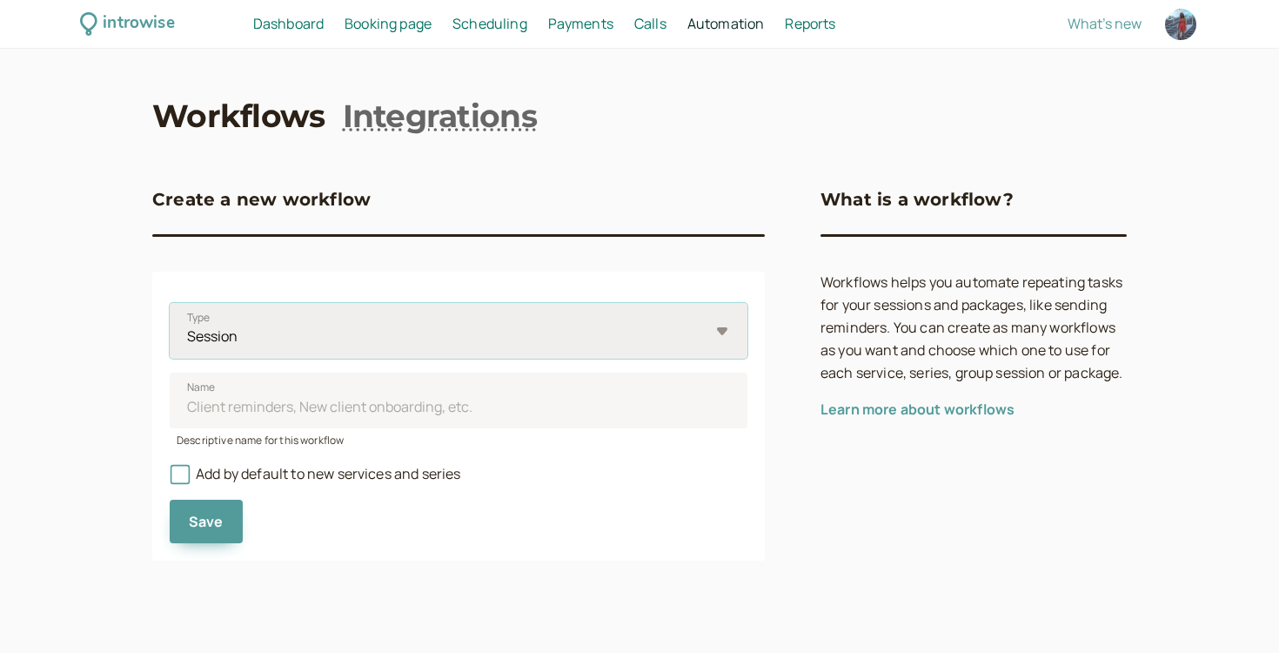
click at [303, 305] on select "Session Package" at bounding box center [459, 331] width 578 height 56
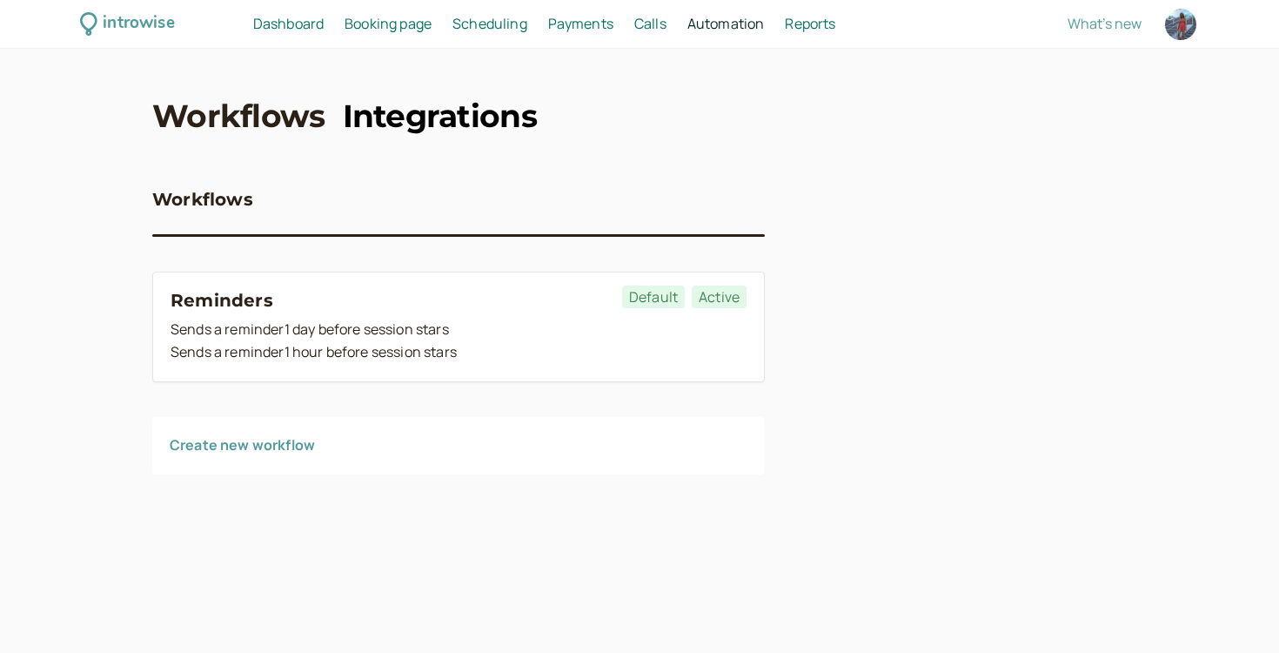
click at [439, 111] on link "Integrations" at bounding box center [440, 116] width 194 height 44
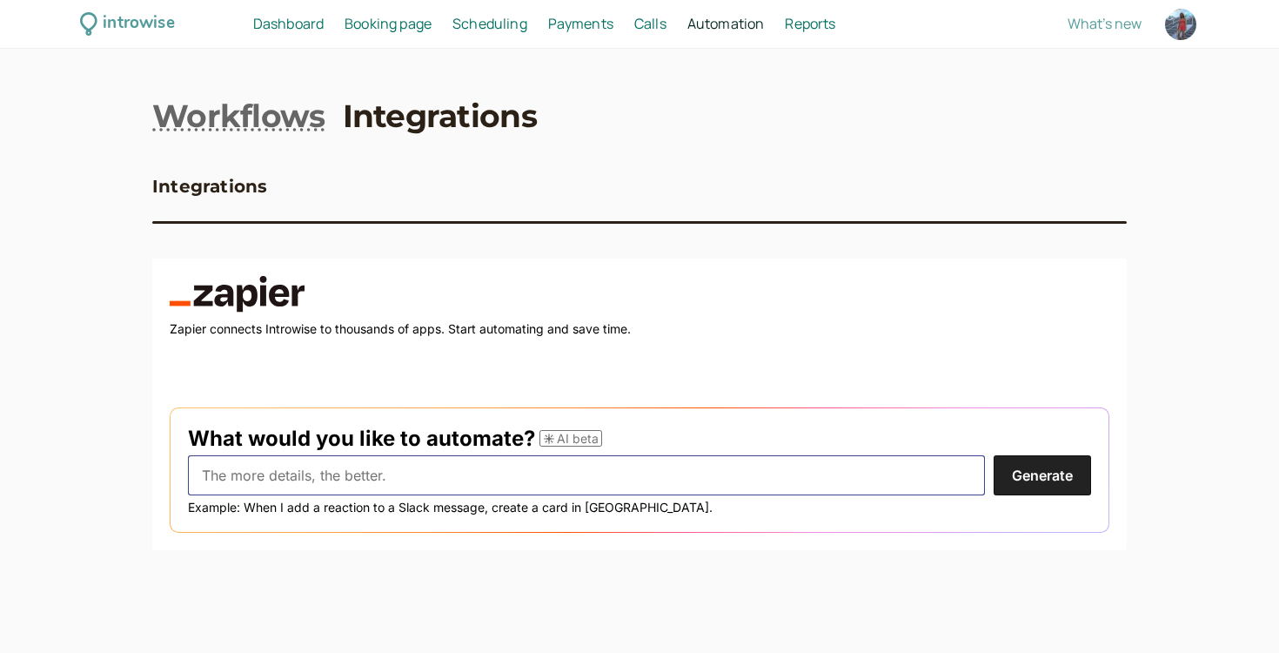
click at [507, 482] on input "text" at bounding box center [586, 475] width 797 height 40
click at [507, 480] on input "text" at bounding box center [586, 475] width 797 height 40
click at [481, 451] on form "What would you like to automate? AI beta Generate Example: When I add a reactio…" at bounding box center [640, 469] width 940 height 125
click at [473, 435] on h2 "What would you like to automate? AI beta" at bounding box center [639, 438] width 903 height 25
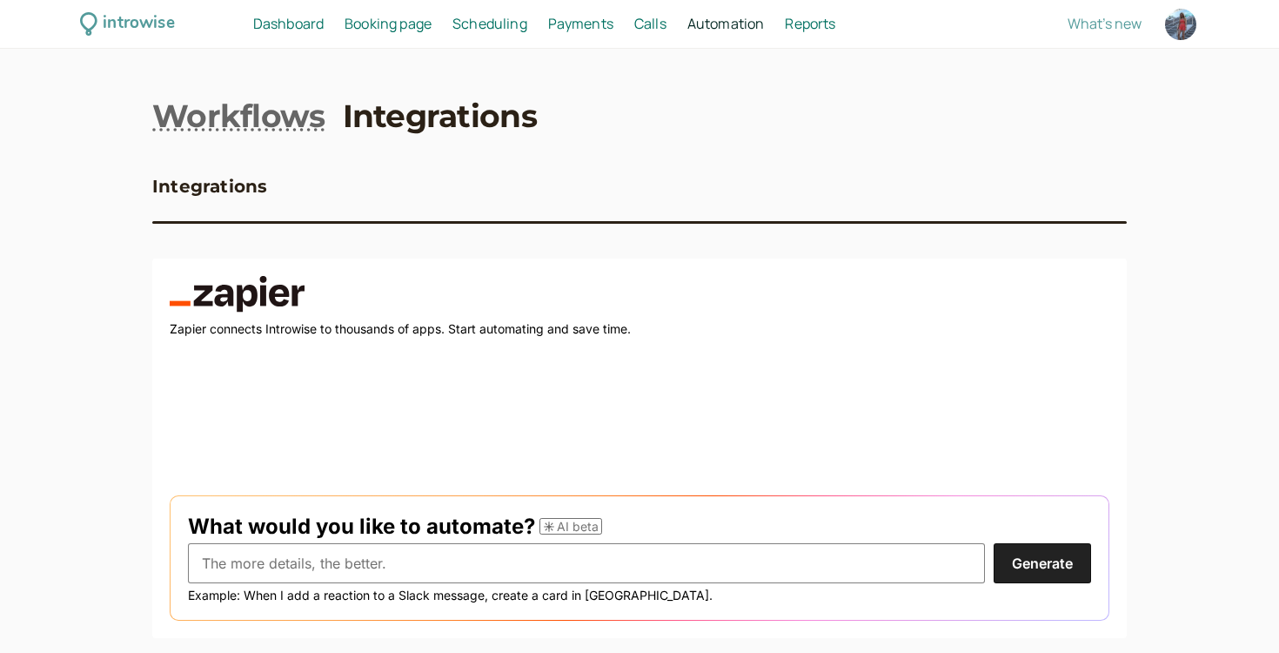
scroll to position [35, 0]
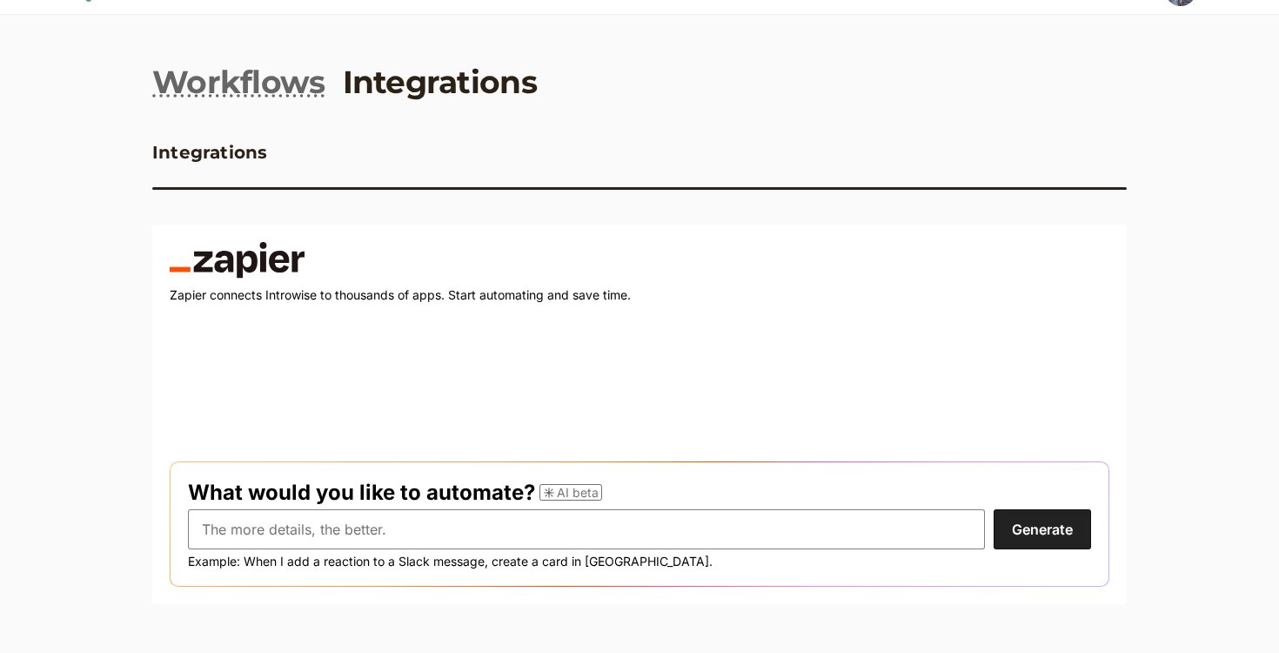
click at [212, 282] on zapier-intro-copy at bounding box center [640, 272] width 940 height 60
click at [374, 538] on input "text" at bounding box center [586, 529] width 797 height 40
type input "meeting google link"
click at [994, 509] on button "Generate" at bounding box center [1042, 529] width 97 height 40
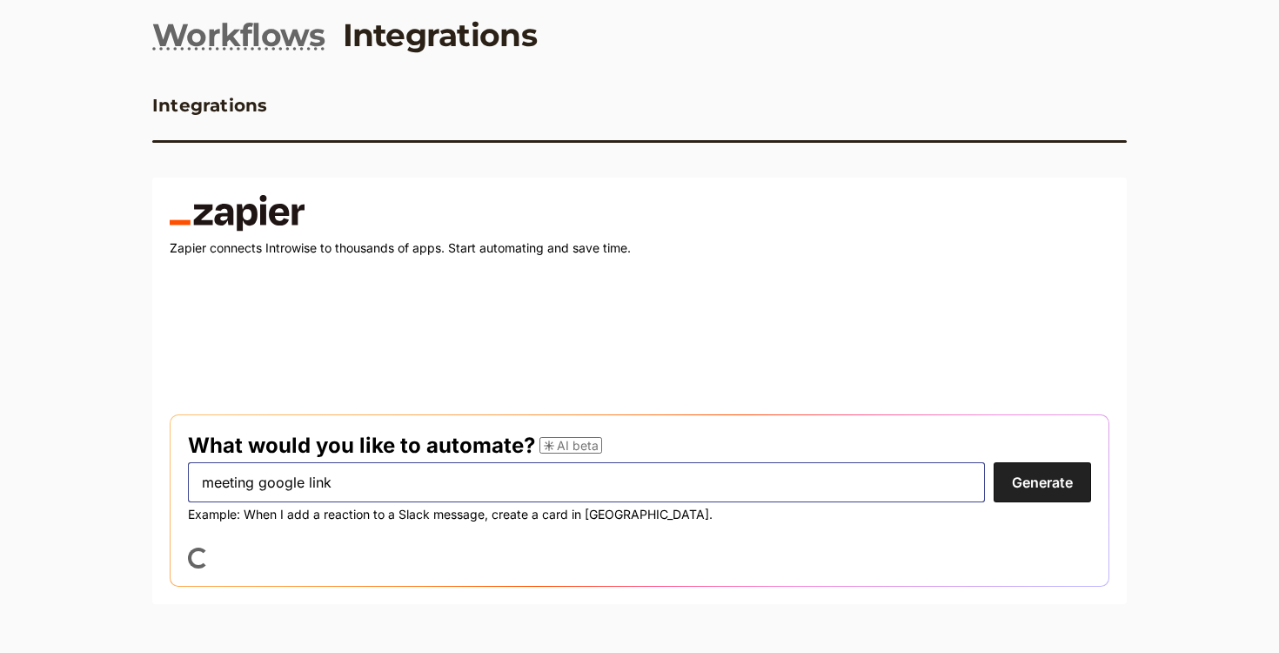
click at [372, 485] on input "meeting google link" at bounding box center [586, 482] width 797 height 40
click at [1039, 492] on button "Generate" at bounding box center [1042, 482] width 97 height 40
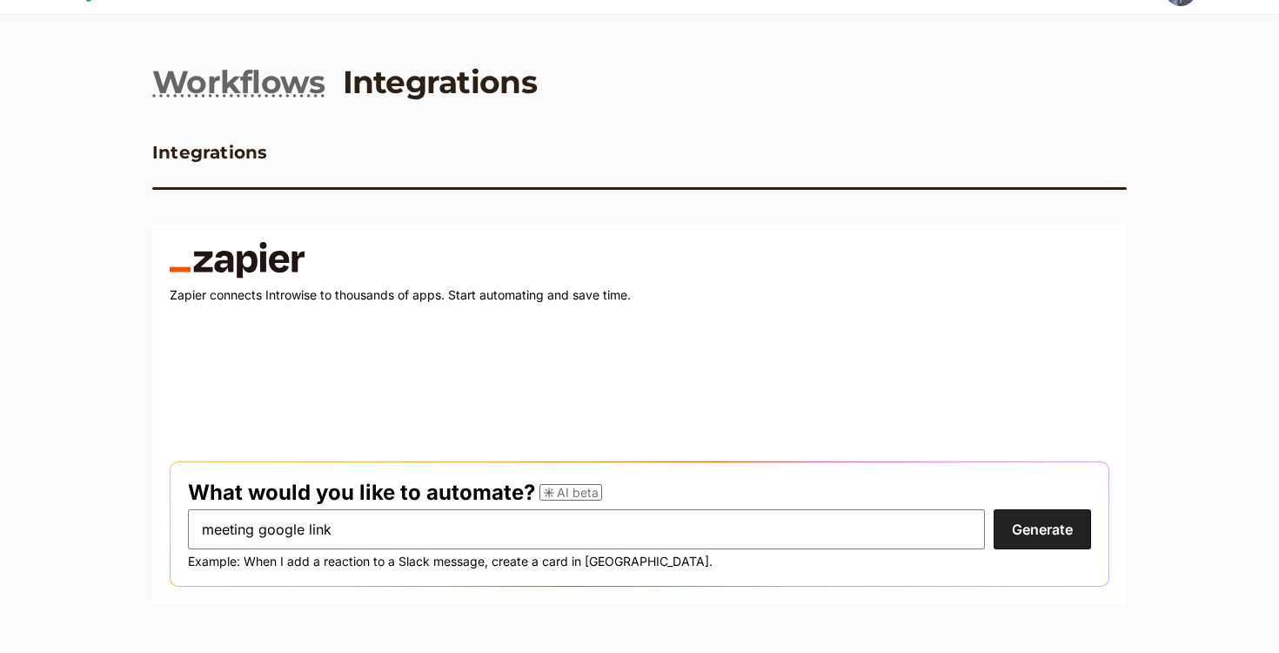
click at [1051, 550] on form "What would you like to automate? AI beta meeting google link Generate Example: …" at bounding box center [640, 523] width 940 height 125
click at [1047, 542] on button "Generate" at bounding box center [1042, 529] width 97 height 40
click at [1024, 529] on button "Generate" at bounding box center [1042, 529] width 97 height 40
click at [685, 514] on input "meeting google link" at bounding box center [586, 529] width 797 height 40
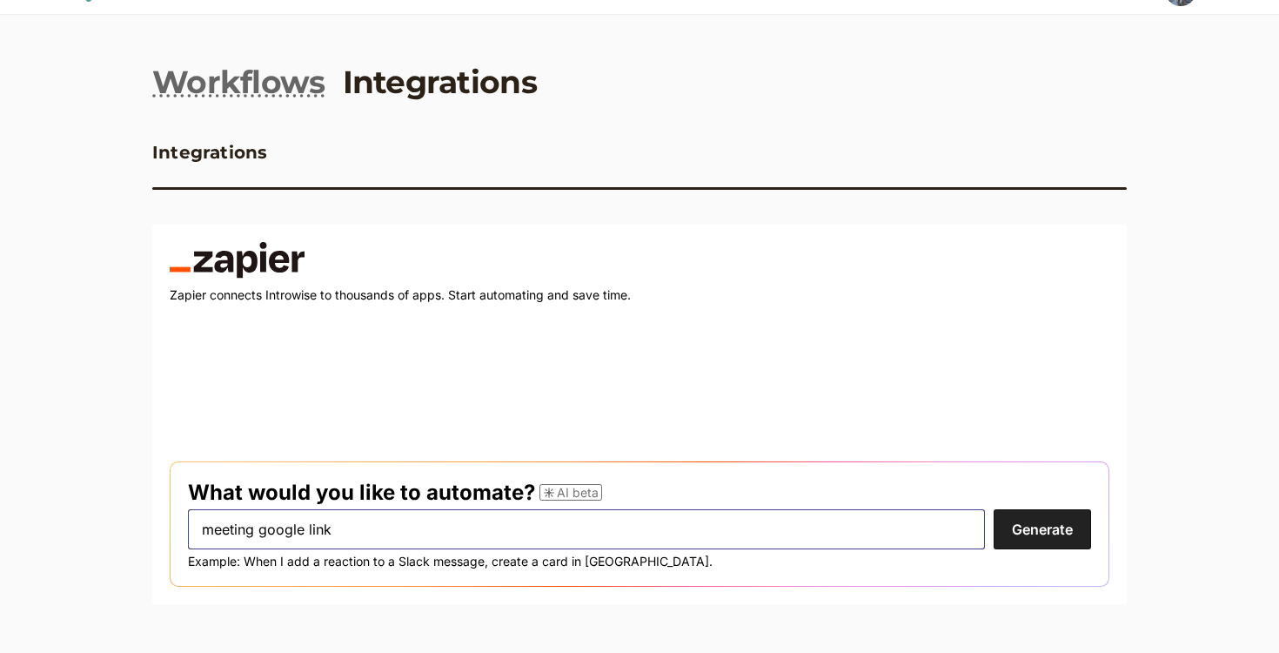
click at [994, 509] on button "Generate" at bounding box center [1042, 529] width 97 height 40
